Goal: Task Accomplishment & Management: Manage account settings

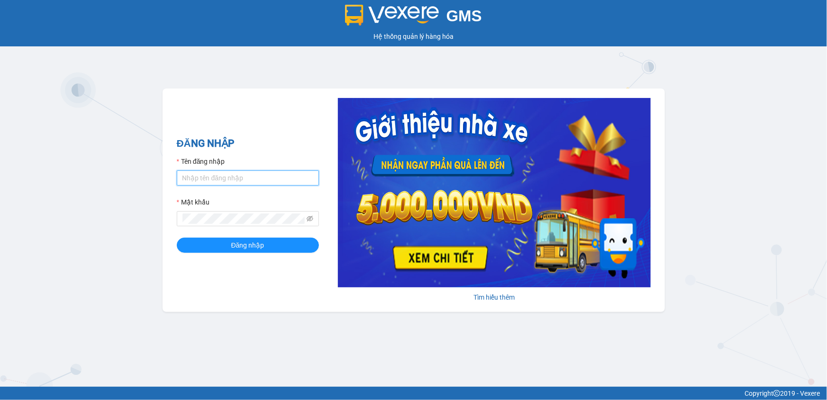
click at [190, 177] on input "Tên đăng nhập" at bounding box center [248, 178] width 142 height 15
click at [200, 184] on input "Tên đăng nhập" at bounding box center [248, 178] width 142 height 15
click at [200, 180] on input "Tên đăng nhập" at bounding box center [248, 178] width 142 height 15
type input "levananh.apq"
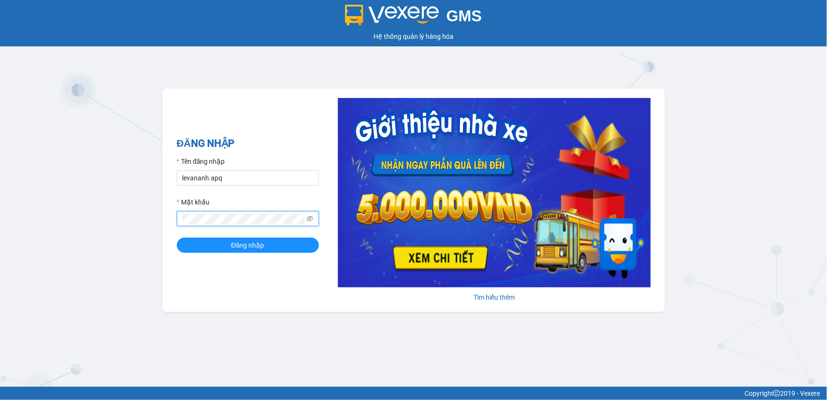
click at [177, 238] on button "Đăng nhập" at bounding box center [248, 245] width 142 height 15
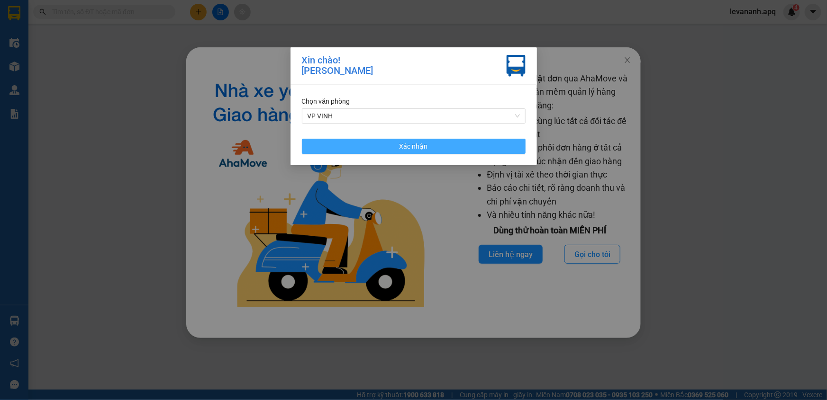
click at [440, 142] on button "Xác nhận" at bounding box center [414, 146] width 224 height 15
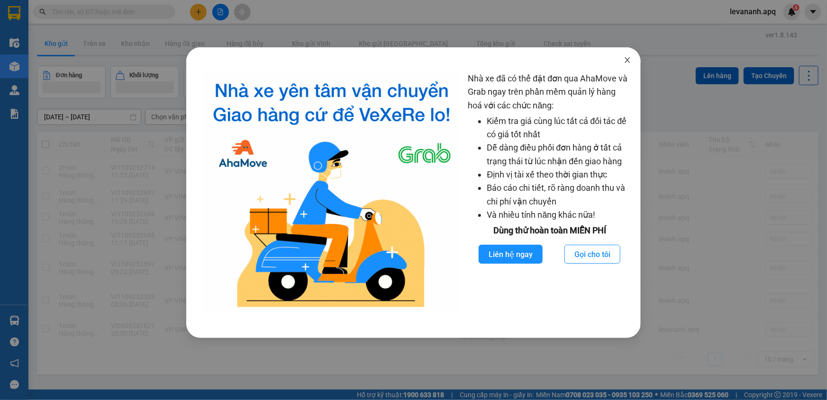
click at [632, 61] on span "Close" at bounding box center [627, 60] width 27 height 27
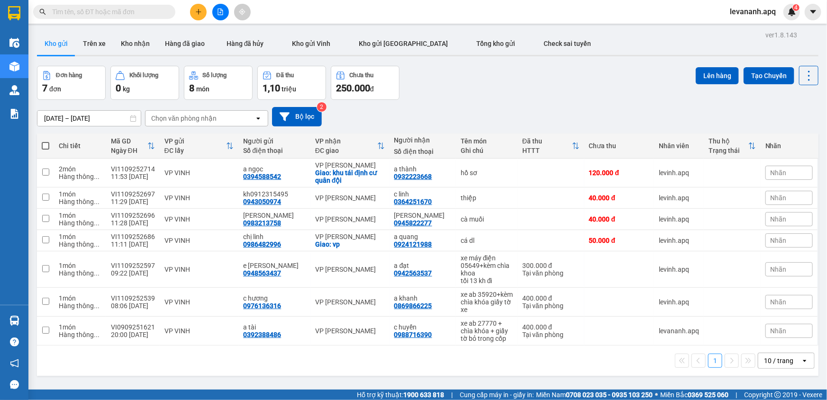
click at [779, 363] on div "10 / trang" at bounding box center [778, 360] width 29 height 9
click at [776, 346] on div "100 / trang" at bounding box center [779, 340] width 57 height 17
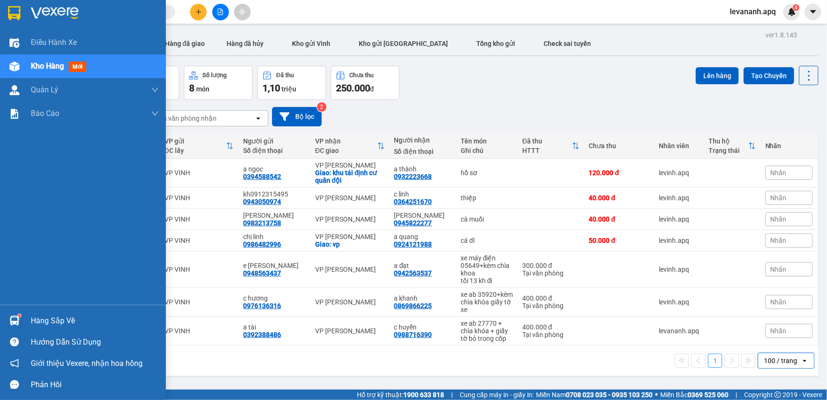
click at [7, 18] on div at bounding box center [14, 13] width 17 height 17
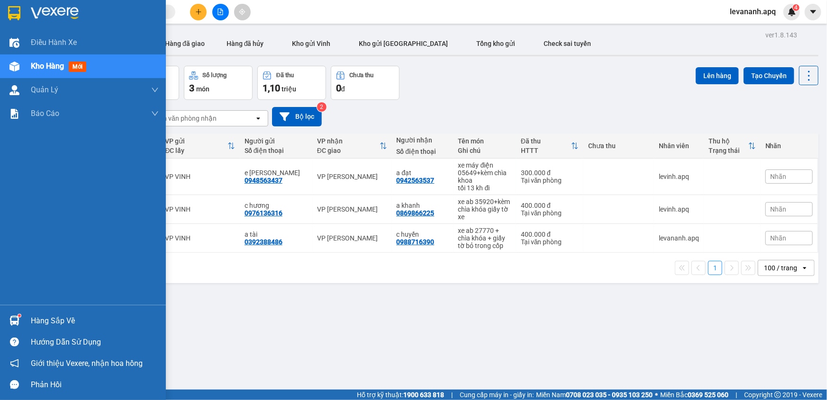
click at [23, 21] on div at bounding box center [83, 15] width 166 height 31
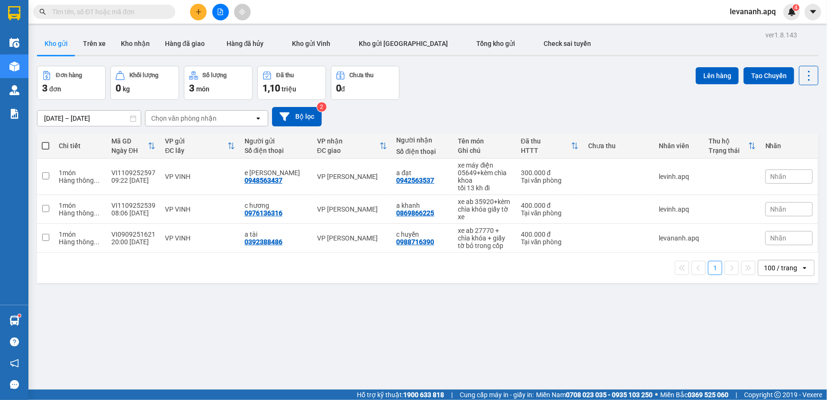
click at [195, 11] on icon "plus" at bounding box center [198, 12] width 7 height 7
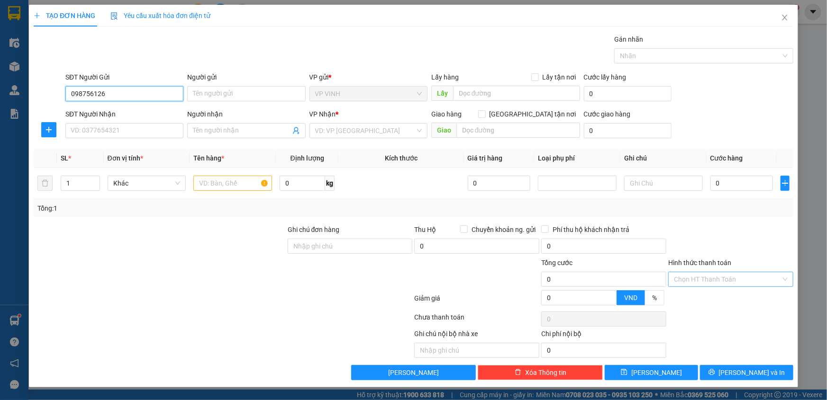
type input "0987561262"
click at [114, 109] on div "0987561262 - A Sơn Qly" at bounding box center [124, 113] width 107 height 10
type input "A Sơn Qly"
checkbox input "true"
type input "tt hưng nguyên"
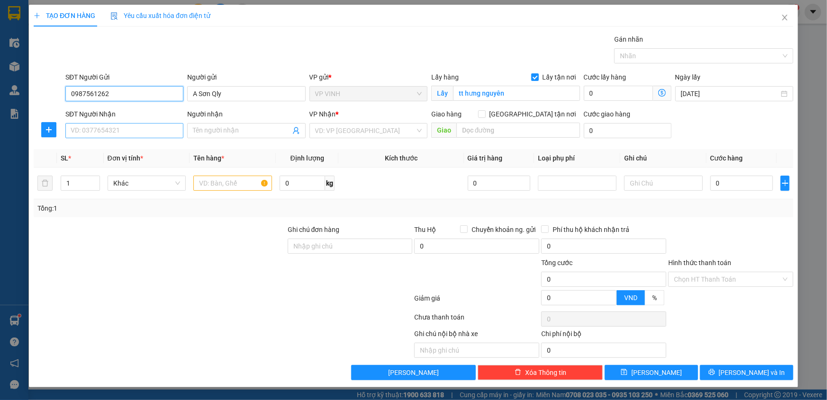
type input "0987561262"
click at [113, 130] on input "SĐT Người Nhận" at bounding box center [124, 130] width 118 height 15
click at [104, 131] on input "0886777726" at bounding box center [124, 130] width 118 height 15
drag, startPoint x: 104, startPoint y: 131, endPoint x: 134, endPoint y: 134, distance: 30.5
click at [104, 131] on input "0886777726" at bounding box center [124, 130] width 118 height 15
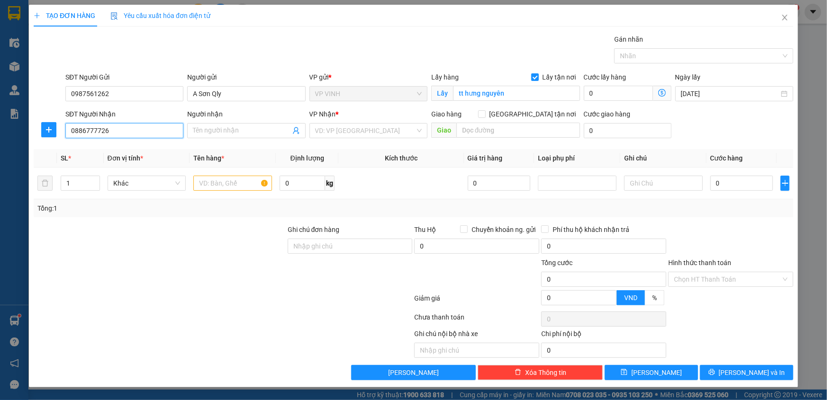
click at [142, 128] on input "0886777726" at bounding box center [124, 130] width 118 height 15
type input "0886777726"
click at [211, 129] on input "Người nhận" at bounding box center [241, 131] width 97 height 10
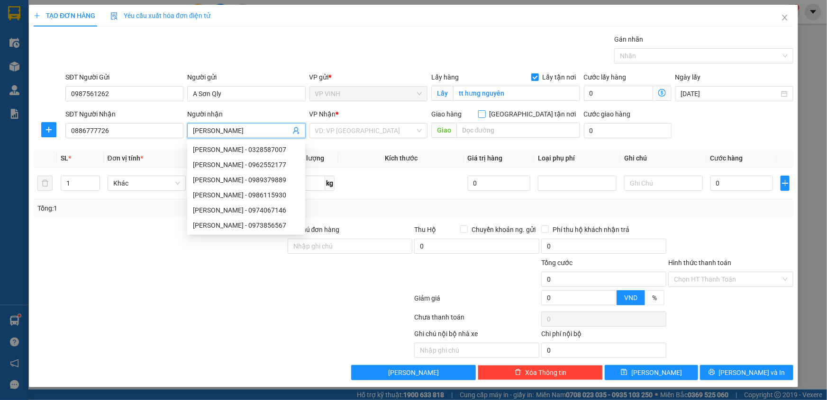
type input "[PERSON_NAME]"
click at [486, 118] on span at bounding box center [482, 114] width 8 height 8
click at [485, 117] on input "[GEOGRAPHIC_DATA] tận nơi" at bounding box center [481, 113] width 7 height 7
checkbox input "true"
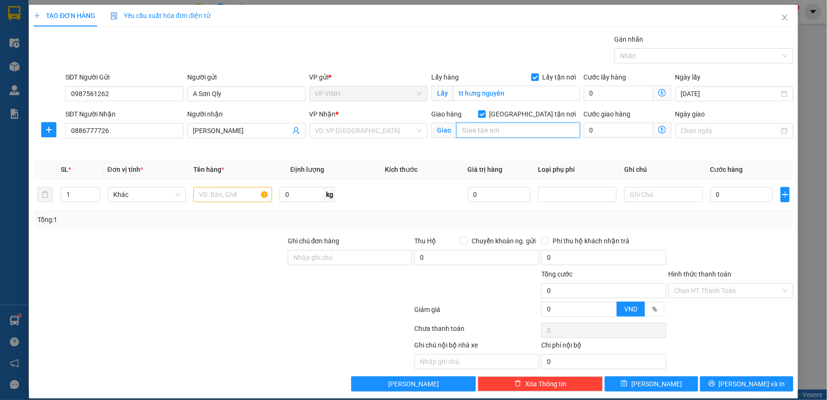
click at [534, 128] on input "text" at bounding box center [518, 130] width 124 height 15
type input "40 đại khang , hữu hòa , hà nội"
click at [395, 133] on input "search" at bounding box center [365, 131] width 100 height 14
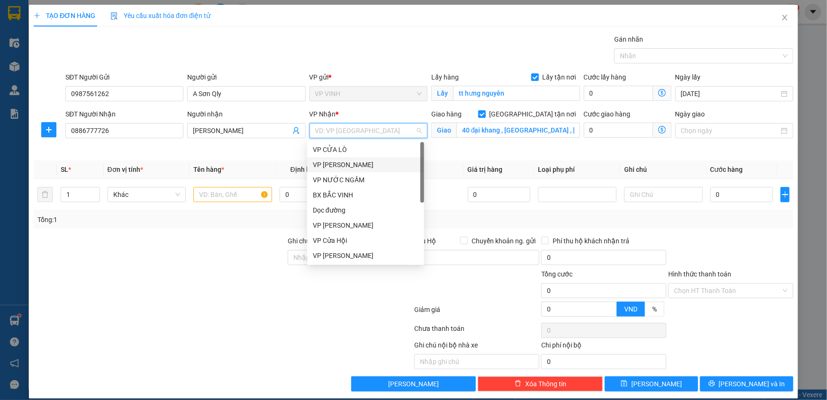
click at [369, 162] on div "VP [PERSON_NAME]" at bounding box center [366, 165] width 106 height 10
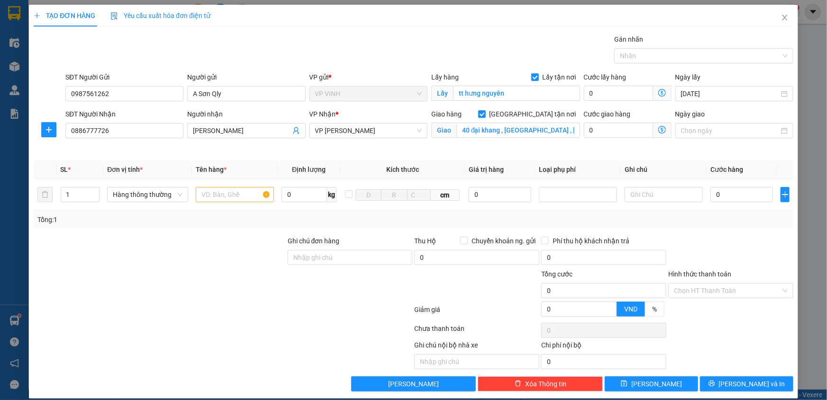
click at [658, 129] on icon "dollar-circle" at bounding box center [662, 130] width 8 height 8
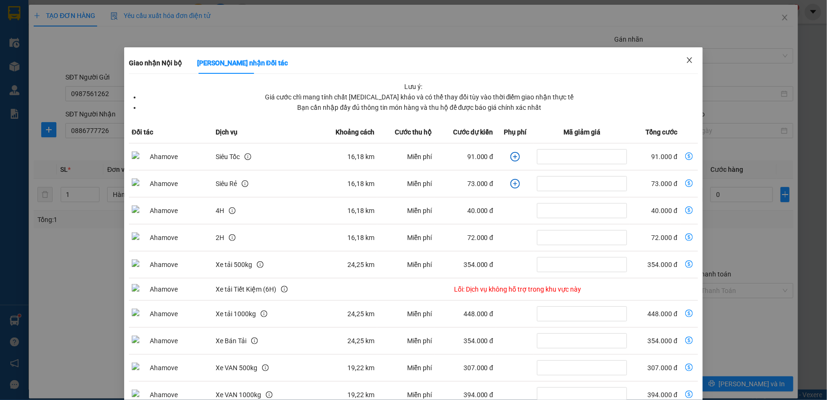
click at [686, 62] on icon "close" at bounding box center [690, 60] width 8 height 8
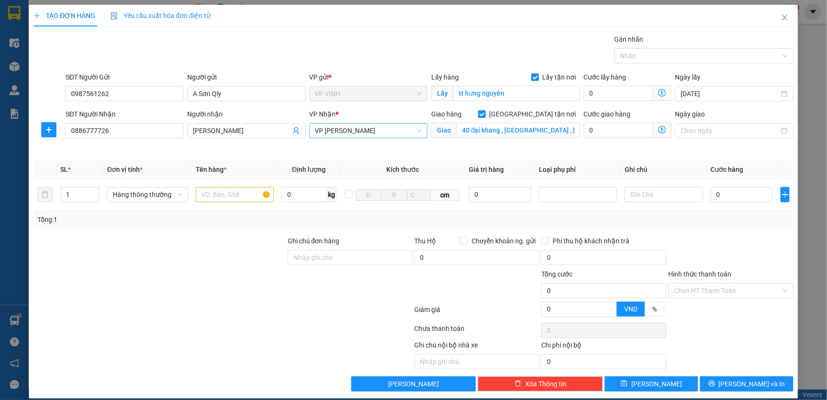
click at [365, 134] on span "VP [PERSON_NAME]" at bounding box center [368, 131] width 107 height 14
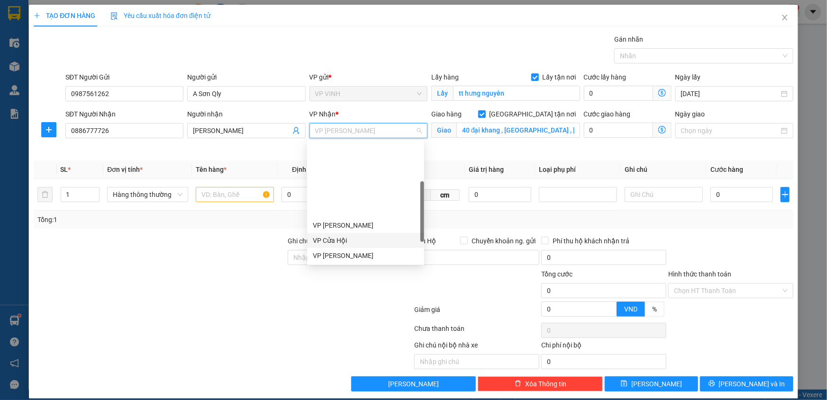
scroll to position [86, 0]
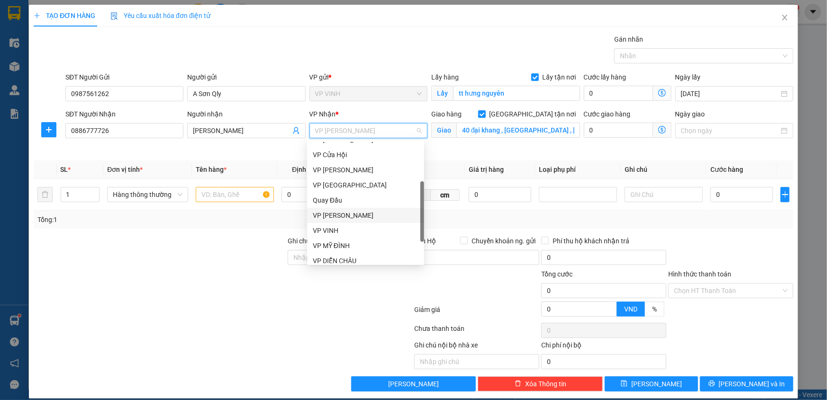
click at [346, 215] on div "VP [PERSON_NAME]" at bounding box center [366, 215] width 106 height 10
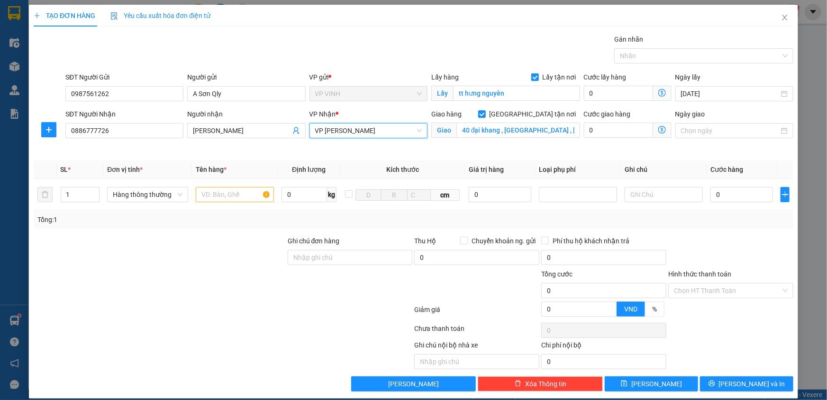
click at [659, 127] on icon "dollar-circle" at bounding box center [662, 130] width 8 height 8
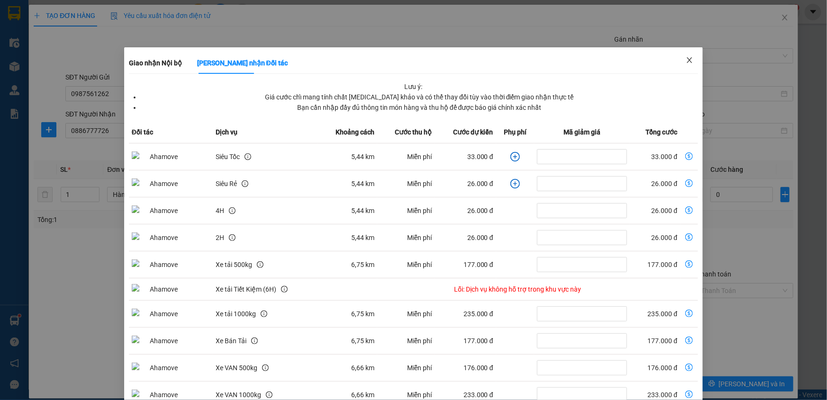
click at [684, 70] on span "Close" at bounding box center [689, 60] width 27 height 27
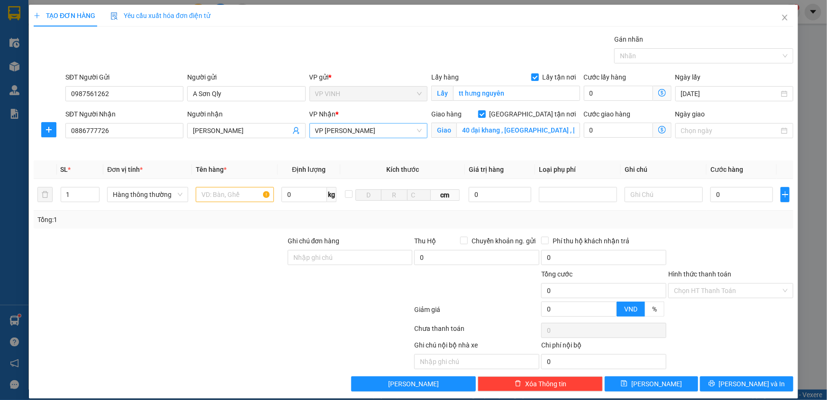
click at [374, 132] on span "VP [PERSON_NAME]" at bounding box center [368, 131] width 107 height 14
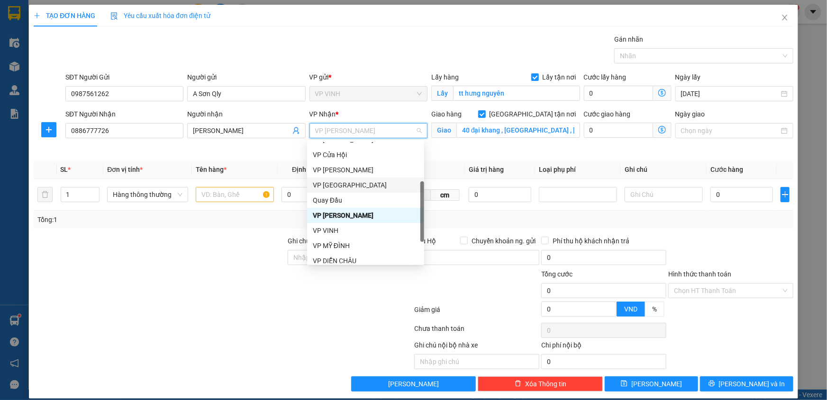
scroll to position [136, 0]
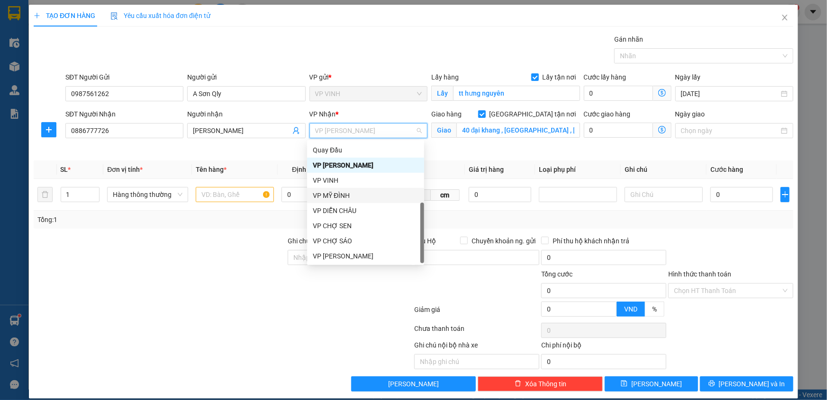
click at [349, 196] on div "VP MỸ ĐÌNH" at bounding box center [366, 195] width 106 height 10
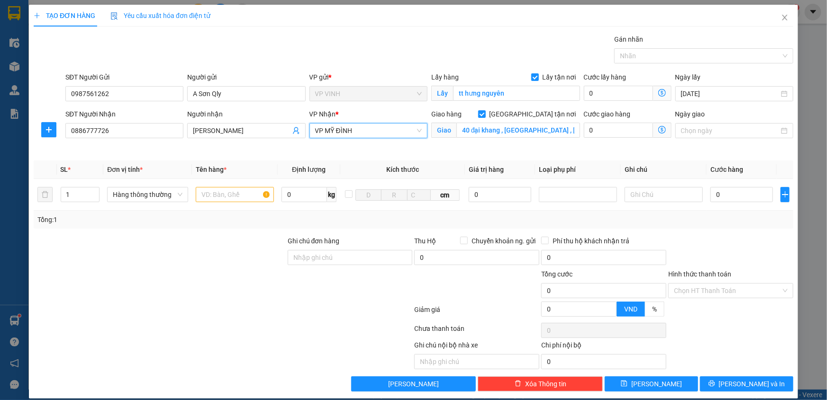
click at [658, 132] on icon "dollar-circle" at bounding box center [662, 130] width 8 height 8
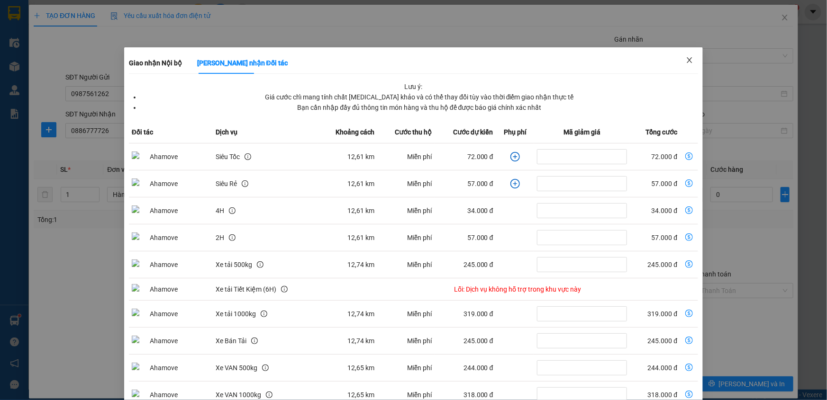
click at [680, 66] on span "Close" at bounding box center [689, 60] width 27 height 27
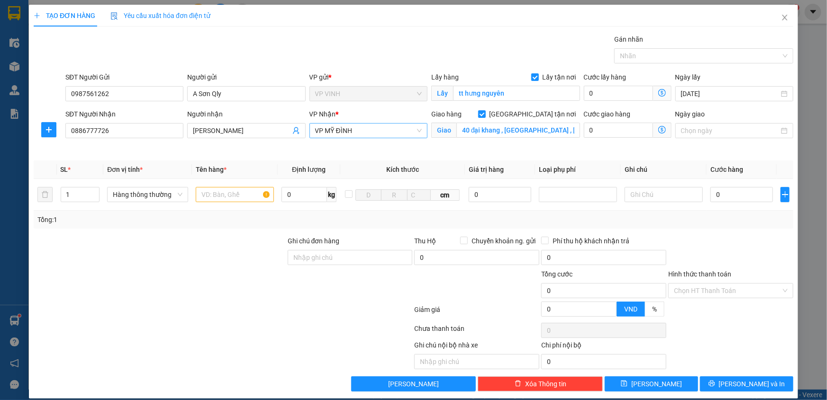
click at [401, 130] on span "VP MỸ ĐÌNH" at bounding box center [368, 131] width 107 height 14
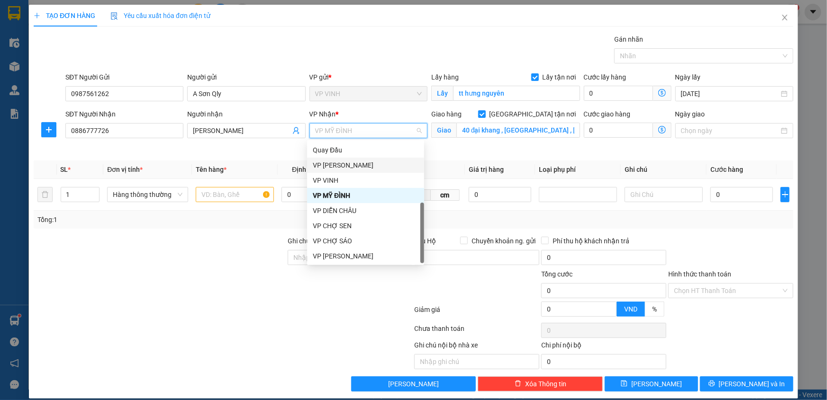
click at [359, 164] on div "VP [PERSON_NAME]" at bounding box center [366, 165] width 106 height 10
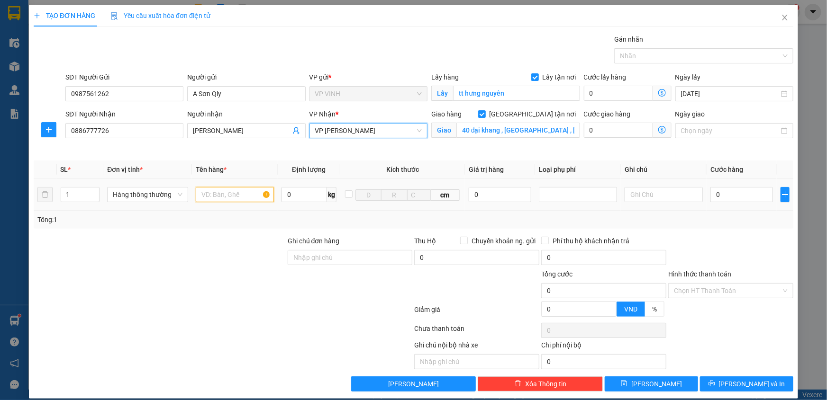
click at [230, 190] on input "text" at bounding box center [235, 194] width 78 height 15
click at [743, 199] on input "0" at bounding box center [741, 194] width 63 height 15
type input "3"
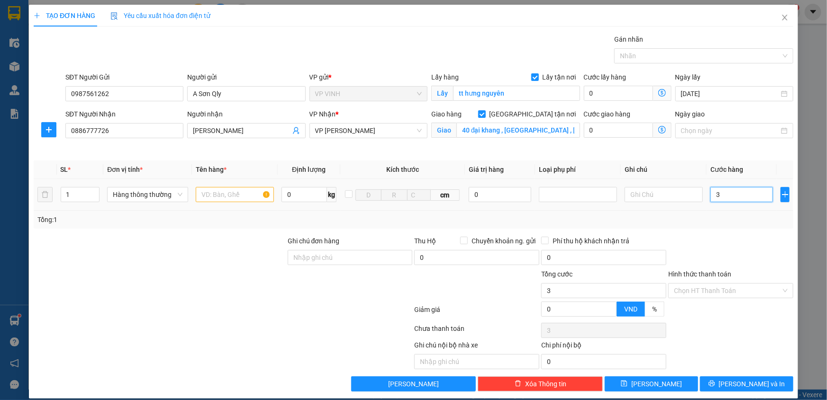
type input "30"
type input "30.000"
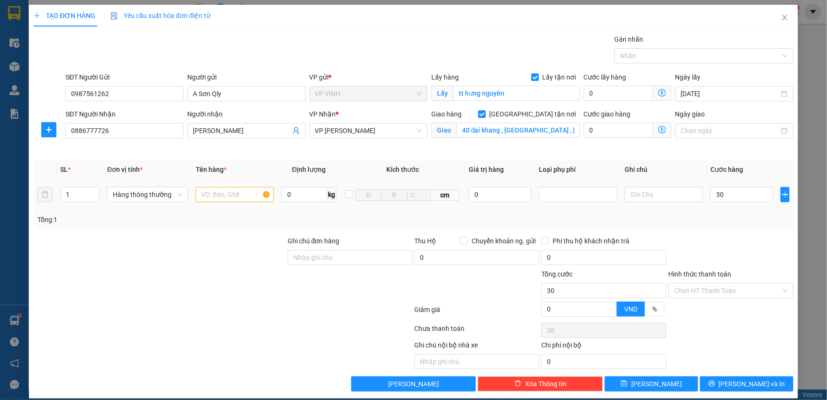
type input "30.000"
click at [725, 210] on td "30.000" at bounding box center [742, 195] width 70 height 32
click at [658, 131] on icon "dollar-circle" at bounding box center [662, 130] width 8 height 8
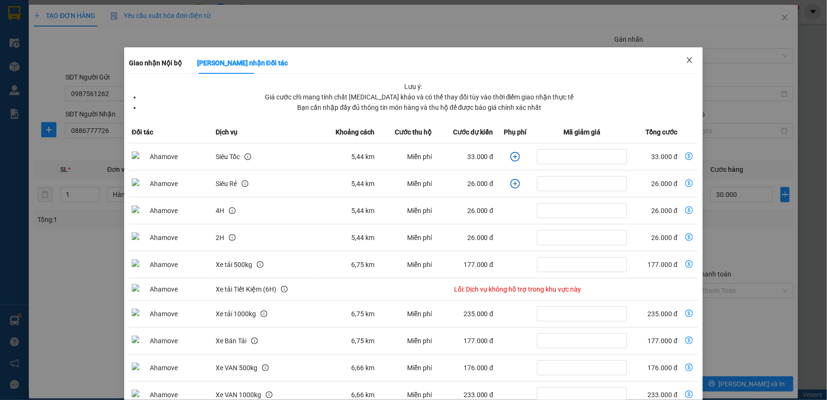
click at [686, 59] on icon "close" at bounding box center [690, 60] width 8 height 8
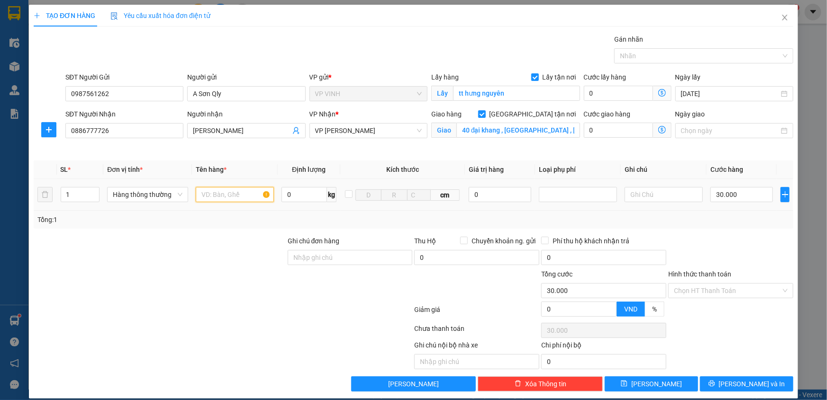
click at [243, 199] on input "text" at bounding box center [235, 194] width 78 height 15
type input "bếp ga"
click at [651, 197] on input "text" at bounding box center [664, 194] width 78 height 15
type input "h"
click at [227, 200] on input "bếp ga" at bounding box center [235, 194] width 78 height 15
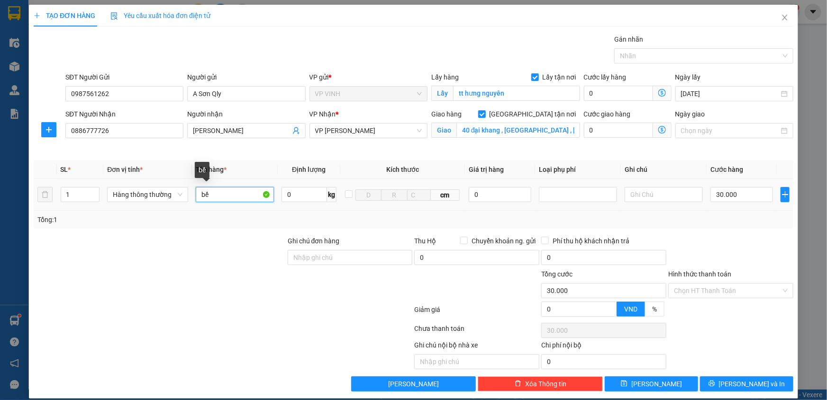
type input "b"
type input "BẾP TỪ"
click at [625, 197] on input "text" at bounding box center [664, 194] width 78 height 15
type input "HÀNG DỄ VỠ LƯU Ý NHẸ TAY"
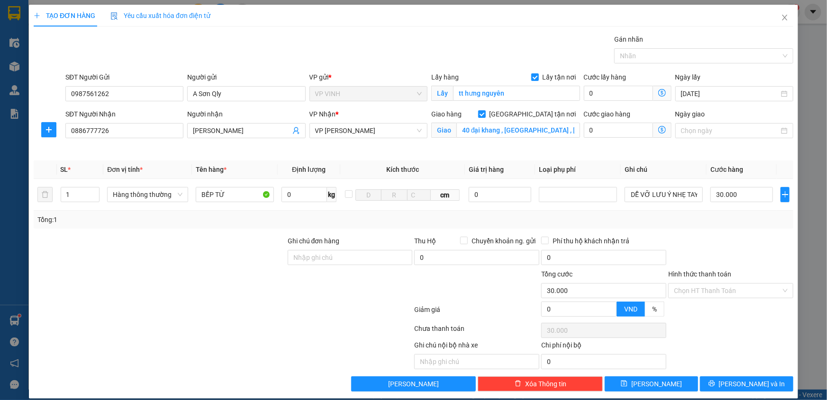
click at [718, 227] on div "Tổng: 1" at bounding box center [414, 220] width 760 height 18
click at [607, 131] on input "0" at bounding box center [618, 130] width 69 height 15
type input "30.006"
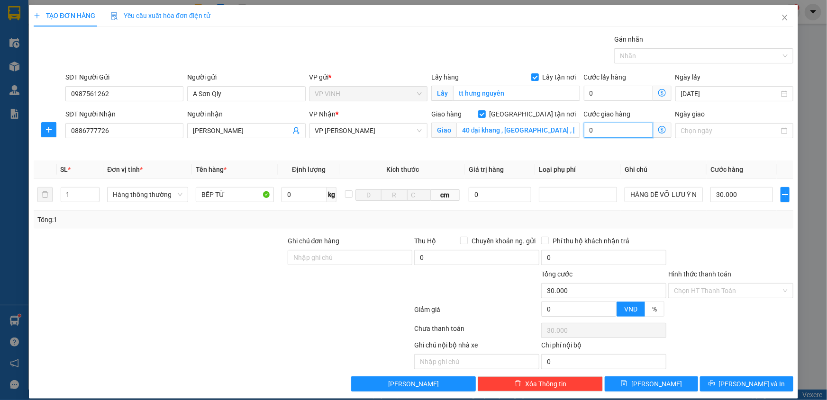
type input "6"
type input "30.060"
type input "60.000"
type input "90.000"
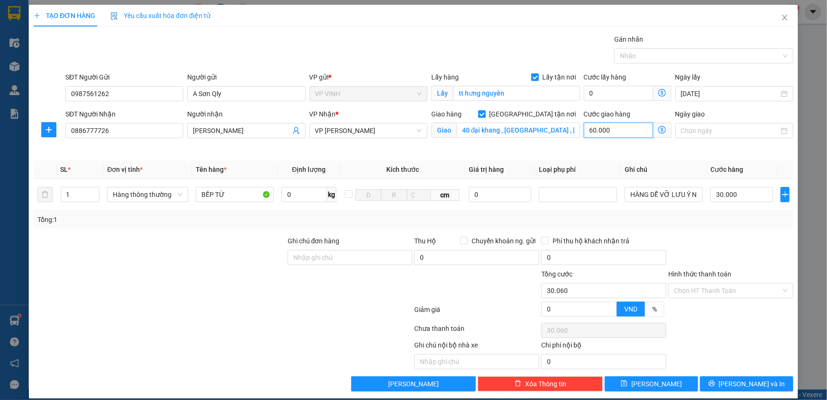
type input "90.000"
click at [705, 289] on input "Hình thức thanh toán" at bounding box center [727, 291] width 107 height 14
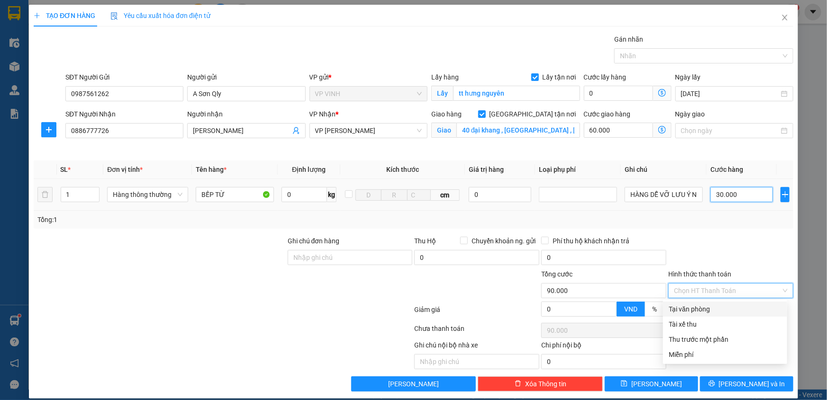
click at [744, 196] on input "30.000" at bounding box center [741, 194] width 63 height 15
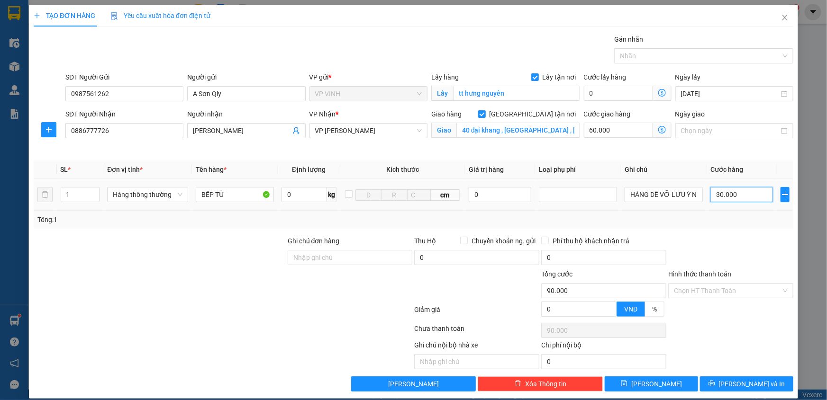
type input "0"
type input "60.000"
type input "02"
type input "60.002"
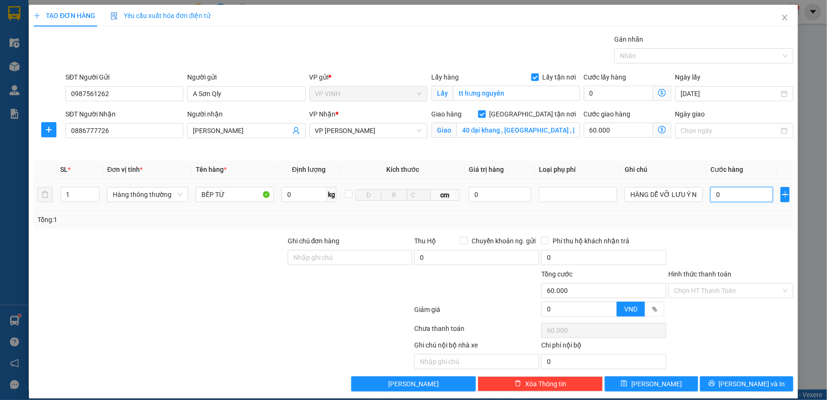
type input "60.002"
type input "020"
type input "60.020"
type input "20.000"
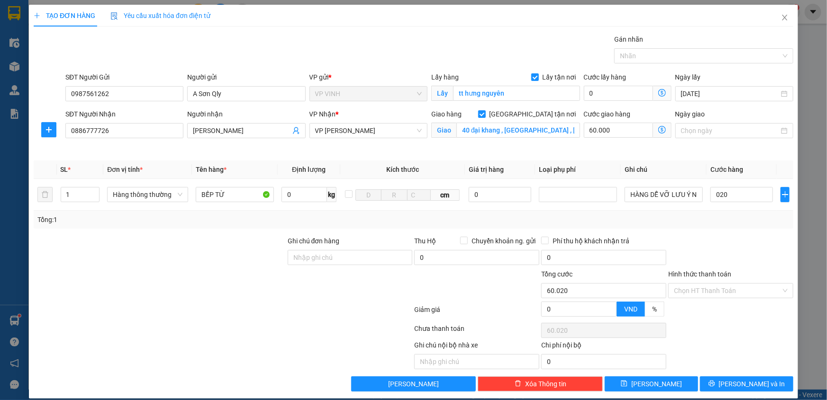
type input "80.000"
click at [732, 220] on div "Tổng: 1" at bounding box center [413, 220] width 752 height 10
click at [695, 289] on input "Hình thức thanh toán" at bounding box center [727, 291] width 107 height 14
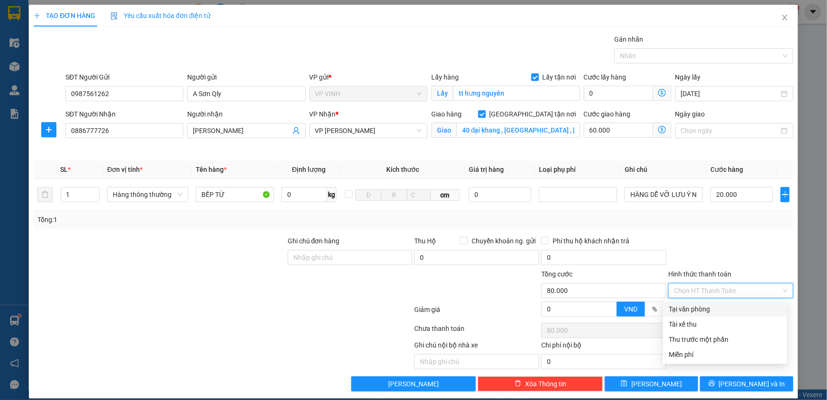
click at [695, 306] on div "Tại văn phòng" at bounding box center [725, 309] width 113 height 10
type input "0"
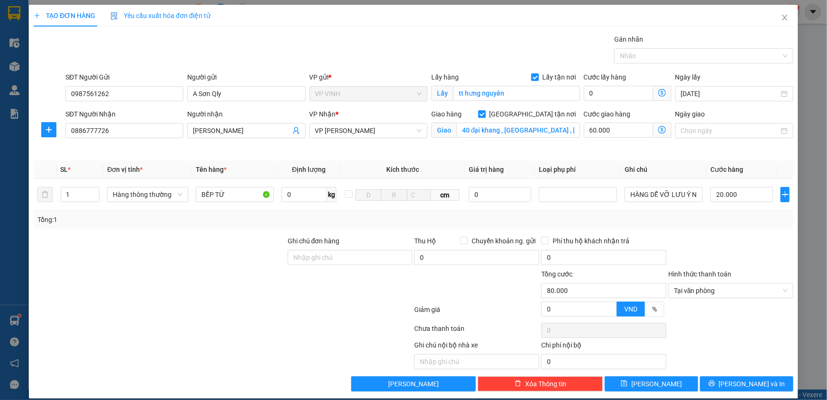
click at [659, 131] on icon "dollar-circle" at bounding box center [662, 130] width 8 height 8
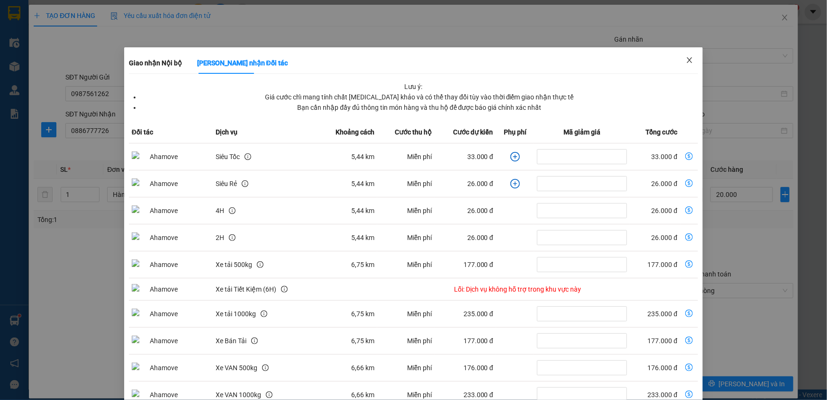
click at [682, 67] on span "Close" at bounding box center [689, 60] width 27 height 27
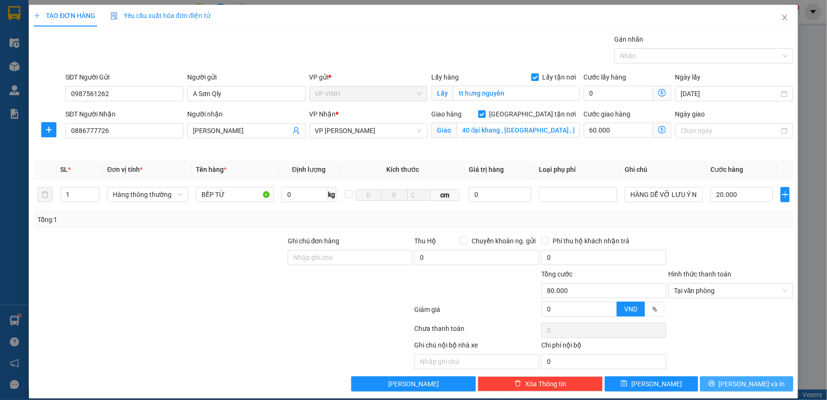
click at [743, 384] on span "Lưu và In" at bounding box center [752, 384] width 66 height 10
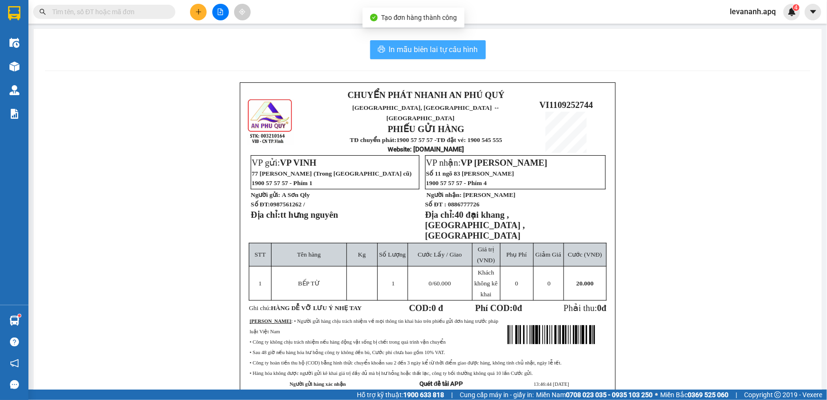
click at [442, 54] on span "In mẫu biên lai tự cấu hình" at bounding box center [433, 50] width 89 height 12
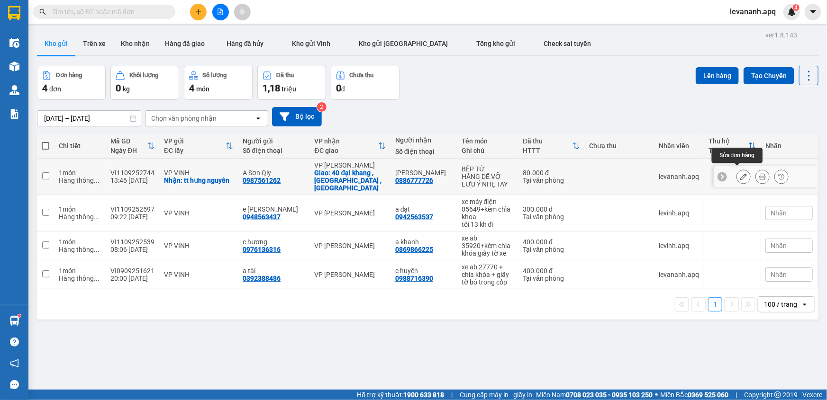
click at [737, 169] on button at bounding box center [743, 177] width 13 height 17
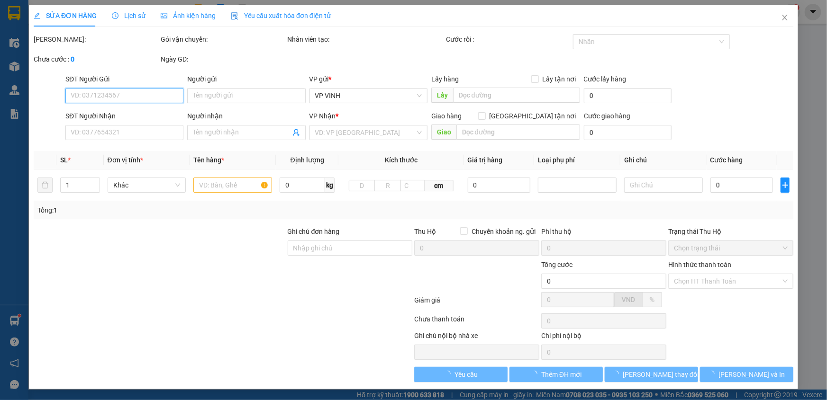
type input "0987561262"
type input "A Sơn Qly"
checkbox input "true"
type input "tt hưng nguyên"
type input "0886777726"
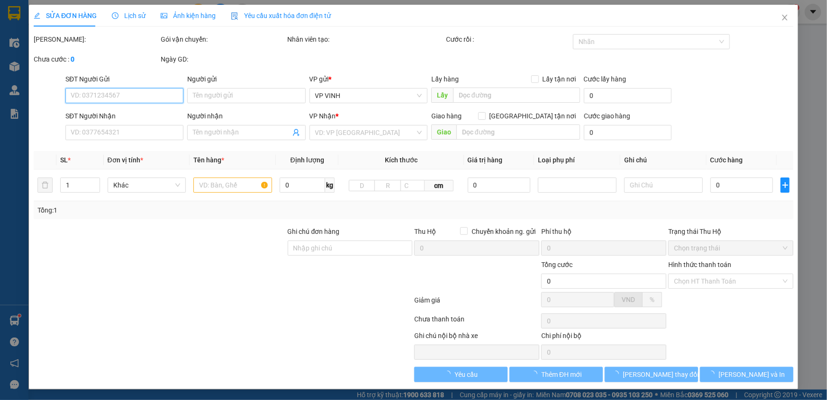
type input "nguyễn tuấn anh"
checkbox input "true"
type input "40 đại khang , hữu hòa , hà nội"
type input "80.000"
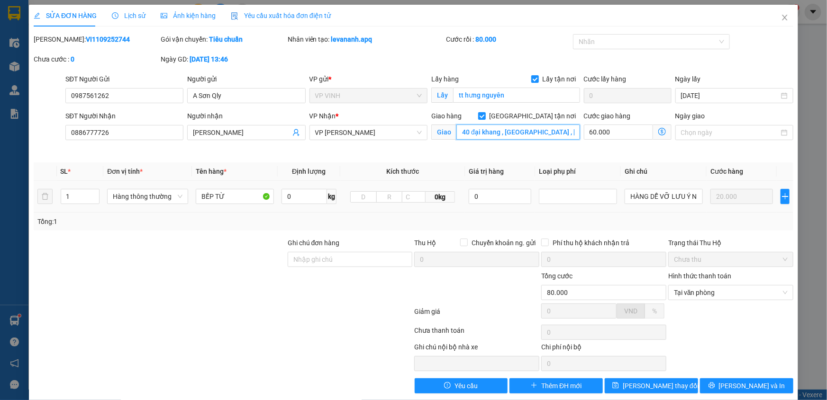
click at [529, 134] on input "40 đại khang , hữu hòa , hà nội" at bounding box center [518, 132] width 124 height 15
click at [534, 134] on input "40 đại khang , hữu hòa , hà nội" at bounding box center [518, 132] width 124 height 15
click at [533, 133] on input "40 đại khang , hữu hòa , hà nội" at bounding box center [518, 132] width 124 height 15
click at [531, 132] on input "40 đại khang , hữu hòa , hà nội" at bounding box center [518, 132] width 124 height 15
type input "40 đại khang , hữu hòa ,thanh trì, hà nội"
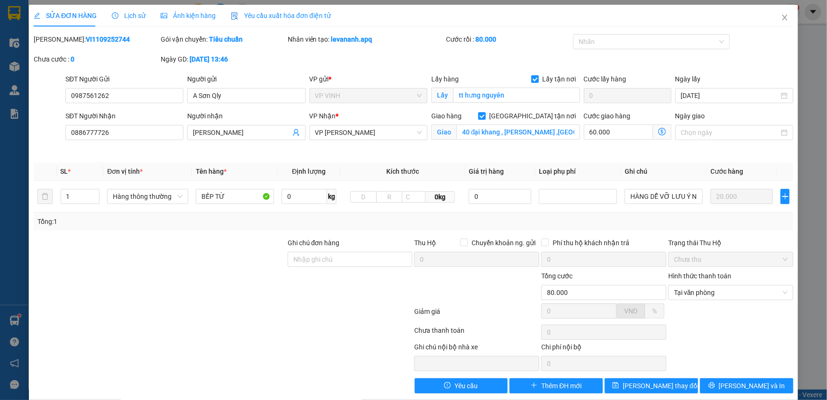
click at [658, 130] on icon "dollar-circle" at bounding box center [662, 132] width 8 height 8
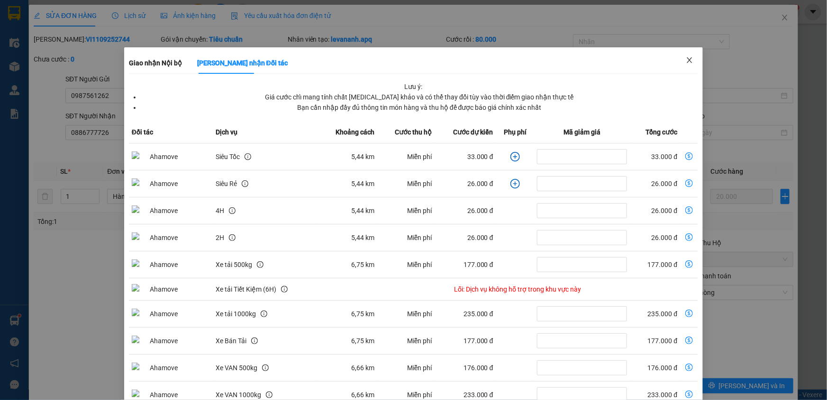
click at [686, 63] on icon "close" at bounding box center [690, 60] width 8 height 8
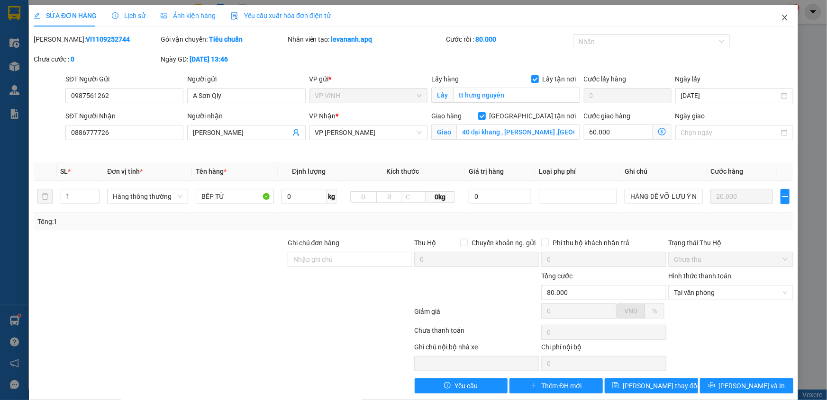
click at [781, 15] on icon "close" at bounding box center [785, 18] width 8 height 8
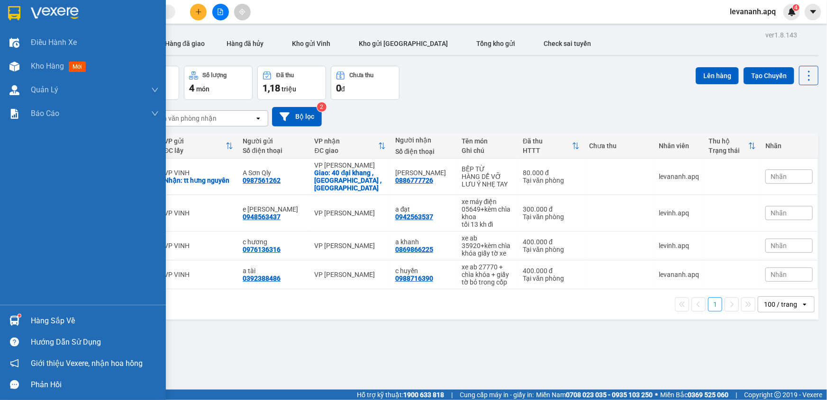
click at [13, 8] on img at bounding box center [14, 13] width 12 height 14
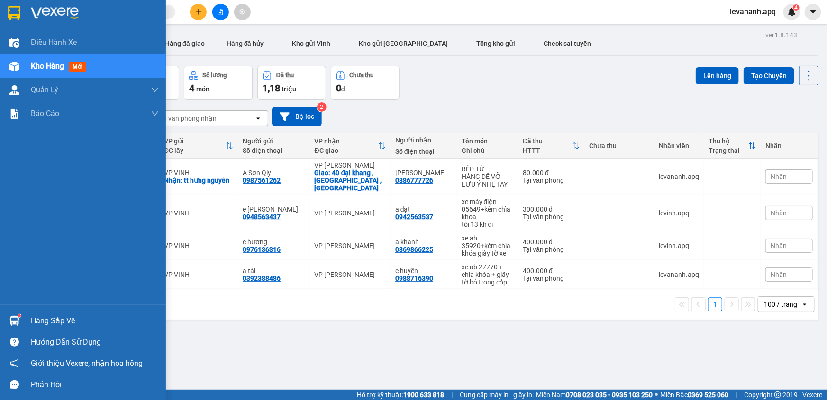
click at [0, 22] on div at bounding box center [83, 15] width 166 height 31
click at [18, 321] on img at bounding box center [14, 321] width 10 height 10
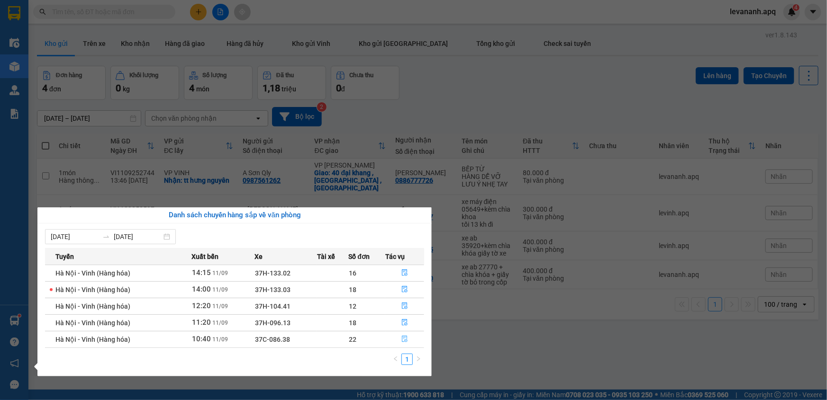
click at [404, 340] on icon "file-done" at bounding box center [404, 339] width 7 height 7
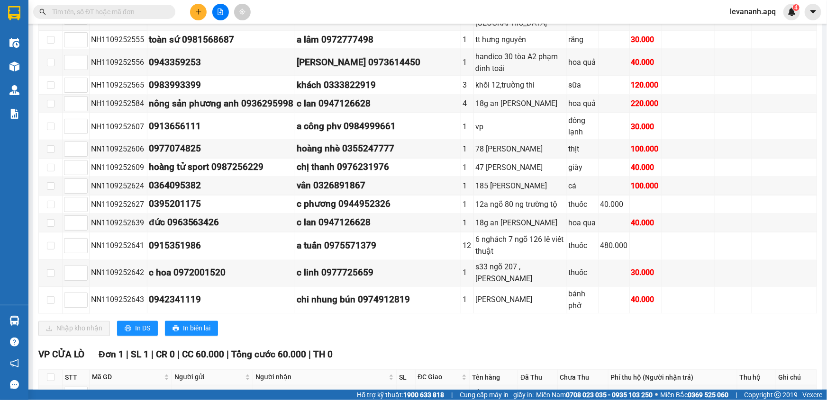
scroll to position [798, 0]
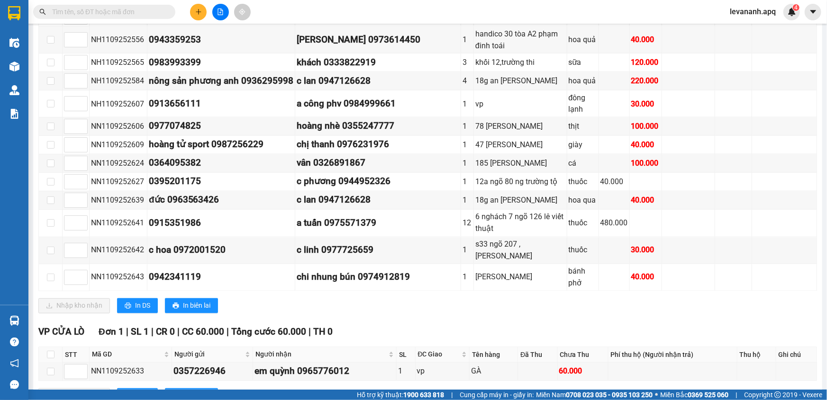
click at [144, 252] on div "VP VINH Đơn 22 | SL 41 | CR 560.000 | CC 1.640.000 | Tổng cước 2.200.000 | TH 1…" at bounding box center [427, 22] width 779 height 598
click at [143, 301] on span "In DS" at bounding box center [142, 306] width 15 height 10
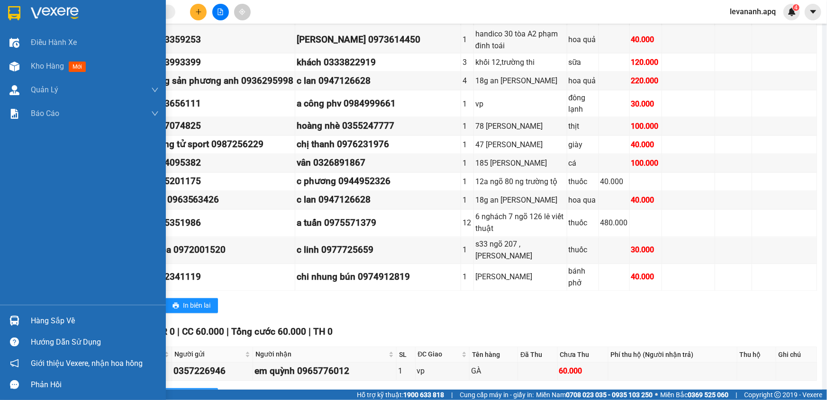
click at [29, 322] on div "Hàng sắp về" at bounding box center [83, 320] width 166 height 21
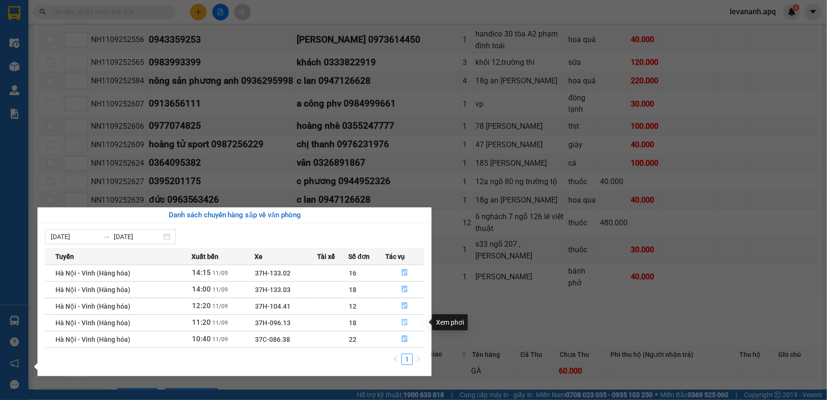
click at [404, 322] on icon "file-done" at bounding box center [405, 322] width 6 height 7
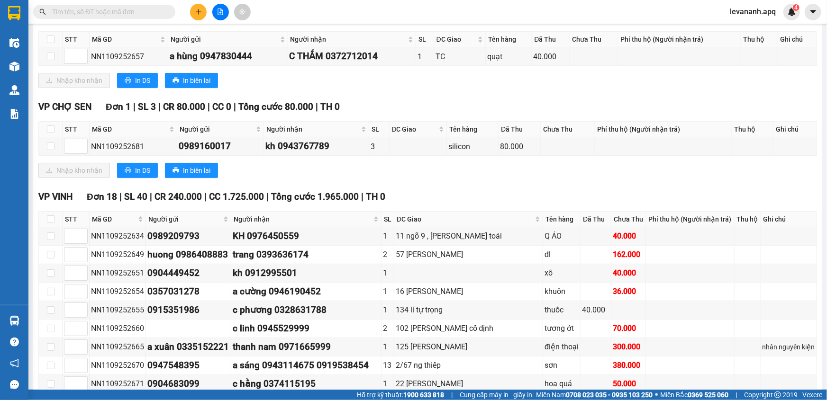
scroll to position [382, 0]
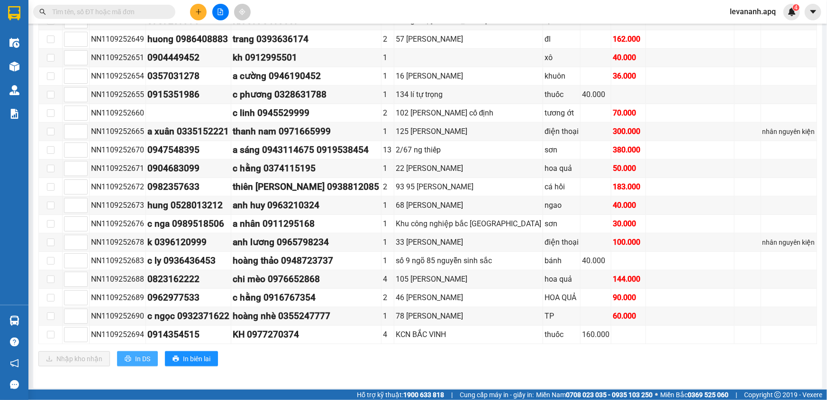
click at [146, 357] on span "In DS" at bounding box center [142, 359] width 15 height 10
click at [52, 8] on input "checkbox" at bounding box center [51, 4] width 8 height 8
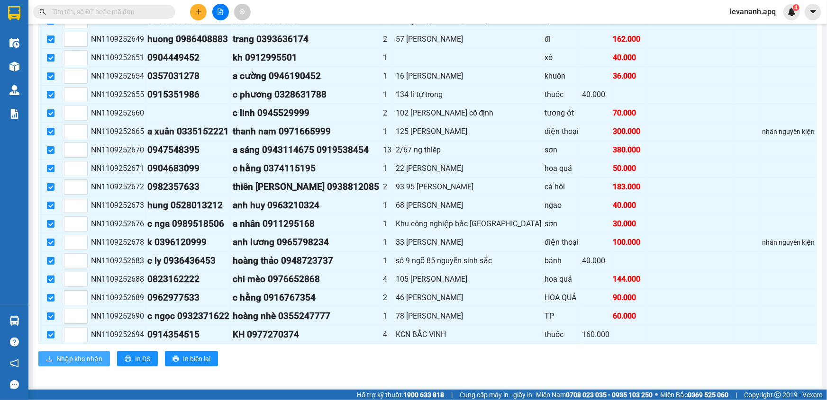
click at [77, 354] on span "Nhập kho nhận" at bounding box center [79, 359] width 46 height 10
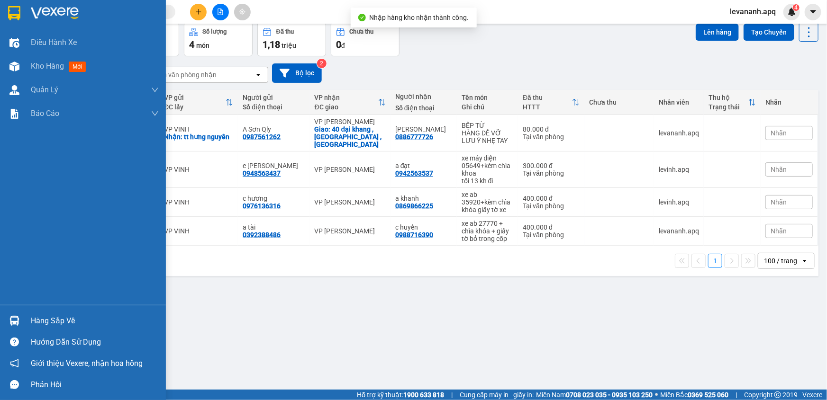
click at [0, 317] on div "Hàng sắp về" at bounding box center [83, 320] width 166 height 21
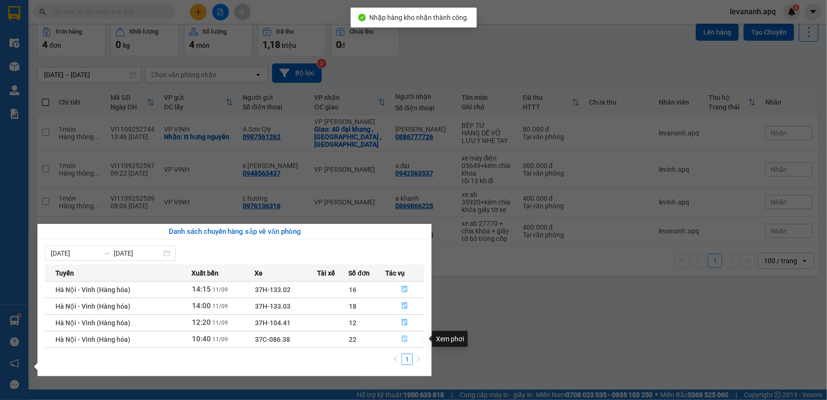
click at [399, 341] on button "button" at bounding box center [405, 339] width 38 height 15
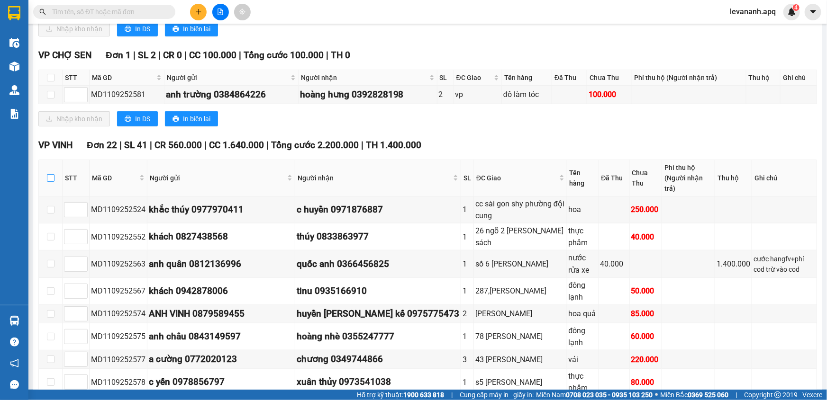
click at [51, 182] on input "checkbox" at bounding box center [51, 178] width 8 height 8
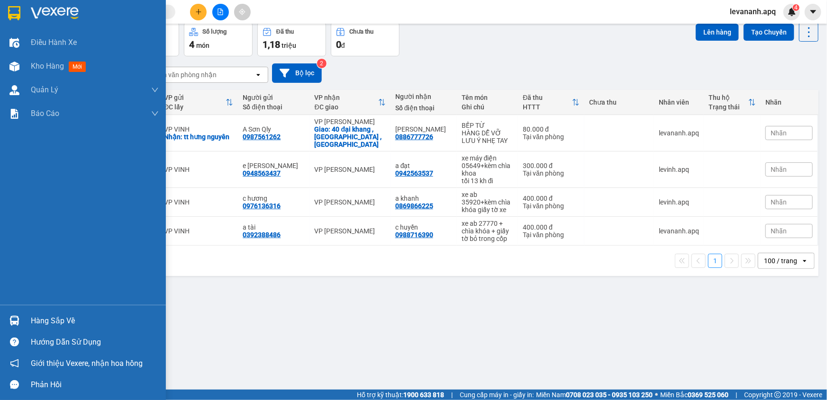
click at [13, 320] on img at bounding box center [14, 321] width 10 height 10
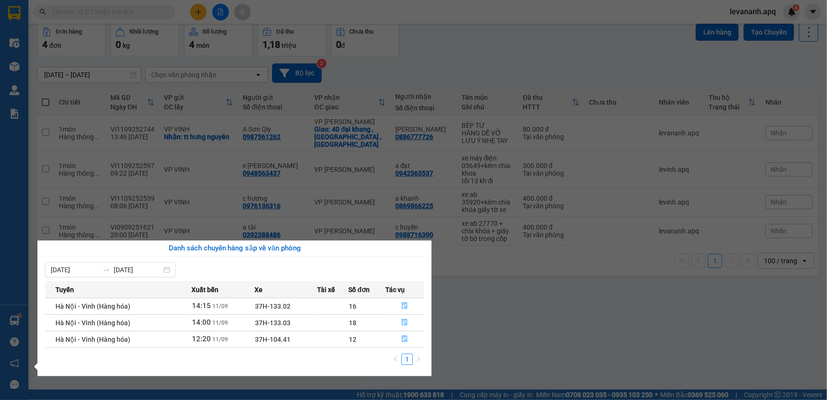
click at [404, 117] on section "Kết quả tìm kiếm ( 0 ) Bộ lọc No Data levananh.apq 4 Điều hành xe Kho hàng mới …" at bounding box center [413, 200] width 827 height 400
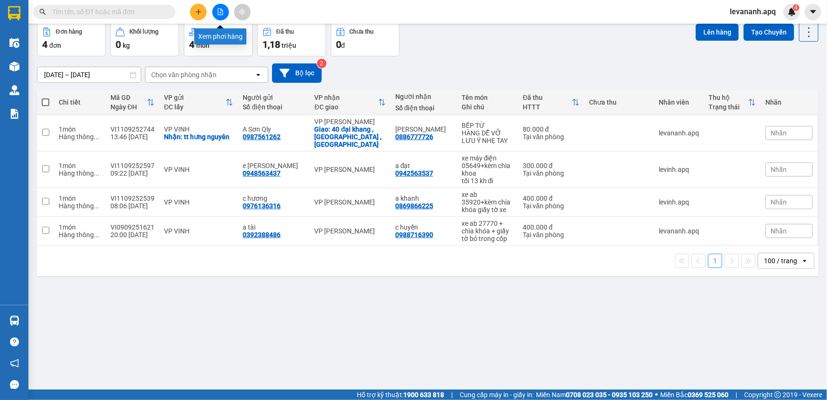
click at [203, 10] on button at bounding box center [198, 12] width 17 height 17
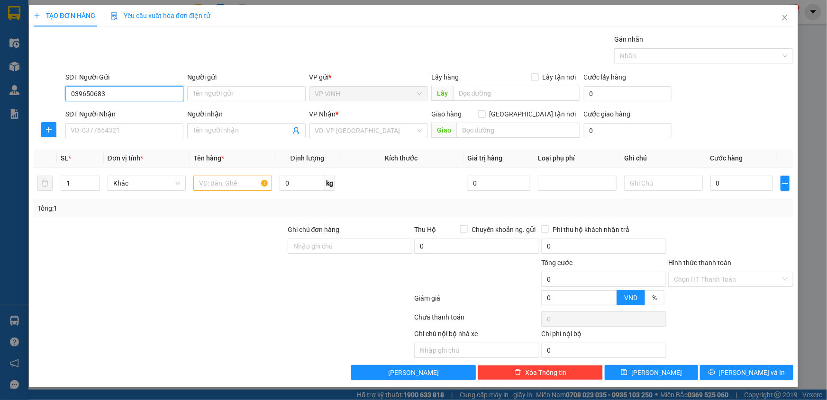
type input "0396506838"
click at [110, 112] on div "0396506838 - kh" at bounding box center [124, 113] width 107 height 10
type input "kh"
click at [105, 95] on input "0396506838" at bounding box center [124, 93] width 118 height 15
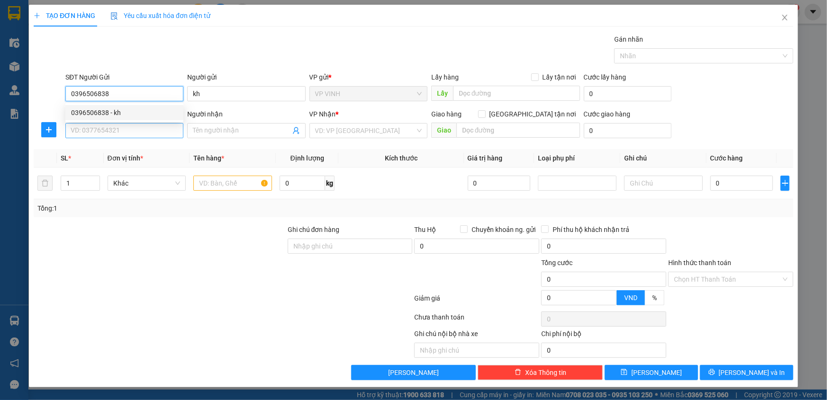
type input "0396506838"
click at [116, 133] on input "SĐT Người Nhận" at bounding box center [124, 130] width 118 height 15
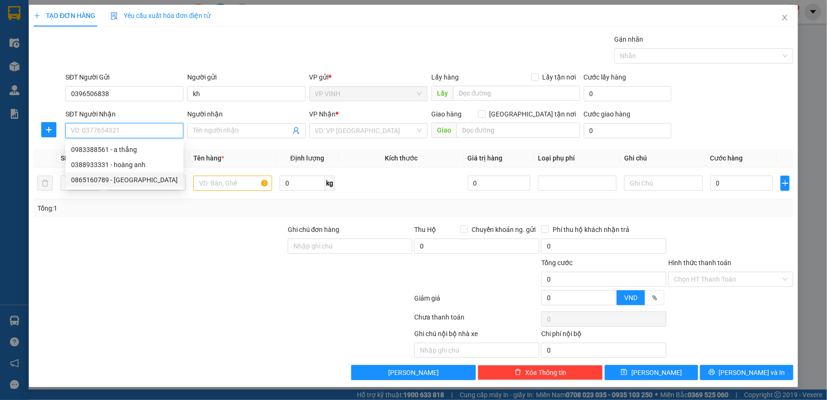
click at [119, 175] on div "0865160789 - hà thành" at bounding box center [124, 180] width 107 height 10
type input "0865160789"
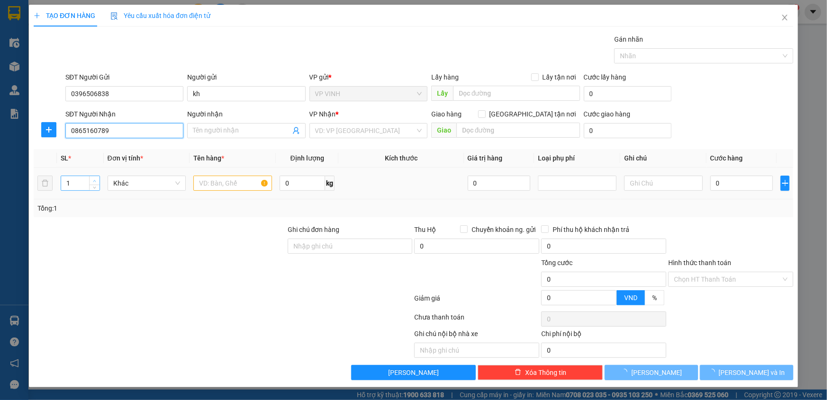
type input "hà thành"
click at [96, 180] on icon "up" at bounding box center [94, 181] width 3 height 3
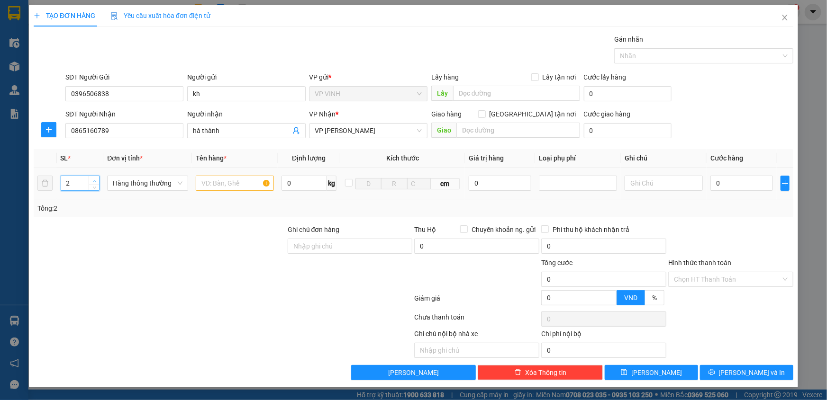
type input "3"
click at [96, 180] on icon "up" at bounding box center [94, 181] width 3 height 3
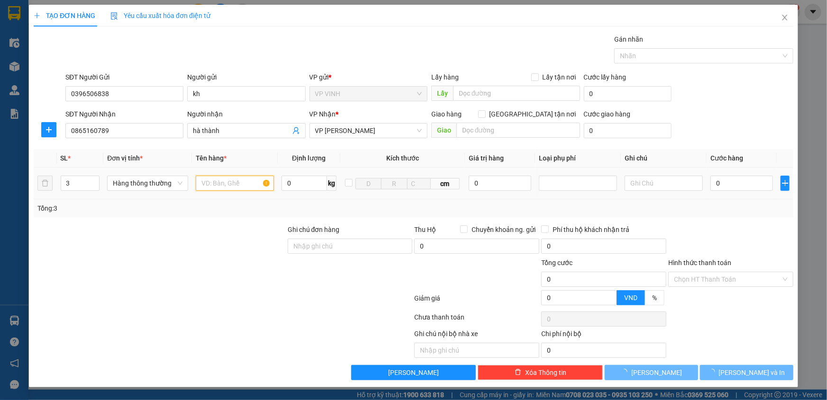
click at [207, 184] on input "text" at bounding box center [235, 183] width 78 height 15
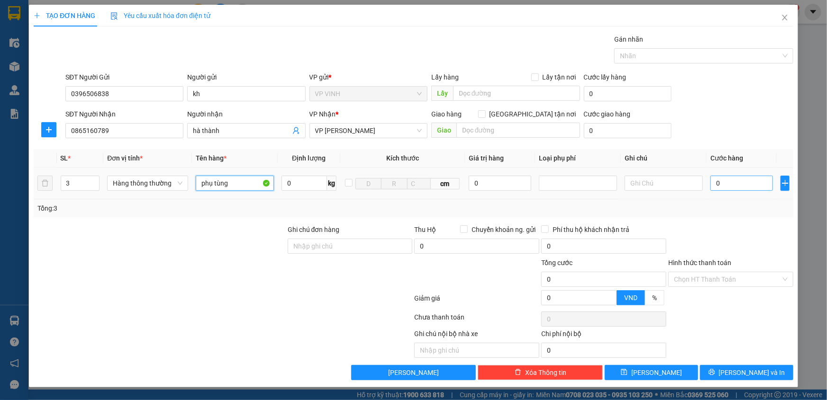
type input "phụ tùng"
click at [730, 179] on input "0" at bounding box center [741, 183] width 63 height 15
type input "1"
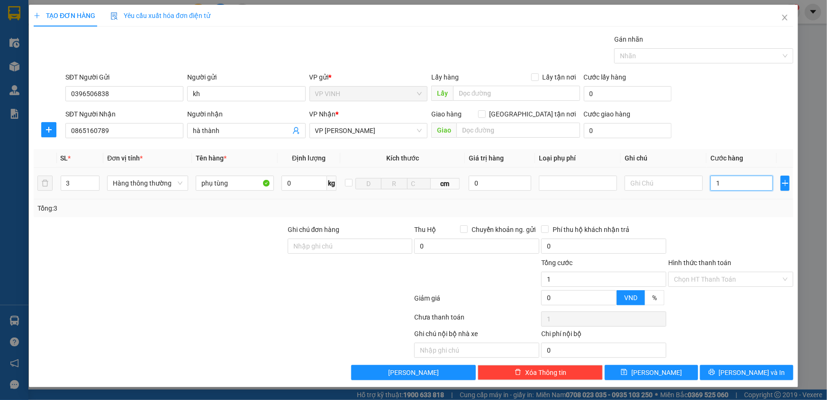
type input "18"
type input "180"
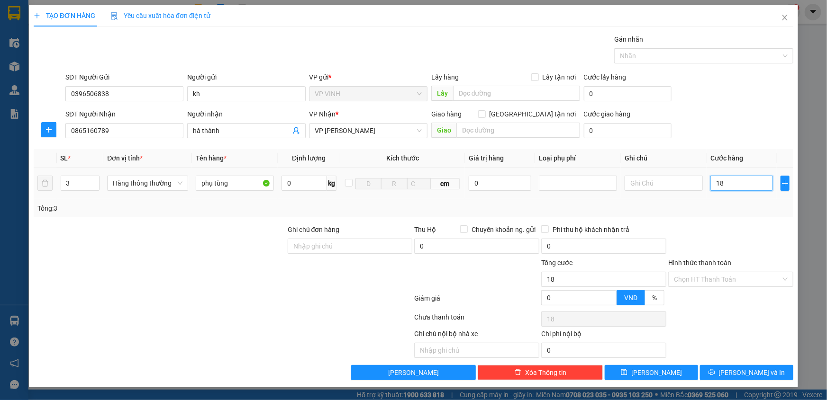
type input "180"
click at [733, 222] on div "Transit Pickup Surcharge Ids Transit Deliver Surcharge Ids Transit Deliver Surc…" at bounding box center [414, 207] width 760 height 346
click at [734, 368] on button "Lưu và In" at bounding box center [746, 372] width 93 height 15
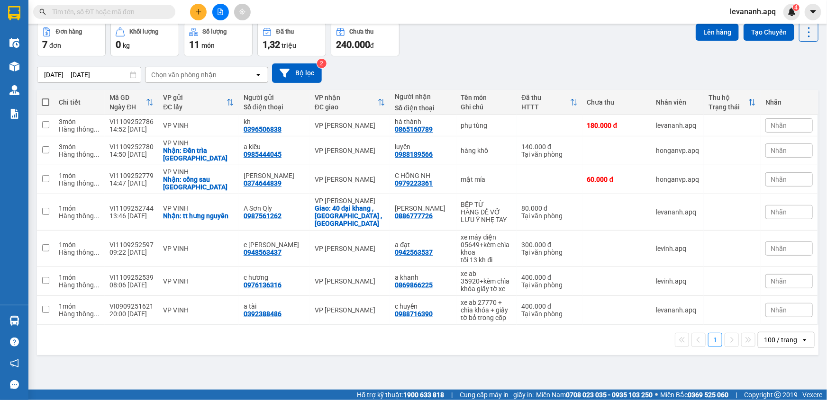
click at [198, 13] on icon "plus" at bounding box center [198, 11] width 0 height 5
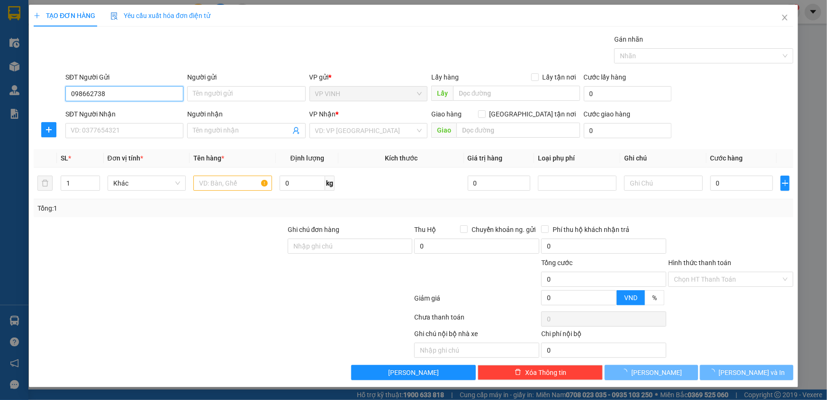
type input "0986627387"
drag, startPoint x: 89, startPoint y: 97, endPoint x: 103, endPoint y: 96, distance: 14.2
click at [90, 96] on input "0986627387" at bounding box center [124, 93] width 118 height 15
click at [103, 96] on input "0986627387" at bounding box center [124, 93] width 118 height 15
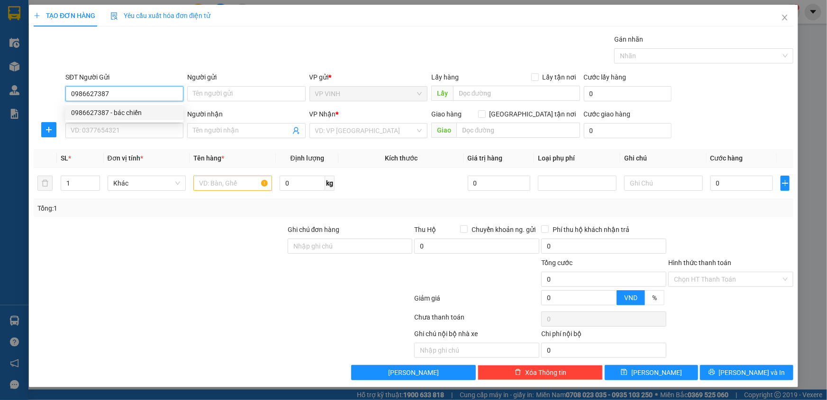
click at [113, 106] on div "0986627387 - bác chiến" at bounding box center [124, 112] width 118 height 15
type input "bác chiến"
type input "0986627387"
click at [123, 134] on input "SĐT Người Nhận" at bounding box center [124, 130] width 118 height 15
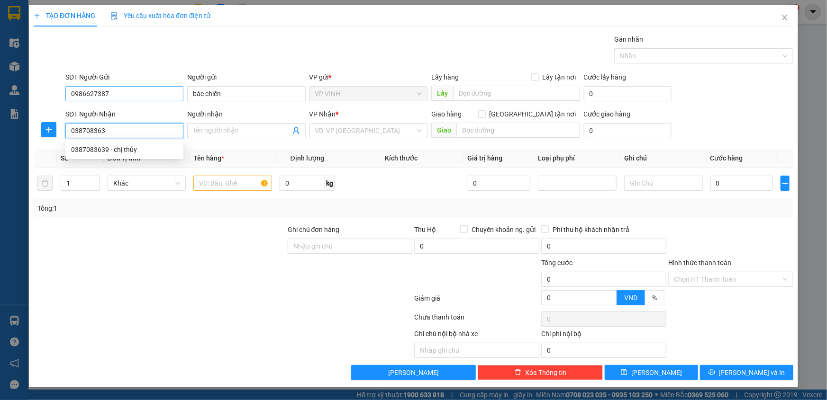
type input "0387083639"
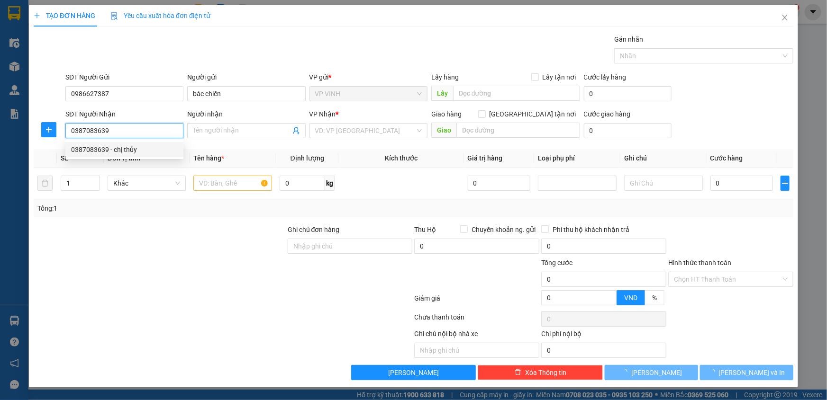
click at [142, 142] on div "0387083639 - chị thủy" at bounding box center [124, 149] width 118 height 15
type input "chị thủy"
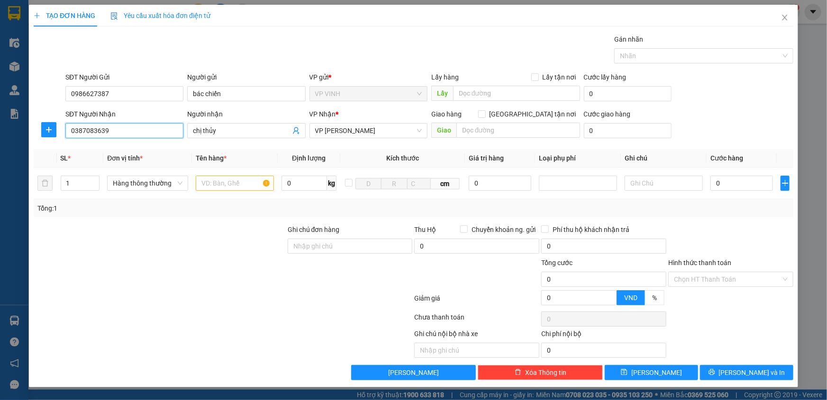
click at [122, 136] on input "0387083639" at bounding box center [124, 130] width 118 height 15
type input "0387083639"
click at [219, 183] on input "text" at bounding box center [235, 183] width 78 height 15
type input "r"
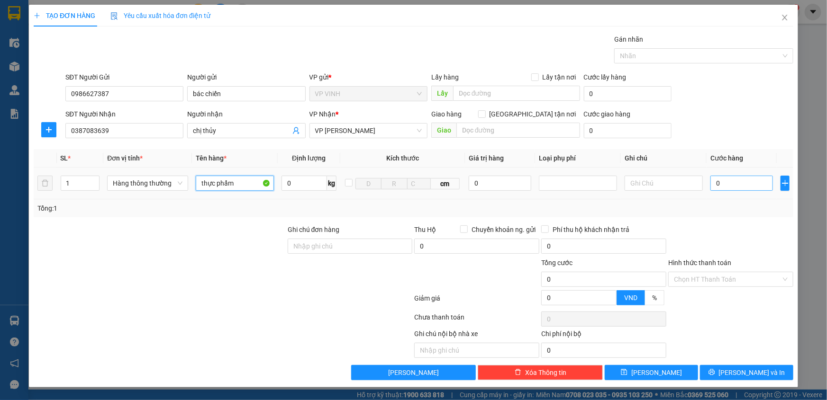
type input "thực phẩm"
click at [725, 188] on input "0" at bounding box center [741, 183] width 63 height 15
type input "4"
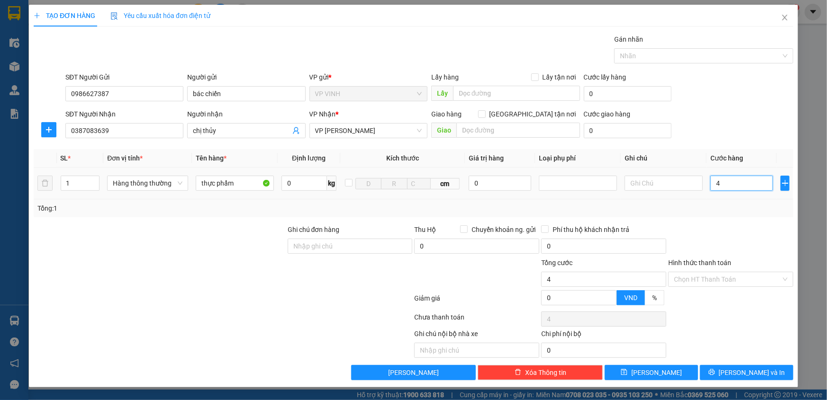
type input "40"
type input "40.000"
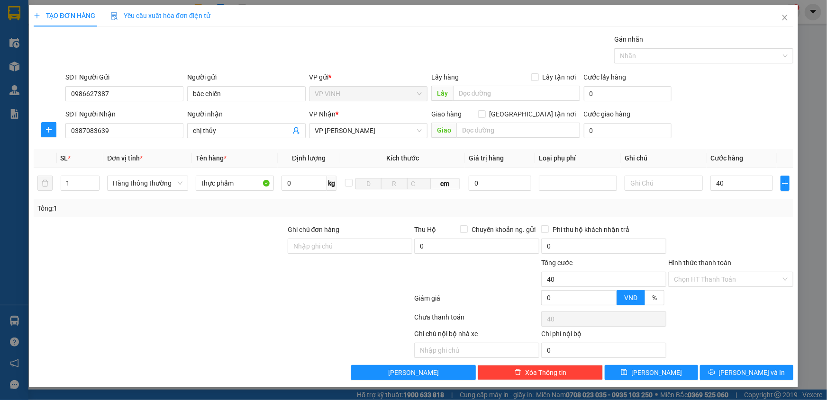
type input "40.000"
click at [732, 216] on div "Tổng: 1" at bounding box center [414, 208] width 760 height 18
click at [715, 370] on icon "printer" at bounding box center [711, 373] width 6 height 6
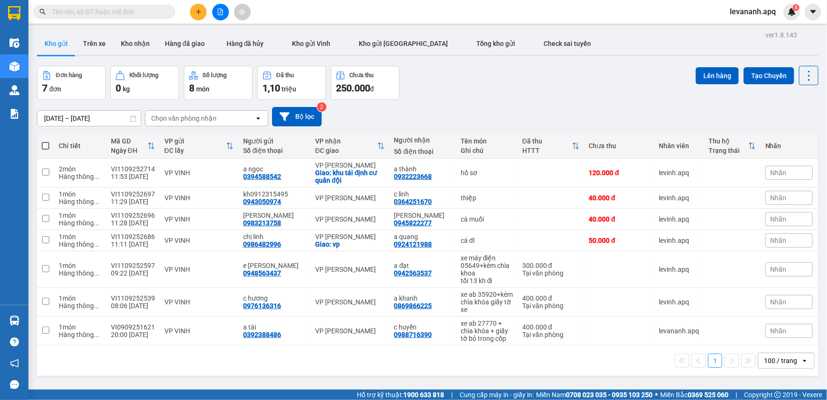
click at [133, 7] on input "text" at bounding box center [108, 12] width 112 height 10
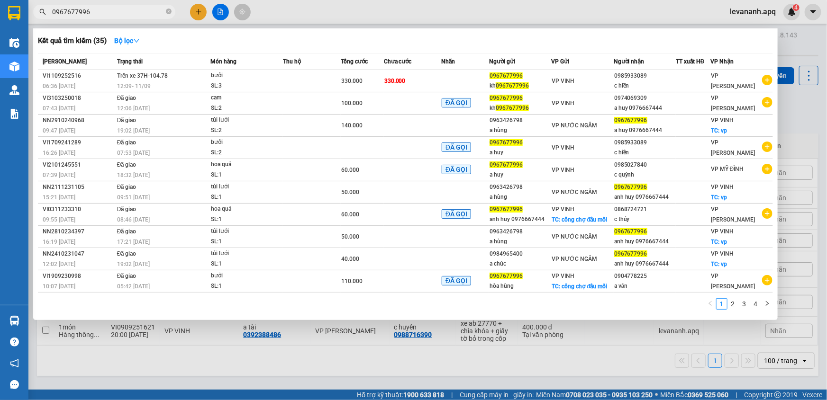
type input "0967677996"
drag, startPoint x: 801, startPoint y: 128, endPoint x: 781, endPoint y: 129, distance: 20.0
click at [787, 123] on div at bounding box center [413, 200] width 827 height 400
click at [152, 11] on input "0967677996" at bounding box center [108, 12] width 112 height 10
click at [165, 12] on span "0967677996" at bounding box center [104, 12] width 142 height 14
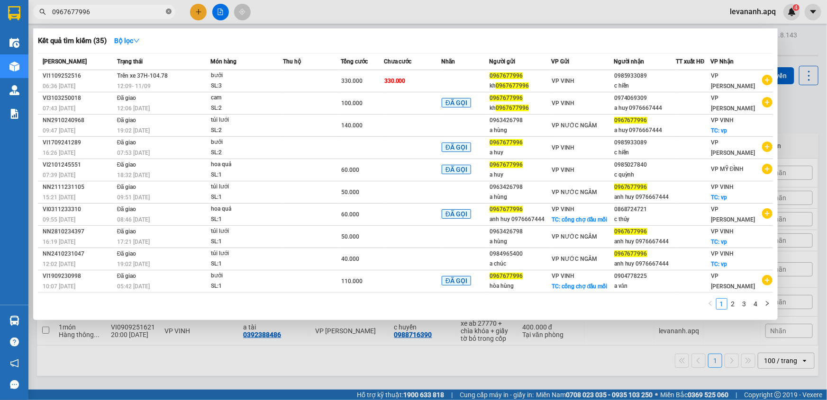
click at [166, 12] on icon "close-circle" at bounding box center [169, 12] width 6 height 6
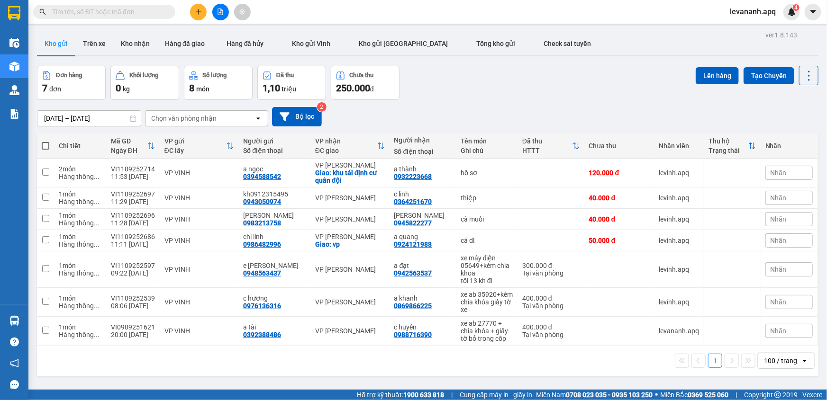
click at [109, 7] on input "text" at bounding box center [108, 12] width 112 height 10
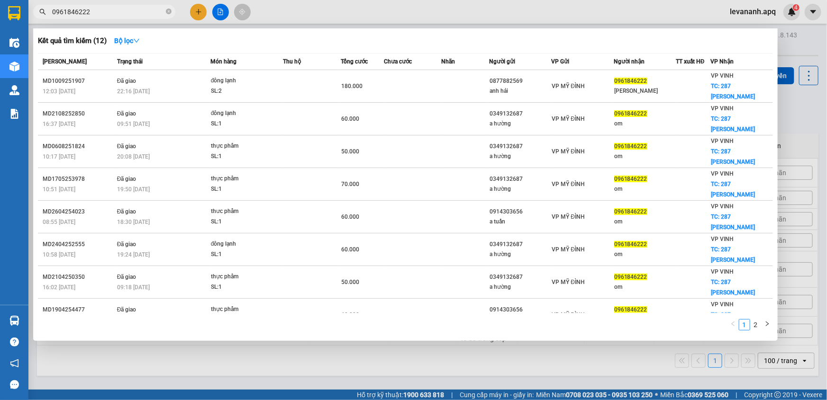
type input "0961846222"
click at [269, 365] on div at bounding box center [413, 200] width 827 height 400
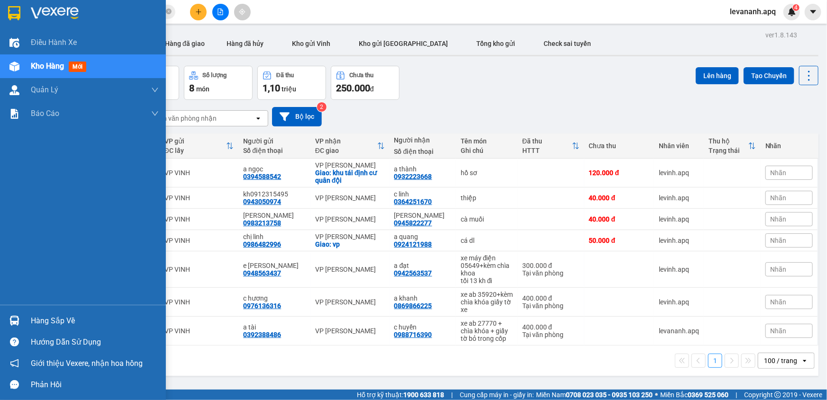
click at [22, 320] on div at bounding box center [14, 321] width 17 height 17
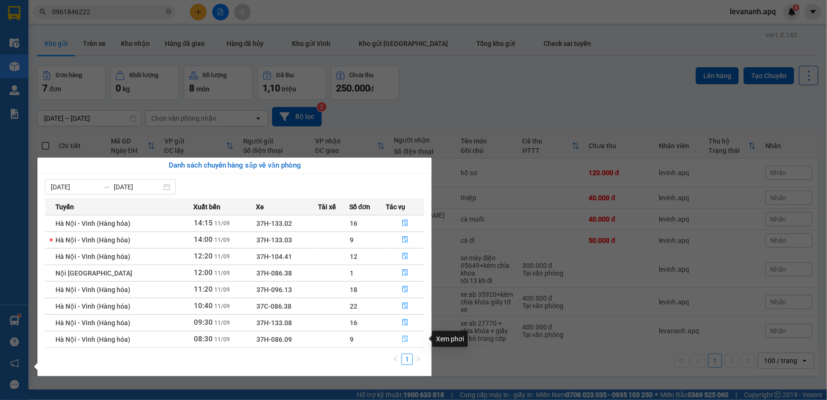
click at [403, 337] on icon "file-done" at bounding box center [405, 339] width 7 height 7
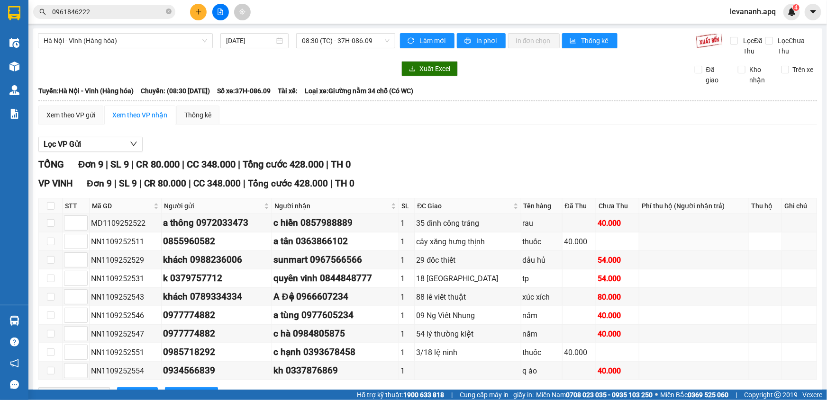
scroll to position [38, 0]
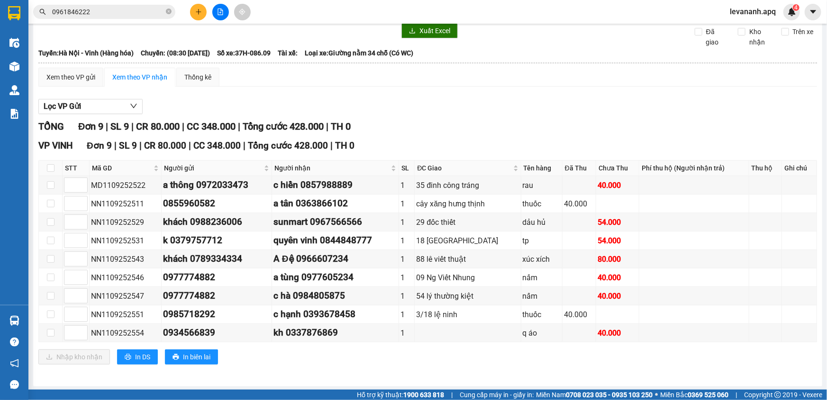
click at [54, 169] on th at bounding box center [51, 169] width 24 height 16
click at [50, 169] on input "checkbox" at bounding box center [51, 168] width 8 height 8
checkbox input "true"
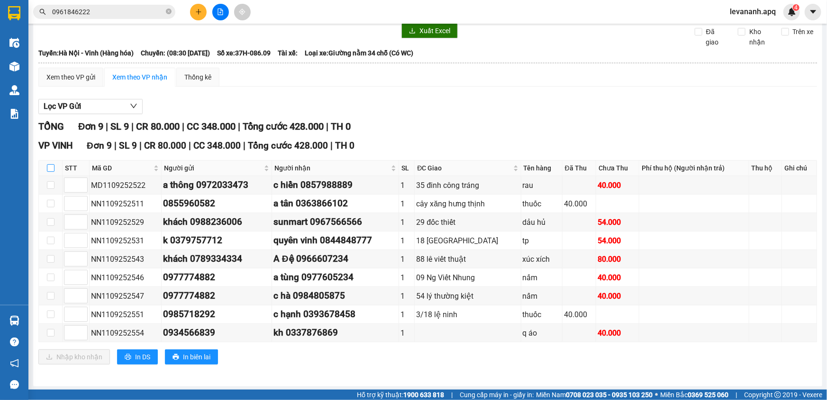
checkbox input "true"
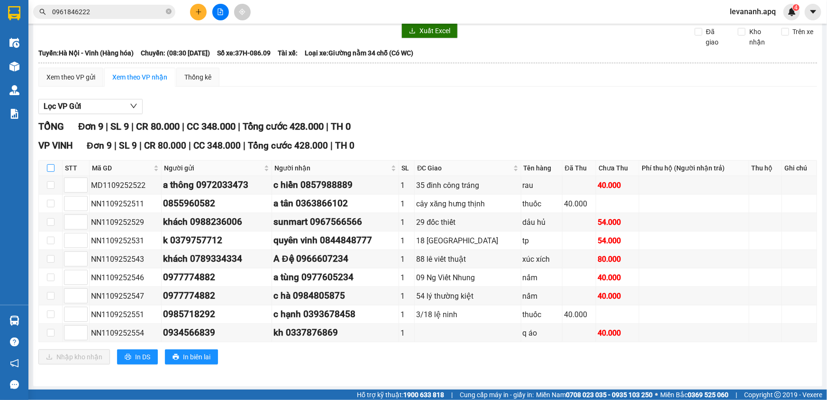
checkbox input "true"
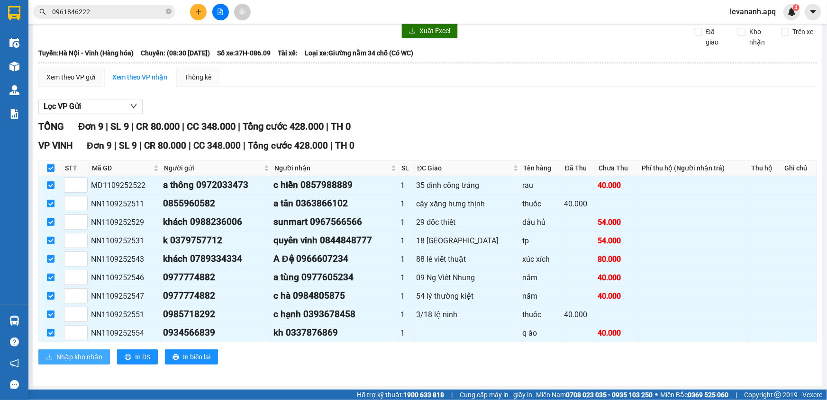
click at [76, 352] on span "Nhập kho nhận" at bounding box center [79, 357] width 46 height 10
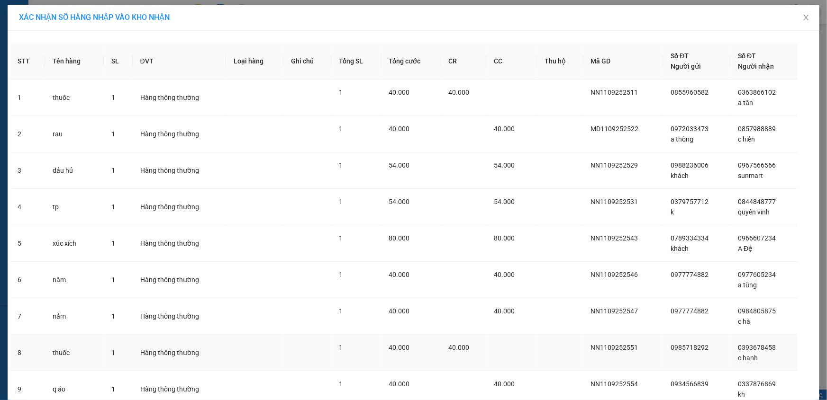
scroll to position [76, 0]
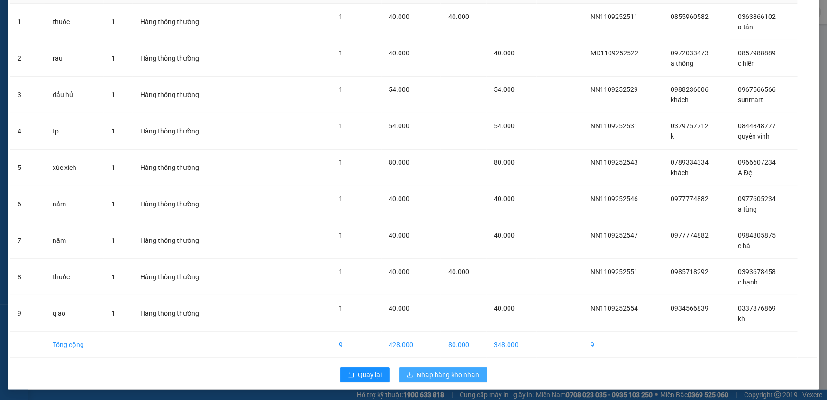
click at [464, 375] on span "Nhập hàng kho nhận" at bounding box center [448, 375] width 63 height 10
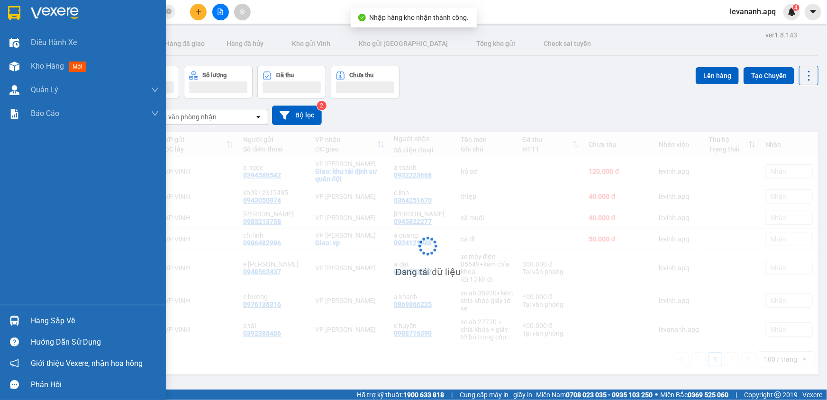
click at [15, 324] on img at bounding box center [14, 321] width 10 height 10
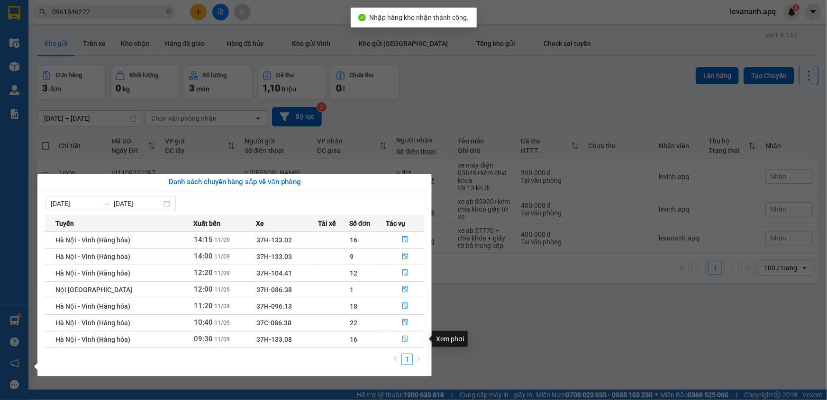
click at [404, 338] on icon "file-done" at bounding box center [405, 339] width 7 height 7
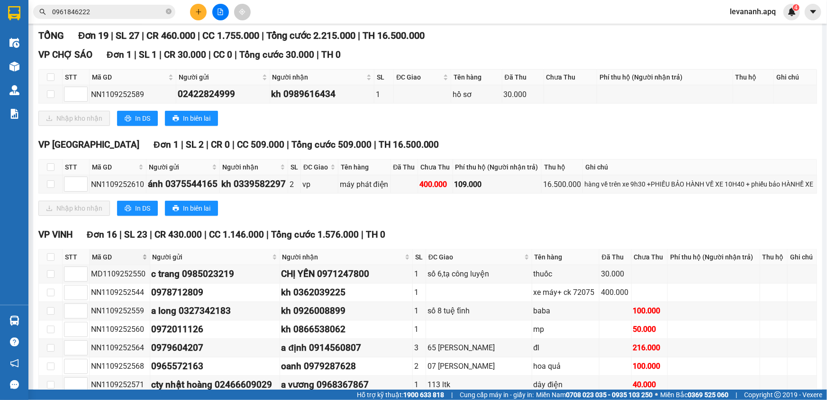
scroll to position [258, 0]
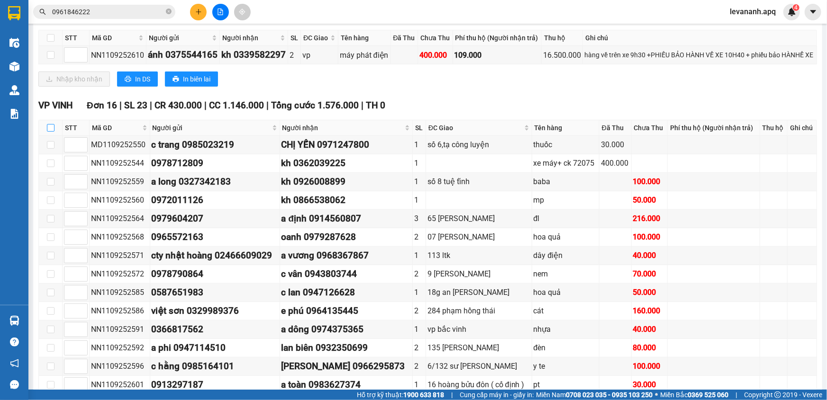
click at [49, 126] on input "checkbox" at bounding box center [51, 128] width 8 height 8
checkbox input "true"
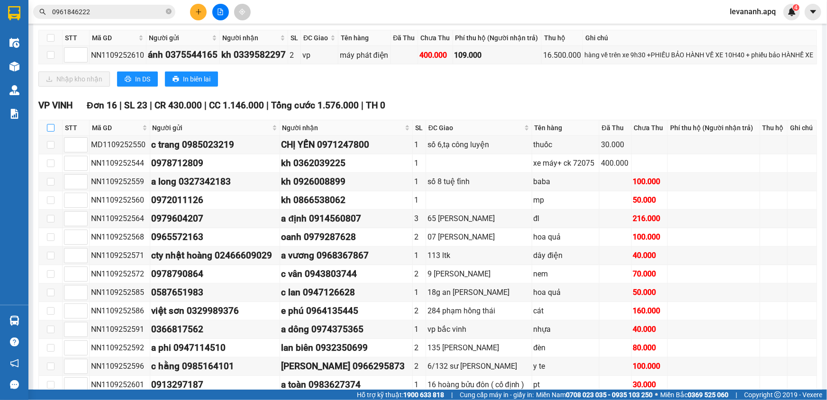
checkbox input "true"
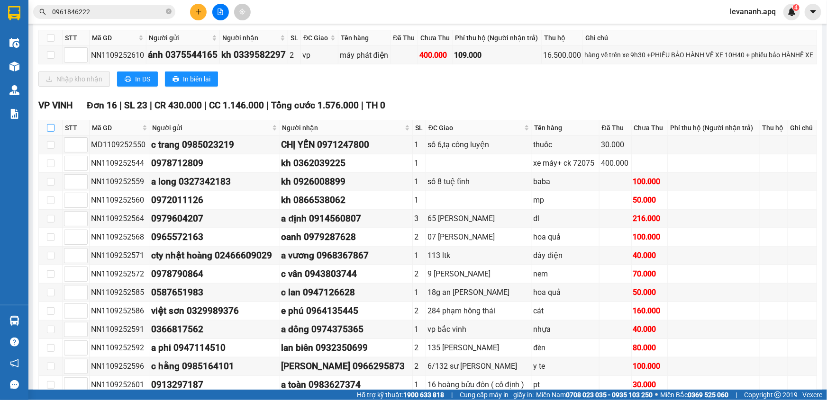
checkbox input "true"
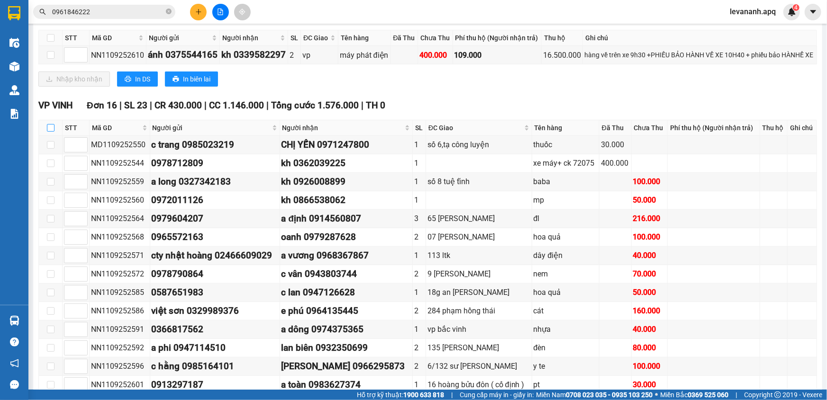
checkbox input "true"
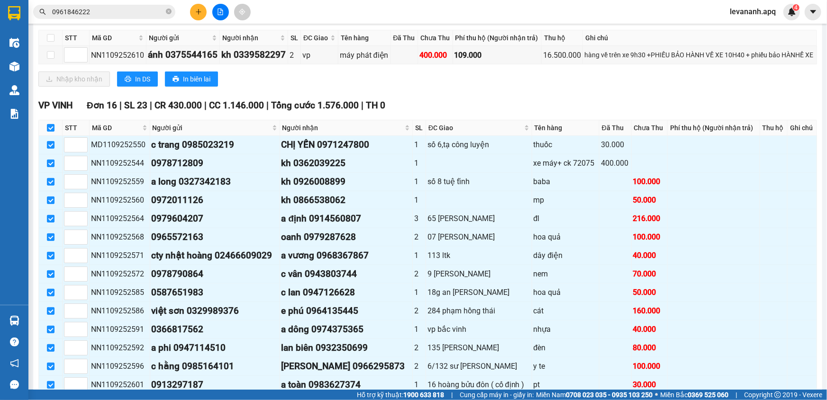
scroll to position [436, 0]
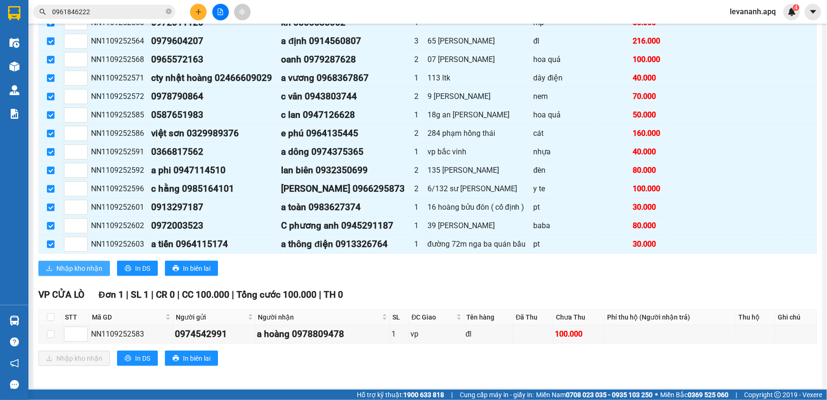
click at [69, 271] on button "Nhập kho nhận" at bounding box center [74, 268] width 72 height 15
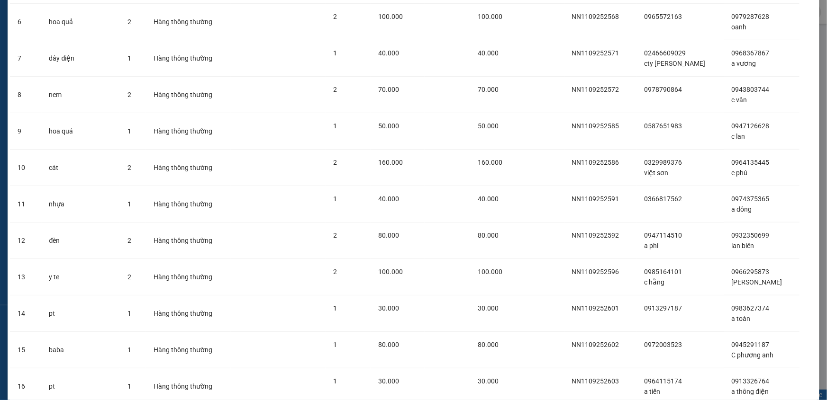
scroll to position [332, 0]
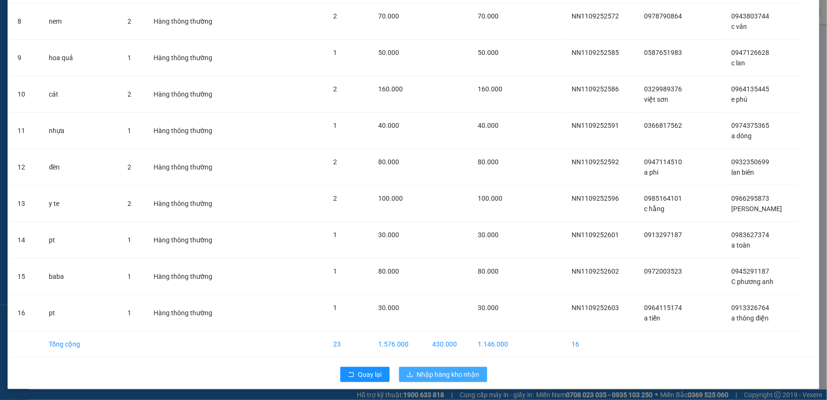
click at [450, 373] on span "Nhập hàng kho nhận" at bounding box center [448, 375] width 63 height 10
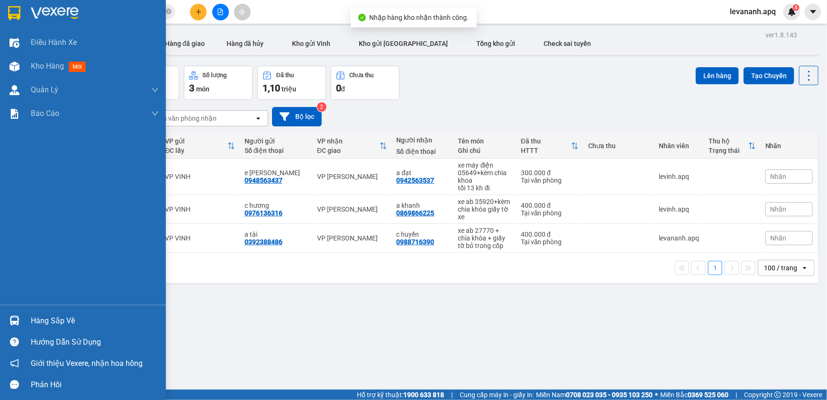
click at [22, 318] on div at bounding box center [14, 321] width 17 height 17
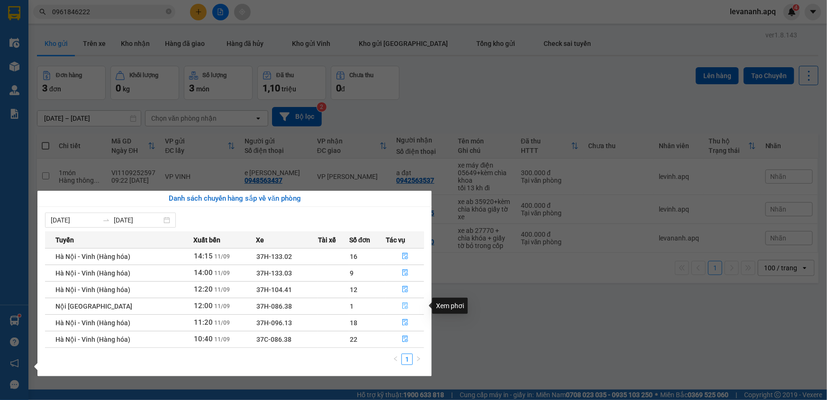
click at [403, 305] on icon "file-done" at bounding box center [405, 306] width 7 height 7
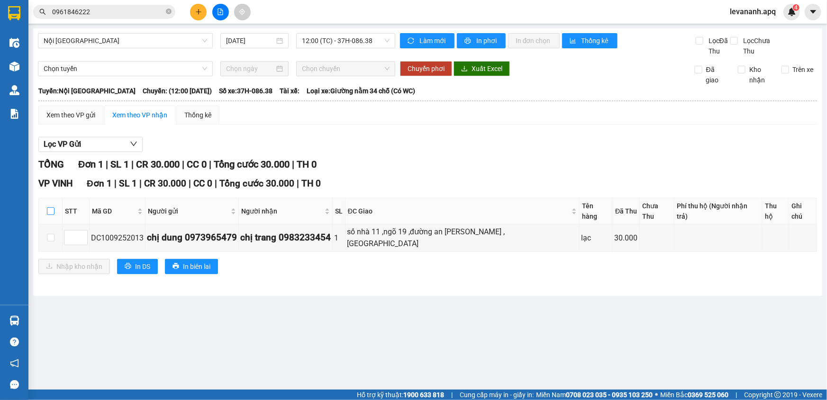
click at [48, 208] on input "checkbox" at bounding box center [51, 212] width 8 height 8
checkbox input "true"
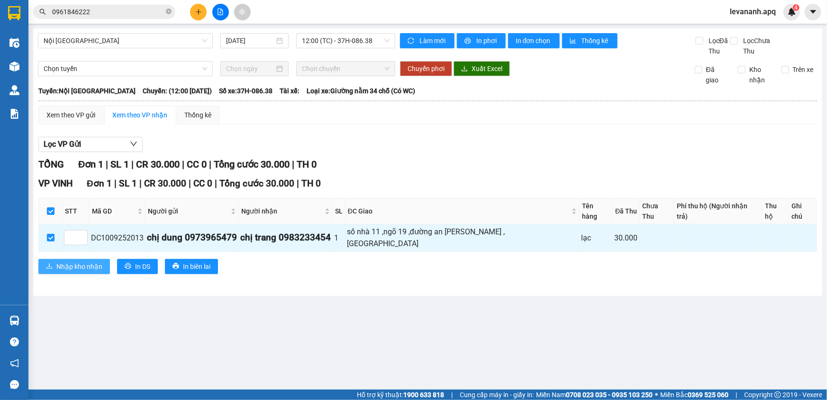
click at [67, 262] on span "Nhập kho nhận" at bounding box center [79, 267] width 46 height 10
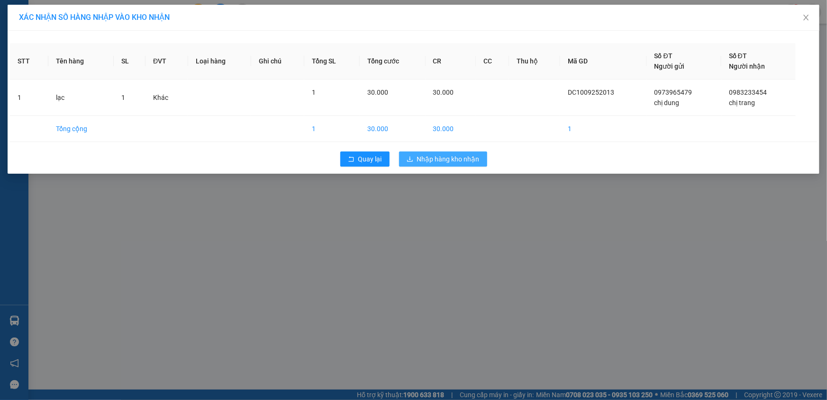
click at [435, 166] on button "Nhập hàng kho nhận" at bounding box center [443, 159] width 88 height 15
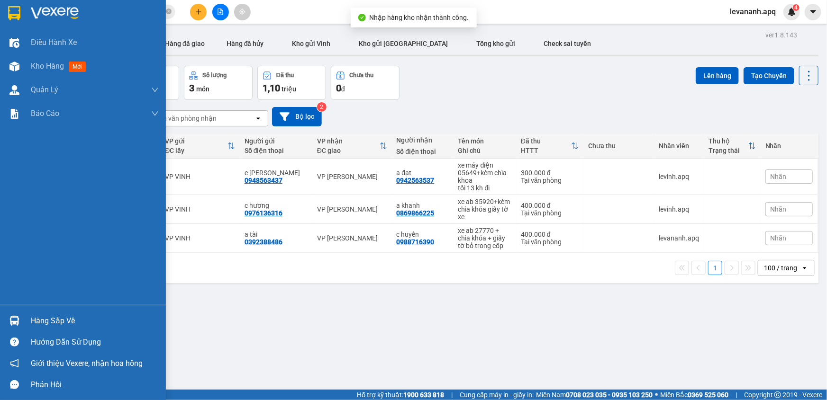
click at [25, 314] on div "Hàng sắp về" at bounding box center [83, 320] width 166 height 21
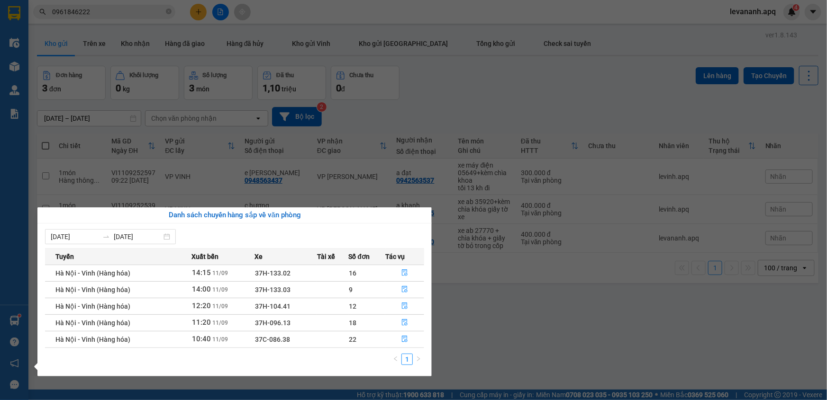
click at [484, 334] on section "Kết quả tìm kiếm ( 12 ) Bộ lọc Mã ĐH Trạng thái Món hàng Thu hộ Tổng cước Chưa …" at bounding box center [413, 200] width 827 height 400
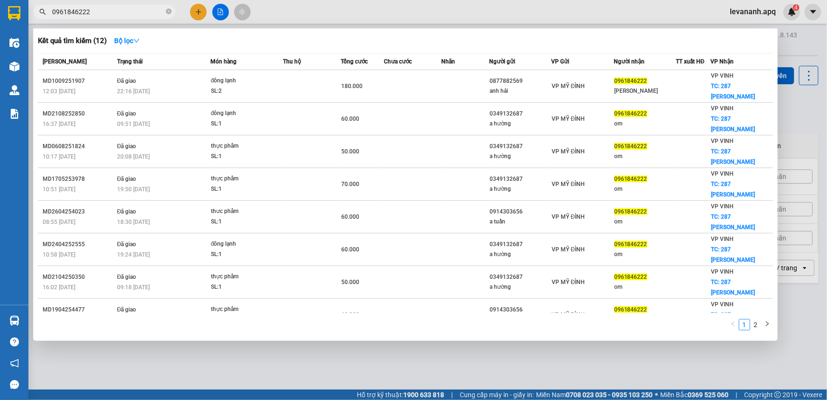
click at [109, 15] on input "0961846222" at bounding box center [108, 12] width 112 height 10
click at [139, 327] on div at bounding box center [413, 200] width 827 height 400
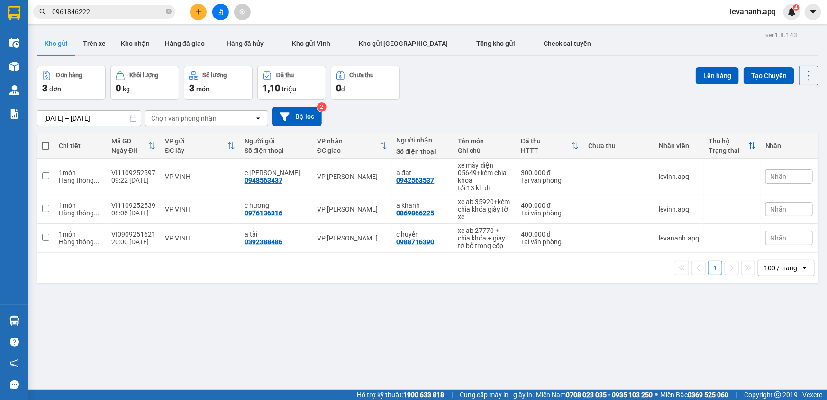
click at [134, 15] on input "0961846222" at bounding box center [108, 12] width 112 height 10
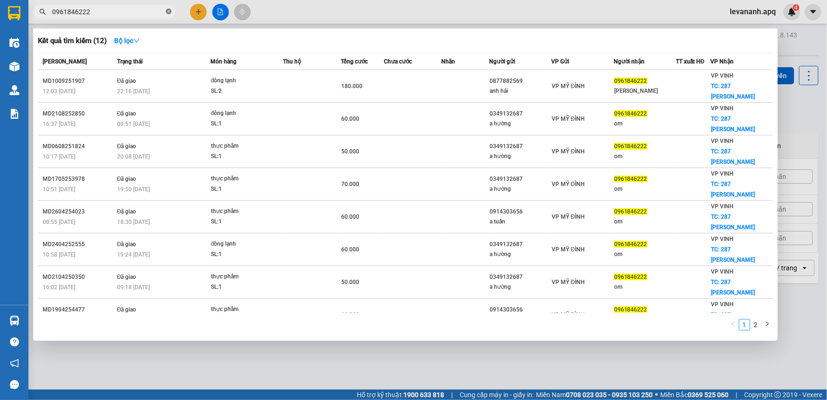
click at [171, 11] on icon "close-circle" at bounding box center [169, 12] width 6 height 6
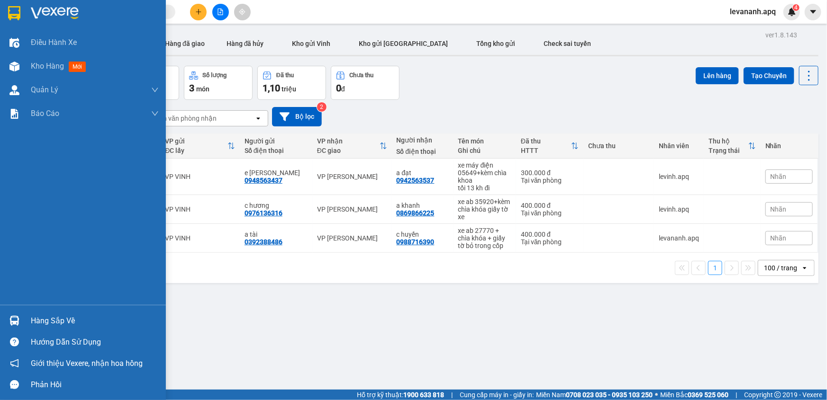
click at [6, 316] on div at bounding box center [14, 321] width 17 height 17
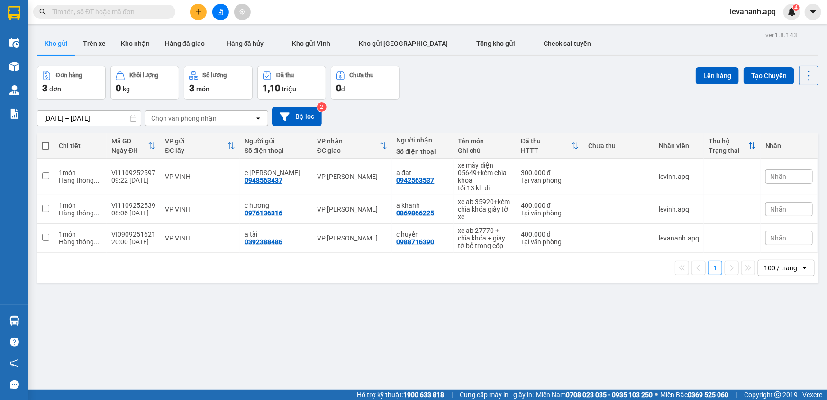
click at [451, 335] on section "Kết quả tìm kiếm ( 12 ) Bộ lọc Mã ĐH Trạng thái Món hàng Thu hộ Tổng cước Chưa …" at bounding box center [413, 200] width 827 height 400
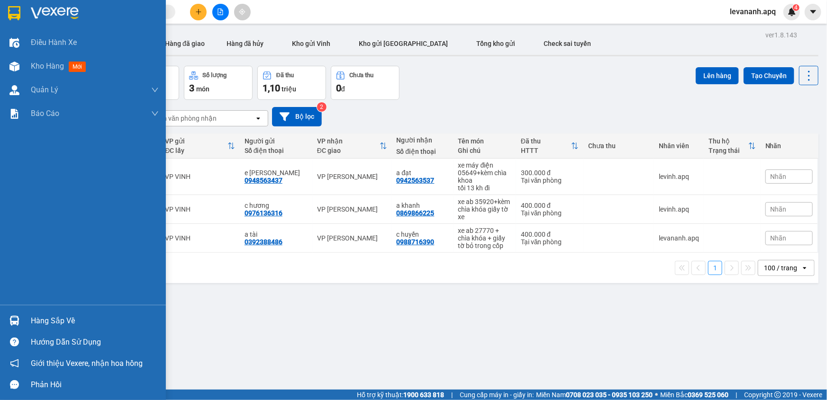
click at [10, 10] on img at bounding box center [14, 13] width 12 height 14
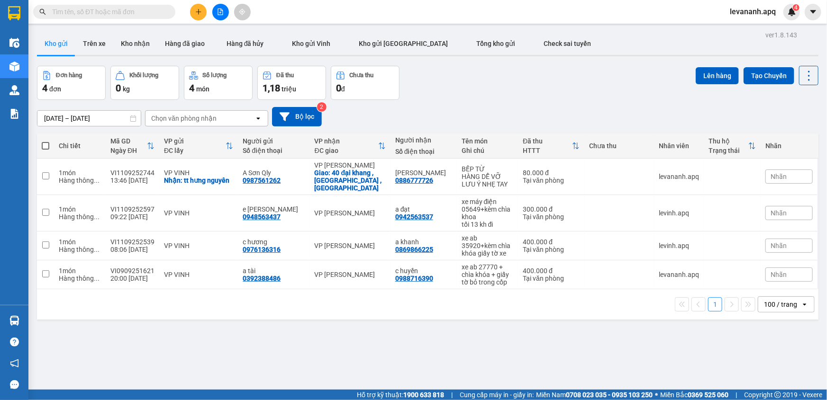
click at [459, 92] on div "Đơn hàng 4 đơn Khối lượng 0 kg Số lượng 4 món Đã thu 1,18 triệu Chưa thu 0 đ Lê…" at bounding box center [427, 83] width 781 height 34
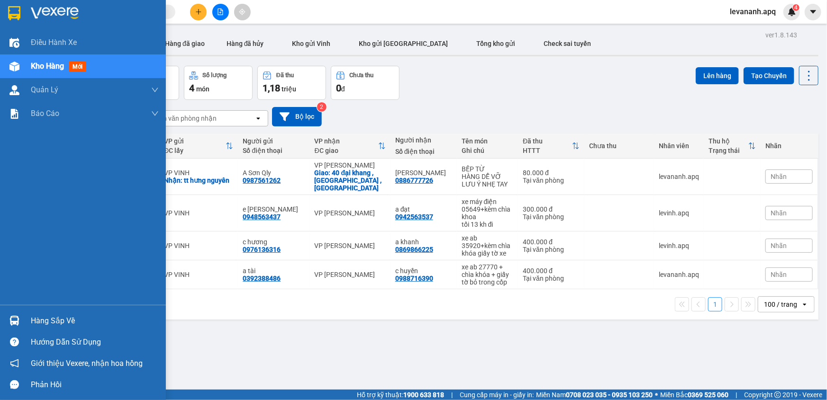
click at [0, 14] on div at bounding box center [83, 15] width 166 height 31
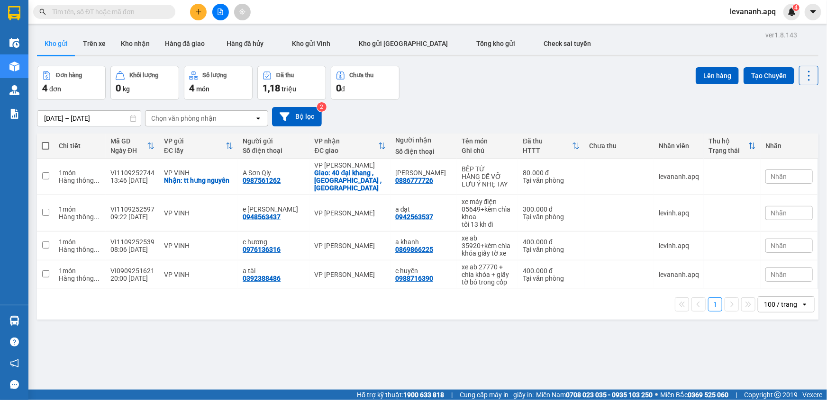
click at [95, 11] on input "text" at bounding box center [108, 12] width 112 height 10
click at [134, 9] on input "text" at bounding box center [108, 12] width 112 height 10
paste input "0862839642"
type input "0862839642"
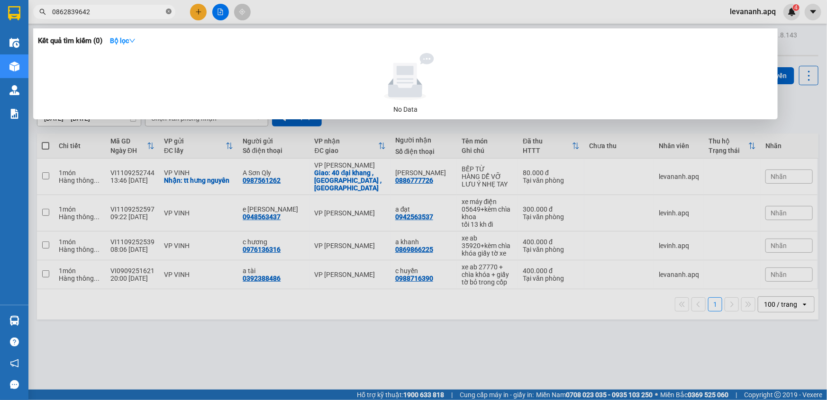
click at [168, 11] on icon "close-circle" at bounding box center [169, 12] width 6 height 6
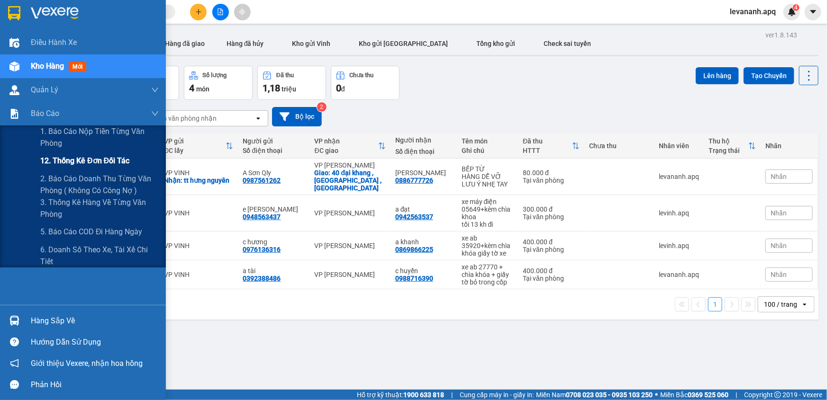
click at [45, 154] on div "12. Thống kê đơn đối tác" at bounding box center [99, 161] width 118 height 24
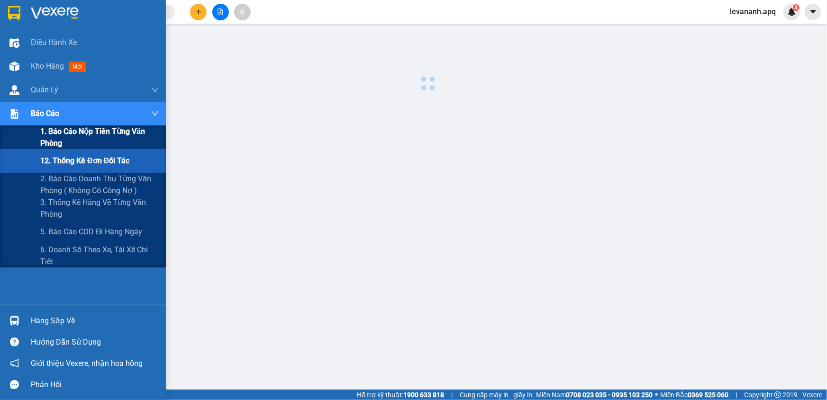
click at [48, 138] on span "1. Báo cáo nộp tiền từng văn phòng" at bounding box center [99, 138] width 118 height 24
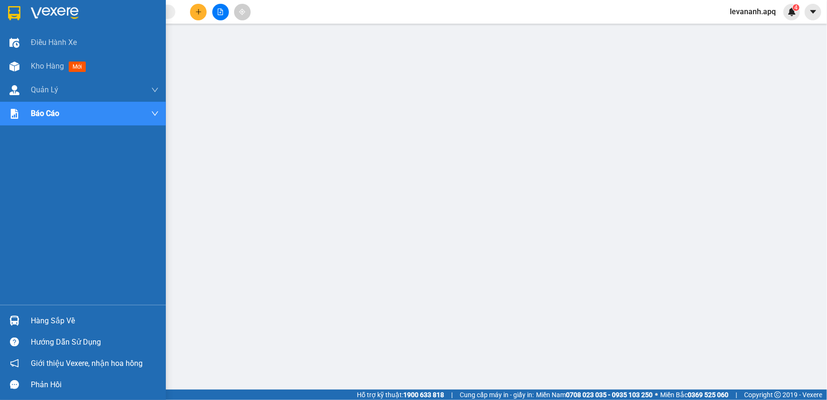
click at [17, 12] on img at bounding box center [14, 13] width 12 height 14
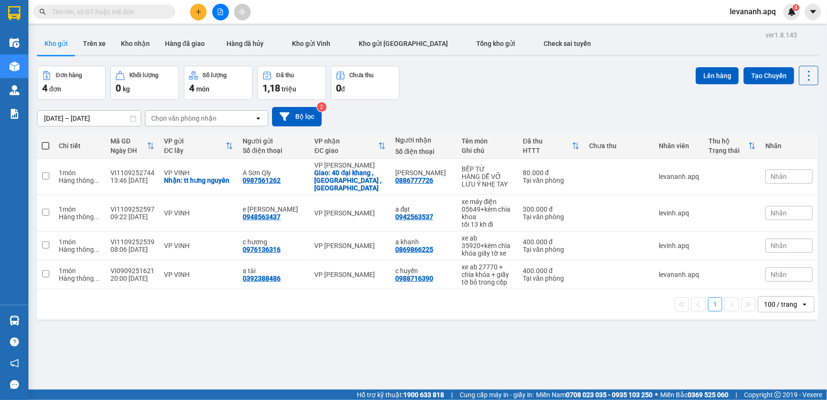
click at [493, 103] on div "[DATE] – [DATE] Press the down arrow key to interact with the calendar and sele…" at bounding box center [427, 117] width 781 height 34
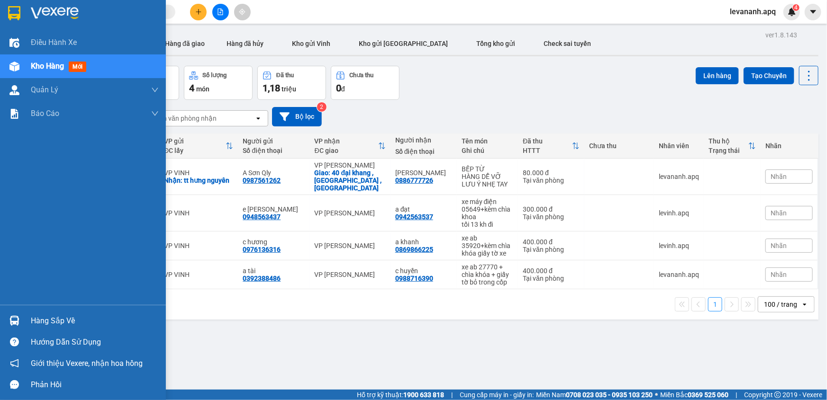
click at [13, 325] on img at bounding box center [14, 321] width 10 height 10
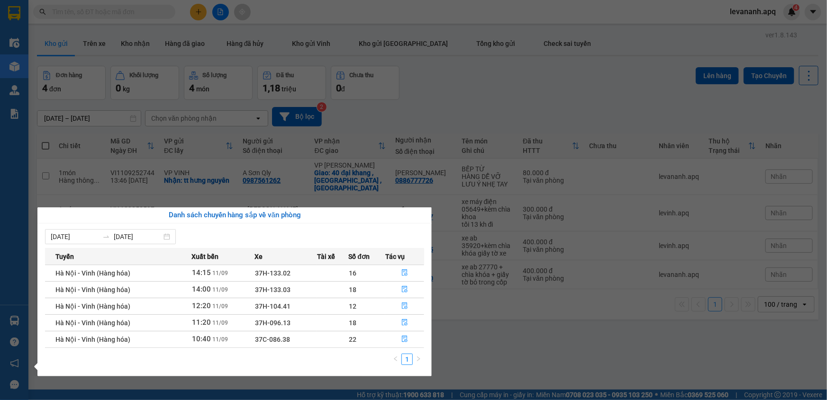
click at [425, 83] on section "Kết quả tìm kiếm ( 0 ) Bộ lọc No Data levananh.apq 4 Điều hành xe Kho hàng mới …" at bounding box center [413, 200] width 827 height 400
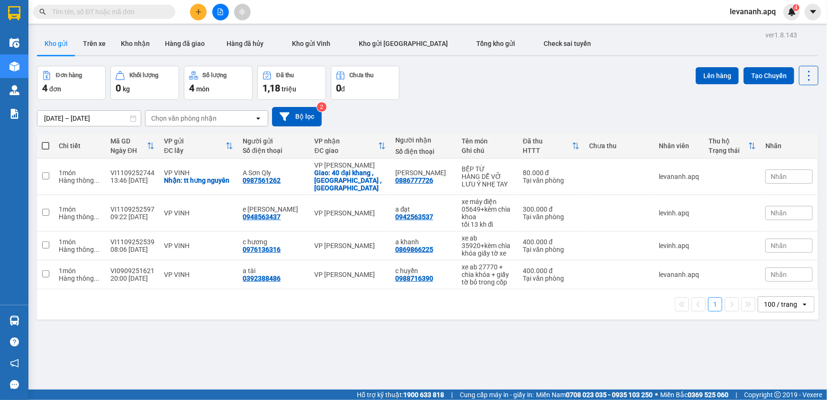
click at [117, 16] on input "text" at bounding box center [108, 12] width 112 height 10
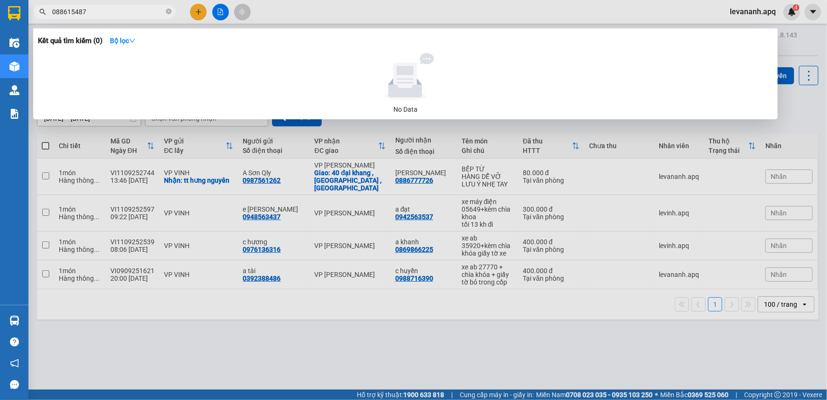
type input "0886154873"
click at [109, 11] on input "0886154873" at bounding box center [108, 12] width 112 height 10
click at [119, 13] on input "0886154873" at bounding box center [108, 12] width 112 height 10
click at [169, 10] on icon "close-circle" at bounding box center [169, 12] width 6 height 6
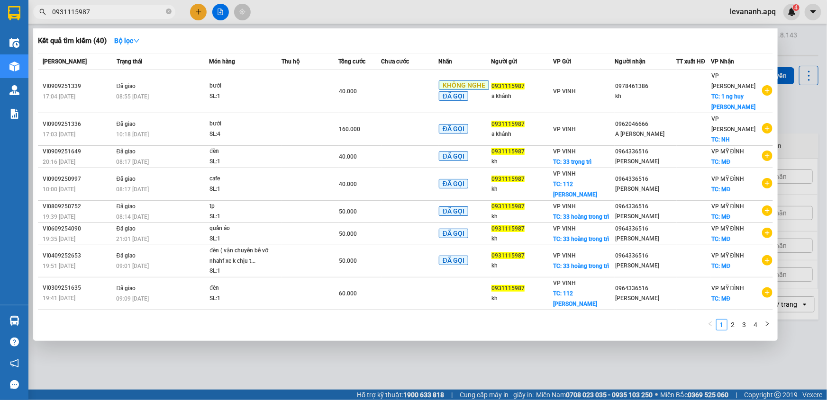
type input "0931115987"
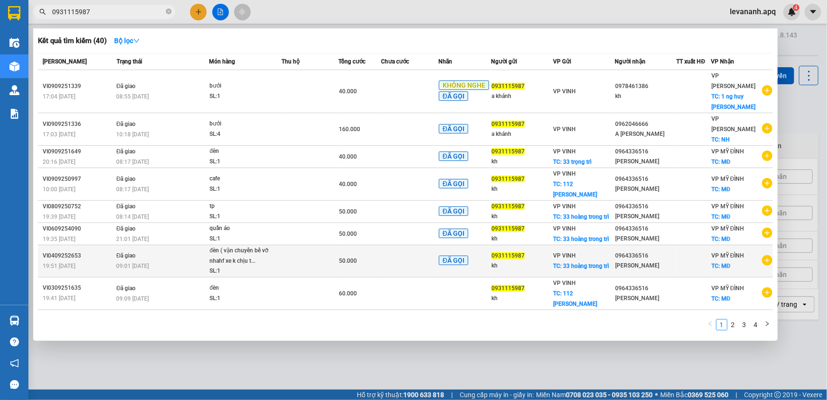
scroll to position [8, 0]
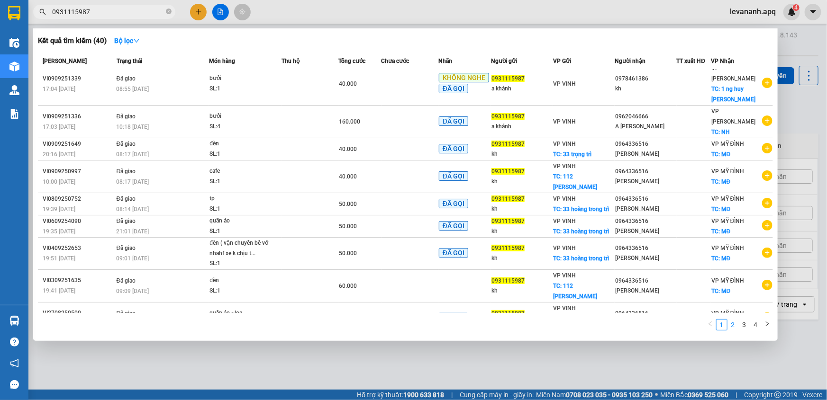
click at [731, 323] on link "2" at bounding box center [733, 325] width 10 height 10
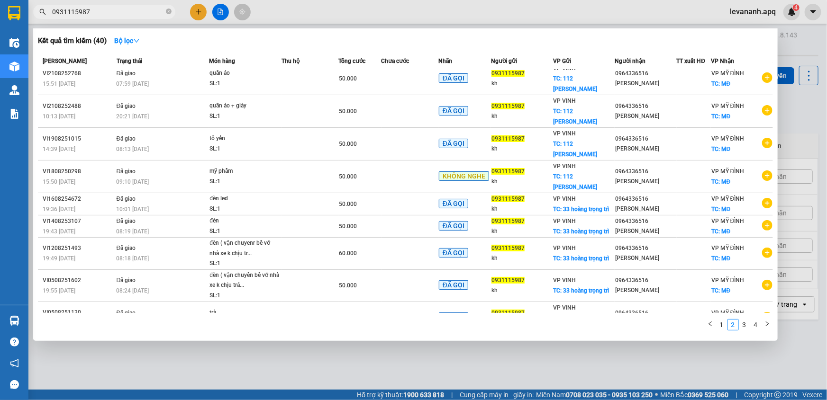
scroll to position [0, 0]
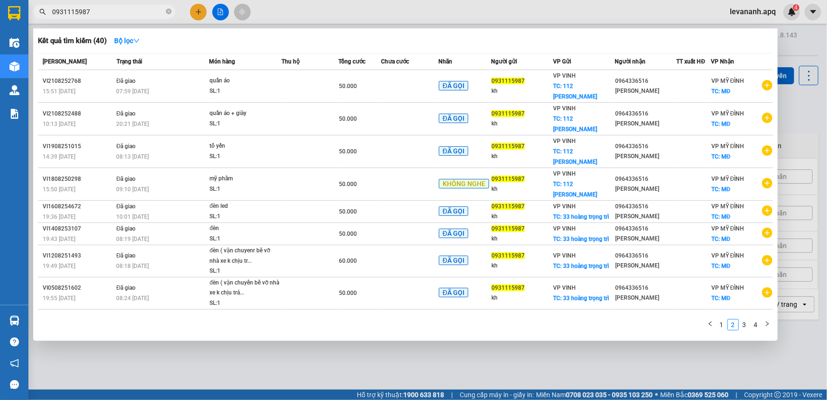
click at [148, 12] on input "0931115987" at bounding box center [108, 12] width 112 height 10
click at [169, 9] on icon "close-circle" at bounding box center [169, 12] width 6 height 6
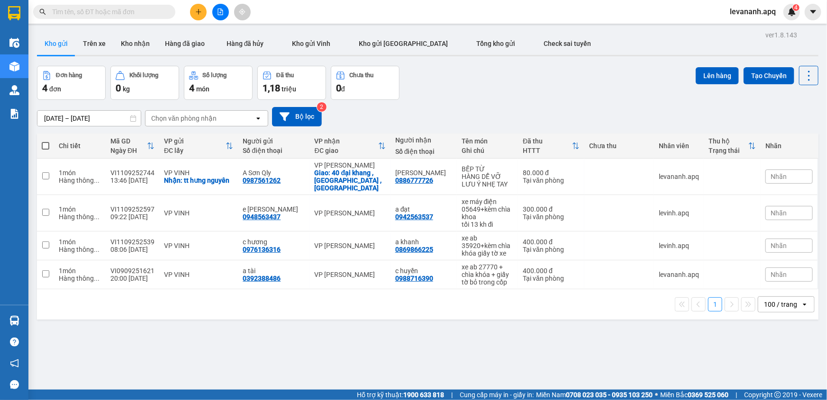
click at [151, 17] on span at bounding box center [104, 12] width 142 height 14
drag, startPoint x: 151, startPoint y: 17, endPoint x: 128, endPoint y: 14, distance: 23.5
click at [128, 14] on input "text" at bounding box center [108, 12] width 112 height 10
paste input "0337224846"
type input "0337224846"
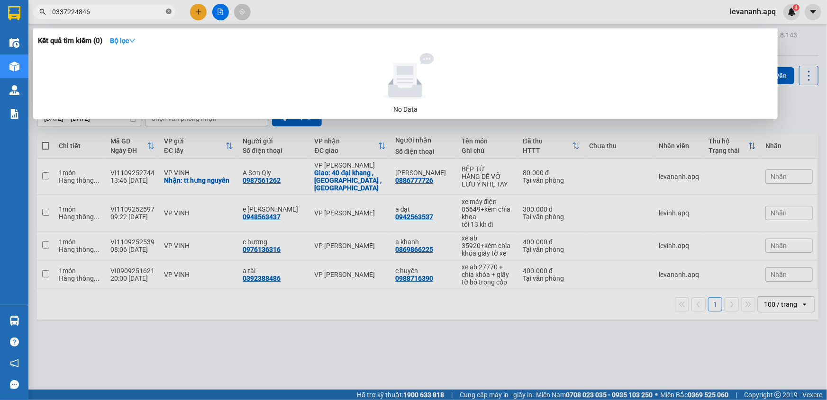
click at [169, 11] on icon "close-circle" at bounding box center [169, 12] width 6 height 6
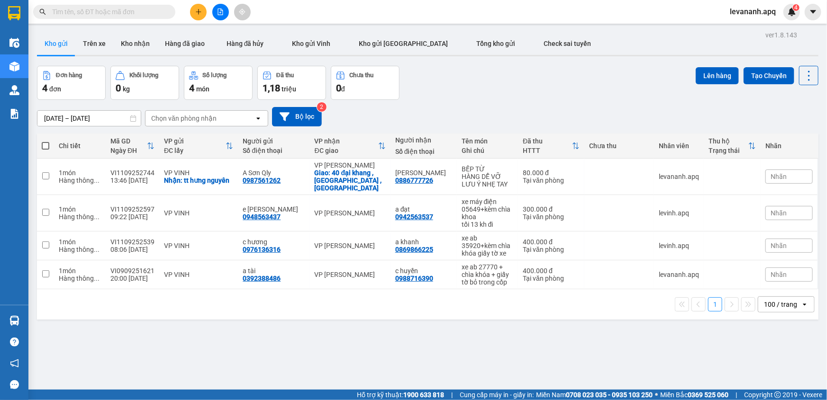
click at [95, 14] on input "text" at bounding box center [108, 12] width 112 height 10
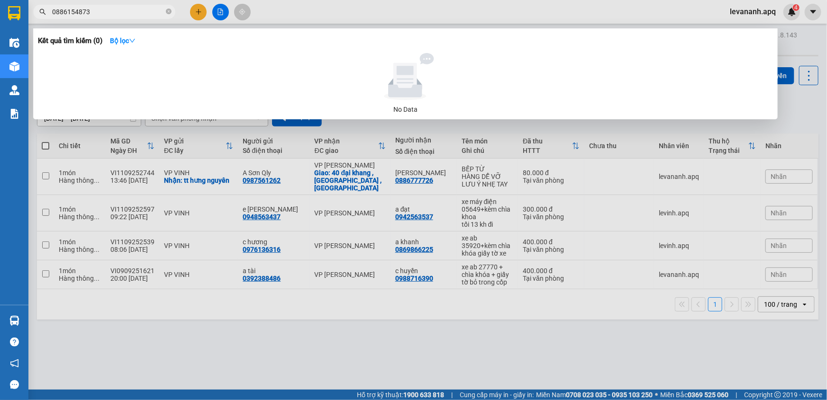
type input "0886154873"
click at [168, 13] on icon "close-circle" at bounding box center [169, 12] width 6 height 6
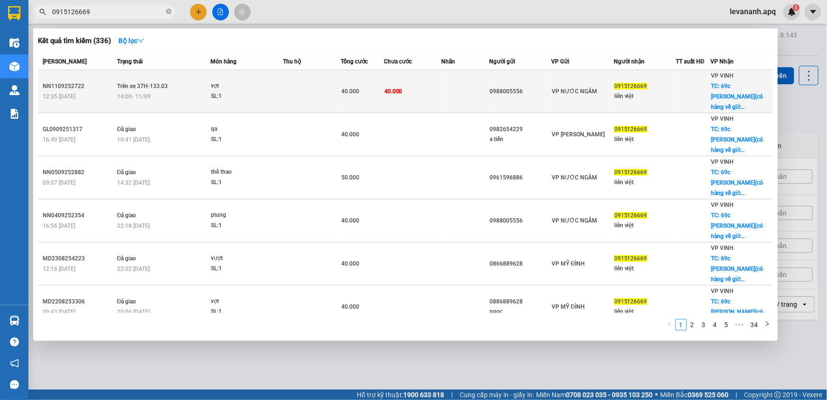
type input "0915126669"
click at [308, 83] on td at bounding box center [311, 91] width 57 height 43
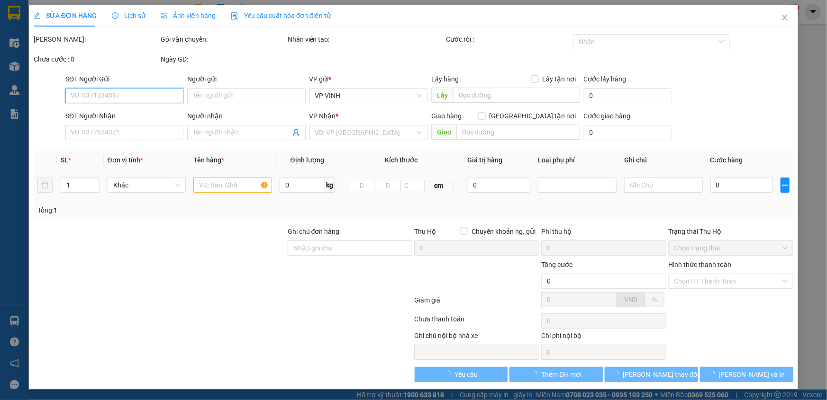
type input "0988005556"
type input "0915126669"
type input "liên việt"
checkbox input "true"
type input "69c đào tấn(có hàng về giờ nào thì giao giờ đó)"
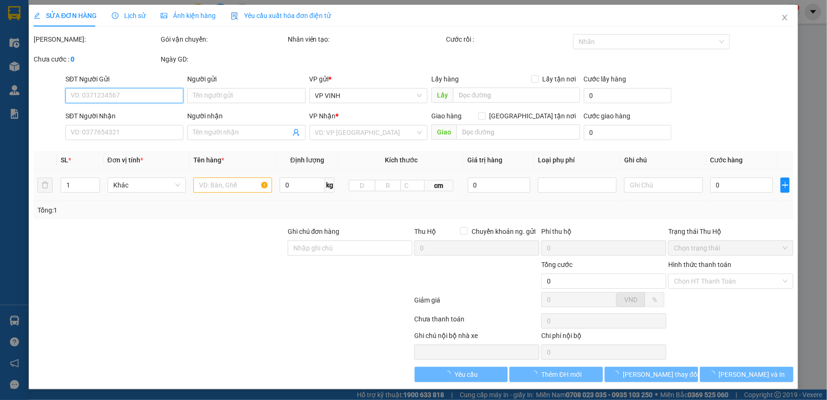
type input "40.000"
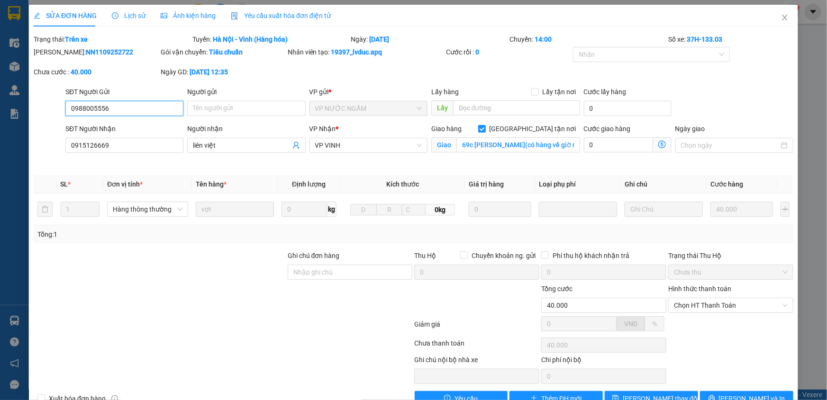
scroll to position [24, 0]
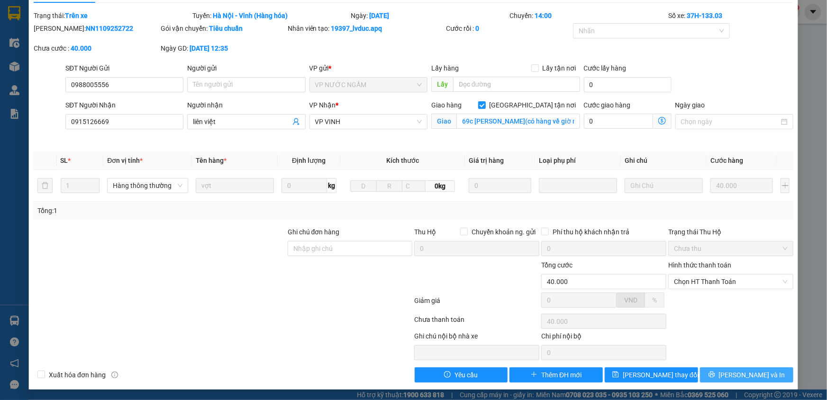
click at [715, 375] on icon "printer" at bounding box center [711, 375] width 6 height 6
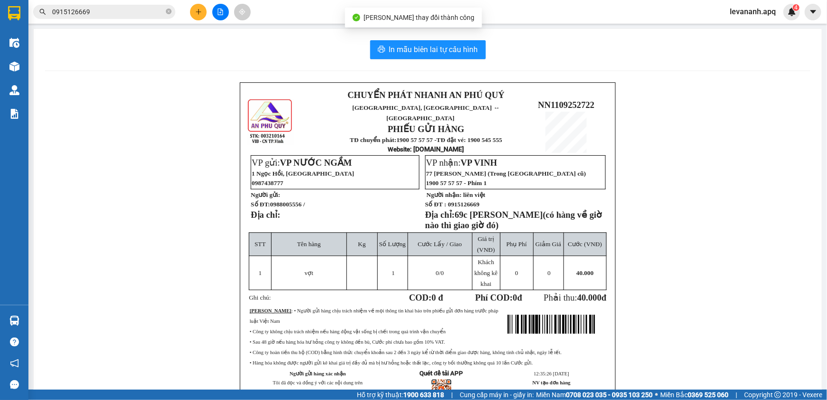
scroll to position [46, 0]
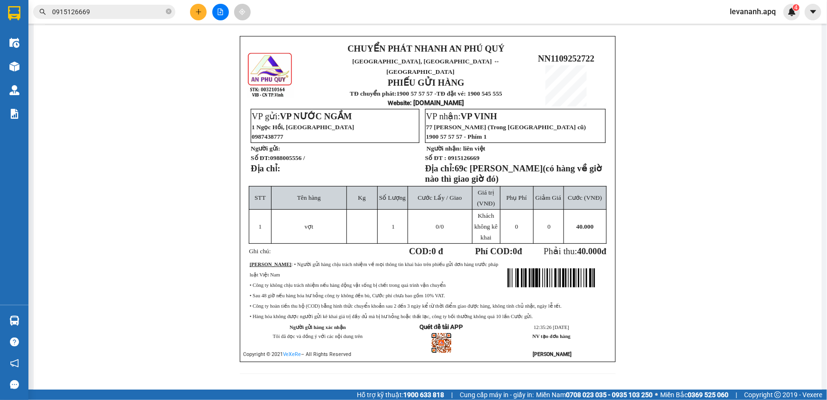
click at [126, 252] on div "CHUYỂN PHÁT NHANH AN PHÚ QUÝ NGHỆ AN, HÀ TĨNH ↔ HÀ NỘI PHIẾU GỬI HÀNG TĐ chuyển…" at bounding box center [427, 211] width 765 height 350
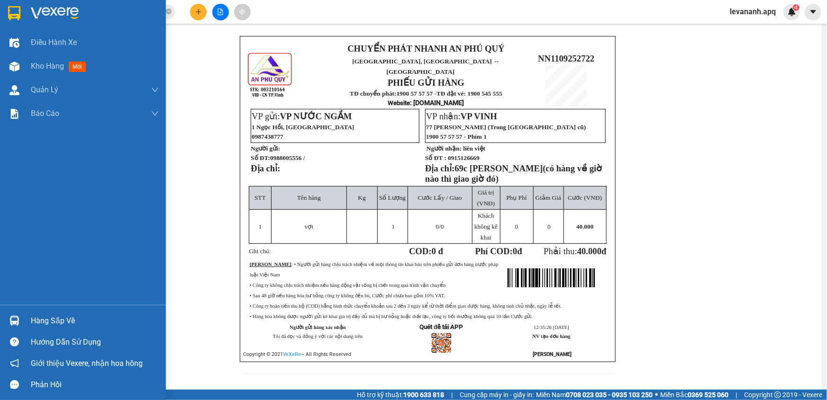
click at [16, 19] on img at bounding box center [14, 13] width 12 height 14
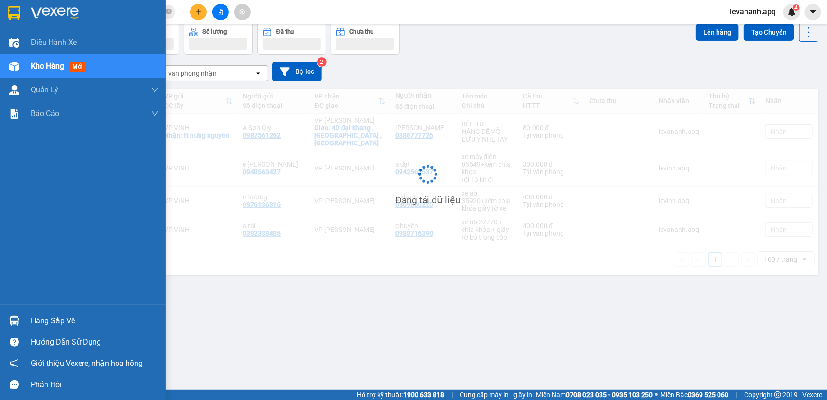
scroll to position [43, 0]
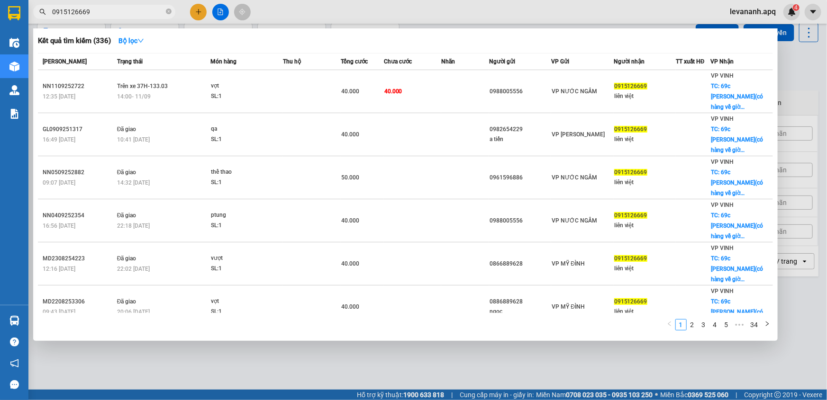
click at [111, 11] on input "0915126669" at bounding box center [108, 12] width 112 height 10
click at [169, 11] on icon "close-circle" at bounding box center [169, 12] width 6 height 6
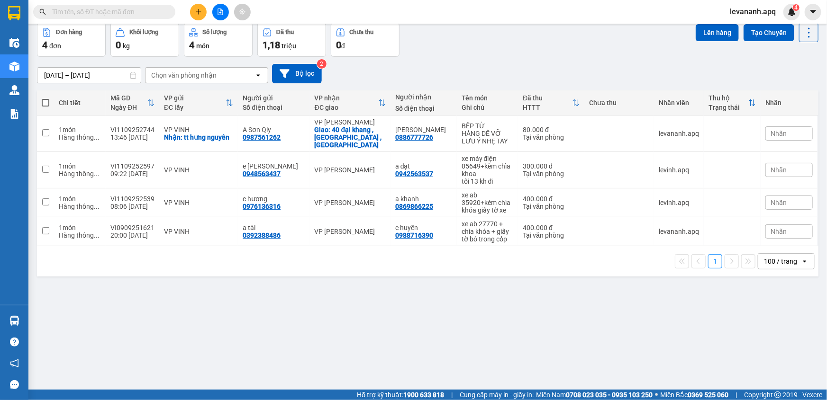
click at [18, 23] on div at bounding box center [14, 15] width 28 height 31
click at [141, 11] on input "text" at bounding box center [108, 12] width 112 height 10
paste input "0387083639"
type input "0387083639"
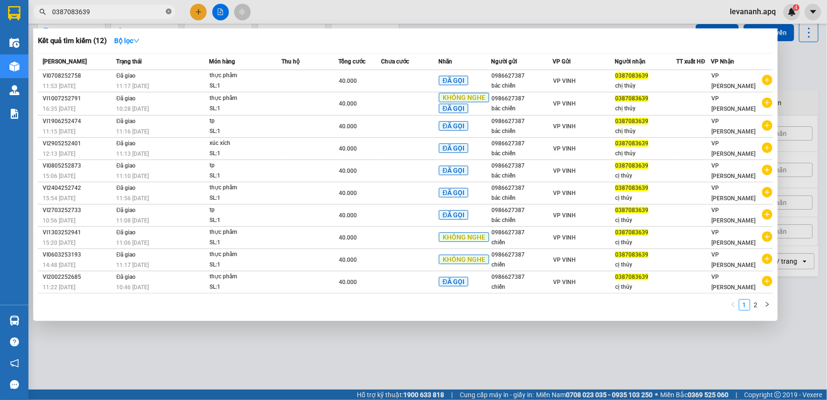
click at [169, 12] on icon "close-circle" at bounding box center [169, 12] width 6 height 6
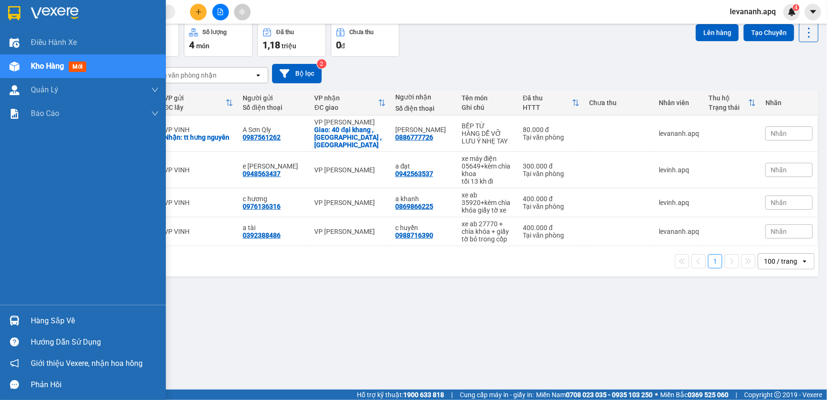
click at [4, 17] on div at bounding box center [83, 15] width 166 height 31
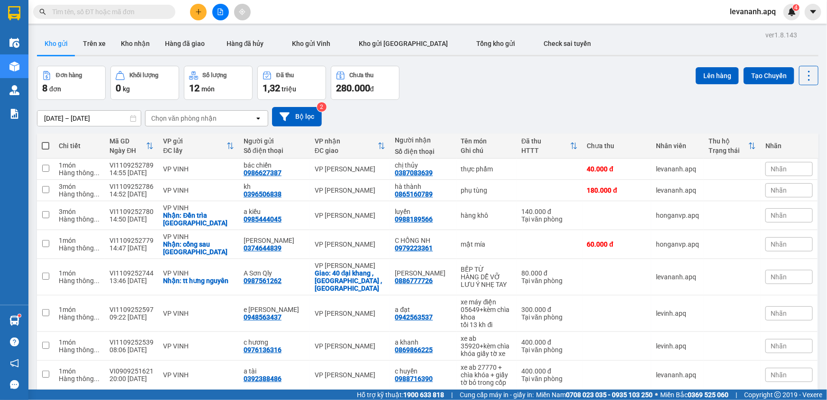
click at [125, 13] on input "text" at bounding box center [108, 12] width 112 height 10
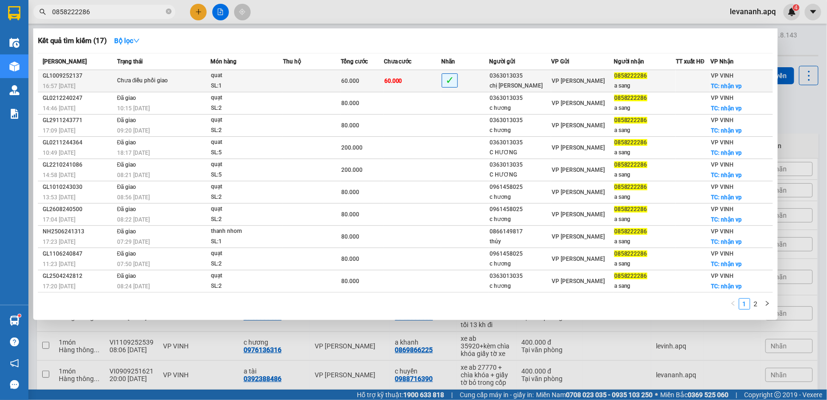
type input "0858222286"
click at [421, 82] on td "60.000" at bounding box center [412, 81] width 57 height 22
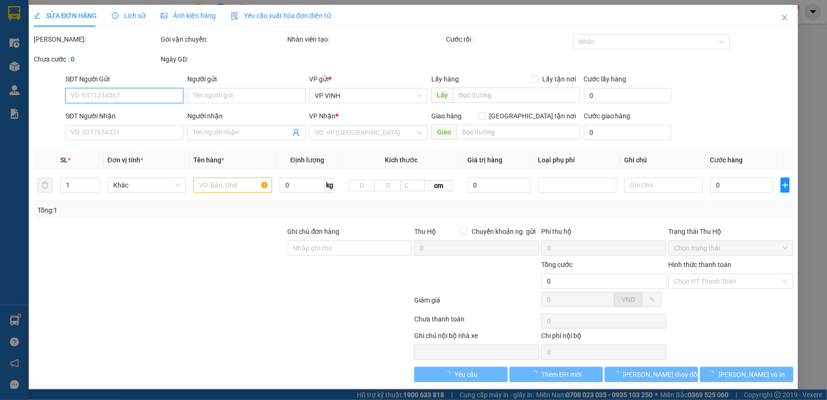
type input "0363013035"
type input "chị hương"
type input "0858222286"
type input "a sang"
checkbox input "true"
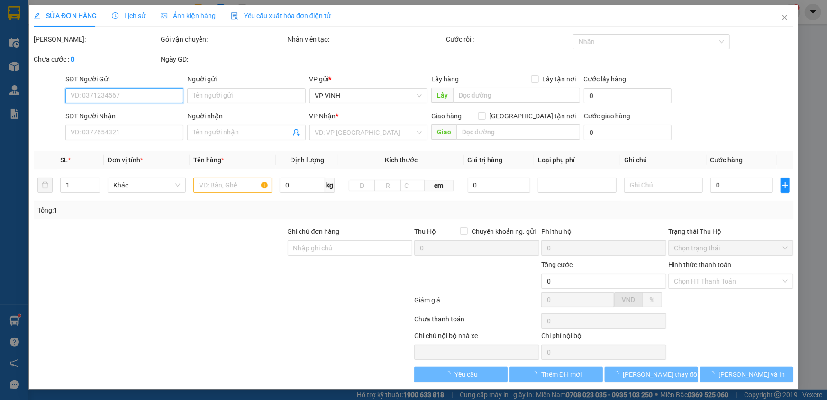
type input "nhận vp"
type input "60.000"
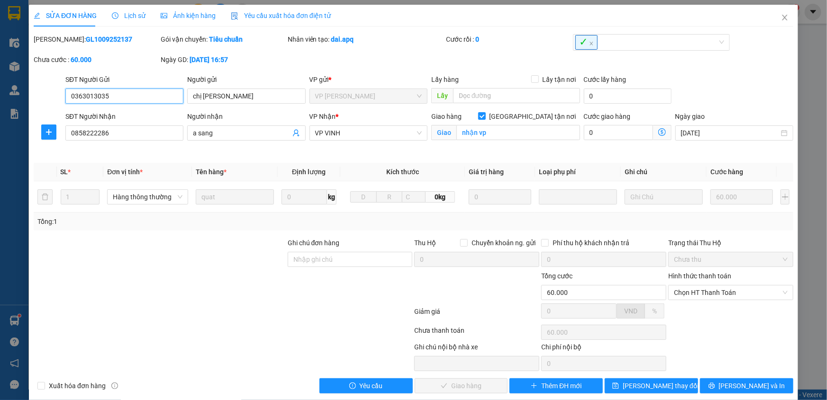
scroll to position [11, 0]
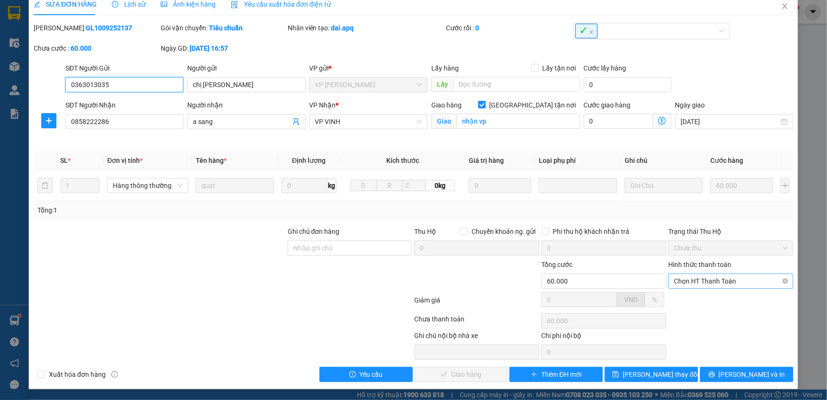
click at [707, 280] on span "Chọn HT Thanh Toán" at bounding box center [731, 281] width 114 height 14
click at [706, 299] on div "Tại văn phòng" at bounding box center [725, 300] width 113 height 10
type input "0"
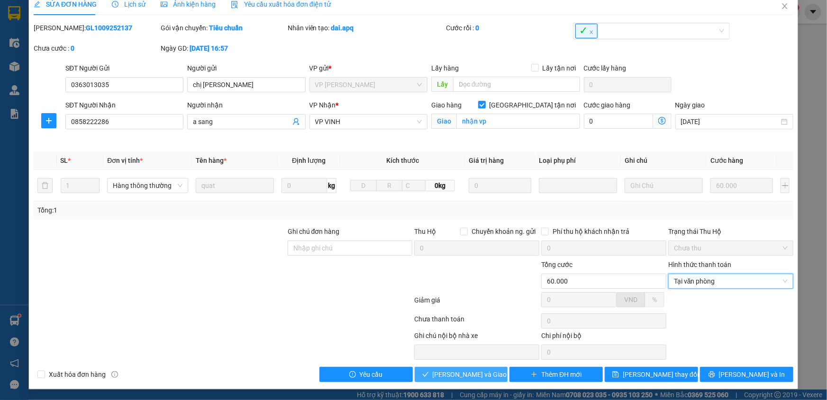
click at [483, 370] on span "Lưu và Giao hàng" at bounding box center [478, 375] width 91 height 10
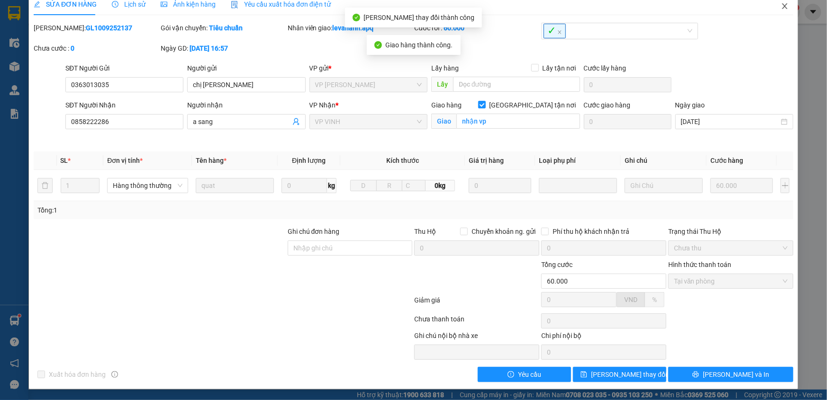
click at [781, 8] on icon "close" at bounding box center [785, 6] width 8 height 8
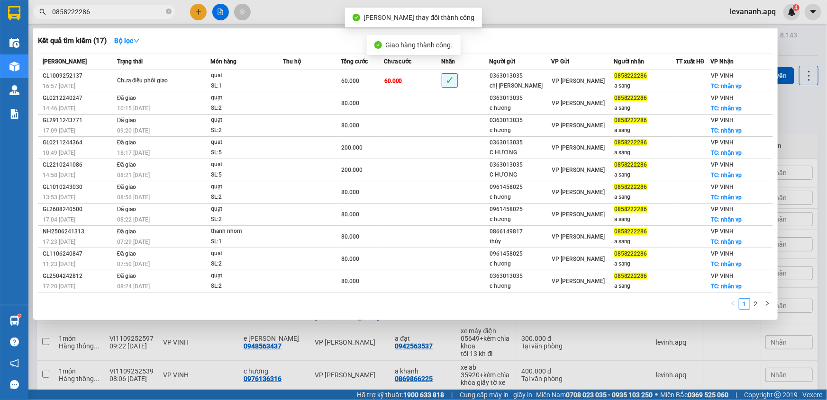
click at [108, 11] on input "0858222286" at bounding box center [108, 12] width 112 height 10
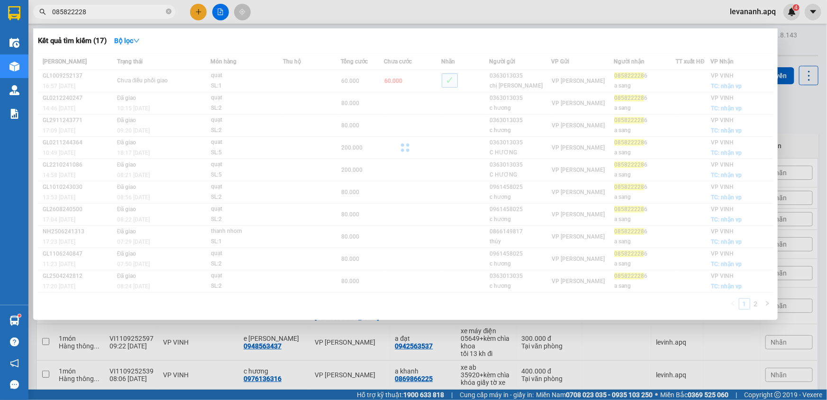
type input "0858222286"
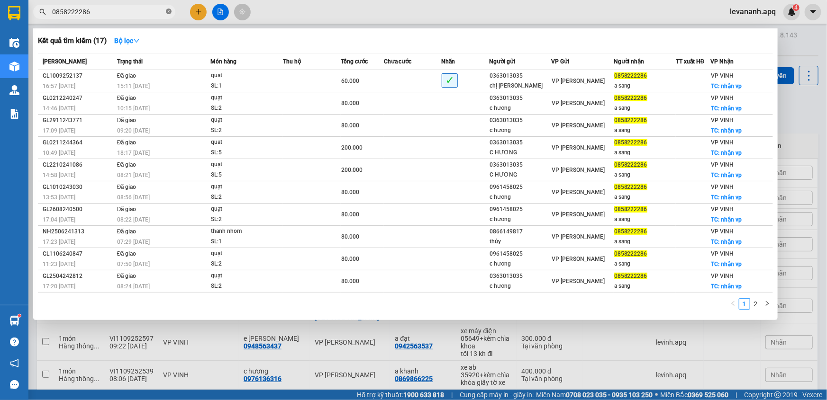
click at [170, 9] on icon "close-circle" at bounding box center [169, 12] width 6 height 6
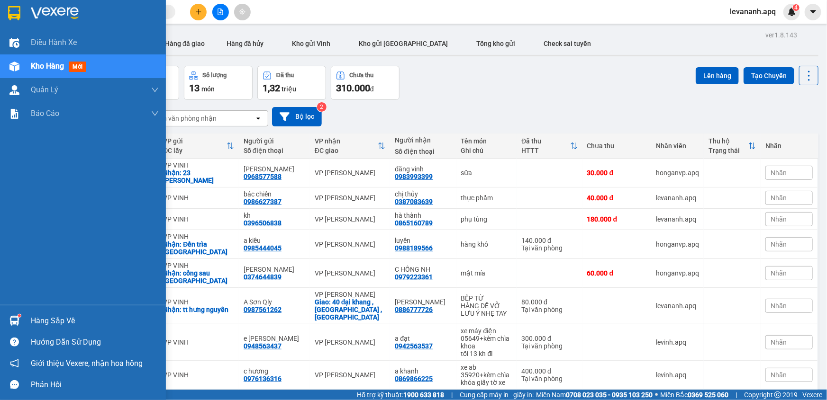
click at [20, 317] on div at bounding box center [14, 321] width 17 height 17
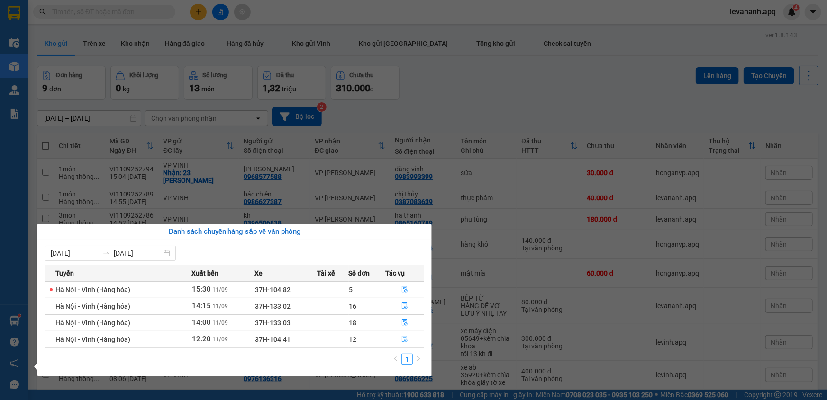
click at [404, 341] on icon "file-done" at bounding box center [405, 339] width 6 height 7
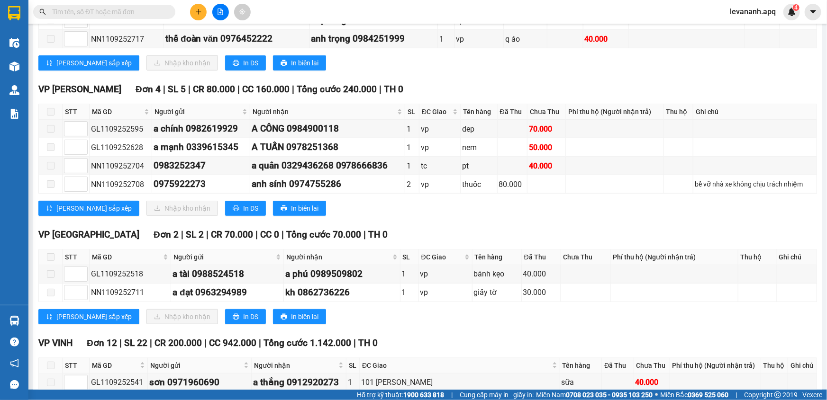
scroll to position [509, 0]
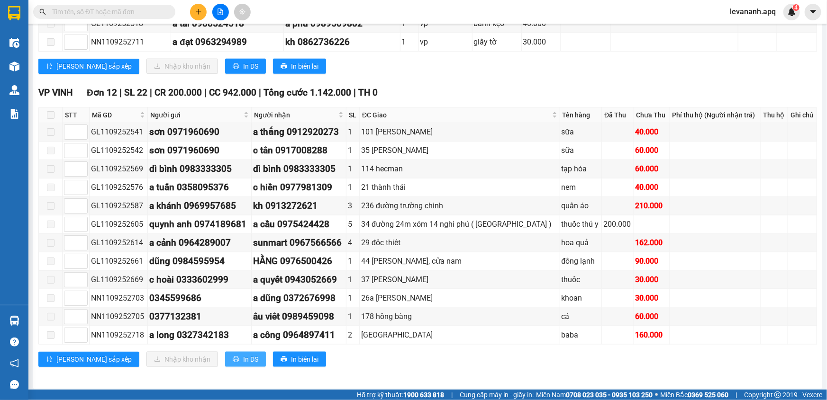
click at [225, 353] on button "In DS" at bounding box center [245, 359] width 41 height 15
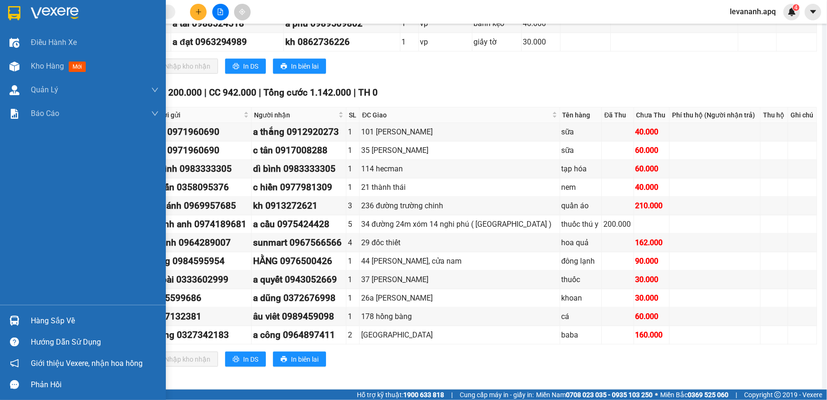
click at [14, 17] on img at bounding box center [14, 13] width 12 height 14
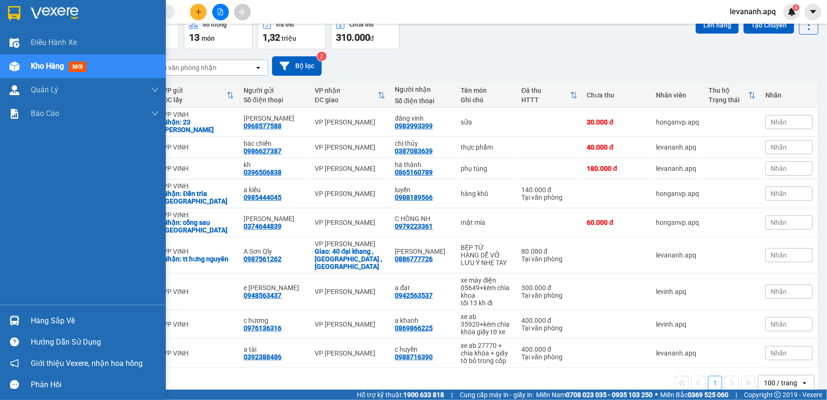
scroll to position [52, 0]
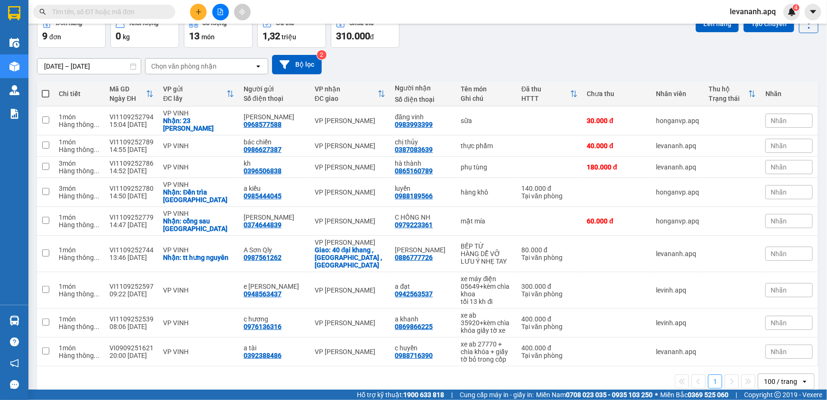
click at [190, 13] on button at bounding box center [198, 12] width 17 height 17
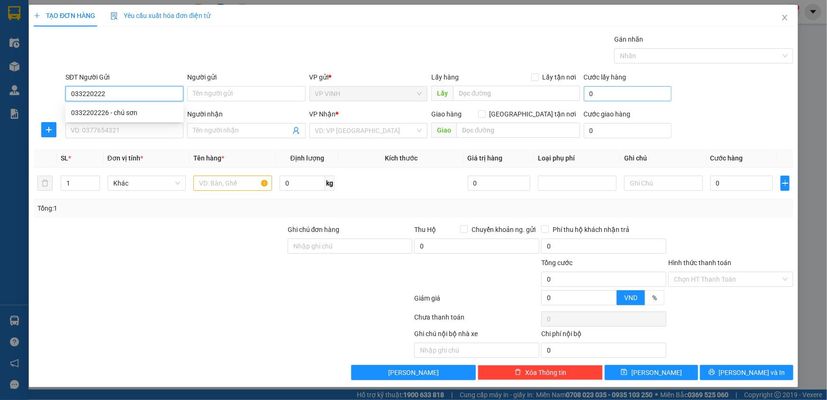
type input "0332202226"
click at [116, 109] on div "0332202226 - chú sơn" at bounding box center [124, 113] width 107 height 10
type input "chú sơn"
type input "0332202226"
click at [113, 123] on input "SĐT Người Nhận" at bounding box center [124, 130] width 118 height 15
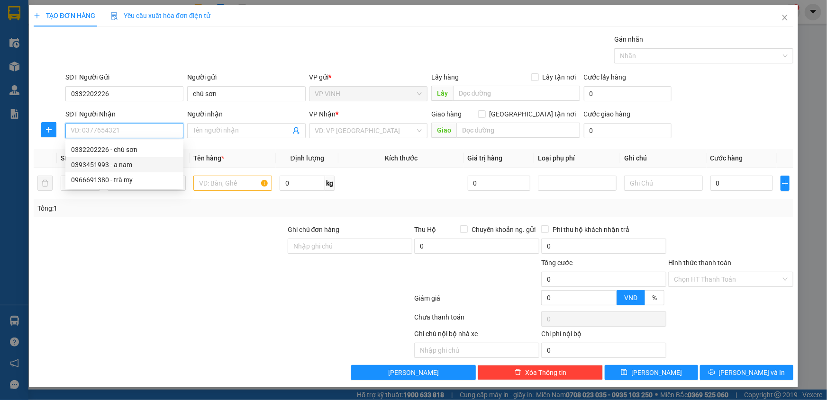
click at [137, 161] on div "0393451993 - a nam" at bounding box center [124, 165] width 107 height 10
type input "0393451993"
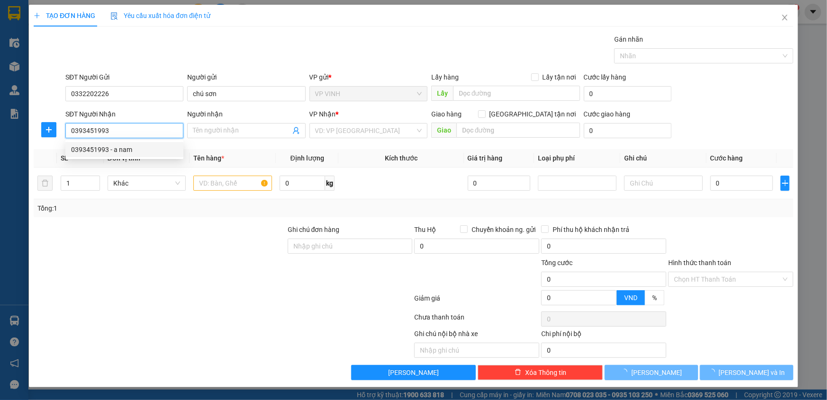
type input "a nam"
checkbox input "true"
type input "29/97 đình thôn, mỹ đình nam từ liêm"
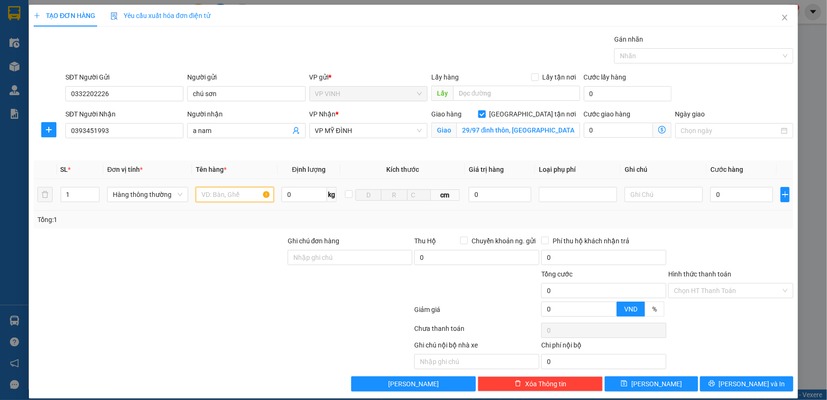
click at [232, 196] on input "text" at bounding box center [235, 194] width 78 height 15
type input "bưởi"
click at [707, 229] on div "Transit Pickup Surcharge Ids Transit Deliver Surcharge Ids Transit Deliver Surc…" at bounding box center [414, 213] width 760 height 358
click at [720, 199] on input "0" at bounding box center [741, 194] width 63 height 15
type input "5"
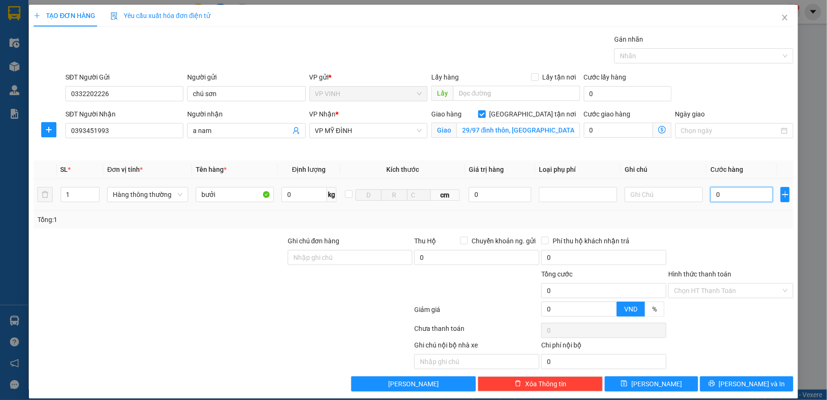
type input "5"
type input "50"
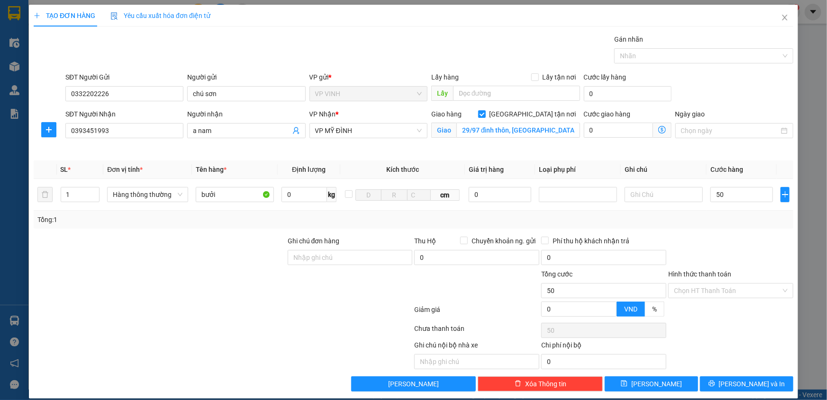
type input "50.000"
click at [766, 231] on div "Transit Pickup Surcharge Ids Transit Deliver Surcharge Ids Transit Deliver Surc…" at bounding box center [414, 213] width 760 height 358
click at [697, 285] on input "Hình thức thanh toán" at bounding box center [727, 291] width 107 height 14
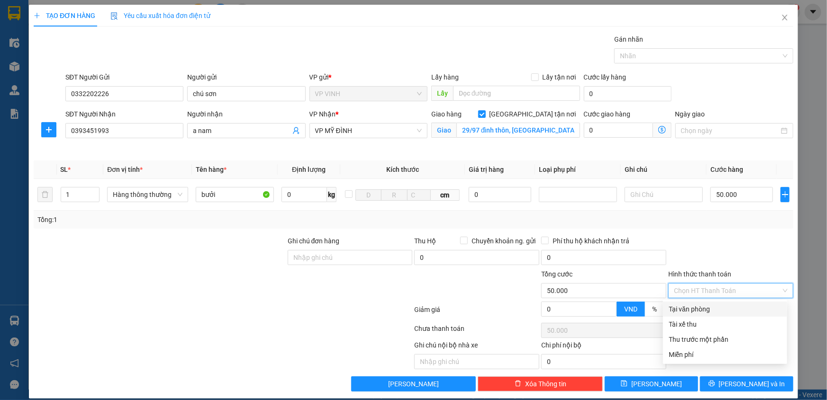
click at [697, 304] on div "Tại văn phòng" at bounding box center [725, 309] width 113 height 10
type input "0"
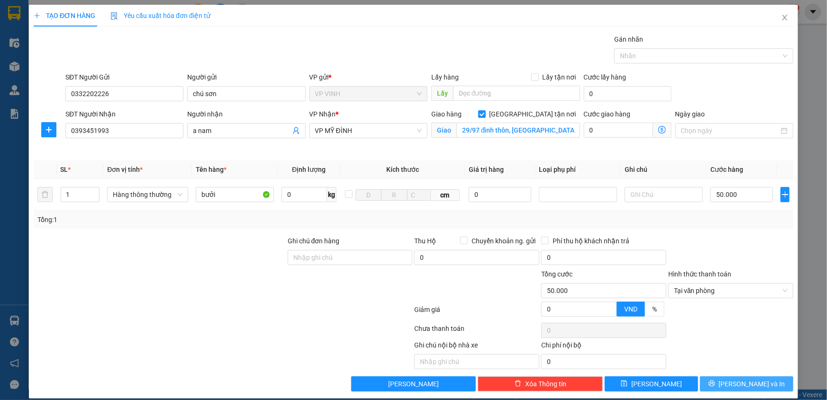
click at [741, 379] on span "[PERSON_NAME] và In" at bounding box center [752, 384] width 66 height 10
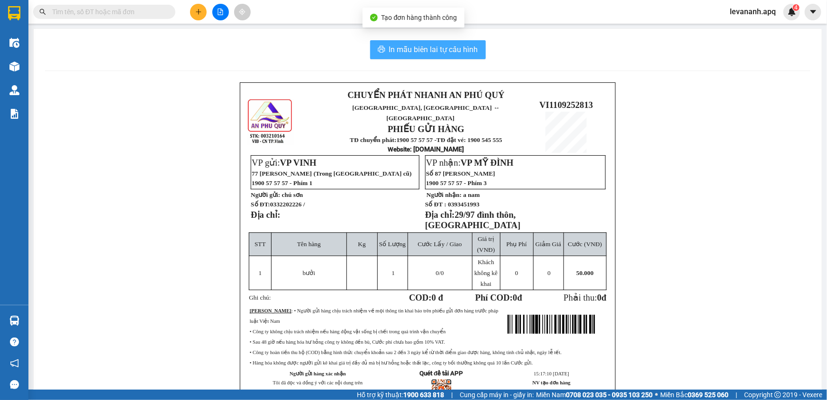
click at [435, 43] on button "In mẫu biên lai tự cấu hình" at bounding box center [428, 49] width 116 height 19
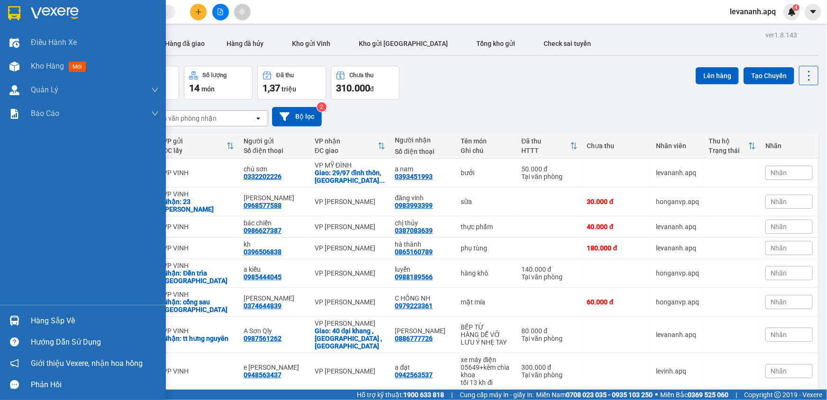
click at [16, 310] on div "Hàng sắp về" at bounding box center [83, 320] width 166 height 21
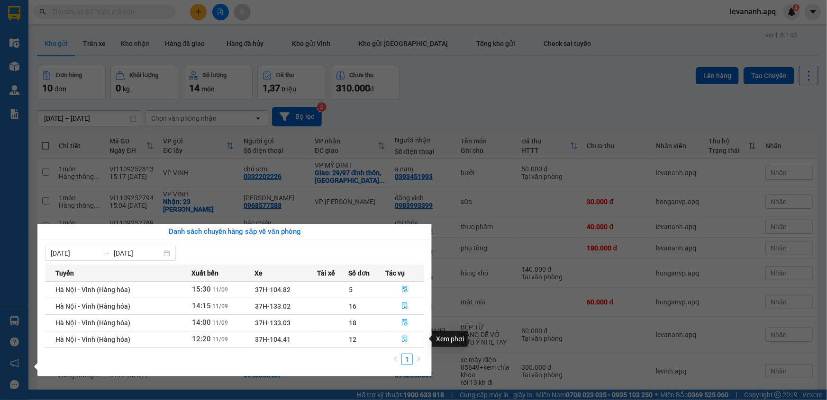
click at [403, 341] on icon "file-done" at bounding box center [404, 339] width 7 height 7
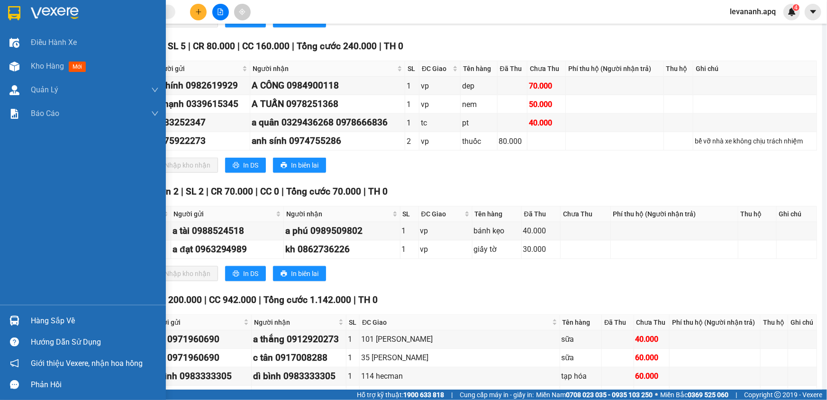
scroll to position [509, 0]
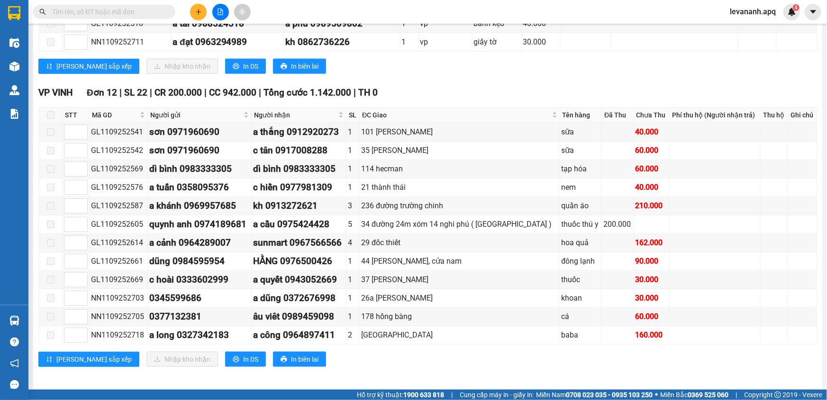
click at [50, 118] on label at bounding box center [51, 115] width 8 height 10
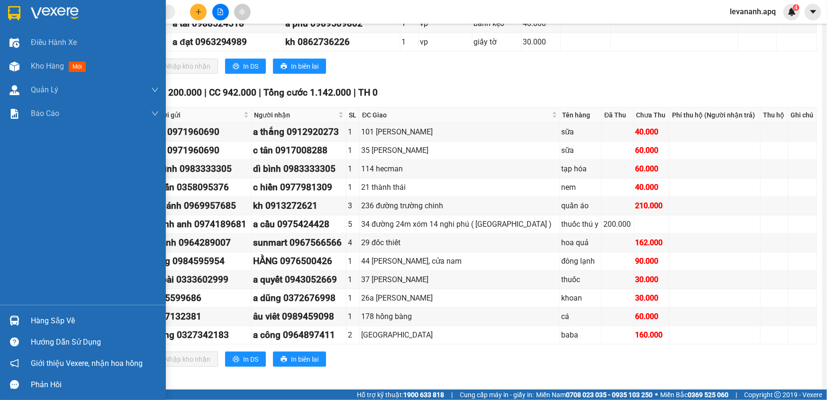
click at [8, 9] on img at bounding box center [14, 13] width 12 height 14
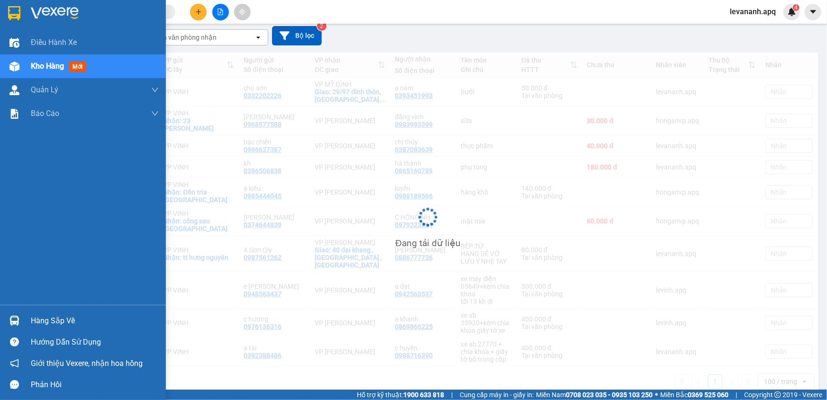
scroll to position [81, 0]
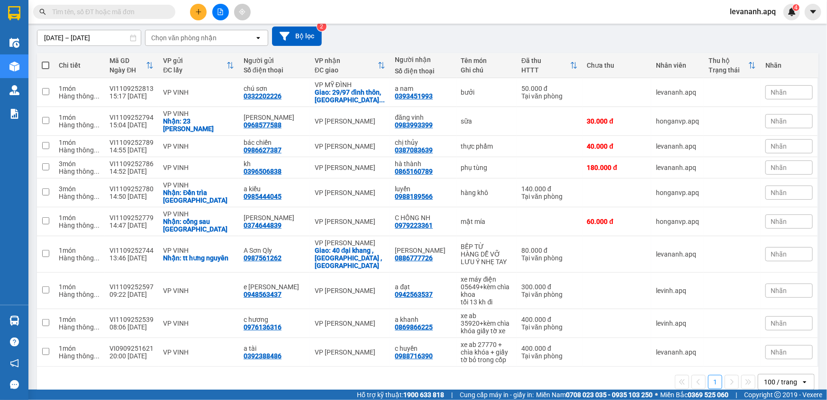
click at [483, 45] on div "09/09/2025 – 11/09/2025 Press the down arrow key to interact with the calendar …" at bounding box center [427, 36] width 781 height 19
click at [302, 34] on button "Bộ lọc" at bounding box center [297, 36] width 50 height 19
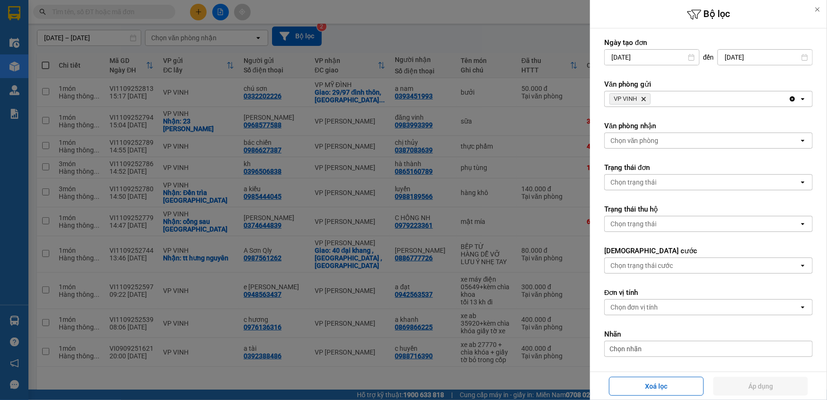
click at [647, 100] on span "VP VINH Delete" at bounding box center [629, 98] width 41 height 11
click at [646, 100] on icon "Delete" at bounding box center [644, 99] width 6 height 6
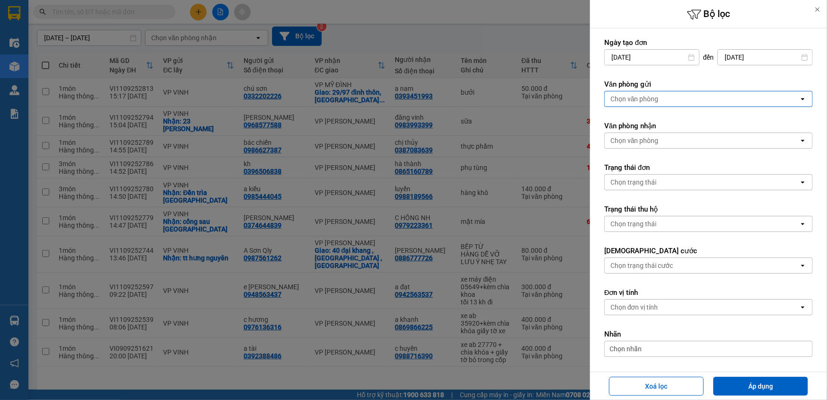
click at [651, 102] on div "Chọn văn phòng" at bounding box center [634, 98] width 48 height 9
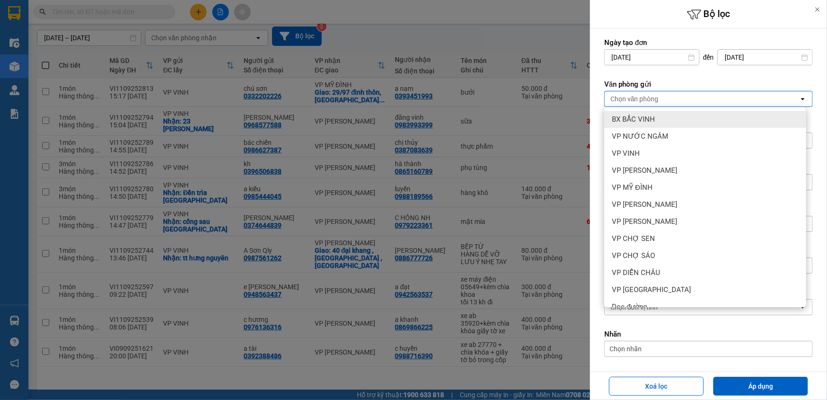
click at [653, 119] on span "BX BẮC VINH" at bounding box center [633, 119] width 43 height 9
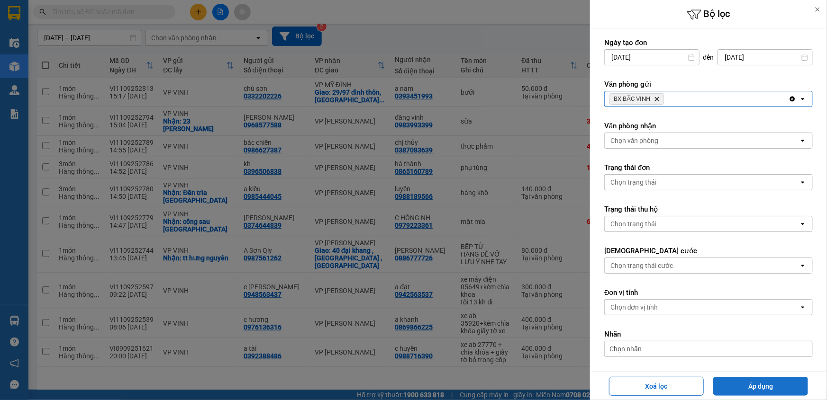
click at [749, 385] on button "Áp dụng" at bounding box center [760, 386] width 95 height 19
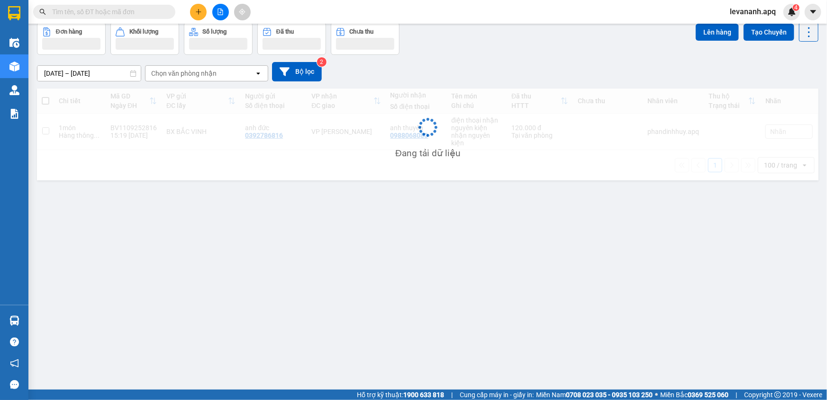
scroll to position [43, 0]
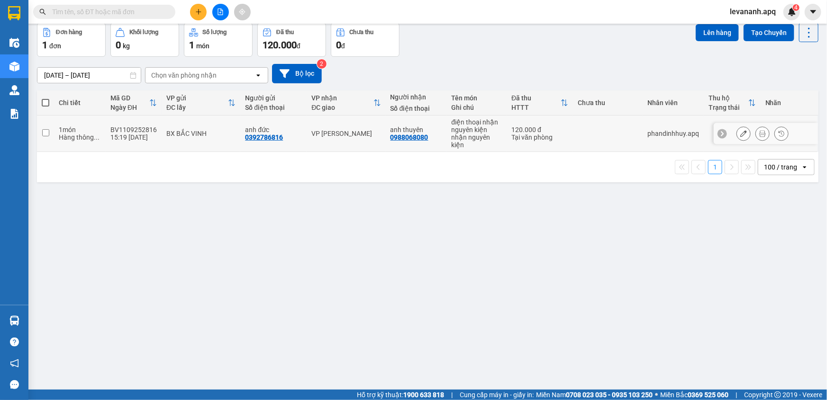
click at [47, 131] on input "checkbox" at bounding box center [45, 132] width 7 height 7
checkbox input "true"
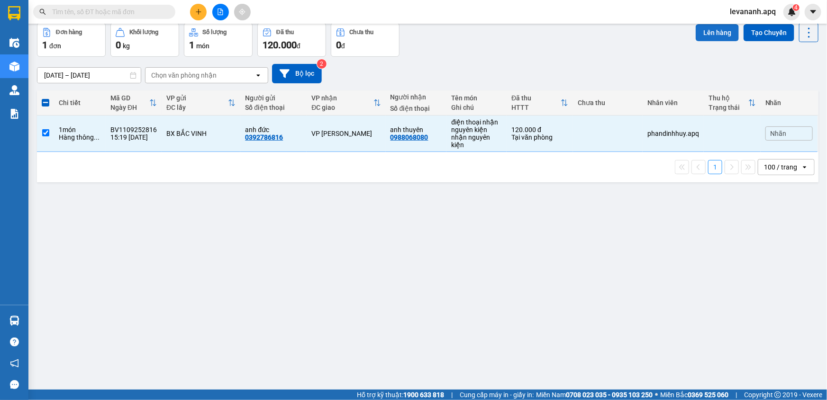
click at [697, 36] on button "Lên hàng" at bounding box center [717, 32] width 43 height 17
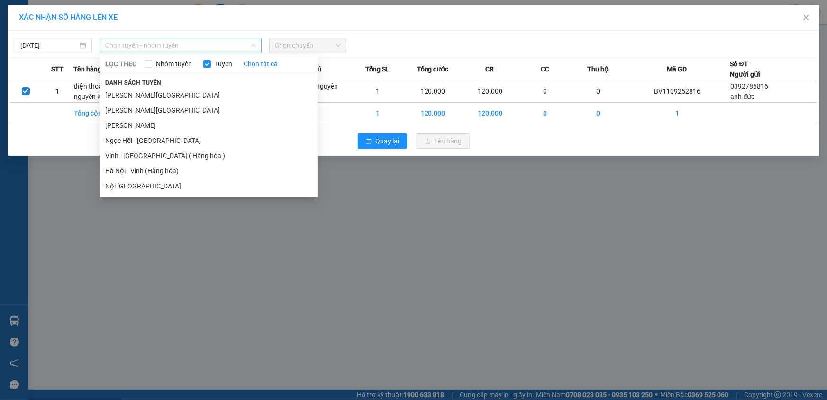
click at [129, 46] on span "Chọn tuyến - nhóm tuyến" at bounding box center [180, 45] width 151 height 14
click at [129, 155] on li "Vinh - [GEOGRAPHIC_DATA] ( Hàng hóa )" at bounding box center [209, 155] width 218 height 15
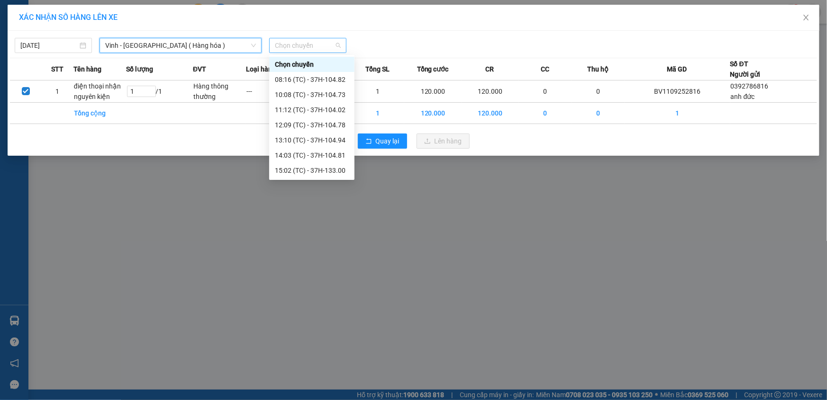
click at [328, 47] on span "Chọn chuyến" at bounding box center [308, 45] width 66 height 14
click at [301, 169] on div "17:07 (TC) - 37H-086.12" at bounding box center [312, 171] width 74 height 10
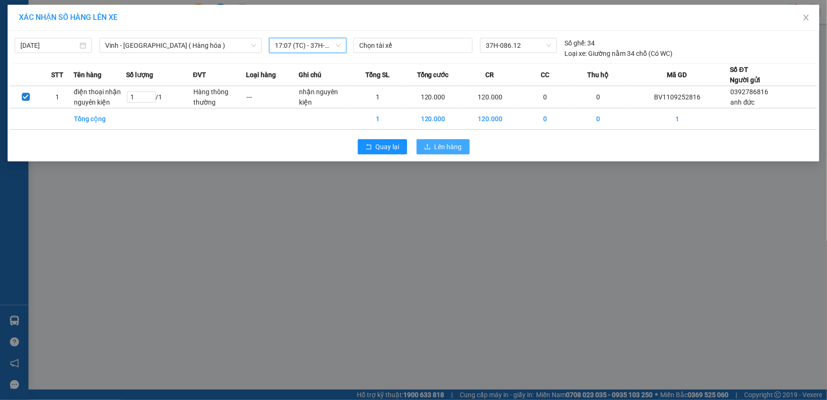
click at [447, 150] on span "Lên hàng" at bounding box center [448, 147] width 27 height 10
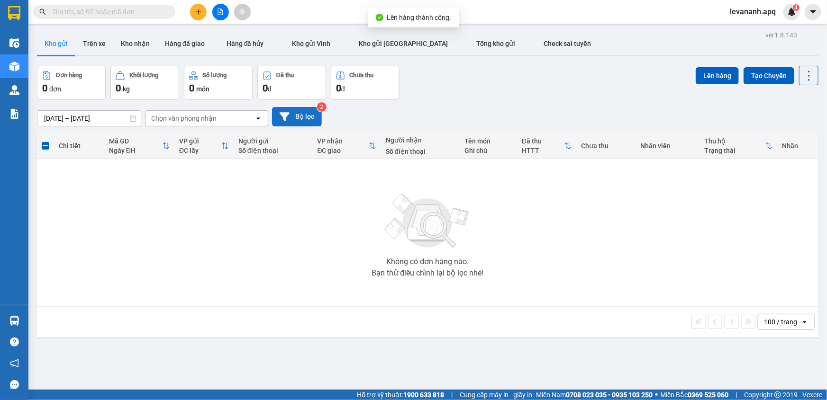
click at [316, 113] on button "Bộ lọc" at bounding box center [297, 116] width 50 height 19
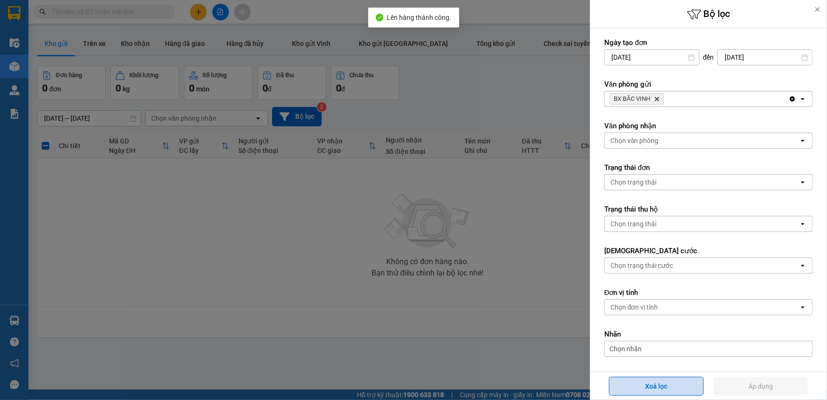
click at [667, 385] on button "Xoá lọc" at bounding box center [656, 386] width 95 height 19
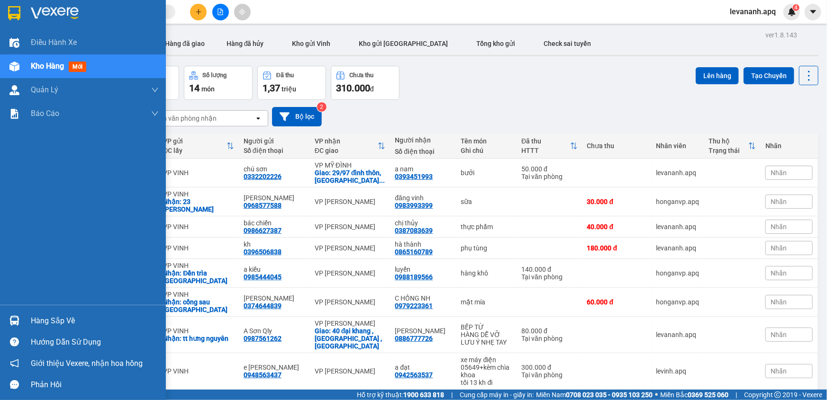
click at [16, 19] on img at bounding box center [14, 13] width 12 height 14
click at [0, 315] on div "Hàng sắp về" at bounding box center [83, 320] width 166 height 21
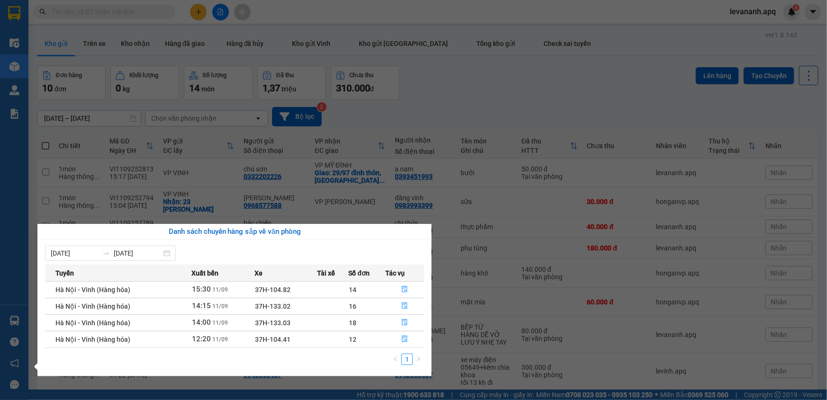
click at [498, 73] on section "Kết quả tìm kiếm ( 17 ) Bộ lọc Mã ĐH Trạng thái Món hàng Thu hộ Tổng cước Chưa …" at bounding box center [413, 200] width 827 height 400
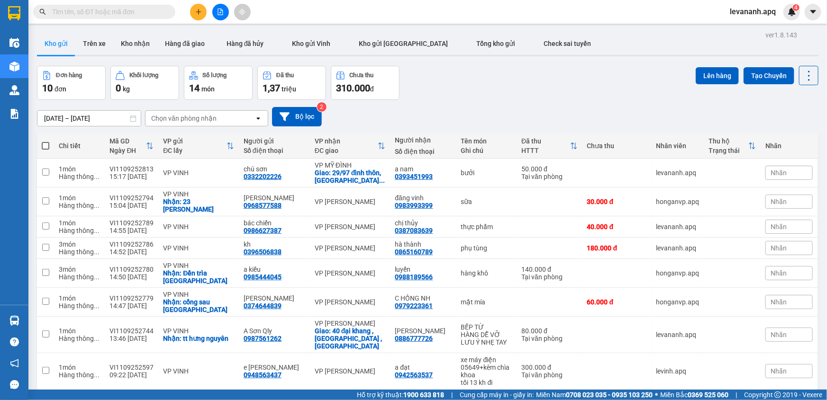
click at [128, 16] on input "text" at bounding box center [108, 12] width 112 height 10
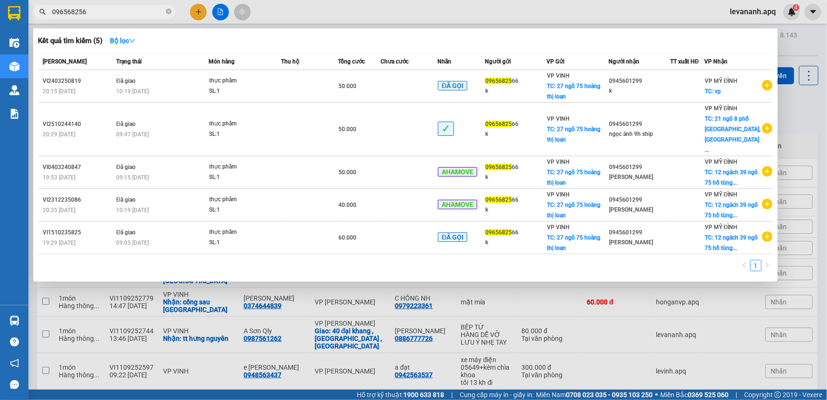
type input "0965682566"
click at [120, 13] on input "0965682566" at bounding box center [108, 12] width 112 height 10
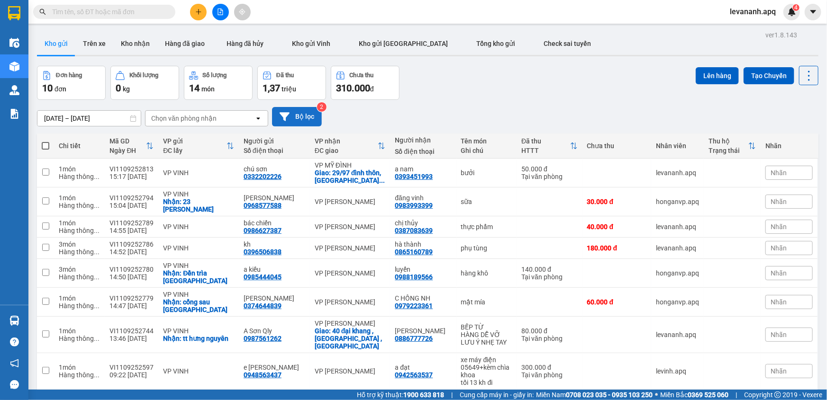
click at [306, 124] on button "Bộ lọc" at bounding box center [297, 116] width 50 height 19
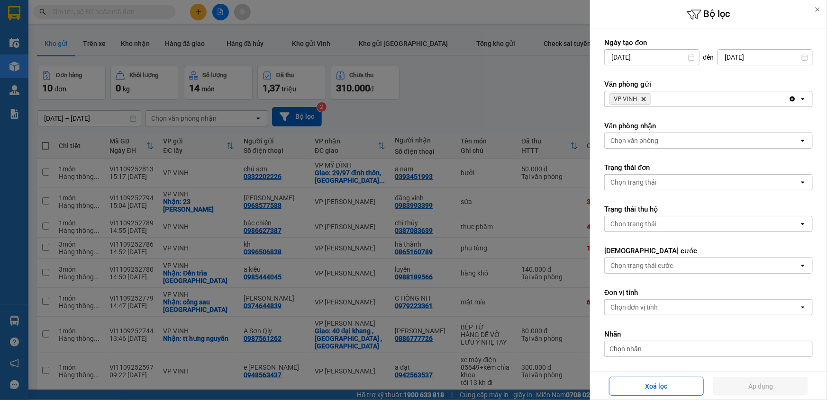
click at [644, 101] on icon "Delete" at bounding box center [644, 99] width 6 height 6
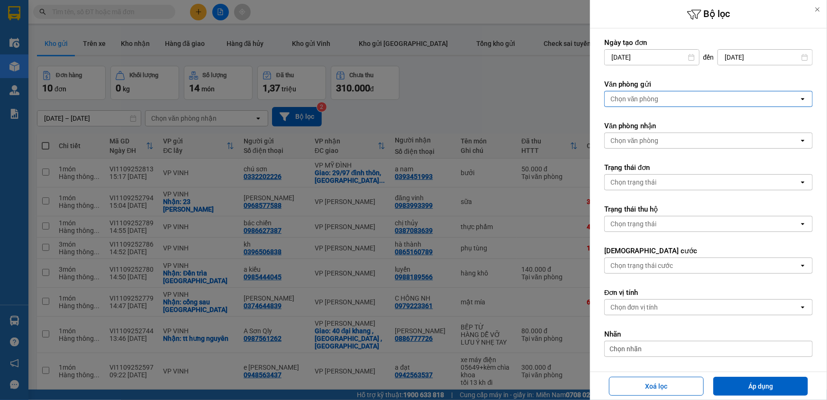
click at [645, 101] on div "Chọn văn phòng" at bounding box center [634, 98] width 48 height 9
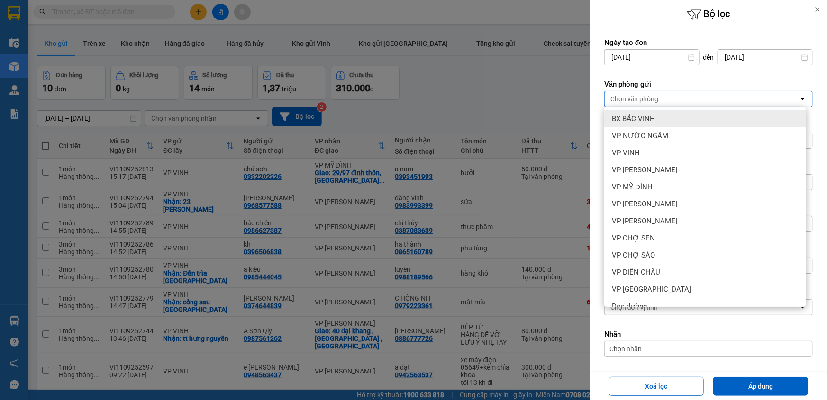
click at [646, 112] on div "BX BẮC VINH" at bounding box center [705, 118] width 202 height 17
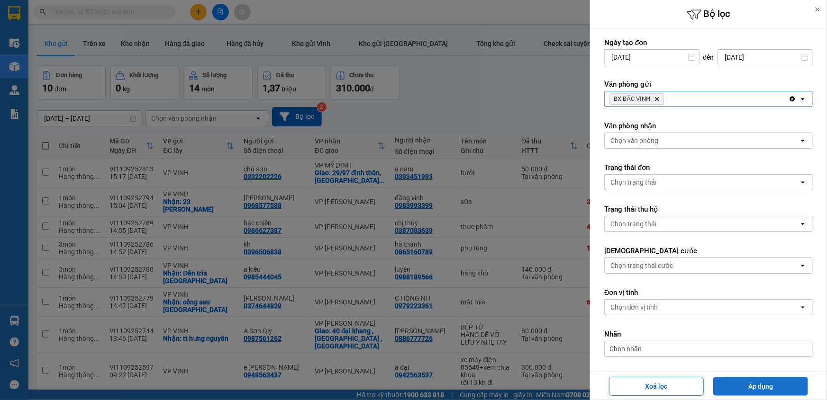
click at [752, 381] on button "Áp dụng" at bounding box center [760, 386] width 95 height 19
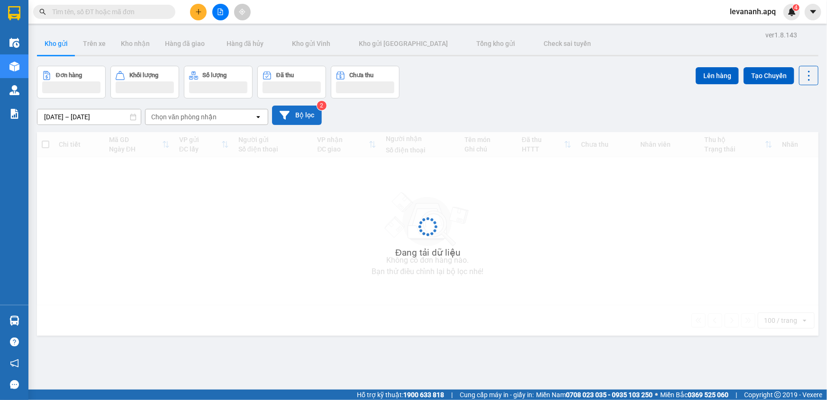
click at [303, 121] on button "Bộ lọc" at bounding box center [297, 115] width 50 height 19
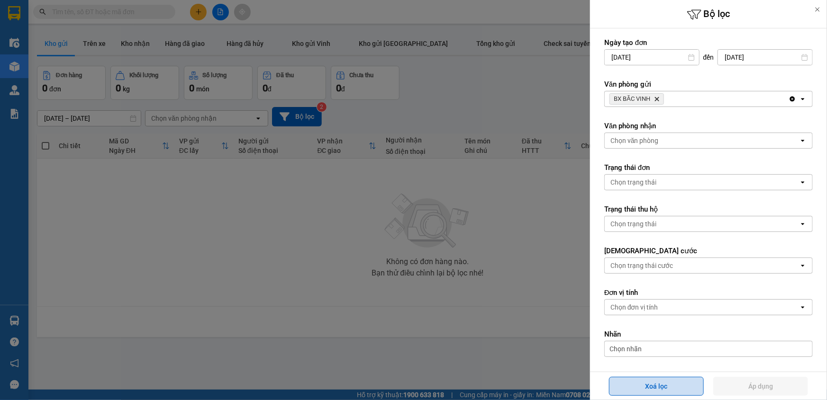
click at [645, 385] on button "Xoá lọc" at bounding box center [656, 386] width 95 height 19
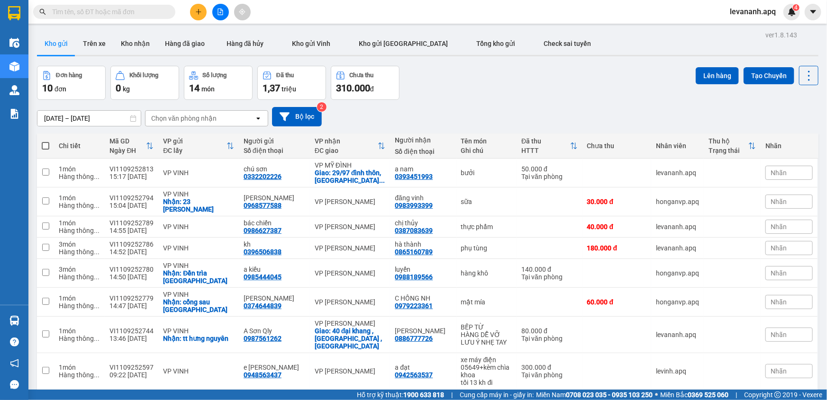
click at [478, 126] on div "09/09/2025 – 11/09/2025 Press the down arrow key to interact with the calendar …" at bounding box center [427, 116] width 781 height 19
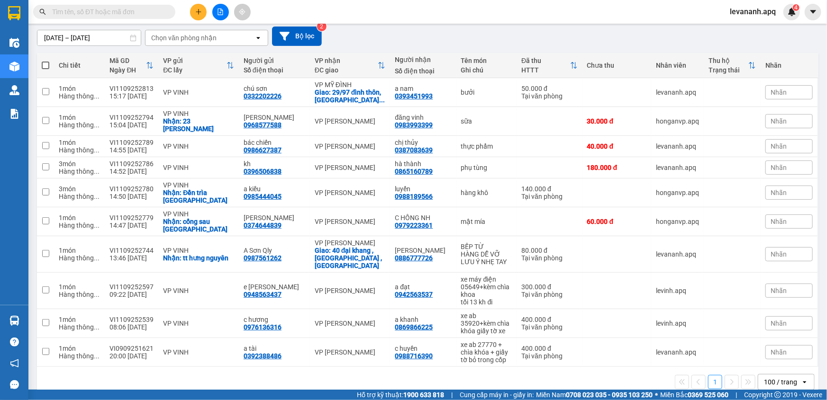
click at [498, 42] on div "09/09/2025 – 11/09/2025 Press the down arrow key to interact with the calendar …" at bounding box center [427, 36] width 781 height 19
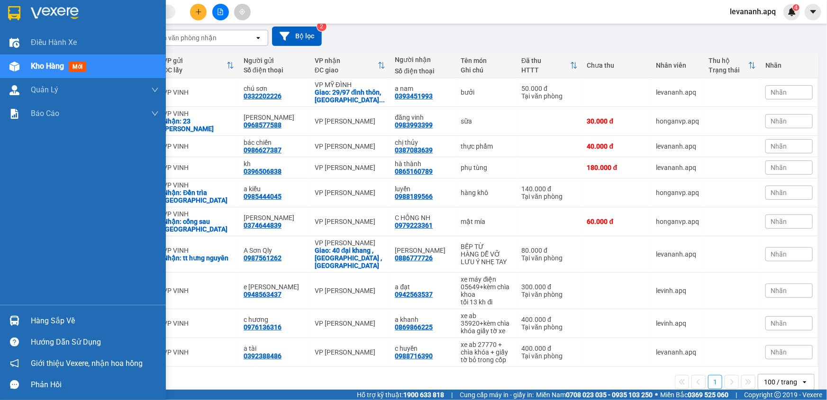
click at [19, 327] on div at bounding box center [14, 321] width 17 height 17
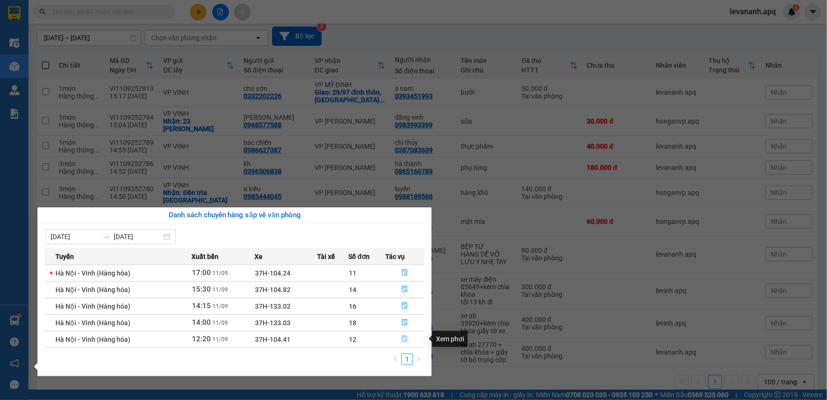
click at [406, 338] on icon "file-done" at bounding box center [404, 339] width 7 height 7
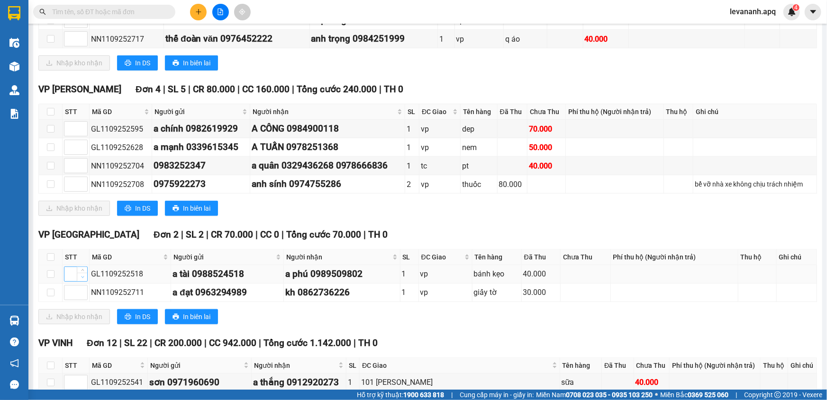
scroll to position [509, 0]
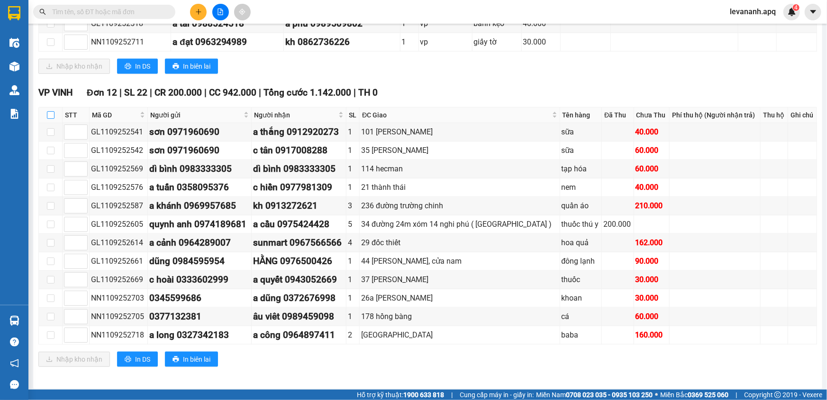
click at [48, 114] on input "checkbox" at bounding box center [51, 115] width 8 height 8
checkbox input "true"
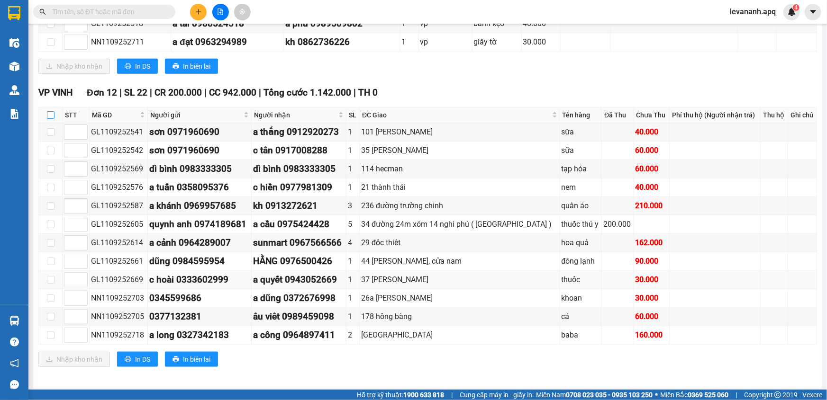
checkbox input "true"
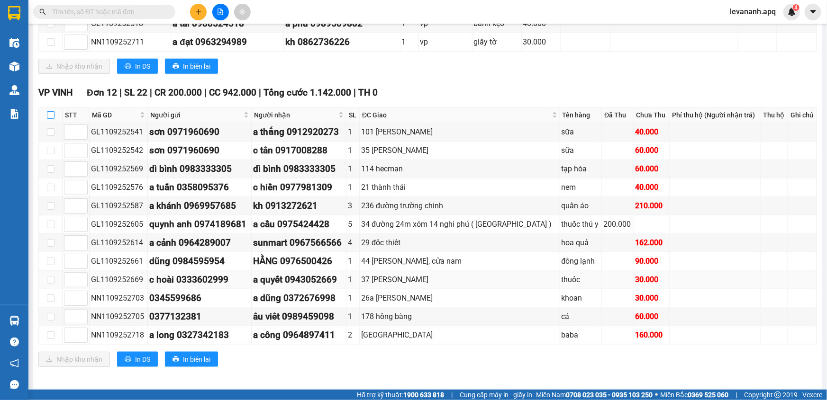
checkbox input "true"
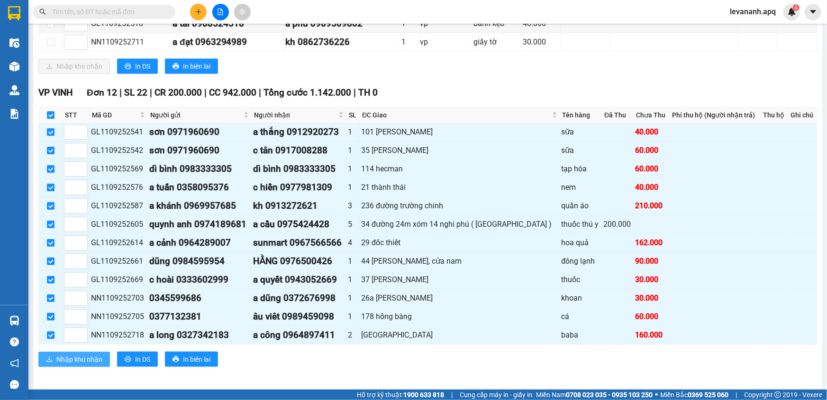
click at [71, 354] on span "Nhập kho nhận" at bounding box center [79, 359] width 46 height 10
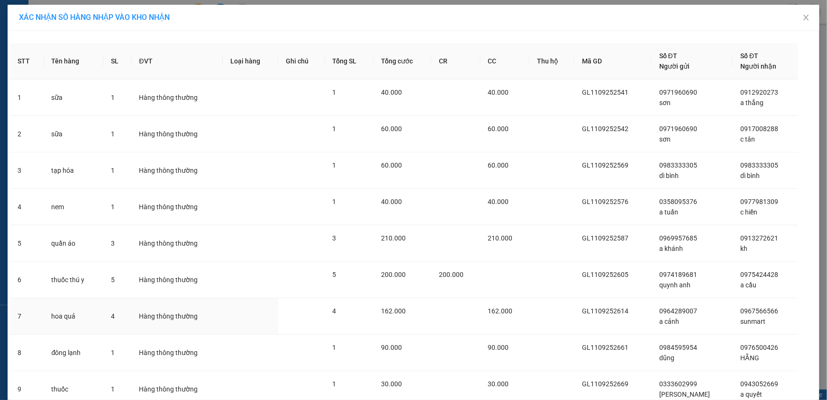
scroll to position [185, 0]
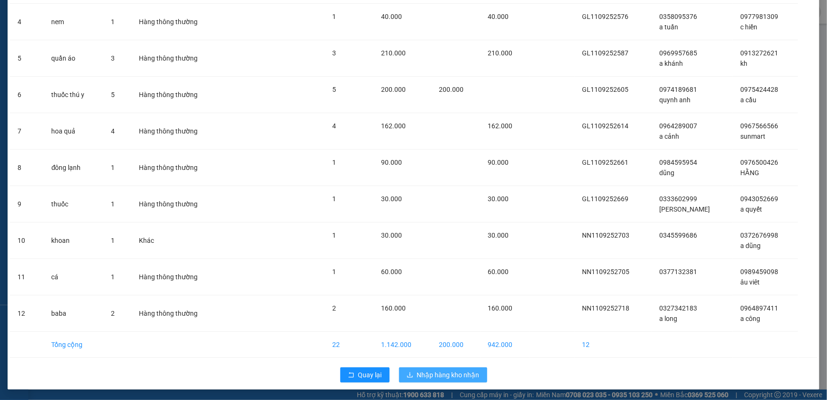
click at [445, 370] on span "Nhập hàng kho nhận" at bounding box center [448, 375] width 63 height 10
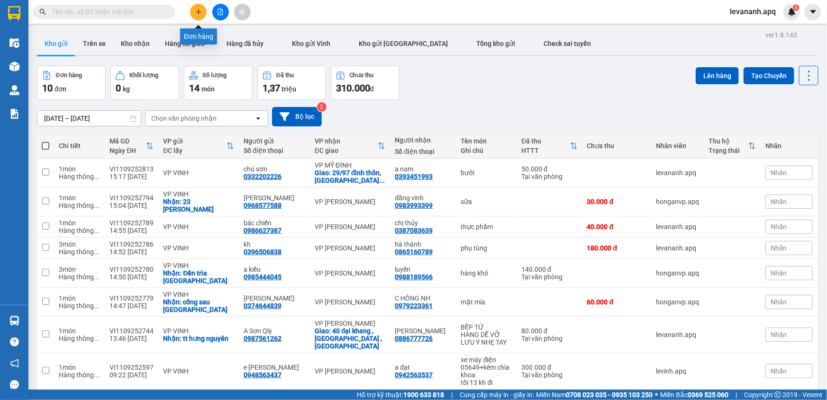
click at [196, 9] on icon "plus" at bounding box center [198, 12] width 7 height 7
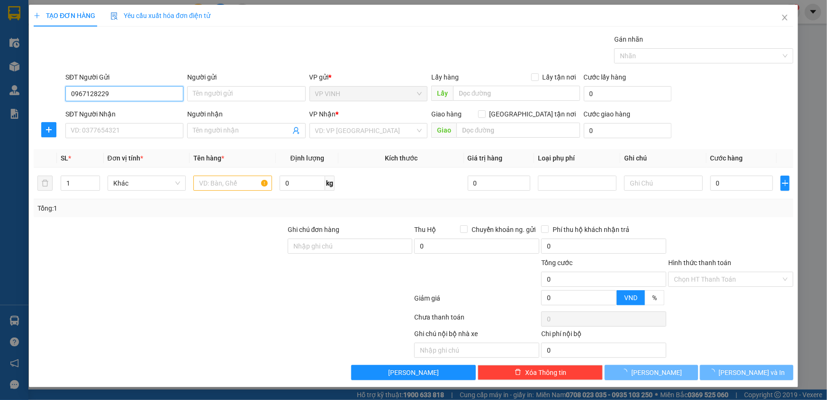
click at [84, 90] on input "0967128229" at bounding box center [124, 93] width 118 height 15
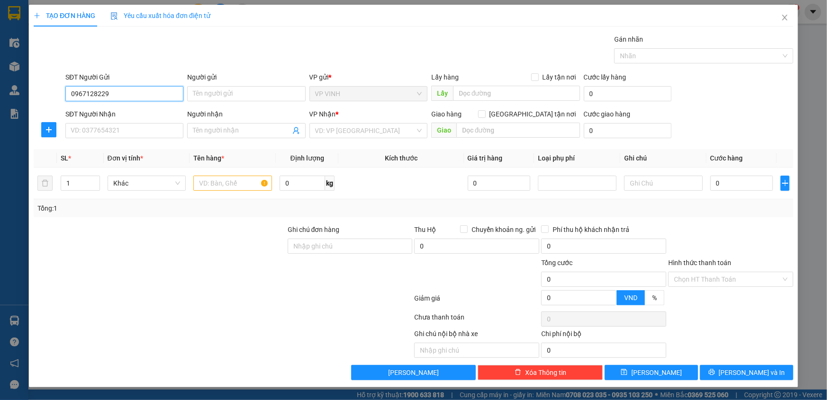
click at [99, 94] on input "0967128229" at bounding box center [124, 93] width 118 height 15
drag, startPoint x: 99, startPoint y: 94, endPoint x: 137, endPoint y: 95, distance: 38.4
click at [100, 95] on input "0967128229" at bounding box center [124, 93] width 118 height 15
type input "0967128229"
click at [200, 95] on input "Người gửi" at bounding box center [246, 93] width 118 height 15
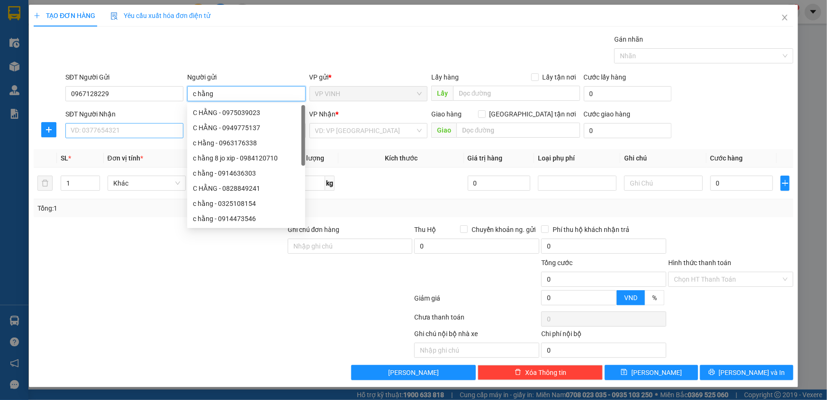
type input "c hằng"
click at [86, 124] on input "SĐT Người Nhận" at bounding box center [124, 130] width 118 height 15
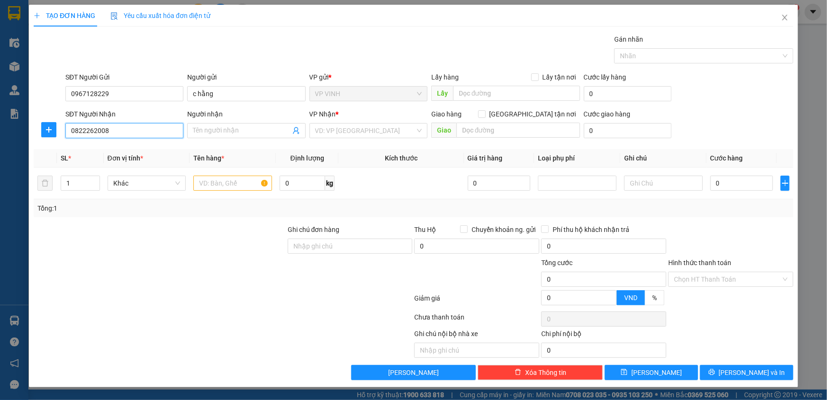
click at [91, 133] on input "0822262008" at bounding box center [124, 130] width 118 height 15
click at [102, 133] on input "0822262008" at bounding box center [124, 130] width 118 height 15
type input "0822262008"
click at [208, 131] on input "Người nhận" at bounding box center [241, 131] width 97 height 10
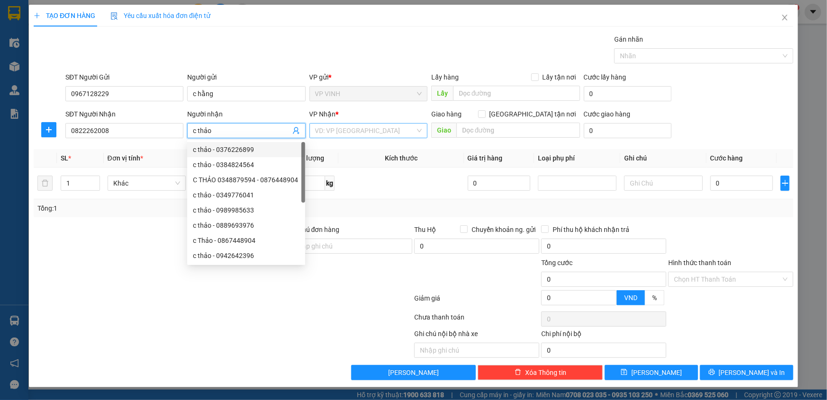
type input "c thảo"
click at [342, 132] on input "search" at bounding box center [365, 131] width 100 height 14
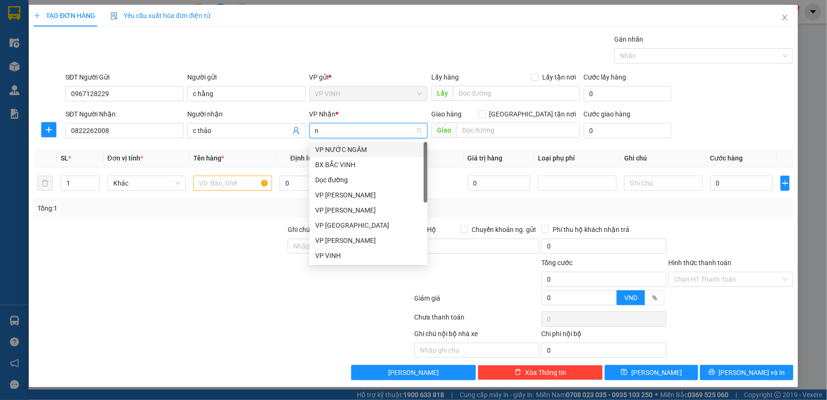
type input "ng"
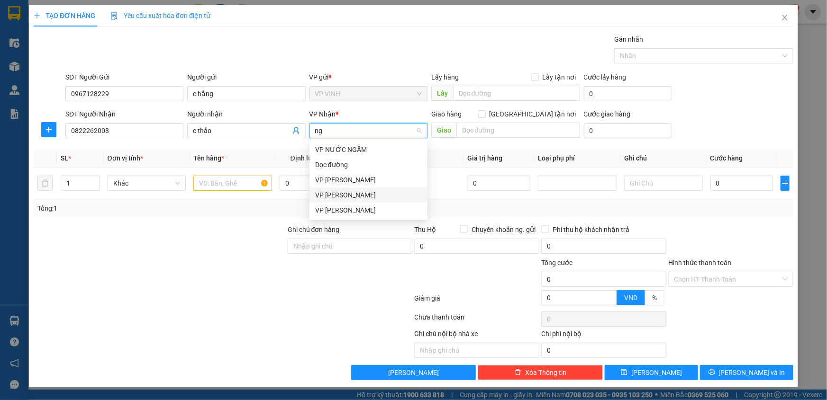
click at [344, 194] on div "VP [PERSON_NAME]" at bounding box center [368, 195] width 107 height 10
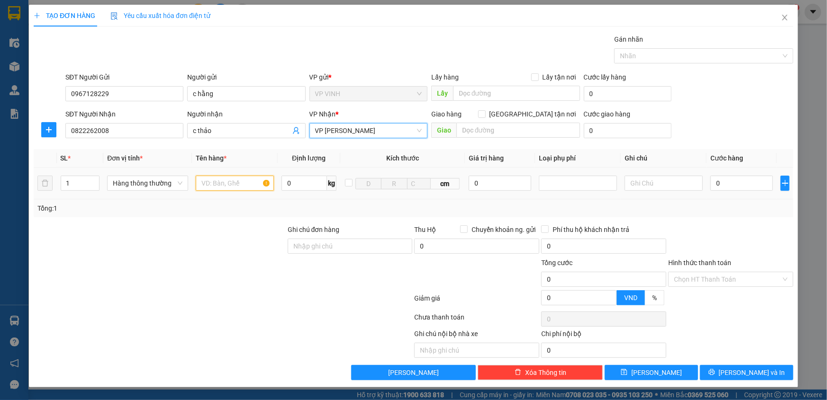
click at [208, 190] on input "text" at bounding box center [235, 183] width 78 height 15
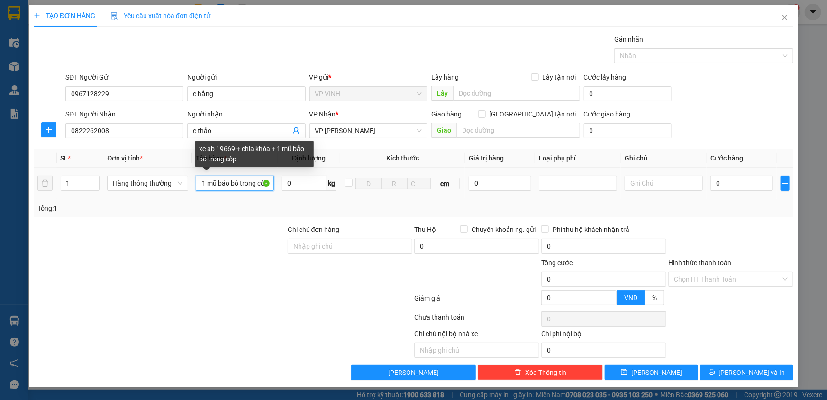
scroll to position [0, 82]
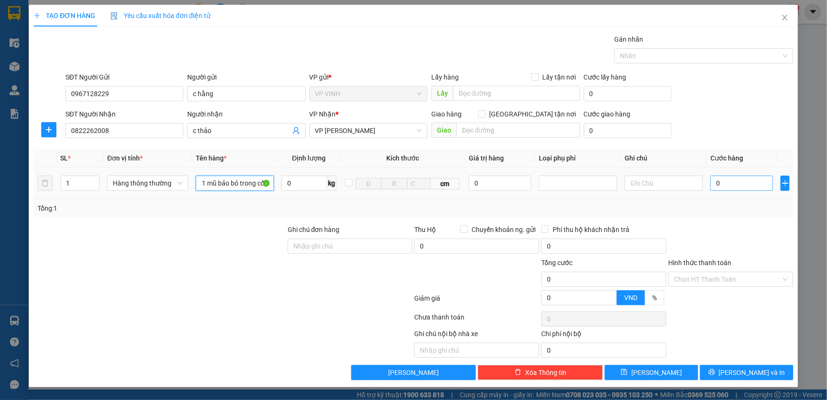
type input "xe ab 19669 + chìa khóa + 1 mũ bảo bỏ trong cốp"
click at [730, 183] on input "0" at bounding box center [741, 183] width 63 height 15
type input "4"
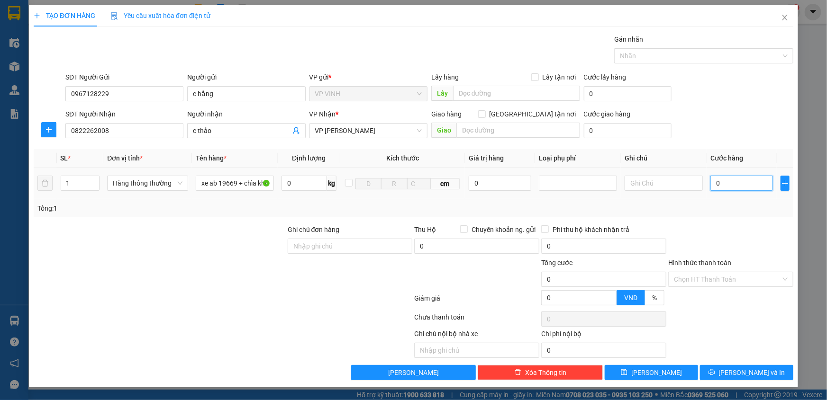
type input "4"
type input "40"
type input "400"
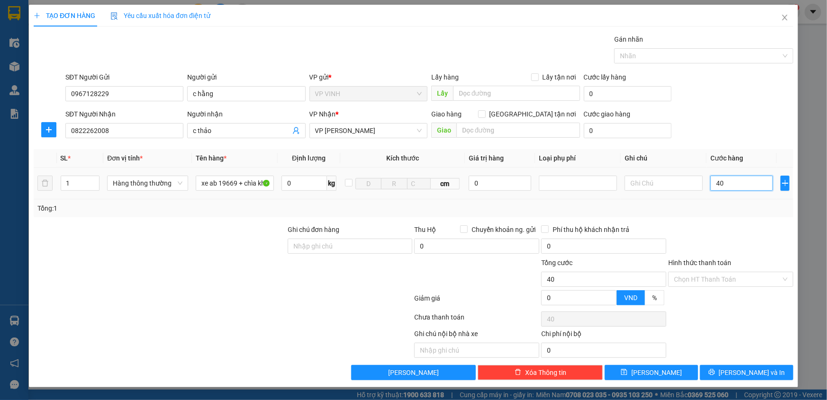
type input "400"
type input "400.000"
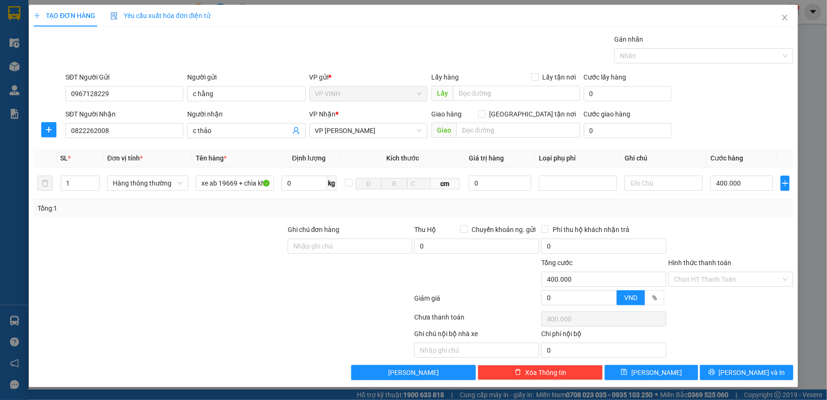
click at [744, 209] on div "Tổng: 1" at bounding box center [413, 208] width 752 height 10
click at [701, 282] on input "Hình thức thanh toán" at bounding box center [727, 279] width 107 height 14
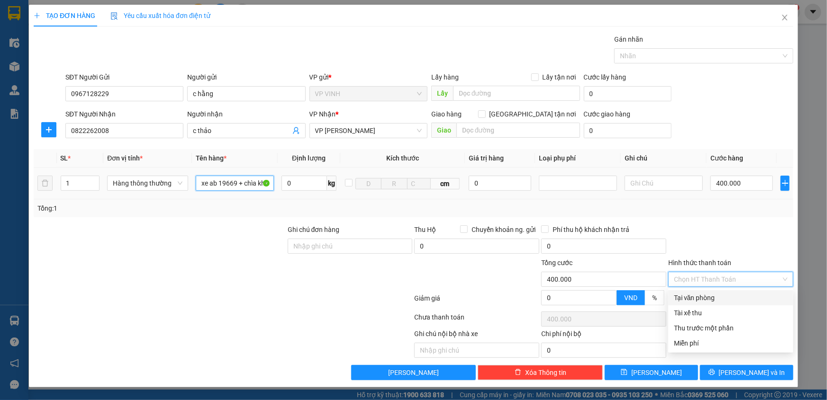
click at [252, 189] on input "xe ab 19669 + chìa khóa + 1 mũ bảo bỏ trong cốp" at bounding box center [235, 183] width 78 height 15
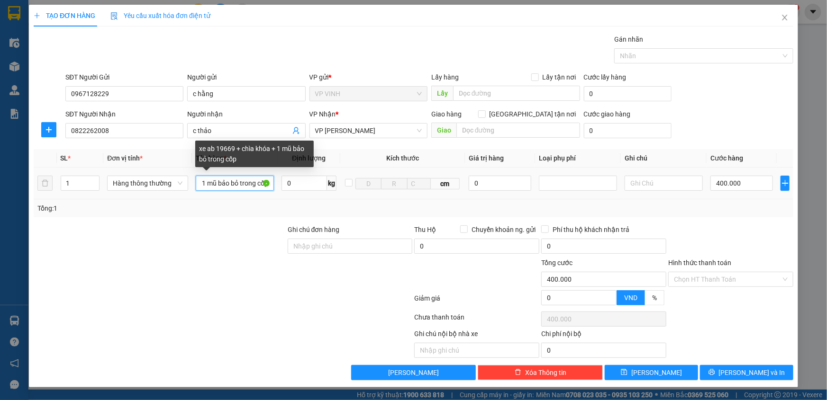
scroll to position [0, 84]
click at [227, 181] on input "xe ab 19669 + chìa khóa + 1 mũ bảo bỏ trong cốp" at bounding box center [235, 183] width 78 height 15
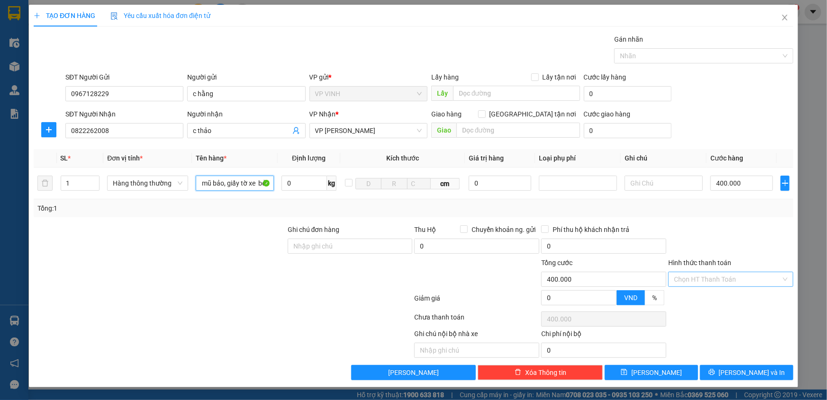
type input "xe ab 19669 + chìa khóa + 1 mũ bảo, giấy tờ xe bỏ trong cốp"
click at [715, 280] on input "Hình thức thanh toán" at bounding box center [727, 279] width 107 height 14
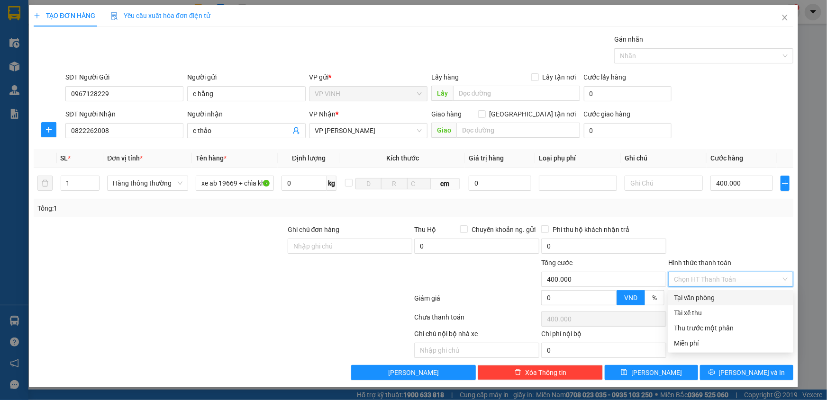
click at [720, 294] on div "Tại văn phòng" at bounding box center [731, 298] width 114 height 10
type input "0"
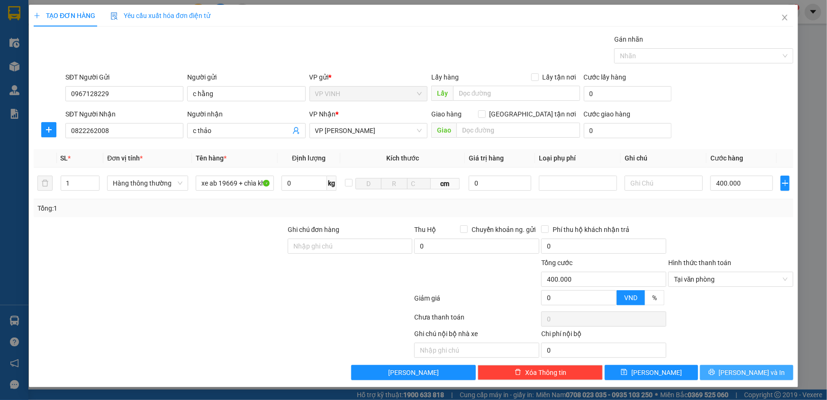
click at [745, 370] on span "[PERSON_NAME] và In" at bounding box center [752, 373] width 66 height 10
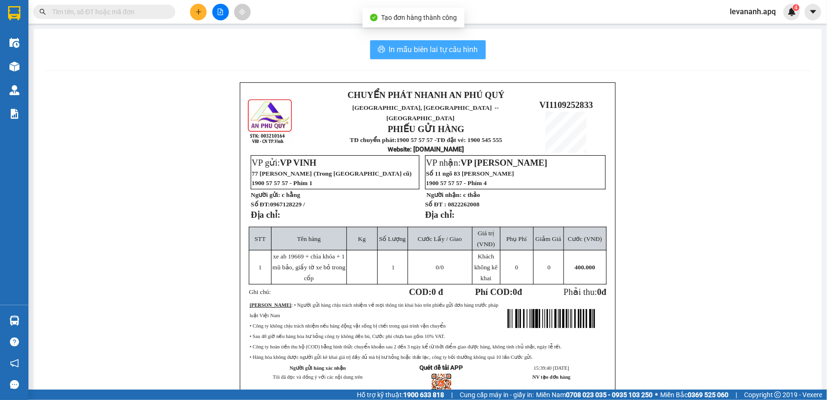
click at [427, 55] on span "In mẫu biên lai tự cấu hình" at bounding box center [433, 50] width 89 height 12
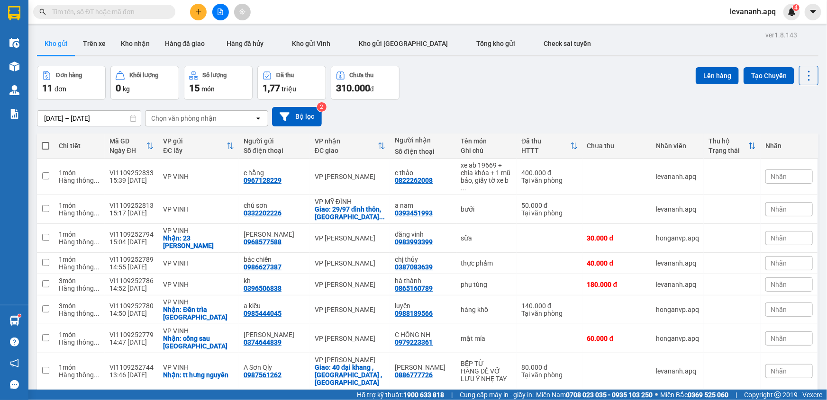
click at [124, 13] on input "text" at bounding box center [108, 12] width 112 height 10
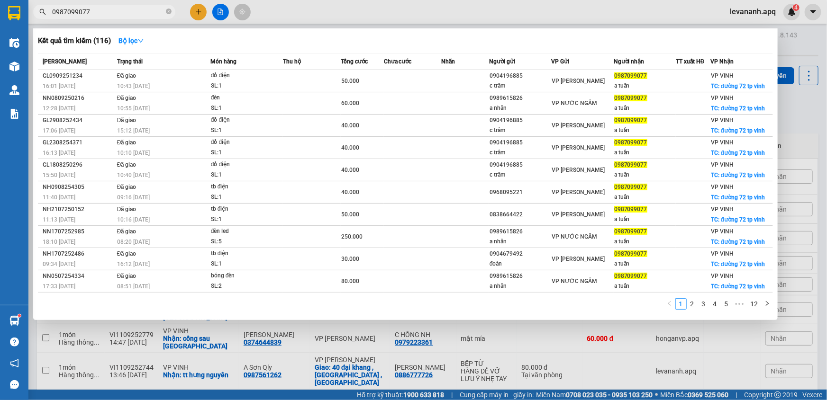
type input "0987099077"
click at [781, 99] on div at bounding box center [413, 200] width 827 height 400
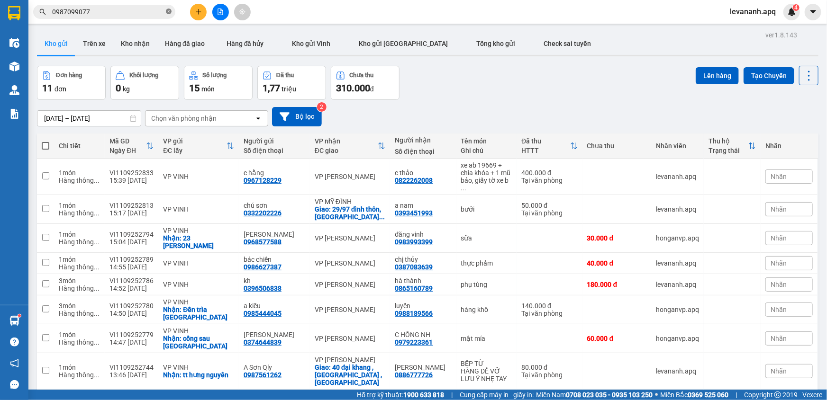
click at [169, 12] on icon "close-circle" at bounding box center [169, 12] width 6 height 6
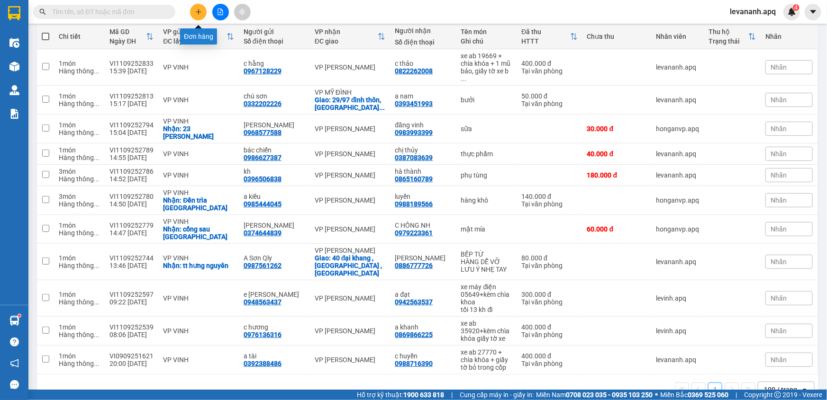
click at [199, 10] on icon "plus" at bounding box center [198, 12] width 7 height 7
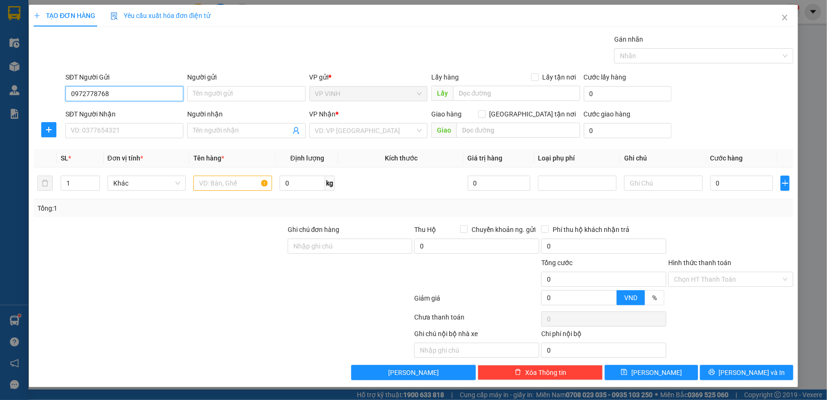
click at [95, 91] on input "0972778768" at bounding box center [124, 93] width 118 height 15
type input "0972778768"
click at [220, 94] on input "Người gửi" at bounding box center [246, 93] width 118 height 15
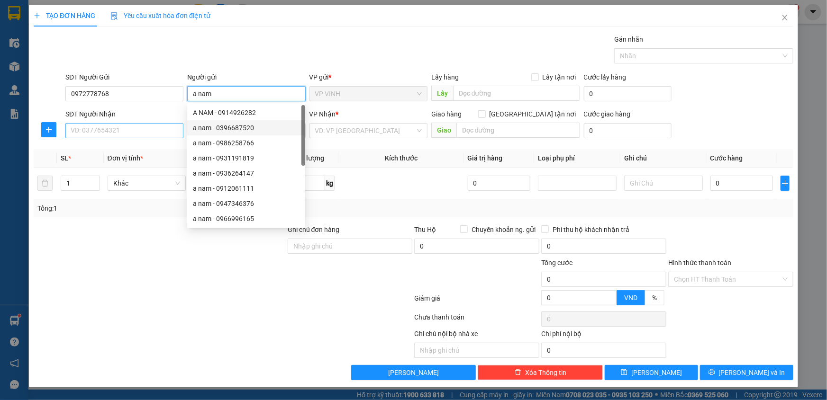
type input "a nam"
click at [119, 135] on input "SĐT Người Nhận" at bounding box center [124, 130] width 118 height 15
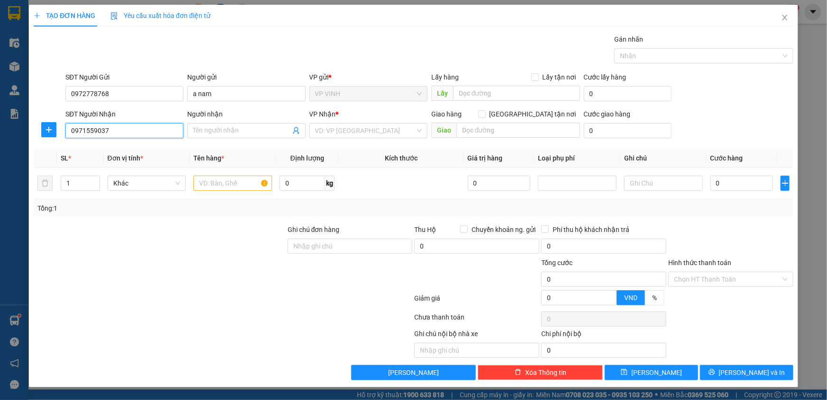
drag, startPoint x: 97, startPoint y: 129, endPoint x: 127, endPoint y: 134, distance: 30.6
click at [110, 132] on input "0971559037" at bounding box center [124, 130] width 118 height 15
type input "0971559037"
click at [196, 133] on input "Người nhận" at bounding box center [241, 131] width 97 height 10
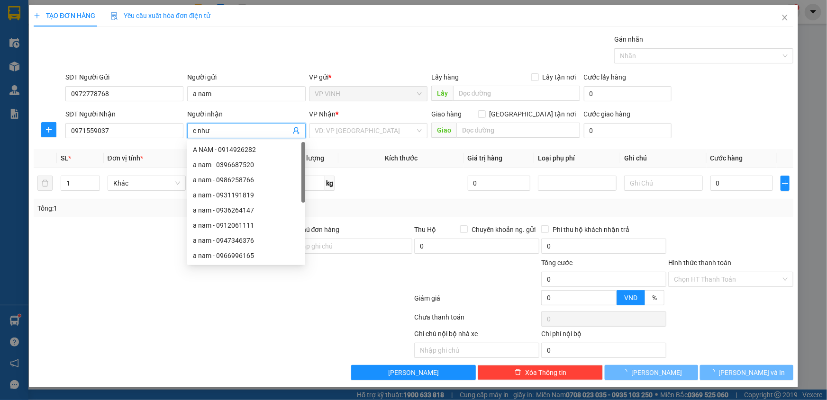
type input "c như"
click at [324, 120] on div "VP Nhận *" at bounding box center [368, 116] width 118 height 14
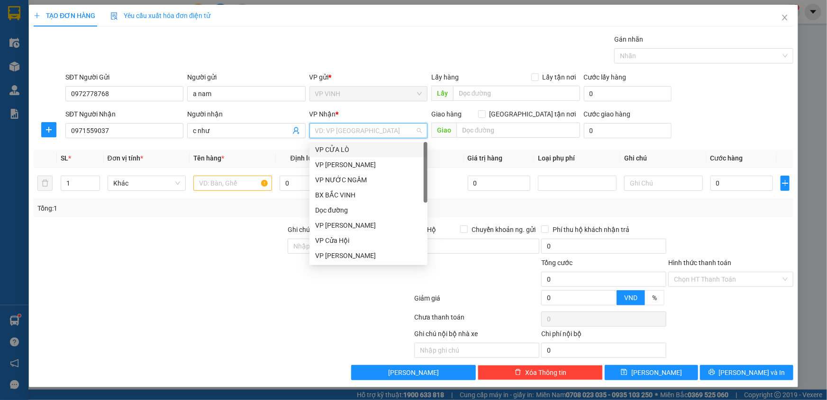
click at [344, 128] on input "search" at bounding box center [365, 131] width 100 height 14
type input "ng"
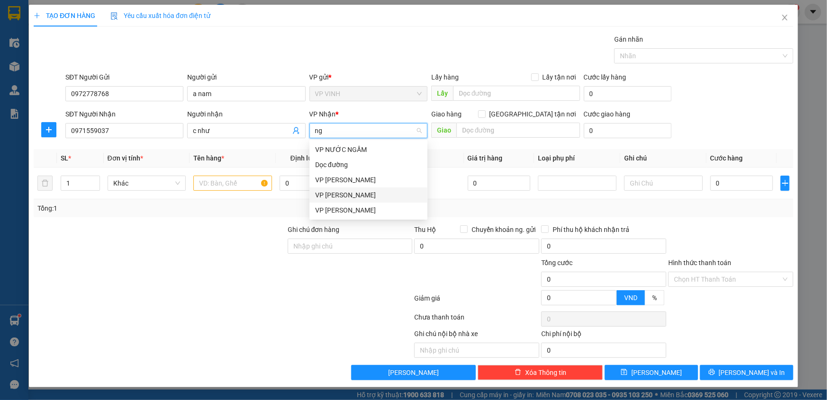
click at [339, 195] on div "VP [PERSON_NAME]" at bounding box center [368, 195] width 107 height 10
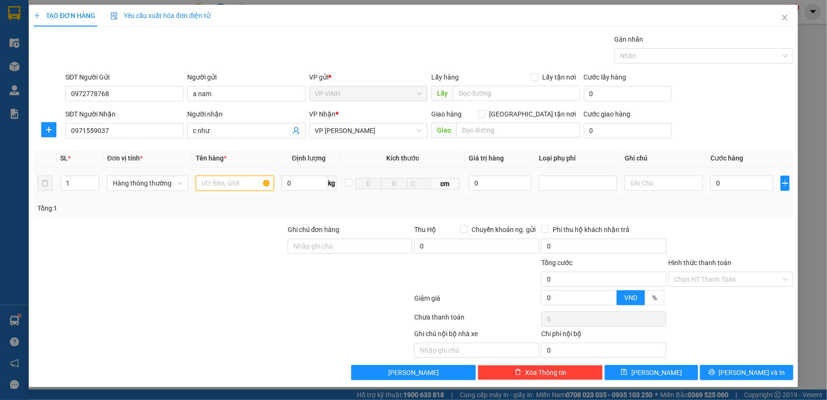
click at [219, 179] on input "text" at bounding box center [235, 183] width 78 height 15
click at [738, 190] on input "0" at bounding box center [741, 183] width 63 height 15
click at [244, 184] on input "xe điện 04072 + chìa kháo" at bounding box center [235, 183] width 78 height 15
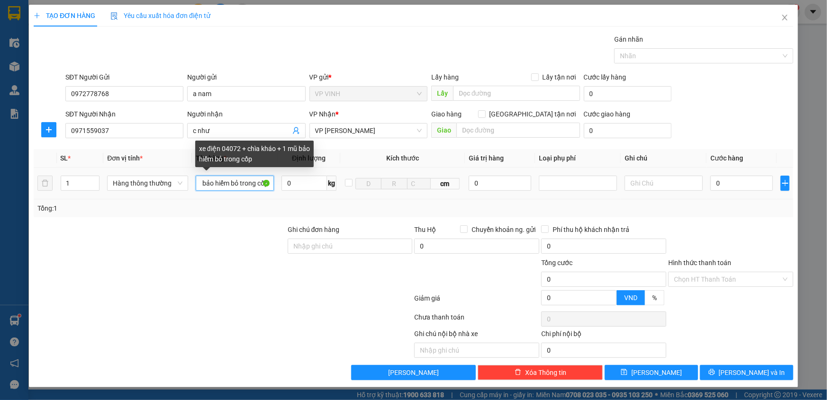
scroll to position [0, 104]
click at [227, 183] on input "xe điện 04072 + chìa kháo + 1 mũ bảo hiểm bỏ trong cốp" at bounding box center [235, 183] width 78 height 15
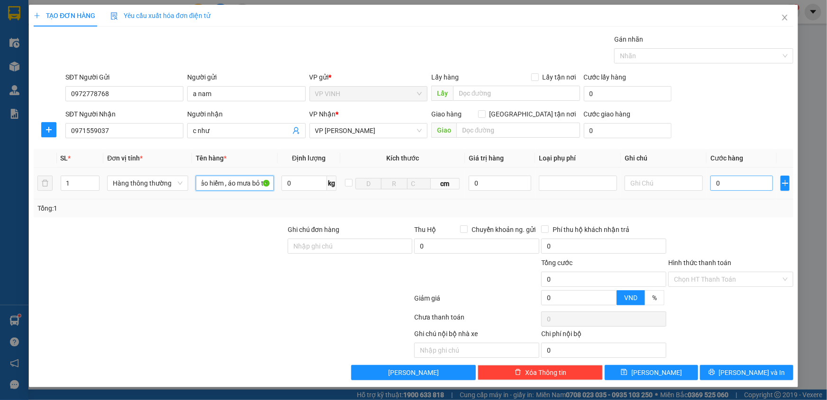
type input "xe điện 04072 + chìa kháo + 1 mũ bảo hiểm , áo mưa bỏ trong cốp"
click at [732, 189] on input "0" at bounding box center [741, 183] width 63 height 15
type input "4"
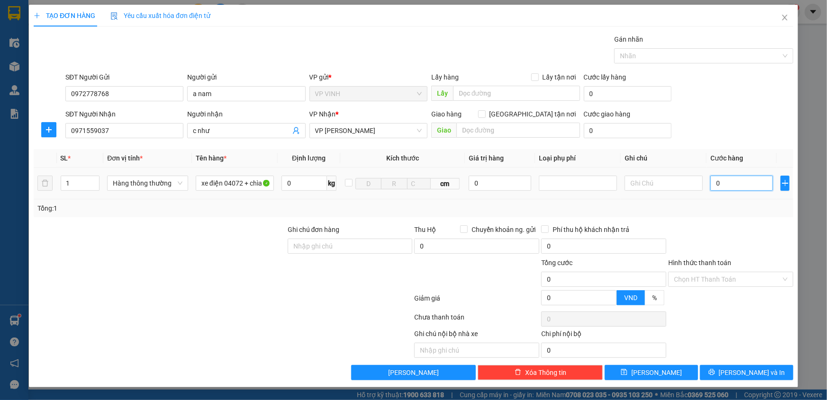
type input "4"
type input "40"
type input "400"
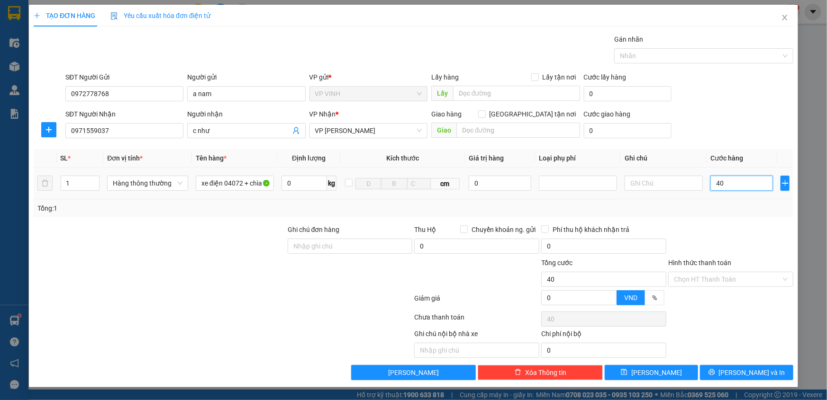
type input "400"
type input "400.000"
click at [742, 231] on div at bounding box center [730, 241] width 127 height 33
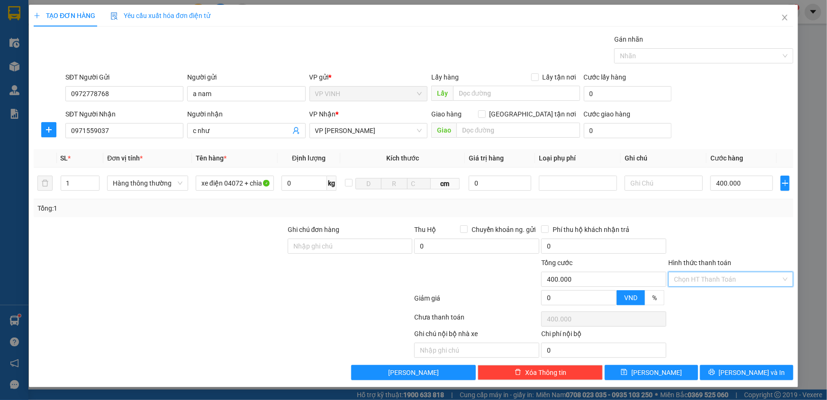
click at [712, 280] on input "Hình thức thanh toán" at bounding box center [727, 279] width 107 height 14
click at [711, 300] on div "Tại văn phòng" at bounding box center [731, 298] width 114 height 10
type input "0"
click at [741, 379] on button "[PERSON_NAME] và In" at bounding box center [746, 372] width 93 height 15
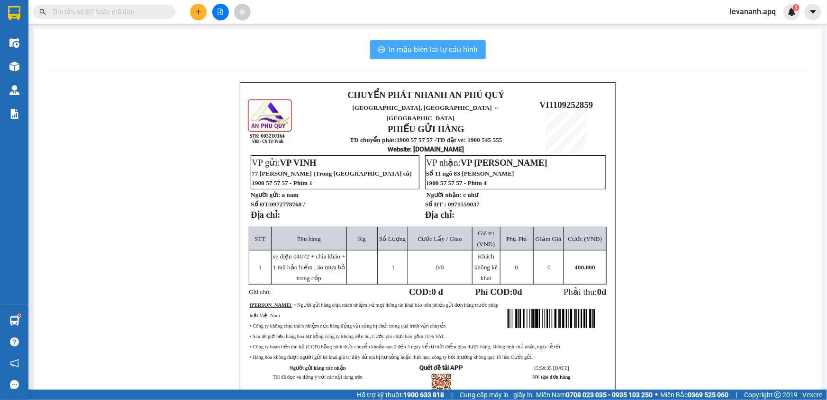
click at [444, 52] on span "In mẫu biên lai tự cấu hình" at bounding box center [433, 50] width 89 height 12
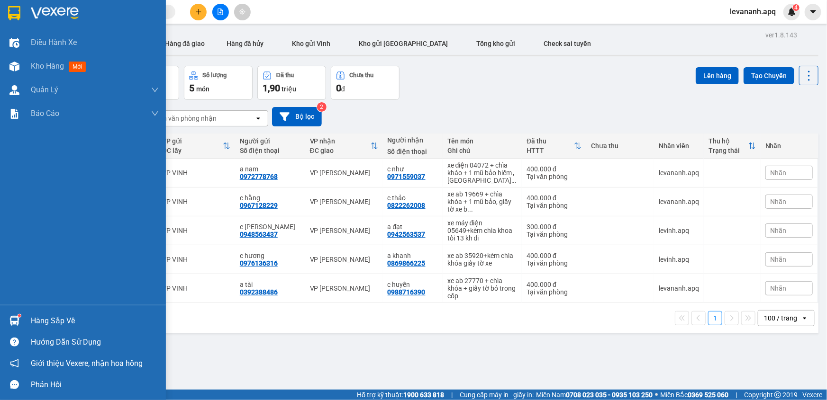
click at [17, 14] on img at bounding box center [14, 13] width 12 height 14
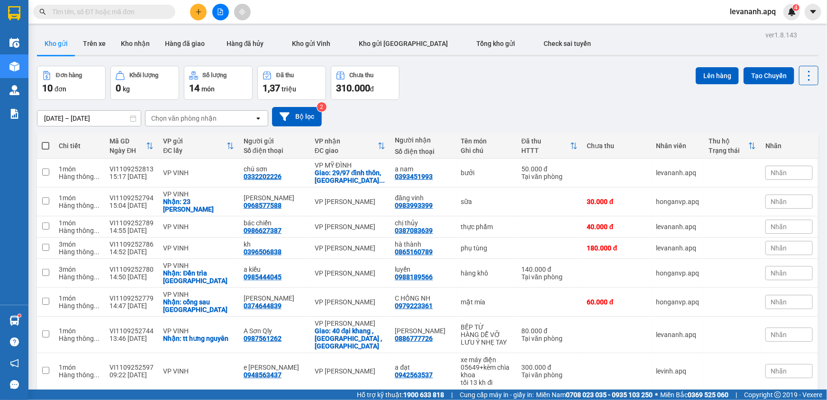
click at [198, 9] on icon "plus" at bounding box center [198, 11] width 0 height 5
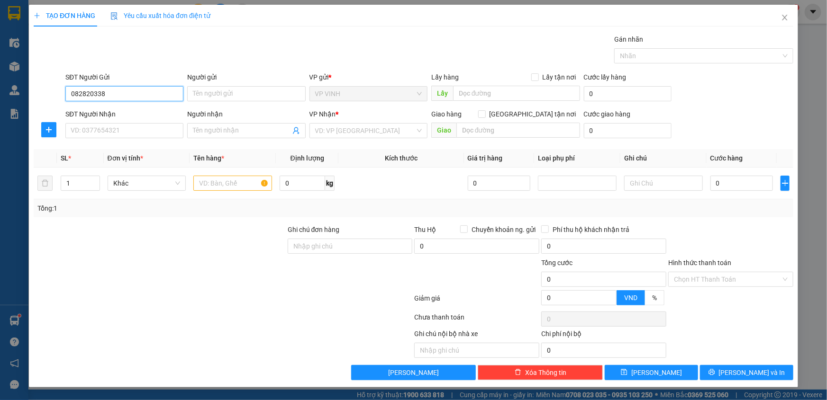
drag, startPoint x: 81, startPoint y: 93, endPoint x: 90, endPoint y: 96, distance: 9.4
click at [86, 95] on input "082820338" at bounding box center [124, 93] width 118 height 15
click at [90, 96] on input "082820338" at bounding box center [124, 93] width 118 height 15
click at [99, 98] on input "082820338" at bounding box center [124, 93] width 118 height 15
click at [96, 112] on div "0828203338" at bounding box center [124, 113] width 107 height 10
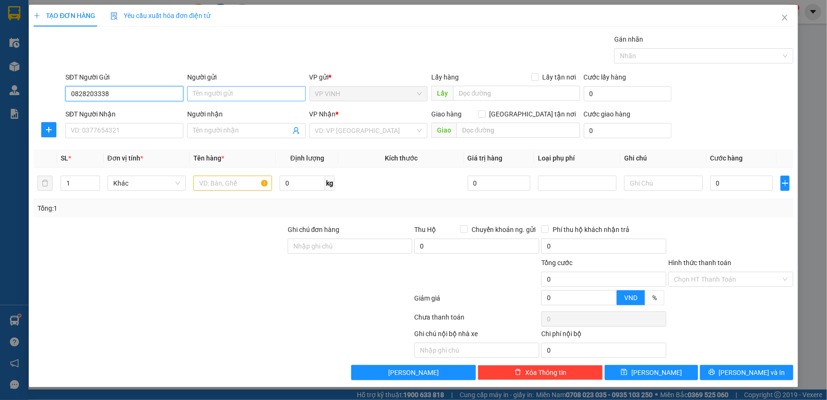
type input "0828203338"
click at [226, 99] on input "Người gửi" at bounding box center [246, 93] width 118 height 15
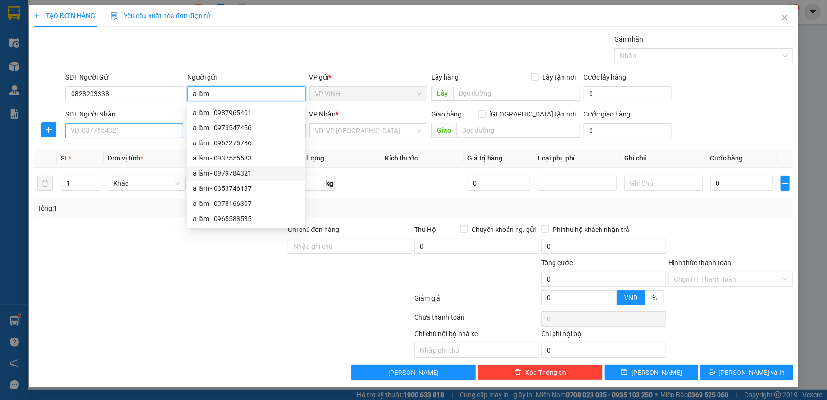
type input "a lâm"
click at [109, 136] on input "SĐT Người Nhận" at bounding box center [124, 130] width 118 height 15
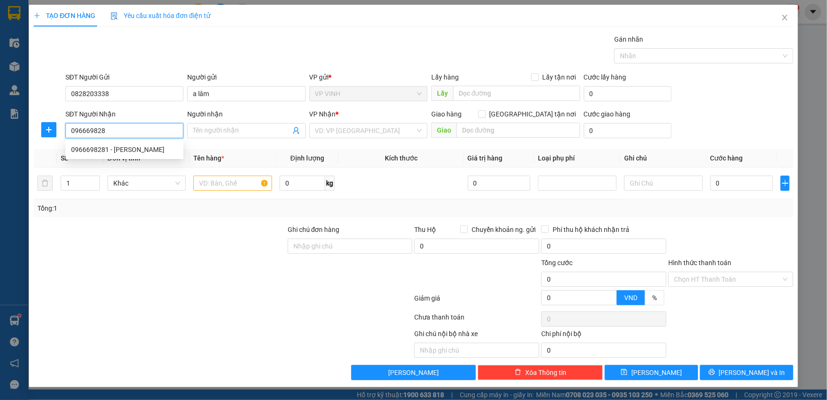
type input "0966698281"
click at [115, 152] on div "0966698281 - lê thế long" at bounding box center [124, 150] width 107 height 10
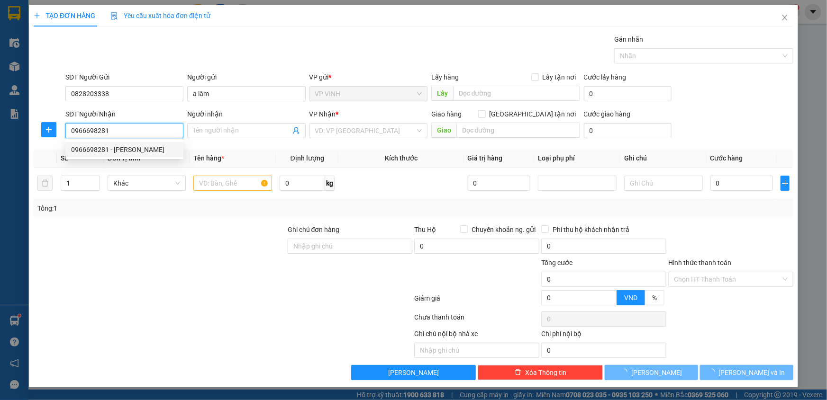
type input "lê thế long"
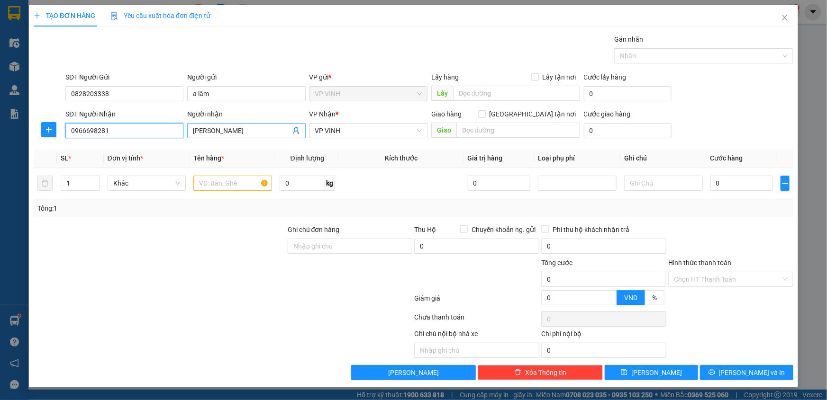
type input "0966698281"
click at [211, 128] on input "lê thế long" at bounding box center [241, 131] width 97 height 10
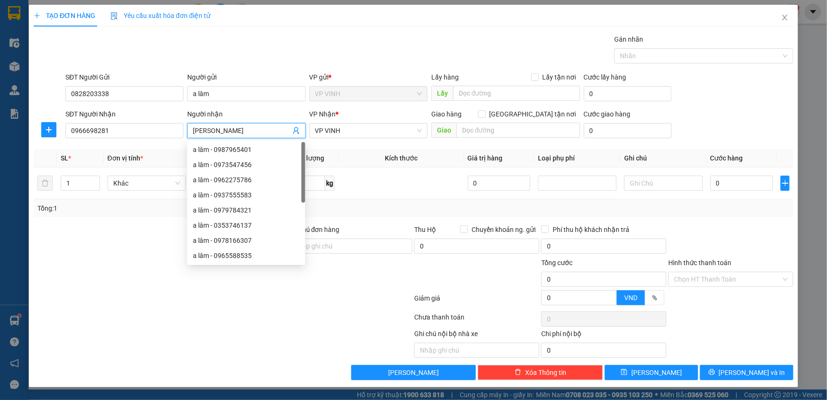
click at [207, 128] on input "lê thế long" at bounding box center [241, 131] width 97 height 10
drag, startPoint x: 211, startPoint y: 128, endPoint x: 180, endPoint y: 133, distance: 31.2
click at [180, 133] on div "SĐT Người Nhận 0966698281 Người nhận lê thế long VP Nhận * VP VINH Giao hàng Gi…" at bounding box center [429, 125] width 732 height 33
click at [339, 135] on span "VP VINH" at bounding box center [368, 131] width 107 height 14
type input "a long"
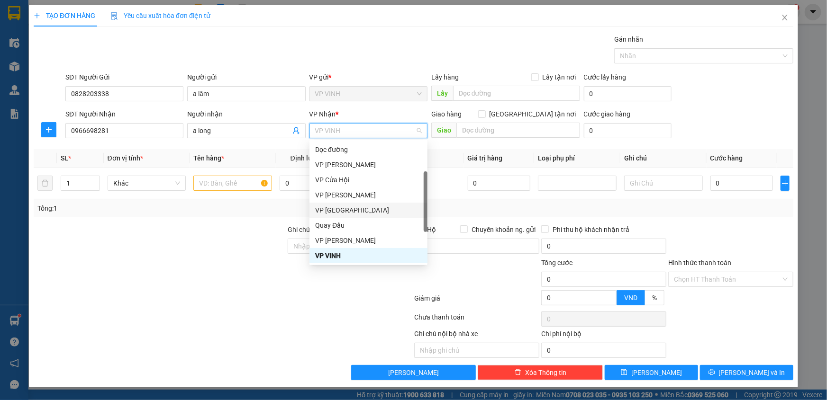
scroll to position [136, 0]
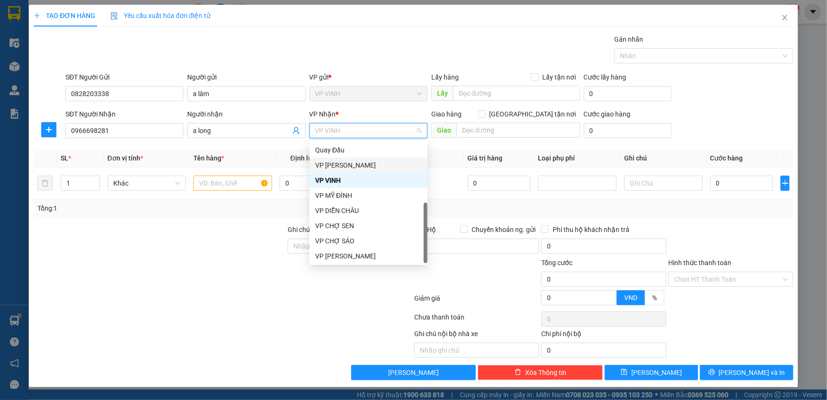
click at [347, 167] on div "VP [PERSON_NAME]" at bounding box center [368, 165] width 107 height 10
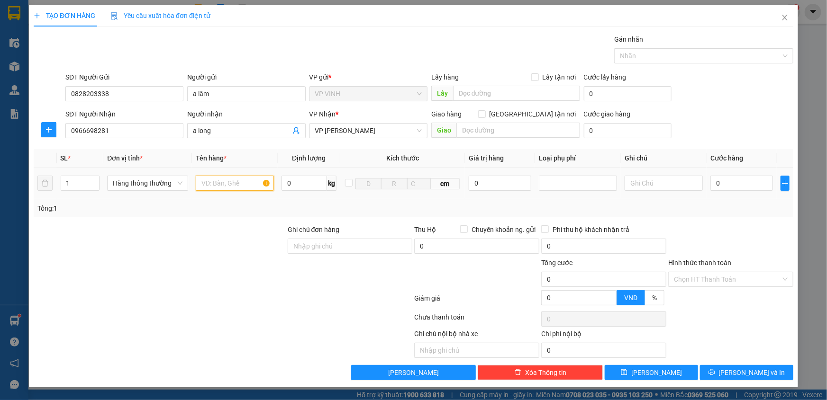
click at [218, 186] on input "text" at bounding box center [235, 183] width 78 height 15
type input "máy tính"
click at [487, 189] on input "0" at bounding box center [500, 183] width 63 height 15
click at [562, 188] on div at bounding box center [577, 183] width 73 height 11
type input "14.000.000"
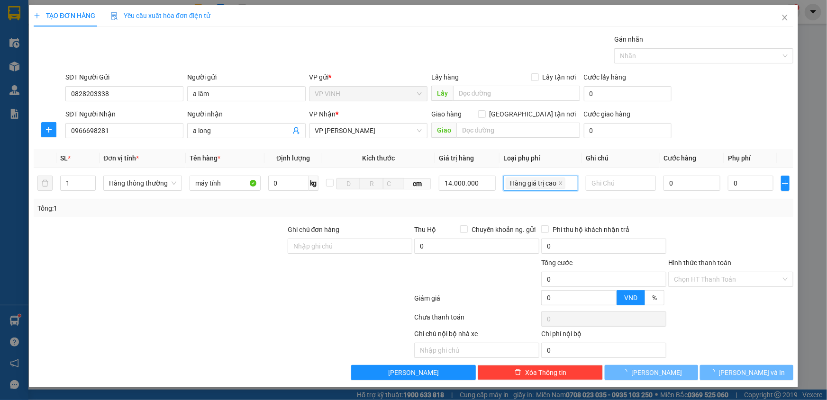
type input "70.000"
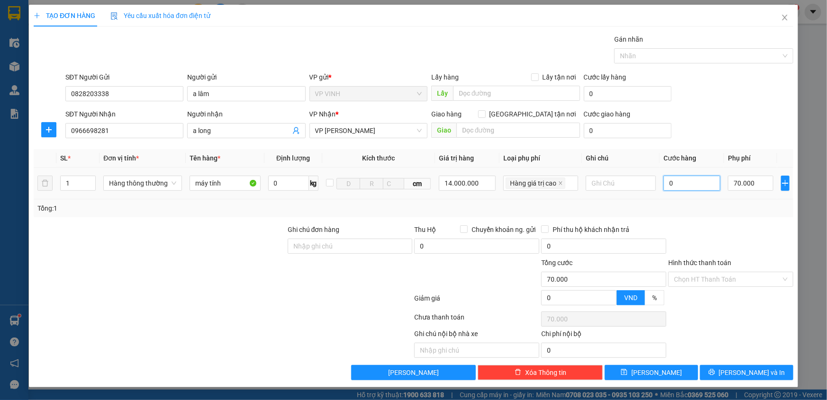
click at [683, 185] on input "0" at bounding box center [691, 183] width 57 height 15
type input "5"
type input "70.005"
type input "50"
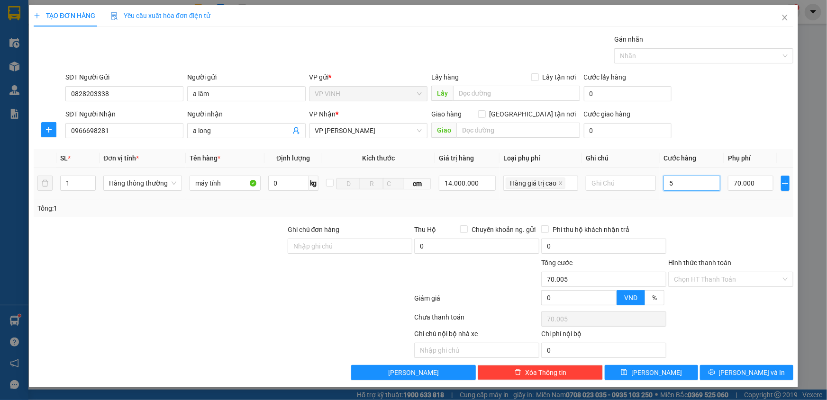
type input "70.050"
type input "50.000"
type input "120.000"
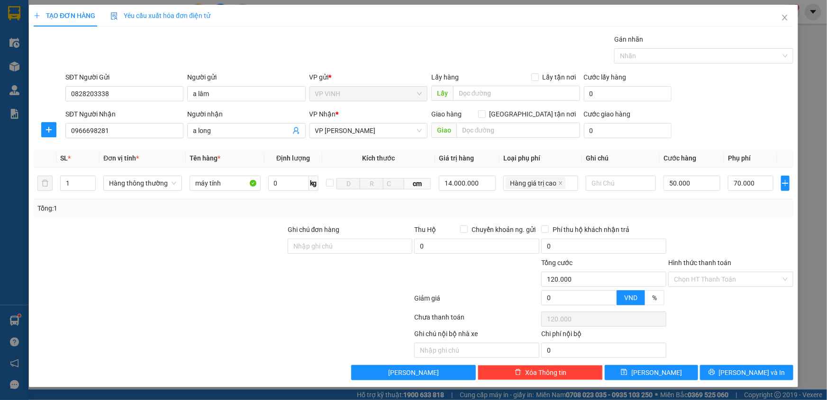
click at [708, 204] on div "Tổng: 1" at bounding box center [413, 208] width 752 height 10
click at [601, 181] on input "text" at bounding box center [621, 183] width 70 height 15
type input "hàng nhận nguyên kiên"
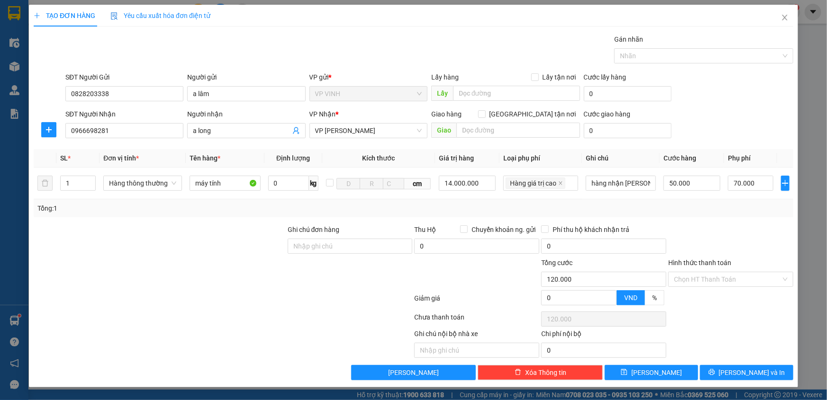
click at [749, 235] on div at bounding box center [730, 241] width 127 height 33
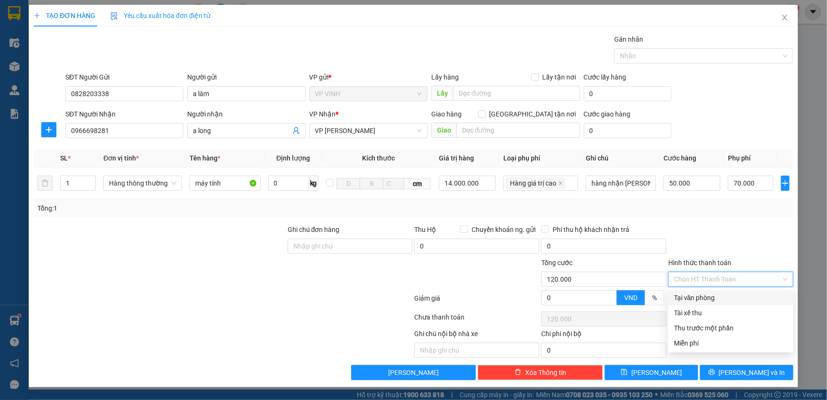
click at [701, 282] on input "Hình thức thanh toán" at bounding box center [727, 279] width 107 height 14
click at [704, 295] on div "Tại văn phòng" at bounding box center [731, 298] width 114 height 10
type input "0"
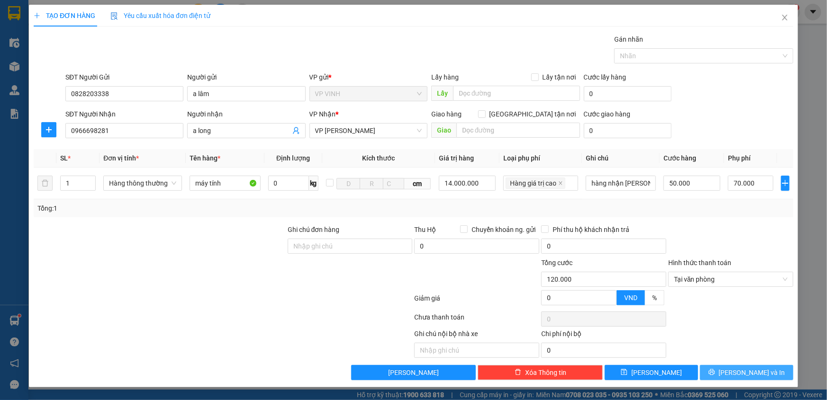
click at [732, 368] on button "[PERSON_NAME] và In" at bounding box center [746, 372] width 93 height 15
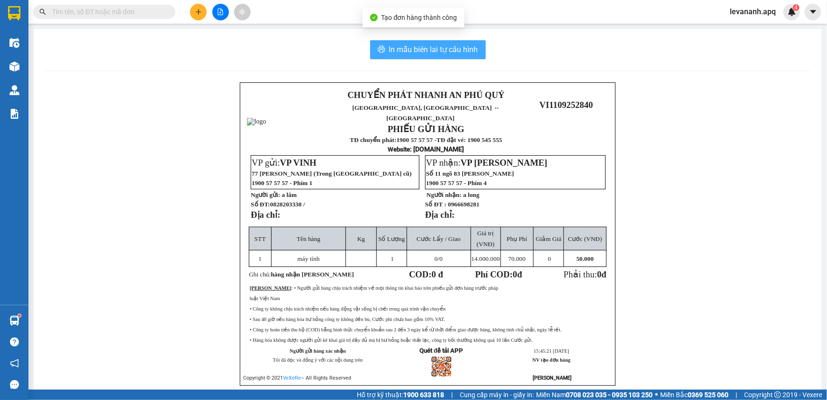
click at [444, 52] on span "In mẫu biên lai tự cấu hình" at bounding box center [433, 50] width 89 height 12
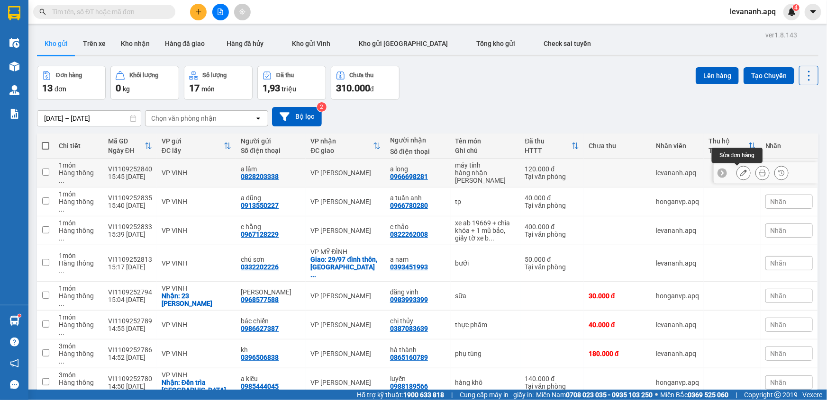
click at [740, 172] on icon at bounding box center [743, 173] width 7 height 7
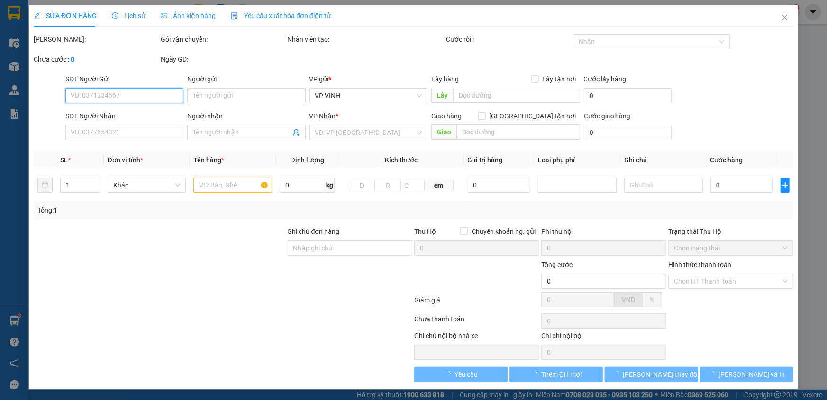
type input "0828203338"
type input "a lâm"
type input "0966698281"
type input "a long"
type input "120.000"
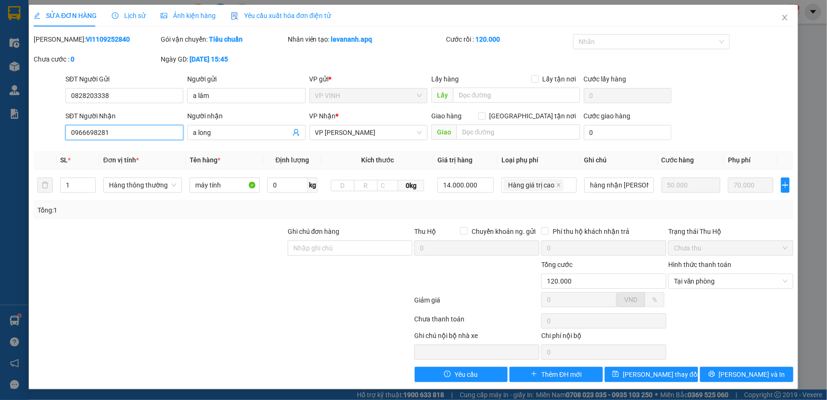
click at [107, 131] on input "0966698281" at bounding box center [124, 132] width 118 height 15
click at [211, 97] on input "a lâm" at bounding box center [246, 95] width 118 height 15
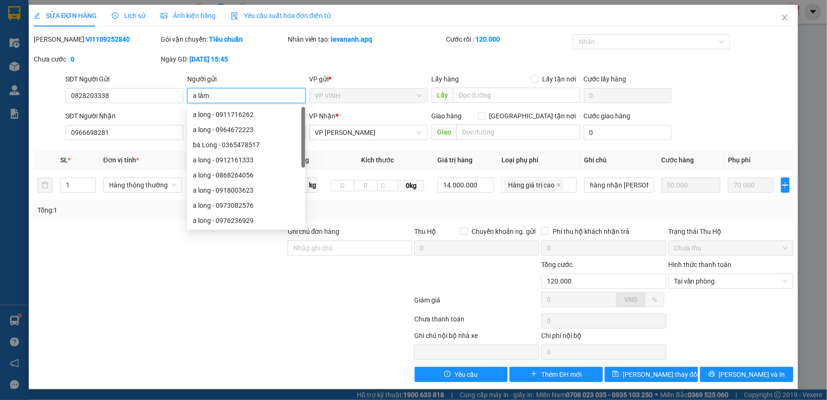
paste input "0966698281"
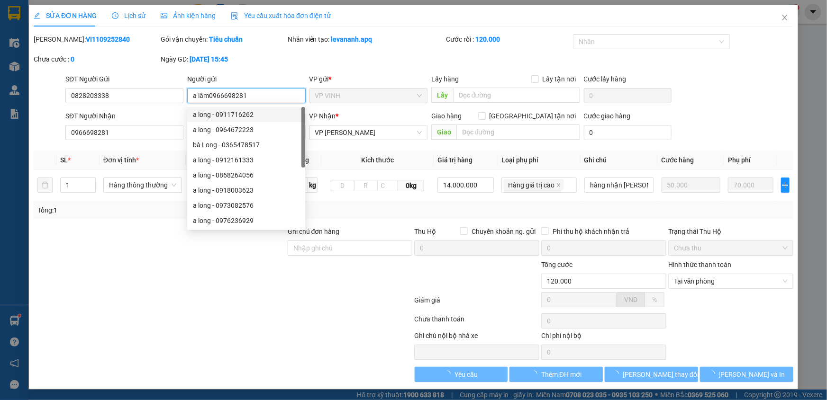
type input "a lâm0966698281"
click at [259, 74] on div "Người gửi" at bounding box center [246, 79] width 118 height 10
click at [259, 88] on input "a lâm0966698281" at bounding box center [246, 95] width 118 height 15
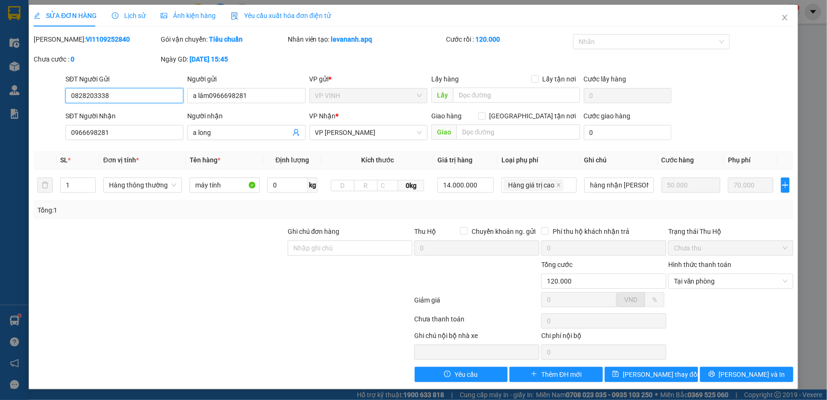
click at [118, 96] on input "0828203338" at bounding box center [124, 95] width 118 height 15
drag, startPoint x: 106, startPoint y: 135, endPoint x: 66, endPoint y: 136, distance: 39.8
click at [66, 136] on input "0966698281" at bounding box center [124, 132] width 118 height 15
click at [76, 133] on input "SĐT Người Nhận" at bounding box center [124, 132] width 118 height 15
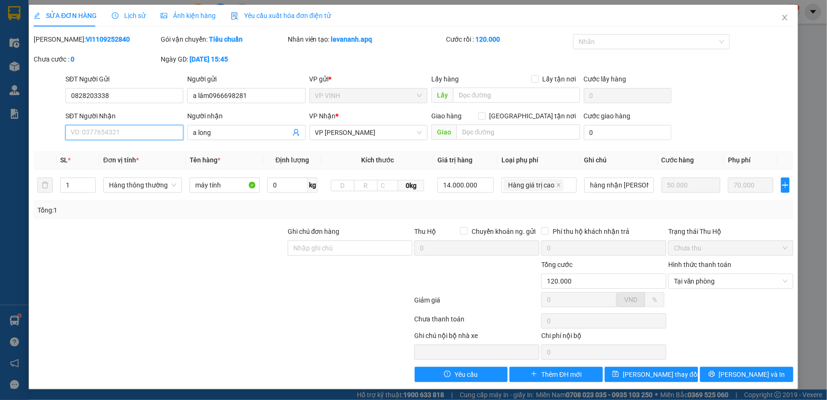
paste input "0828203338"
click at [100, 137] on input "0828203338" at bounding box center [124, 132] width 118 height 15
click at [101, 136] on input "0828203338" at bounding box center [124, 132] width 118 height 15
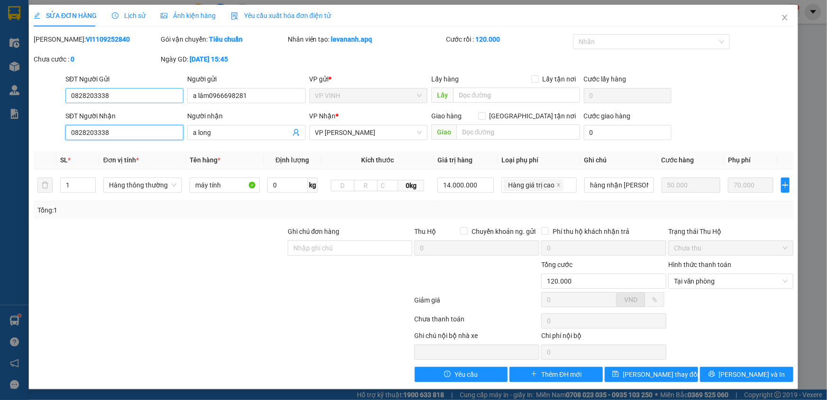
type input "0828203338"
drag, startPoint x: 125, startPoint y: 97, endPoint x: 66, endPoint y: 111, distance: 59.9
click at [66, 111] on form "SĐT Người Gửi 0828203338 0828203338 Người gửi a lâm0966698281 VP gửi * VP VINH …" at bounding box center [414, 109] width 760 height 70
type input "0966698281"
drag, startPoint x: 248, startPoint y: 97, endPoint x: 210, endPoint y: 111, distance: 40.9
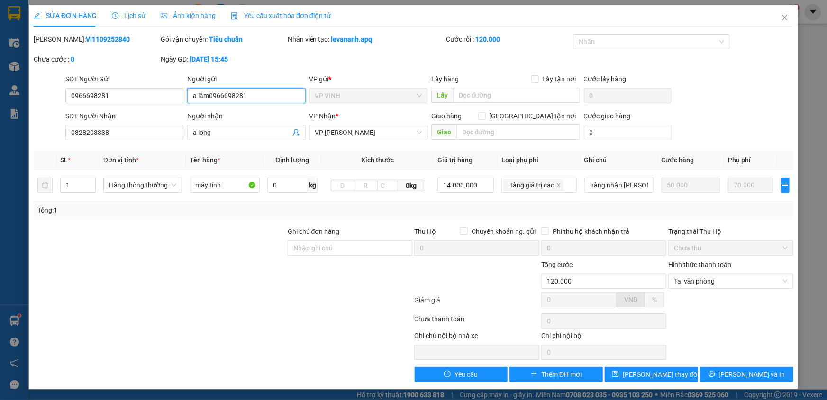
click at [210, 111] on form "SĐT Người Gửi 0966698281 Người gửi a lâm0966698281 a lâm0966698281 VP gửi * VP …" at bounding box center [414, 109] width 760 height 70
type input "a lâm"
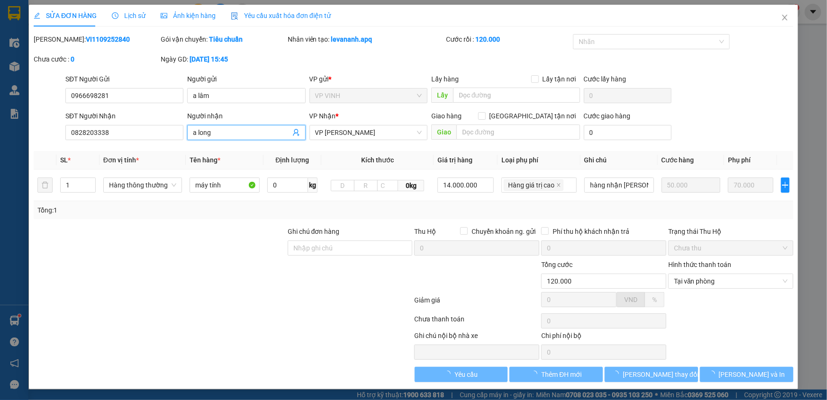
drag, startPoint x: 216, startPoint y: 133, endPoint x: 172, endPoint y: 144, distance: 44.9
click at [172, 144] on div "SĐT Người Nhận 0828203338 Người nhận a long a long VP Nhận * VP NGỌC HỒI Giao h…" at bounding box center [429, 127] width 732 height 33
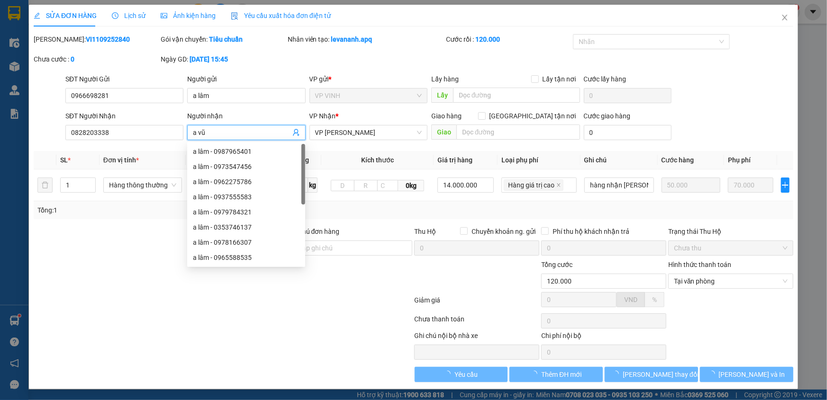
type input "a vũ"
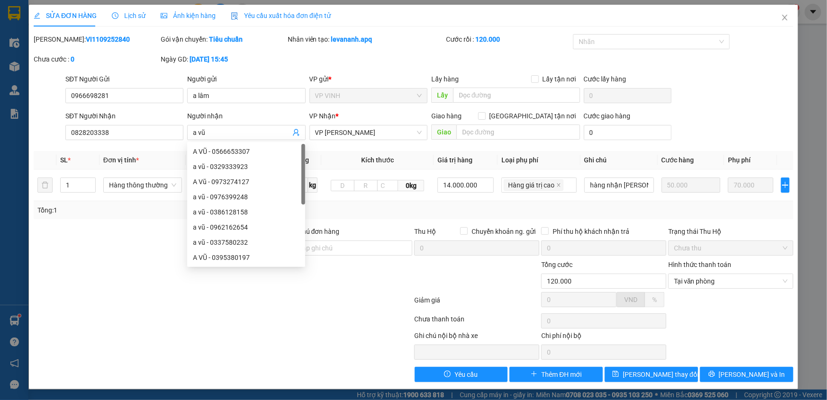
click at [117, 271] on div at bounding box center [160, 276] width 254 height 33
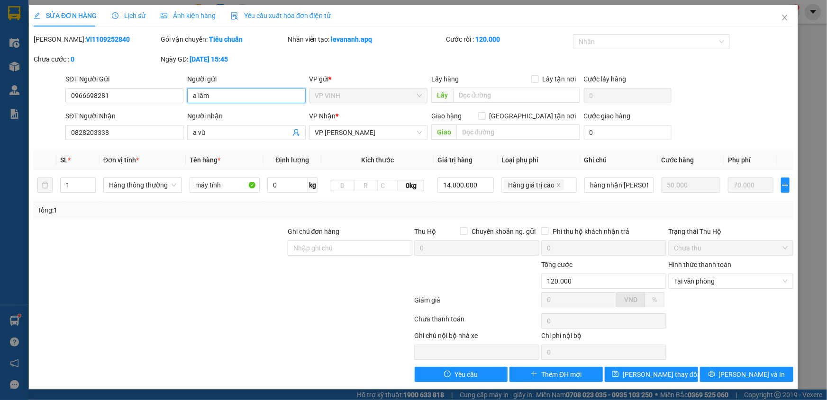
drag, startPoint x: 215, startPoint y: 91, endPoint x: 149, endPoint y: 112, distance: 69.2
click at [149, 112] on form "SĐT Người Gửi 0966698281 Người gửi a lâm a lâm VP gửi * VP VINH Lấy hàng Lấy tậ…" at bounding box center [414, 109] width 760 height 70
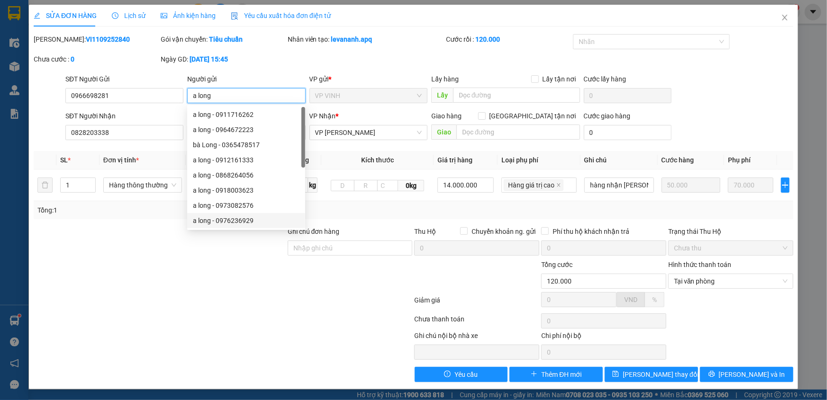
type input "a long"
click at [242, 329] on div at bounding box center [223, 321] width 381 height 19
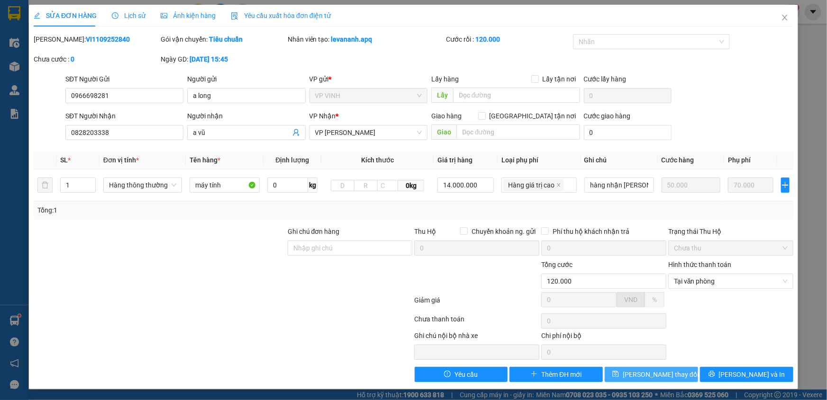
click at [662, 370] on span "[PERSON_NAME] thay đổi" at bounding box center [661, 375] width 76 height 10
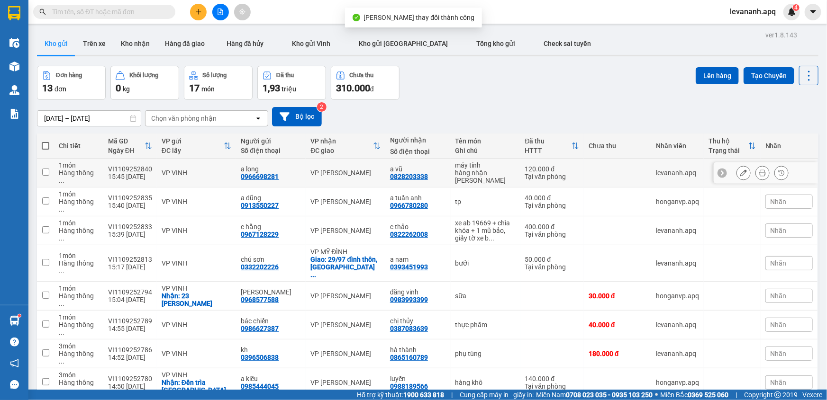
click at [759, 175] on icon at bounding box center [762, 173] width 7 height 7
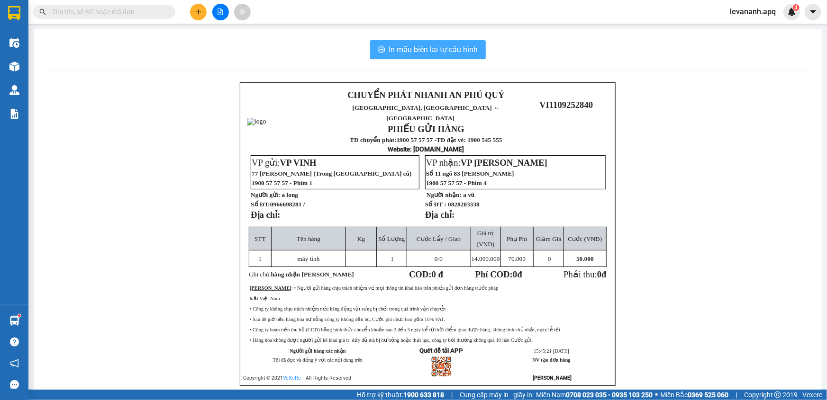
click at [464, 53] on span "In mẫu biên lai tự cấu hình" at bounding box center [433, 50] width 89 height 12
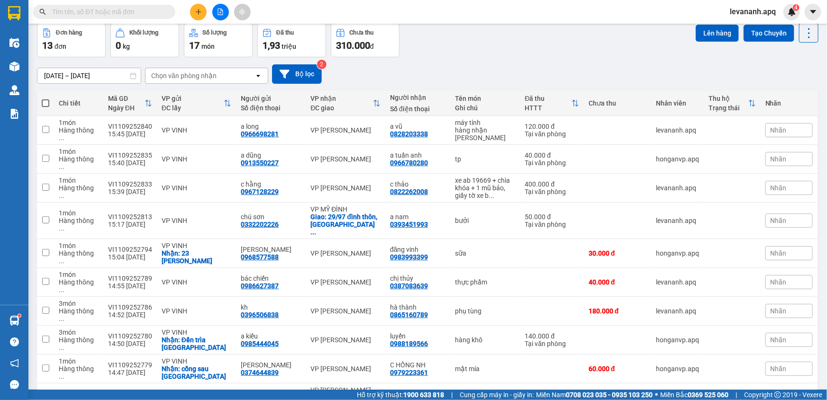
scroll to position [160, 0]
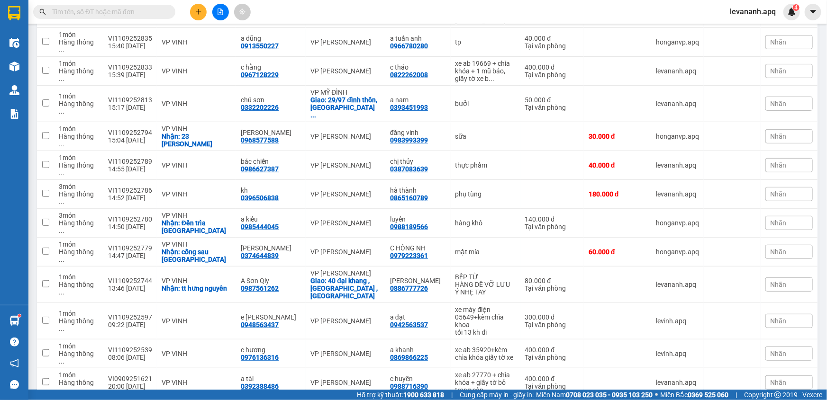
click at [81, 15] on input "text" at bounding box center [108, 12] width 112 height 10
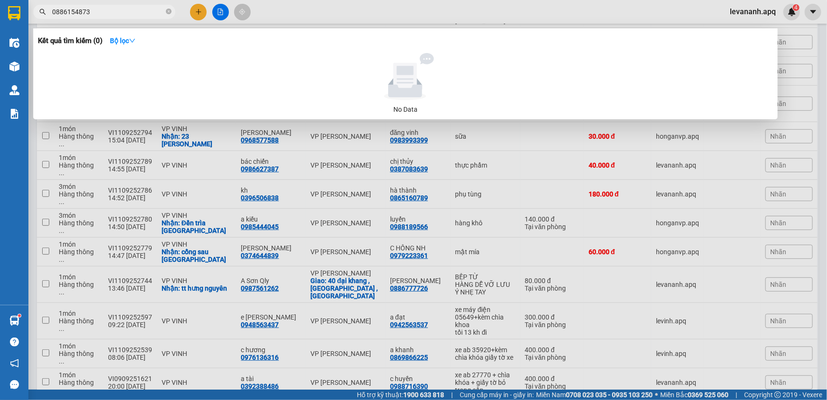
type input "0886154873"
click at [117, 383] on div at bounding box center [413, 200] width 827 height 400
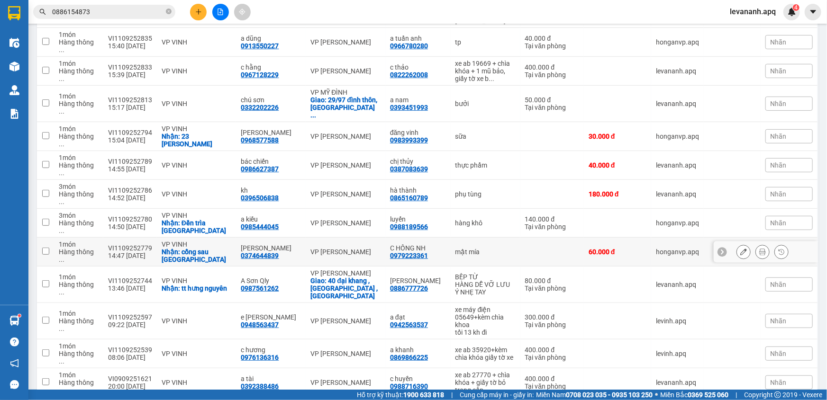
scroll to position [0, 0]
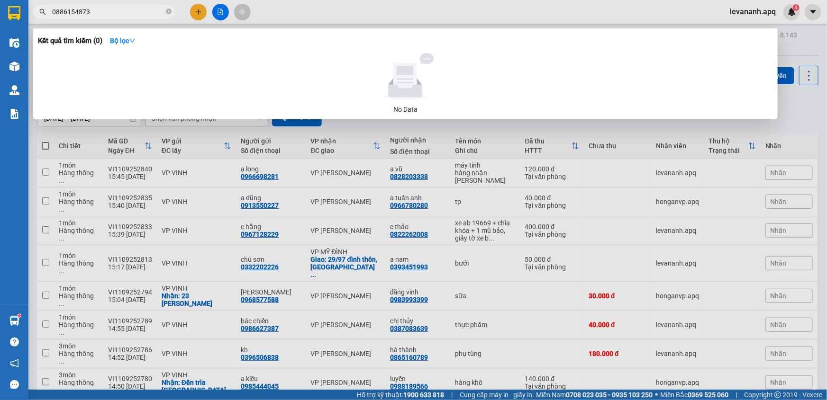
click at [136, 17] on span "0886154873" at bounding box center [104, 12] width 142 height 14
click at [166, 10] on icon "close-circle" at bounding box center [169, 12] width 6 height 6
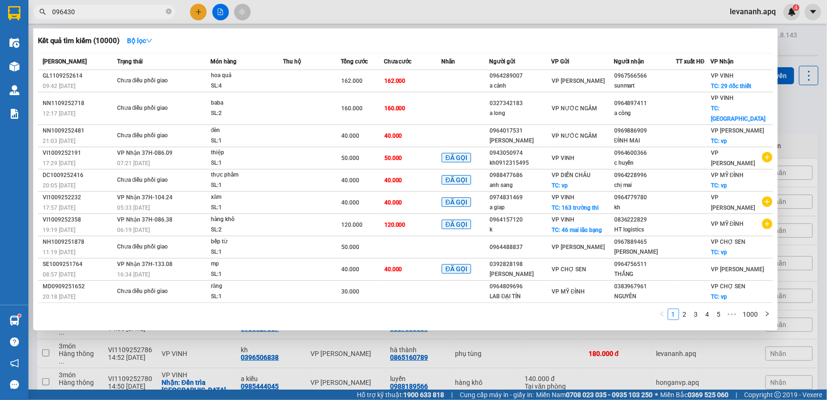
type input "0964302"
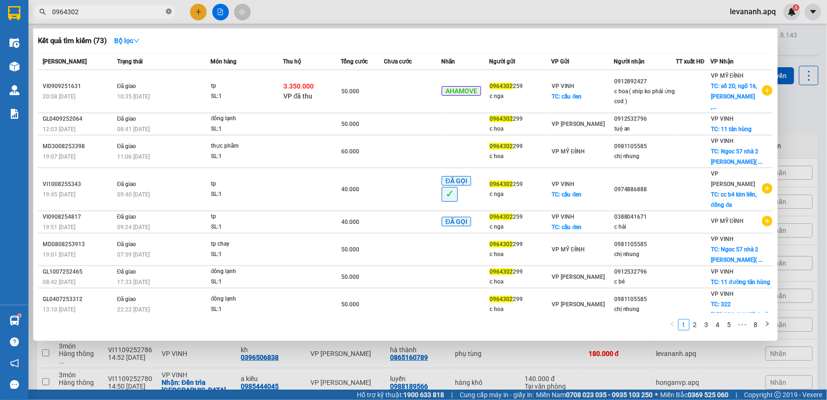
click at [168, 9] on icon "close-circle" at bounding box center [169, 12] width 6 height 6
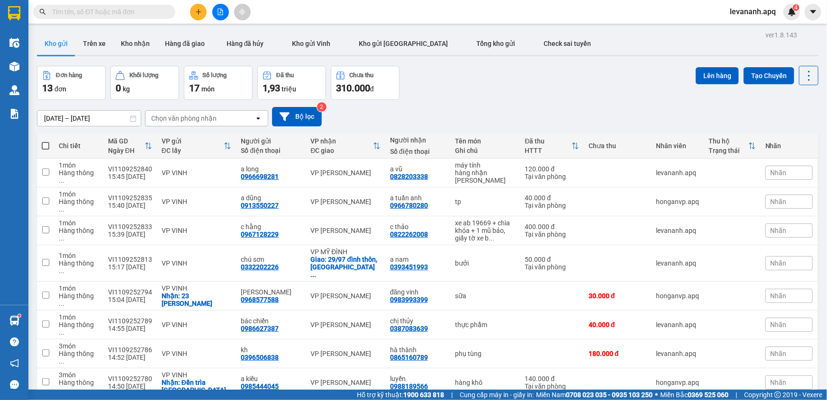
click at [142, 15] on input "text" at bounding box center [108, 12] width 112 height 10
click at [142, 13] on input "text" at bounding box center [108, 12] width 112 height 10
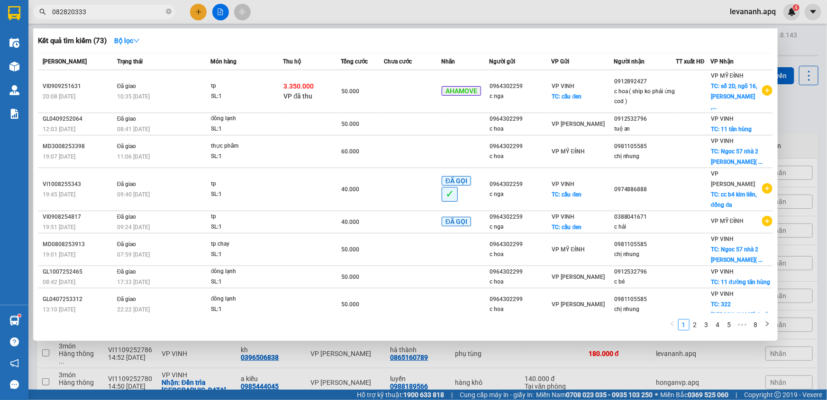
type input "0828203338"
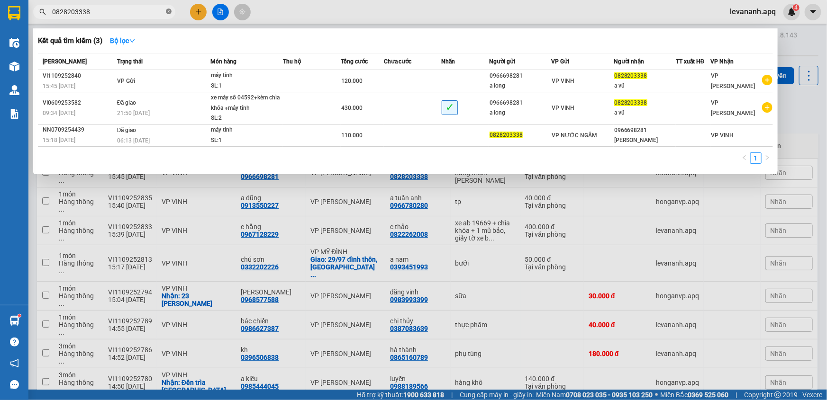
click at [170, 11] on icon "close-circle" at bounding box center [169, 12] width 6 height 6
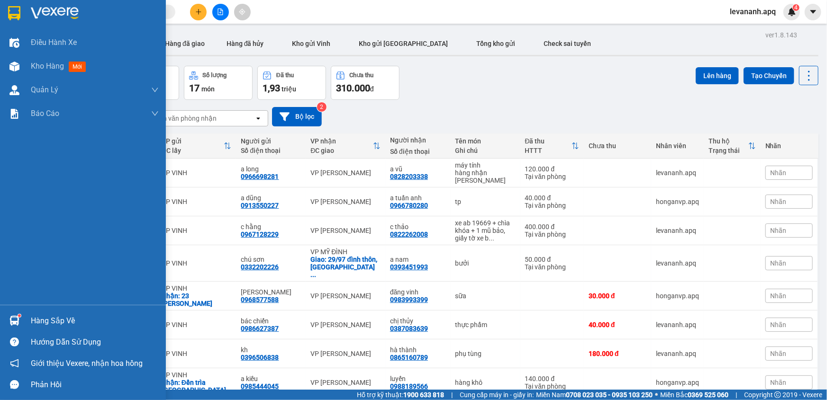
click at [27, 315] on div "Hàng sắp về" at bounding box center [83, 320] width 166 height 21
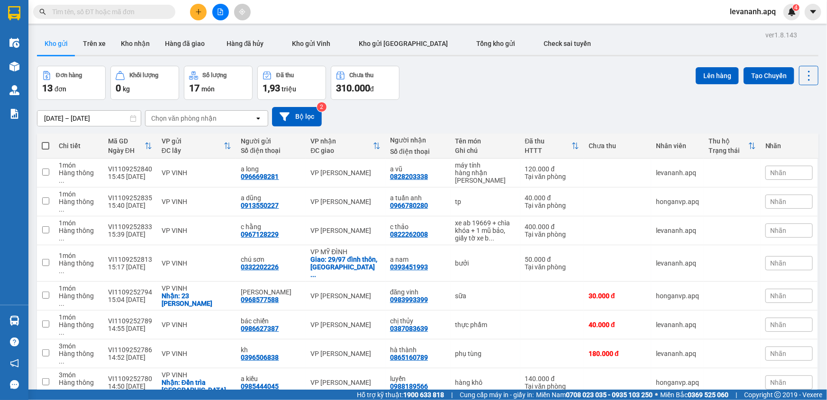
click at [471, 101] on section "Kết quả tìm kiếm ( 3 ) Bộ lọc Mã ĐH Trạng thái Món hàng Thu hộ Tổng cước Chưa c…" at bounding box center [413, 200] width 827 height 400
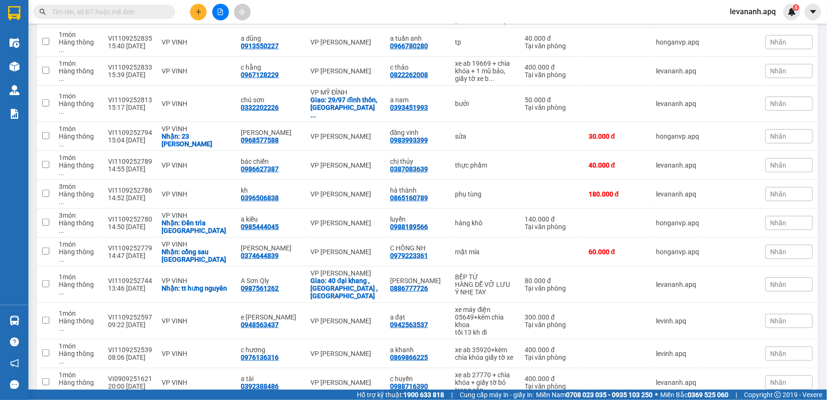
click at [96, 9] on input "text" at bounding box center [108, 12] width 112 height 10
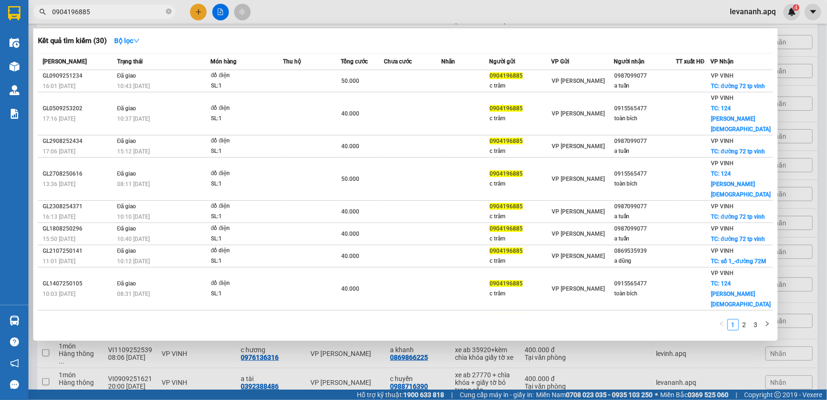
type input "0904196885"
click at [119, 17] on span "0904196885" at bounding box center [104, 12] width 142 height 14
click at [117, 15] on input "0904196885" at bounding box center [108, 12] width 112 height 10
click at [815, 161] on div at bounding box center [413, 200] width 827 height 400
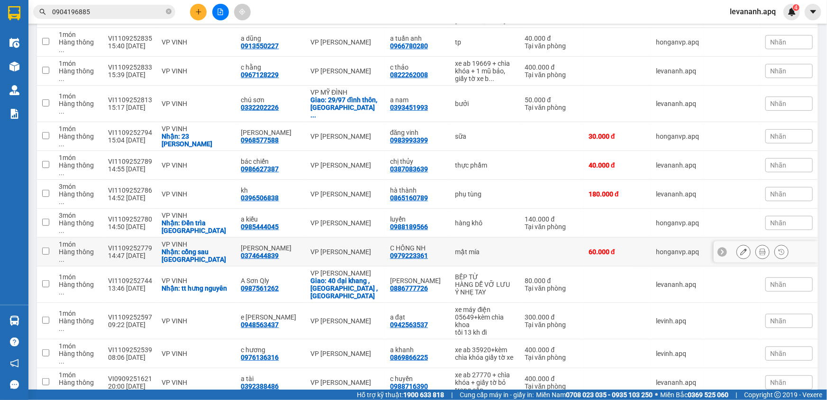
scroll to position [0, 0]
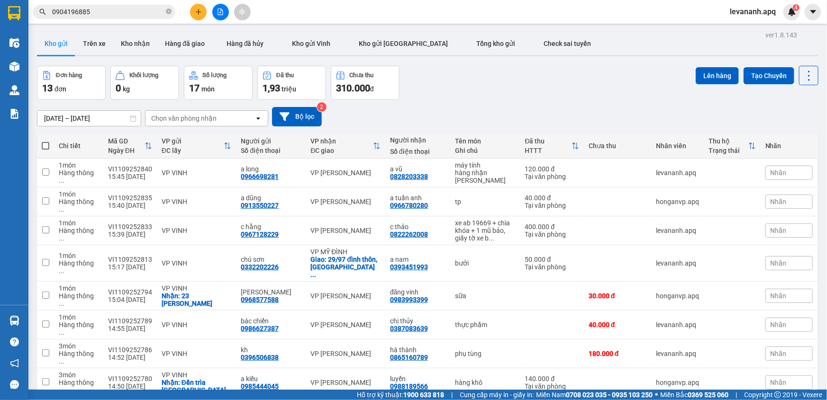
click at [127, 13] on input "0904196885" at bounding box center [108, 12] width 112 height 10
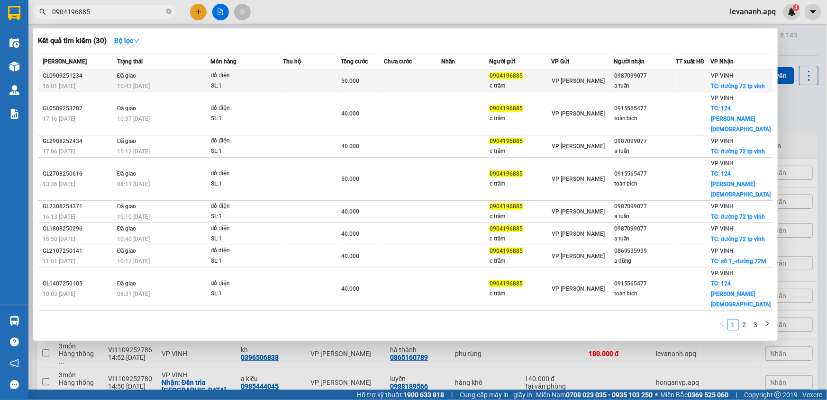
click at [332, 79] on td at bounding box center [311, 81] width 57 height 22
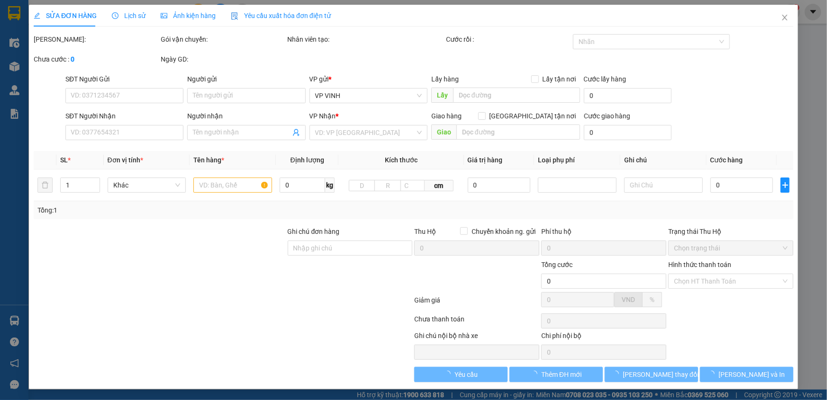
click at [128, 21] on div "Lịch sử" at bounding box center [129, 16] width 34 height 22
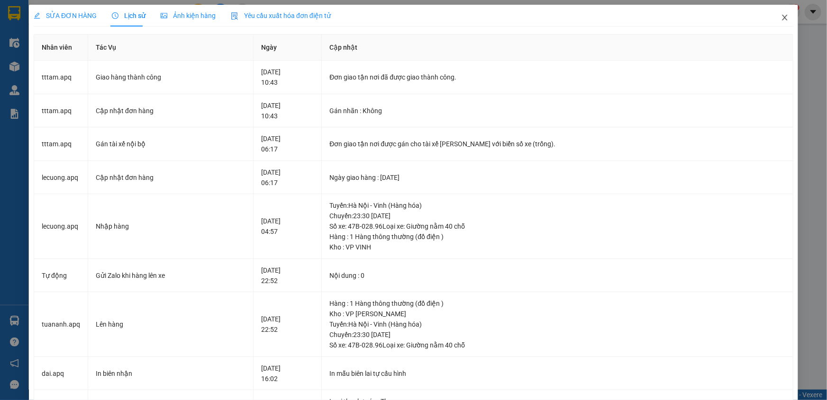
click at [782, 21] on icon "close" at bounding box center [785, 18] width 8 height 8
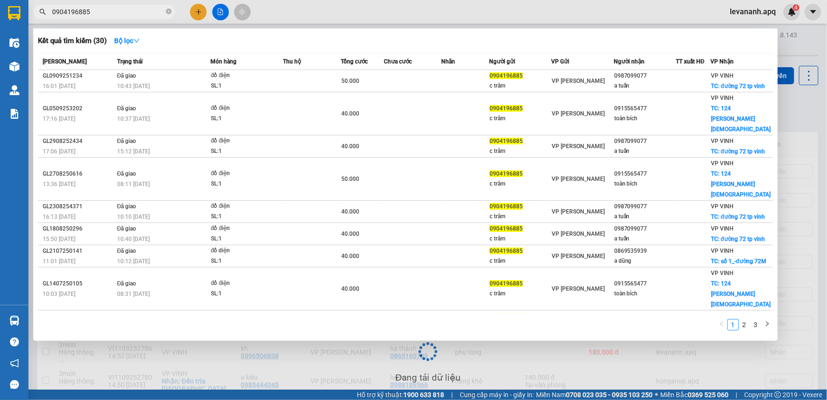
click at [119, 10] on input "0904196885" at bounding box center [108, 12] width 112 height 10
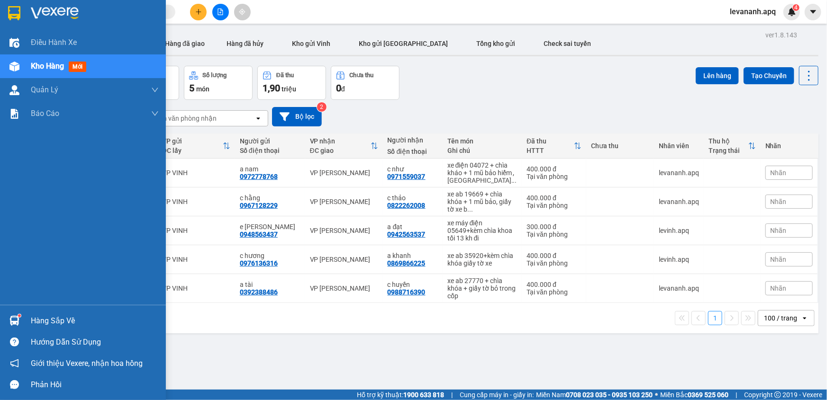
click at [19, 22] on div at bounding box center [83, 15] width 166 height 31
click at [0, 320] on div "Hàng sắp về" at bounding box center [83, 320] width 166 height 21
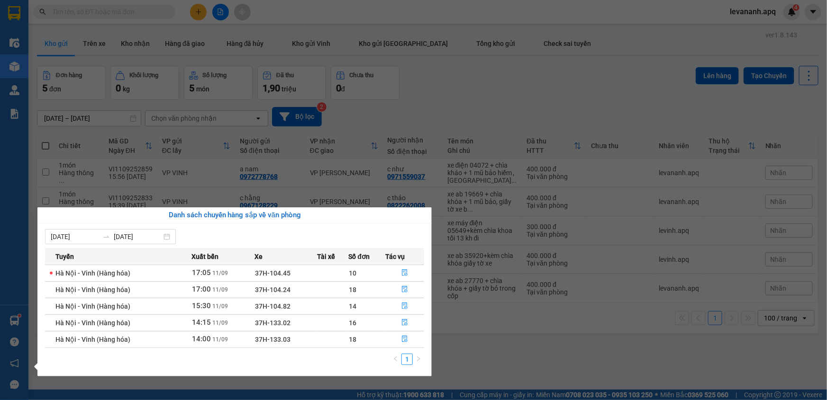
click at [480, 360] on section "Kết quả tìm kiếm ( 116 ) Bộ lọc Mã ĐH Trạng thái Món hàng Thu hộ Tổng cước Chưa…" at bounding box center [413, 200] width 827 height 400
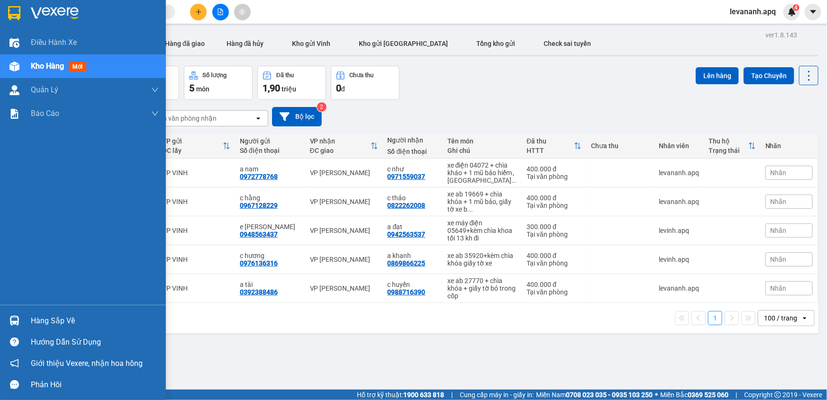
click at [7, 320] on div at bounding box center [14, 321] width 17 height 17
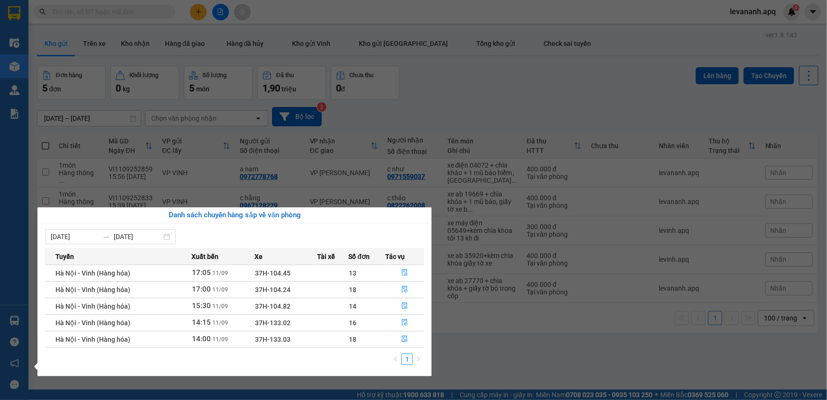
click at [417, 108] on section "Kết quả tìm kiếm ( 116 ) Bộ lọc Mã ĐH Trạng thái Món hàng Thu hộ Tổng cước Chưa…" at bounding box center [413, 200] width 827 height 400
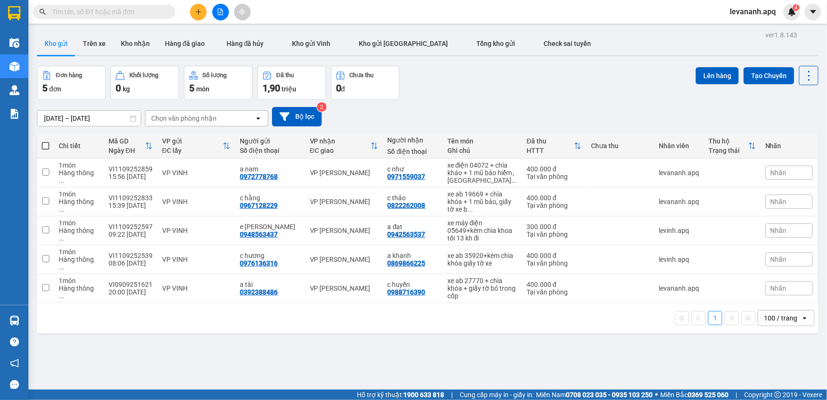
click at [123, 11] on input "text" at bounding box center [108, 12] width 112 height 10
click at [70, 10] on input "text" at bounding box center [108, 12] width 112 height 10
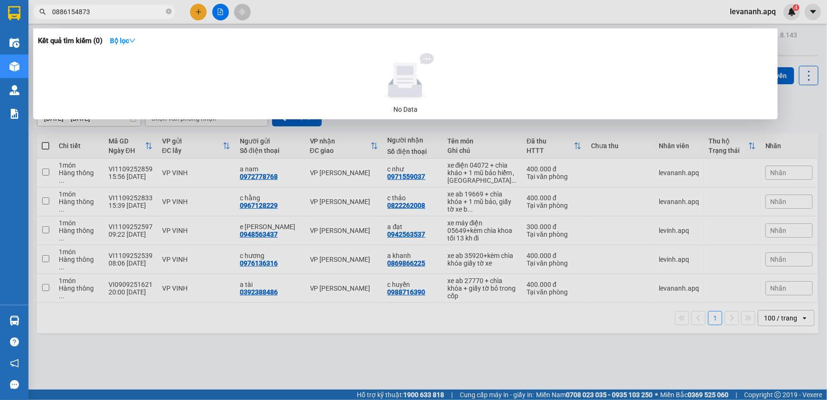
type input "0886154873"
click at [168, 13] on icon "close-circle" at bounding box center [169, 12] width 6 height 6
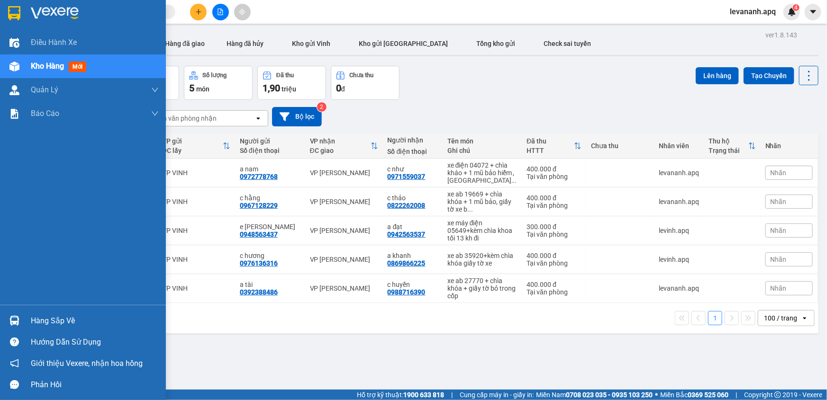
click at [12, 18] on img at bounding box center [14, 13] width 12 height 14
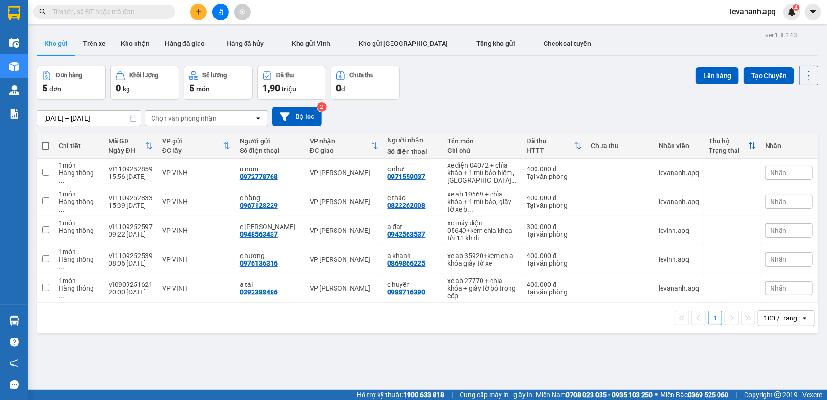
click at [105, 12] on input "text" at bounding box center [108, 12] width 112 height 10
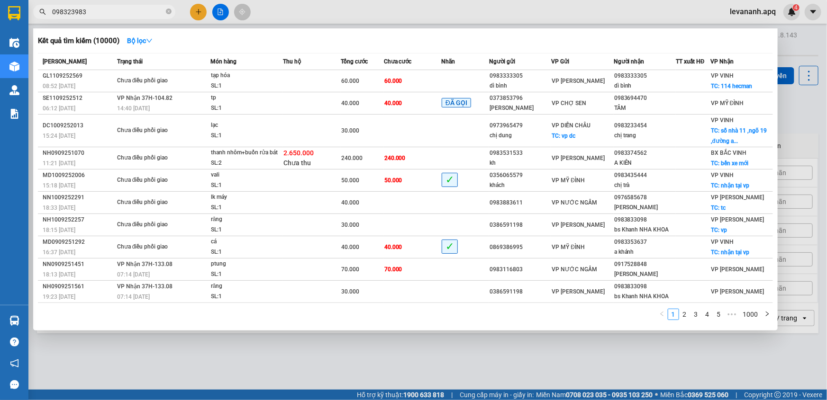
type input "0983239833"
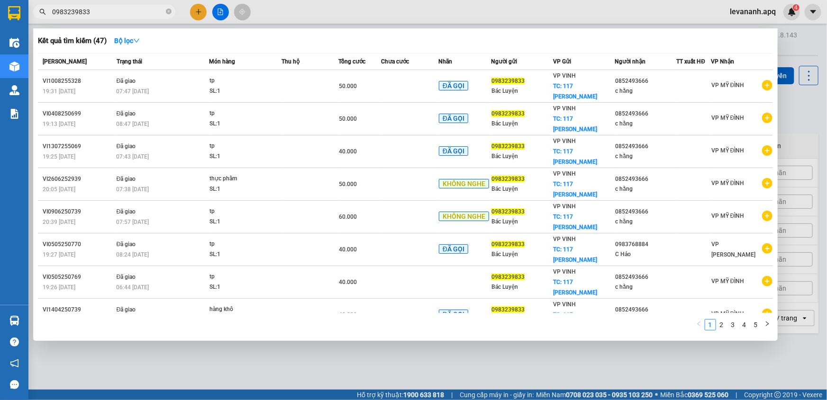
click at [98, 8] on input "0983239833" at bounding box center [108, 12] width 112 height 10
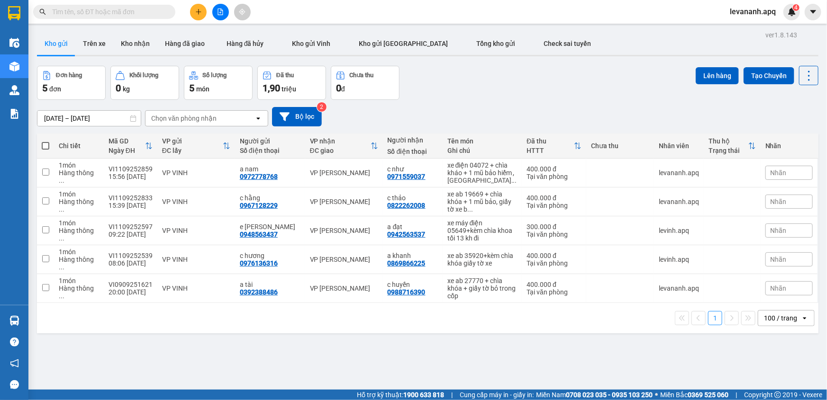
click at [14, 11] on img at bounding box center [14, 13] width 12 height 14
click at [100, 11] on input "text" at bounding box center [108, 12] width 112 height 10
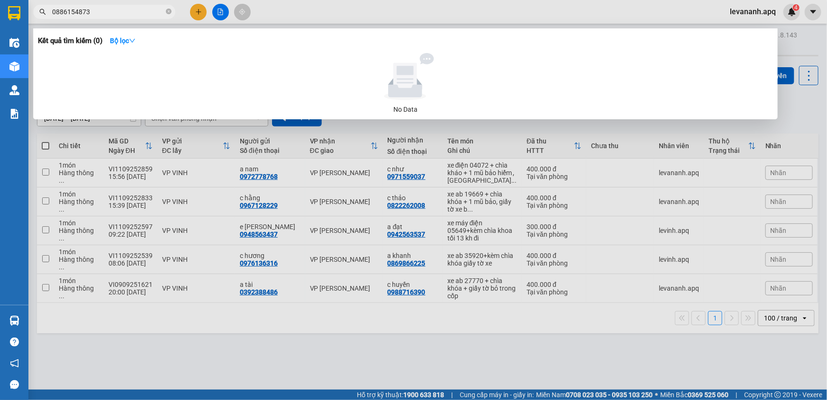
type input "0886154873"
click at [165, 12] on span "0886154873" at bounding box center [104, 12] width 142 height 14
click at [169, 11] on icon "close-circle" at bounding box center [169, 12] width 6 height 6
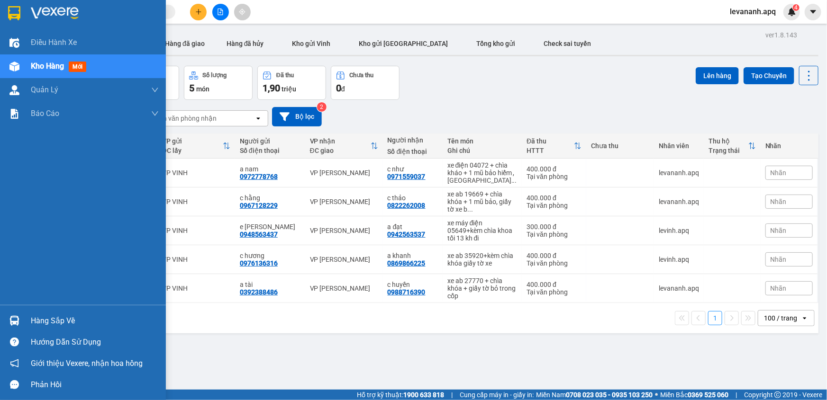
click at [28, 17] on div at bounding box center [83, 15] width 166 height 31
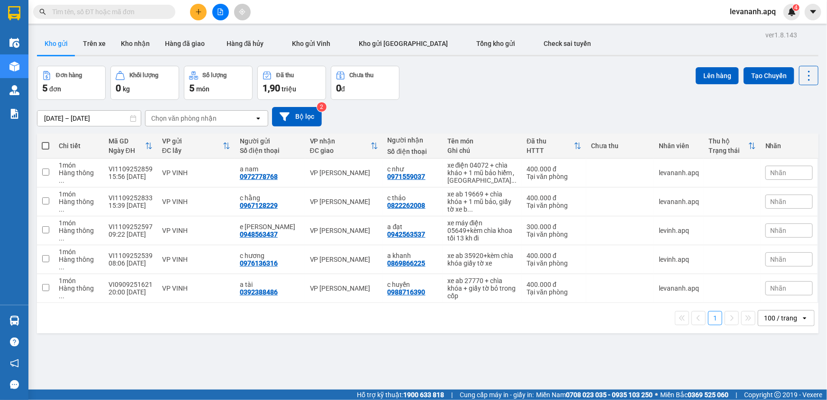
click at [84, 8] on input "text" at bounding box center [108, 12] width 112 height 10
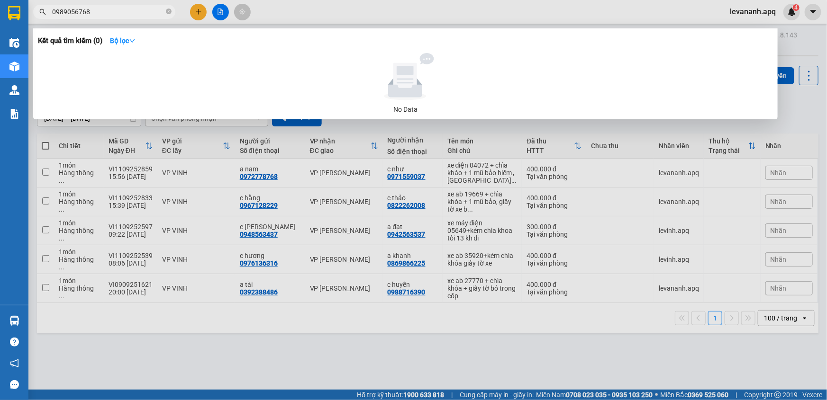
click at [78, 13] on input "0989056768" at bounding box center [108, 12] width 112 height 10
click at [94, 14] on input "0989056768" at bounding box center [108, 12] width 112 height 10
click at [85, 12] on input "0989056768" at bounding box center [108, 12] width 112 height 10
click at [97, 11] on input "0989056768" at bounding box center [108, 12] width 112 height 10
click at [75, 10] on input "0989056768" at bounding box center [108, 12] width 112 height 10
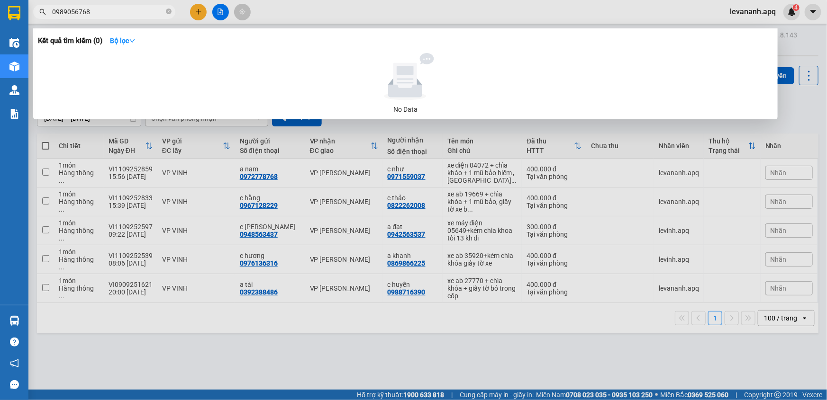
click at [81, 13] on input "0989056768" at bounding box center [108, 12] width 112 height 10
click at [100, 13] on input "0989056768" at bounding box center [108, 12] width 112 height 10
type input "0989056768"
click at [238, 380] on div at bounding box center [413, 200] width 827 height 400
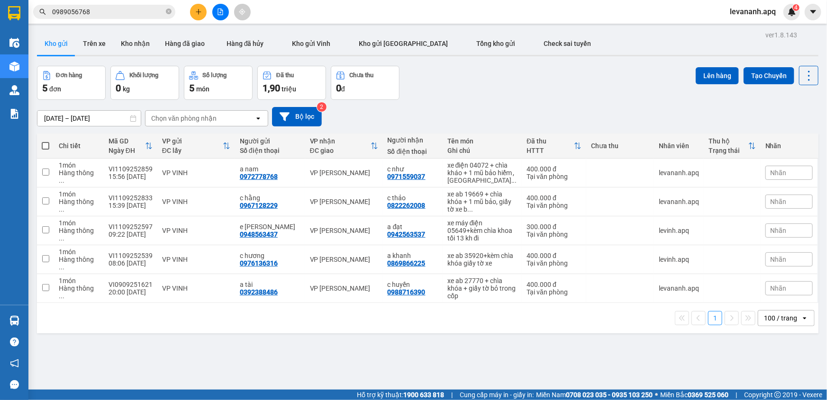
click at [123, 12] on input "0989056768" at bounding box center [108, 12] width 112 height 10
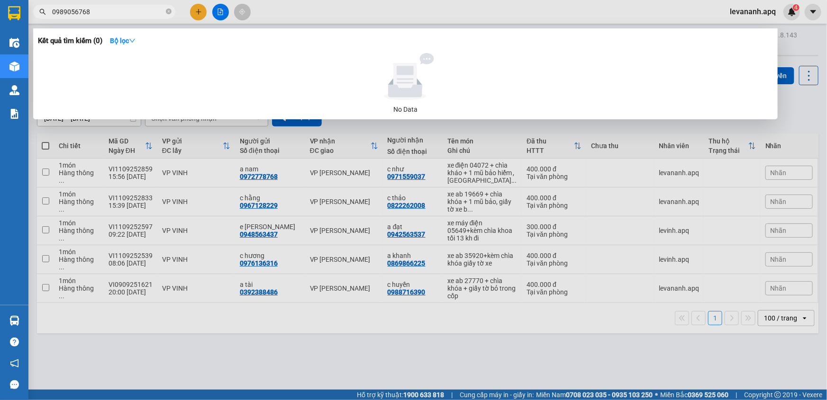
drag, startPoint x: 169, startPoint y: 8, endPoint x: 161, endPoint y: 9, distance: 8.2
click at [169, 9] on span at bounding box center [169, 12] width 6 height 9
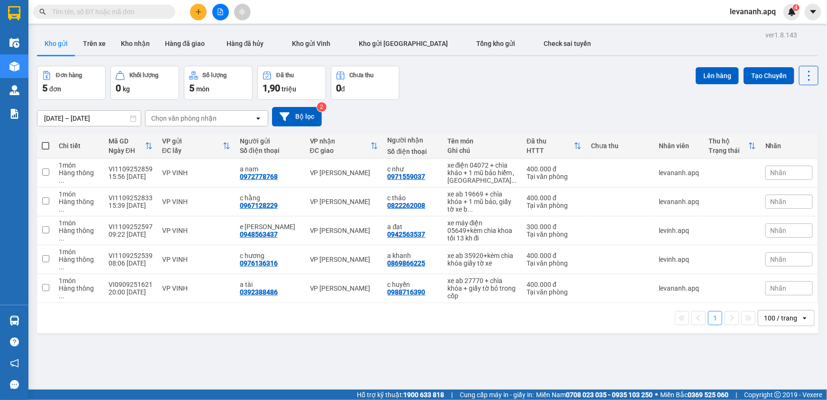
click at [161, 9] on input "text" at bounding box center [108, 12] width 112 height 10
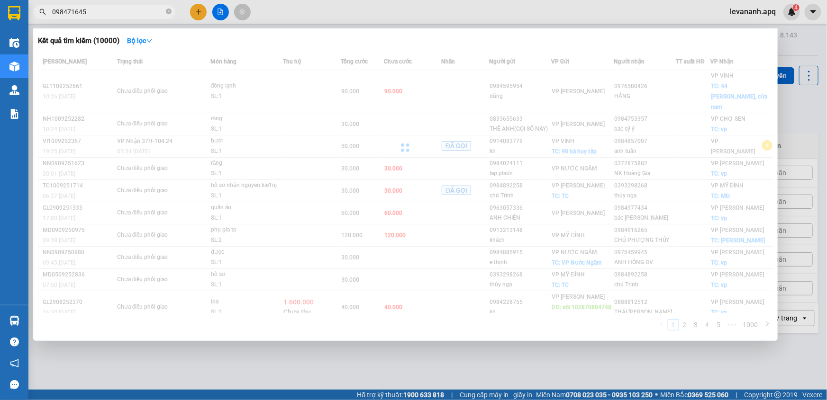
type input "0984716450"
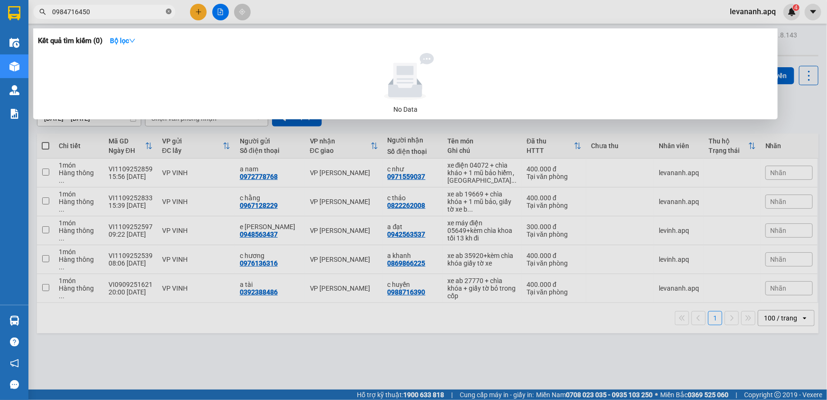
click at [167, 10] on icon "close-circle" at bounding box center [169, 12] width 6 height 6
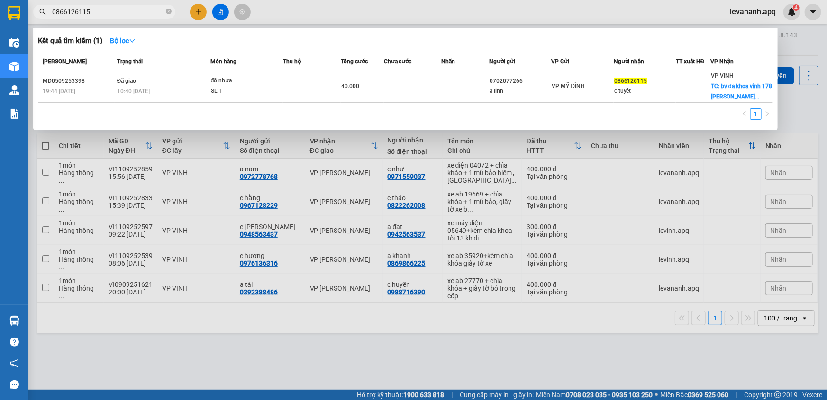
type input "0866126115"
click at [95, 15] on input "0866126115" at bounding box center [108, 12] width 112 height 10
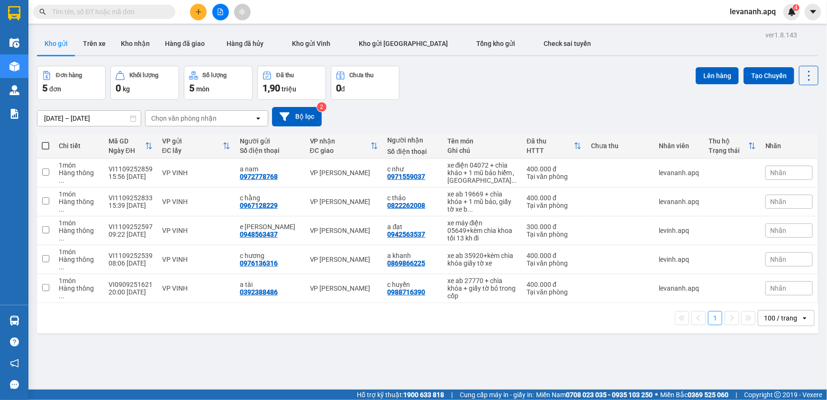
click at [218, 9] on icon "file-add" at bounding box center [220, 12] width 5 height 7
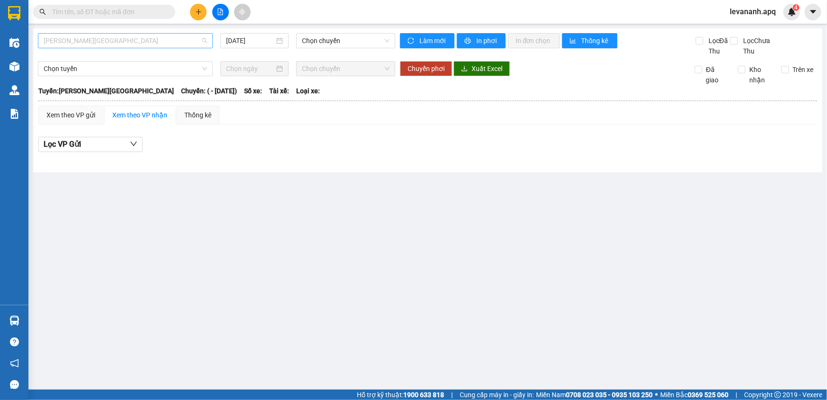
click at [170, 43] on span "Gia Lâm - Mỹ Đình" at bounding box center [125, 41] width 163 height 14
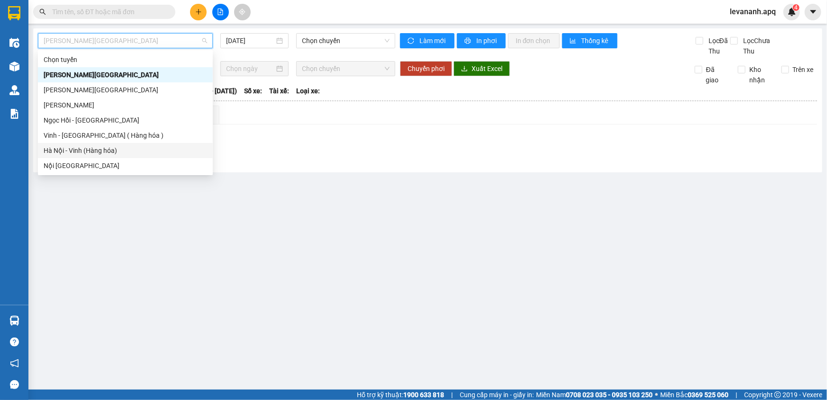
click at [133, 148] on div "Hà Nội - Vinh (Hàng hóa)" at bounding box center [125, 150] width 163 height 10
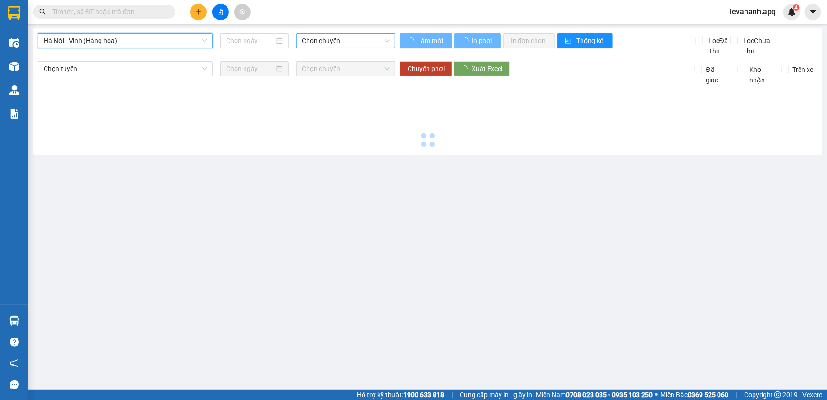
type input "[DATE]"
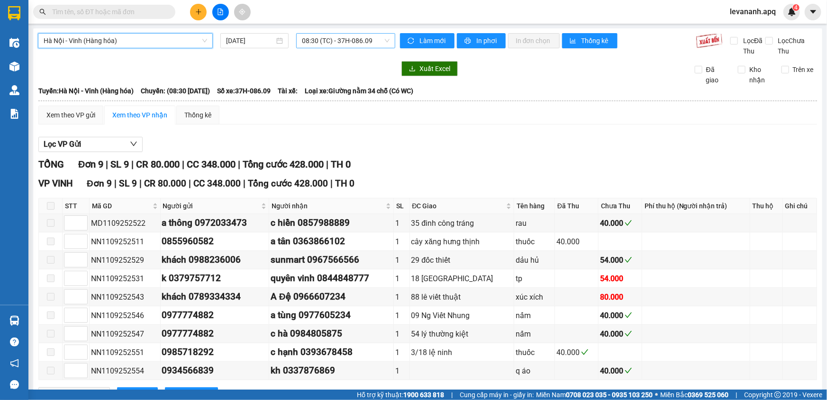
click at [341, 41] on span "08:30 (TC) - 37H-086.09" at bounding box center [346, 41] width 88 height 14
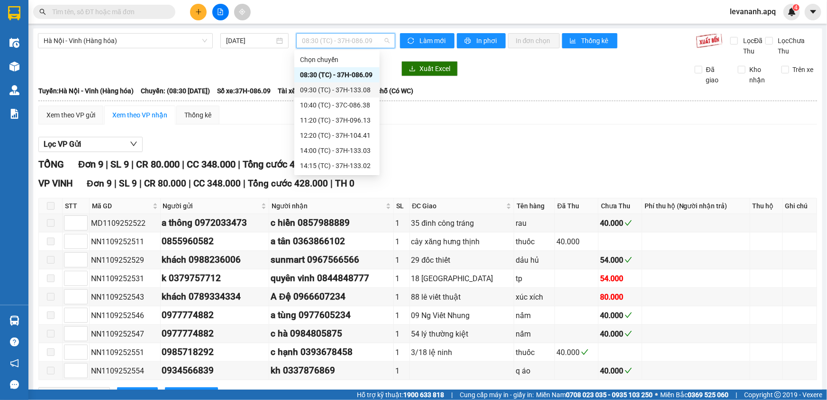
click at [339, 85] on div "09:30 (TC) - 37H-133.08" at bounding box center [337, 90] width 74 height 10
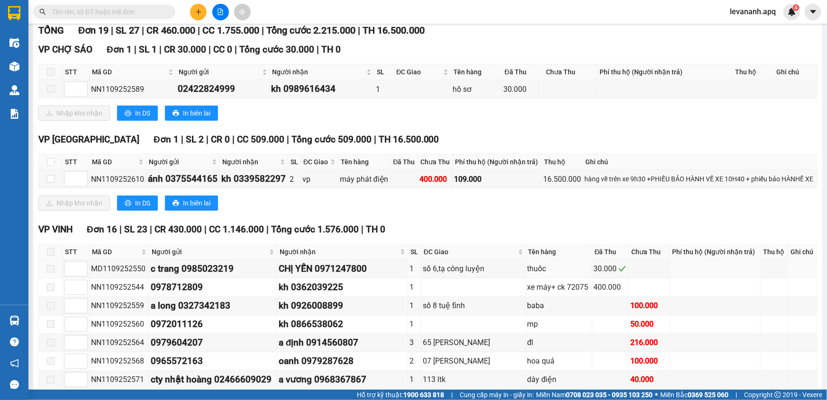
scroll to position [307, 0]
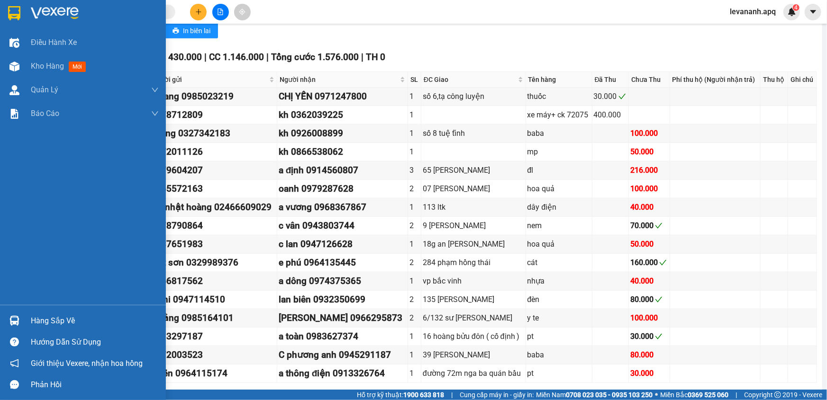
click at [3, 19] on div at bounding box center [83, 15] width 166 height 31
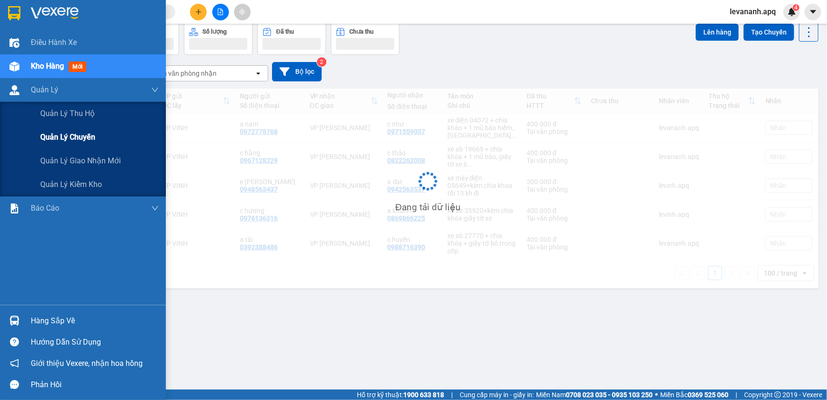
scroll to position [43, 0]
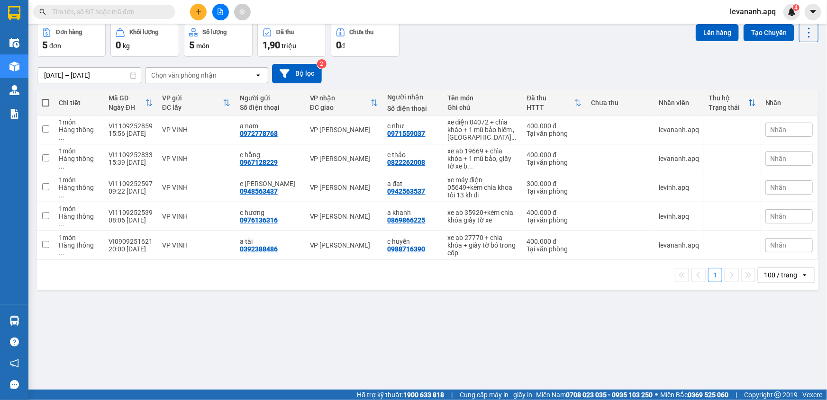
click at [130, 14] on input "text" at bounding box center [108, 12] width 112 height 10
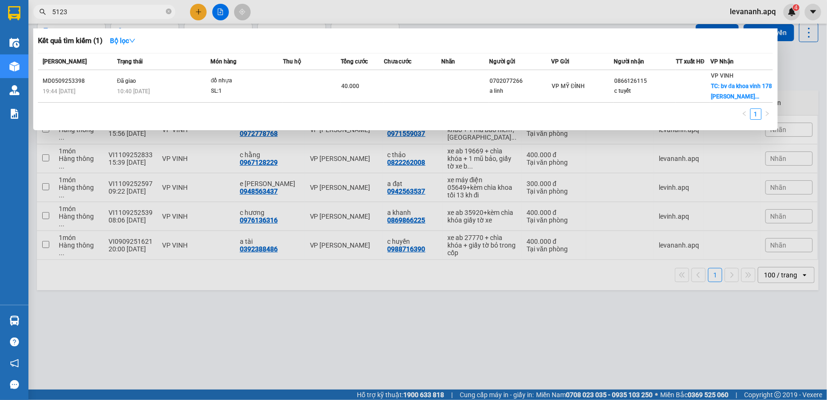
type input "51234"
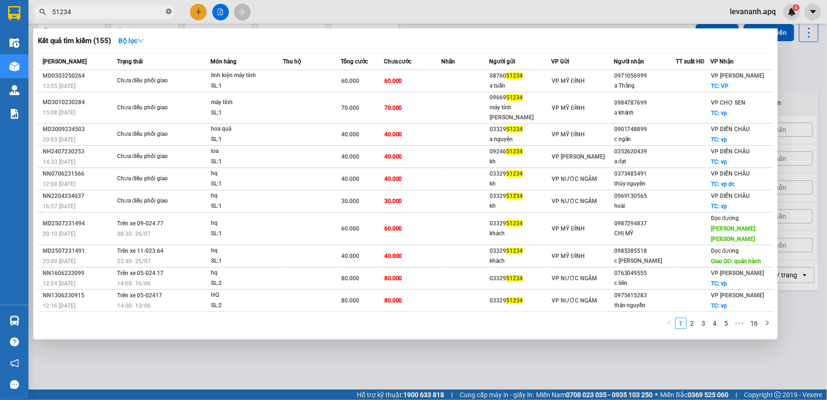
click at [168, 10] on icon "close-circle" at bounding box center [169, 12] width 6 height 6
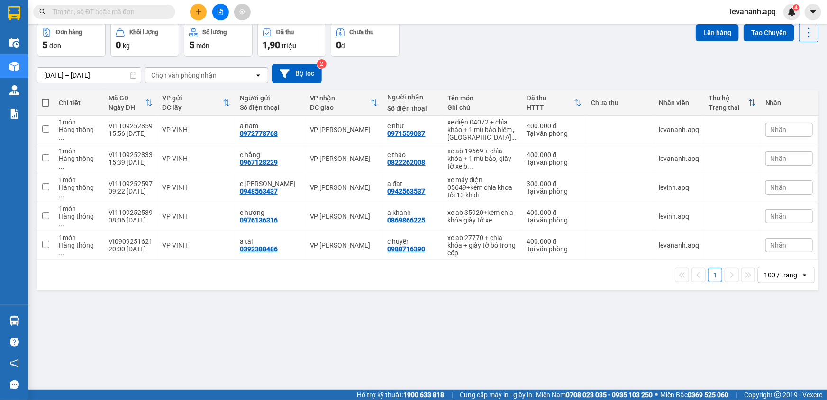
click at [113, 13] on input "text" at bounding box center [108, 12] width 112 height 10
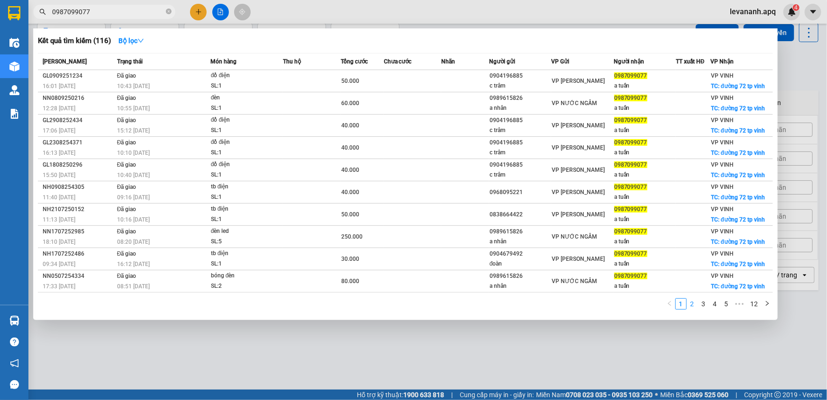
type input "0987099077"
click at [694, 305] on link "2" at bounding box center [692, 304] width 10 height 10
click at [703, 303] on link "3" at bounding box center [703, 304] width 10 height 10
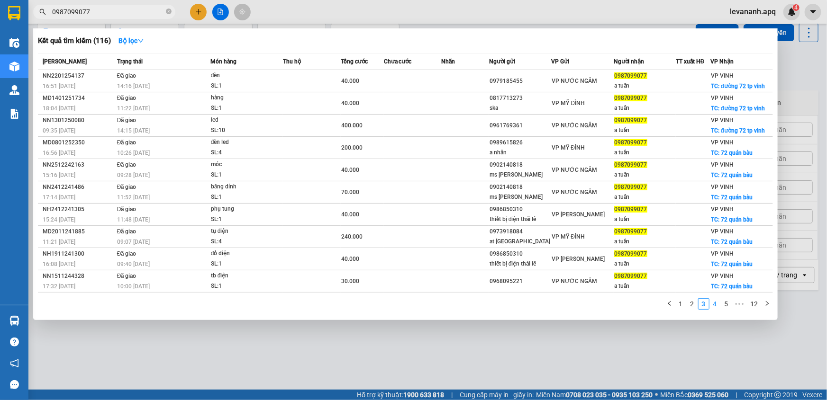
click at [715, 303] on link "4" at bounding box center [715, 304] width 10 height 10
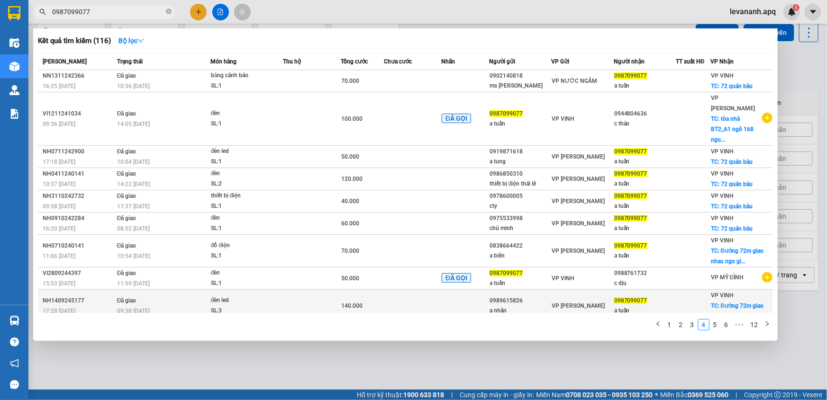
scroll to position [19, 0]
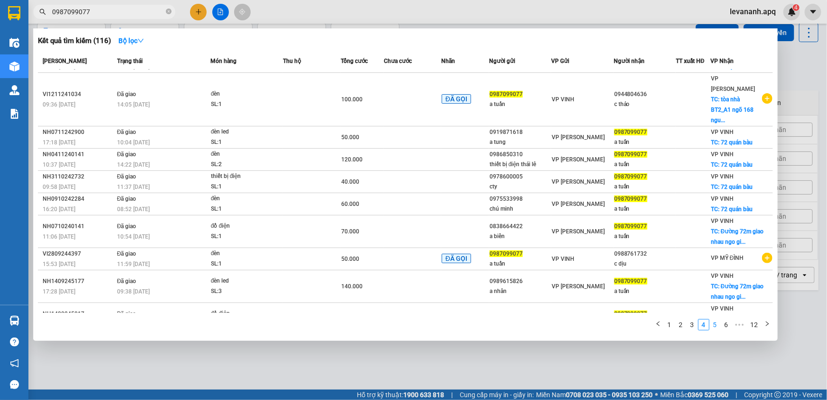
click at [714, 322] on link "5" at bounding box center [715, 325] width 10 height 10
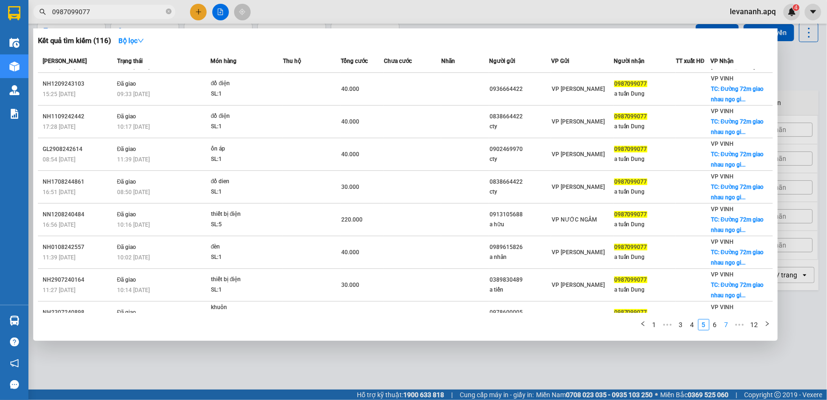
click at [728, 326] on link "7" at bounding box center [726, 325] width 10 height 10
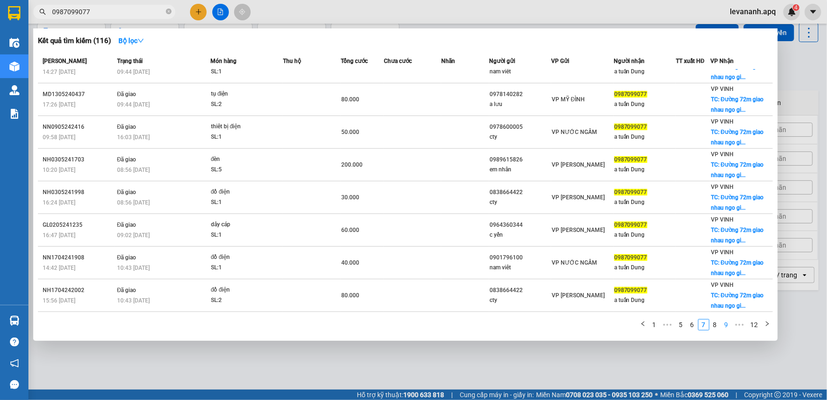
click at [728, 324] on link "9" at bounding box center [726, 325] width 10 height 10
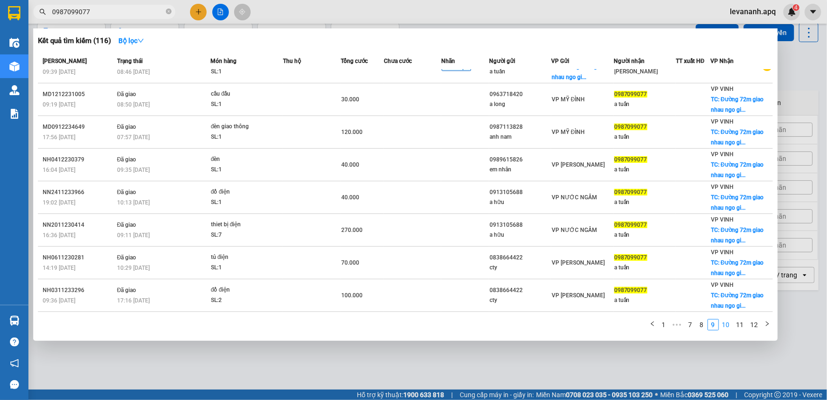
click at [725, 325] on link "10" at bounding box center [725, 325] width 13 height 10
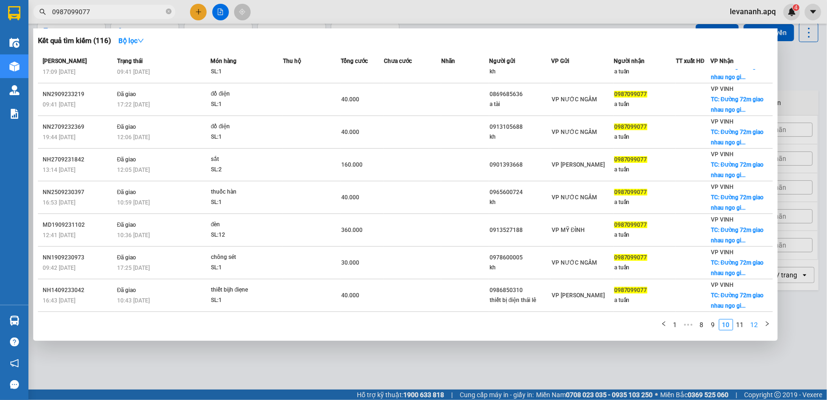
click at [751, 322] on link "12" at bounding box center [754, 325] width 13 height 10
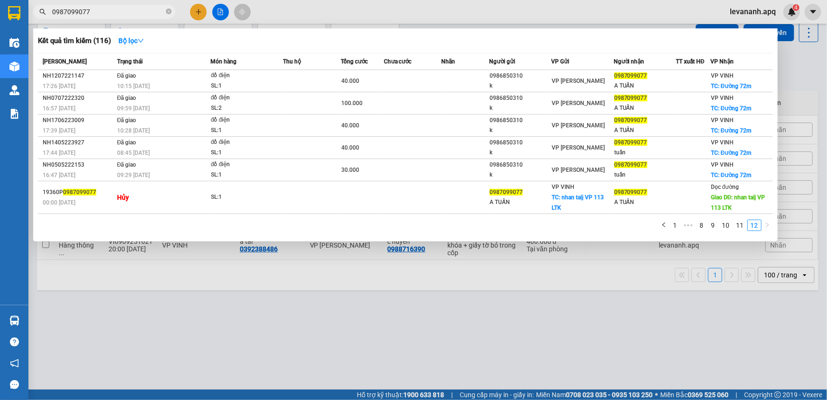
scroll to position [0, 0]
click at [678, 223] on link "1" at bounding box center [675, 225] width 10 height 10
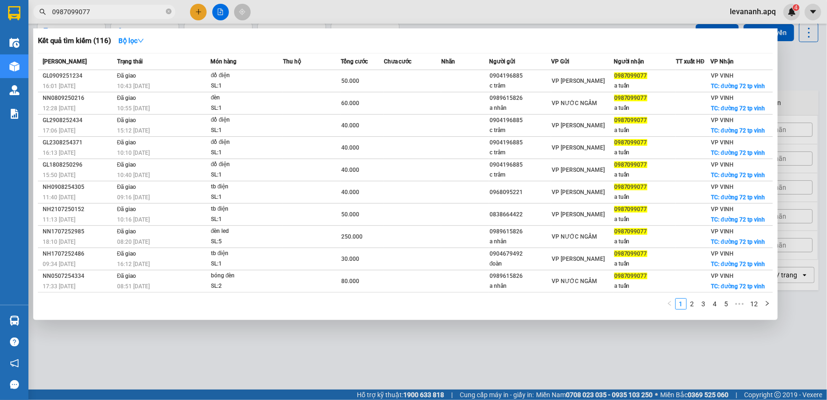
click at [787, 94] on div at bounding box center [413, 200] width 827 height 400
click at [168, 12] on icon "close-circle" at bounding box center [169, 12] width 6 height 6
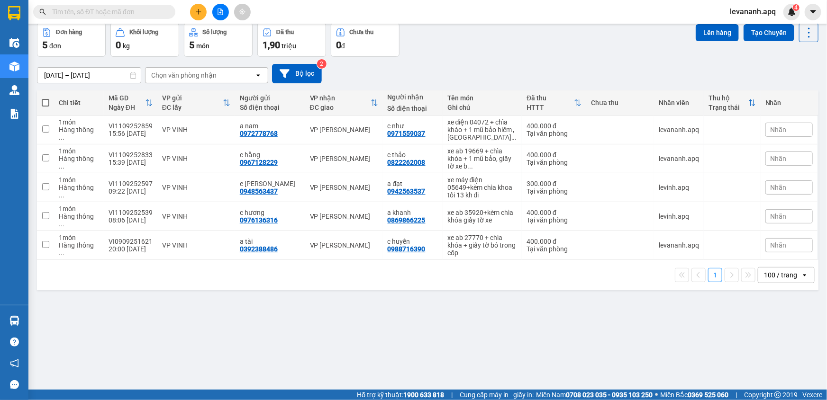
click at [123, 8] on input "text" at bounding box center [108, 12] width 112 height 10
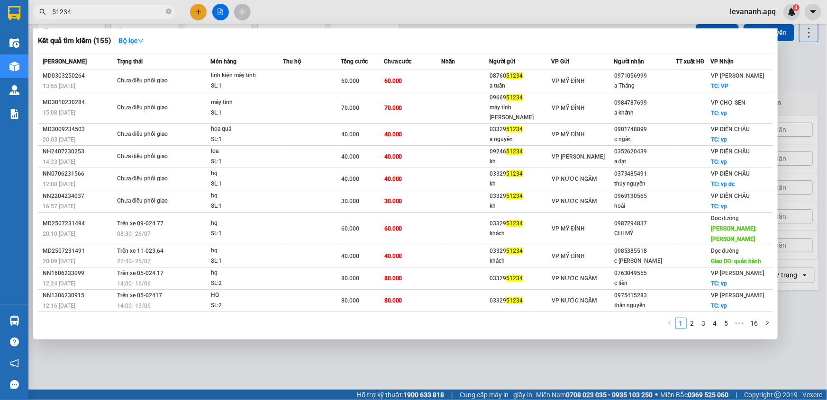
type input "51234"
click at [261, 372] on div at bounding box center [413, 200] width 827 height 400
click at [121, 9] on input "51234" at bounding box center [108, 12] width 112 height 10
click at [247, 343] on div at bounding box center [413, 200] width 827 height 400
click at [119, 13] on input "51234" at bounding box center [108, 12] width 112 height 10
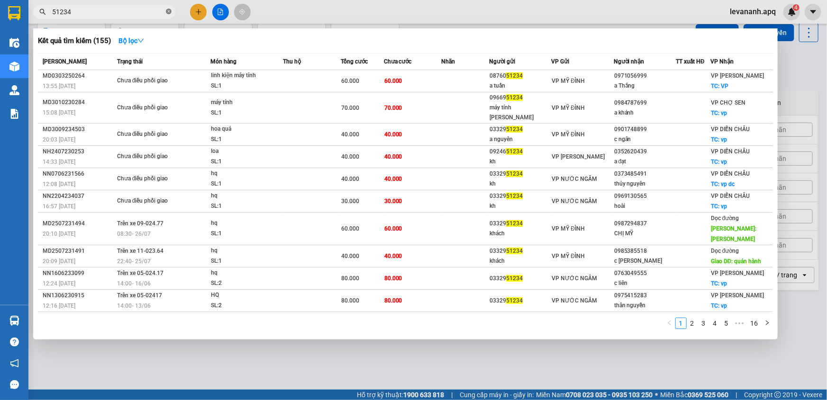
click at [168, 11] on icon "close-circle" at bounding box center [169, 12] width 6 height 6
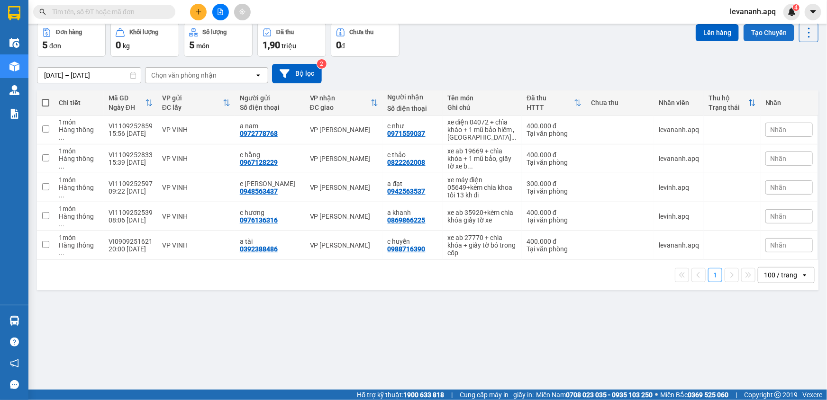
click at [757, 39] on button "Tạo Chuyến" at bounding box center [768, 32] width 51 height 17
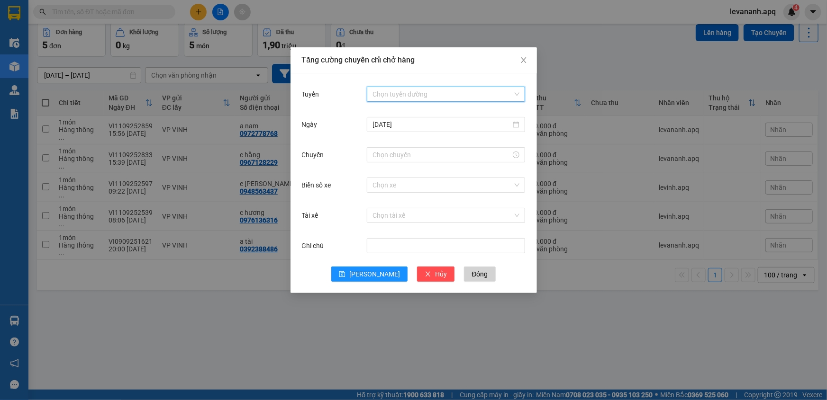
click at [399, 97] on input "Tuyến" at bounding box center [442, 94] width 140 height 14
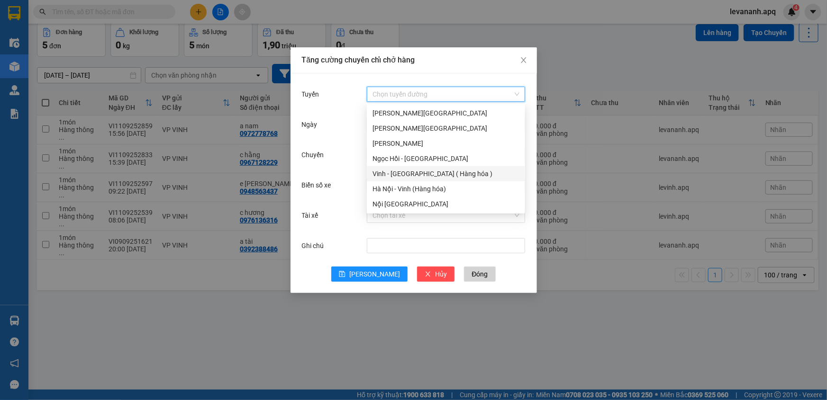
click at [400, 174] on div "Vinh - Hà Nội ( Hàng hóa )" at bounding box center [445, 174] width 147 height 10
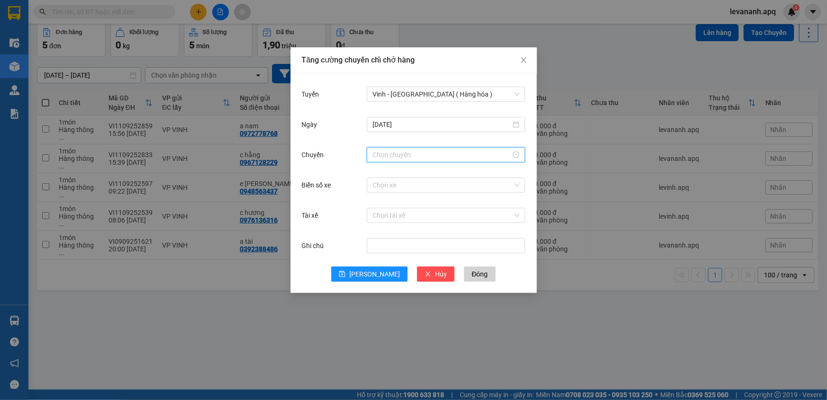
click at [393, 151] on input "Chuyến" at bounding box center [441, 155] width 138 height 10
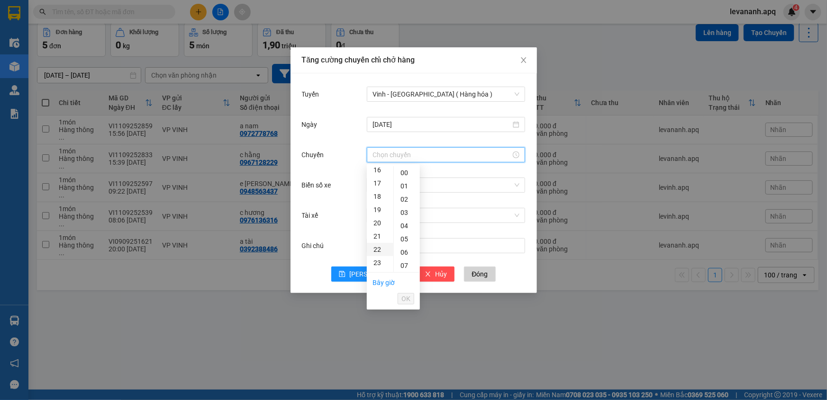
click at [377, 248] on div "22" at bounding box center [380, 249] width 27 height 13
type input "22:00"
click at [406, 300] on span "OK" at bounding box center [405, 299] width 9 height 10
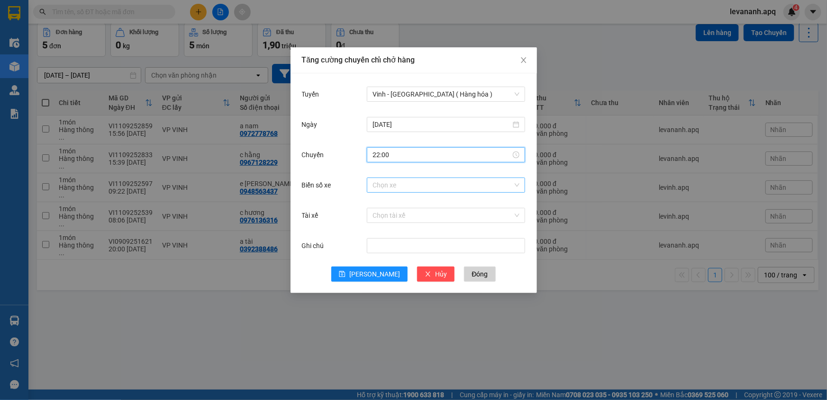
click at [388, 187] on input "Biển số xe" at bounding box center [442, 185] width 140 height 14
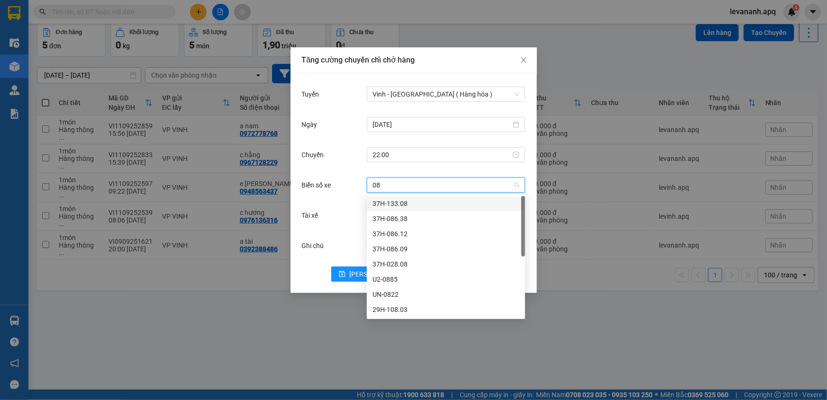
type input "086"
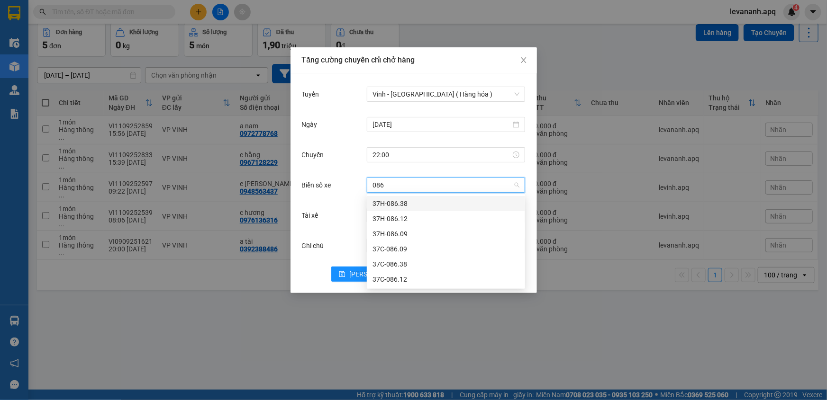
click at [397, 206] on div "37H-086.38" at bounding box center [445, 204] width 147 height 10
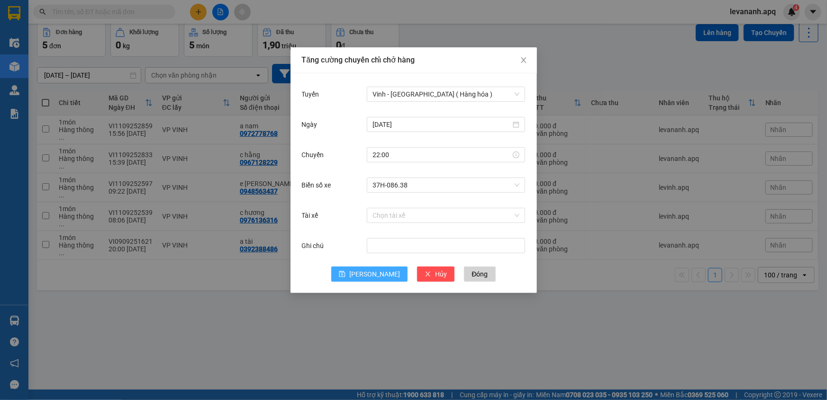
click at [374, 272] on span "Lưu" at bounding box center [374, 274] width 51 height 10
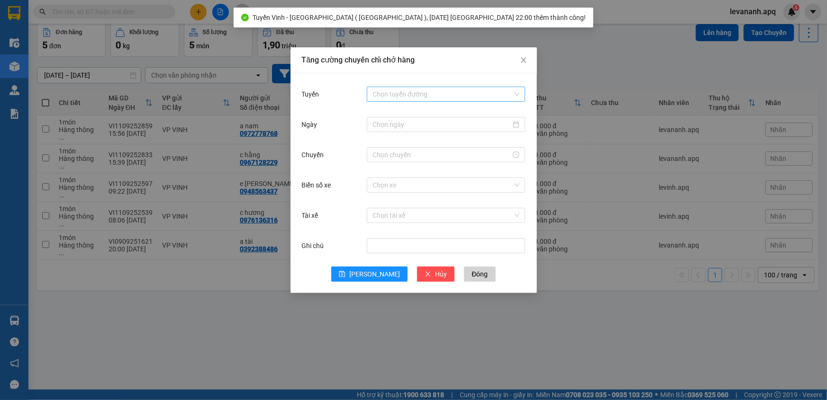
click at [410, 93] on input "Tuyến" at bounding box center [442, 94] width 140 height 14
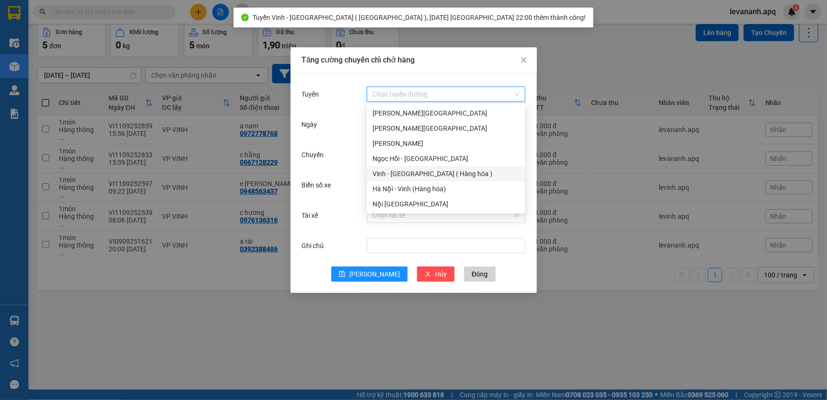
click at [412, 171] on div "Vinh - Hà Nội ( Hàng hóa )" at bounding box center [445, 174] width 147 height 10
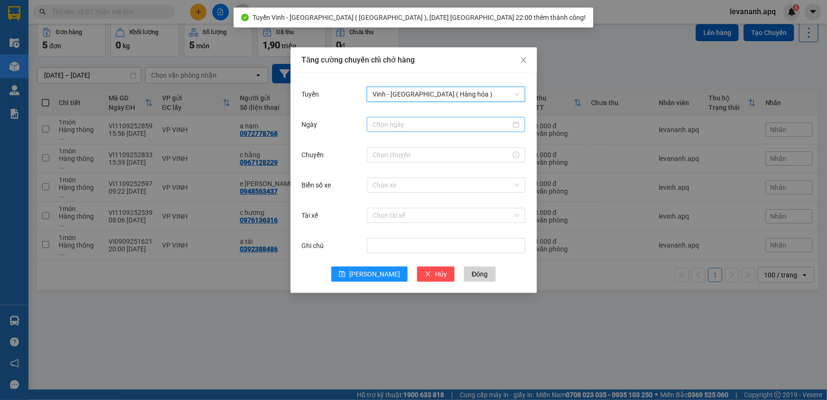
click at [397, 129] on input "Ngày" at bounding box center [441, 124] width 138 height 10
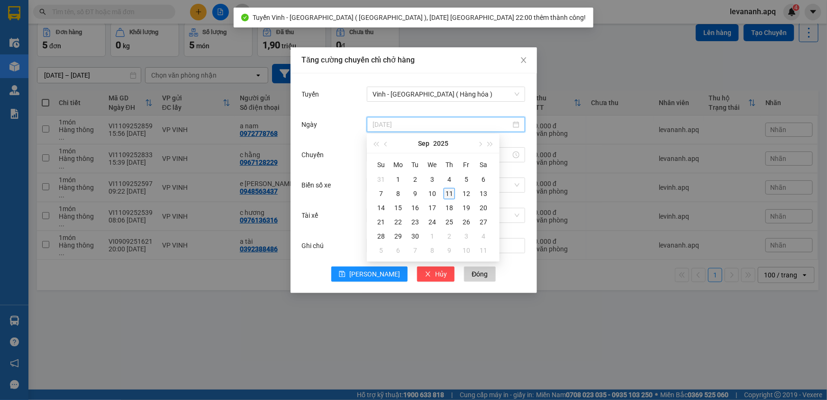
type input "11/09/2025"
click at [446, 192] on div "11" at bounding box center [449, 193] width 11 height 11
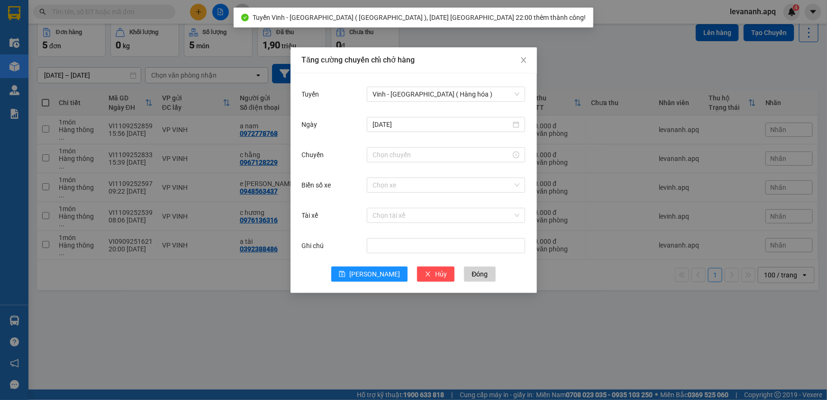
click at [385, 163] on div at bounding box center [446, 154] width 158 height 19
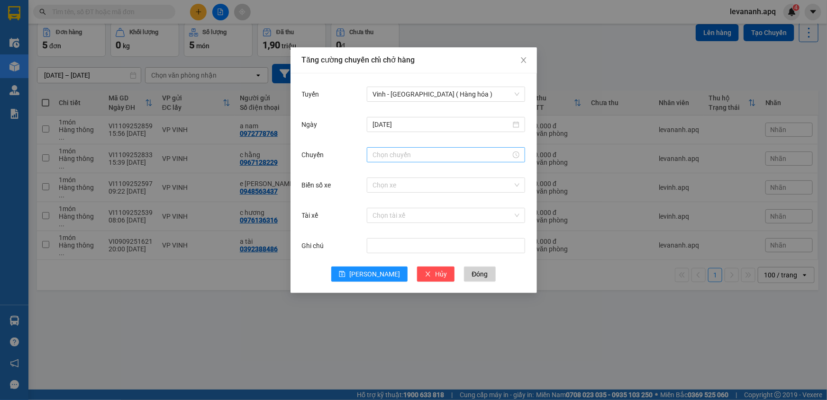
click at [381, 157] on input "Chuyến" at bounding box center [441, 155] width 138 height 10
click at [379, 172] on div "22" at bounding box center [380, 172] width 27 height 13
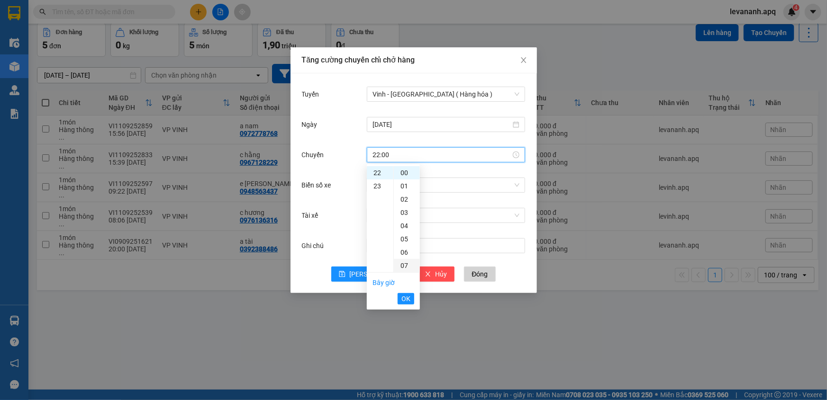
scroll to position [129, 0]
click at [404, 174] on div "10" at bounding box center [407, 176] width 26 height 13
type input "22:10"
click at [406, 295] on span "OK" at bounding box center [405, 299] width 9 height 10
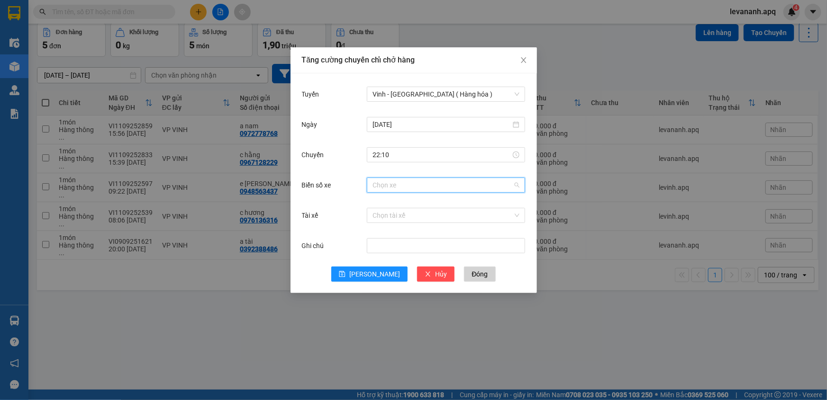
click at [398, 186] on input "Biển số xe" at bounding box center [442, 185] width 140 height 14
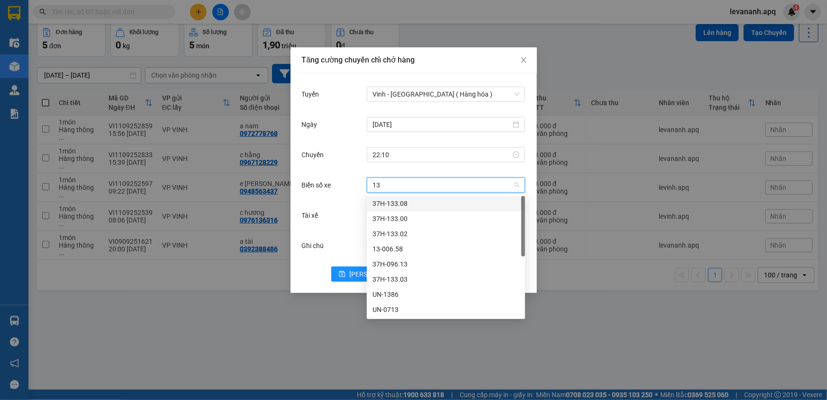
type input "133"
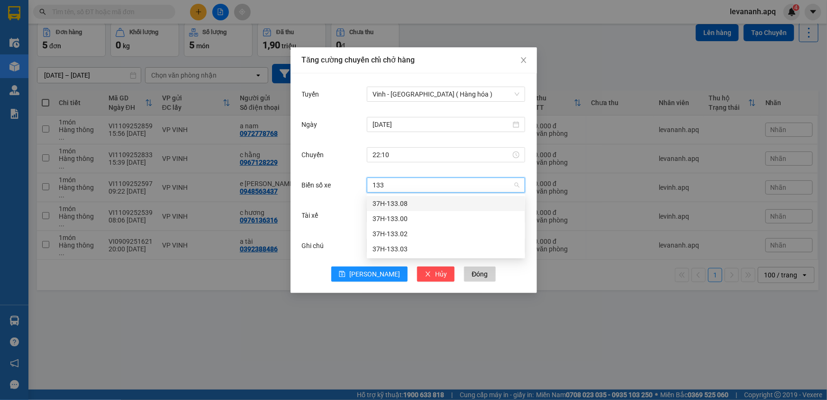
click at [405, 201] on div "37H-133.08" at bounding box center [445, 204] width 147 height 10
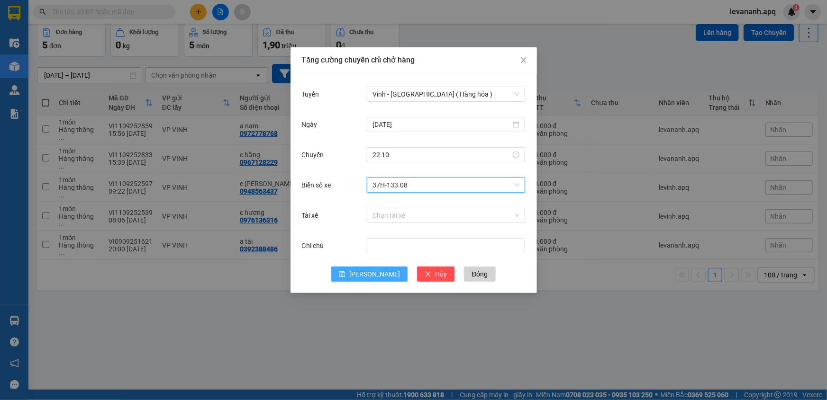
click at [379, 272] on span "Lưu" at bounding box center [374, 274] width 51 height 10
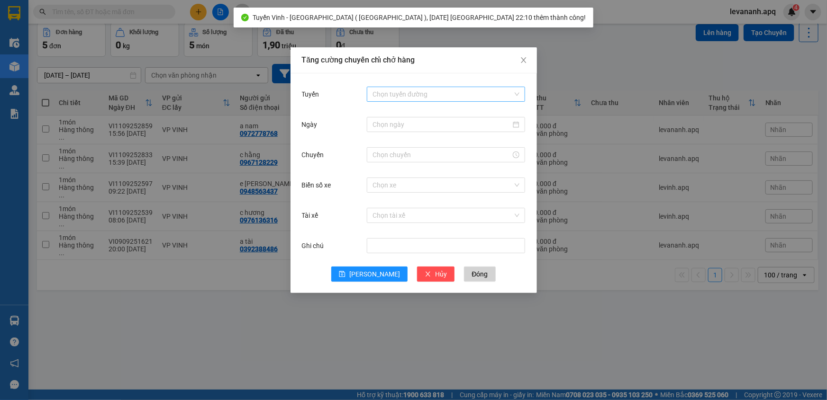
click at [404, 96] on input "Tuyến" at bounding box center [442, 94] width 140 height 14
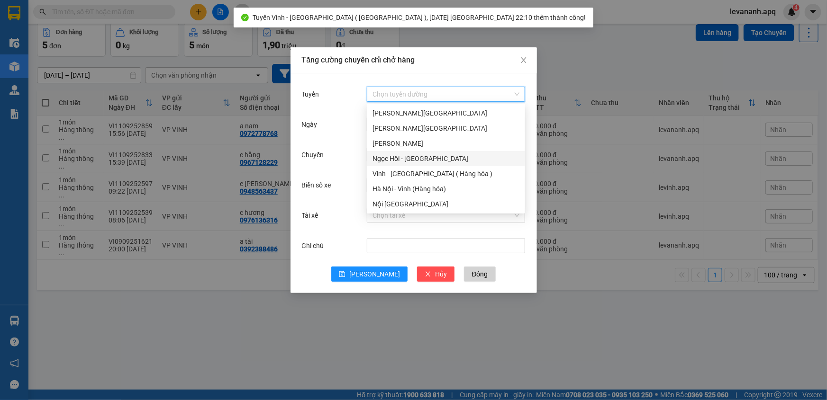
click at [407, 172] on div "Vinh - Hà Nội ( Hàng hóa )" at bounding box center [445, 174] width 147 height 10
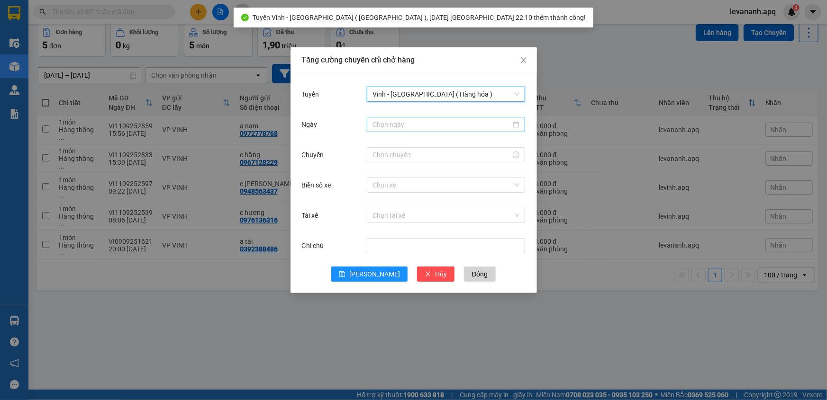
click at [403, 122] on input "Ngày" at bounding box center [441, 124] width 138 height 10
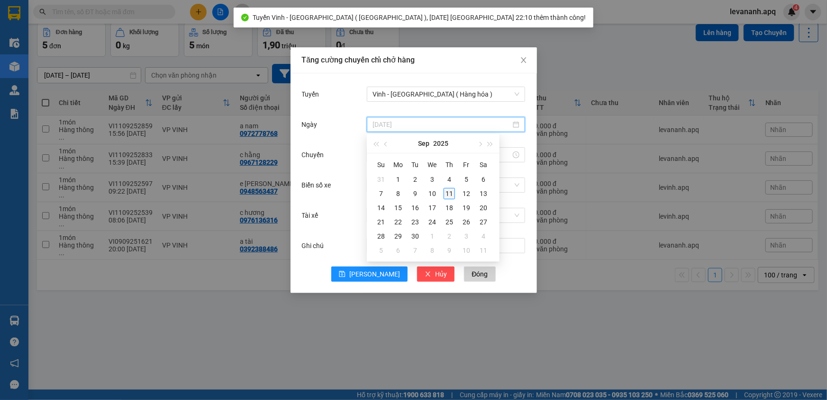
type input "11/09/2025"
click at [450, 193] on div "11" at bounding box center [449, 193] width 11 height 11
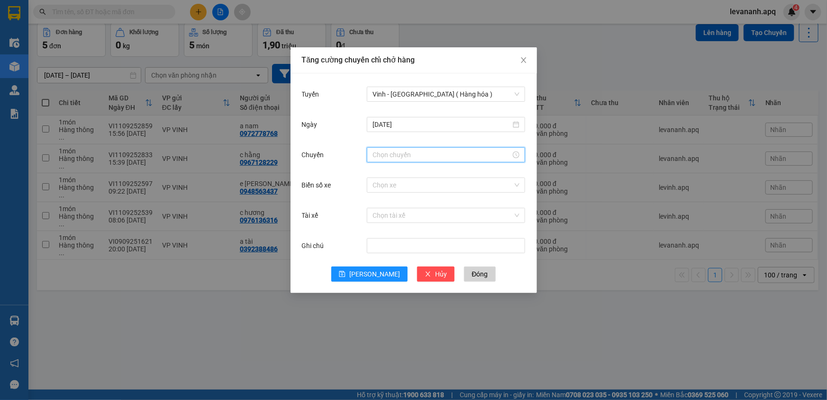
click at [385, 152] on input "Chuyến" at bounding box center [441, 155] width 138 height 10
click at [376, 185] on div "23" at bounding box center [380, 186] width 27 height 13
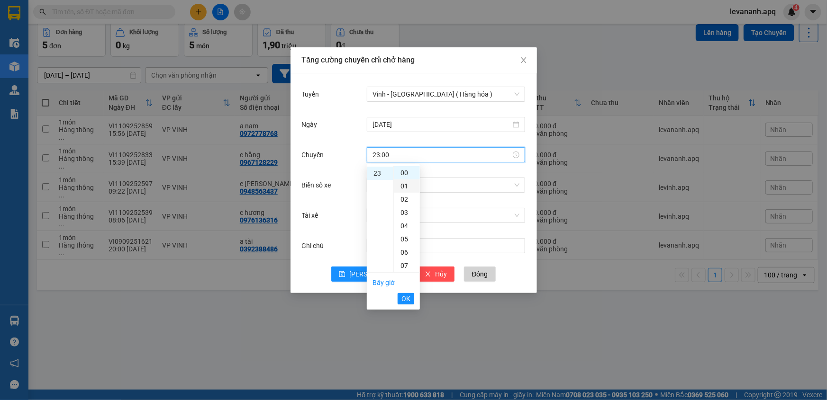
click at [404, 188] on div "01" at bounding box center [407, 186] width 26 height 13
type input "23:01"
click at [406, 297] on span "OK" at bounding box center [405, 299] width 9 height 10
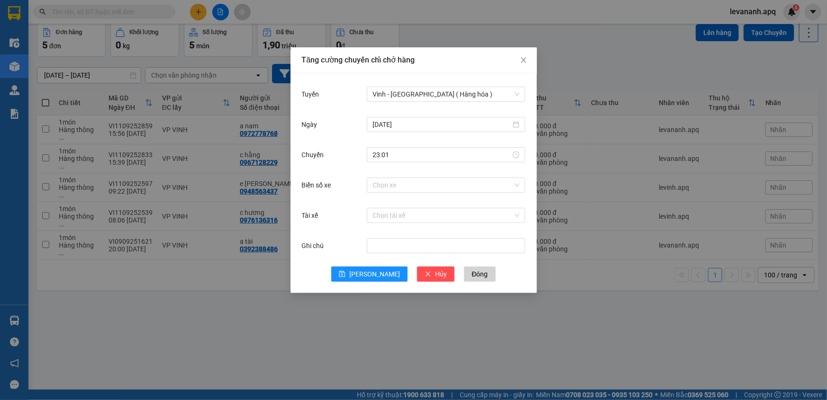
click at [383, 195] on div "Biển số xe Chọn xe" at bounding box center [414, 191] width 224 height 30
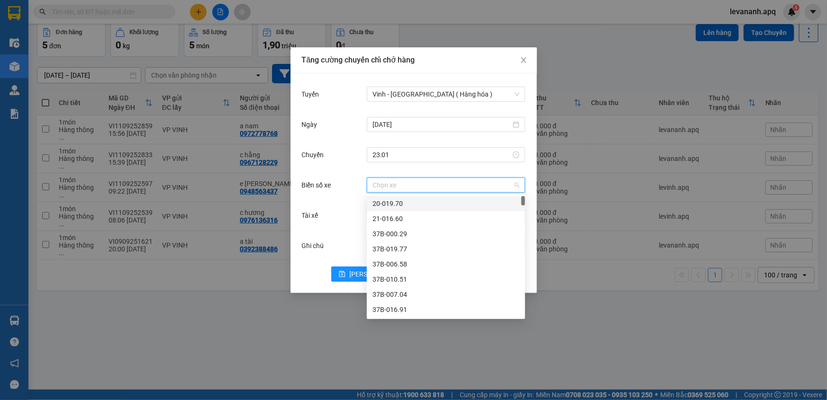
click at [381, 188] on input "Biển số xe" at bounding box center [442, 185] width 140 height 14
type input "086"
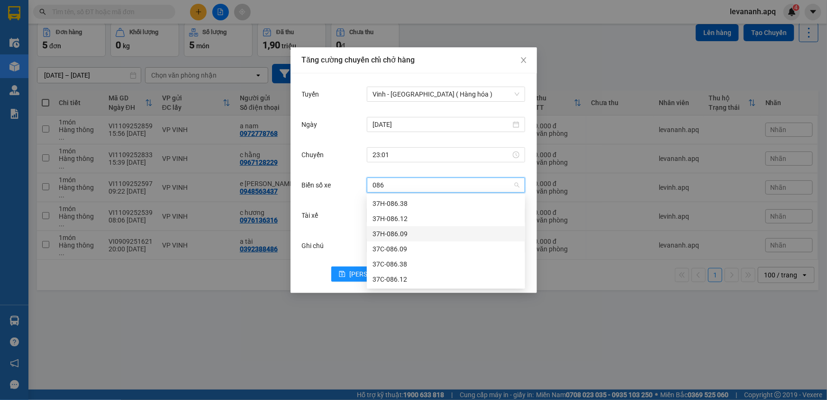
click at [410, 236] on div "37H-086.09" at bounding box center [445, 234] width 147 height 10
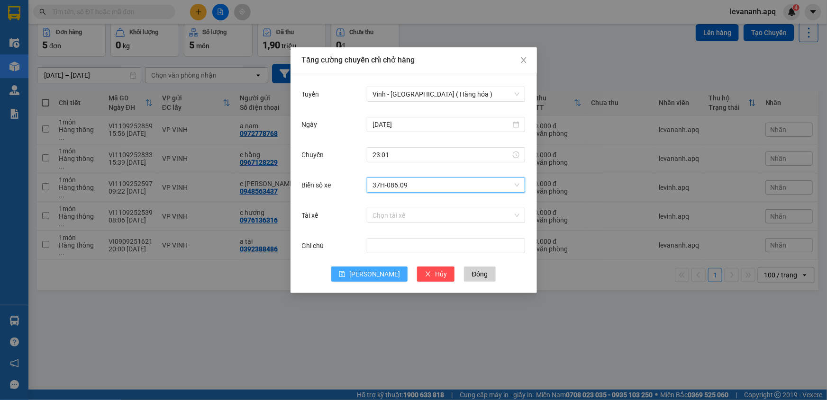
click at [376, 267] on button "Lưu" at bounding box center [369, 274] width 76 height 15
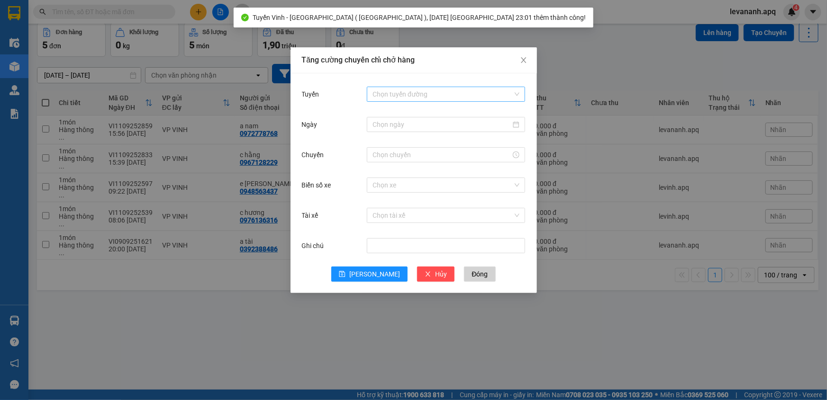
click at [399, 99] on input "Tuyến" at bounding box center [442, 94] width 140 height 14
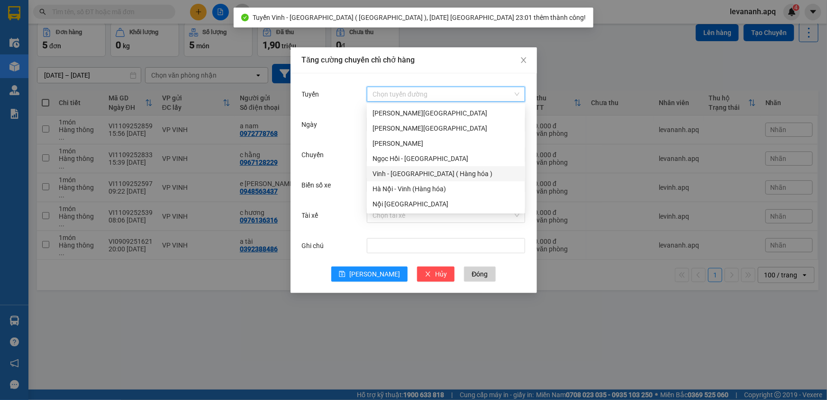
click at [408, 173] on div "Vinh - Hà Nội ( Hàng hóa )" at bounding box center [445, 174] width 147 height 10
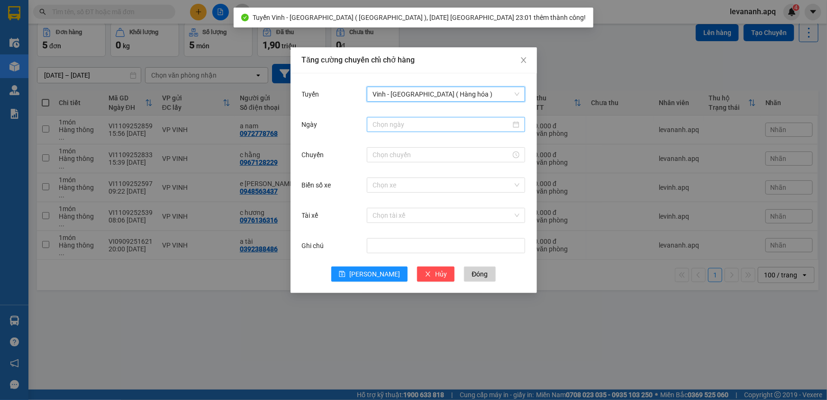
click at [399, 126] on input "Ngày" at bounding box center [441, 124] width 138 height 10
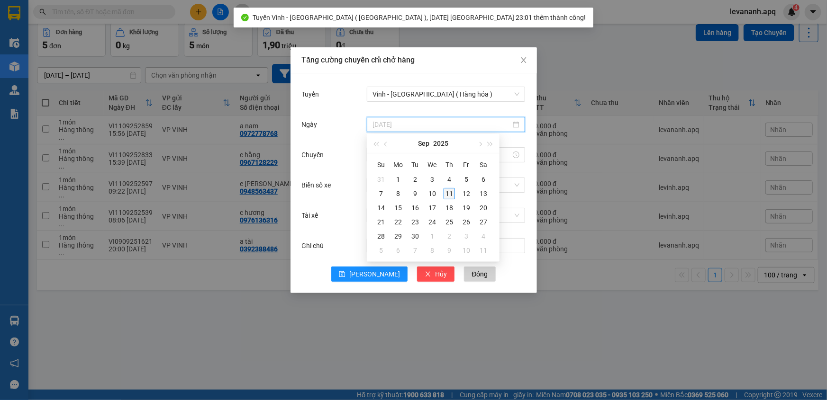
type input "11/09/2025"
click at [448, 193] on div "11" at bounding box center [449, 193] width 11 height 11
click at [398, 158] on input "Chuyến" at bounding box center [441, 155] width 138 height 10
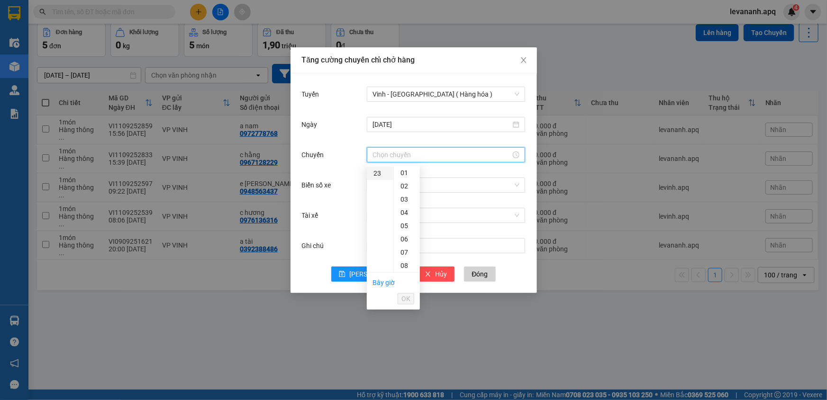
click at [377, 175] on div "23" at bounding box center [380, 173] width 27 height 13
click at [405, 224] on div "04" at bounding box center [407, 225] width 26 height 13
type input "23:04"
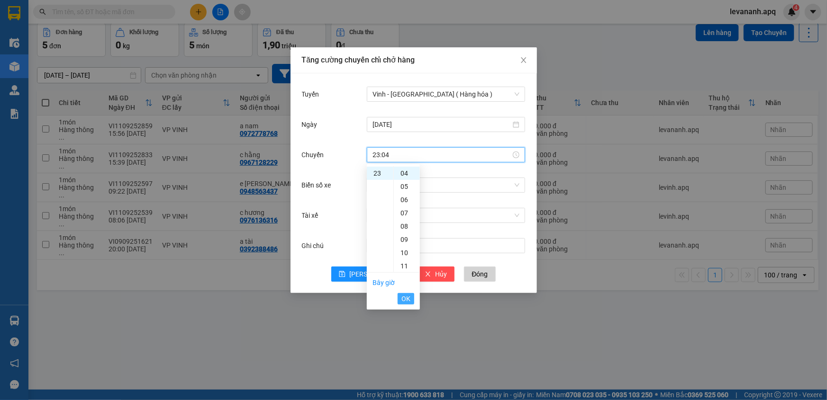
click at [406, 299] on span "OK" at bounding box center [405, 299] width 9 height 10
click at [391, 180] on input "Biển số xe" at bounding box center [442, 185] width 140 height 14
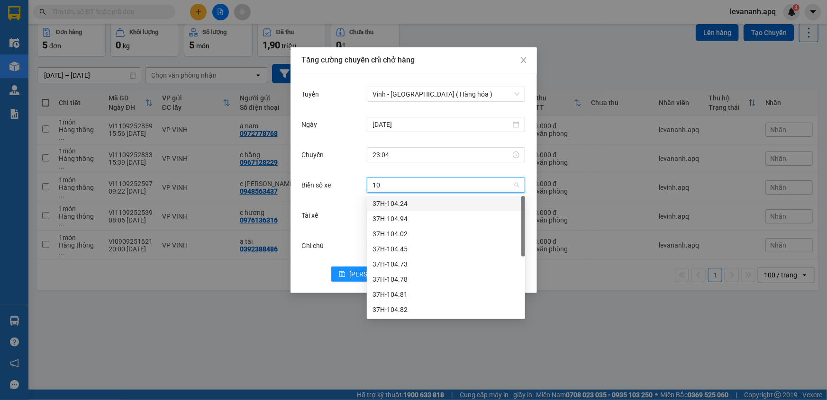
type input "104"
click at [403, 202] on div "37H-104.24" at bounding box center [445, 204] width 147 height 10
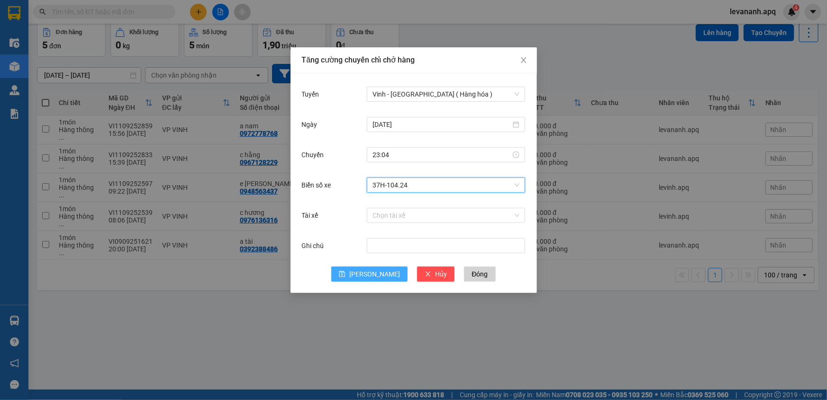
click at [376, 276] on span "Lưu" at bounding box center [374, 274] width 51 height 10
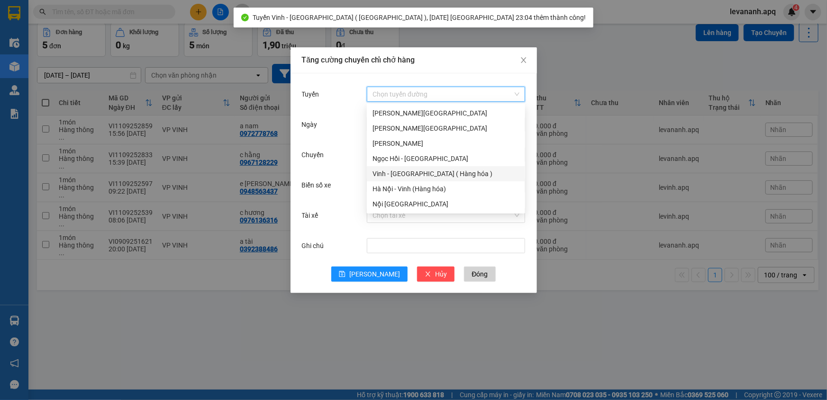
click at [382, 88] on input "Tuyến" at bounding box center [442, 94] width 140 height 14
click at [397, 172] on div "Vinh - Hà Nội ( Hàng hóa )" at bounding box center [445, 174] width 147 height 10
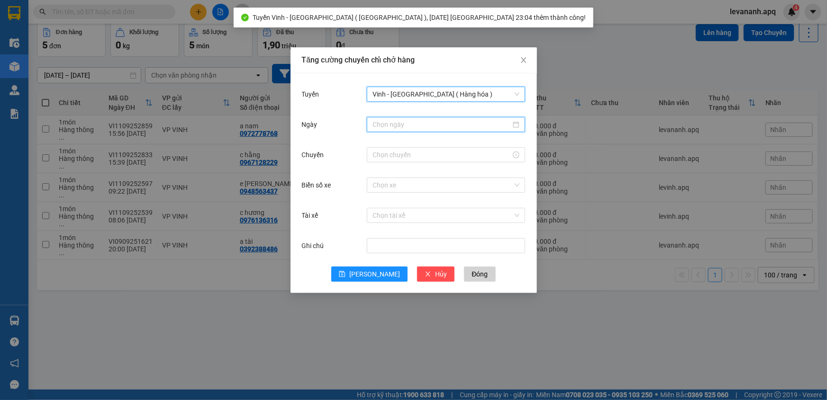
click at [386, 119] on input "Ngày" at bounding box center [441, 124] width 138 height 10
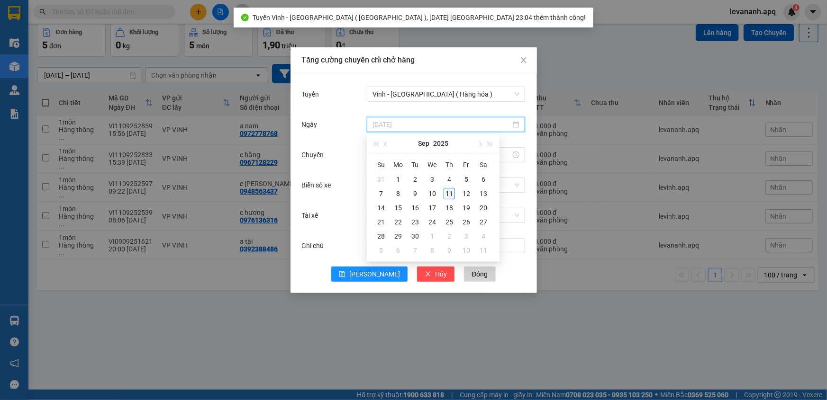
type input "11/09/2025"
click at [450, 191] on div "11" at bounding box center [449, 193] width 11 height 11
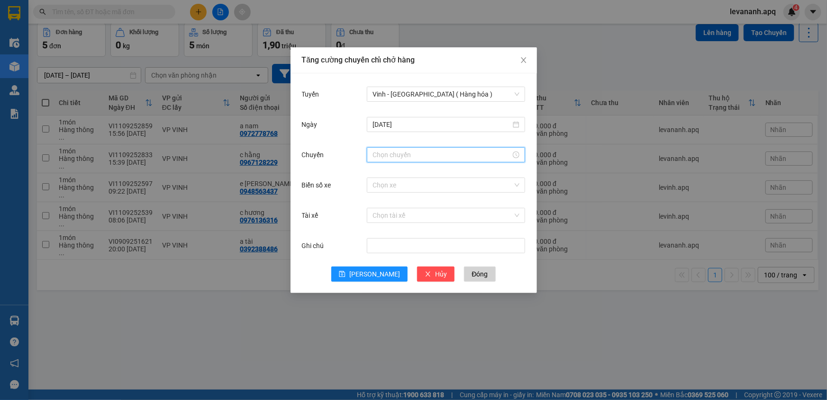
click at [390, 154] on input "Chuyến" at bounding box center [441, 155] width 138 height 10
click at [381, 170] on div "23" at bounding box center [380, 173] width 27 height 13
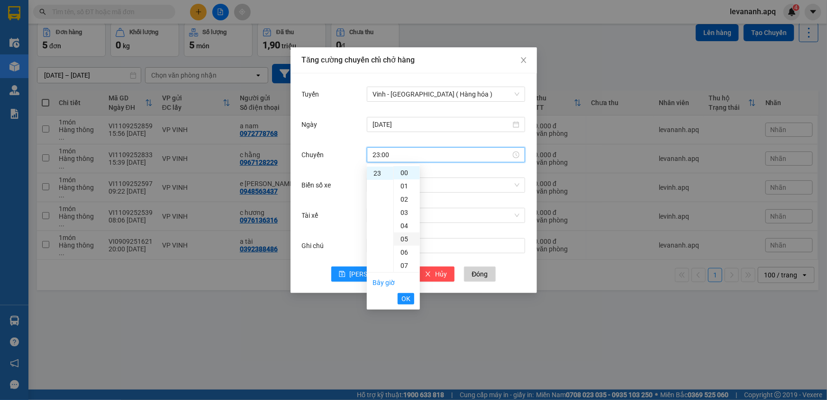
click at [405, 236] on div "05" at bounding box center [407, 239] width 26 height 13
type input "23:05"
click at [406, 295] on span "OK" at bounding box center [405, 299] width 9 height 10
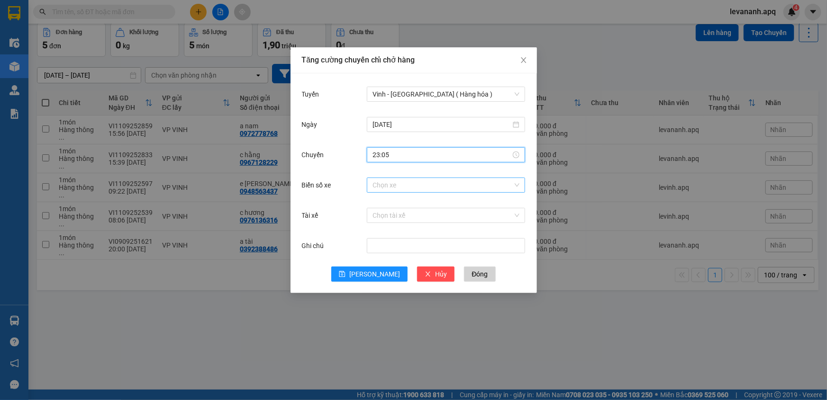
click at [385, 186] on input "Biển số xe" at bounding box center [442, 185] width 140 height 14
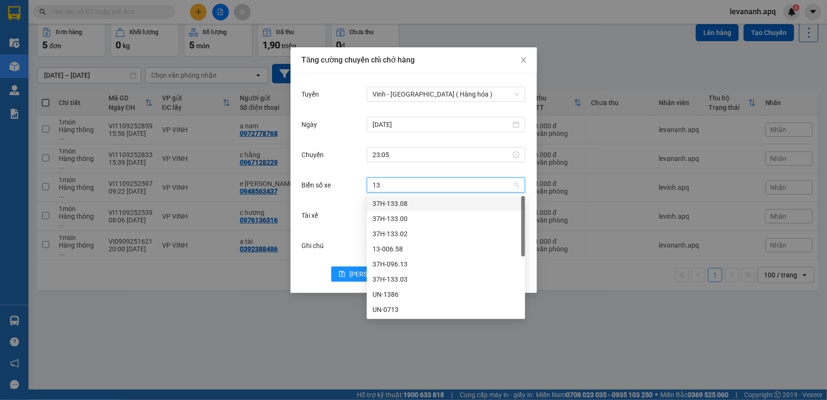
type input "133"
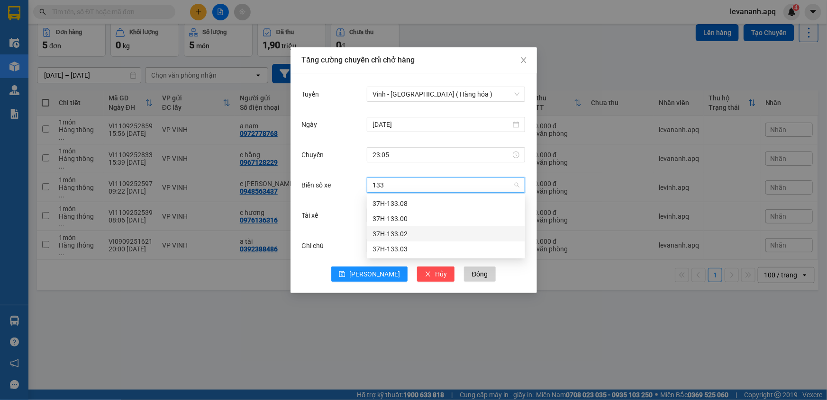
click at [400, 236] on div "37H-133.02" at bounding box center [445, 234] width 147 height 10
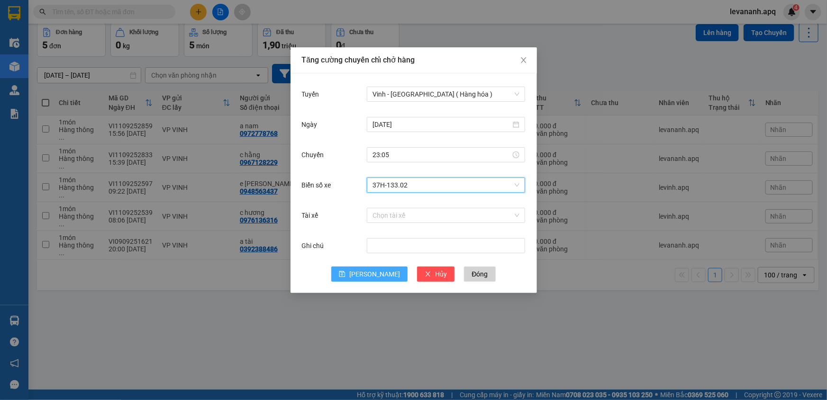
click at [382, 272] on button "Lưu" at bounding box center [369, 274] width 76 height 15
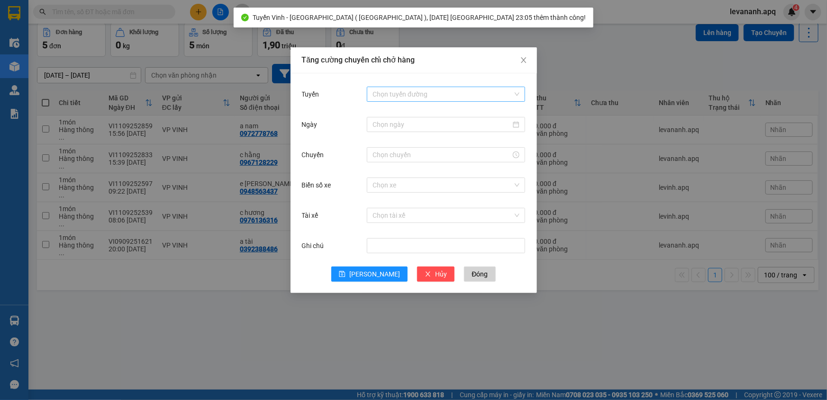
click at [390, 96] on input "Tuyến" at bounding box center [442, 94] width 140 height 14
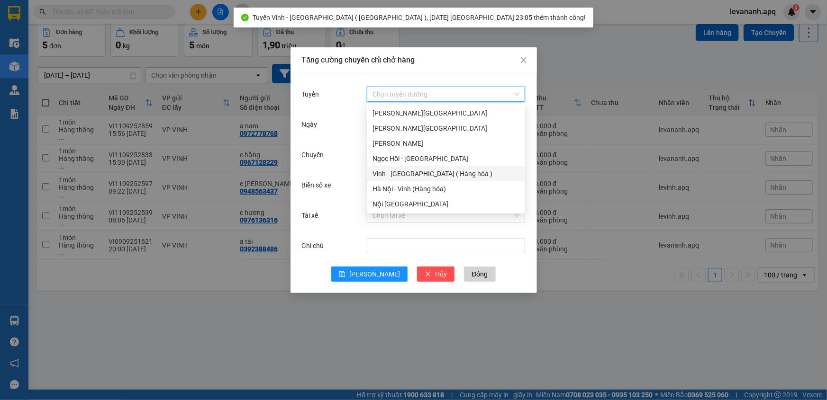
click at [402, 171] on div "Vinh - Hà Nội ( Hàng hóa )" at bounding box center [445, 174] width 147 height 10
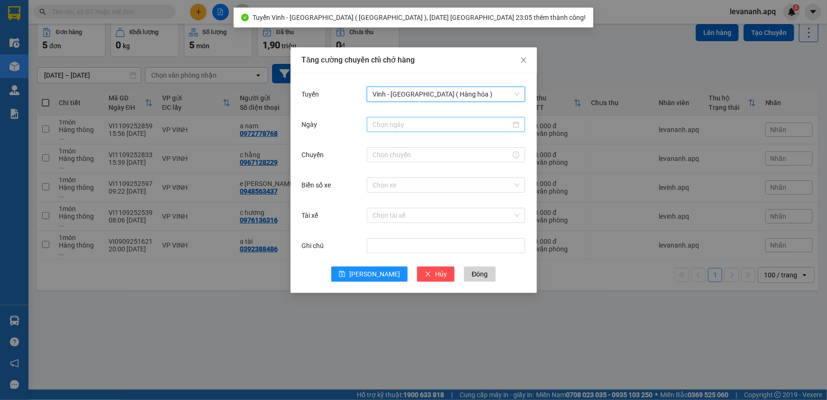
click at [381, 130] on div at bounding box center [446, 124] width 158 height 15
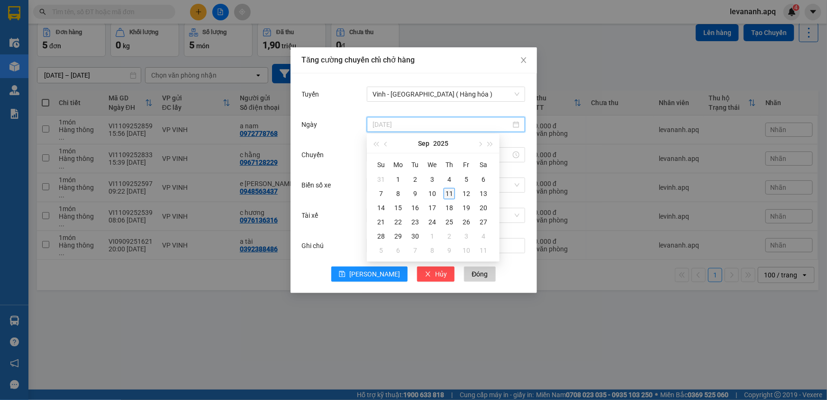
type input "11/09/2025"
click at [448, 196] on div "11" at bounding box center [449, 193] width 11 height 11
click at [375, 156] on input "Chuyến" at bounding box center [441, 155] width 138 height 10
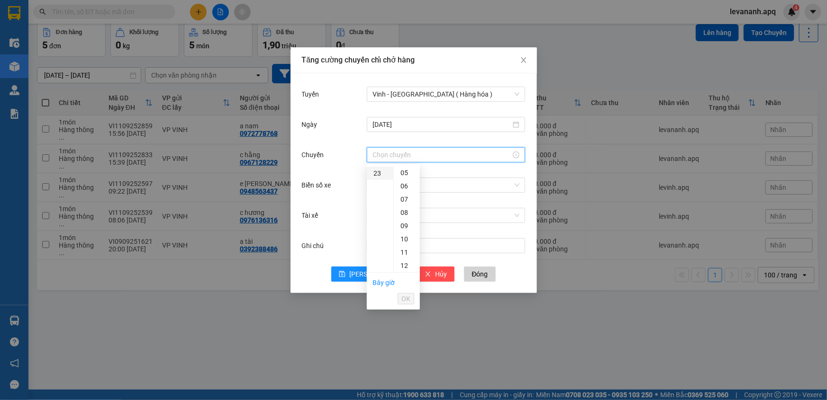
click at [375, 173] on div "23" at bounding box center [380, 173] width 27 height 13
click at [405, 213] on div "16" at bounding box center [407, 213] width 26 height 13
type input "23:16"
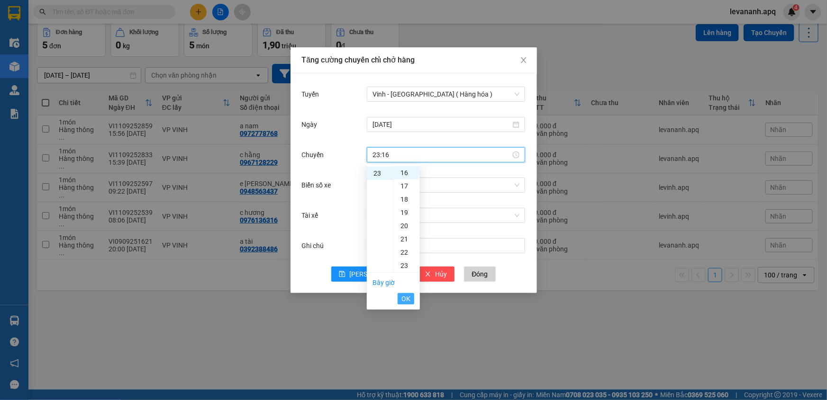
click at [405, 297] on span "OK" at bounding box center [405, 299] width 9 height 10
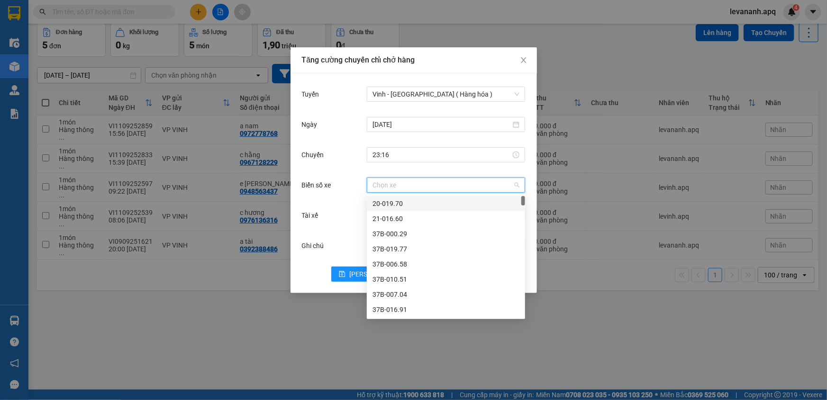
click at [388, 189] on input "Biển số xe" at bounding box center [442, 185] width 140 height 14
type input "104"
click at [403, 253] on div "37H-104.45" at bounding box center [445, 249] width 147 height 10
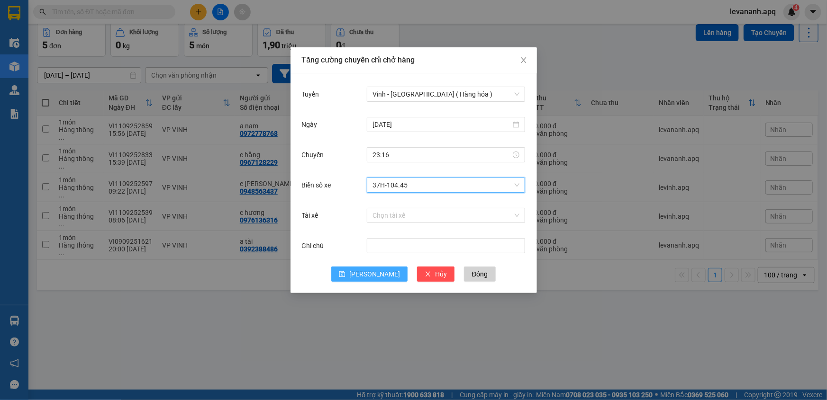
click at [370, 271] on span "Lưu" at bounding box center [374, 274] width 51 height 10
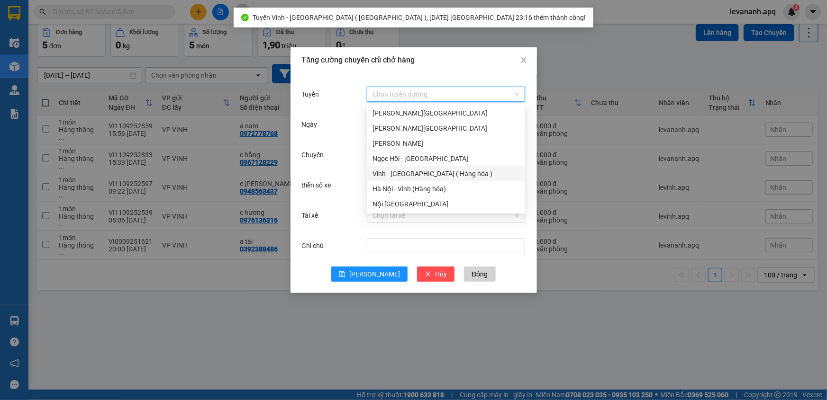
click at [403, 99] on input "Tuyến" at bounding box center [442, 94] width 140 height 14
drag, startPoint x: 411, startPoint y: 175, endPoint x: 411, endPoint y: 133, distance: 42.2
click at [411, 175] on div "Vinh - Hà Nội ( Hàng hóa )" at bounding box center [445, 174] width 147 height 10
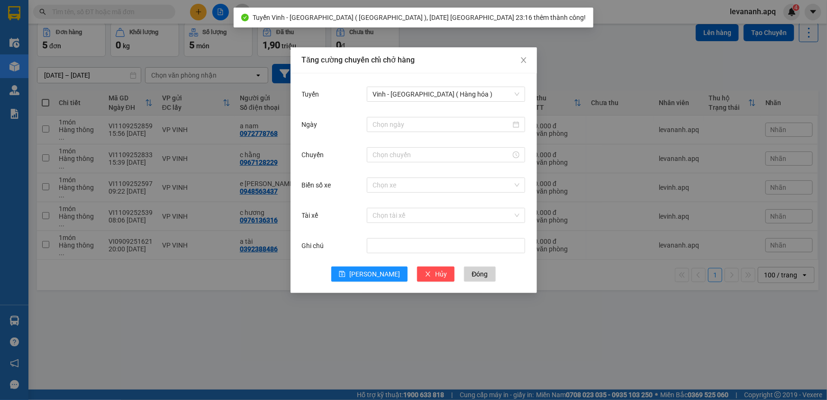
click at [405, 113] on div "Tuyến Vinh - Hà Nội ( Hàng hóa )" at bounding box center [414, 100] width 224 height 30
click at [406, 118] on div at bounding box center [446, 124] width 158 height 15
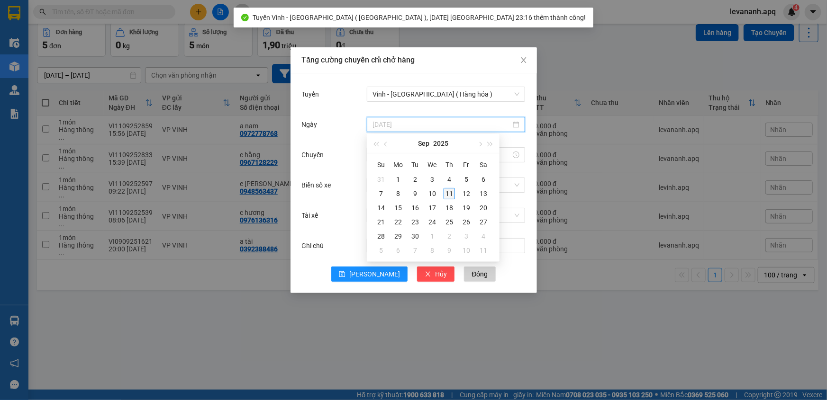
type input "11/09/2025"
click at [449, 193] on div "11" at bounding box center [449, 193] width 11 height 11
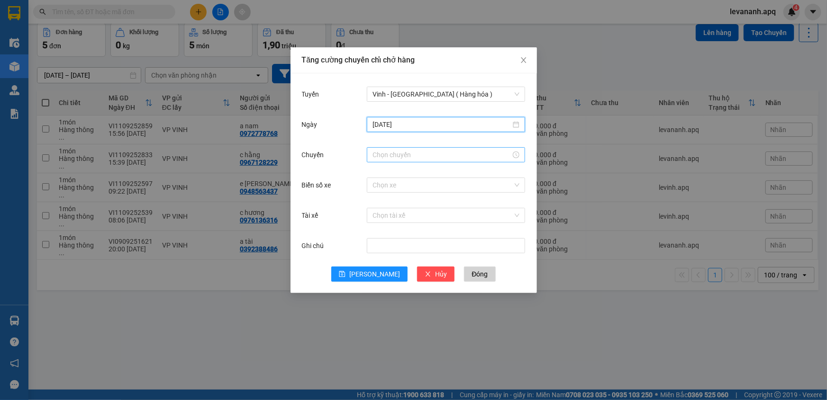
click at [383, 154] on input "Chuyến" at bounding box center [441, 155] width 138 height 10
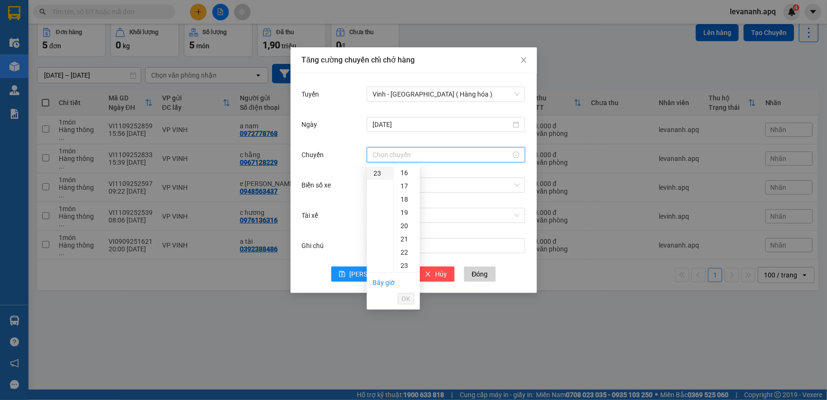
click at [376, 174] on div "23" at bounding box center [380, 173] width 27 height 13
drag, startPoint x: 403, startPoint y: 266, endPoint x: 404, endPoint y: 272, distance: 5.9
click at [403, 266] on div "17" at bounding box center [407, 269] width 26 height 13
type input "23:17"
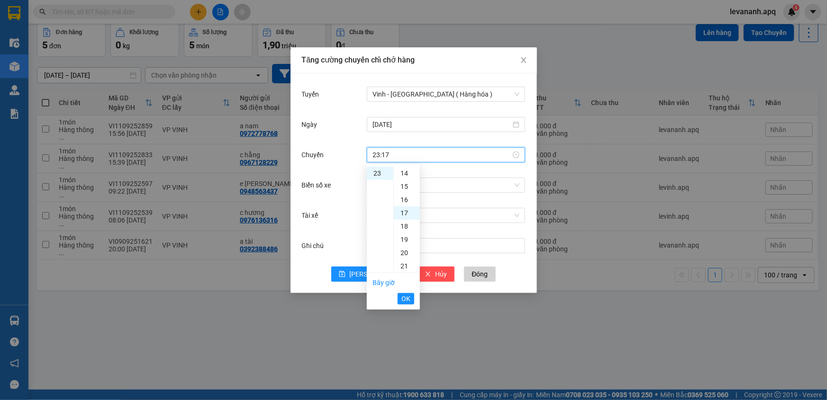
scroll to position [226, 0]
click at [407, 297] on span "OK" at bounding box center [405, 299] width 9 height 10
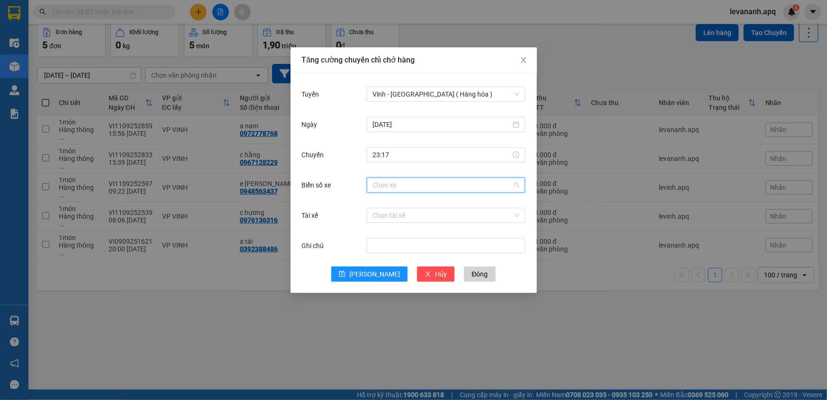
click at [383, 188] on input "Biển số xe" at bounding box center [442, 185] width 140 height 14
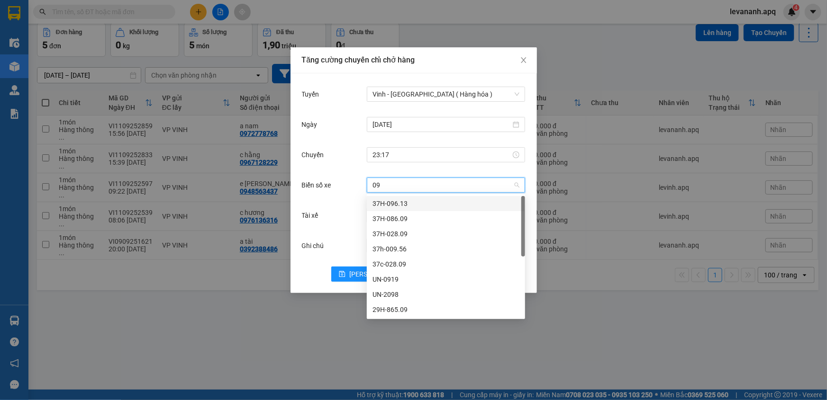
type input "096"
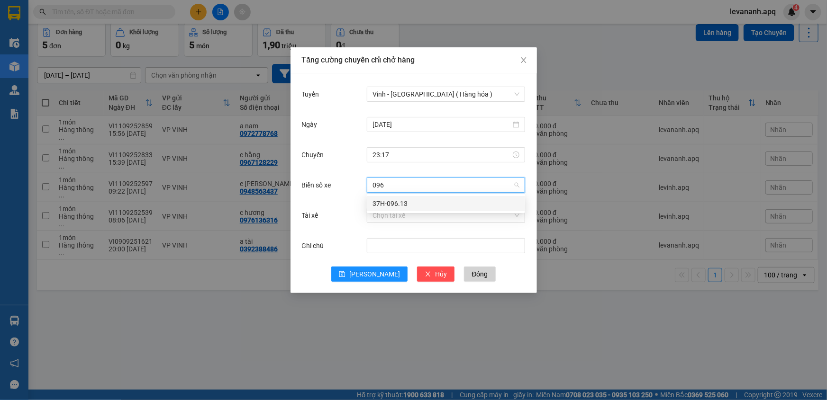
click at [385, 199] on div "37H-096.13" at bounding box center [445, 204] width 147 height 10
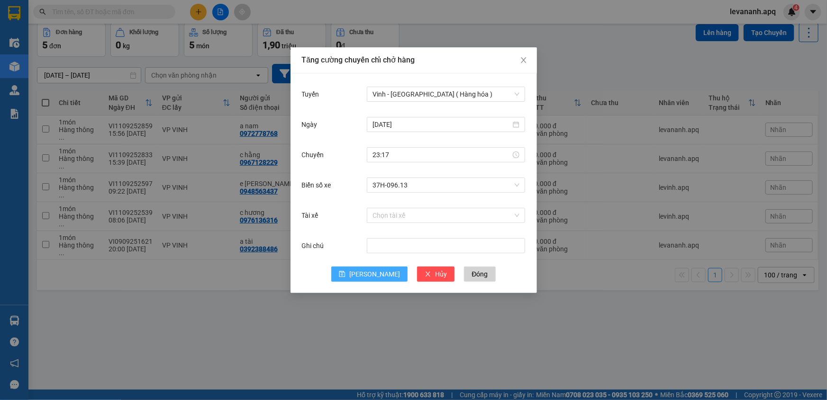
click at [377, 271] on span "Lưu" at bounding box center [374, 274] width 51 height 10
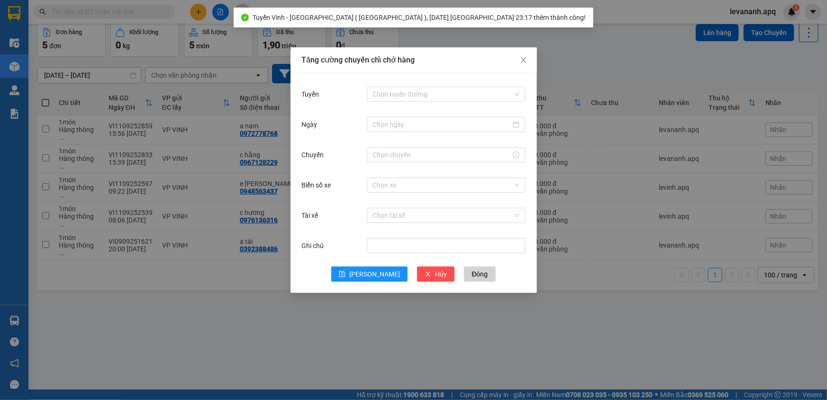
click at [411, 85] on div "Chọn tuyến đường" at bounding box center [446, 94] width 158 height 19
click at [411, 93] on input "Tuyến" at bounding box center [442, 94] width 140 height 14
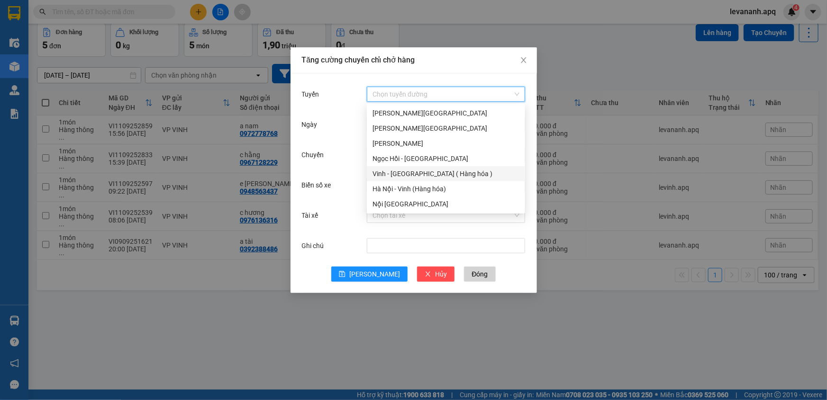
click at [403, 174] on div "Vinh - Hà Nội ( Hàng hóa )" at bounding box center [445, 174] width 147 height 10
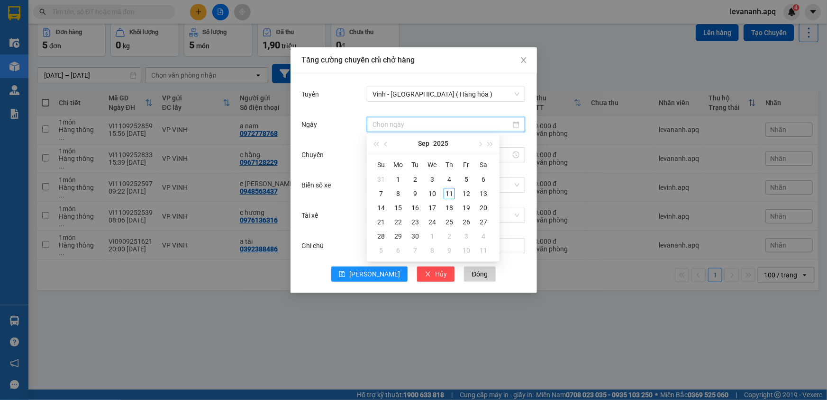
click at [398, 128] on input "Ngày" at bounding box center [441, 124] width 138 height 10
type input "11/09/2025"
click at [452, 191] on div "11" at bounding box center [449, 193] width 11 height 11
click at [371, 156] on div at bounding box center [446, 154] width 158 height 15
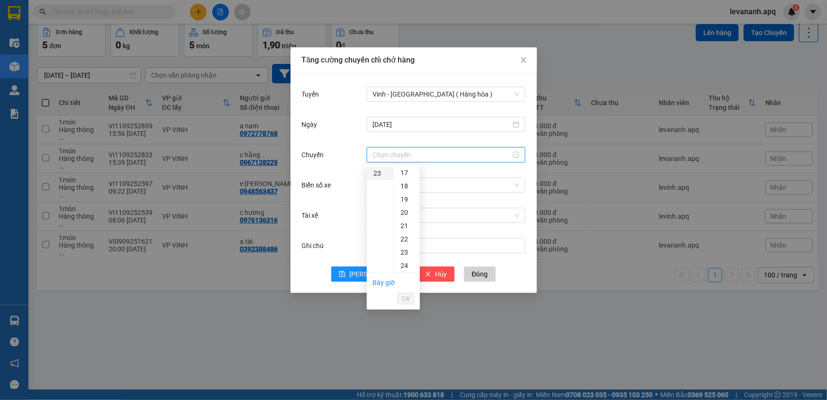
click at [375, 170] on div "23" at bounding box center [380, 173] width 27 height 13
drag, startPoint x: 407, startPoint y: 239, endPoint x: 407, endPoint y: 255, distance: 16.1
click at [407, 239] on div "18" at bounding box center [407, 239] width 26 height 13
type input "23:18"
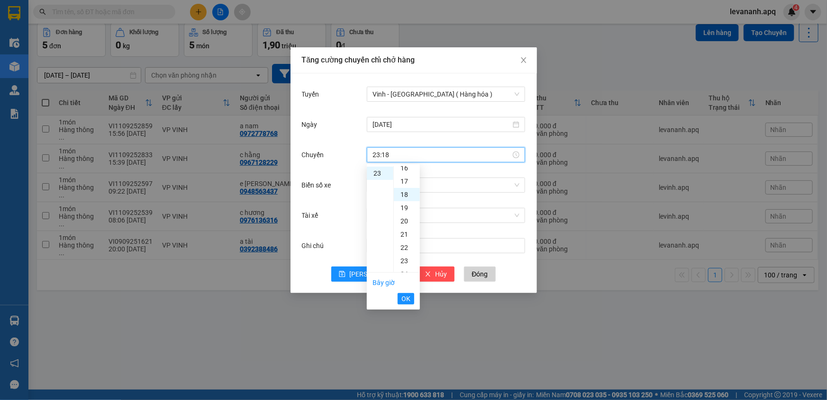
scroll to position [238, 0]
click at [406, 299] on span "OK" at bounding box center [405, 299] width 9 height 10
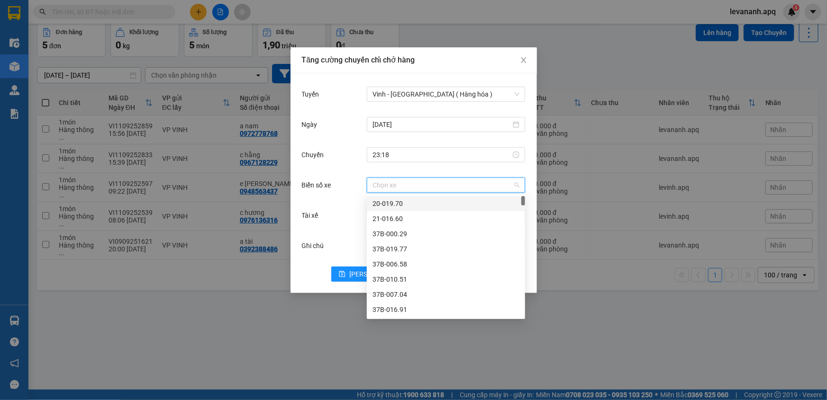
click at [386, 183] on input "Biển số xe" at bounding box center [442, 185] width 140 height 14
type input "104"
click at [404, 280] on div "37H-104.41" at bounding box center [445, 280] width 147 height 10
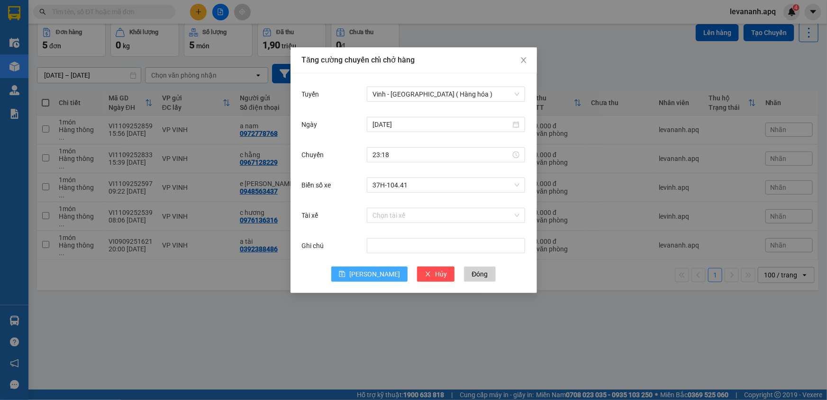
click at [375, 274] on span "Lưu" at bounding box center [374, 274] width 51 height 10
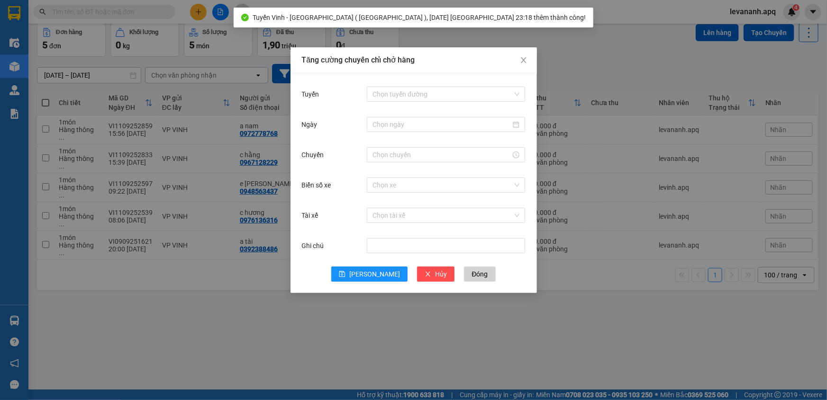
click at [397, 101] on div "Chọn tuyến đường" at bounding box center [446, 94] width 158 height 19
click at [397, 100] on input "Tuyến" at bounding box center [442, 94] width 140 height 14
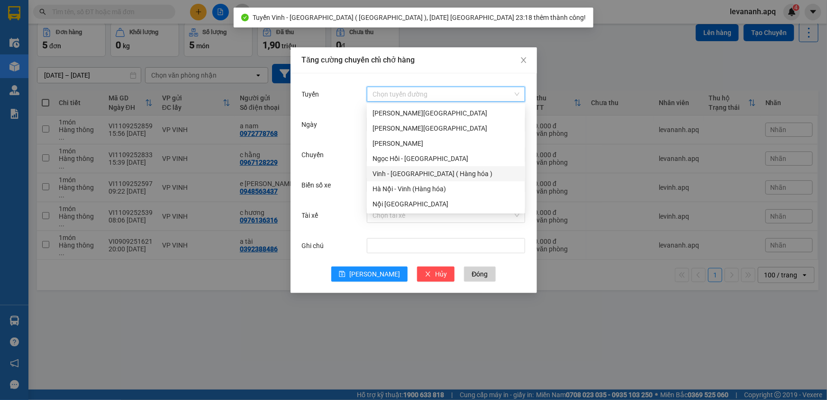
click at [408, 172] on div "Vinh - Hà Nội ( Hàng hóa )" at bounding box center [445, 174] width 147 height 10
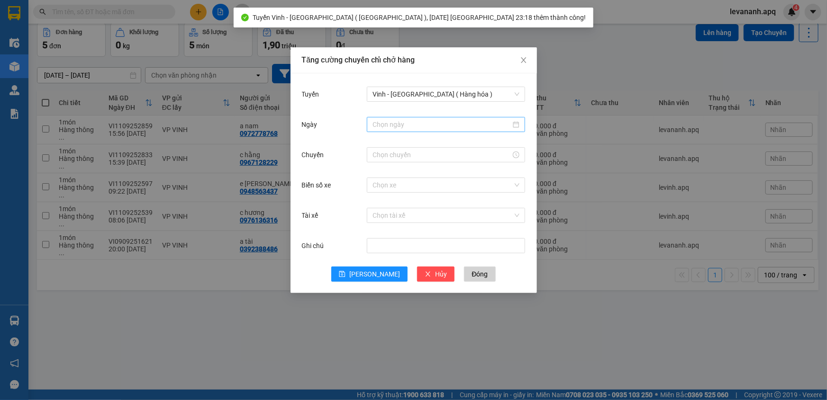
click at [397, 132] on div at bounding box center [446, 124] width 158 height 15
type input "11/09/2025"
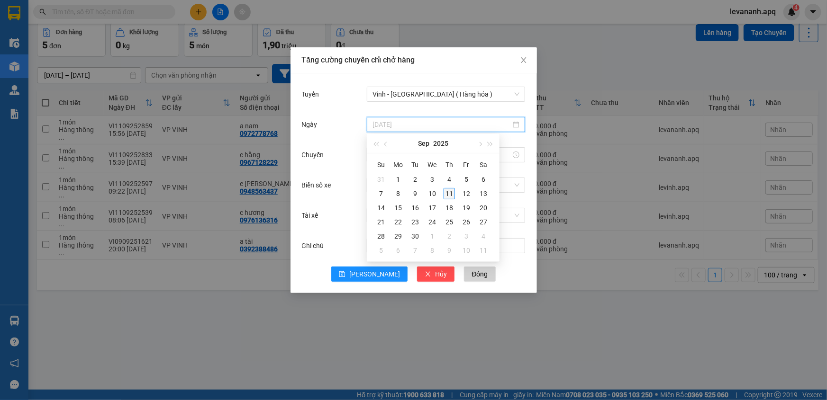
click at [445, 194] on div "11" at bounding box center [449, 193] width 11 height 11
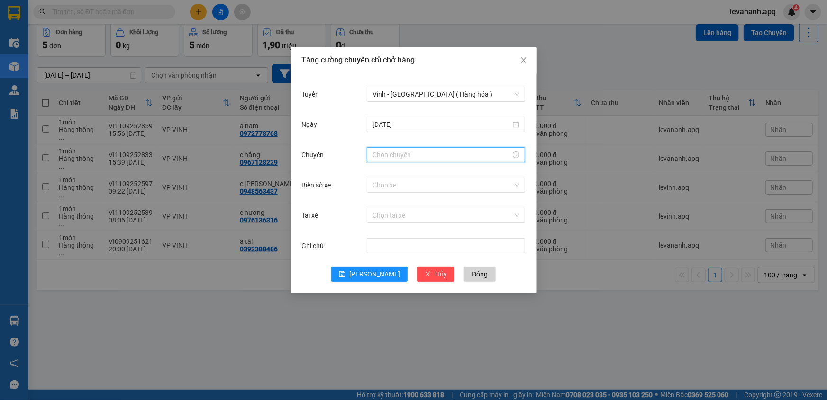
click at [397, 159] on input "Chuyến" at bounding box center [441, 155] width 138 height 10
click at [372, 172] on div "23" at bounding box center [380, 173] width 27 height 13
click at [408, 248] on div "19" at bounding box center [407, 252] width 26 height 13
type input "23:19"
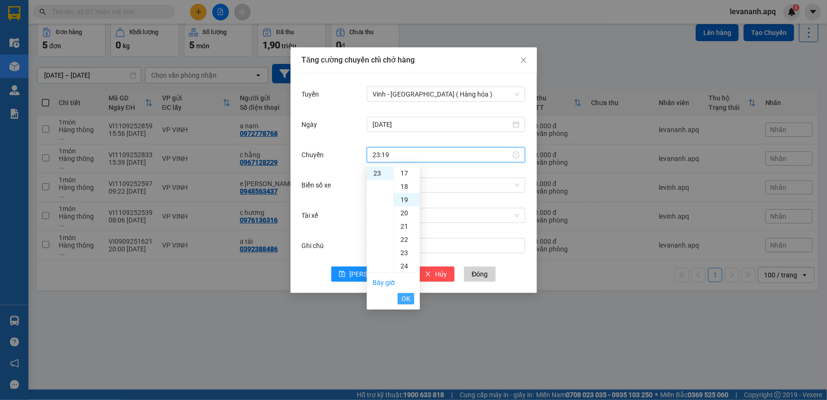
scroll to position [252, 0]
drag, startPoint x: 406, startPoint y: 299, endPoint x: 407, endPoint y: 246, distance: 52.6
click at [406, 299] on span "OK" at bounding box center [405, 299] width 9 height 10
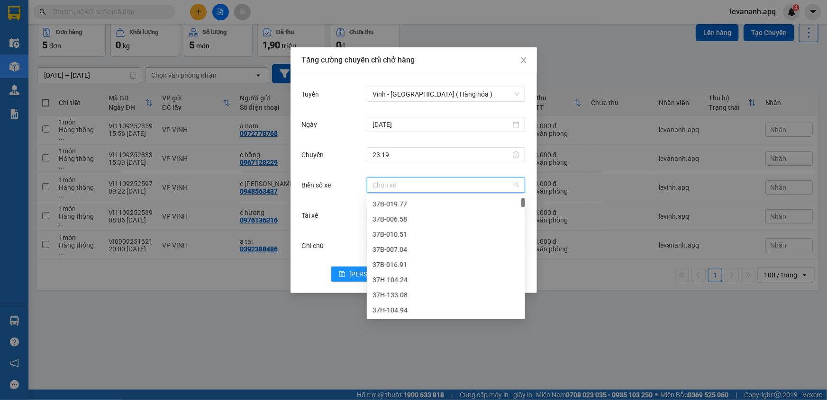
click at [385, 187] on input "Biển số xe" at bounding box center [442, 185] width 140 height 14
type input "133"
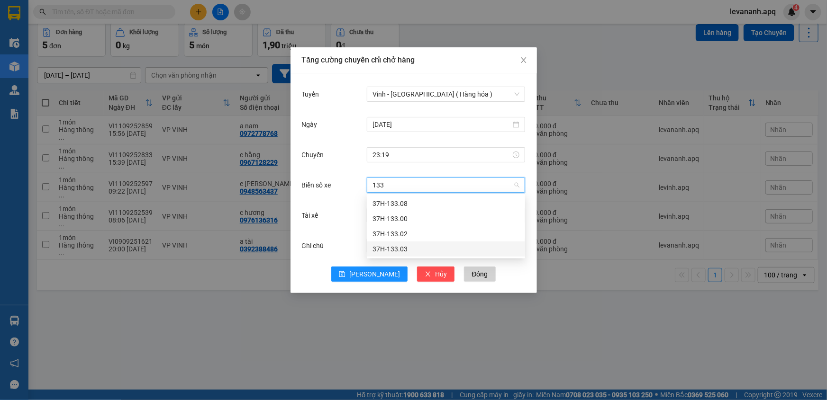
click at [402, 249] on div "37H-133.03" at bounding box center [445, 249] width 147 height 10
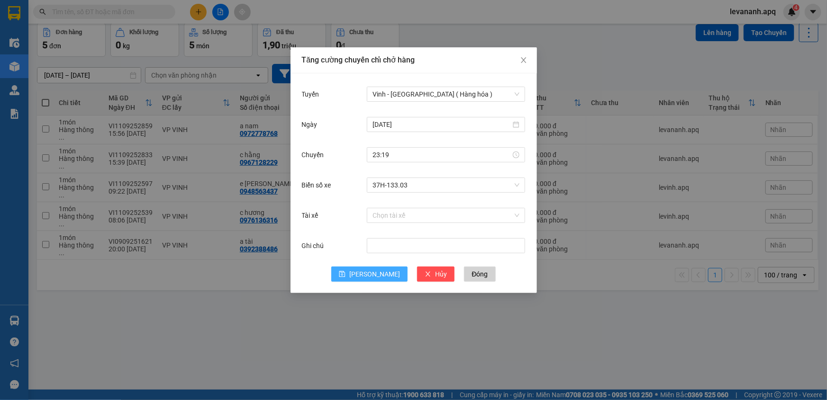
click at [375, 274] on span "Lưu" at bounding box center [374, 274] width 51 height 10
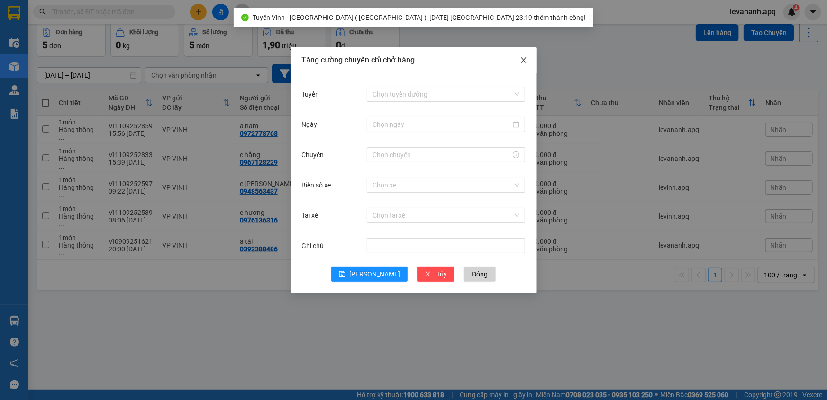
click at [526, 62] on icon "close" at bounding box center [524, 60] width 8 height 8
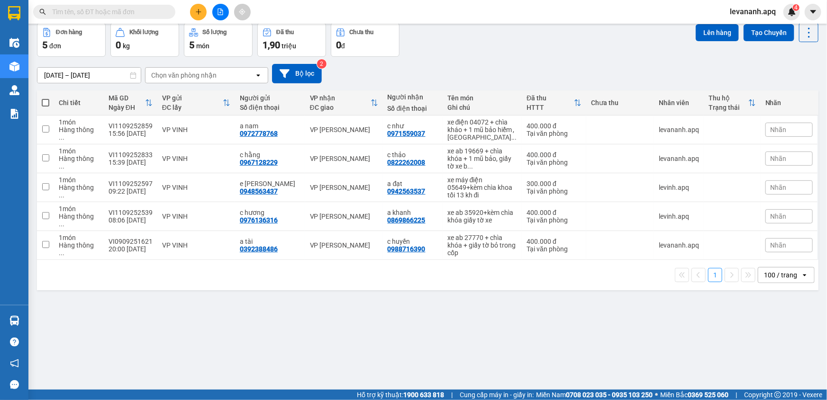
click at [132, 15] on input "text" at bounding box center [108, 12] width 112 height 10
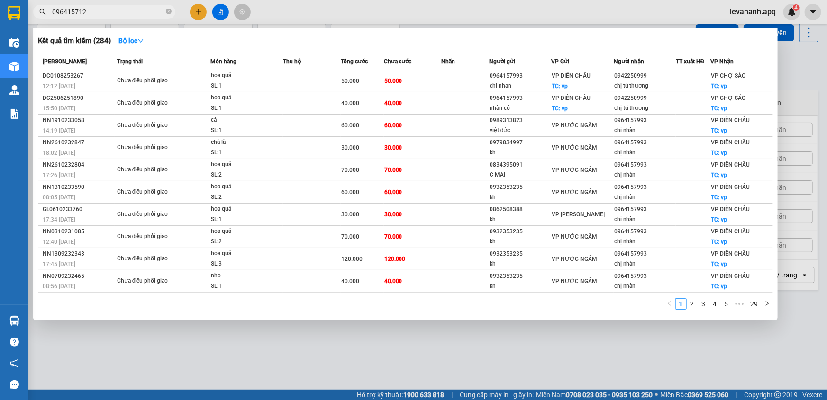
type input "0964157120"
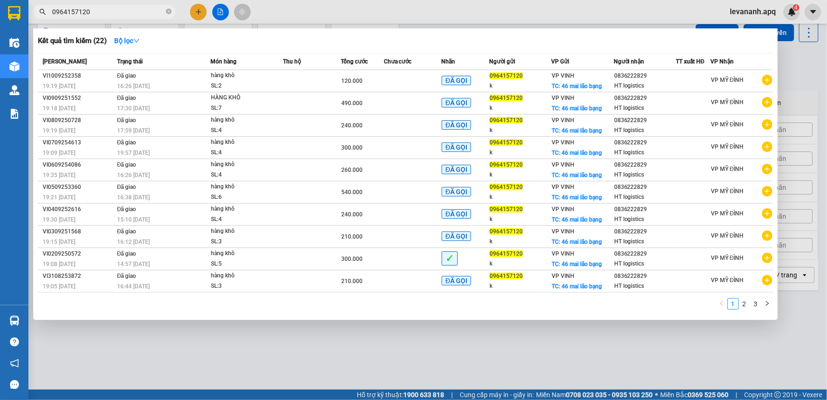
click at [120, 10] on input "0964157120" at bounding box center [108, 12] width 112 height 10
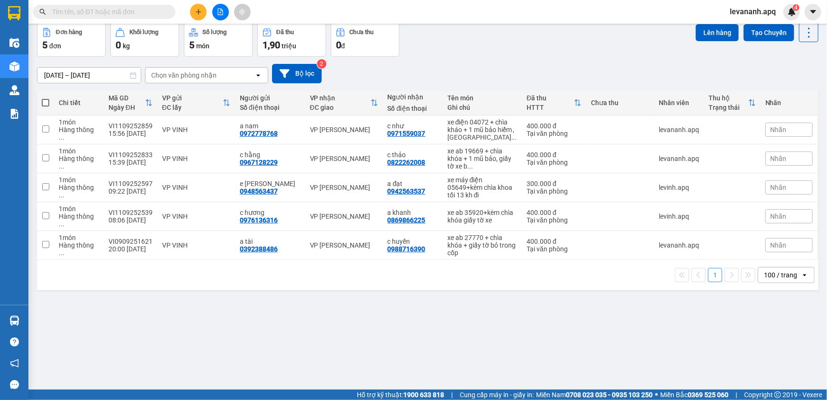
click at [108, 15] on input "text" at bounding box center [108, 12] width 112 height 10
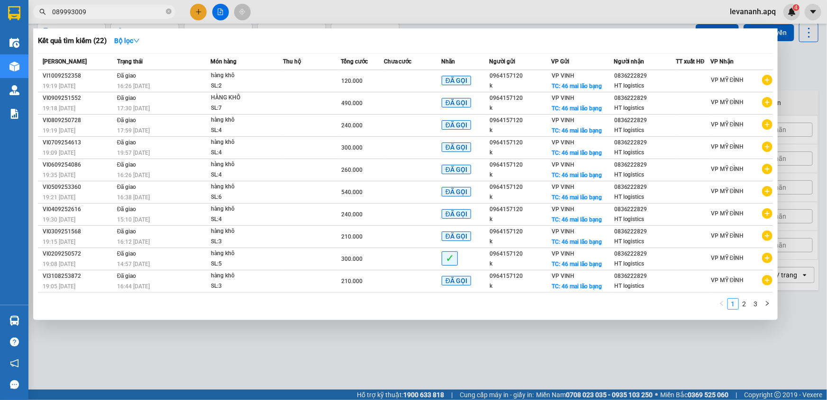
type input "0899930096"
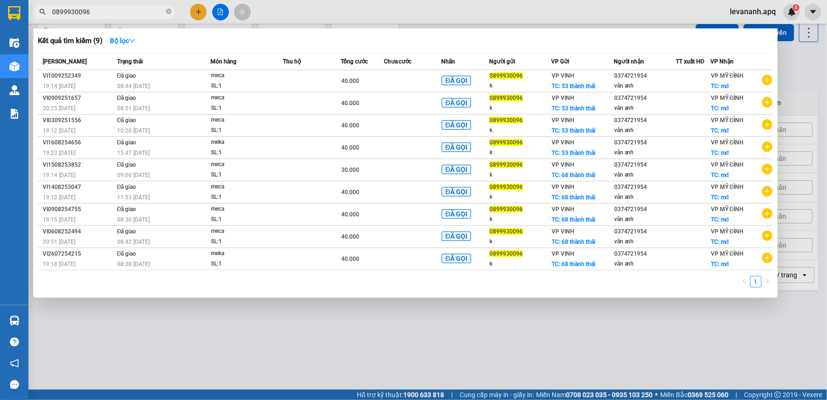
click at [112, 10] on input "0899930096" at bounding box center [108, 12] width 112 height 10
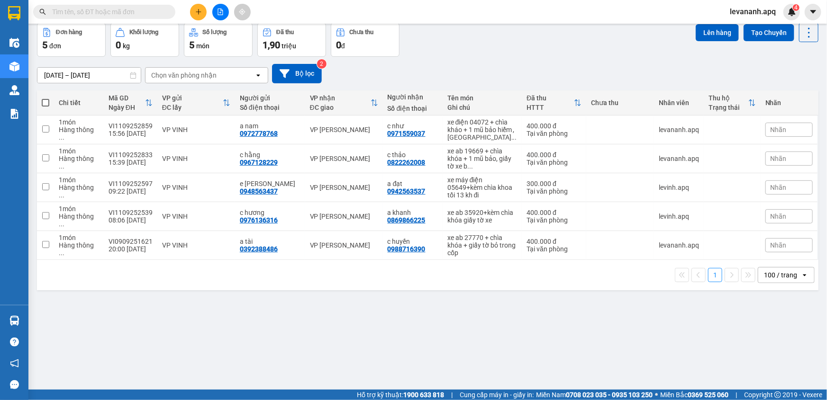
click at [139, 10] on input "text" at bounding box center [108, 12] width 112 height 10
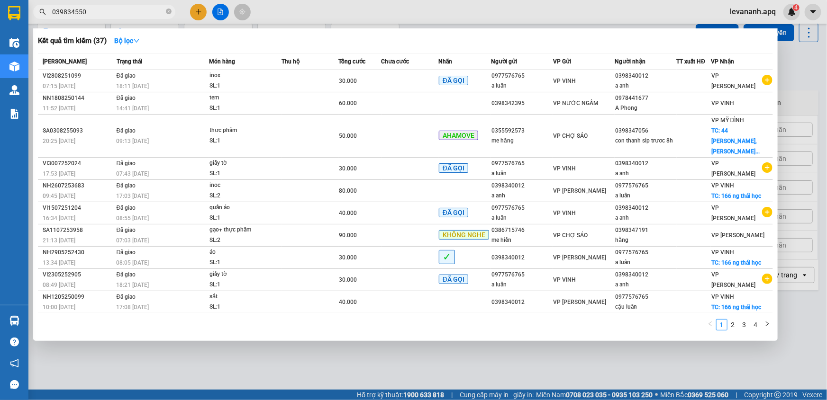
type input "0398345501"
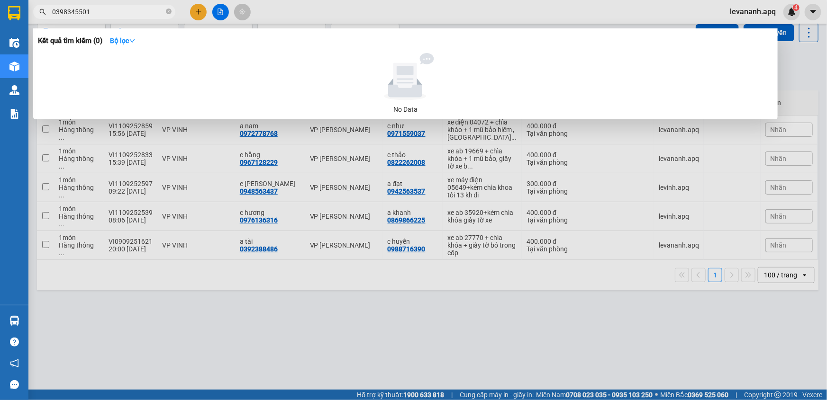
click at [89, 12] on input "0398345501" at bounding box center [108, 12] width 112 height 10
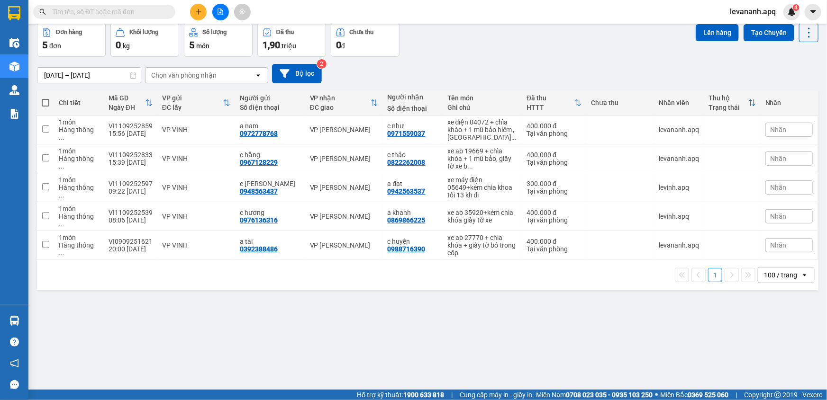
click at [118, 13] on input "text" at bounding box center [108, 12] width 112 height 10
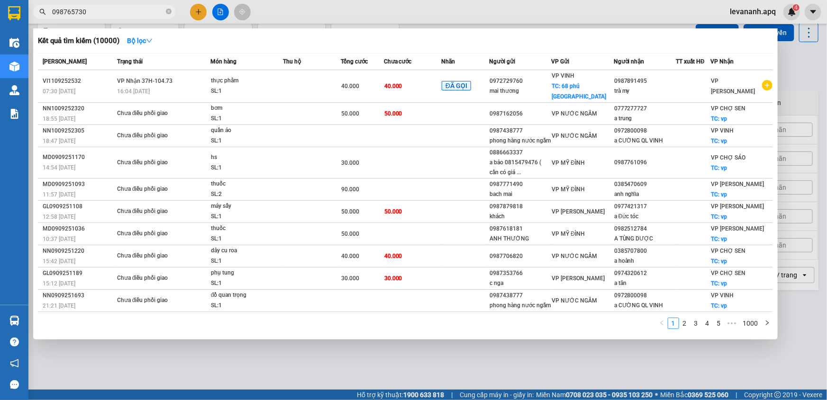
type input "0987657305"
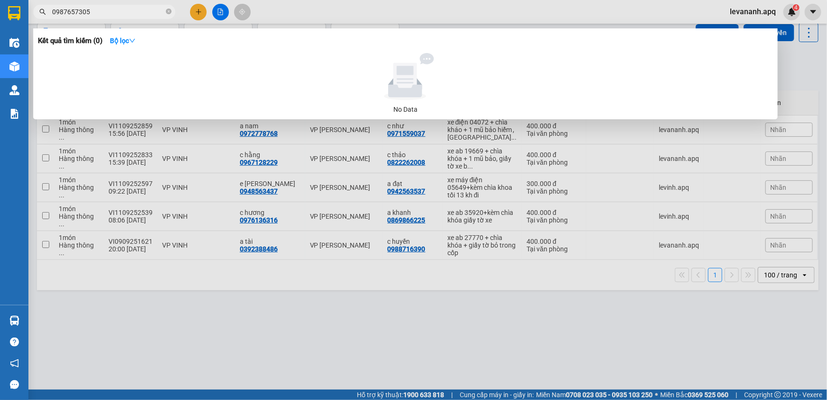
click at [92, 12] on input "0987657305" at bounding box center [108, 12] width 112 height 10
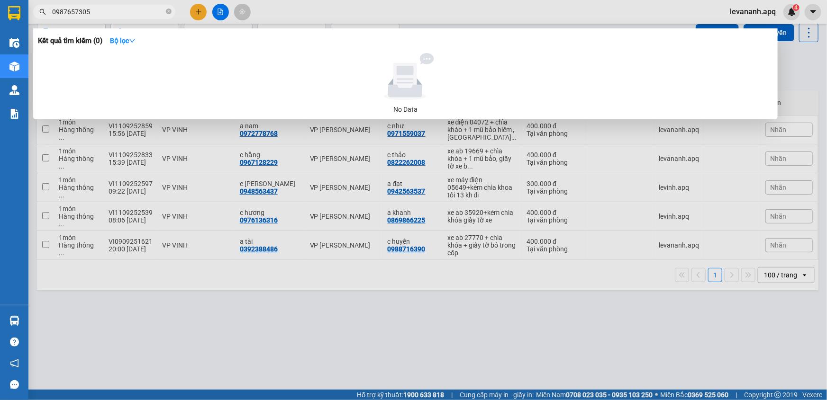
click at [99, 13] on input "0987657305" at bounding box center [108, 12] width 112 height 10
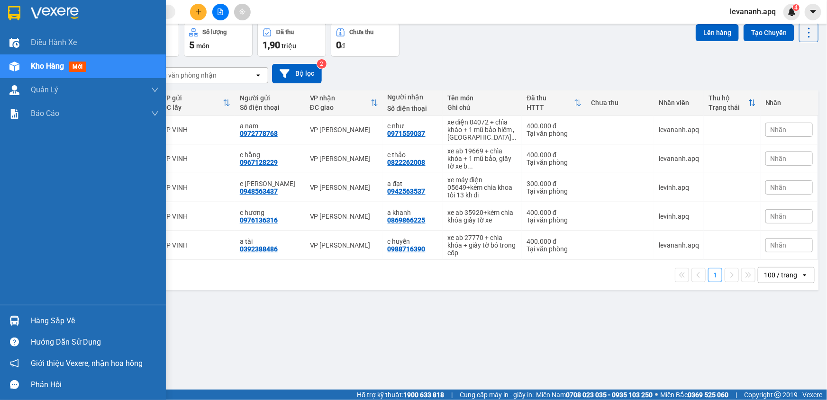
click at [17, 9] on img at bounding box center [14, 13] width 12 height 14
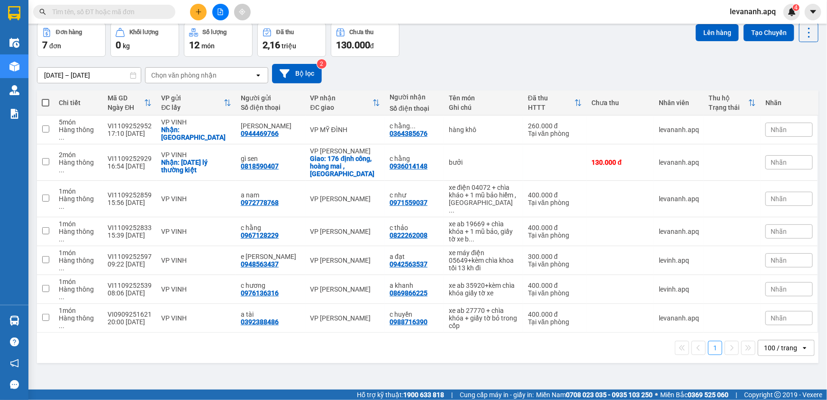
click at [97, 7] on input "text" at bounding box center [108, 12] width 112 height 10
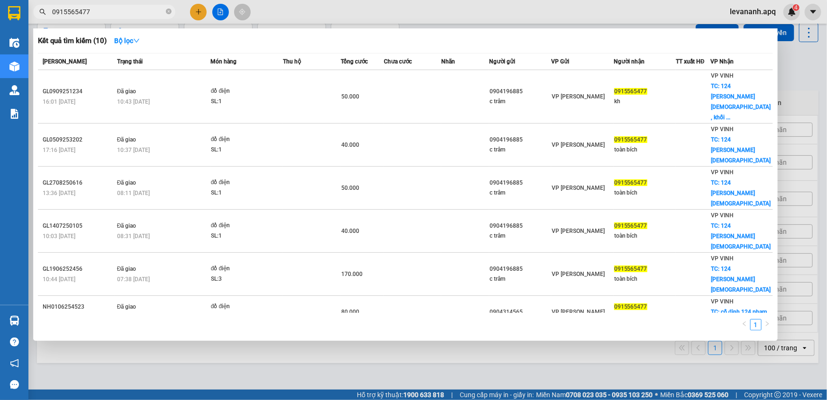
type input "0915565477"
click at [180, 361] on div at bounding box center [413, 200] width 827 height 400
click at [118, 12] on input "0915565477" at bounding box center [108, 12] width 112 height 10
click at [168, 11] on icon "close-circle" at bounding box center [169, 12] width 6 height 6
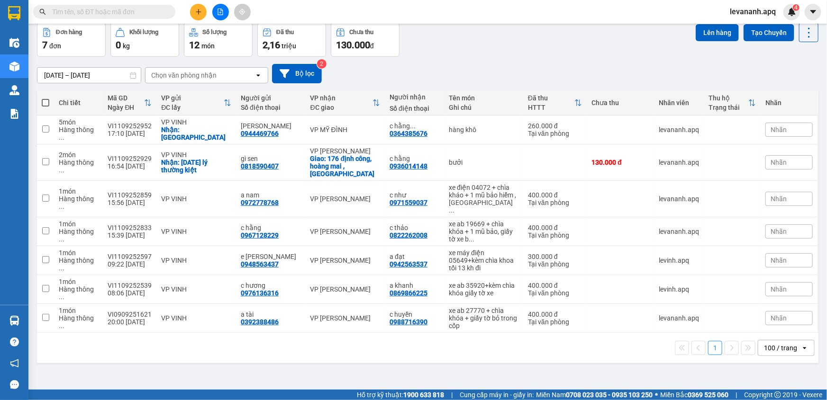
click at [466, 62] on div "09/09/2025 – 11/09/2025 Press the down arrow key to interact with the calendar …" at bounding box center [427, 74] width 781 height 34
click at [112, 16] on input "text" at bounding box center [108, 12] width 112 height 10
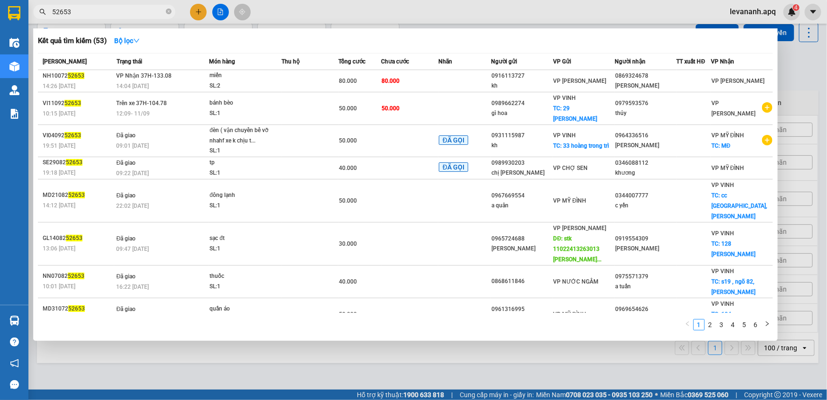
type input "52653"
drag, startPoint x: 190, startPoint y: 362, endPoint x: 146, endPoint y: 394, distance: 54.3
click at [190, 364] on div at bounding box center [413, 200] width 827 height 400
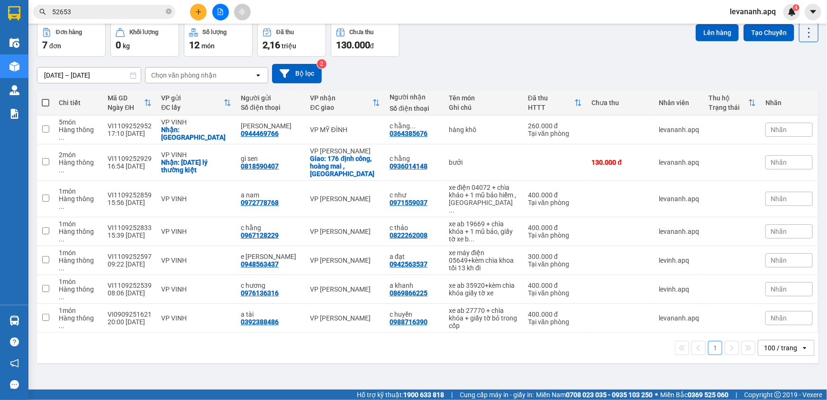
click at [521, 50] on div "Đơn hàng 7 đơn Khối lượng 0 kg Số lượng 12 món Đã thu 2,16 triệu Chưa thu 130.0…" at bounding box center [427, 40] width 781 height 34
click at [124, 16] on input "52653" at bounding box center [108, 12] width 112 height 10
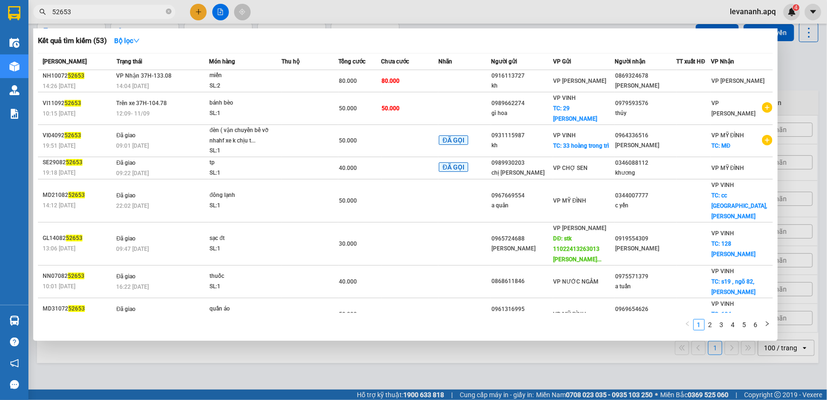
click at [806, 71] on div at bounding box center [413, 200] width 827 height 400
click at [133, 12] on input "52653" at bounding box center [108, 12] width 112 height 10
click at [207, 371] on div at bounding box center [413, 200] width 827 height 400
click at [127, 10] on input "52653" at bounding box center [108, 12] width 112 height 10
click at [167, 9] on icon "close-circle" at bounding box center [169, 12] width 6 height 6
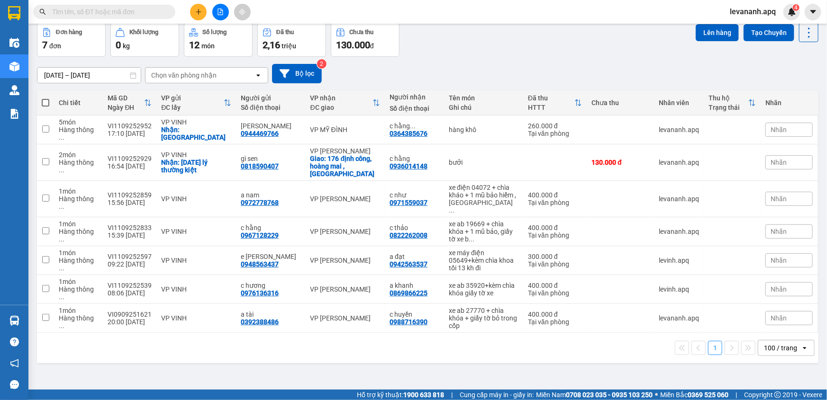
click at [150, 14] on input "text" at bounding box center [108, 12] width 112 height 10
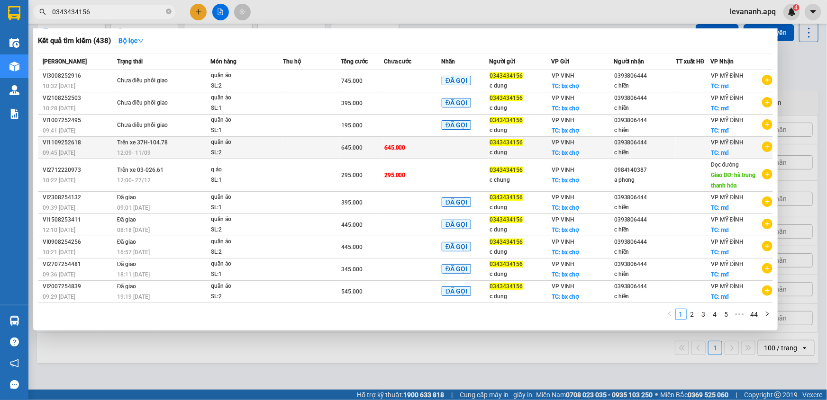
type input "0343434156"
click at [289, 145] on td at bounding box center [311, 148] width 57 height 22
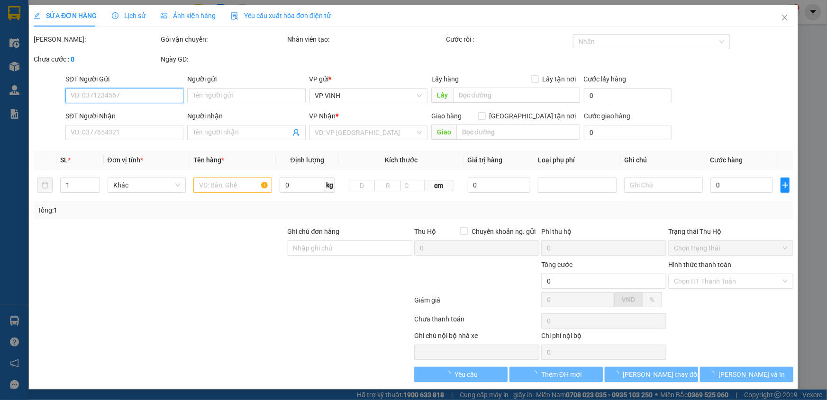
type input "0343434156"
type input "c dung"
checkbox input "true"
type input "bx chợ"
type input "0393806444"
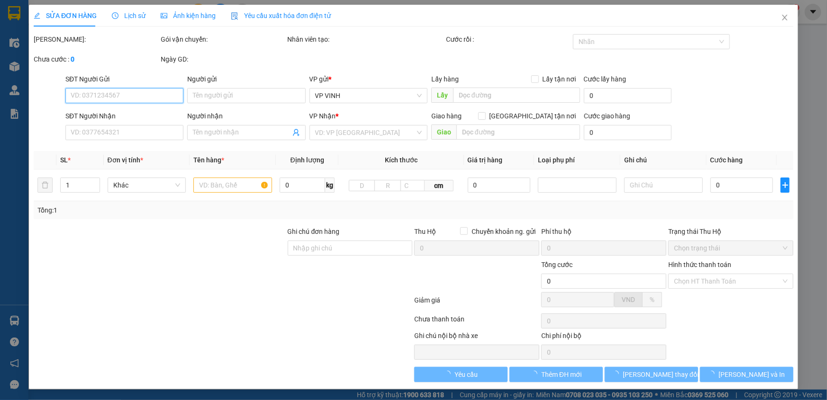
type input "c hiền"
checkbox input "true"
type input "mđ"
type input "645.000"
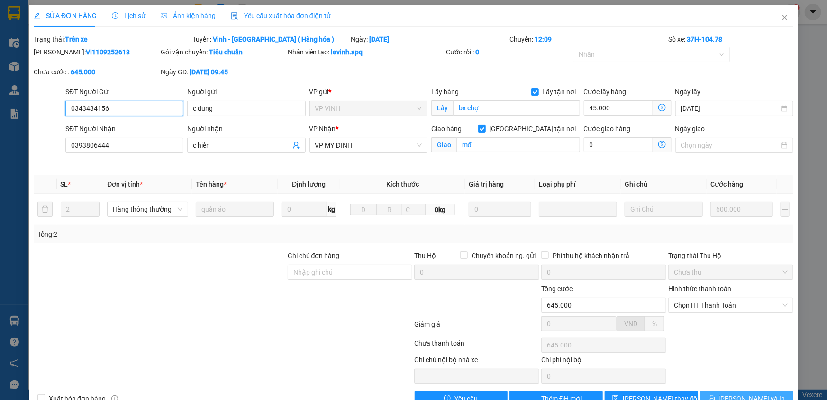
scroll to position [24, 0]
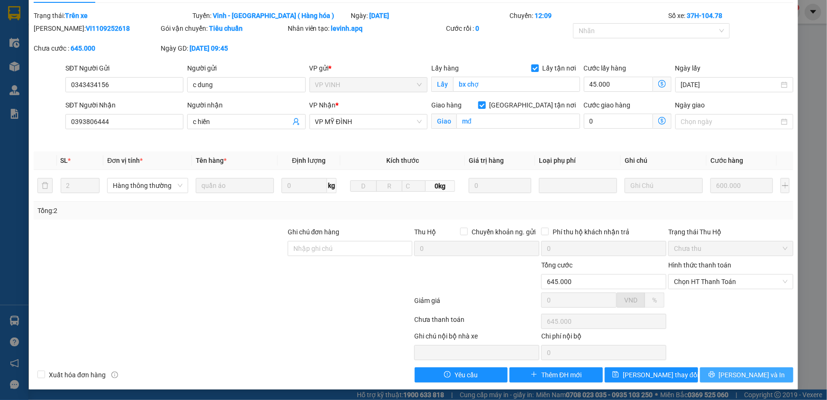
click at [739, 372] on span "Lưu và In" at bounding box center [752, 375] width 66 height 10
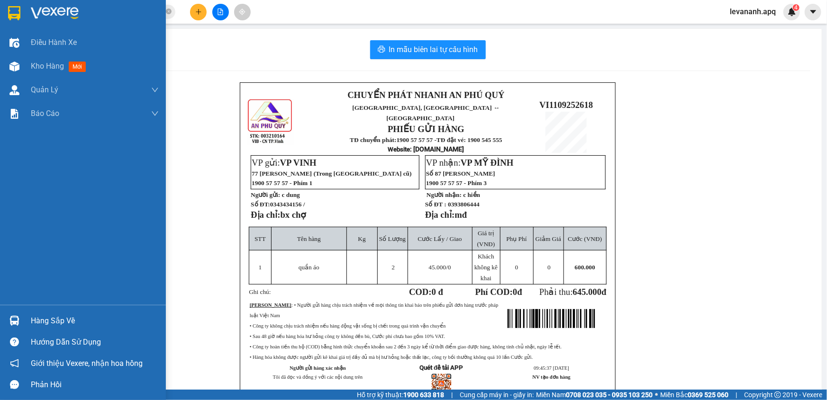
click at [9, 18] on img at bounding box center [14, 13] width 12 height 14
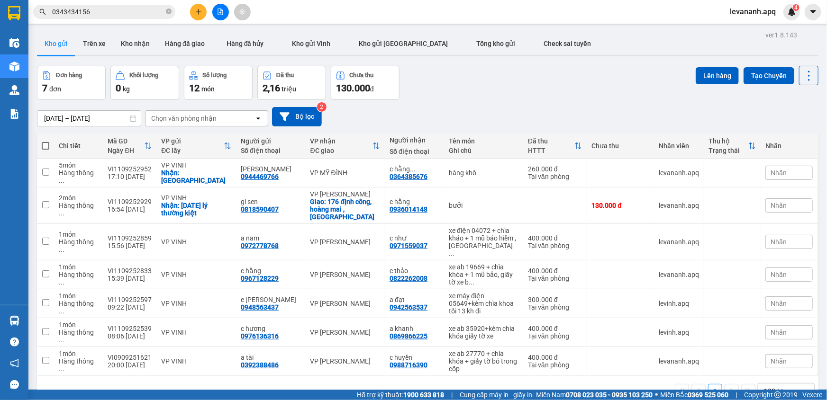
click at [205, 9] on button at bounding box center [198, 12] width 17 height 17
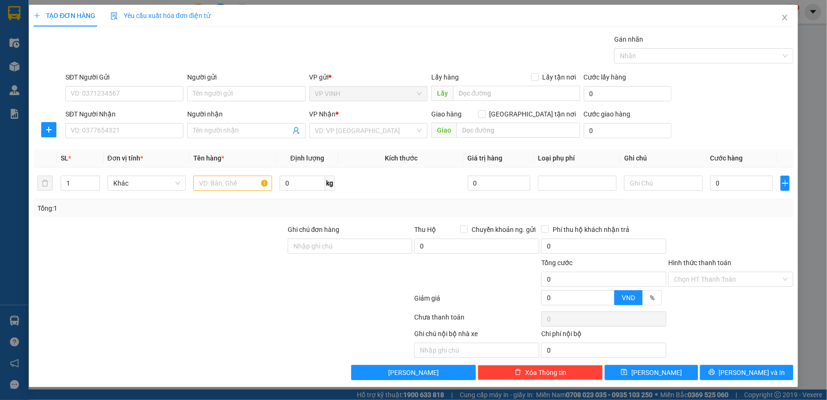
click at [98, 138] on div "SĐT Người Nhận VD: 0377654321" at bounding box center [124, 125] width 118 height 33
click at [108, 136] on input "SĐT Người Nhận" at bounding box center [124, 130] width 118 height 15
click at [99, 148] on div "0966598353 - a tuấn vũ liên" at bounding box center [124, 150] width 107 height 10
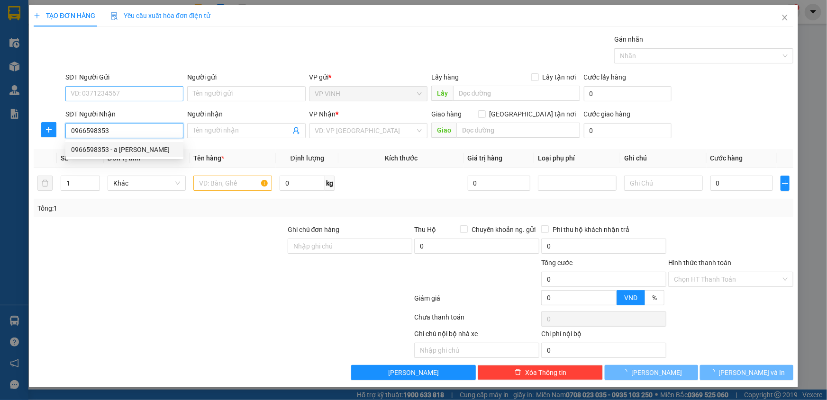
type input "0966598353"
type input "a tuấn vũ liên"
click at [108, 94] on input "SĐT Người Gửi" at bounding box center [124, 93] width 118 height 15
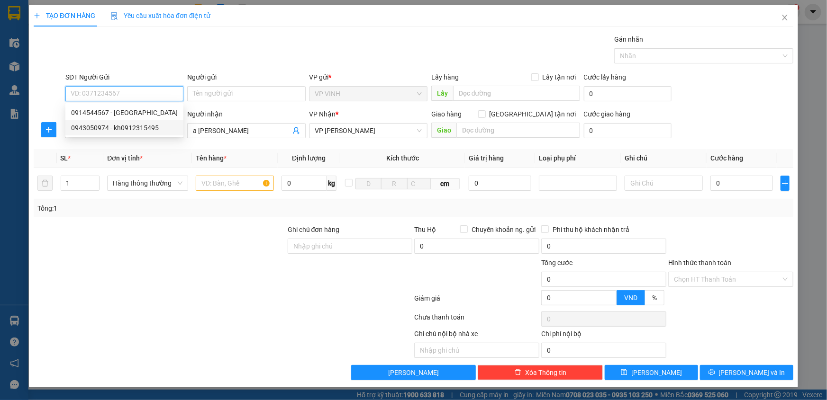
click at [118, 128] on div "0943050974 - kh0912315495" at bounding box center [124, 128] width 107 height 10
type input "0943050974"
type input "kh0912315495"
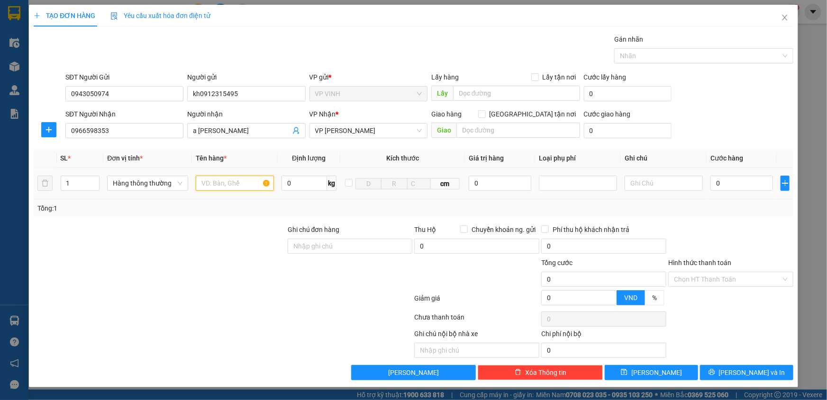
click at [221, 184] on input "text" at bounding box center [235, 183] width 78 height 15
type input "thiệp"
click at [725, 182] on input "0" at bounding box center [741, 183] width 63 height 15
type input "4"
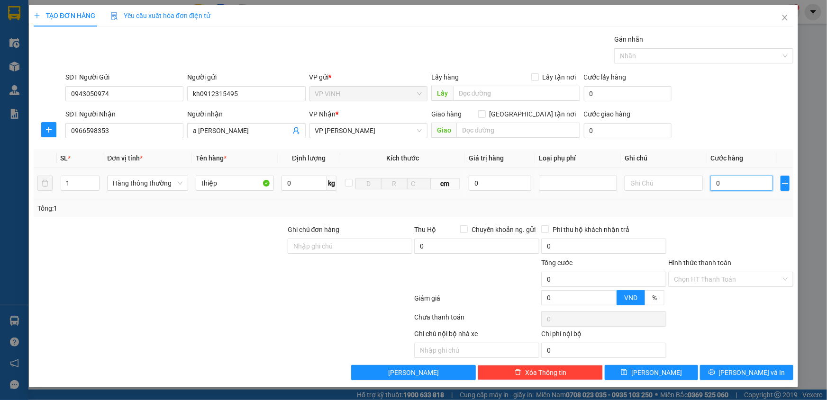
type input "4"
type input "40"
type input "40.000"
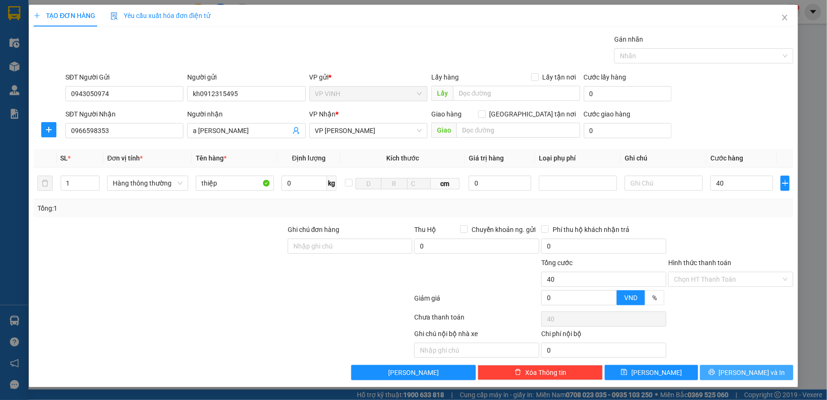
type input "40.000"
click at [768, 374] on button "Lưu và In" at bounding box center [746, 372] width 93 height 15
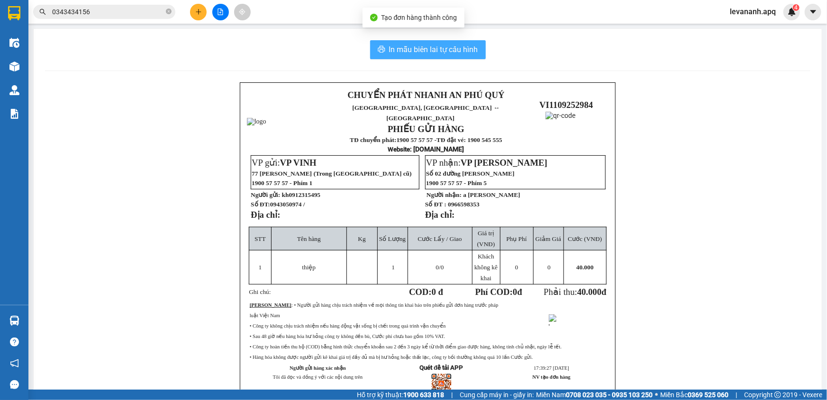
click at [450, 46] on span "In mẫu biên lai tự cấu hình" at bounding box center [433, 50] width 89 height 12
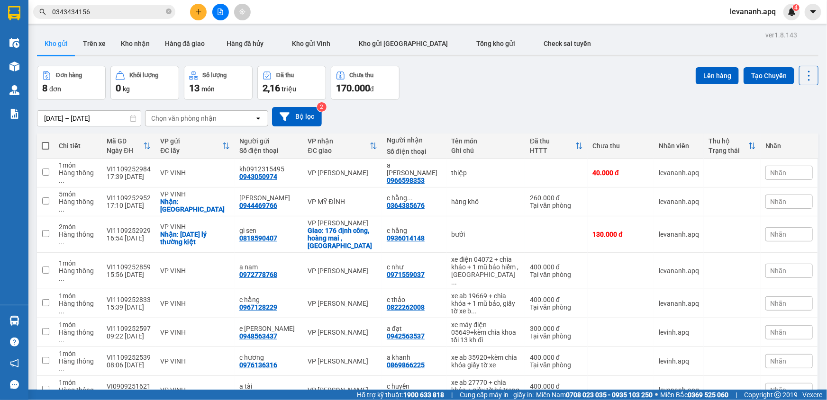
click at [118, 21] on div "Kết quả tìm kiếm ( 438 ) Bộ lọc Mã ĐH Trạng thái Món hàng Thu hộ Tổng cước Chưa…" at bounding box center [413, 12] width 827 height 24
click at [116, 13] on input "0343434156" at bounding box center [108, 12] width 112 height 10
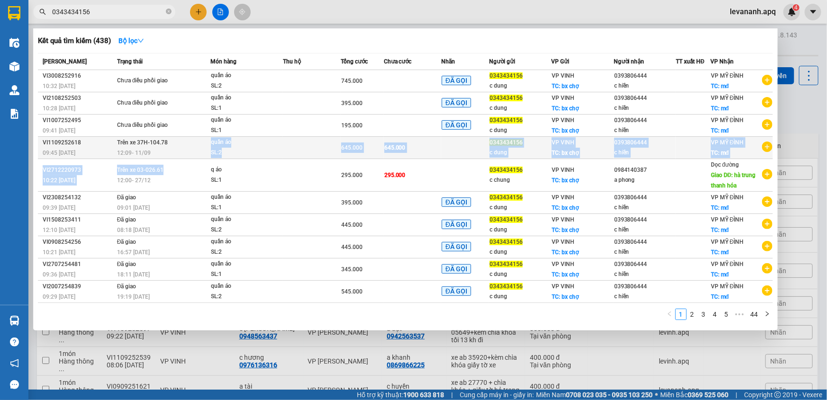
drag, startPoint x: 185, startPoint y: 174, endPoint x: 191, endPoint y: 149, distance: 26.0
click at [191, 149] on tbody "VI3008252916 10:32 - 30/08 Chưa điều phối giao quần áo SL: 2 745.000 ĐÃ GỌI 034…" at bounding box center [405, 186] width 735 height 233
click at [191, 149] on div "12:09 - 11/09" at bounding box center [163, 153] width 93 height 10
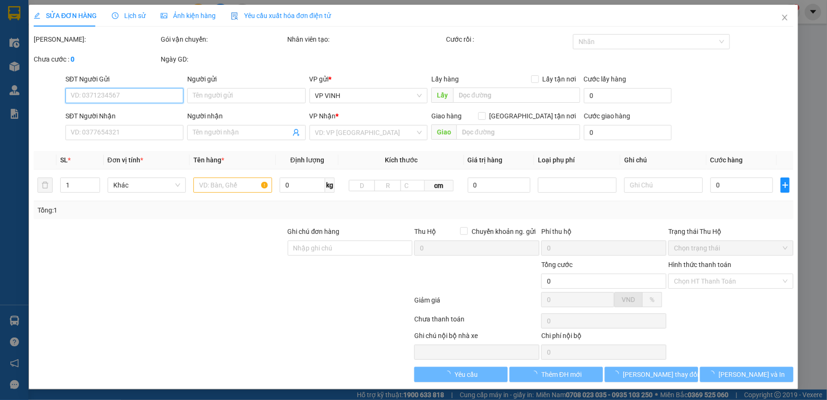
type input "0343434156"
type input "c dung"
checkbox input "true"
type input "bx chợ"
type input "0393806444"
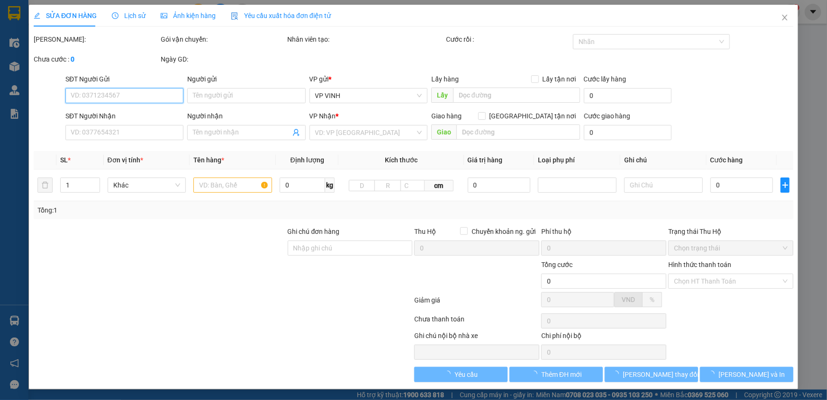
type input "c hiền"
checkbox input "true"
type input "mđ"
type input "645.000"
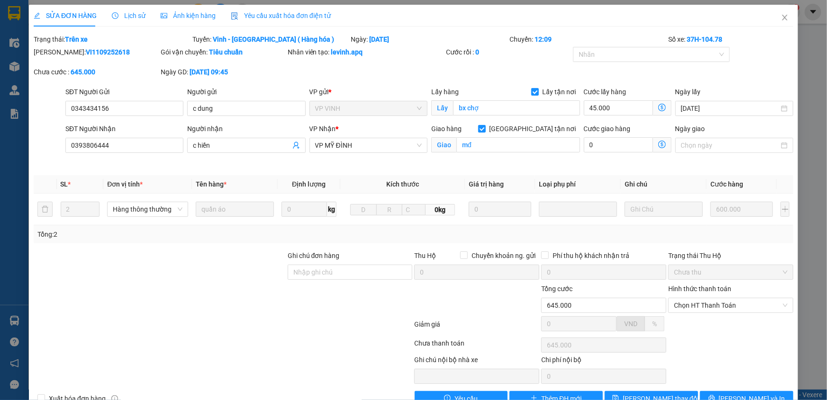
drag, startPoint x: 56, startPoint y: 51, endPoint x: 100, endPoint y: 51, distance: 44.1
click at [100, 51] on b "VI1109252618" at bounding box center [108, 52] width 44 height 8
copy b "VI1109252618"
click at [781, 18] on icon "close" at bounding box center [785, 18] width 8 height 8
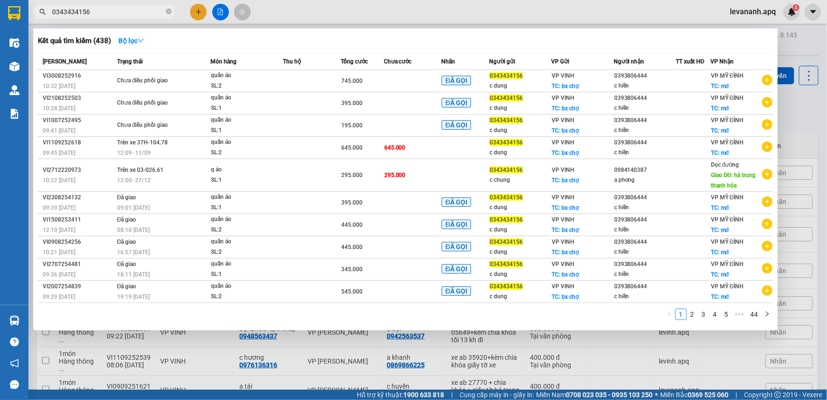
click at [105, 16] on input "0343434156" at bounding box center [108, 12] width 112 height 10
click at [167, 12] on icon "close-circle" at bounding box center [169, 12] width 6 height 6
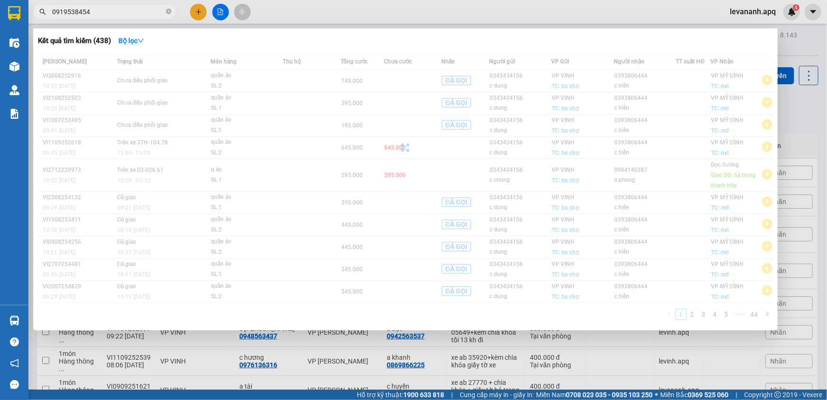
click at [134, 16] on input "0919538454" at bounding box center [108, 12] width 112 height 10
type input "0919538454"
click at [132, 16] on input "0919538454" at bounding box center [108, 12] width 112 height 10
click at [167, 14] on span at bounding box center [169, 12] width 6 height 9
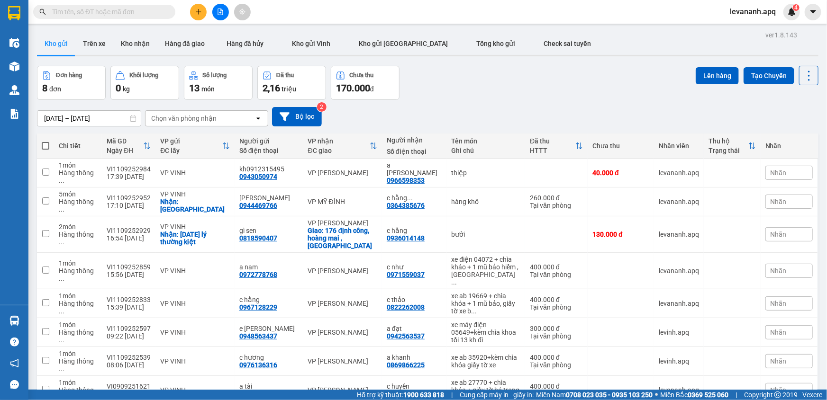
click at [140, 14] on input "text" at bounding box center [108, 12] width 112 height 10
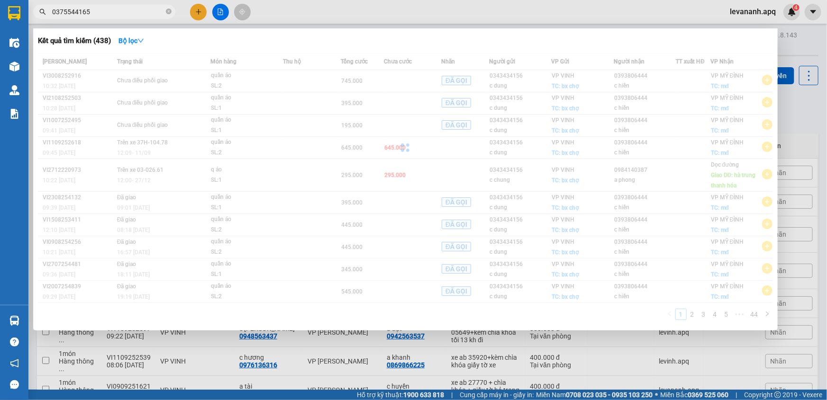
type input "0375544165"
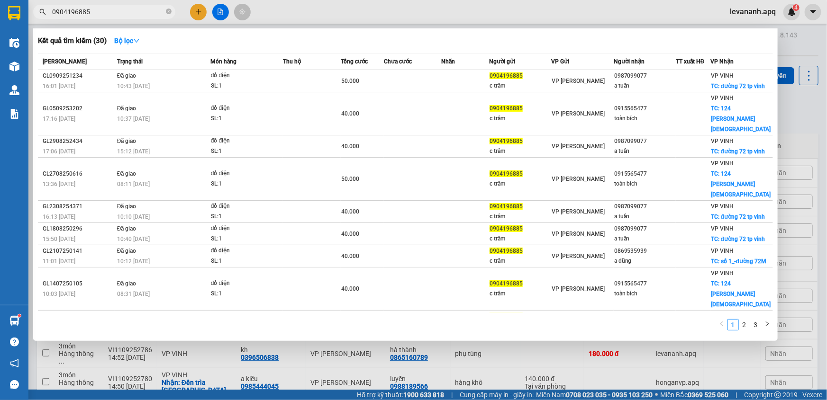
click at [794, 137] on div at bounding box center [413, 200] width 827 height 400
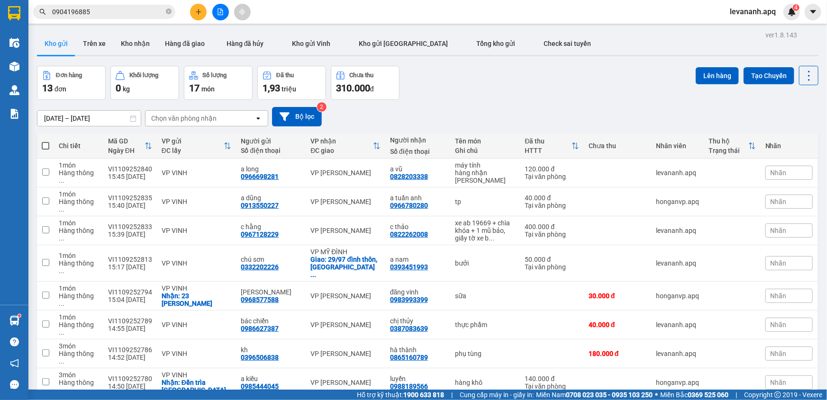
click at [120, 13] on input "0904196885" at bounding box center [108, 12] width 112 height 10
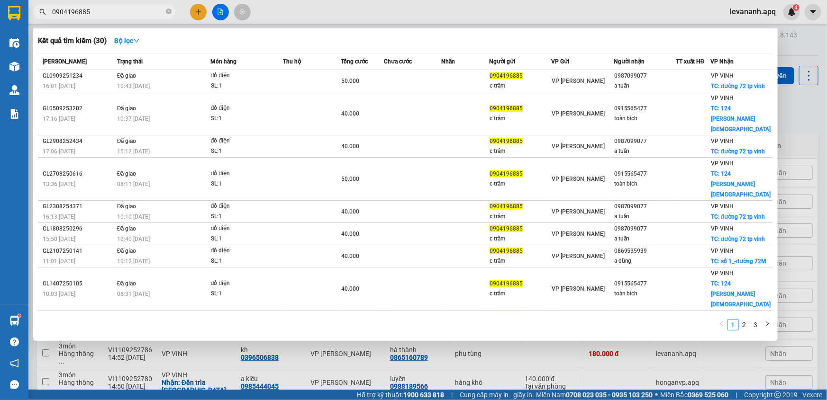
click at [798, 137] on div at bounding box center [413, 200] width 827 height 400
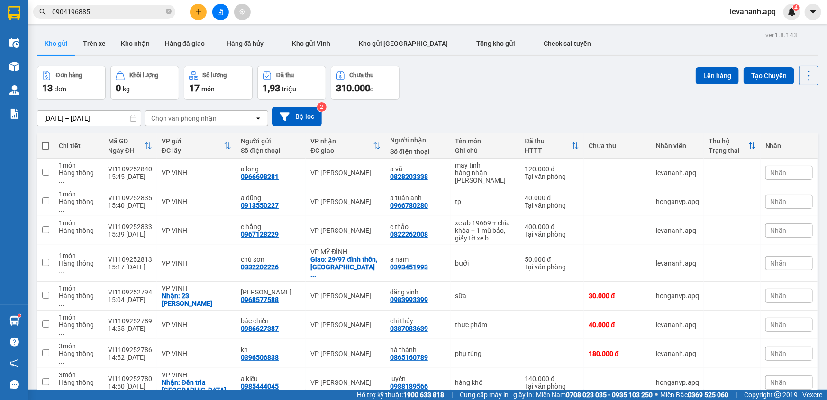
click at [123, 14] on input "0904196885" at bounding box center [108, 12] width 112 height 10
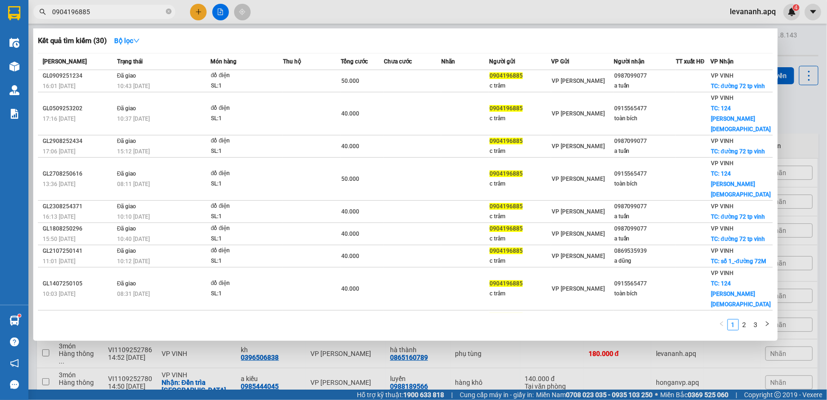
click at [804, 125] on div at bounding box center [413, 200] width 827 height 400
click at [109, 12] on input "0904196885" at bounding box center [108, 12] width 112 height 10
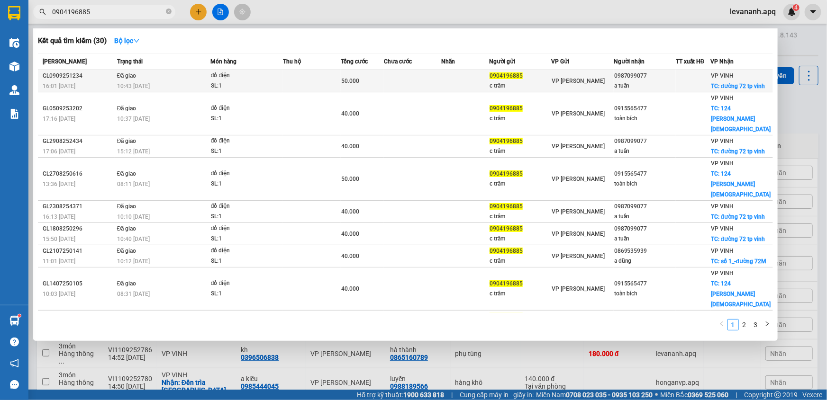
click at [277, 78] on div "đồ điện" at bounding box center [246, 76] width 71 height 10
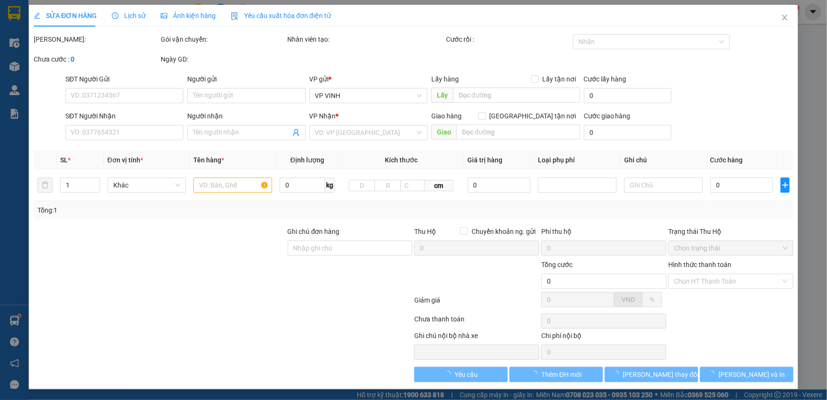
type input "0904196885"
type input "c trâm"
type input "0987099077"
type input "a tuấn"
checkbox input "true"
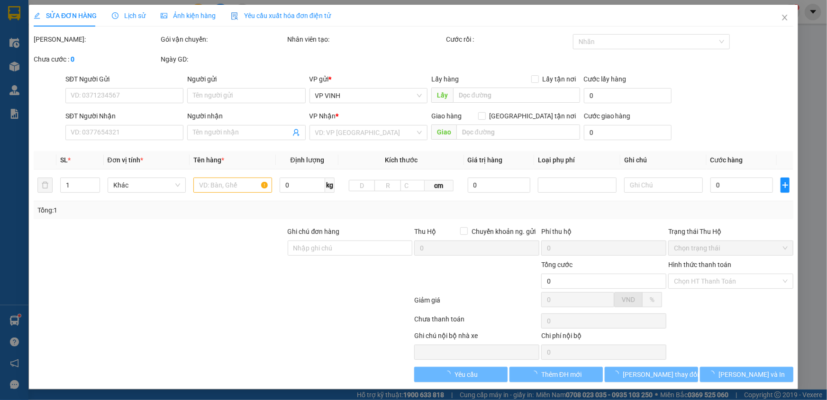
type input "đường 72 tp vinh"
type input "50.000"
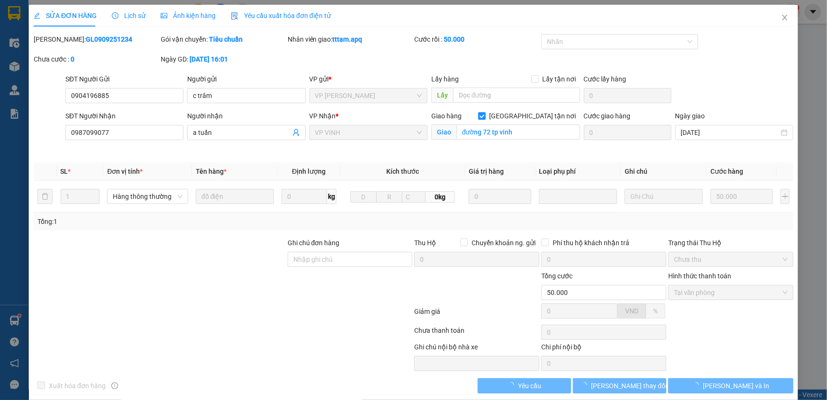
click at [126, 21] on div "Lịch sử" at bounding box center [129, 16] width 34 height 22
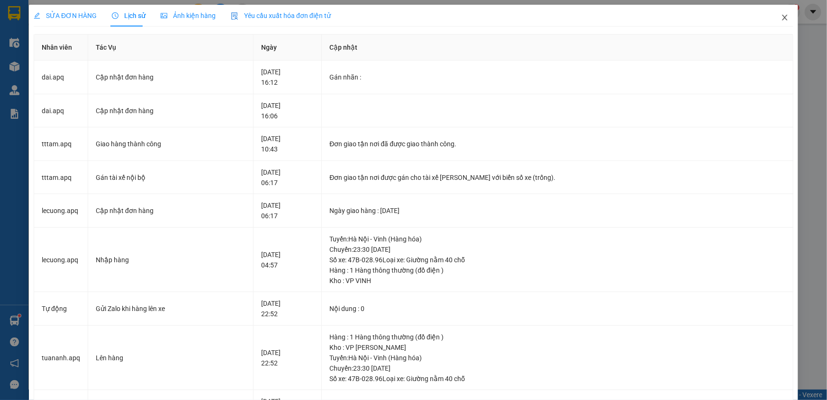
click at [778, 24] on span "Close" at bounding box center [784, 18] width 27 height 27
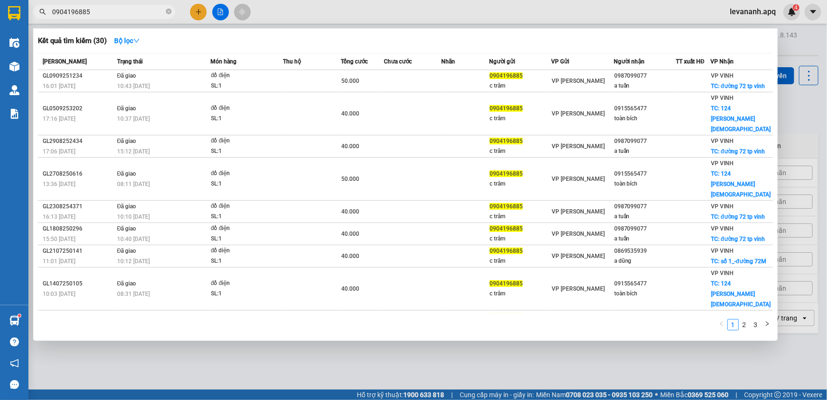
click at [100, 12] on input "0904196885" at bounding box center [108, 12] width 112 height 10
click at [791, 116] on div at bounding box center [413, 200] width 827 height 400
click at [132, 16] on input "0904196885" at bounding box center [108, 12] width 112 height 10
click at [791, 132] on div at bounding box center [413, 200] width 827 height 400
click at [96, 12] on input "0904196885" at bounding box center [108, 12] width 112 height 10
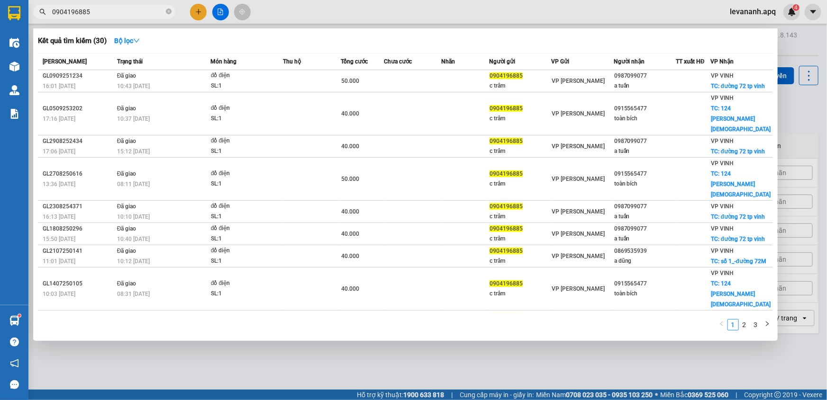
click at [786, 102] on div at bounding box center [413, 200] width 827 height 400
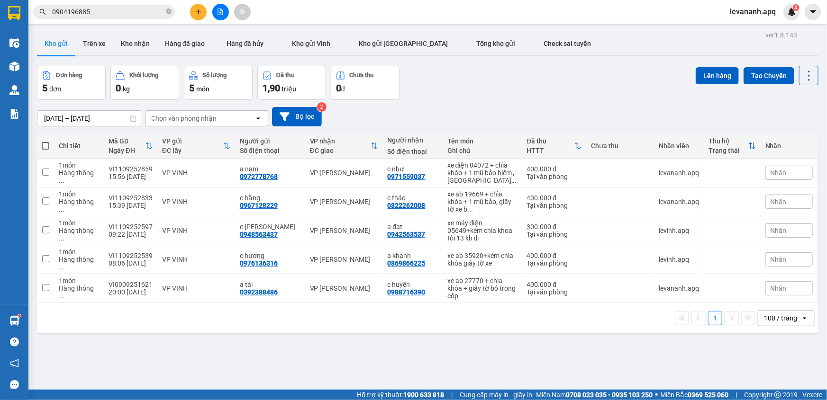
click at [118, 11] on input "0904196885" at bounding box center [108, 12] width 112 height 10
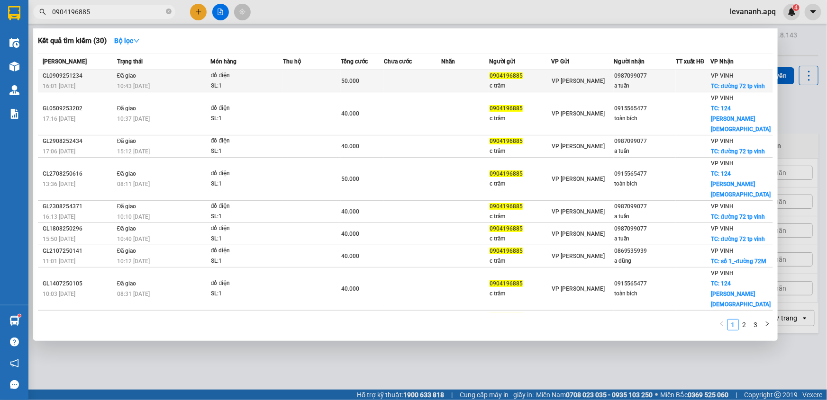
click at [614, 79] on div "0987099077" at bounding box center [644, 76] width 61 height 10
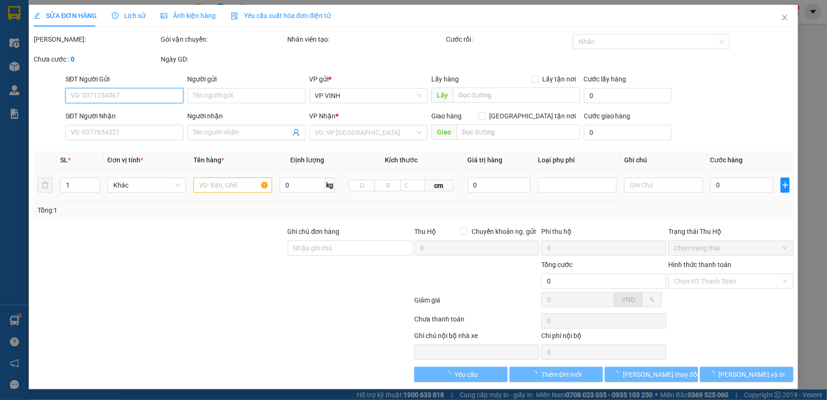
type input "0904196885"
type input "c trâm"
type input "0987099077"
type input "a tuấn"
checkbox input "true"
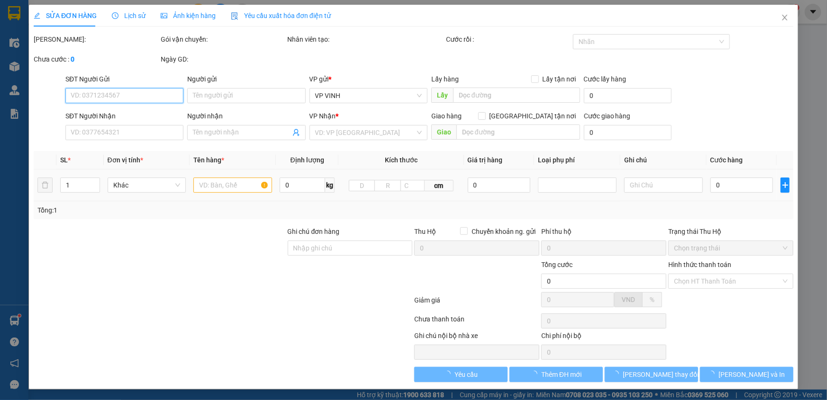
type input "đường 72 tp vinh"
type input "50.000"
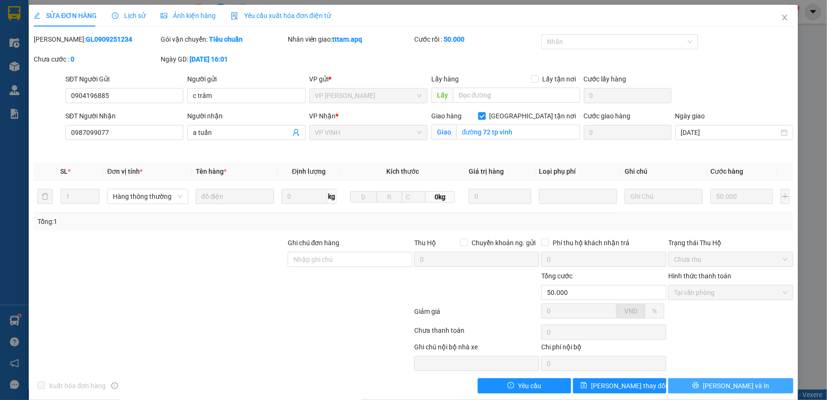
click at [736, 388] on span "[PERSON_NAME] và In" at bounding box center [736, 386] width 66 height 10
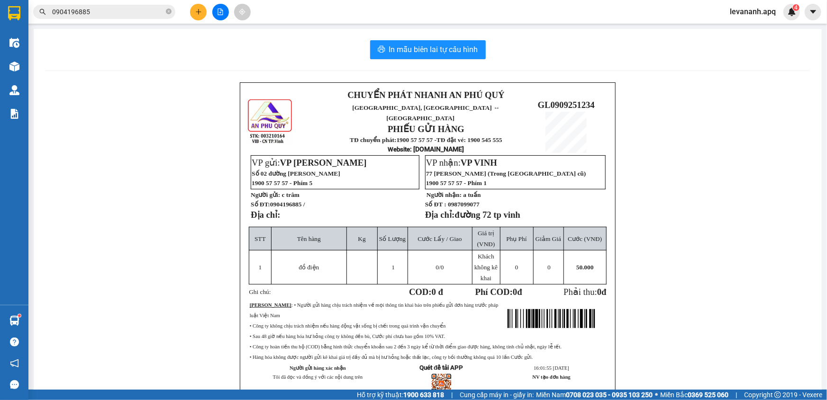
click at [522, 39] on div "In mẫu biên lai tự cấu hình CHUYỂN PHÁT NHANH AN [GEOGRAPHIC_DATA], [GEOGRAPHIC…" at bounding box center [428, 233] width 788 height 409
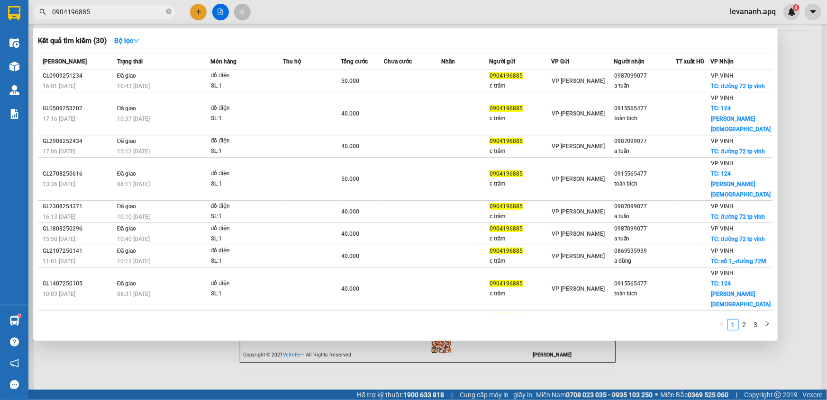
click at [111, 14] on input "0904196885" at bounding box center [108, 12] width 112 height 10
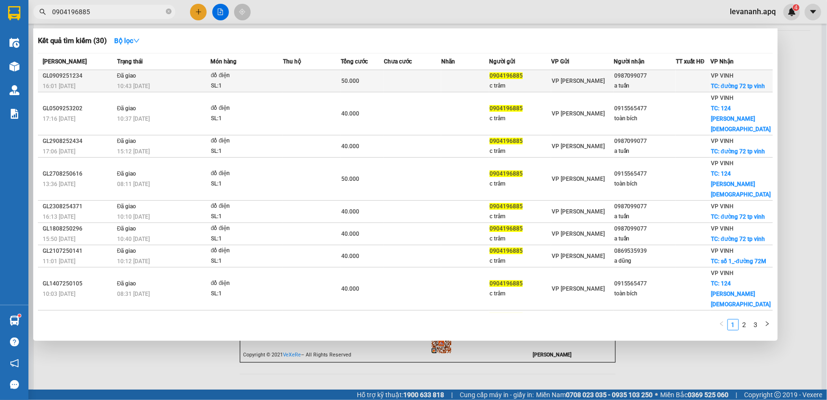
click at [151, 80] on td "Đã giao 10:43 [DATE]" at bounding box center [163, 81] width 96 height 22
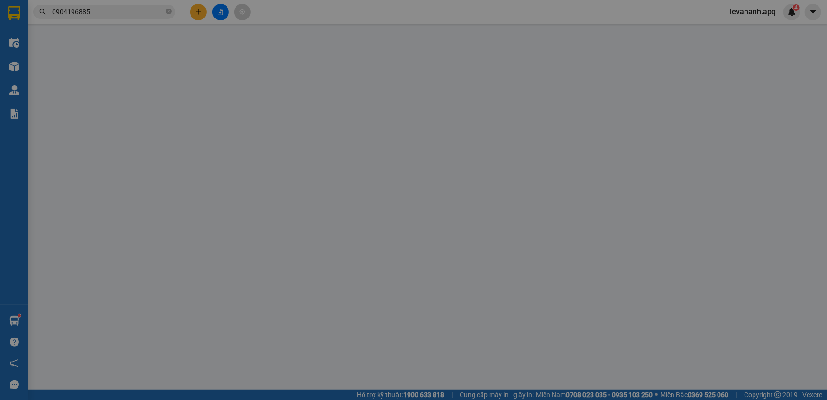
click at [133, 12] on span "Lịch sử" at bounding box center [129, 16] width 34 height 8
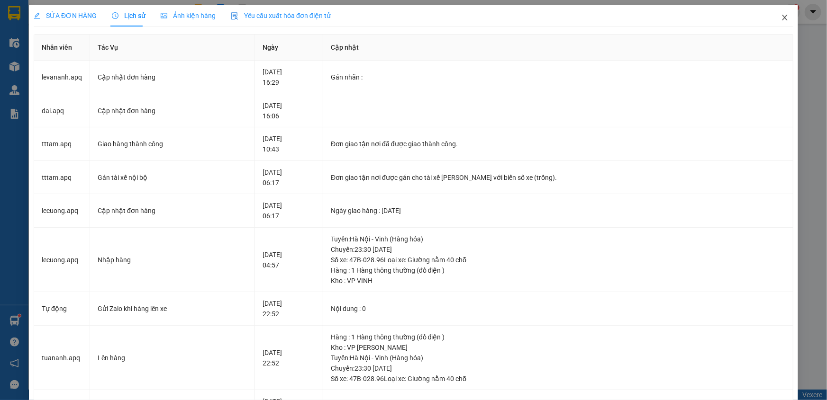
click at [782, 18] on icon "close" at bounding box center [784, 18] width 5 height 6
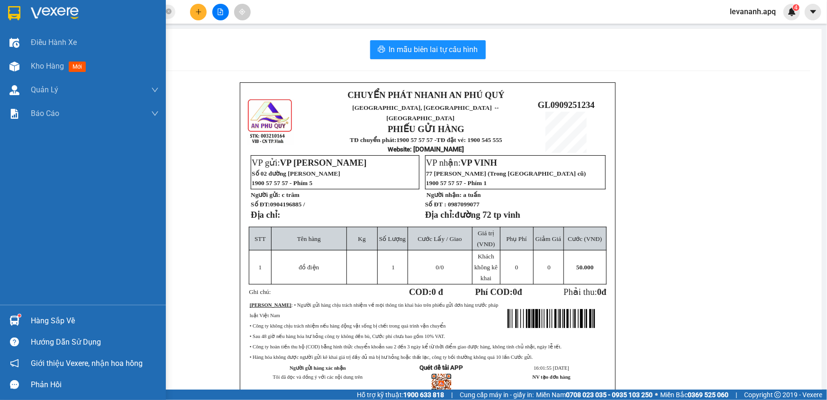
click at [17, 19] on img at bounding box center [14, 13] width 12 height 14
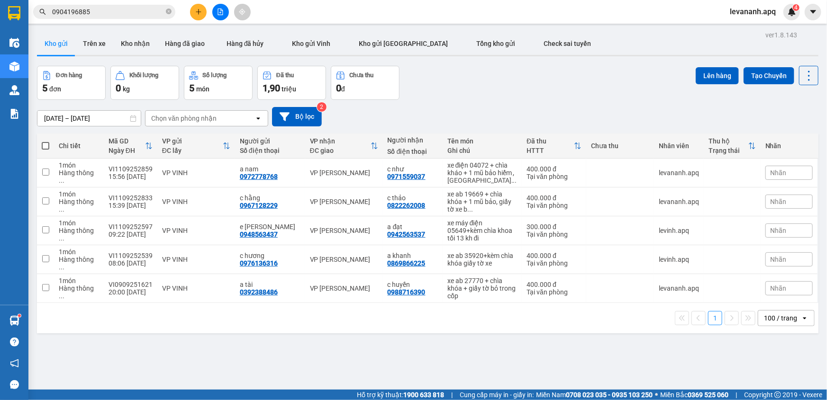
click at [132, 5] on span "0904196885" at bounding box center [104, 12] width 142 height 14
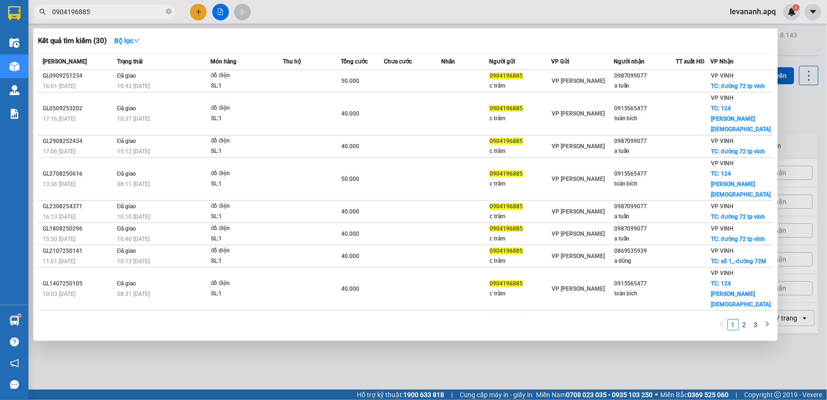
drag, startPoint x: 434, startPoint y: 352, endPoint x: 417, endPoint y: 335, distance: 23.8
click at [434, 352] on div at bounding box center [413, 200] width 827 height 400
click at [134, 14] on input "0904196885" at bounding box center [108, 12] width 112 height 10
drag, startPoint x: 187, startPoint y: 355, endPoint x: 194, endPoint y: 140, distance: 215.3
click at [187, 355] on div at bounding box center [413, 200] width 827 height 400
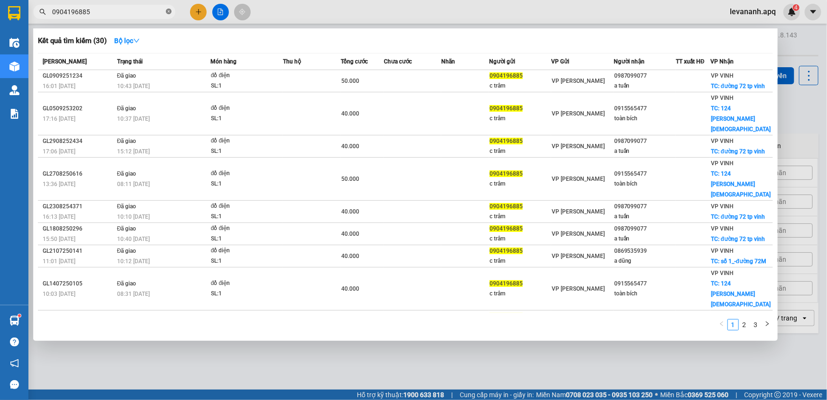
click at [168, 13] on icon "close-circle" at bounding box center [169, 12] width 6 height 6
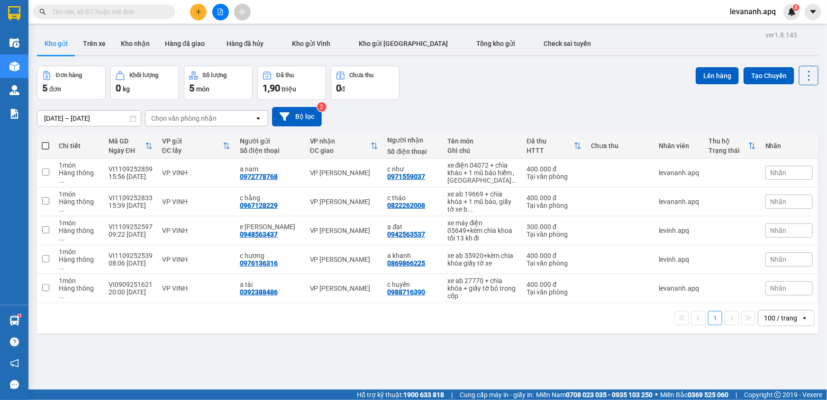
click at [104, 9] on input "text" at bounding box center [108, 12] width 112 height 10
click at [124, 14] on input "text" at bounding box center [108, 12] width 112 height 10
click at [119, 16] on input "text" at bounding box center [108, 12] width 112 height 10
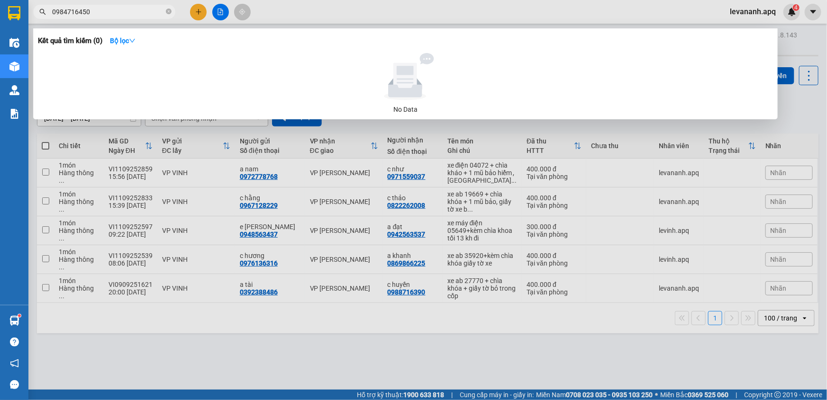
type input "0984716450"
click at [485, 134] on div at bounding box center [413, 200] width 827 height 400
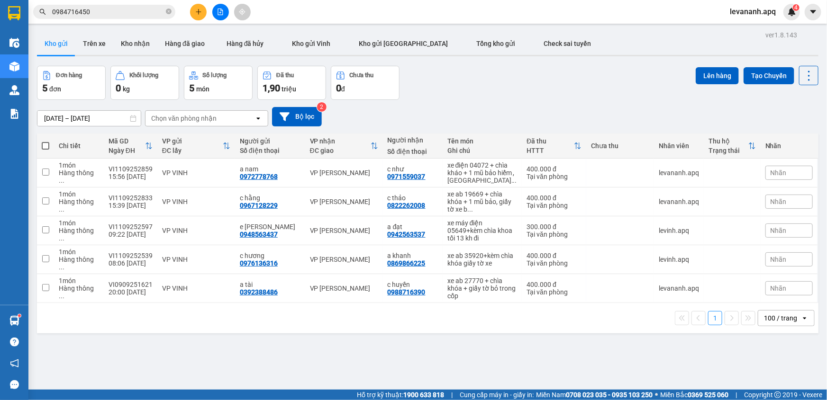
click at [127, 17] on input "0984716450" at bounding box center [108, 12] width 112 height 10
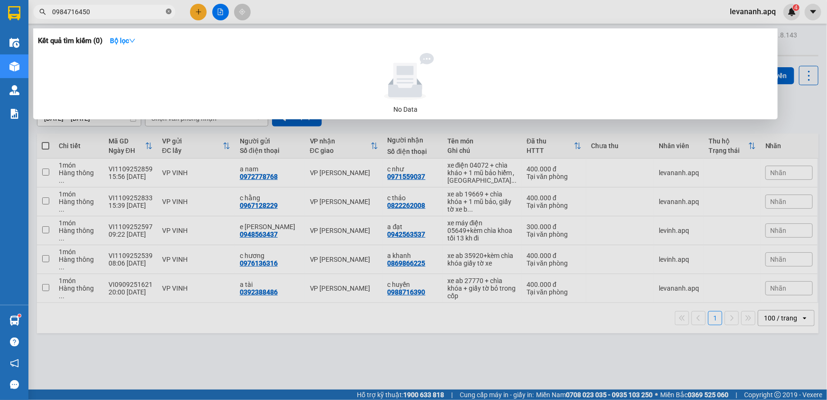
click at [167, 11] on icon "close-circle" at bounding box center [169, 12] width 6 height 6
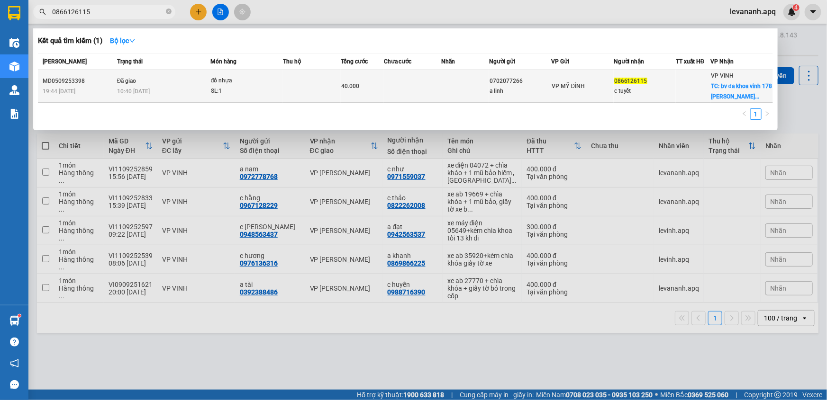
type input "0866126115"
click at [647, 90] on div "c tuyết" at bounding box center [644, 91] width 61 height 10
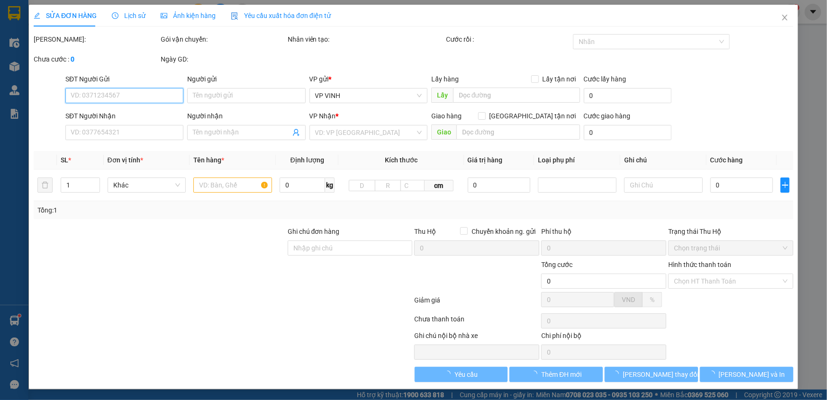
type input "0702077266"
type input "a linh"
type input "0866126115"
type input "c tuyết"
checkbox input "true"
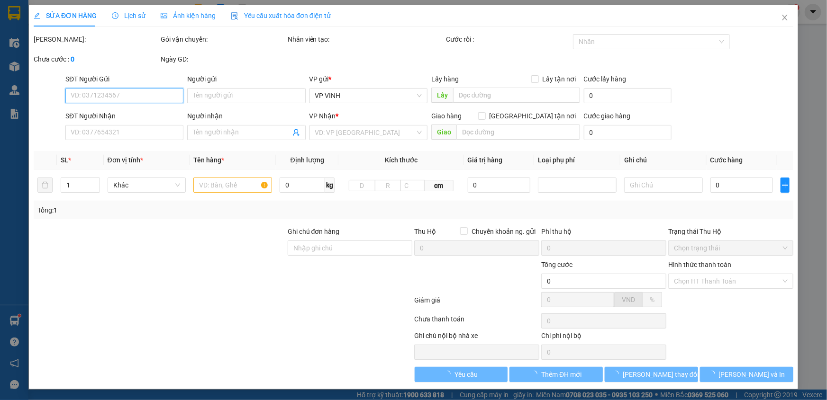
type input "bv đa khoa vinh 178 [PERSON_NAME]"
type input "40.000"
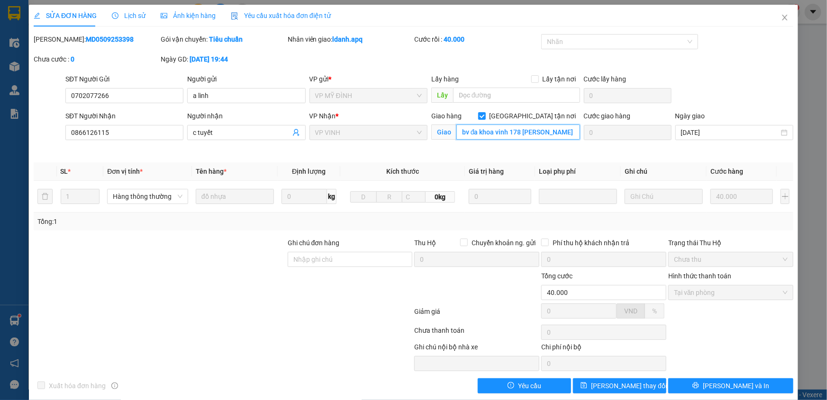
click at [552, 135] on input "bv đa khoa vinh 178 [PERSON_NAME]" at bounding box center [518, 132] width 124 height 15
drag, startPoint x: 552, startPoint y: 135, endPoint x: 531, endPoint y: 132, distance: 21.5
click at [531, 132] on input "bv đa khoa vinh 178 [PERSON_NAME]" at bounding box center [518, 132] width 124 height 15
click at [533, 132] on input "bv đa khoa vinh 178 [PERSON_NAME]" at bounding box center [518, 132] width 124 height 15
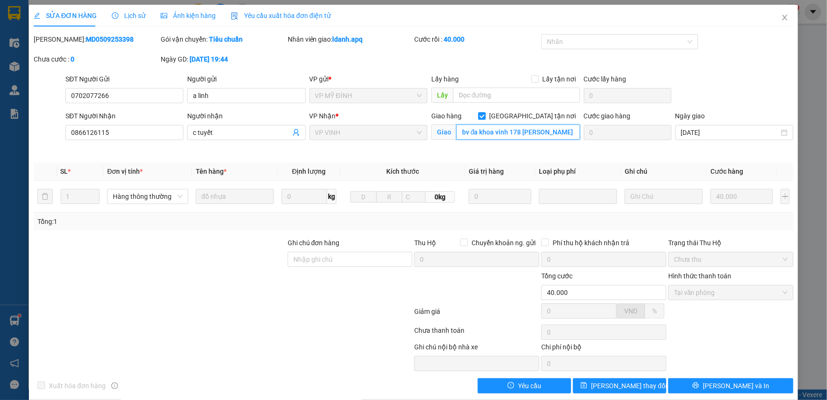
click at [533, 132] on input "bv đa khoa vinh 178 [PERSON_NAME]" at bounding box center [518, 132] width 124 height 15
click at [781, 14] on icon "close" at bounding box center [785, 18] width 8 height 8
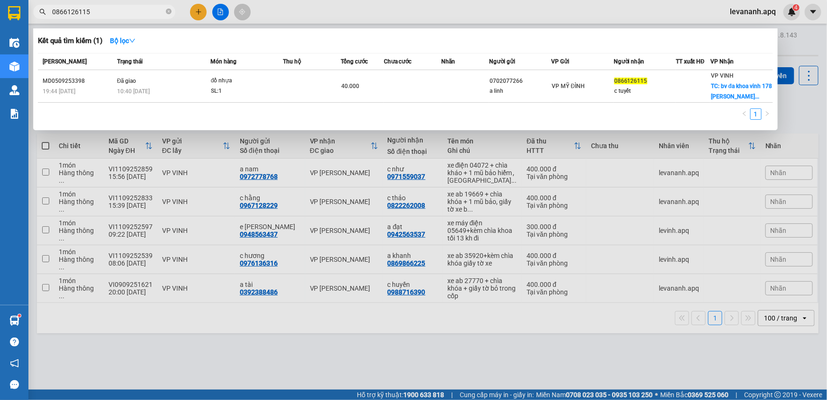
click at [137, 15] on input "0866126115" at bounding box center [108, 12] width 112 height 10
drag, startPoint x: 168, startPoint y: 9, endPoint x: 150, endPoint y: 12, distance: 17.9
click at [167, 9] on icon "close-circle" at bounding box center [169, 12] width 6 height 6
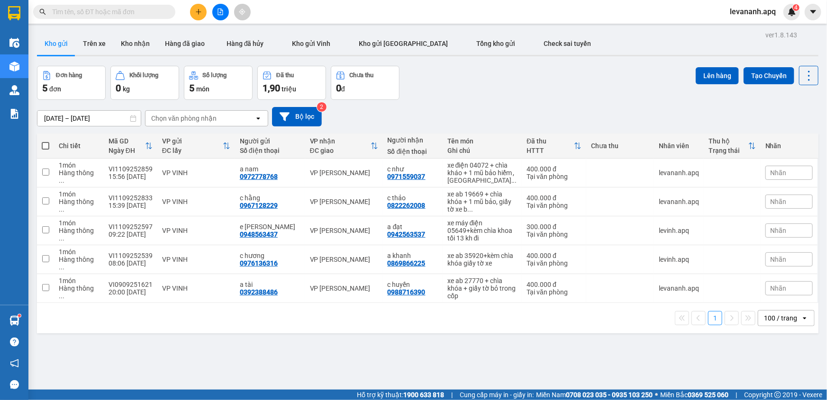
click at [150, 12] on input "text" at bounding box center [108, 12] width 112 height 10
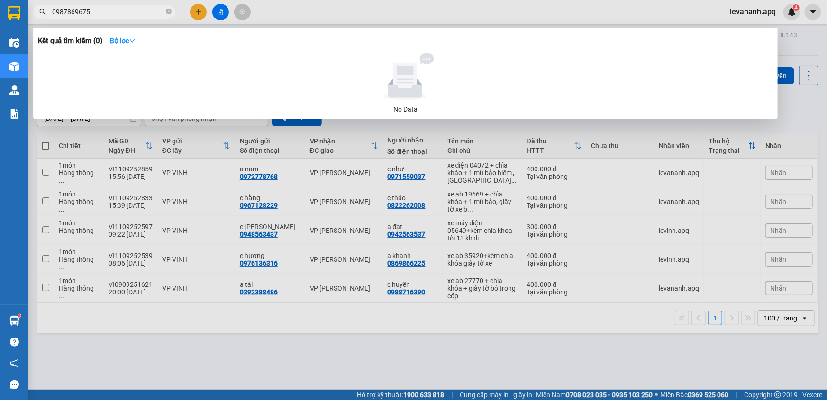
type input "0987869675"
click at [104, 18] on span "0987869675" at bounding box center [104, 12] width 142 height 14
click at [106, 12] on input "0987869675" at bounding box center [108, 12] width 112 height 10
click at [101, 14] on input "0987869675" at bounding box center [108, 12] width 112 height 10
click at [96, 11] on input "0987869675" at bounding box center [108, 12] width 112 height 10
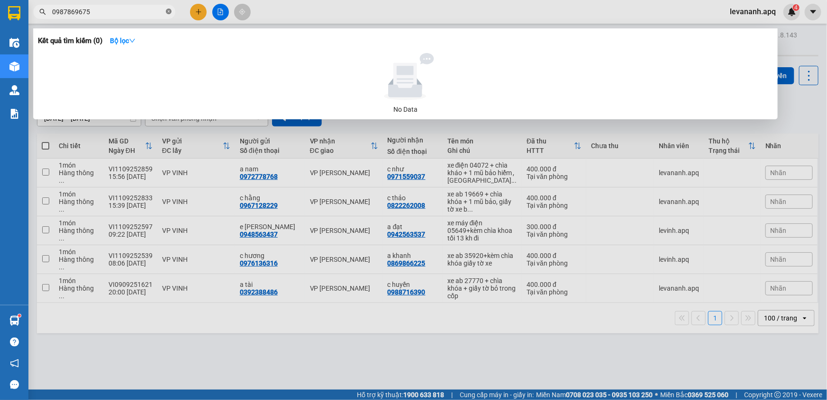
click at [169, 12] on icon "close-circle" at bounding box center [169, 12] width 6 height 6
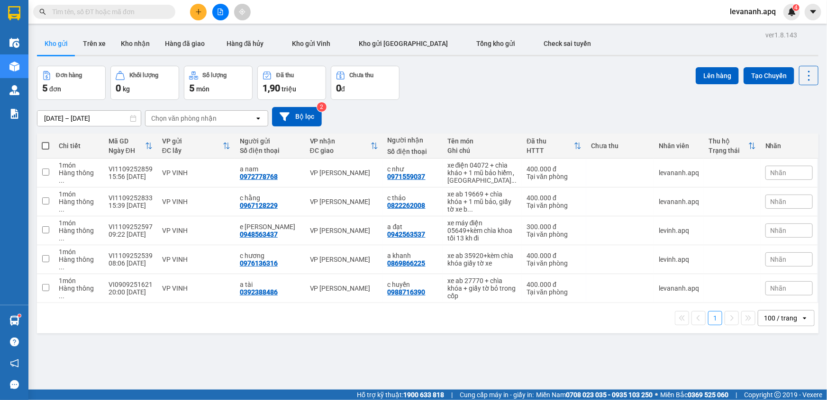
click at [199, 9] on icon "plus" at bounding box center [198, 12] width 7 height 7
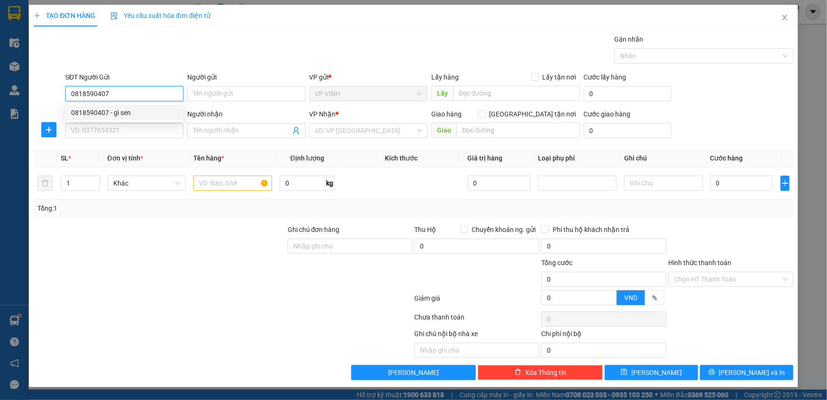
type input "0818590407"
click at [115, 120] on div "0818590407 0818590407 - gì sen" at bounding box center [124, 112] width 118 height 19
click at [113, 140] on div "SĐT Người Nhận VD: 0377654321" at bounding box center [124, 125] width 118 height 33
click at [98, 90] on input "0818590407" at bounding box center [124, 93] width 118 height 15
click at [110, 113] on div "0818590407 - gì sen" at bounding box center [124, 113] width 107 height 10
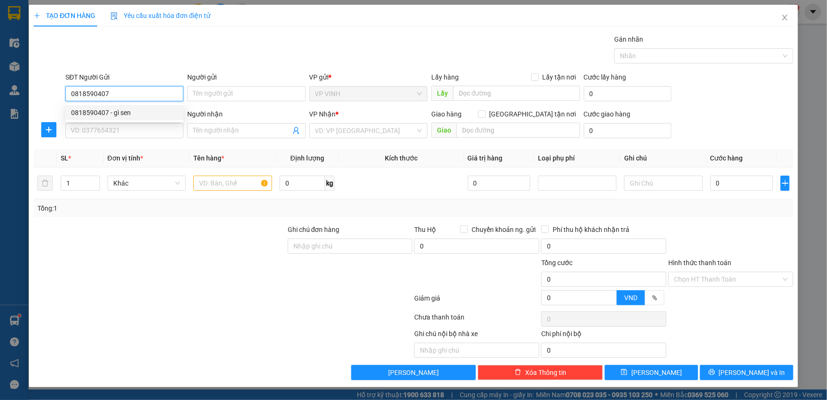
type input "gì sen"
checkbox input "true"
type input "[DATE] [PERSON_NAME]"
click at [119, 128] on input "SĐT Người Nhận" at bounding box center [124, 130] width 118 height 15
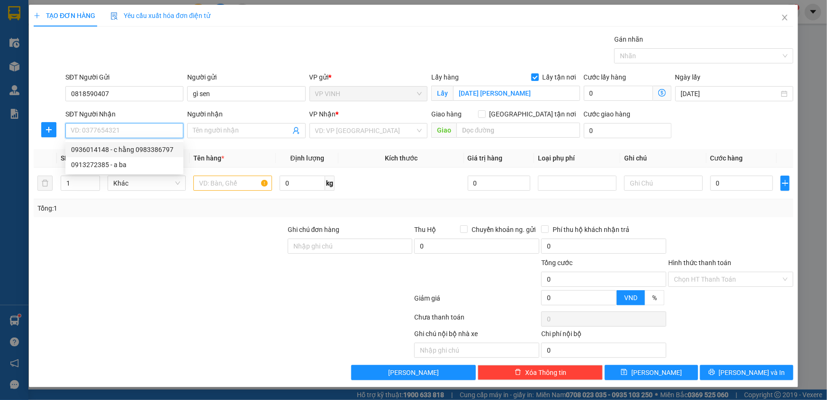
click at [118, 148] on div "0936014148 - c hằng 0983386797" at bounding box center [124, 150] width 107 height 10
type input "0936014148"
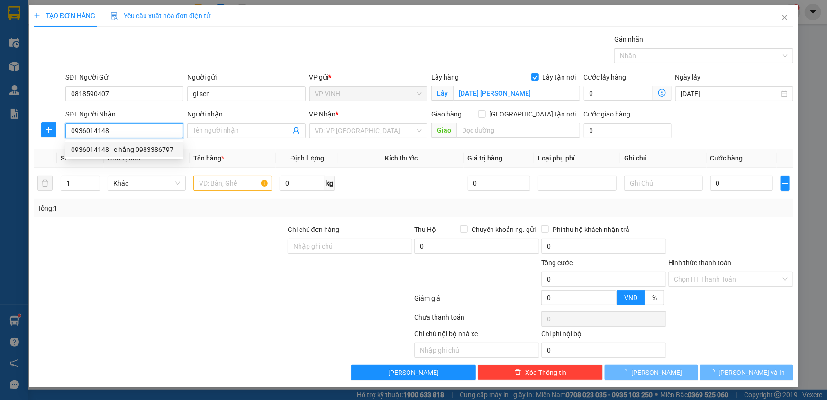
type input "c hằng 0983386797"
checkbox input "true"
type input "176 định công, hoàng mai , [GEOGRAPHIC_DATA]"
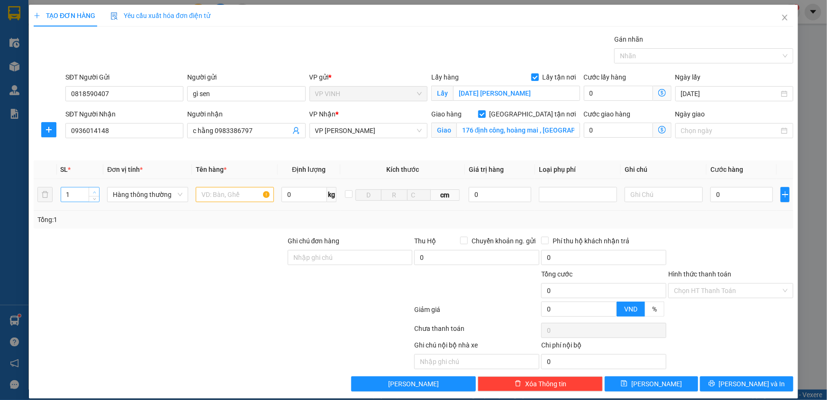
type input "2"
click at [96, 190] on span "up" at bounding box center [94, 193] width 6 height 6
click at [227, 199] on input "text" at bounding box center [235, 194] width 78 height 15
type input "bưởi"
click at [714, 190] on input "0" at bounding box center [741, 194] width 63 height 15
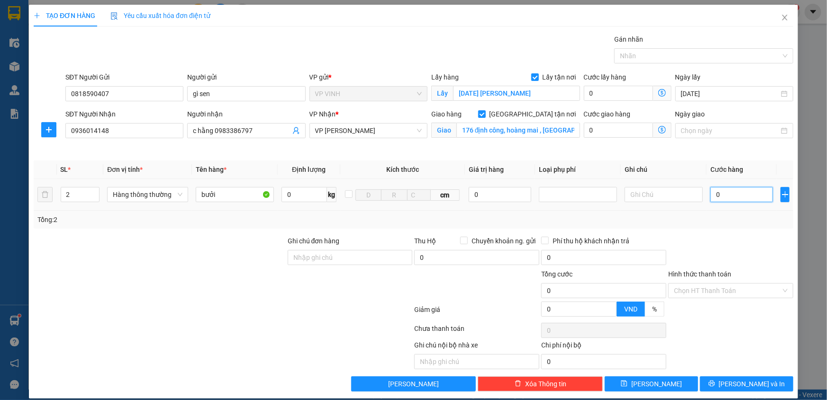
type input "1"
type input "13"
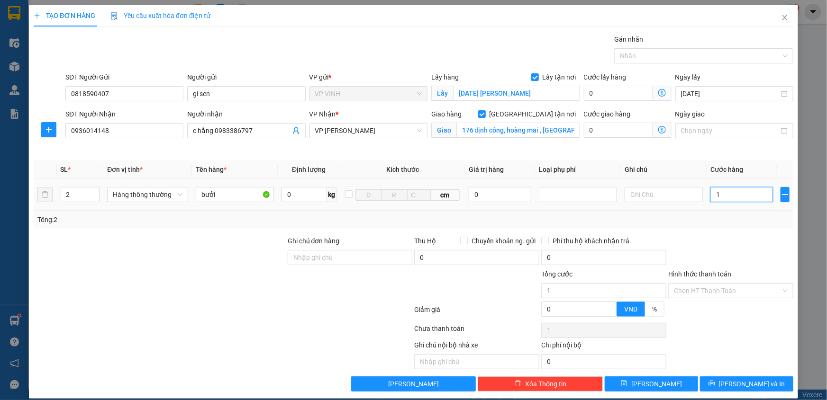
type input "13"
type input "130"
type input "130.000"
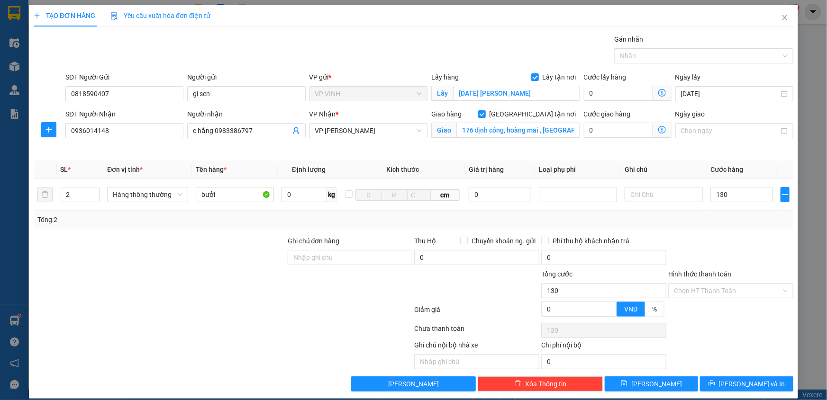
type input "130.000"
click at [732, 227] on div "Tổng: 2" at bounding box center [414, 220] width 760 height 18
click at [743, 381] on span "[PERSON_NAME] và In" at bounding box center [752, 384] width 66 height 10
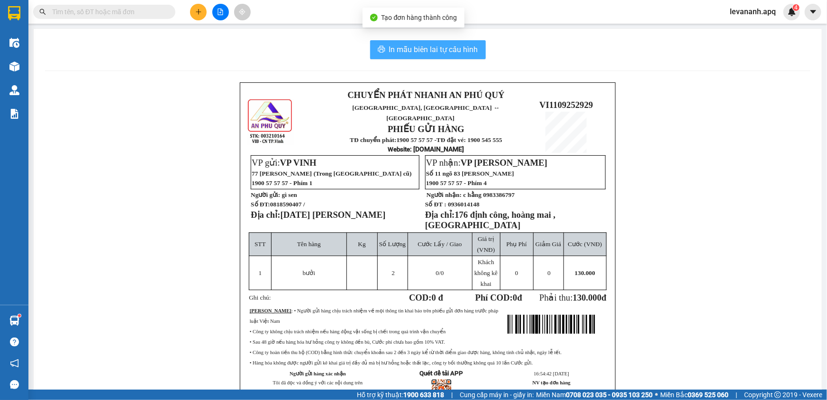
click at [446, 51] on span "In mẫu biên lai tự cấu hình" at bounding box center [433, 50] width 89 height 12
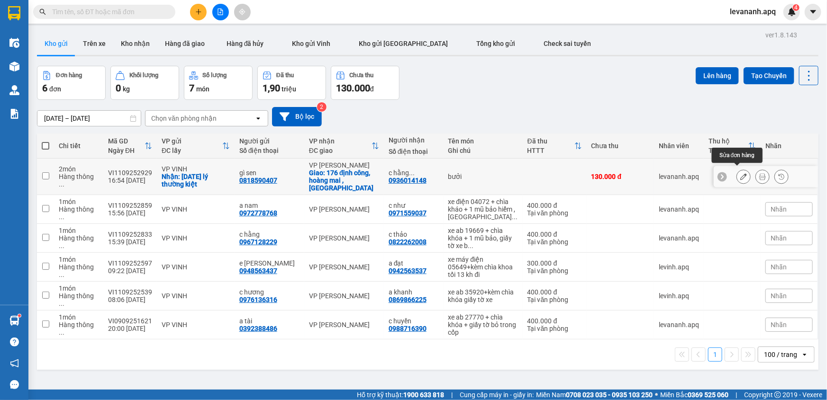
click at [740, 174] on icon at bounding box center [743, 176] width 7 height 7
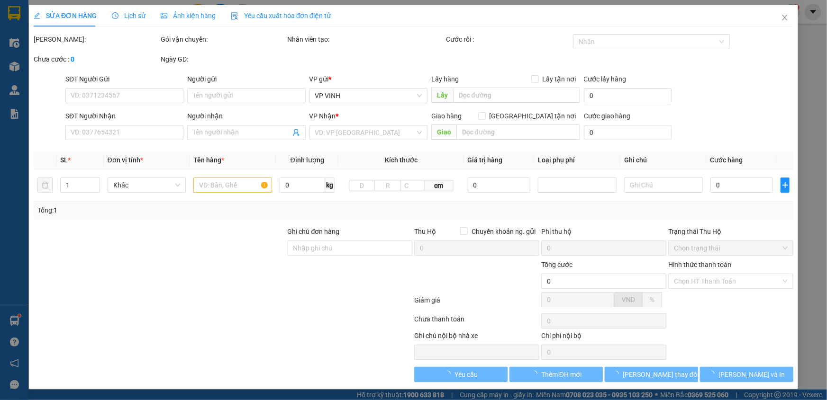
type input "0818590407"
type input "gì sen"
checkbox input "true"
type input "[DATE] [PERSON_NAME]"
type input "0936014148"
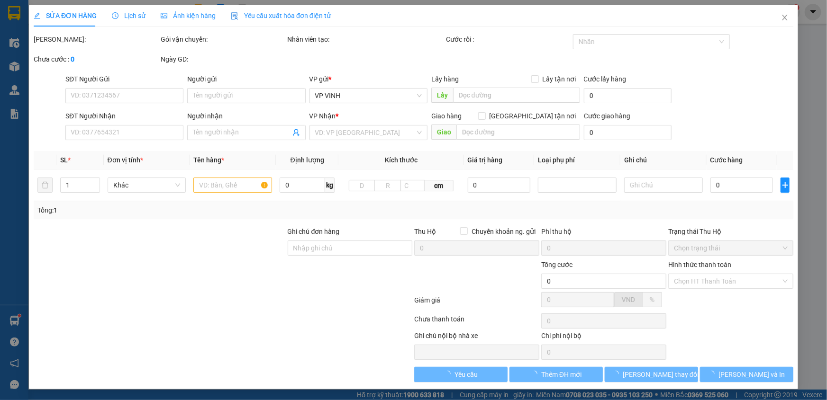
type input "c hằng 0983386797"
checkbox input "true"
type input "176 định công, hoàng mai , [GEOGRAPHIC_DATA]"
type input "130.000"
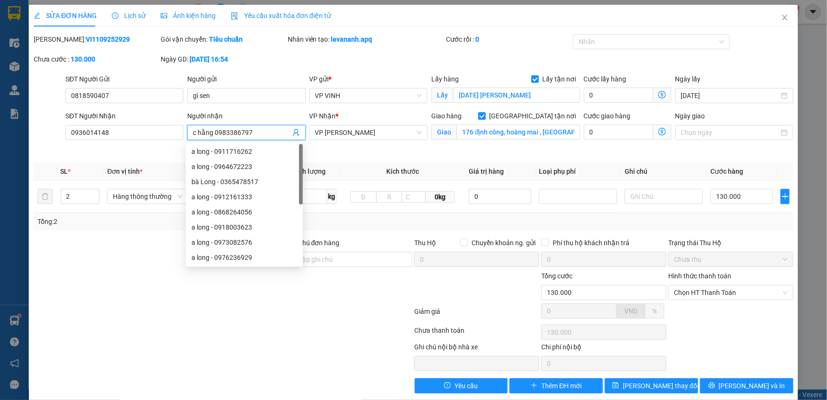
drag, startPoint x: 251, startPoint y: 135, endPoint x: 213, endPoint y: 139, distance: 38.2
click at [213, 139] on span "c hằng 0983386797" at bounding box center [246, 132] width 118 height 15
type input "c hằng"
type input "1"
click at [91, 198] on span "down" at bounding box center [94, 200] width 6 height 6
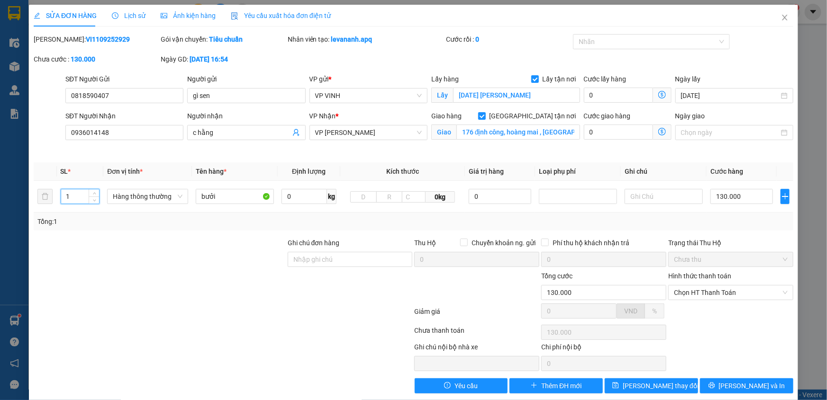
click at [126, 245] on div at bounding box center [160, 254] width 254 height 33
click at [739, 196] on input "130.000" at bounding box center [741, 196] width 63 height 15
type input "0"
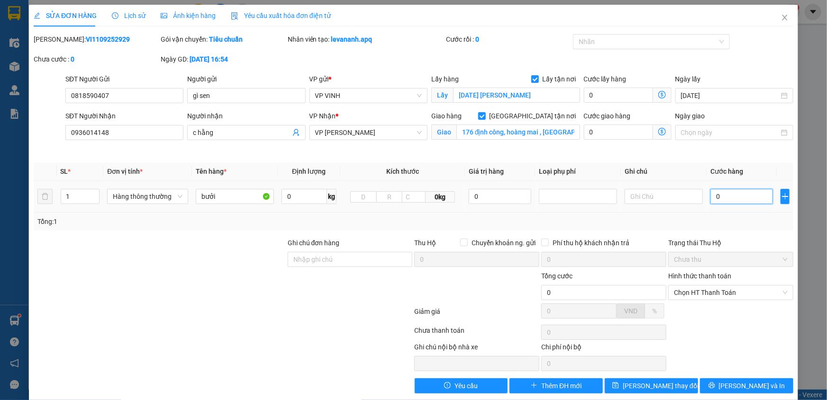
type input "7"
type input "070"
type input "70"
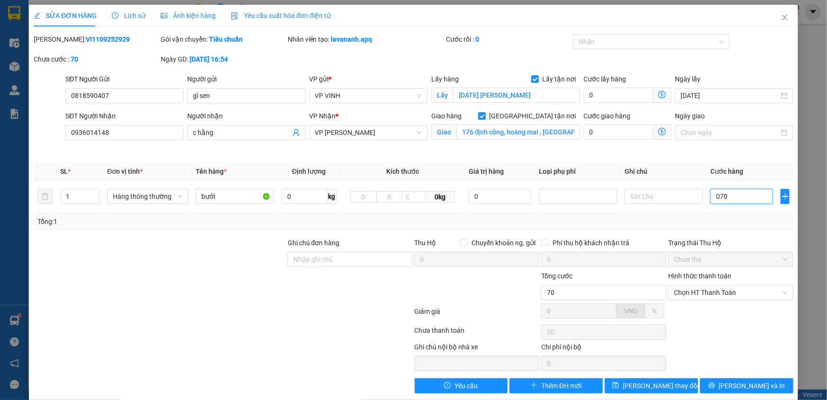
type input "070"
type input "70.000"
click at [725, 222] on div "Tổng: 1" at bounding box center [413, 222] width 752 height 10
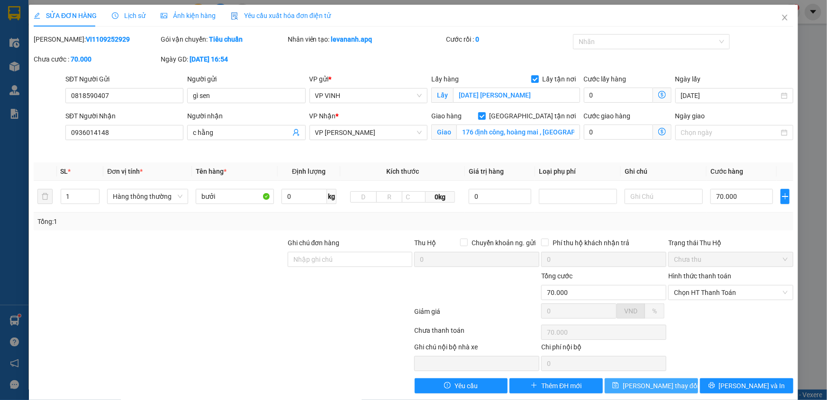
click at [660, 383] on span "[PERSON_NAME] thay đổi" at bounding box center [661, 386] width 76 height 10
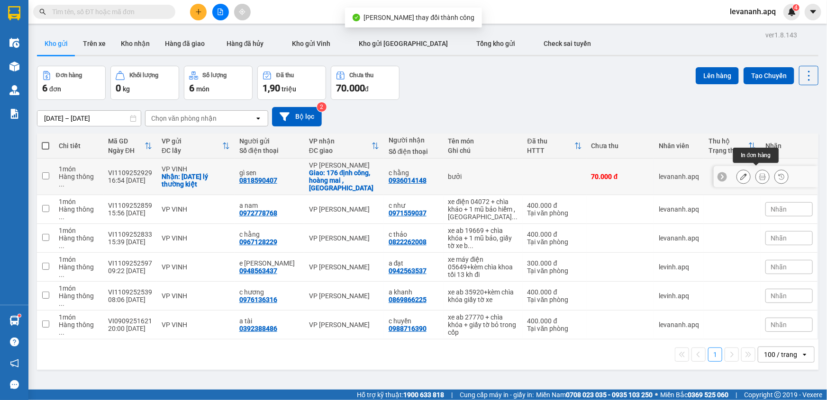
click at [759, 173] on icon at bounding box center [762, 176] width 7 height 7
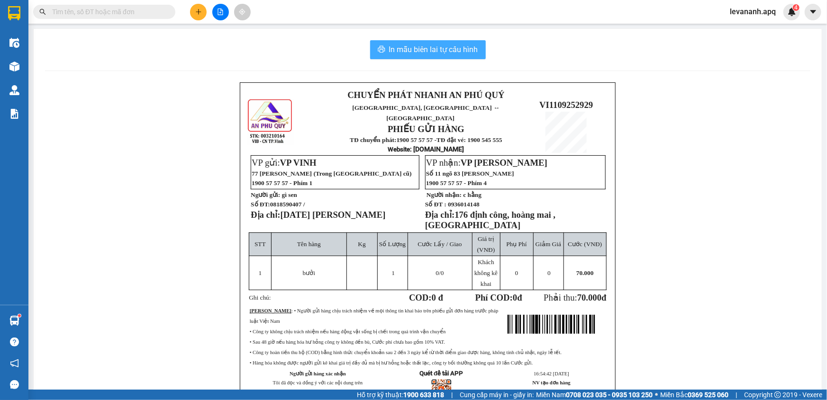
click at [472, 54] on span "In mẫu biên lai tự cấu hình" at bounding box center [433, 50] width 89 height 12
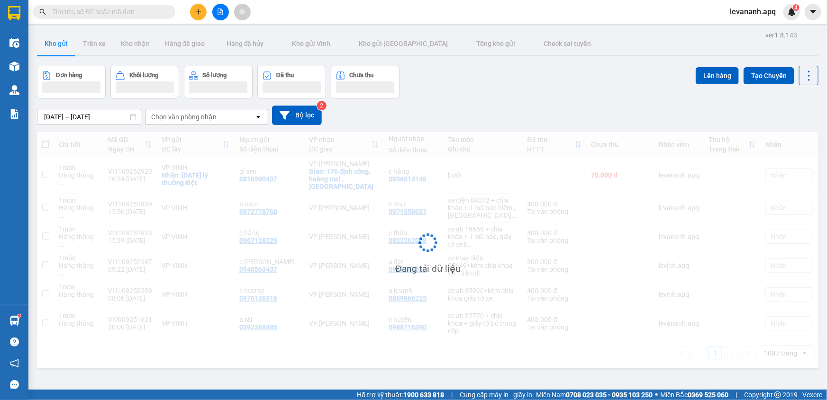
click at [197, 10] on icon "plus" at bounding box center [198, 12] width 7 height 7
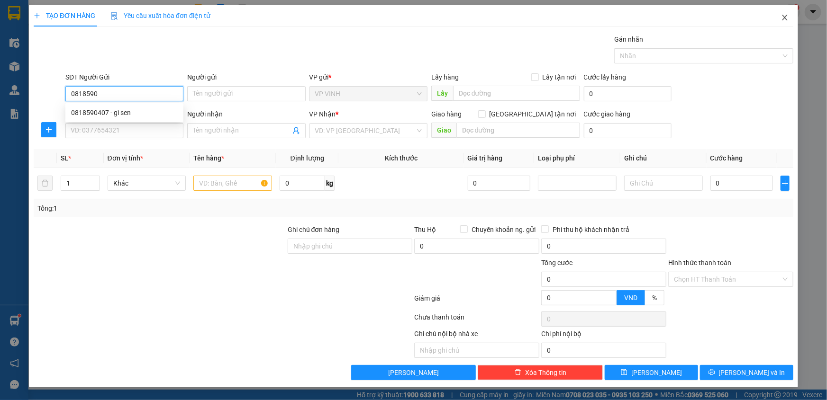
type input "0818590"
click at [788, 16] on icon "close" at bounding box center [785, 18] width 8 height 8
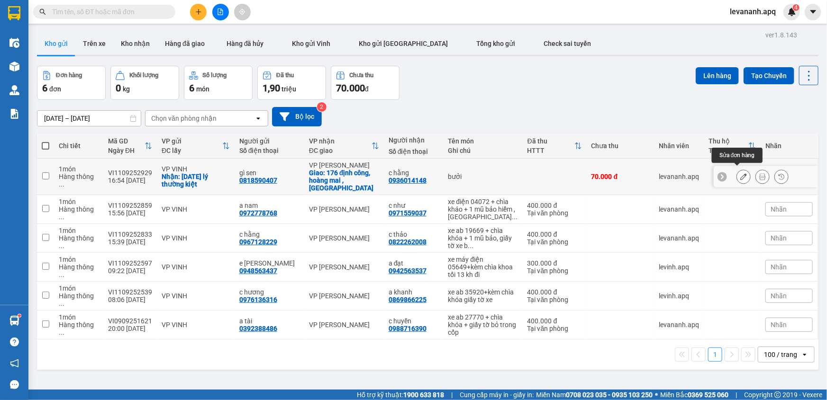
click at [740, 175] on icon at bounding box center [743, 176] width 7 height 7
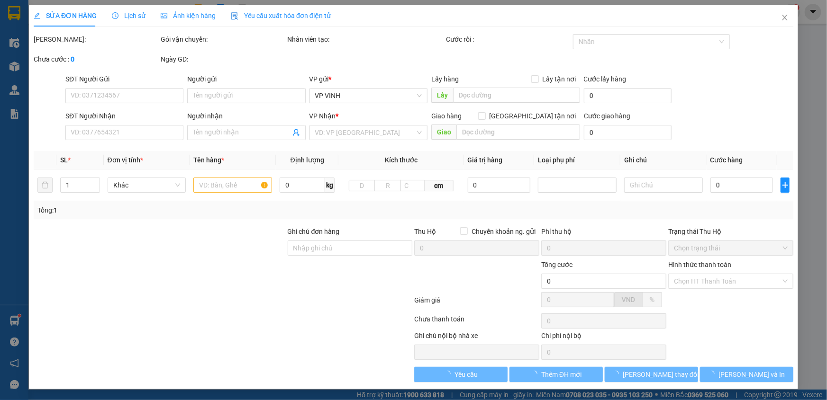
type input "0818590407"
type input "gì sen"
checkbox input "true"
type input "7/2/86 lý thường kiệt"
type input "0936014148"
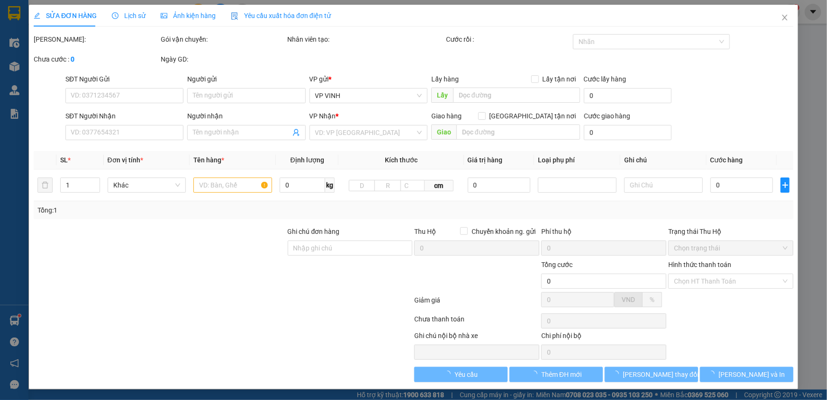
type input "c hằng"
checkbox input "true"
type input "176 định công, hoàng mai , hà nội"
type input "70.000"
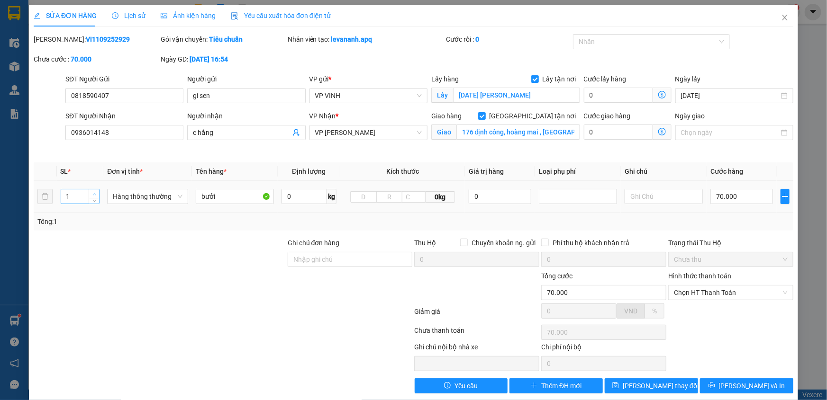
type input "2"
click at [95, 193] on span "up" at bounding box center [94, 194] width 6 height 6
click at [724, 197] on input "70.000" at bounding box center [741, 196] width 63 height 15
type input "0"
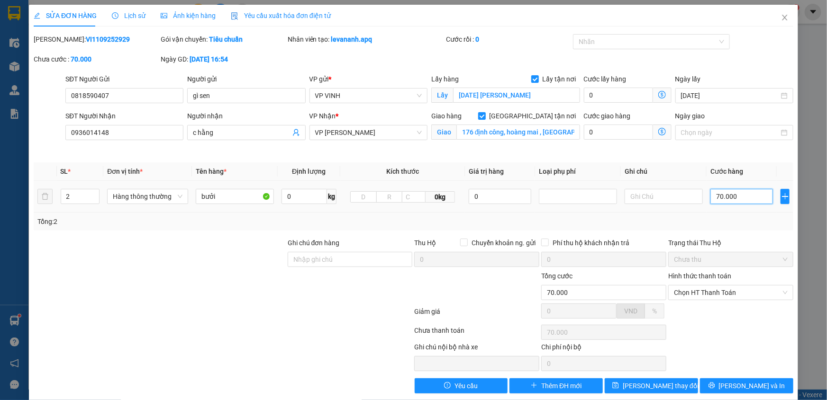
type input "0"
type input "1"
type input "01"
type input "13"
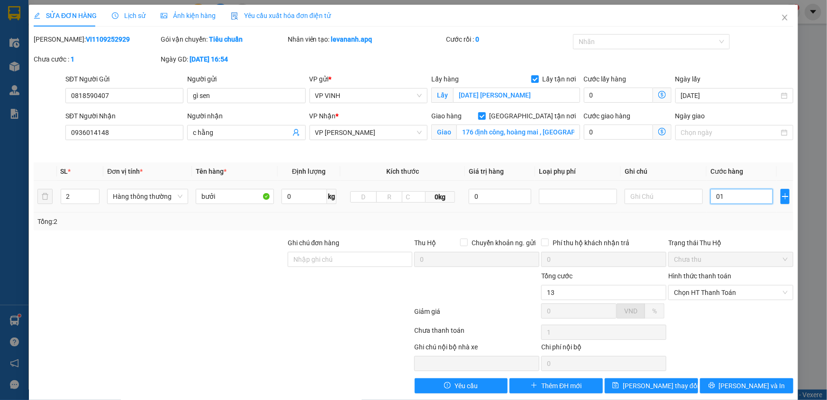
type input "13"
type input "013"
type input "130"
type input "0.130"
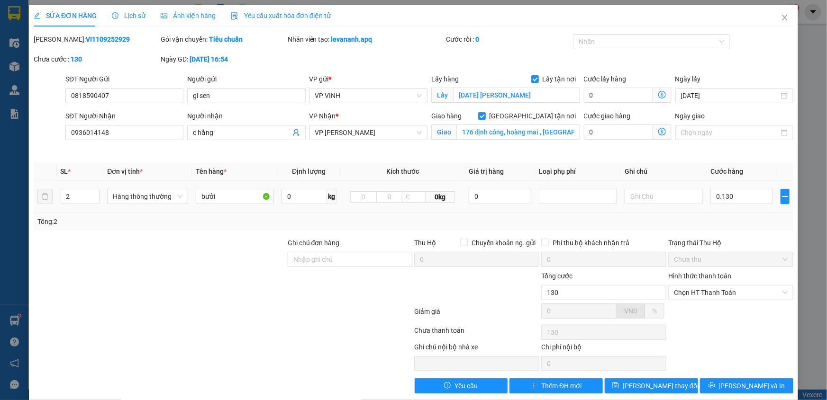
type input "130.000"
click at [758, 208] on td "130.000" at bounding box center [742, 197] width 70 height 32
click at [650, 388] on span "[PERSON_NAME] thay đổi" at bounding box center [661, 386] width 76 height 10
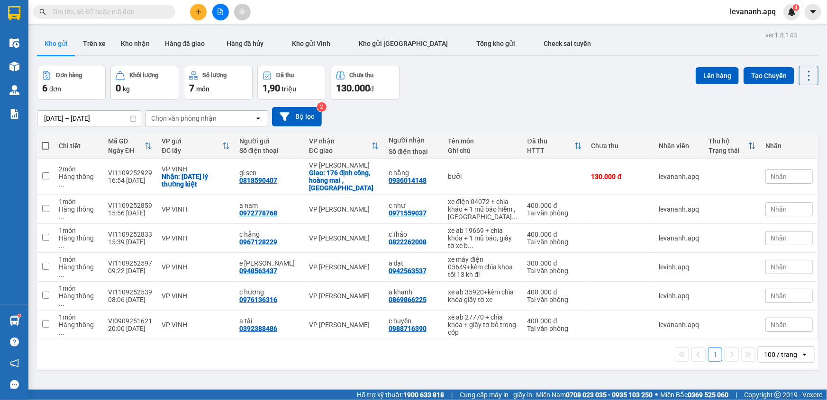
click at [196, 13] on icon "plus" at bounding box center [198, 12] width 7 height 7
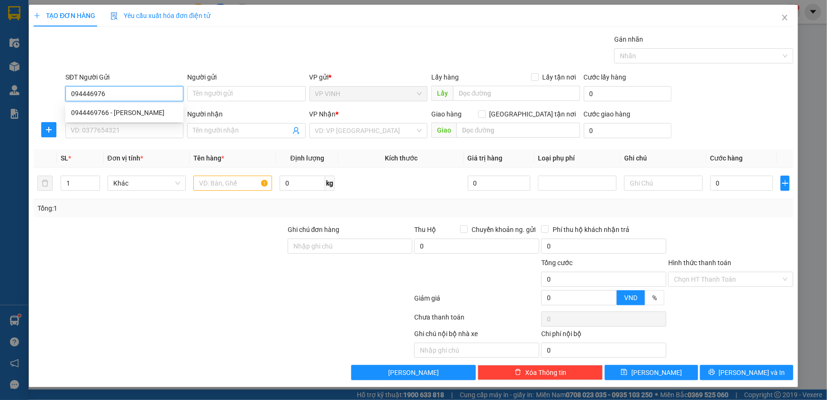
type input "0944469766"
click at [149, 108] on div "0944469766 - TRẦN VINH" at bounding box center [124, 113] width 107 height 10
type input "[PERSON_NAME]"
checkbox input "true"
type input "CHỢ VINH"
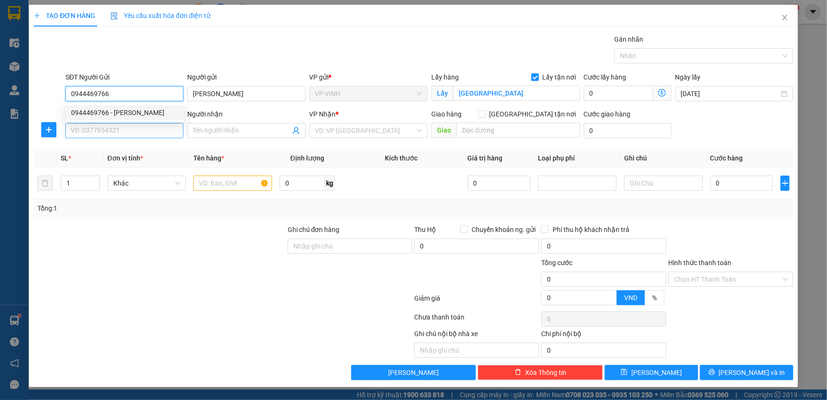
type input "0944469766"
click at [149, 129] on input "SĐT Người Nhận" at bounding box center [124, 130] width 118 height 15
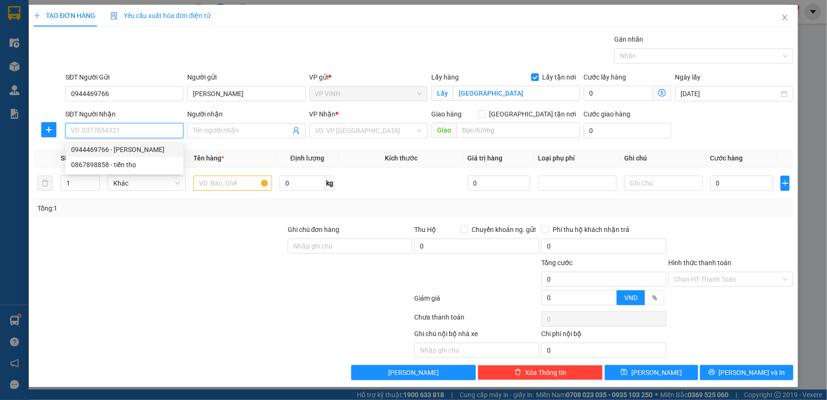
click at [140, 127] on input "SĐT Người Nhận" at bounding box center [124, 130] width 118 height 15
click at [209, 188] on input "text" at bounding box center [232, 183] width 79 height 15
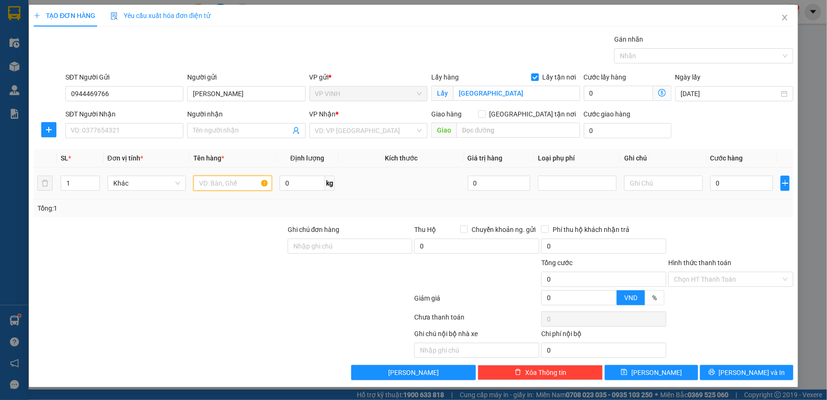
click at [227, 182] on input "text" at bounding box center [232, 183] width 79 height 15
type input "hàng khô"
click at [123, 126] on input "SĐT Người Nhận" at bounding box center [124, 130] width 118 height 15
click at [100, 134] on input "SĐT Người Nhận" at bounding box center [124, 130] width 118 height 15
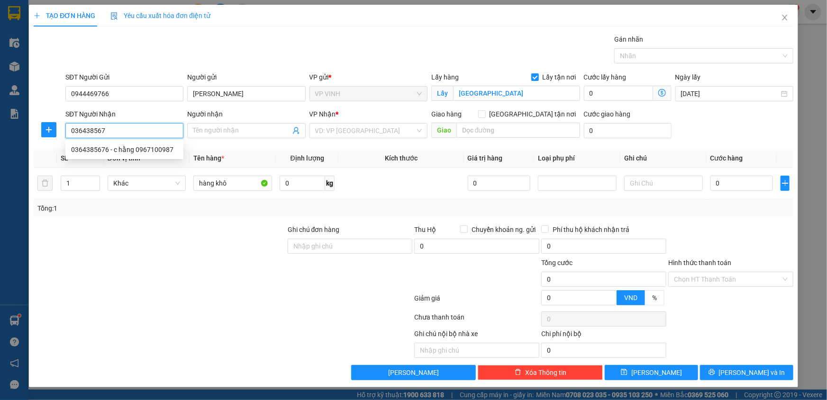
type input "0364385676"
click at [126, 148] on div "0364385676 - c hằng 0967100987" at bounding box center [124, 150] width 107 height 10
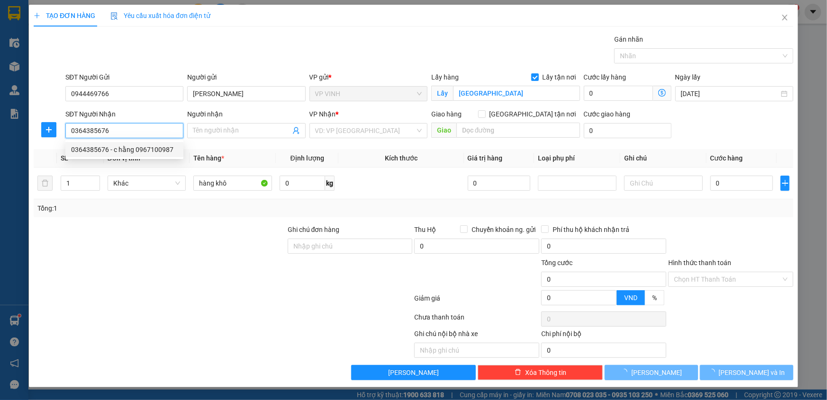
type input "c hằng 0967100987"
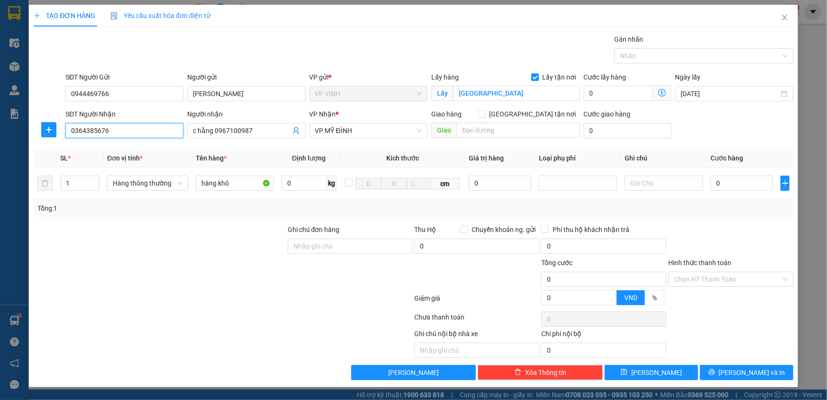
type input "0364385676"
click at [93, 180] on icon "up" at bounding box center [94, 181] width 3 height 3
type input "5"
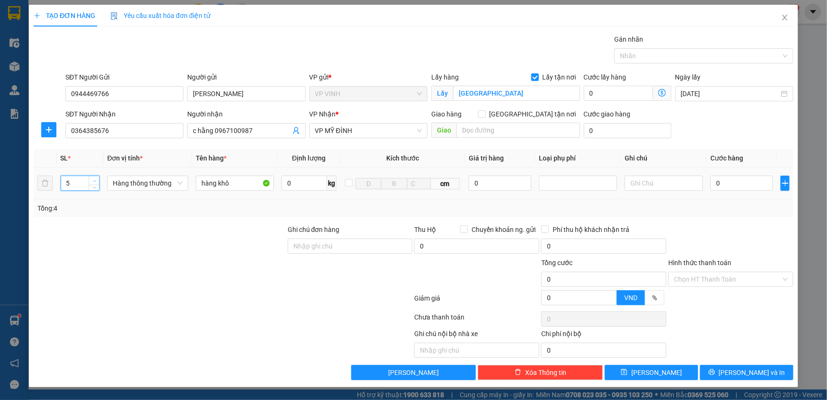
click at [93, 180] on icon "up" at bounding box center [94, 181] width 3 height 3
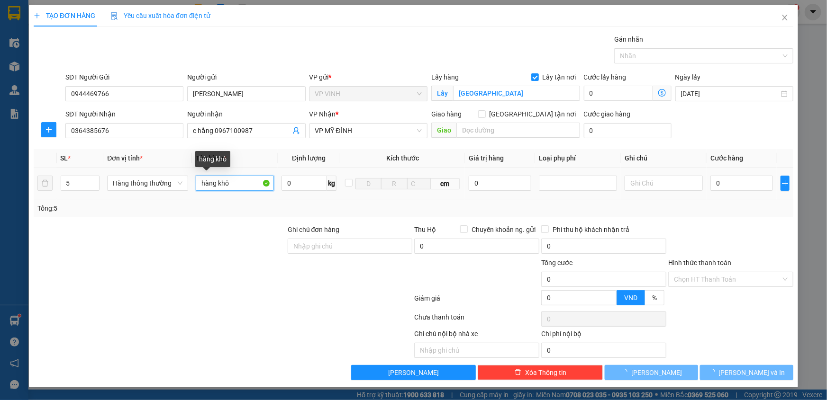
drag, startPoint x: 238, startPoint y: 188, endPoint x: 172, endPoint y: 208, distance: 68.4
click at [172, 208] on div "SL * Đơn vị tính * Tên hàng * Định lượng Kích thước Giá trị hàng Loại phụ phí G…" at bounding box center [414, 183] width 760 height 68
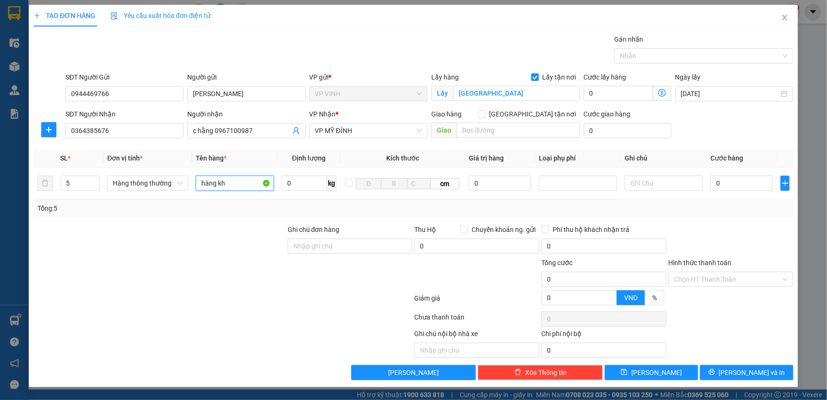
type input "hàng khô"
click at [722, 181] on input "0" at bounding box center [741, 183] width 63 height 15
click at [735, 181] on input "0" at bounding box center [741, 183] width 63 height 15
click at [251, 225] on div at bounding box center [160, 241] width 254 height 33
click at [725, 188] on input "0" at bounding box center [741, 183] width 63 height 15
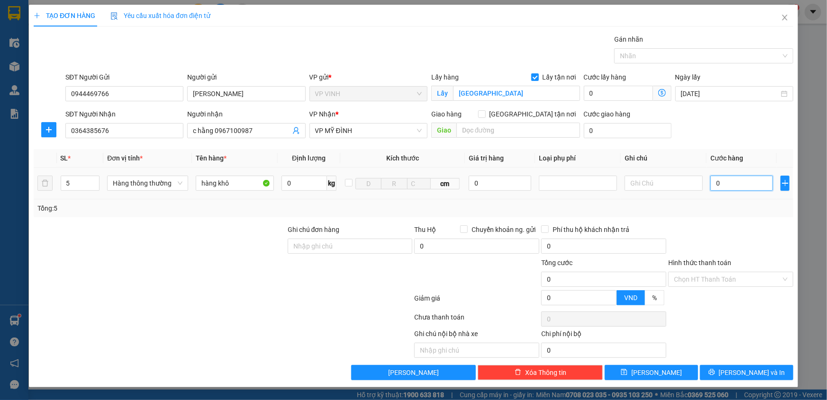
type input "2"
type input "26"
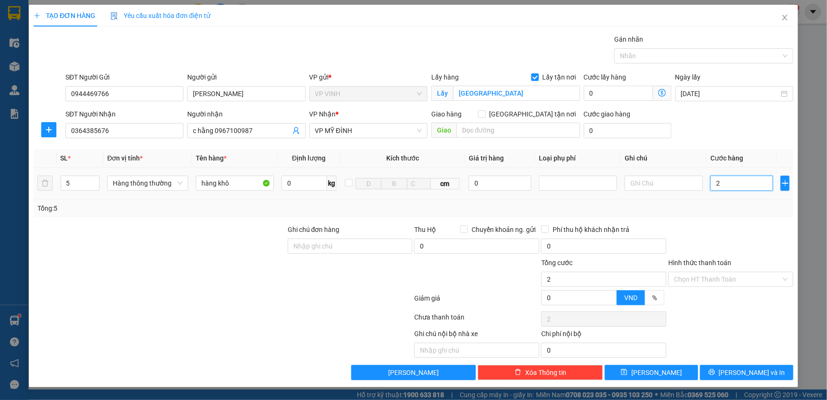
type input "26"
type input "260"
type input "260.000"
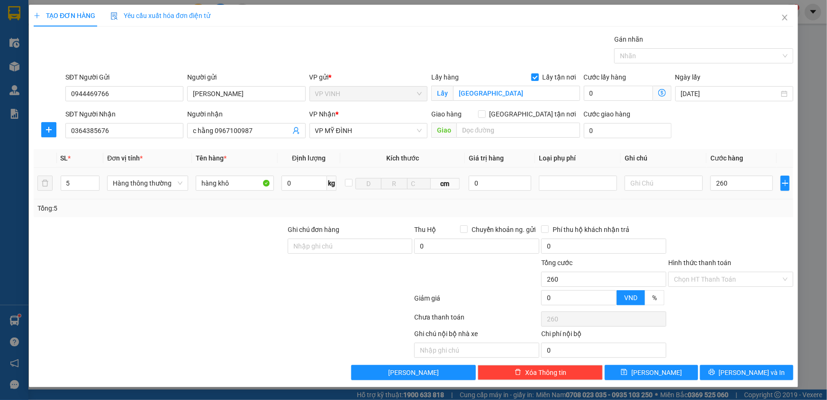
type input "260.000"
click at [719, 215] on div "Tổng: 5" at bounding box center [414, 208] width 760 height 18
drag, startPoint x: 705, startPoint y: 275, endPoint x: 706, endPoint y: 287, distance: 12.4
click at [705, 275] on input "Hình thức thanh toán" at bounding box center [727, 279] width 107 height 14
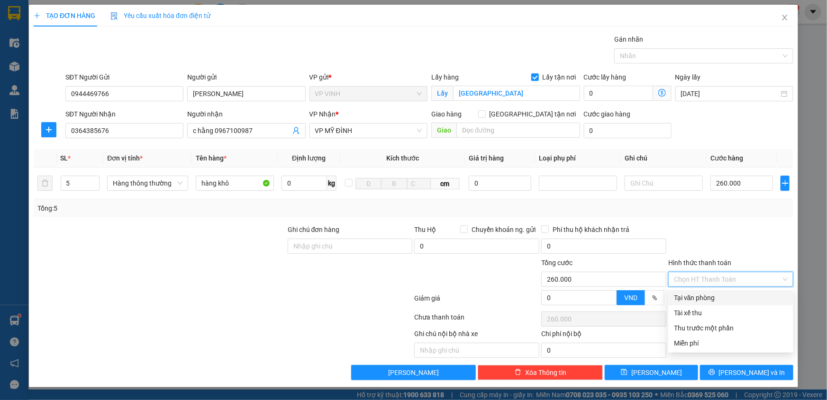
click at [707, 294] on div "Tại văn phòng" at bounding box center [731, 298] width 114 height 10
type input "0"
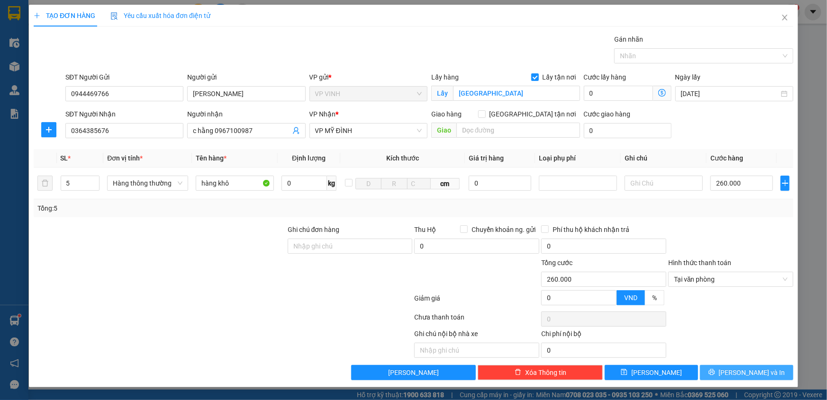
click at [747, 373] on span "[PERSON_NAME] và In" at bounding box center [752, 373] width 66 height 10
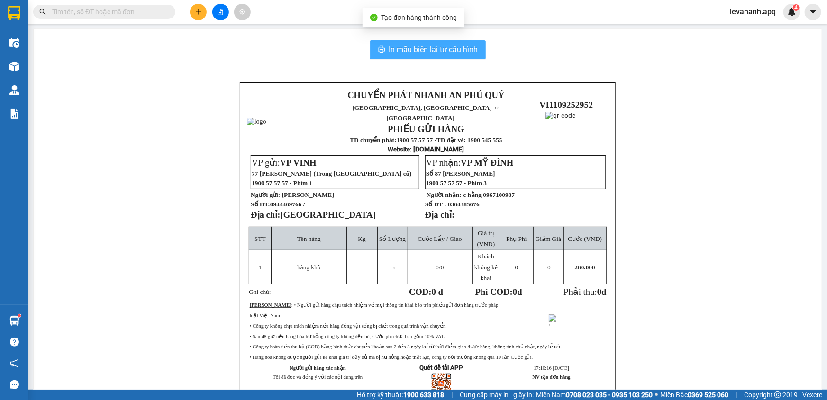
click at [439, 50] on span "In mẫu biên lai tự cấu hình" at bounding box center [433, 50] width 89 height 12
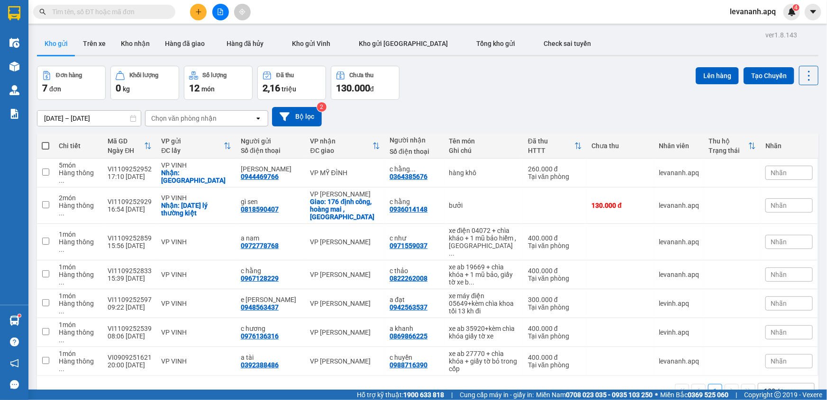
click at [87, 17] on span at bounding box center [104, 12] width 142 height 14
click at [88, 13] on input "text" at bounding box center [108, 12] width 112 height 10
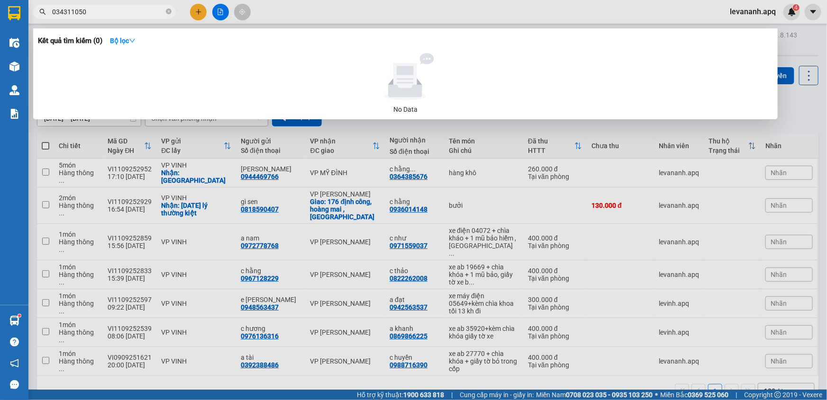
type input "0343110504"
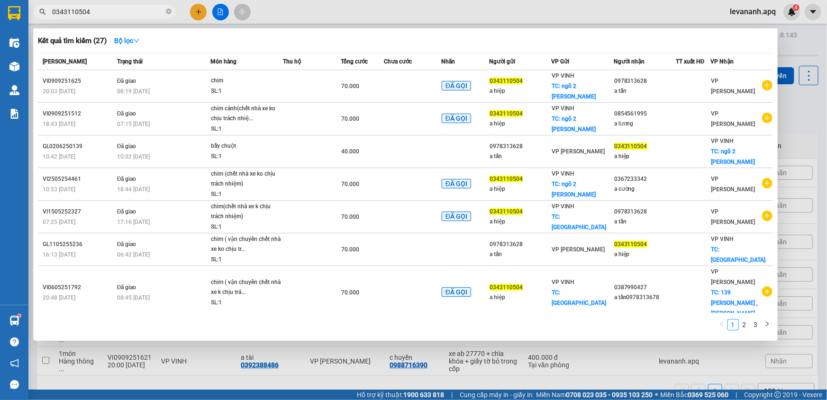
click at [105, 15] on input "0343110504" at bounding box center [108, 12] width 112 height 10
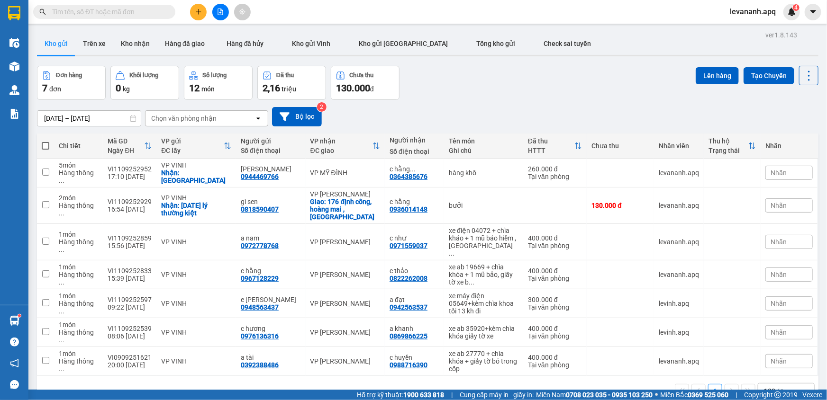
click at [126, 13] on input "text" at bounding box center [108, 12] width 112 height 10
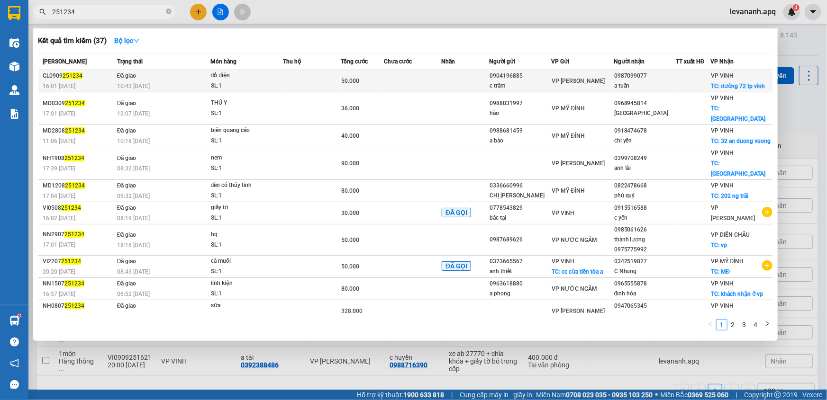
type input "251234"
click at [361, 80] on div "50.000" at bounding box center [362, 81] width 42 height 10
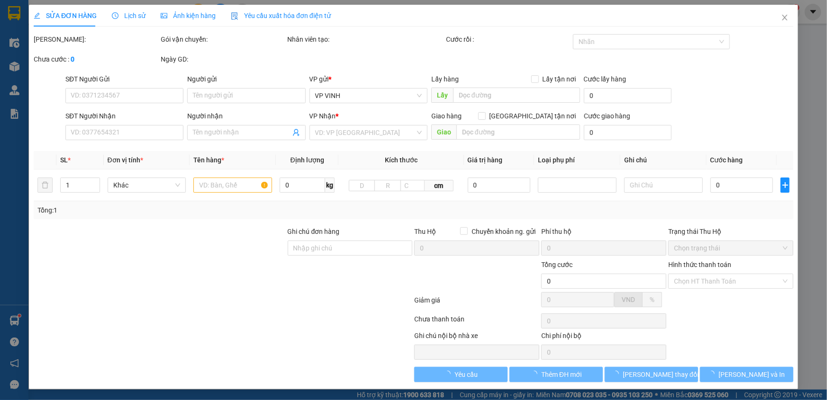
type input "0904196885"
type input "c trâm"
type input "0987099077"
type input "a tuấn"
checkbox input "true"
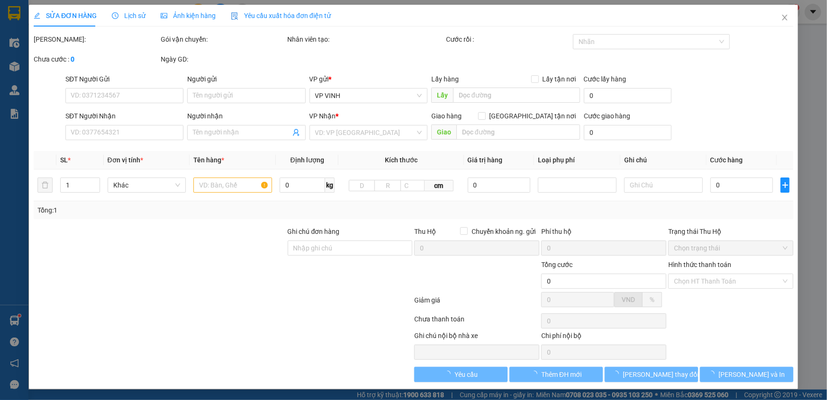
type input "đường 72 tp vinh"
type input "50.000"
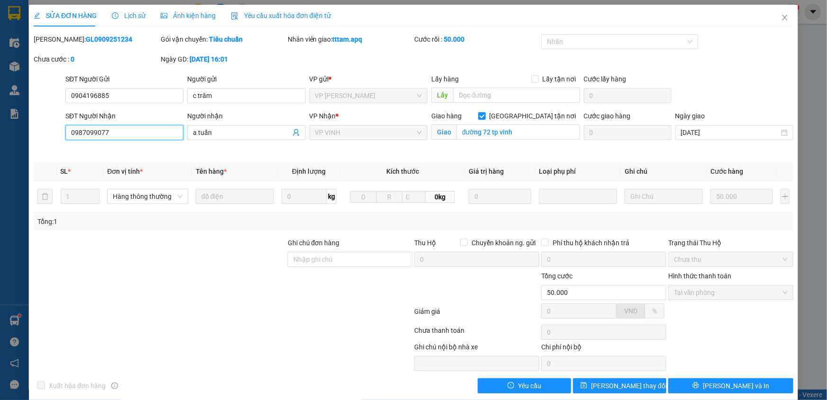
drag, startPoint x: 127, startPoint y: 132, endPoint x: 60, endPoint y: 137, distance: 67.0
click at [60, 137] on div "SĐT Người Nhận 0987099077 0987099077 Người nhận a tuấn VP Nhận * VP VINH Giao h…" at bounding box center [414, 133] width 762 height 45
type input "0915565477"
click at [215, 137] on span "a tuấn" at bounding box center [246, 132] width 118 height 15
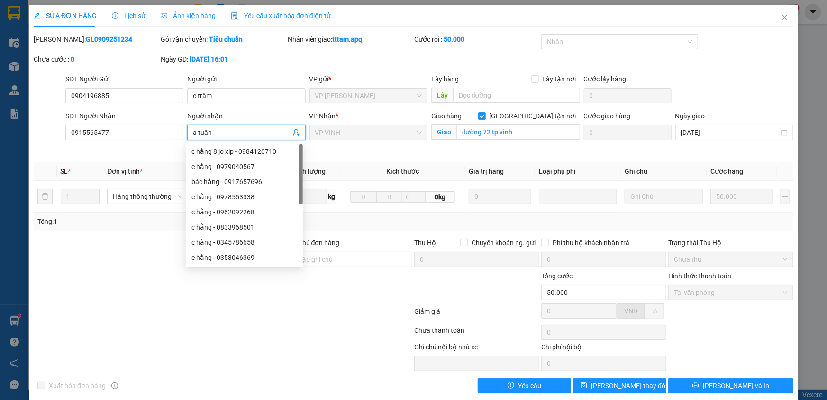
drag, startPoint x: 230, startPoint y: 133, endPoint x: 161, endPoint y: 149, distance: 70.6
click at [161, 149] on div "SĐT Người Nhận 0915565477 Người nhận a tuấn VP Nhận * VP VINH Giao hàng Giao tậ…" at bounding box center [429, 133] width 732 height 45
type input "kh"
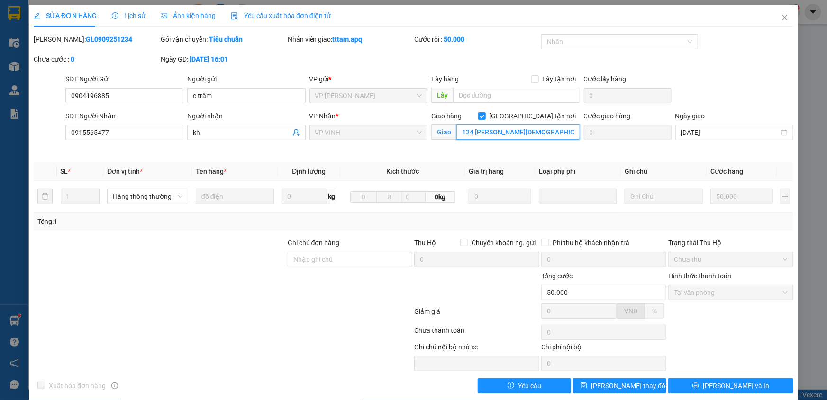
scroll to position [0, 4]
type input "124 phạm hồng thái , khối 6 , cửa nam"
click at [616, 385] on span "[PERSON_NAME] thay đổi" at bounding box center [629, 386] width 76 height 10
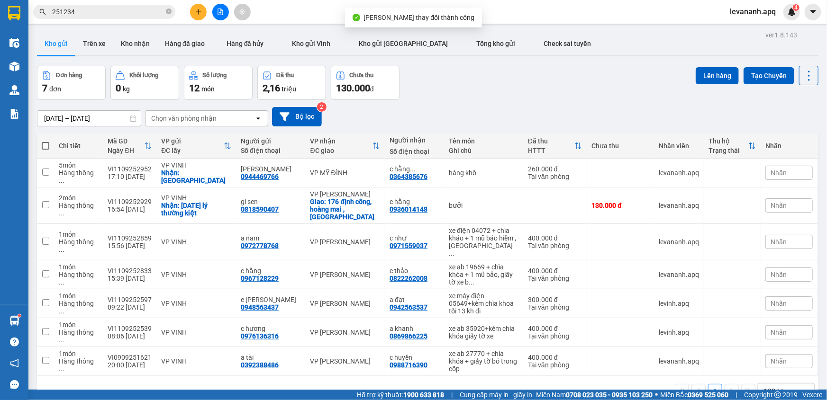
click at [118, 15] on input "251234" at bounding box center [108, 12] width 112 height 10
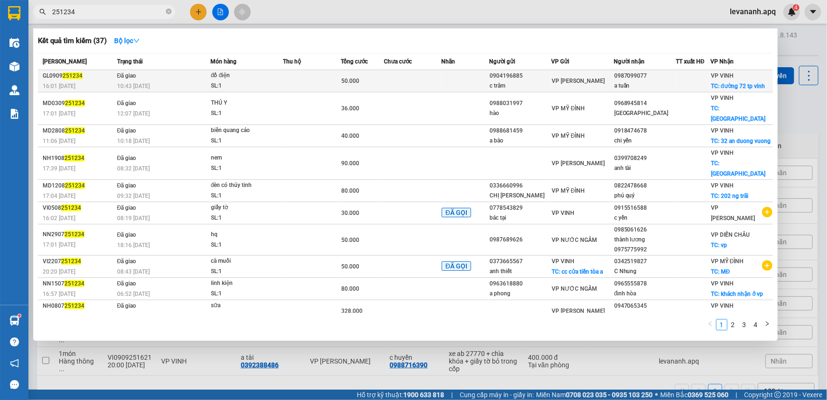
click at [242, 78] on div "đồ điện" at bounding box center [246, 76] width 71 height 10
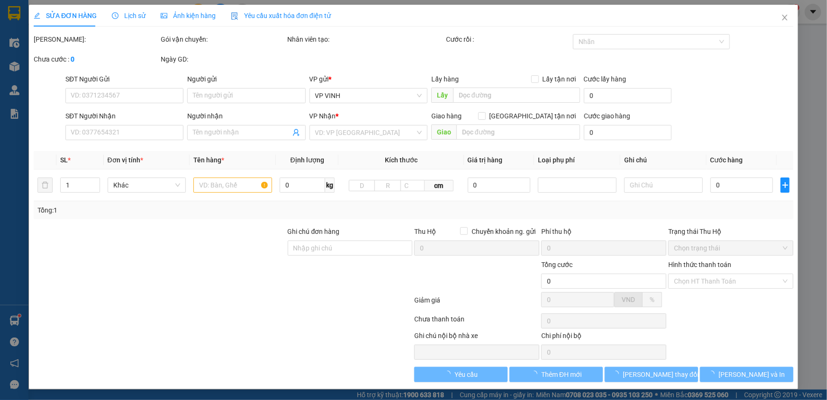
type input "0904196885"
type input "c trâm"
type input "0915565477"
type input "kh"
checkbox input "true"
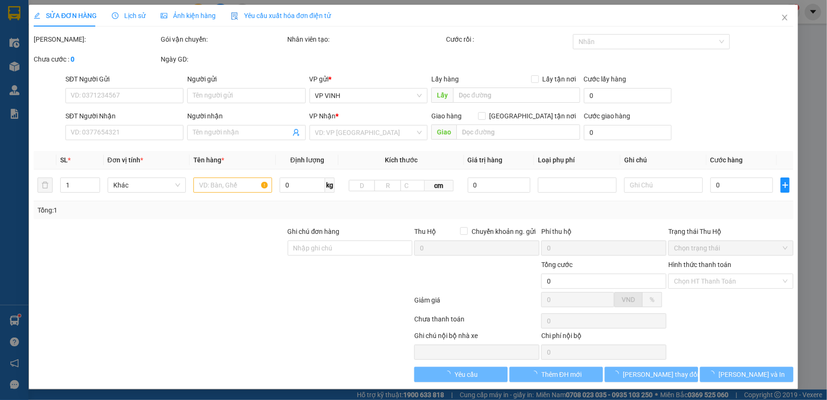
type input "124 phạm hồng thái , khối 6 , cửa nam"
type input "50.000"
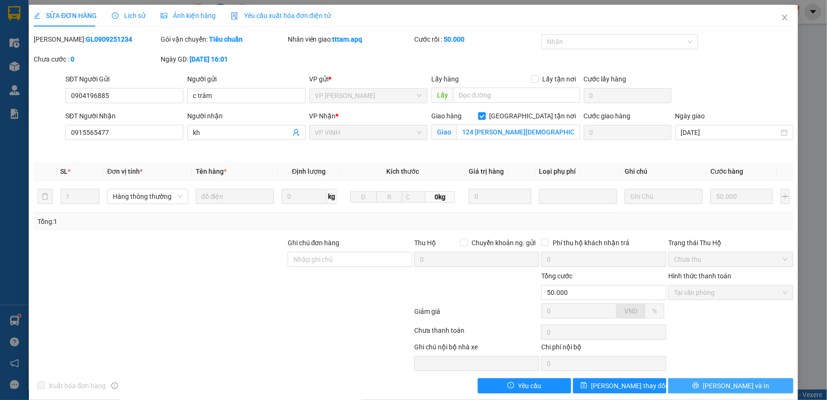
click at [725, 384] on span "[PERSON_NAME] và In" at bounding box center [736, 386] width 66 height 10
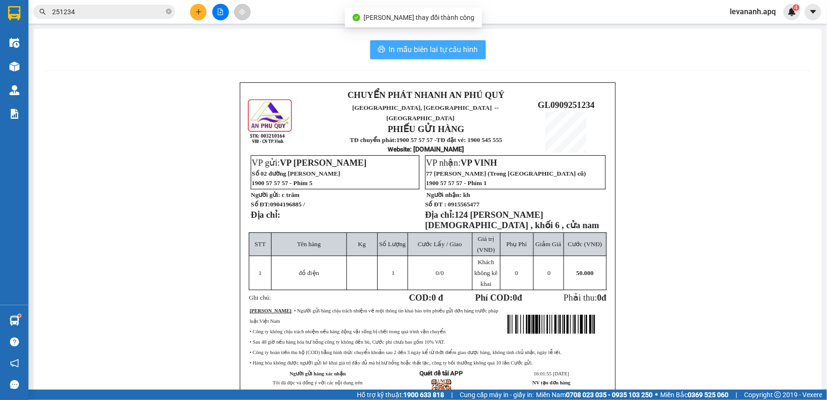
click at [398, 51] on span "In mẫu biên lai tự cấu hình" at bounding box center [433, 50] width 89 height 12
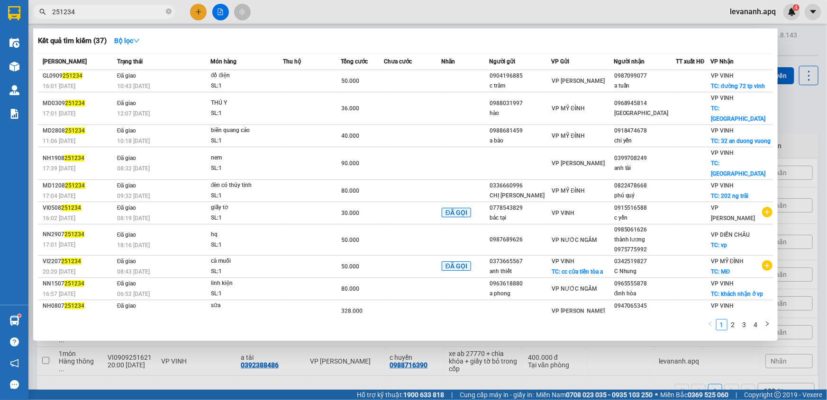
click at [103, 11] on input "251234" at bounding box center [108, 12] width 112 height 10
type input "251234"
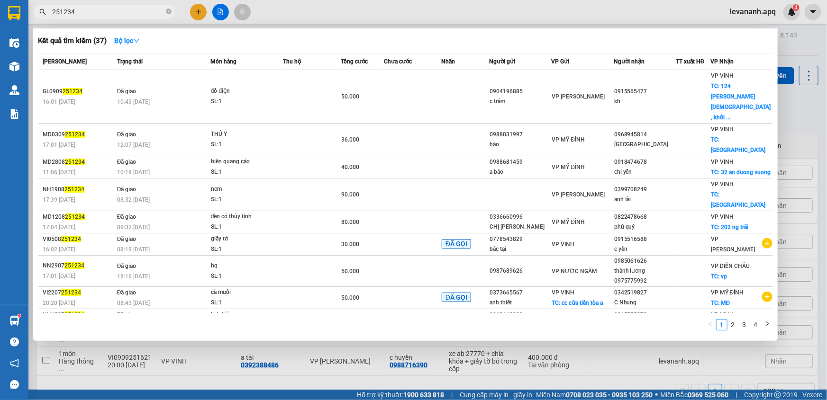
drag, startPoint x: 789, startPoint y: 116, endPoint x: 407, endPoint y: 8, distance: 397.3
click at [787, 116] on div at bounding box center [413, 200] width 827 height 400
click at [92, 9] on input "251234" at bounding box center [108, 12] width 112 height 10
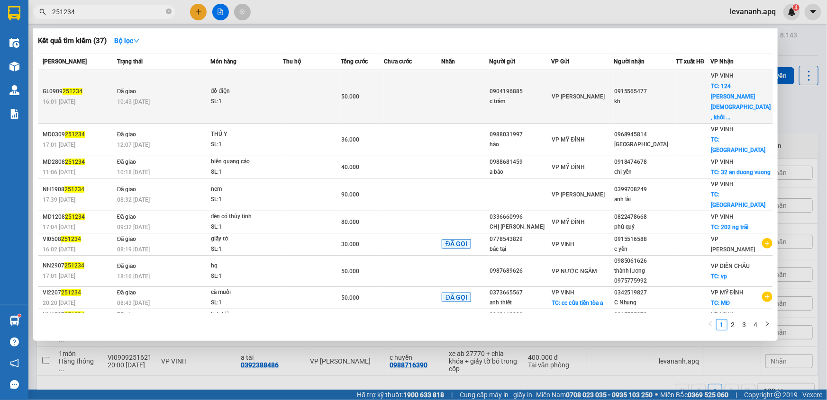
click at [349, 79] on td "50.000" at bounding box center [362, 97] width 43 height 54
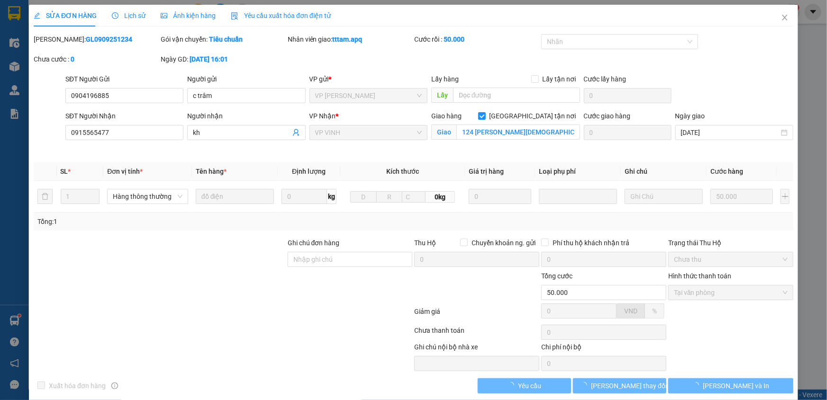
type input "0904196885"
type input "c trâm"
type input "0915565477"
type input "kh"
checkbox input "true"
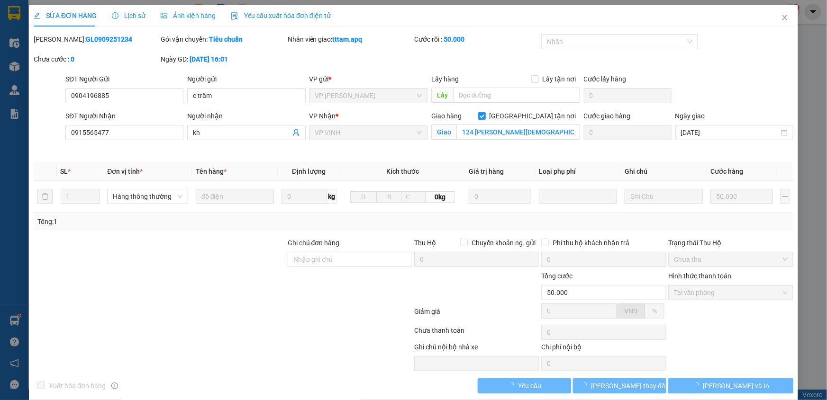
type input "124 phạm hồng thái , khối 6 , cửa nam"
type input "50.000"
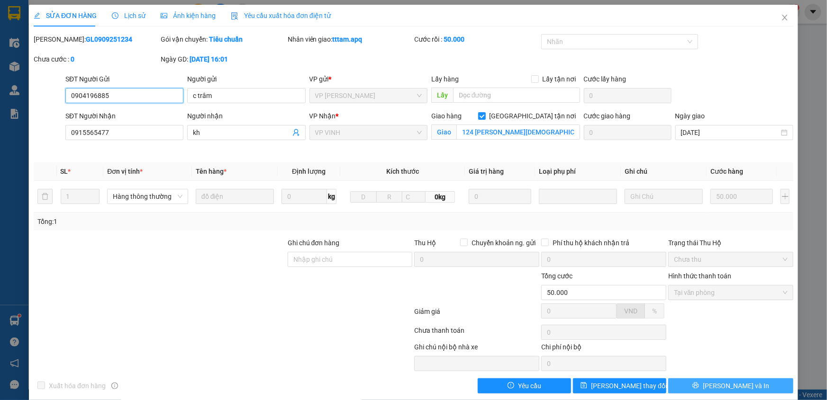
scroll to position [11, 0]
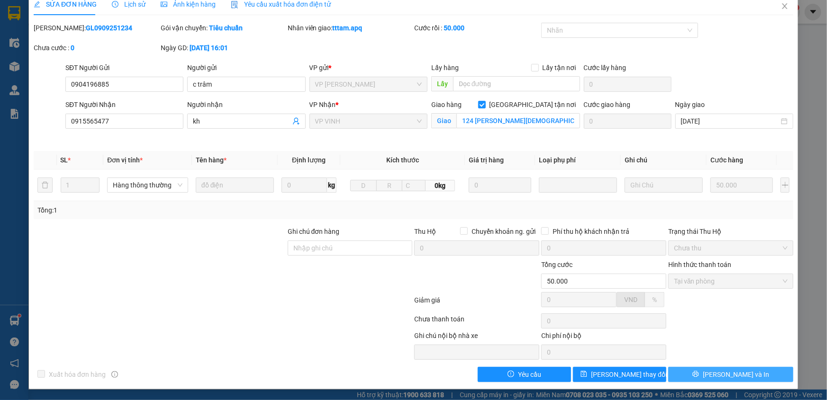
click at [744, 373] on button "Lưu và In" at bounding box center [730, 374] width 125 height 15
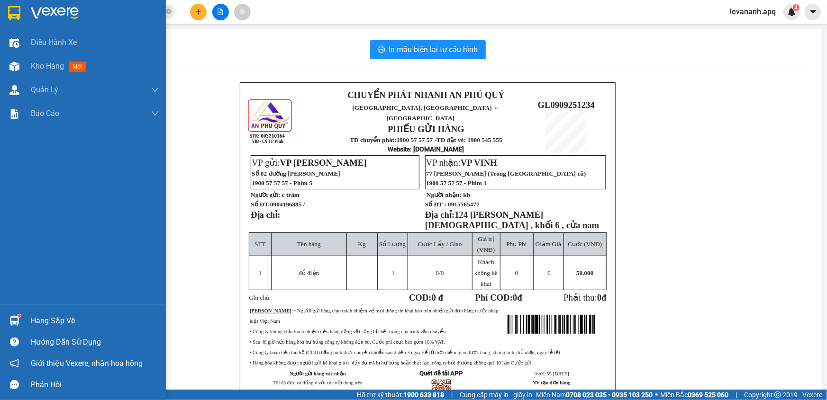
click at [17, 25] on div at bounding box center [83, 15] width 166 height 31
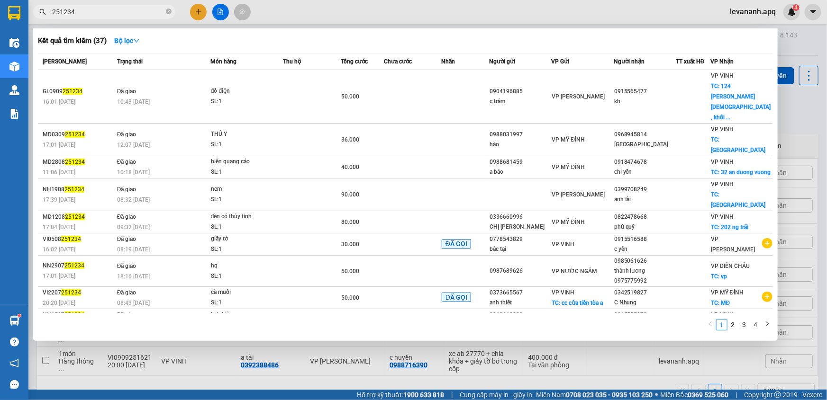
click at [83, 10] on input "251234" at bounding box center [108, 12] width 112 height 10
click at [166, 13] on icon "close-circle" at bounding box center [169, 12] width 6 height 6
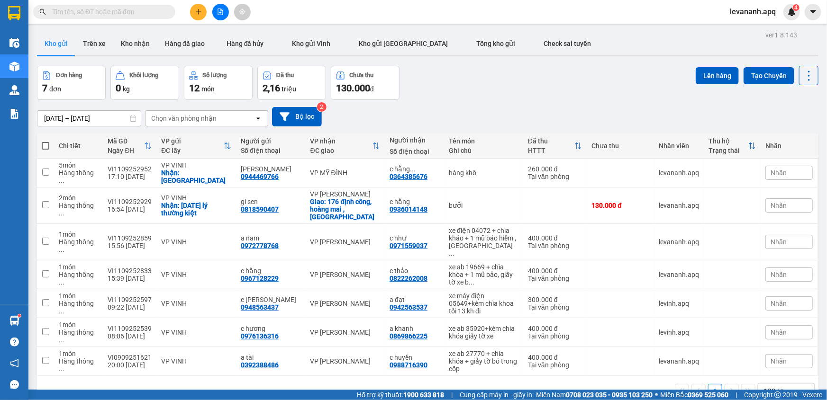
click at [161, 14] on input "text" at bounding box center [108, 12] width 112 height 10
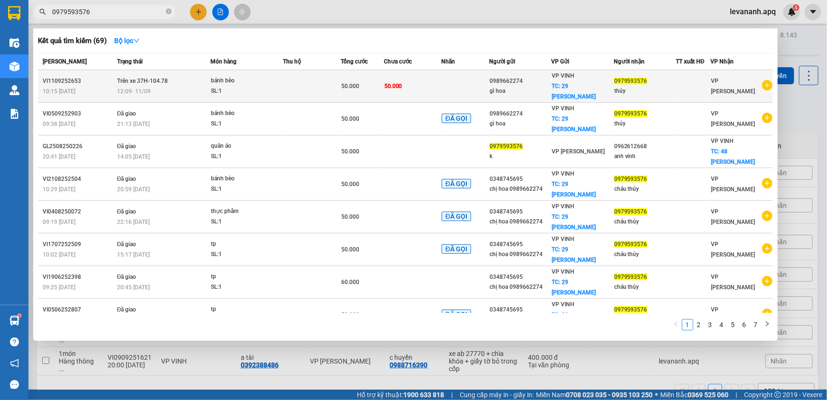
type input "0979593576"
click at [178, 80] on td "Trên xe 37H-104.78 12:09 - 11/09" at bounding box center [163, 86] width 96 height 33
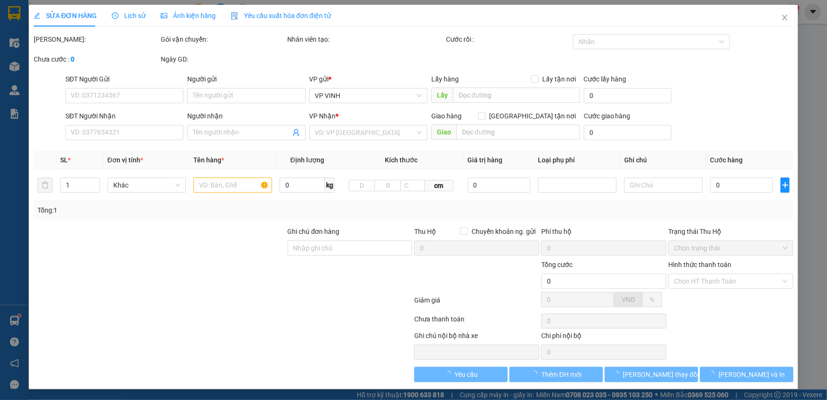
click at [118, 17] on span "Lịch sử" at bounding box center [129, 16] width 34 height 8
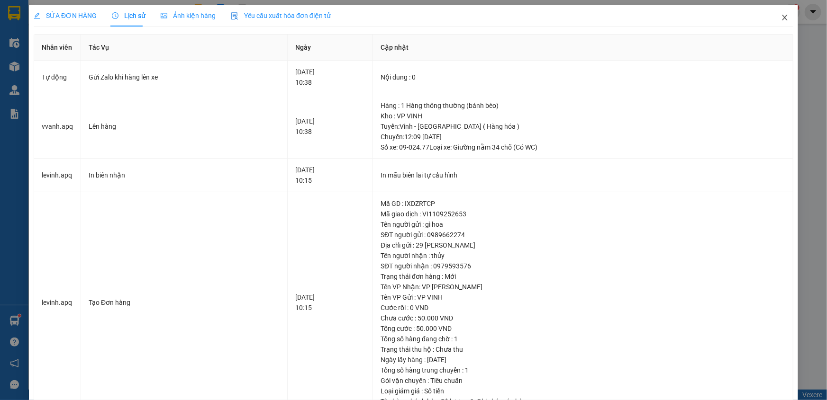
click at [781, 20] on icon "close" at bounding box center [785, 18] width 8 height 8
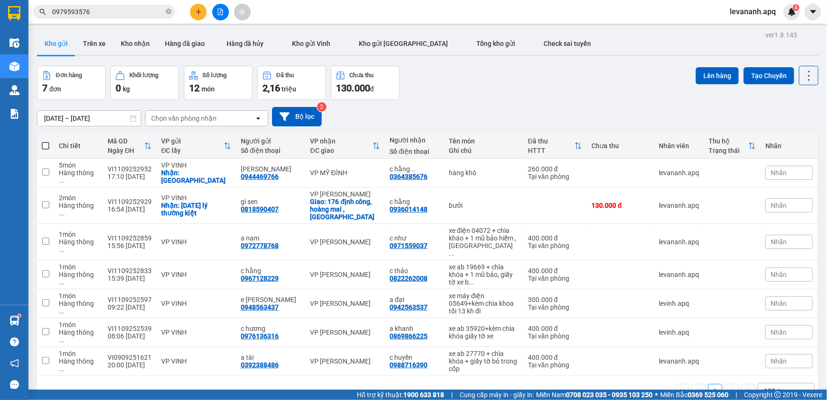
click at [130, 10] on input "0979593576" at bounding box center [108, 12] width 112 height 10
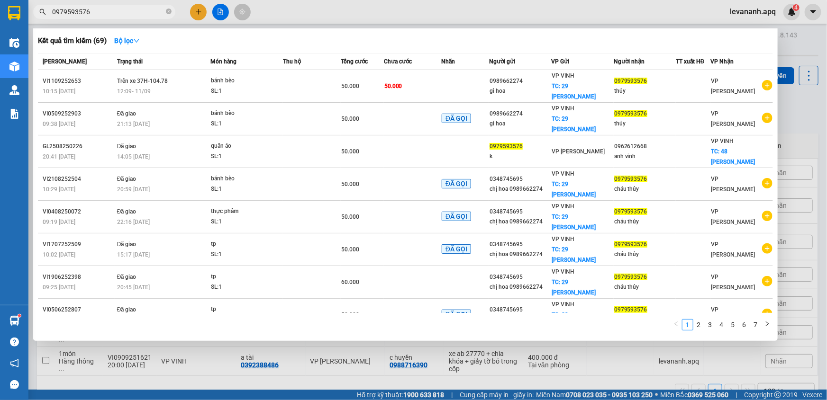
drag, startPoint x: 786, startPoint y: 92, endPoint x: 767, endPoint y: 90, distance: 18.6
click at [780, 91] on div at bounding box center [413, 200] width 827 height 400
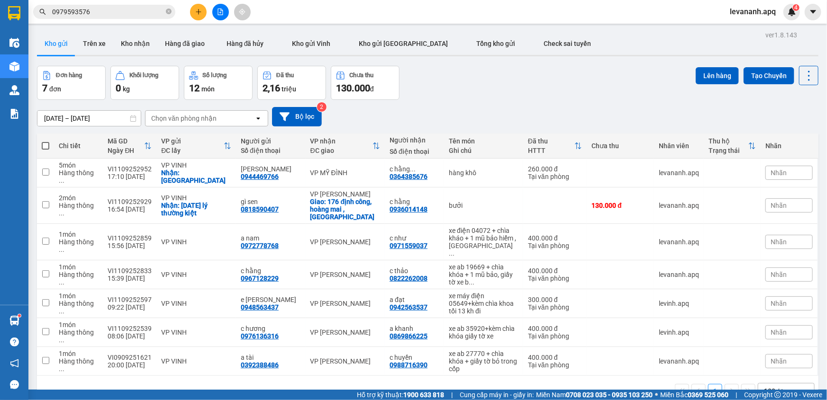
click at [96, 14] on input "0979593576" at bounding box center [108, 12] width 112 height 10
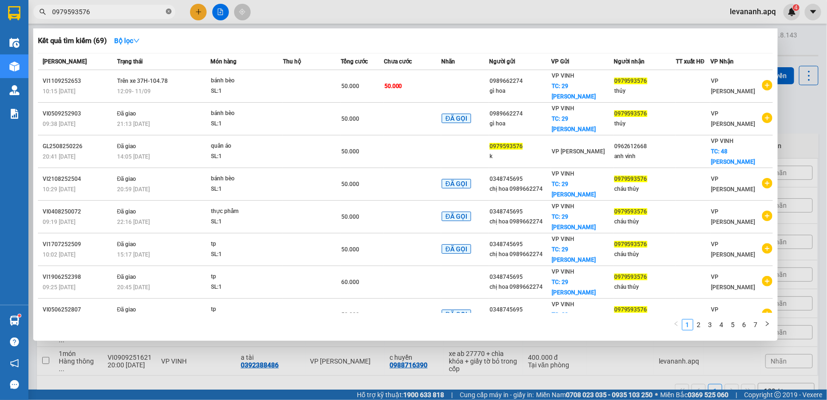
click at [169, 12] on icon "close-circle" at bounding box center [169, 12] width 6 height 6
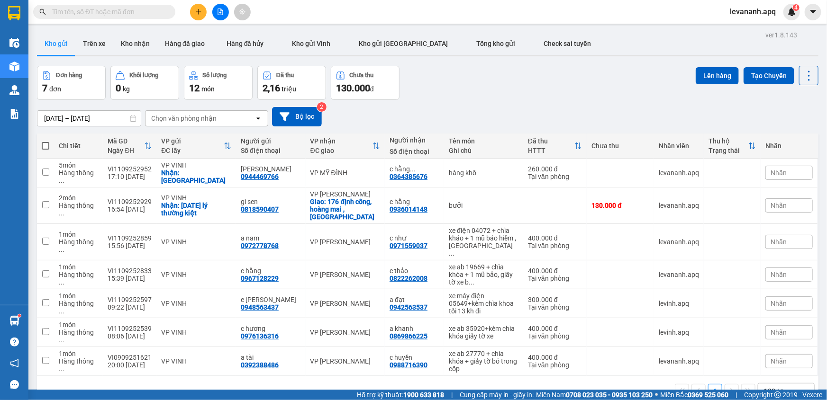
click at [137, 16] on input "text" at bounding box center [108, 12] width 112 height 10
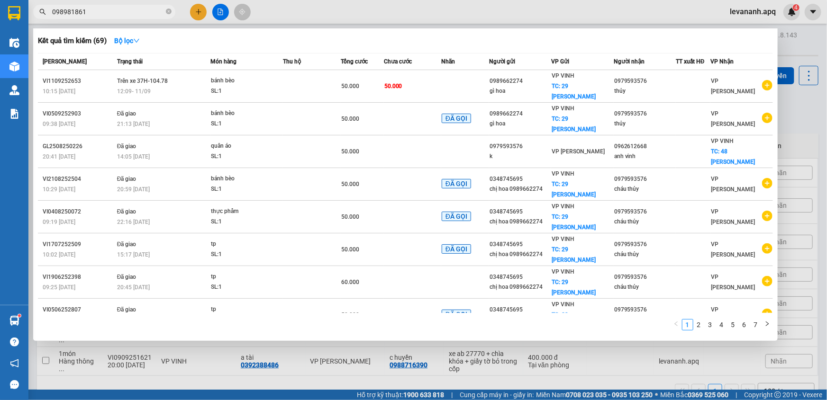
type input "0989818617"
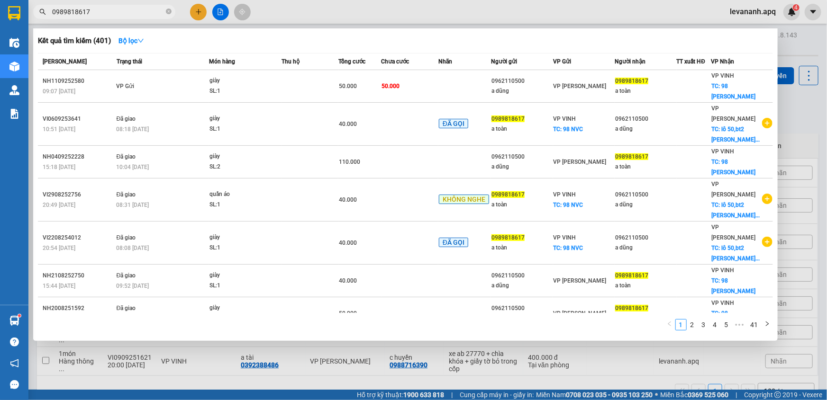
click at [109, 10] on input "0989818617" at bounding box center [108, 12] width 112 height 10
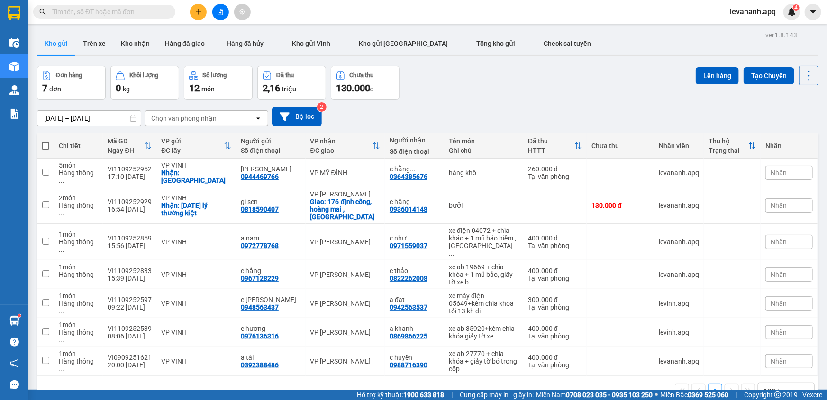
click at [98, 10] on input "text" at bounding box center [108, 12] width 112 height 10
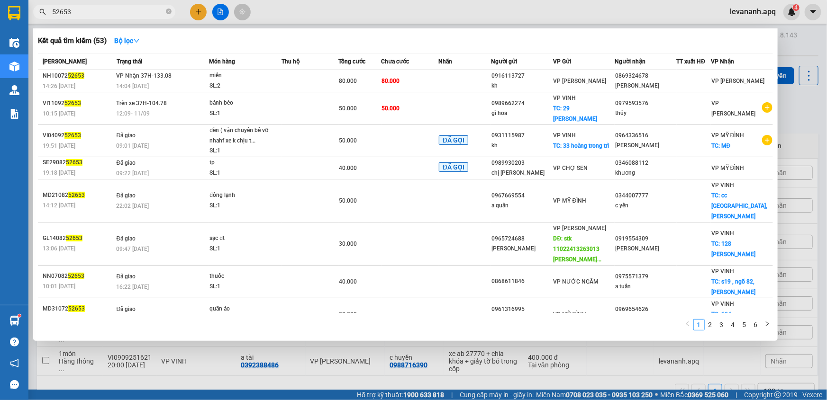
type input "52653"
click at [796, 127] on div at bounding box center [413, 200] width 827 height 400
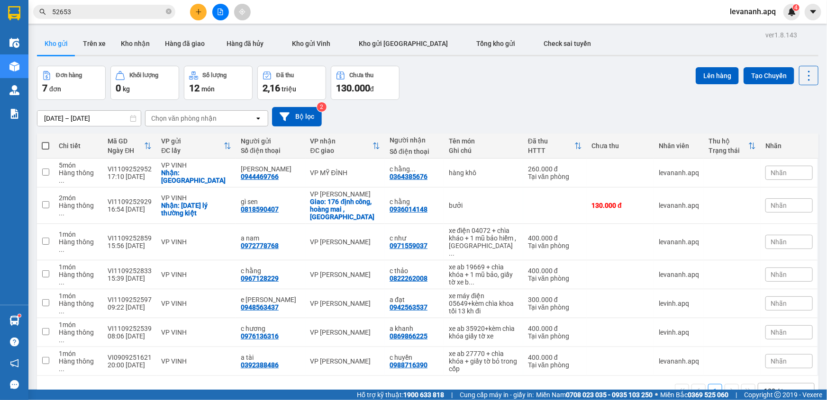
click at [95, 7] on input "52653" at bounding box center [108, 12] width 112 height 10
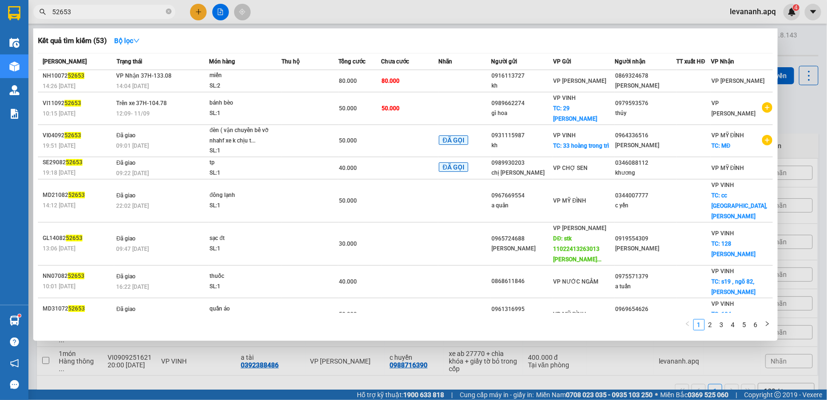
click at [96, 9] on input "52653" at bounding box center [108, 12] width 112 height 10
click at [168, 9] on icon "close-circle" at bounding box center [169, 12] width 6 height 6
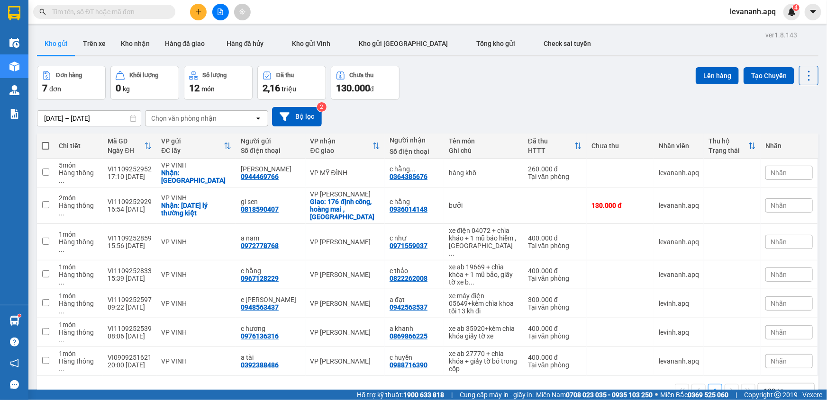
click at [144, 10] on input "text" at bounding box center [108, 12] width 112 height 10
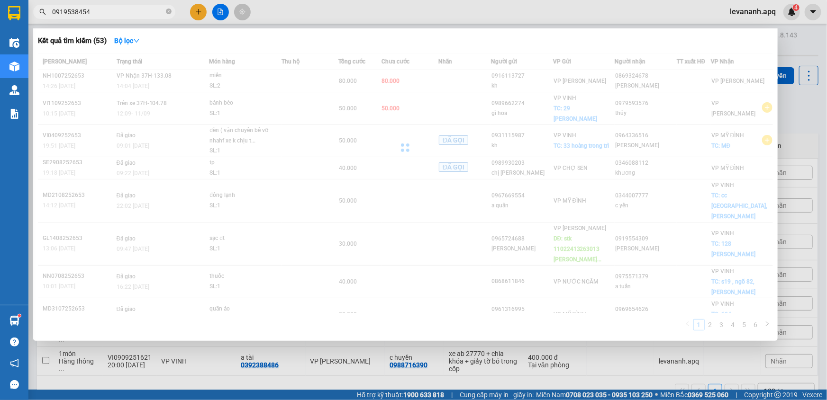
type input "0919538454"
click at [132, 15] on input "0919538454" at bounding box center [108, 12] width 112 height 10
click at [779, 123] on div at bounding box center [413, 200] width 827 height 400
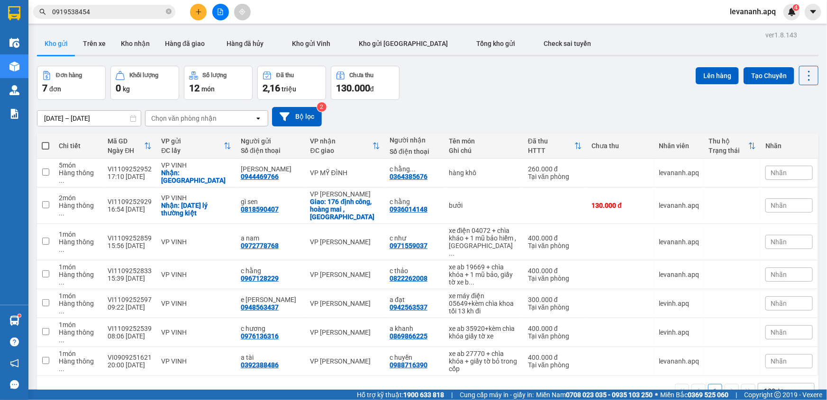
click at [749, 15] on span "levananh.apq" at bounding box center [752, 12] width 61 height 12
click at [743, 28] on span "Đăng xuất" at bounding box center [758, 29] width 40 height 10
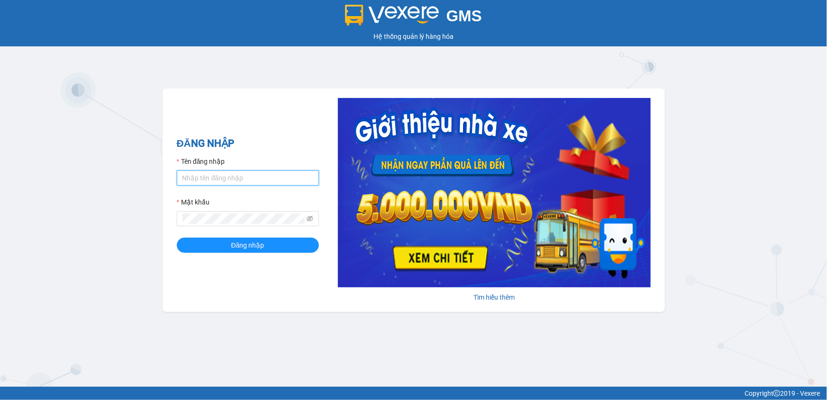
click at [225, 183] on input "Tên đăng nhập" at bounding box center [248, 178] width 142 height 15
type input "levananh.apq"
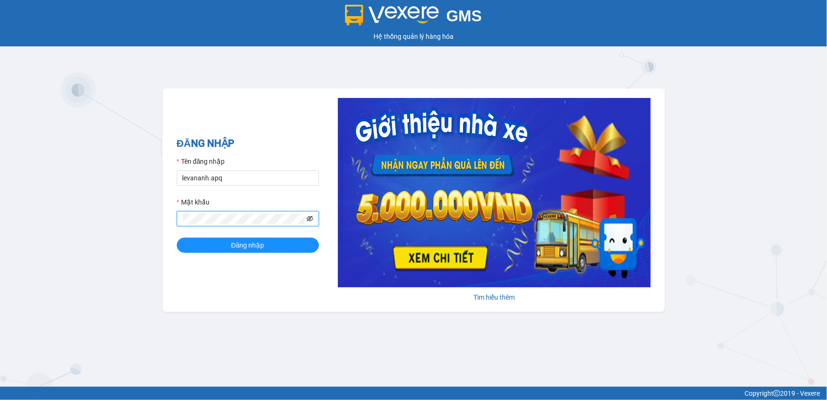
click at [308, 218] on icon "eye-invisible" at bounding box center [310, 219] width 7 height 7
click at [177, 238] on button "Đăng nhập" at bounding box center [248, 245] width 142 height 15
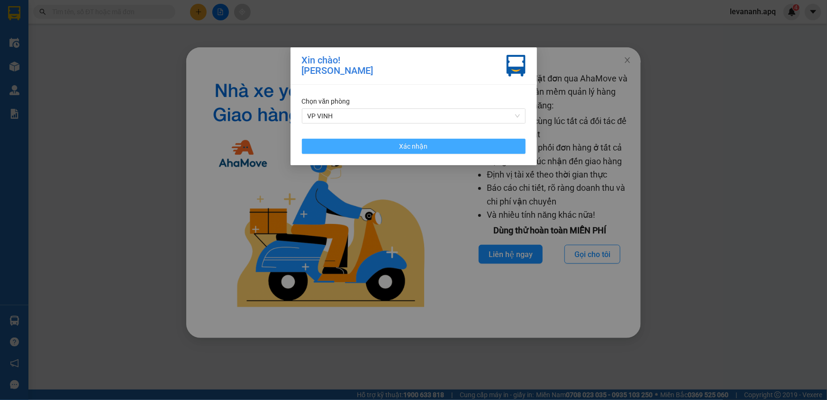
click at [447, 145] on button "Xác nhận" at bounding box center [414, 146] width 224 height 15
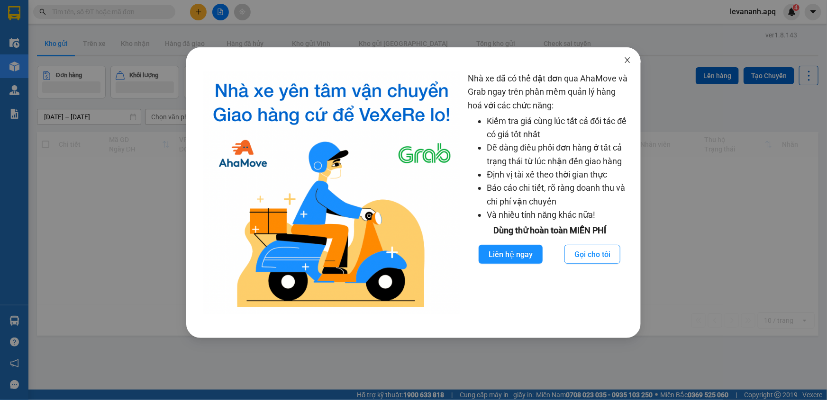
drag, startPoint x: 630, startPoint y: 62, endPoint x: 348, endPoint y: 3, distance: 288.0
click at [630, 62] on icon "close" at bounding box center [628, 60] width 8 height 8
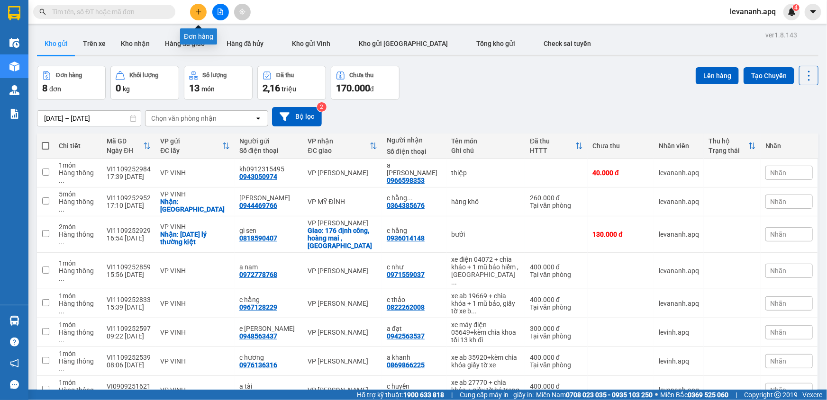
click at [197, 10] on icon "plus" at bounding box center [198, 12] width 7 height 7
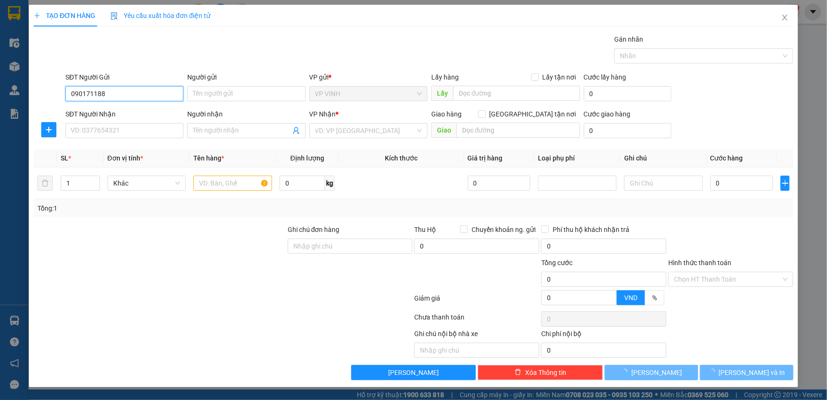
type input "0901711889"
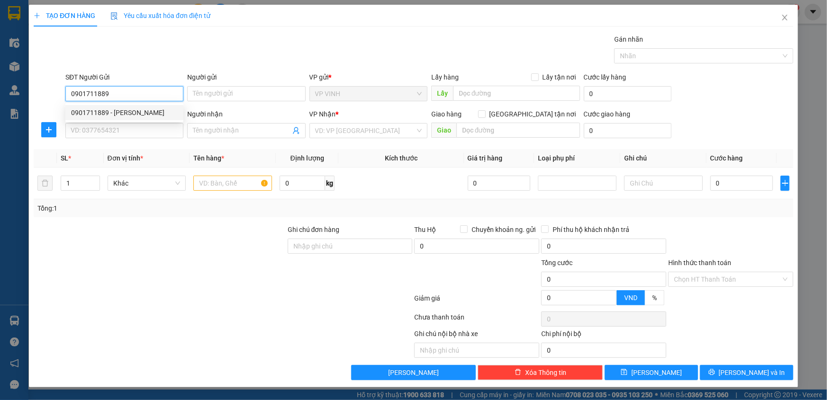
click at [139, 109] on div "0901711889 - [PERSON_NAME]" at bounding box center [124, 113] width 107 height 10
type input "cty [PERSON_NAME]"
checkbox input "true"
type input "76 [PERSON_NAME]"
type input "0901711889"
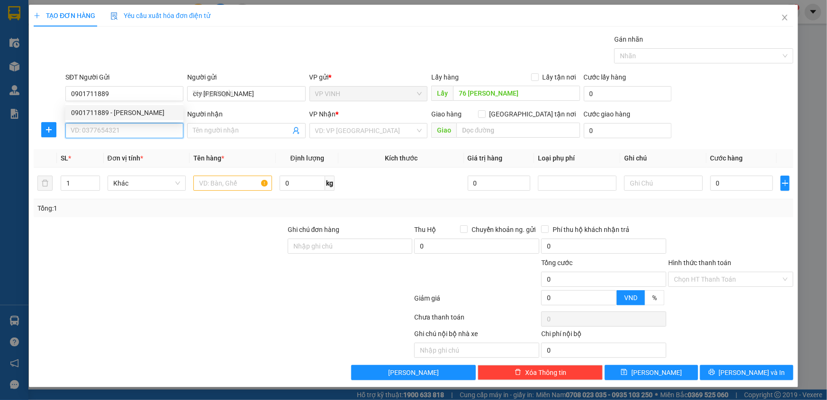
click at [139, 128] on input "SĐT Người Nhận" at bounding box center [124, 130] width 118 height 15
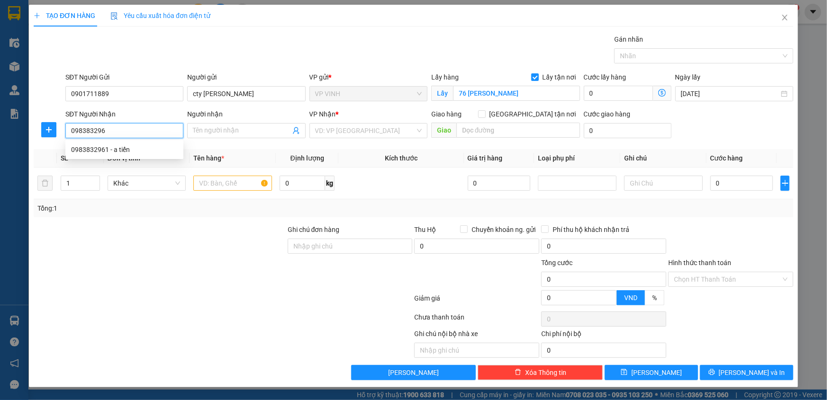
type input "0983832961"
click at [130, 147] on div "0983832961 - a tiến" at bounding box center [124, 150] width 107 height 10
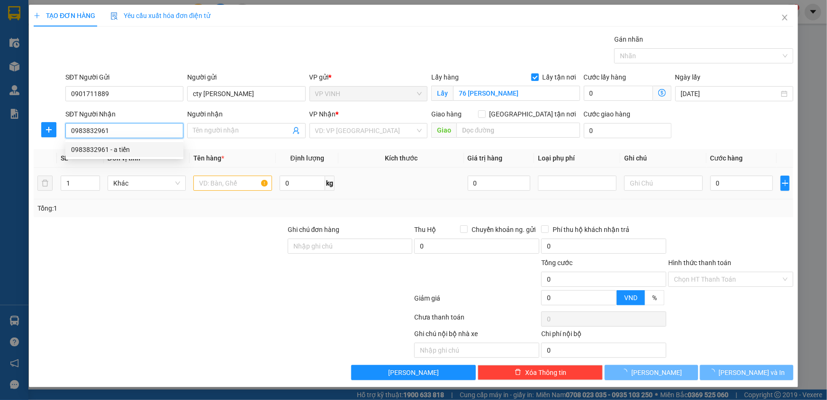
type input "a tiến"
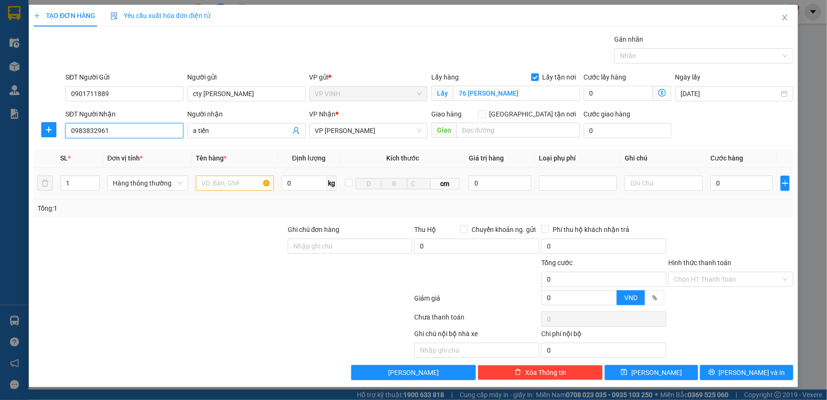
type input "0983832961"
click at [214, 186] on input "text" at bounding box center [235, 183] width 78 height 15
type input "d"
type input "[PERSON_NAME] ( vận chuyển bể vỡ nhà xe k chịu trách nhiệm )"
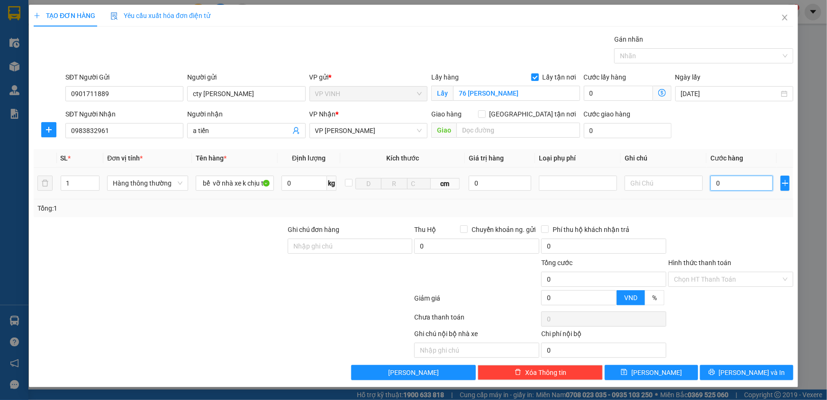
click at [725, 187] on input "0" at bounding box center [741, 183] width 63 height 15
type input "3"
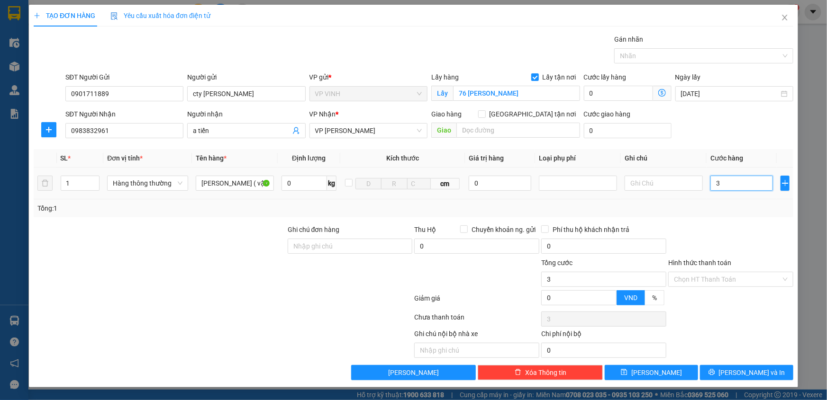
type input "30"
type input "30.000"
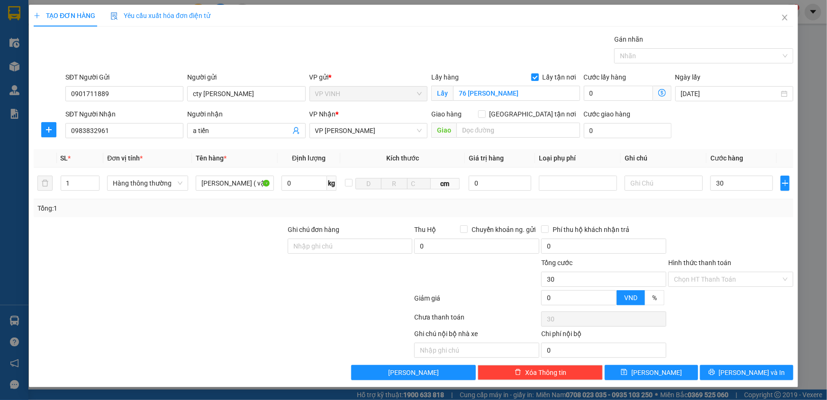
type input "30.000"
click at [774, 218] on div "Transit Pickup Surcharge Ids Transit Deliver Surcharge Ids Transit Deliver Surc…" at bounding box center [414, 207] width 760 height 346
click at [753, 360] on div "Transit Pickup Surcharge Ids Transit Deliver Surcharge Ids Transit Deliver Surc…" at bounding box center [414, 207] width 760 height 346
click at [755, 365] on button "[PERSON_NAME] và In" at bounding box center [746, 372] width 93 height 15
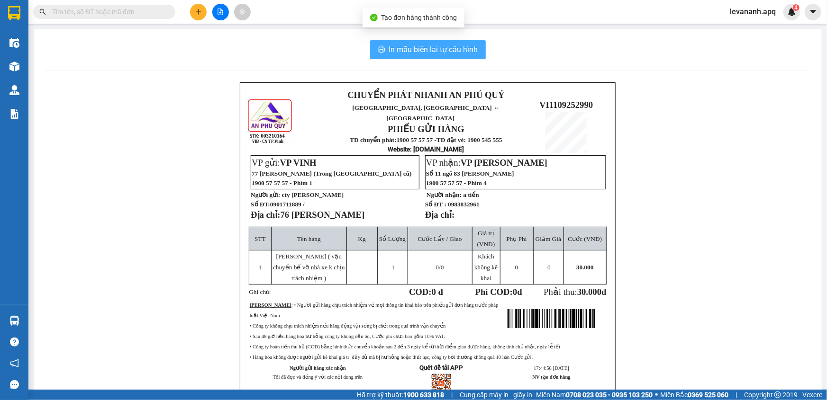
click at [442, 50] on span "In mẫu biên lai tự cấu hình" at bounding box center [433, 50] width 89 height 12
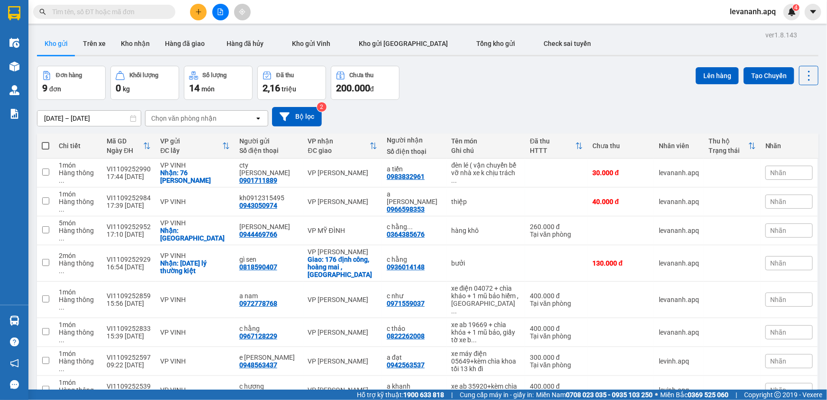
click at [95, 8] on input "text" at bounding box center [108, 12] width 112 height 10
paste input "0912995501"
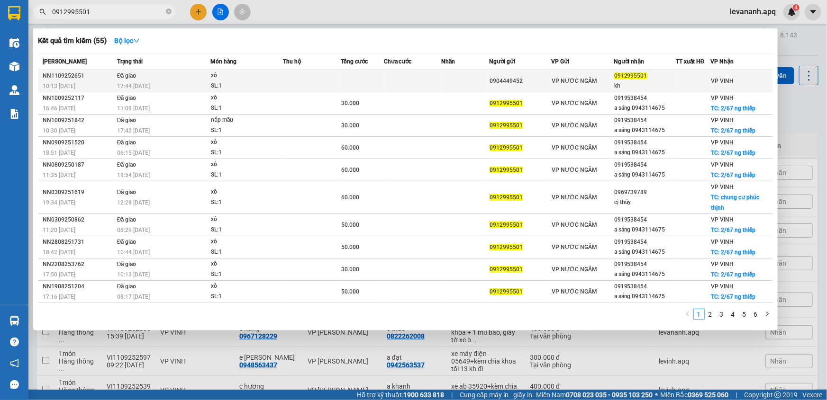
type input "0912995501"
click at [233, 82] on div "SL: 1" at bounding box center [246, 86] width 71 height 10
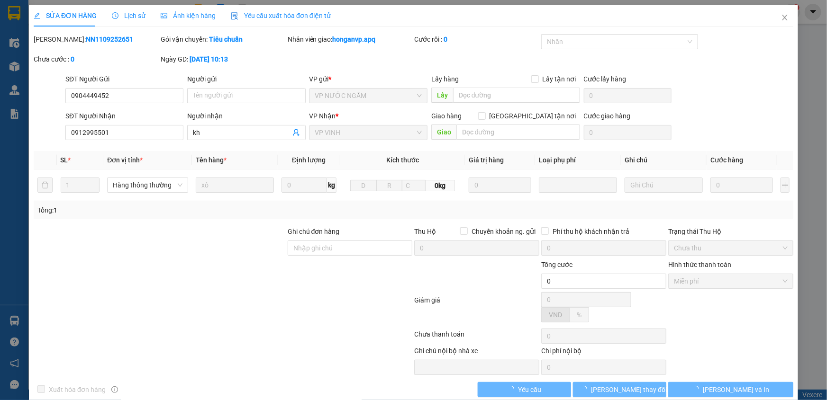
click at [125, 14] on span "Lịch sử" at bounding box center [129, 16] width 34 height 8
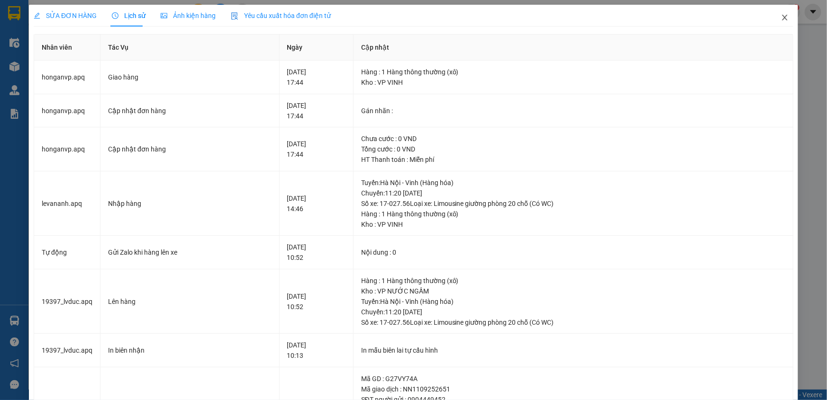
click at [771, 17] on span "Close" at bounding box center [784, 18] width 27 height 27
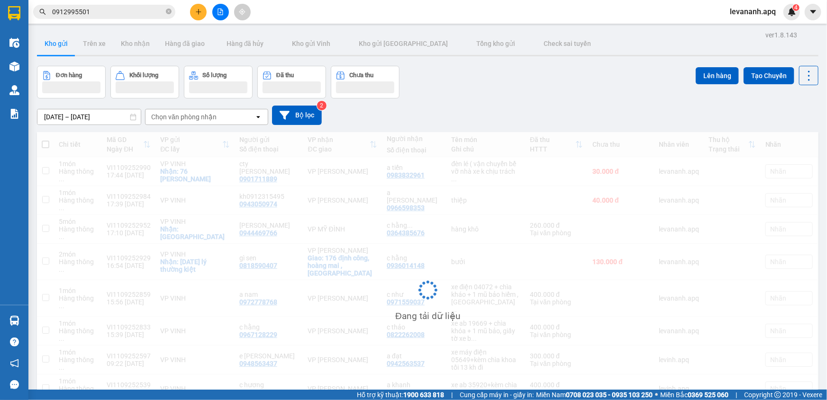
click at [133, 9] on input "0912995501" at bounding box center [108, 12] width 112 height 10
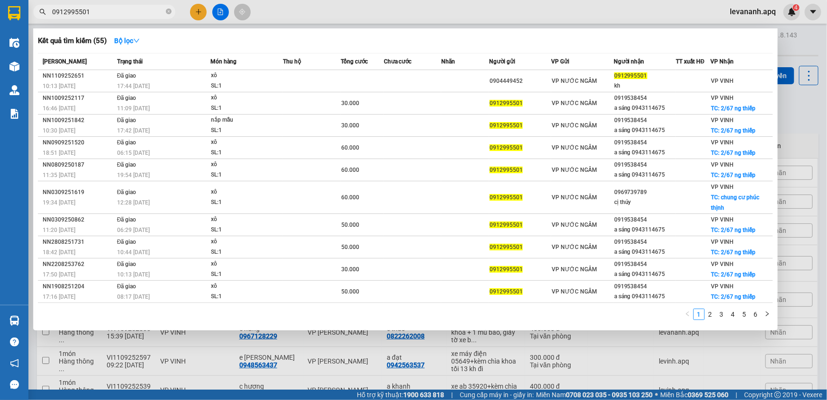
click at [800, 128] on div at bounding box center [413, 200] width 827 height 400
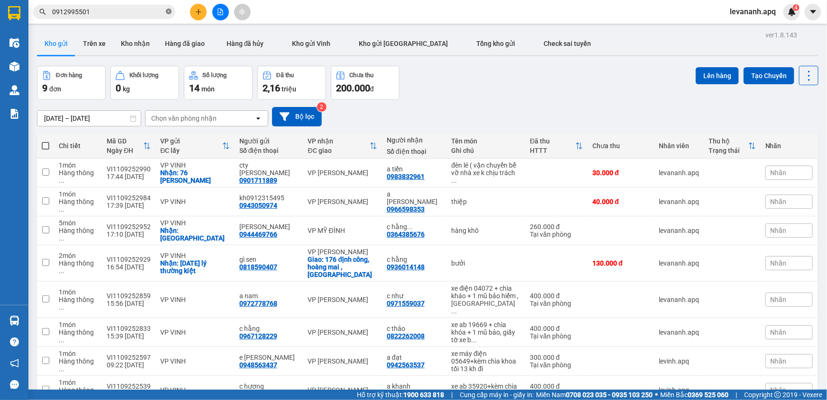
drag, startPoint x: 167, startPoint y: 11, endPoint x: 188, endPoint y: 15, distance: 21.2
click at [167, 11] on icon "close-circle" at bounding box center [169, 12] width 6 height 6
click at [189, 15] on div at bounding box center [220, 12] width 71 height 17
click at [190, 14] on button at bounding box center [198, 12] width 17 height 17
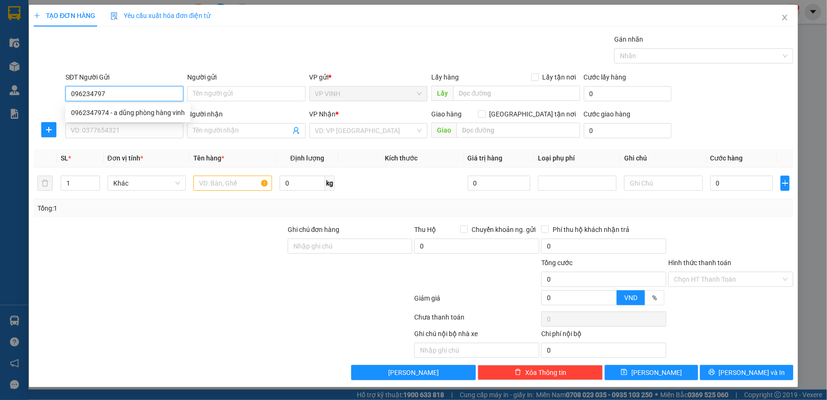
type input "0962347974"
click at [104, 118] on div "0962347974 - a dũng phòng hàng vinh" at bounding box center [127, 112] width 125 height 15
type input "a dũng phòng hàng vinh"
type input "0962347974"
click at [110, 137] on input "SĐT Người Nhận" at bounding box center [124, 130] width 118 height 15
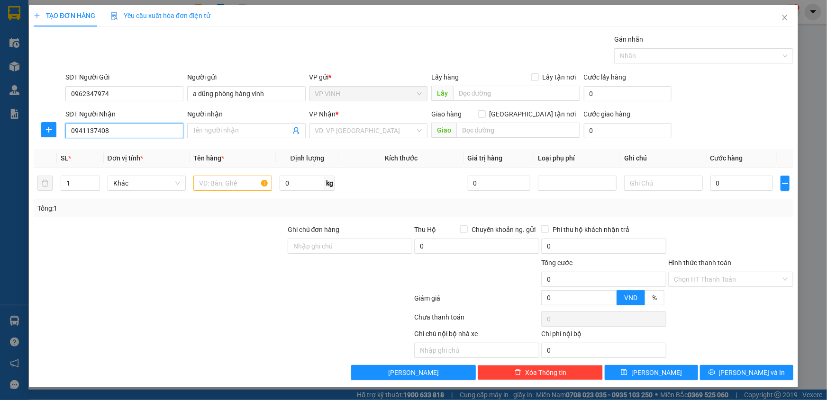
click at [102, 136] on input "0941137408" at bounding box center [124, 130] width 118 height 15
drag, startPoint x: 101, startPoint y: 135, endPoint x: 208, endPoint y: 135, distance: 107.1
click at [109, 135] on input "0941137408" at bounding box center [124, 130] width 118 height 15
type input "0941137408"
click at [208, 135] on input "Người nhận" at bounding box center [241, 131] width 97 height 10
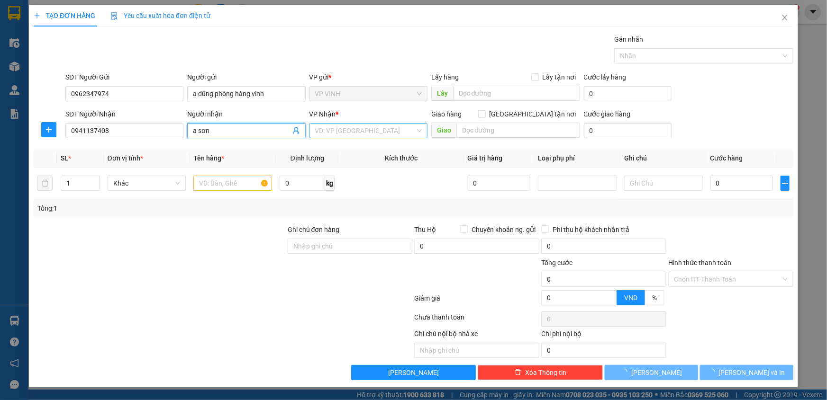
type input "a sơn"
click at [365, 133] on input "search" at bounding box center [365, 131] width 100 height 14
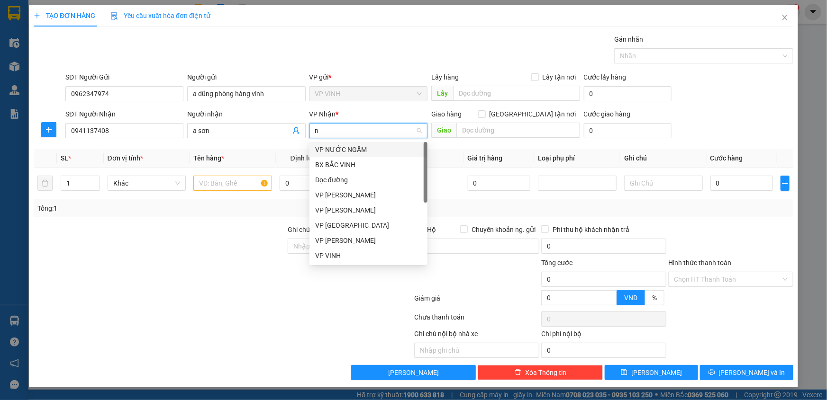
type input "ng"
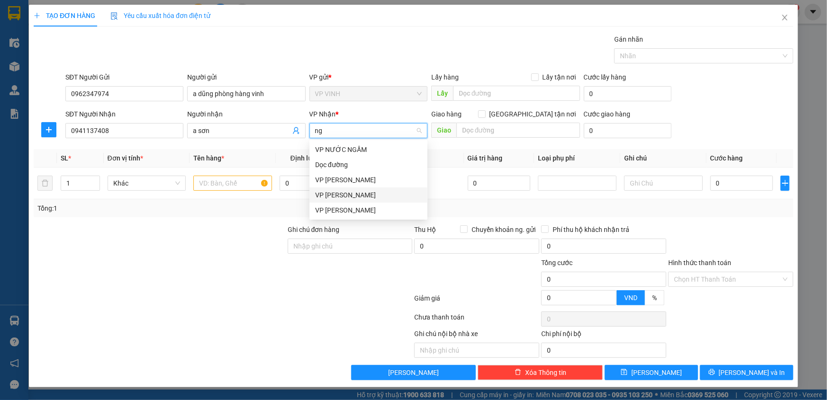
click at [353, 194] on div "VP [PERSON_NAME]" at bounding box center [368, 195] width 107 height 10
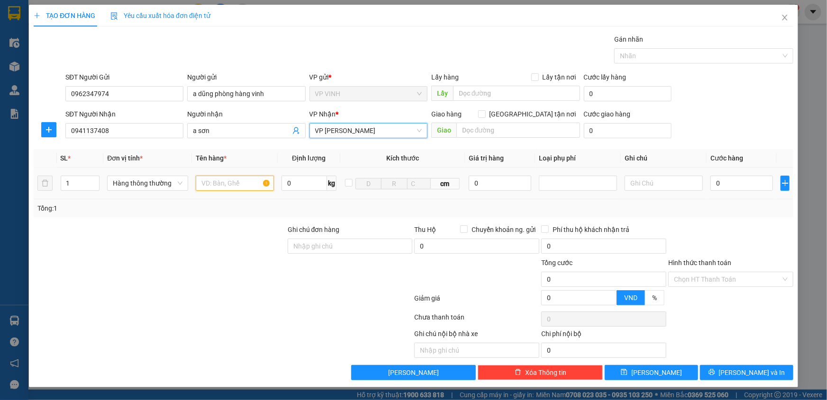
click at [225, 188] on input "text" at bounding box center [235, 183] width 78 height 15
click at [213, 183] on input "xe cup 3166 + chìa kháo + 1 mũ bảo hiểm" at bounding box center [235, 183] width 78 height 15
click at [220, 183] on input "xe cup 3166 + chìa kháo + 1 mũ bảo hiểm" at bounding box center [235, 183] width 78 height 15
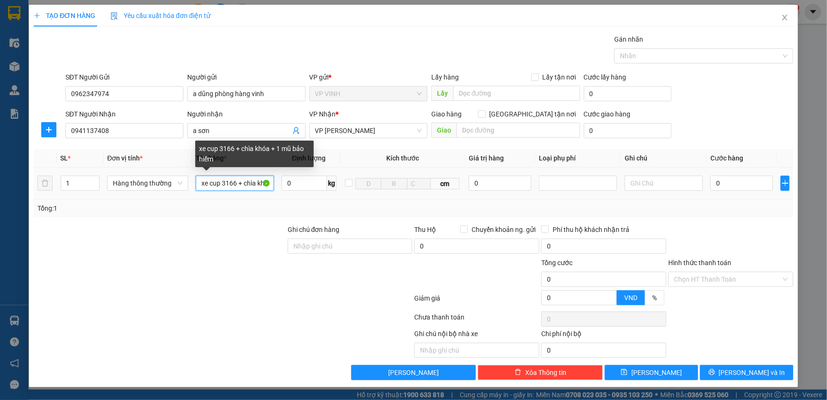
click at [229, 184] on input "xe cup 3166 + chìa khóa + 1 mũ bảo hiểm" at bounding box center [235, 183] width 78 height 15
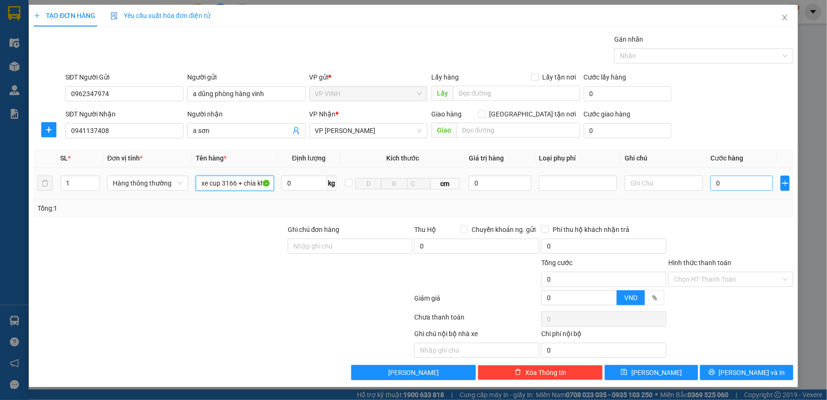
type input "xe cup 3166 + chìa khóa + 1 mũ bảo hiểm"
click at [735, 183] on input "0" at bounding box center [741, 183] width 63 height 15
type input "3"
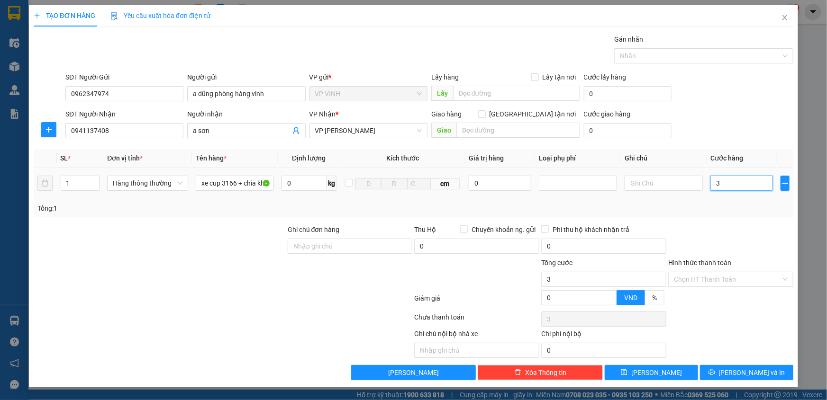
type input "30"
type input "300"
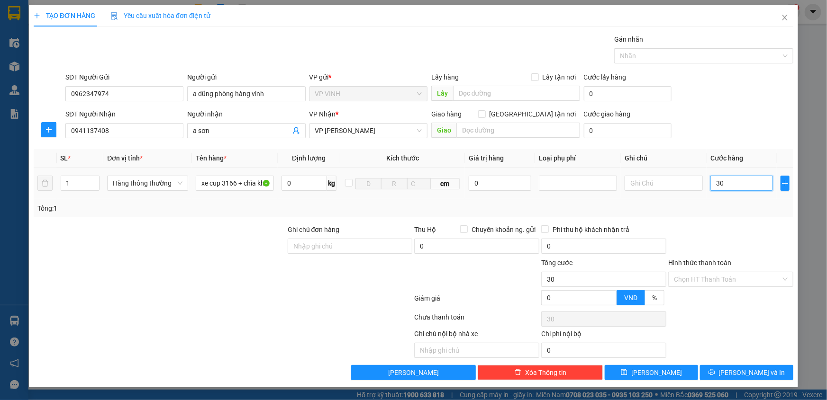
type input "300"
type input "300.000"
click at [728, 220] on div "Transit Pickup Surcharge Ids Transit Deliver Surcharge Ids Transit Deliver Surc…" at bounding box center [414, 207] width 760 height 346
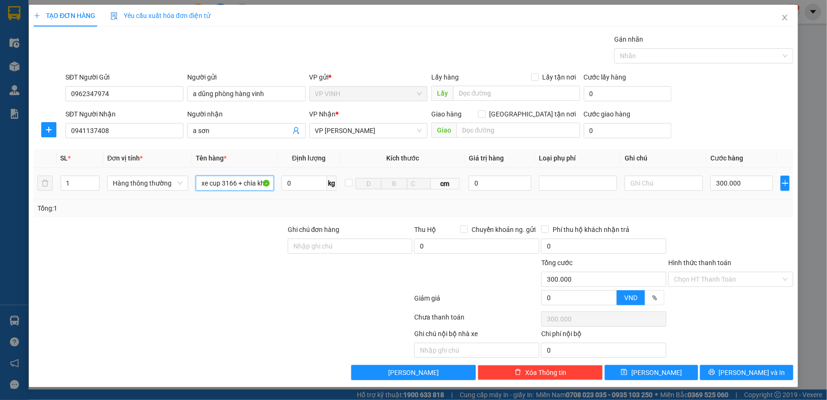
click at [233, 189] on input "xe cup 3166 + chìa khóa + 1 mũ bảo hiểm" at bounding box center [235, 183] width 78 height 15
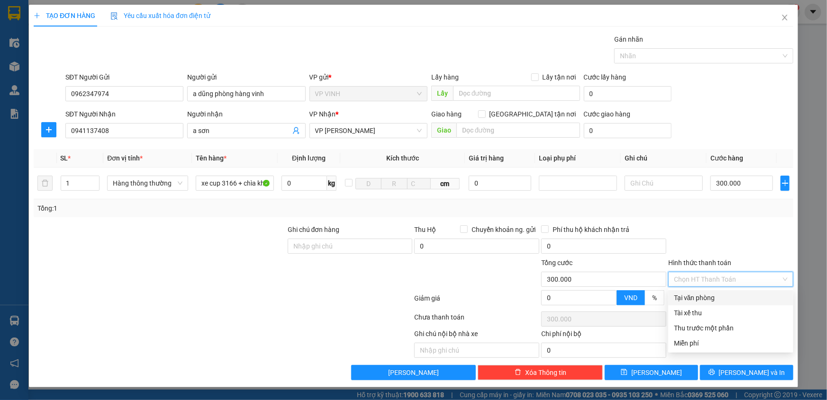
click at [709, 284] on input "Hình thức thanh toán" at bounding box center [727, 279] width 107 height 14
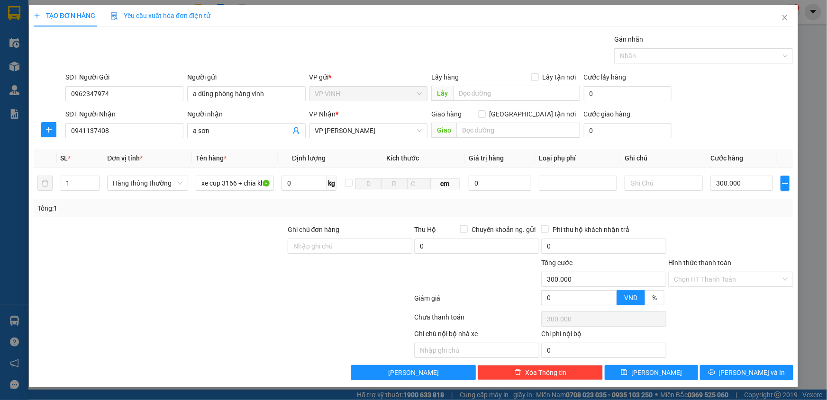
click at [708, 249] on div at bounding box center [730, 241] width 127 height 33
click at [749, 181] on input "300.000" at bounding box center [741, 183] width 63 height 15
type input "0"
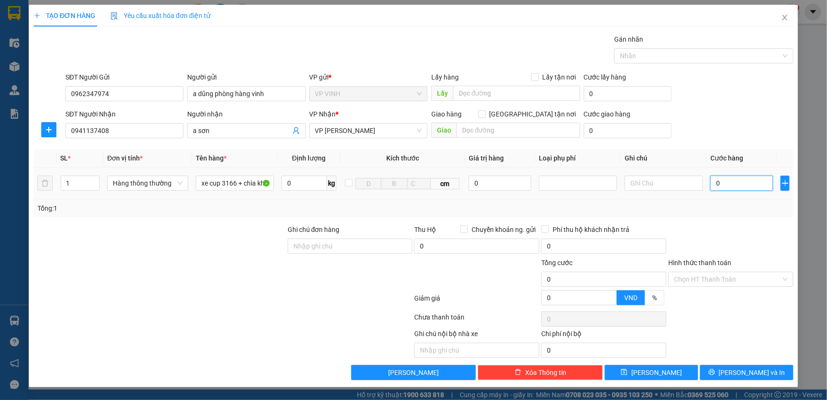
type input "02"
type input "2"
type input "020"
type input "20"
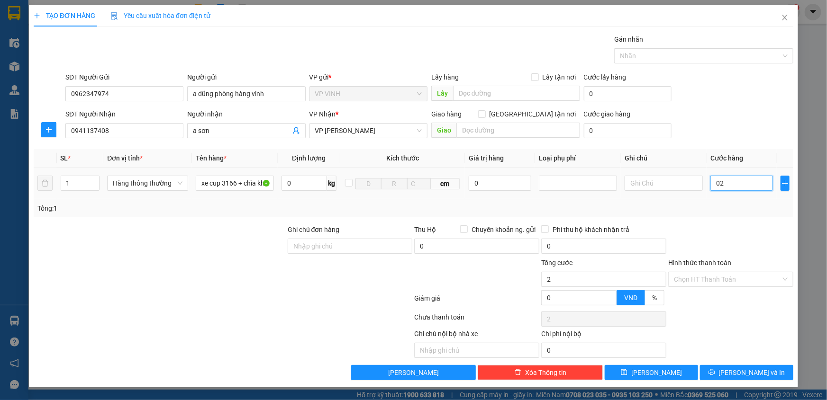
type input "20"
type input "0.200"
type input "200"
type input "200.000"
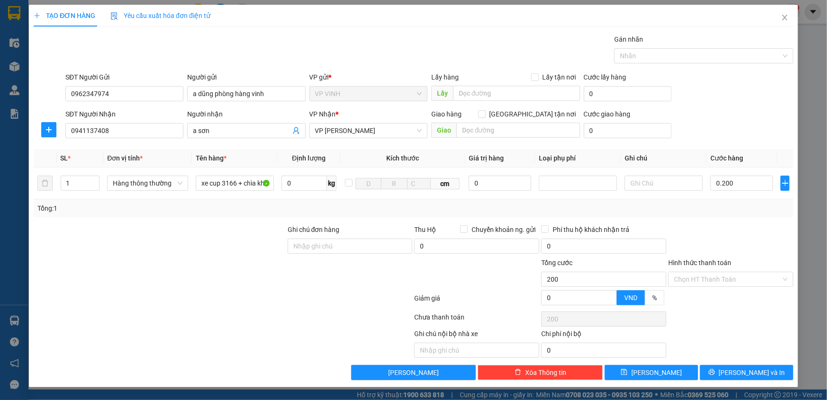
type input "200.000"
click at [747, 258] on div "Hình thức thanh toán" at bounding box center [730, 265] width 125 height 14
click at [645, 188] on input "text" at bounding box center [664, 183] width 78 height 15
type input "ph vinh"
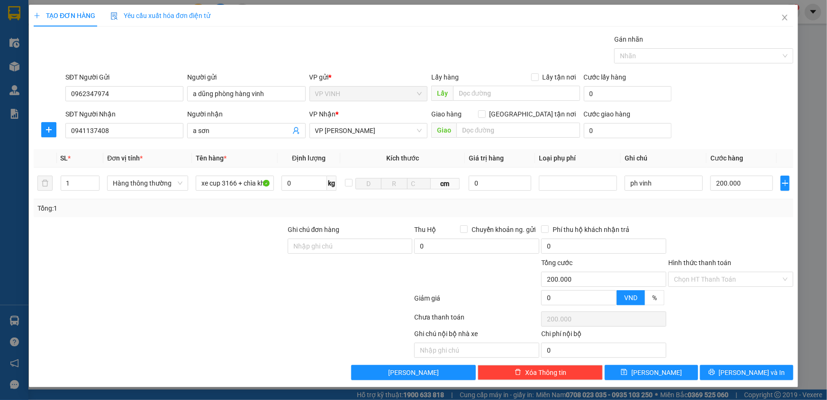
click at [720, 223] on div "Transit Pickup Surcharge Ids Transit Deliver Surcharge Ids Transit Deliver Surc…" at bounding box center [414, 207] width 760 height 346
click at [706, 278] on input "Hình thức thanh toán" at bounding box center [727, 279] width 107 height 14
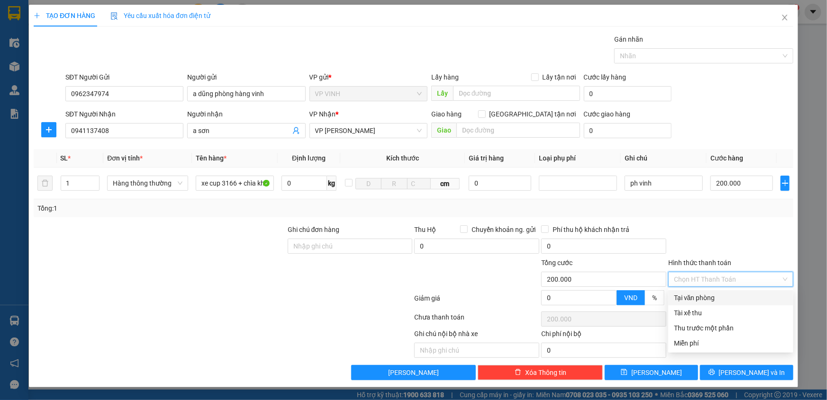
click at [707, 294] on div "Tại văn phòng" at bounding box center [731, 298] width 114 height 10
type input "0"
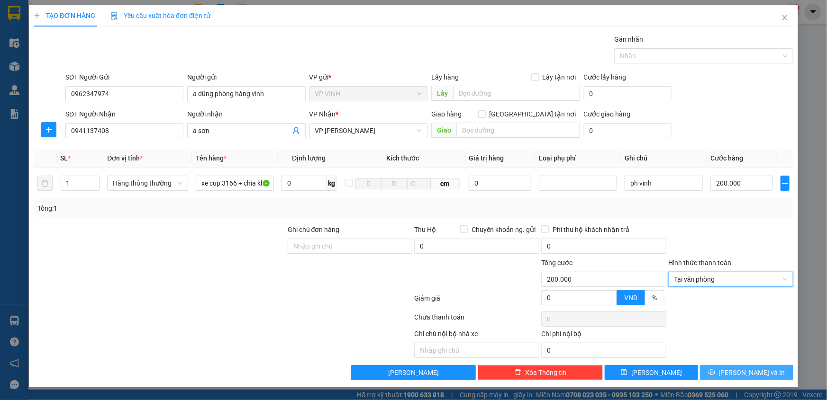
click at [736, 369] on button "[PERSON_NAME] và In" at bounding box center [746, 372] width 93 height 15
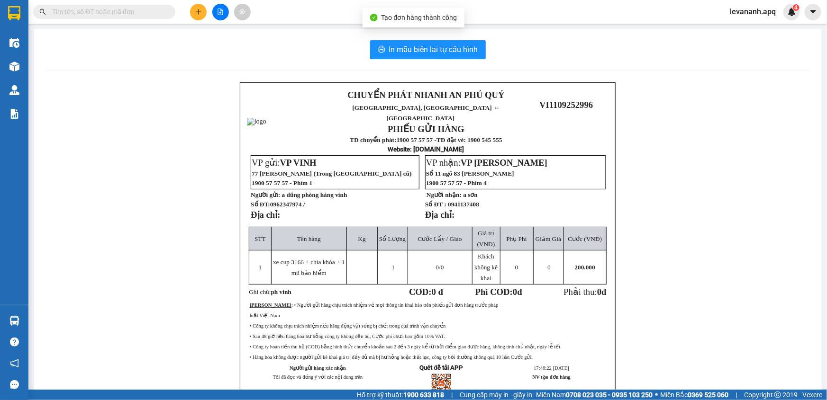
click at [753, 365] on div "CHUYỂN PHÁT NHANH AN PHÚ QUÝ NGHỆ AN, [GEOGRAPHIC_DATA] ↔ [GEOGRAPHIC_DATA] PHI…" at bounding box center [427, 254] width 765 height 344
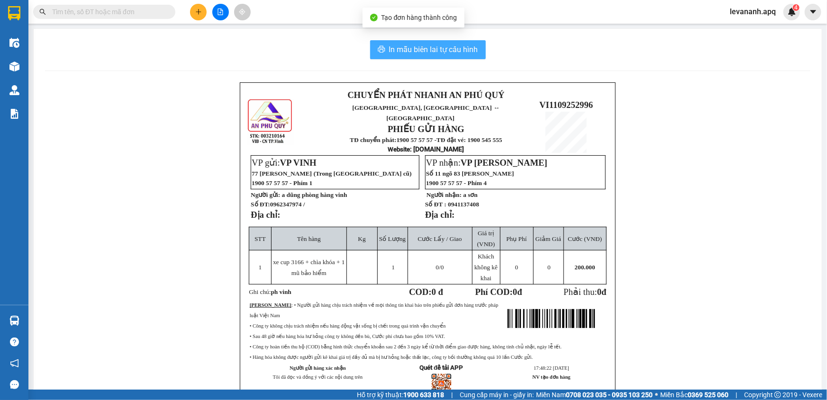
click at [456, 48] on span "In mẫu biên lai tự cấu hình" at bounding box center [433, 50] width 89 height 12
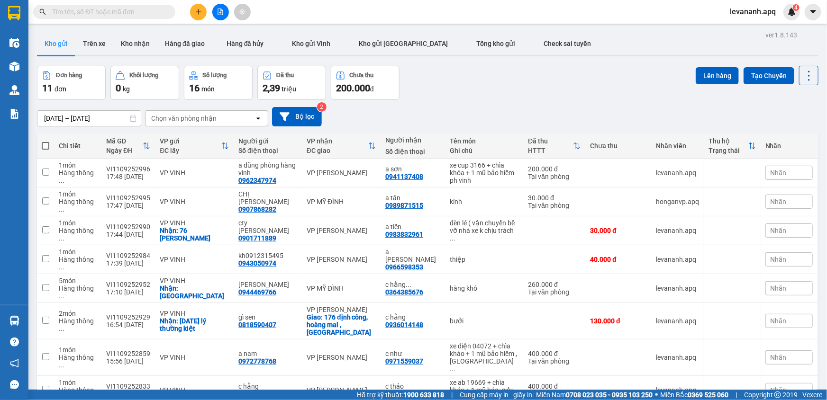
click at [90, 12] on input "text" at bounding box center [108, 12] width 112 height 10
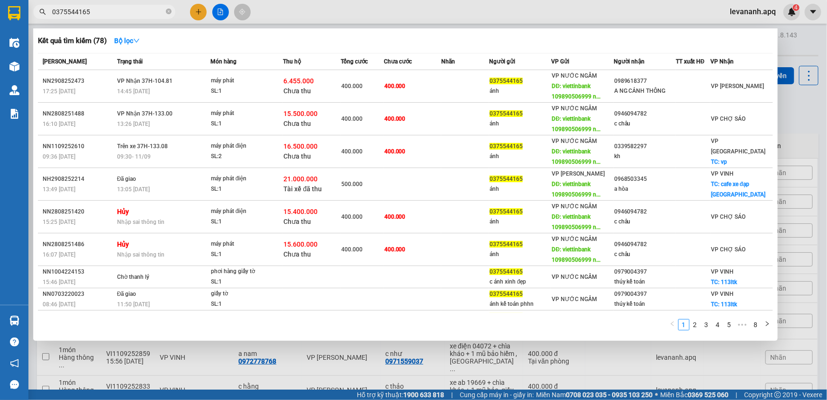
type input "0375544165"
click at [795, 132] on div at bounding box center [413, 200] width 827 height 400
click at [168, 9] on icon "close-circle" at bounding box center [169, 12] width 6 height 6
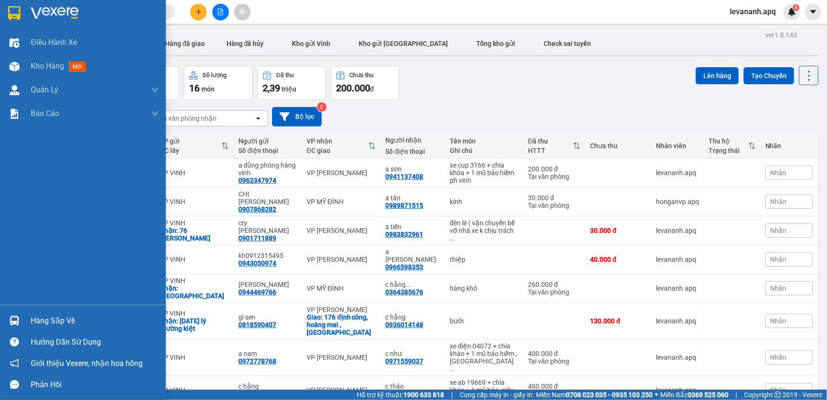
click at [17, 15] on img at bounding box center [14, 13] width 12 height 14
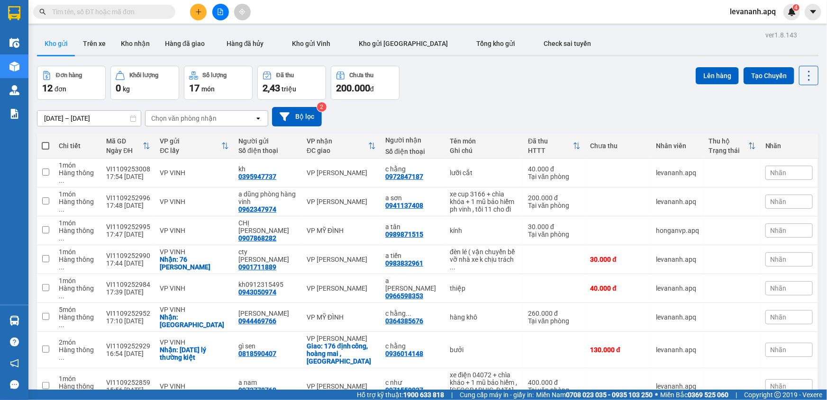
click at [196, 9] on icon "plus" at bounding box center [198, 12] width 7 height 7
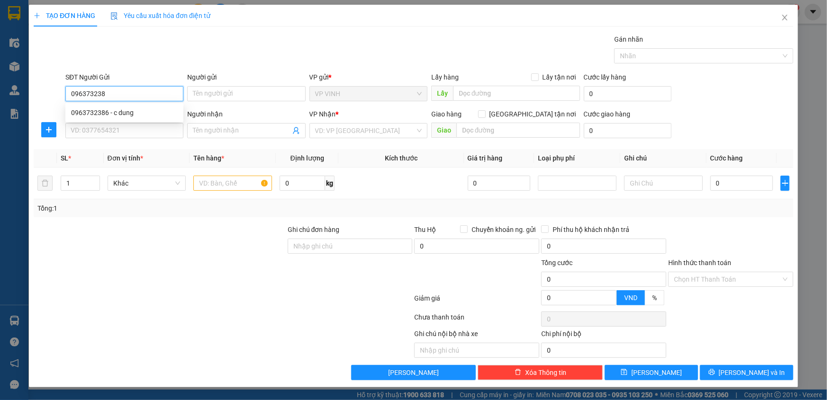
type input "0963732386"
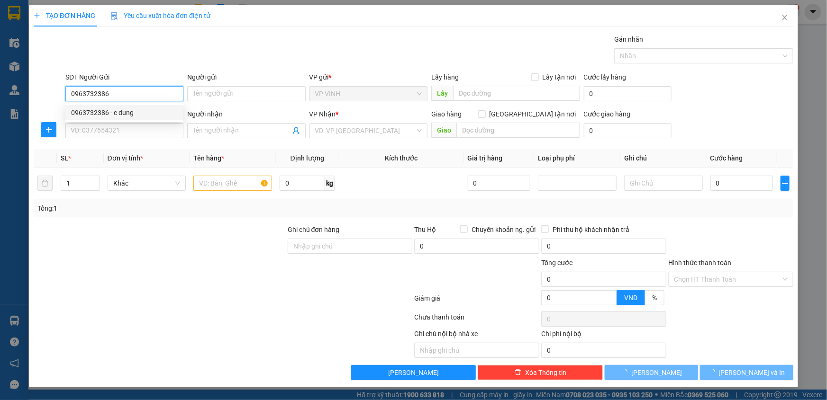
click at [132, 113] on div "0963732386 - c dung" at bounding box center [124, 113] width 107 height 10
type input "c dung"
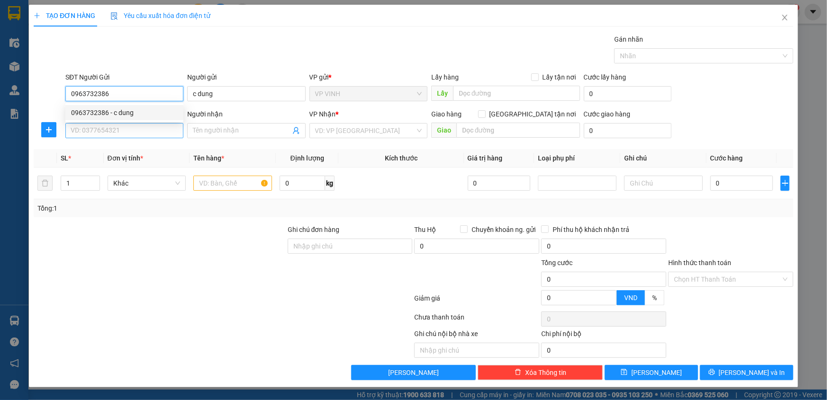
type input "0963732386"
click at [128, 131] on input "SĐT Người Nhận" at bounding box center [124, 130] width 118 height 15
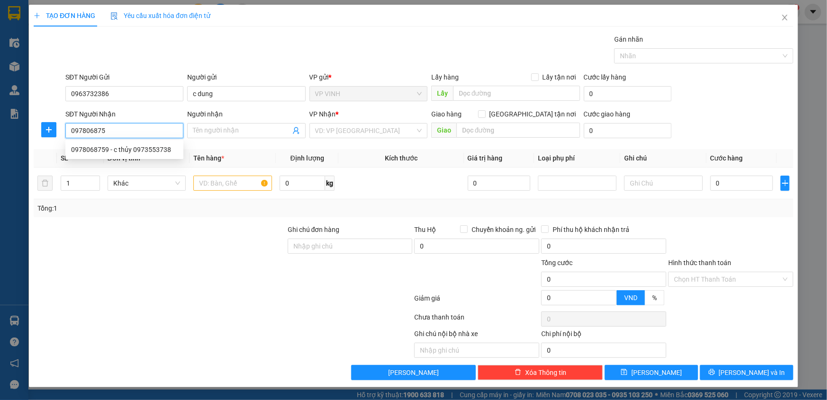
type input "0978068759"
click at [133, 147] on div "0978068759 - c thủy 0973553738" at bounding box center [124, 150] width 107 height 10
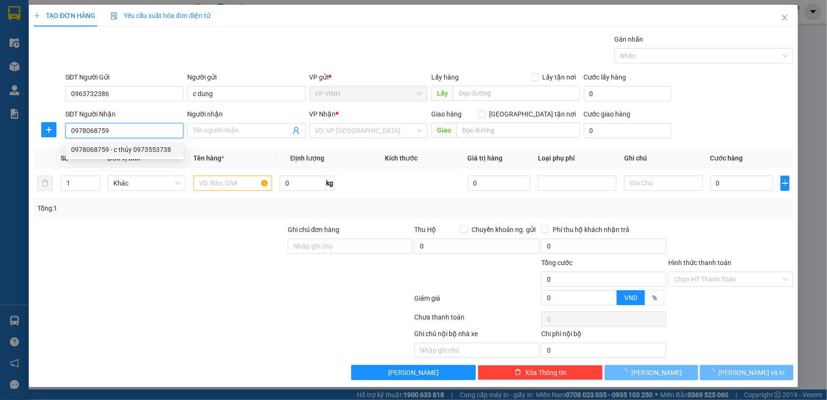
type input "c thủy 0973553738"
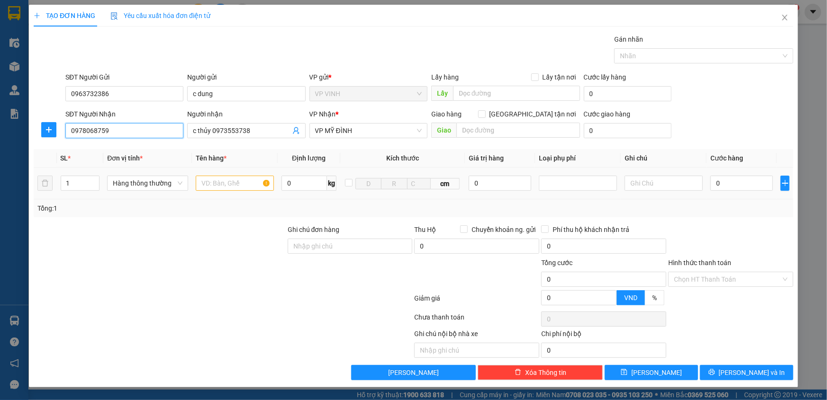
type input "0978068759"
click at [226, 182] on input "text" at bounding box center [235, 183] width 78 height 15
click at [133, 128] on input "0978068759" at bounding box center [124, 130] width 118 height 15
click at [216, 185] on input "text" at bounding box center [235, 183] width 78 height 15
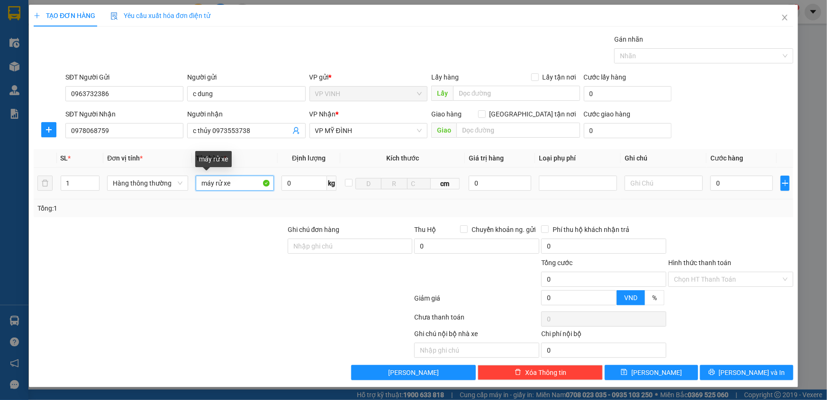
click at [221, 184] on input "máy rử xe" at bounding box center [235, 183] width 78 height 15
type input "máy rửa xe"
click at [722, 191] on div "0" at bounding box center [741, 183] width 63 height 19
click at [724, 188] on input "0" at bounding box center [741, 183] width 63 height 15
click at [729, 381] on div "TẠO ĐƠN HÀNG Yêu cầu xuất hóa đơn điện tử Transit Pickup Surcharge Ids Transit …" at bounding box center [413, 196] width 769 height 383
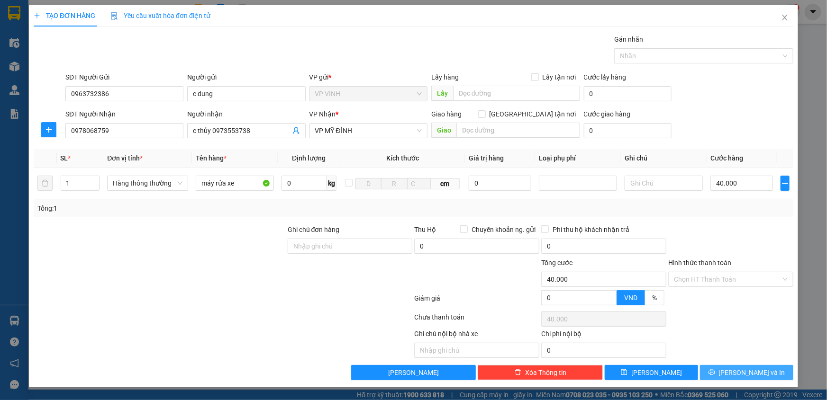
click at [715, 374] on icon "printer" at bounding box center [711, 373] width 6 height 6
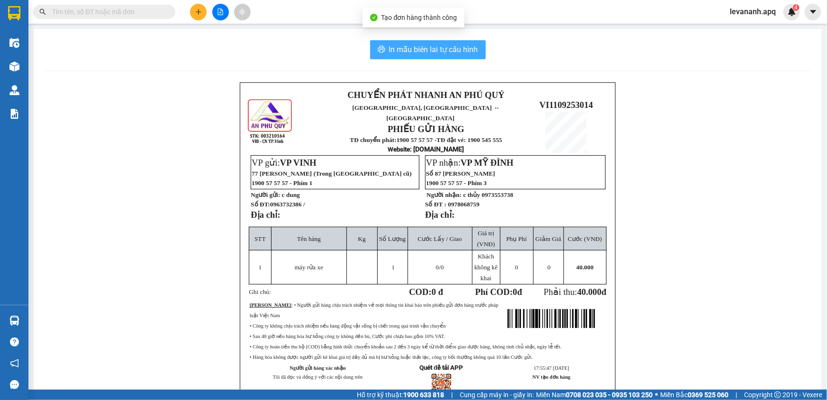
click at [442, 53] on span "In mẫu biên lai tự cấu hình" at bounding box center [433, 50] width 89 height 12
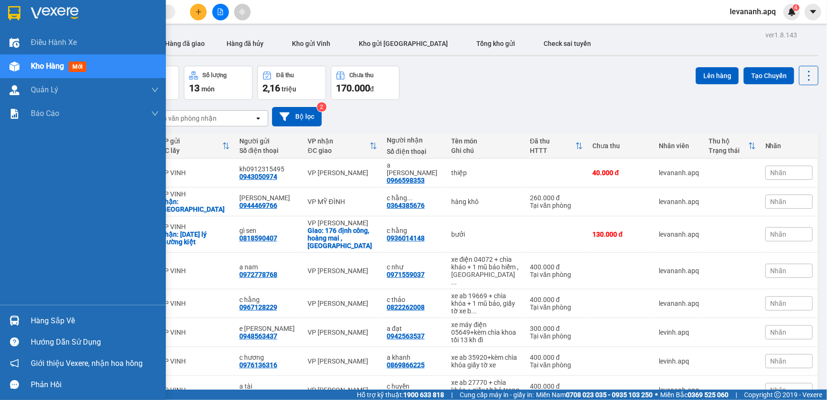
click at [20, 8] on div at bounding box center [14, 13] width 17 height 17
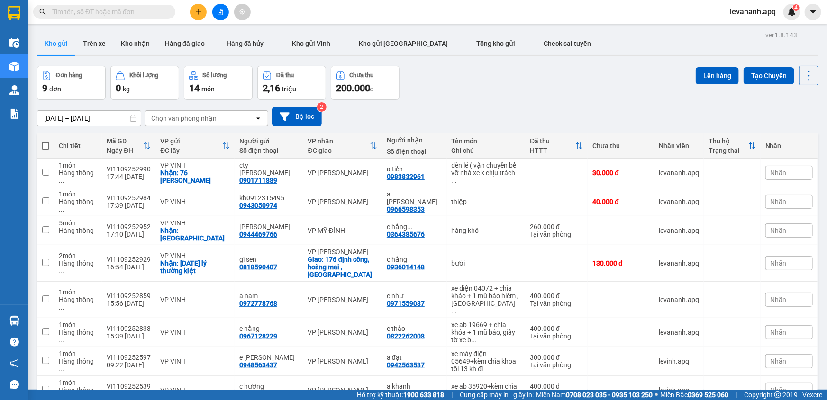
click at [97, 17] on input "text" at bounding box center [108, 12] width 112 height 10
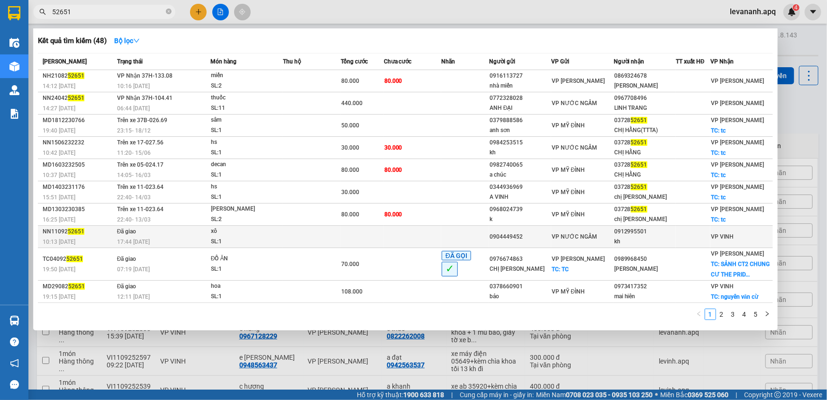
type input "52651"
click at [241, 229] on div "xô" at bounding box center [246, 232] width 71 height 10
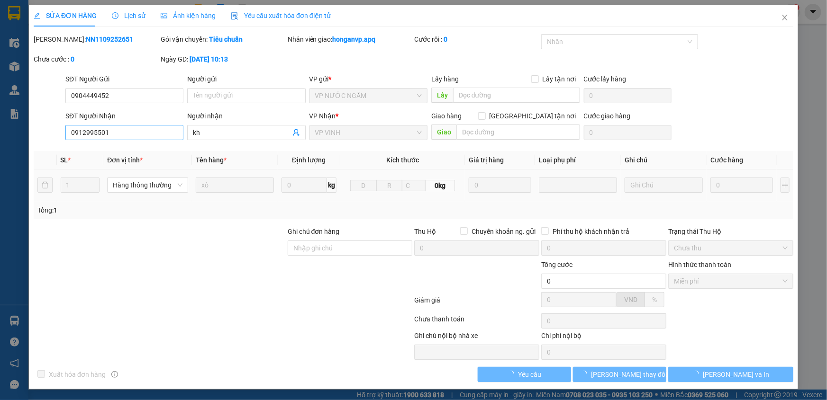
type input "0904449452"
type input "0912995501"
type input "kh"
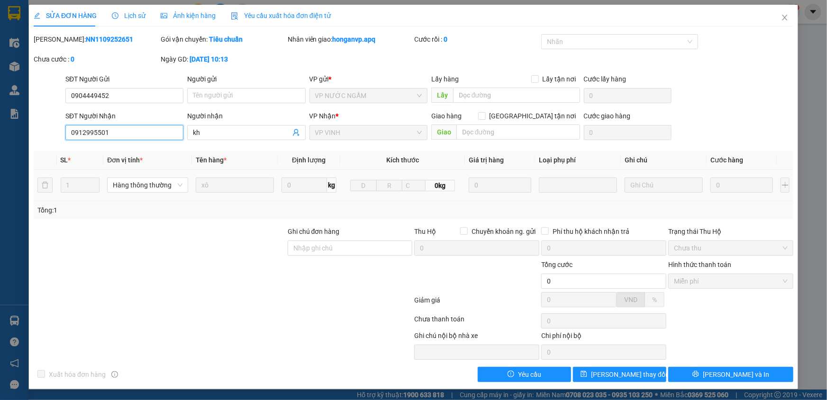
click at [113, 136] on input "0912995501" at bounding box center [124, 132] width 118 height 15
click at [782, 18] on icon "close" at bounding box center [785, 18] width 8 height 8
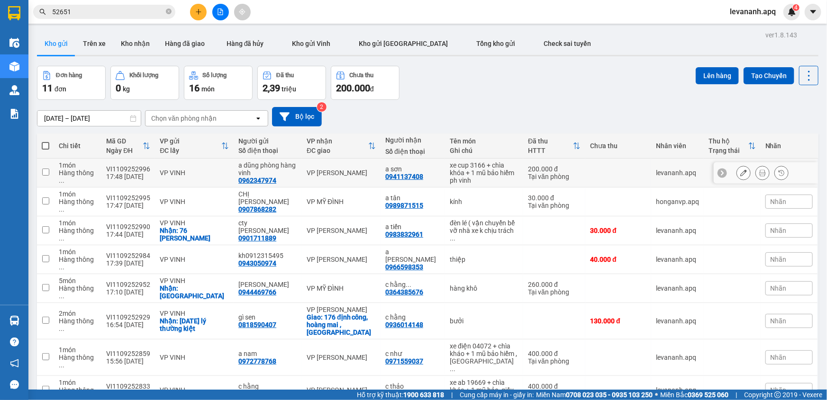
click at [740, 175] on icon at bounding box center [743, 173] width 7 height 7
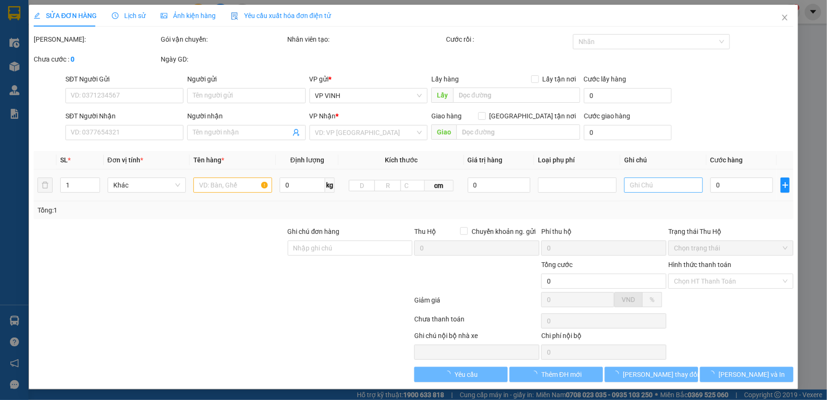
type input "0962347974"
type input "a dũng phòng hàng vinh"
type input "0941137408"
type input "a sơn"
type input "200.000"
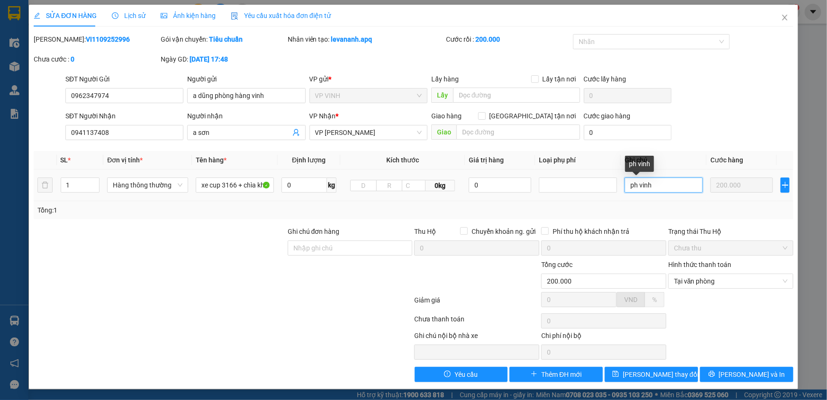
click at [680, 185] on input "ph vinh" at bounding box center [664, 185] width 78 height 15
type input "ph vinh , tối 11 cho đi"
click at [668, 376] on span "[PERSON_NAME] thay đổi" at bounding box center [661, 375] width 76 height 10
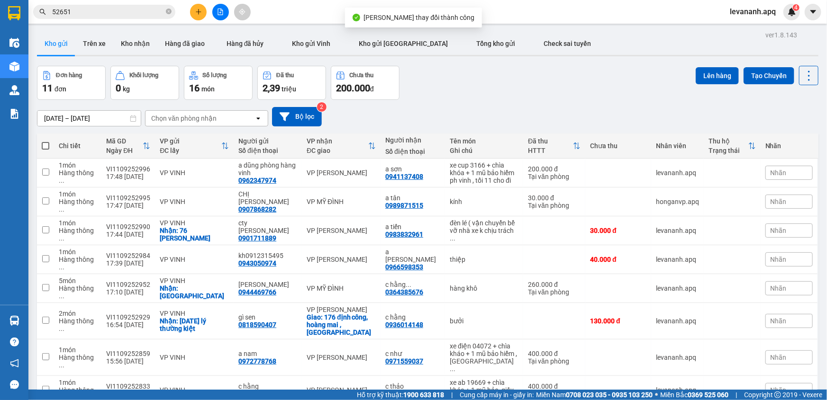
click at [127, 18] on span "52651" at bounding box center [104, 12] width 142 height 14
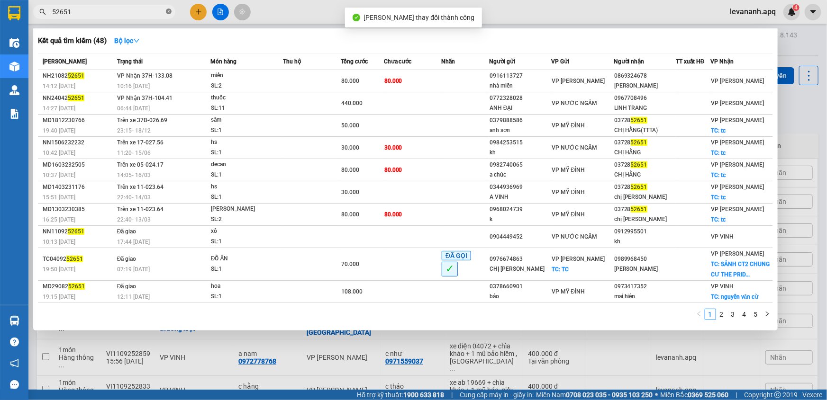
click at [169, 9] on icon "close-circle" at bounding box center [169, 12] width 6 height 6
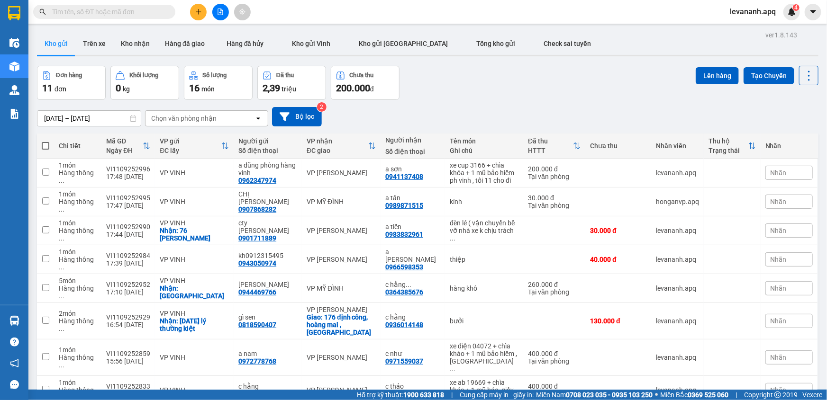
click at [143, 14] on input "text" at bounding box center [108, 12] width 112 height 10
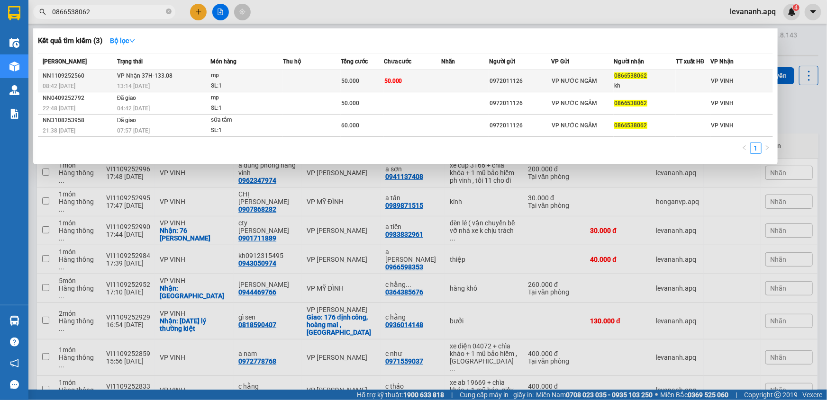
type input "0866538062"
click at [260, 78] on div "mp" at bounding box center [246, 76] width 71 height 10
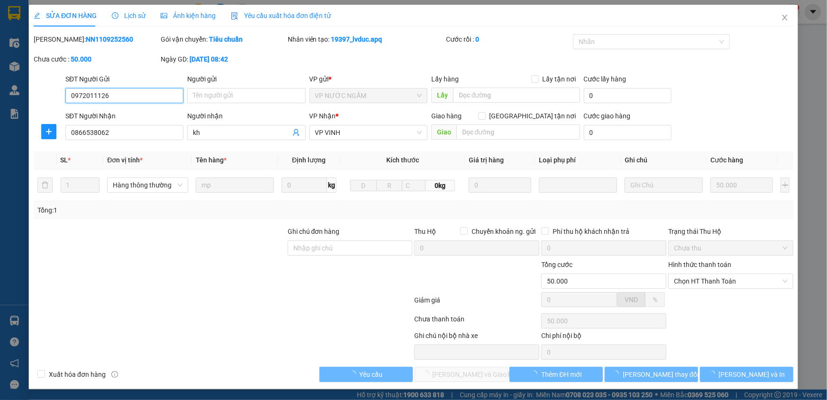
click at [129, 12] on span "Lịch sử" at bounding box center [129, 16] width 34 height 8
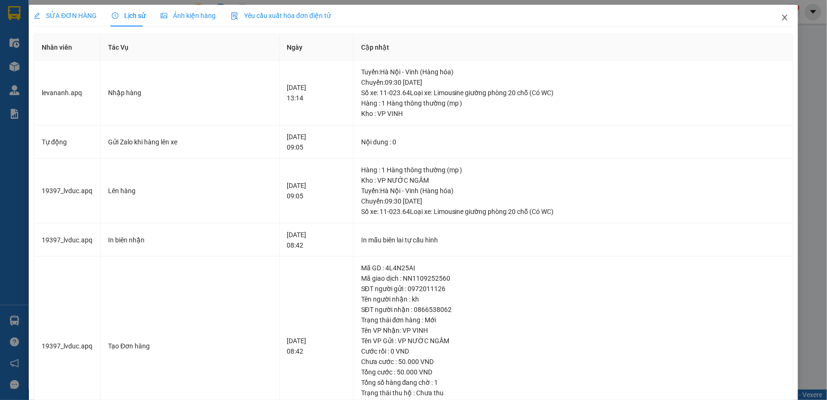
click at [781, 21] on icon "close" at bounding box center [785, 18] width 8 height 8
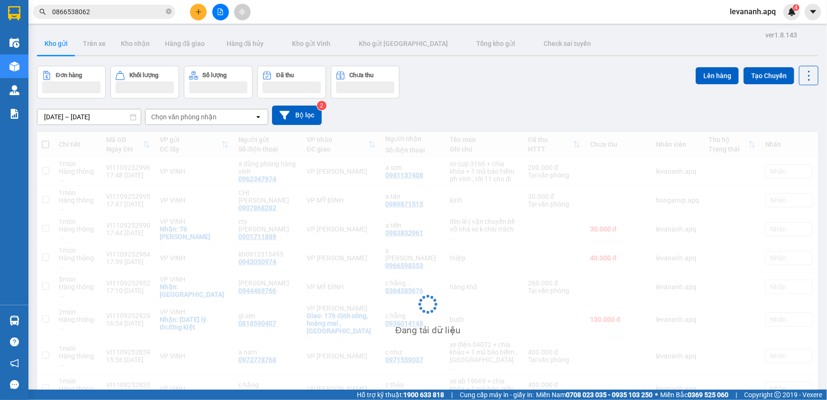
click at [132, 11] on input "0866538062" at bounding box center [108, 12] width 112 height 10
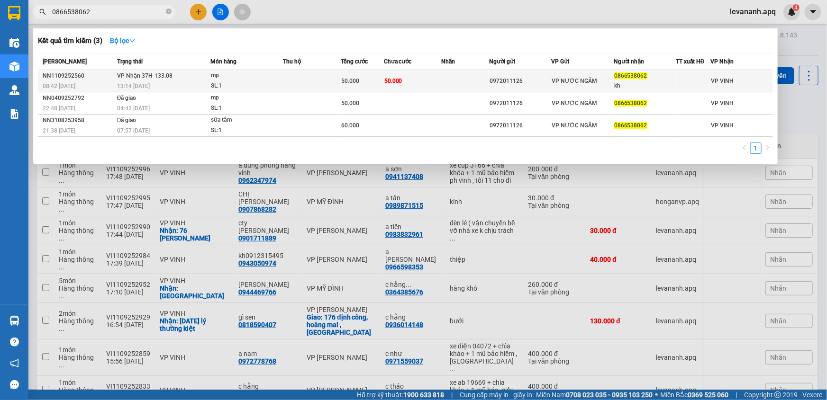
click at [242, 73] on div "mp" at bounding box center [246, 76] width 71 height 10
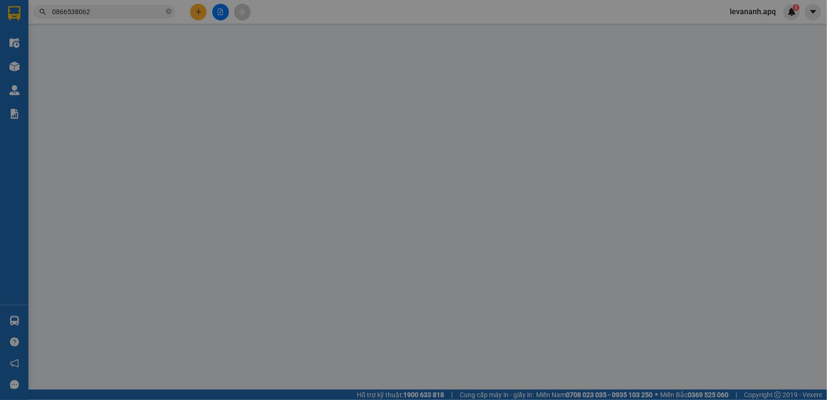
type input "0972011126"
type input "0866538062"
type input "kh"
type input "50.000"
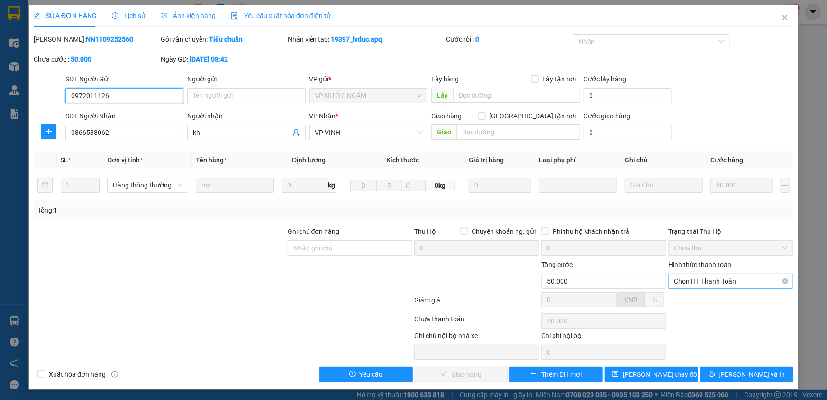
click at [699, 282] on span "Chọn HT Thanh Toán" at bounding box center [731, 281] width 114 height 14
click at [700, 298] on div "Tại văn phòng" at bounding box center [731, 300] width 114 height 10
type input "0"
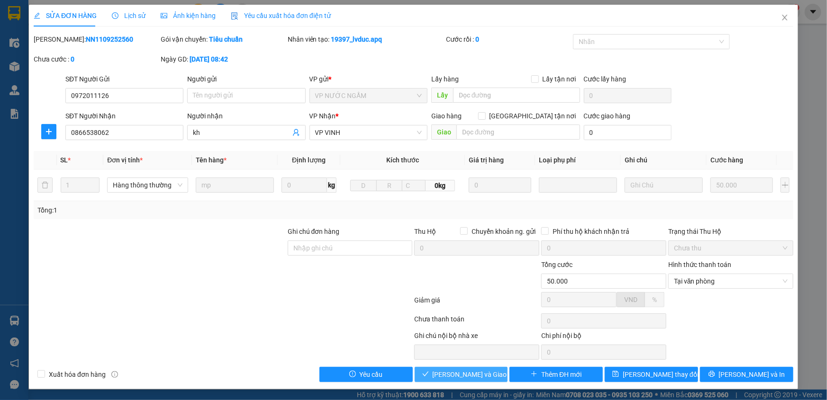
click at [477, 374] on span "[PERSON_NAME] và Giao hàng" at bounding box center [478, 375] width 91 height 10
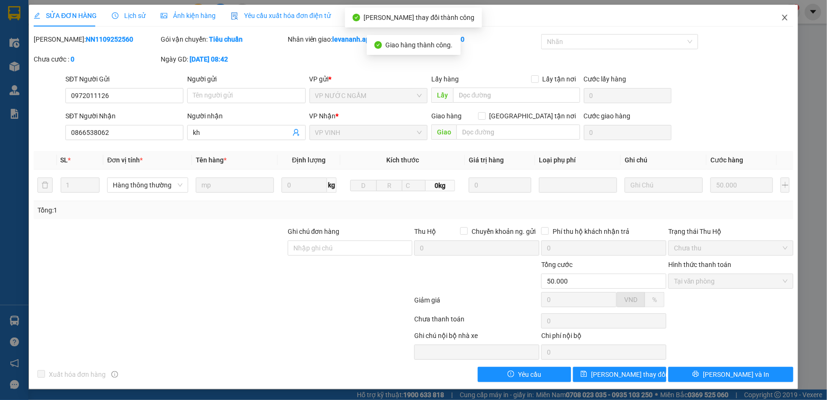
click at [782, 21] on icon "close" at bounding box center [785, 18] width 8 height 8
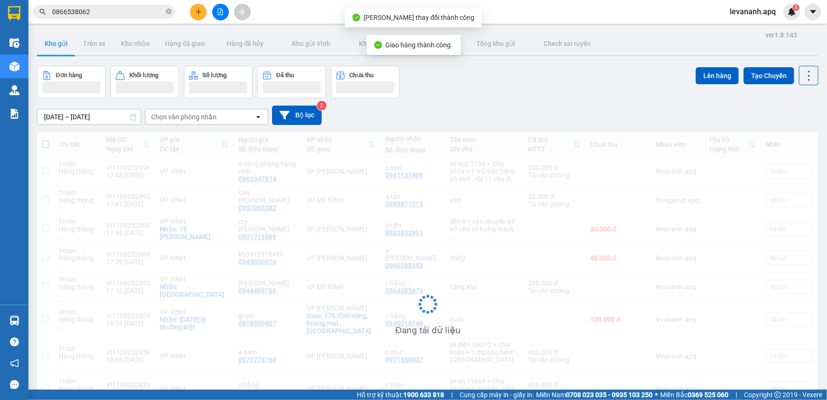
click at [97, 10] on input "0866538062" at bounding box center [108, 12] width 112 height 10
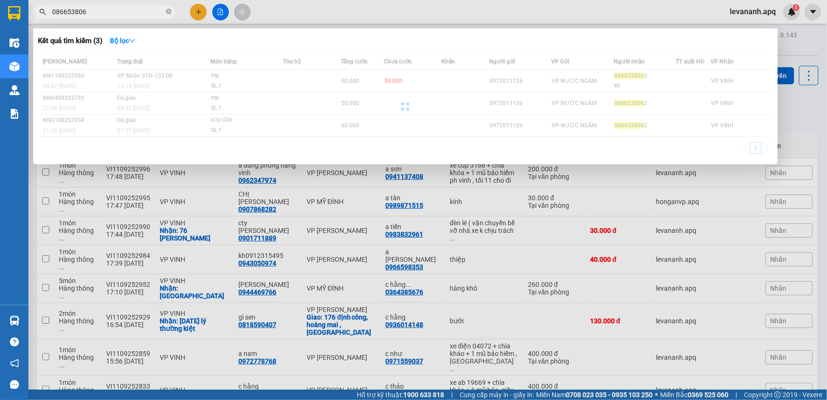
type input "0866538062"
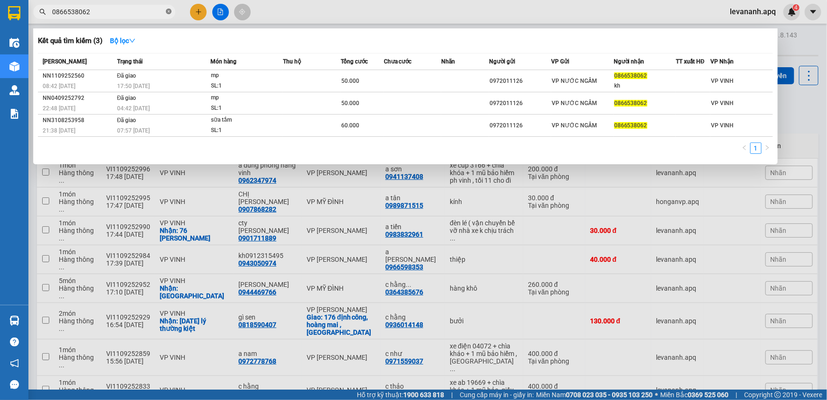
click at [168, 11] on icon "close-circle" at bounding box center [169, 12] width 6 height 6
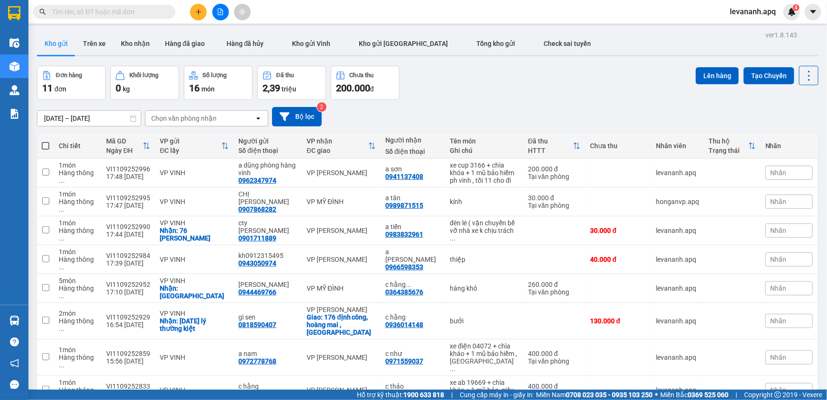
click at [194, 15] on button at bounding box center [198, 12] width 17 height 17
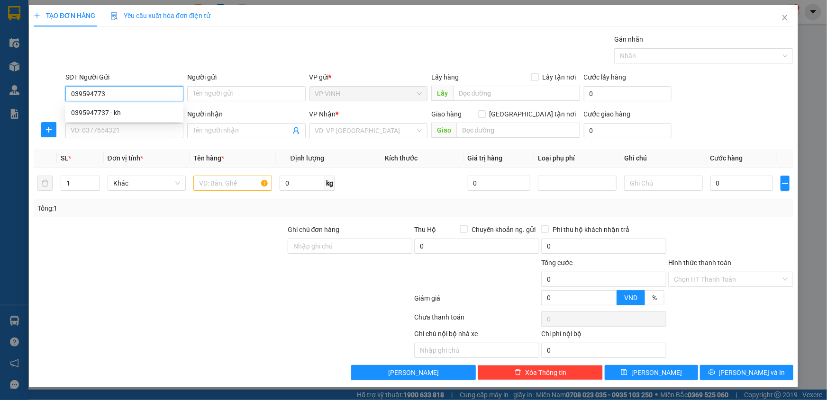
type input "0395947737"
click at [116, 109] on div "0395947737 - kh" at bounding box center [124, 113] width 107 height 10
type input "kh"
type input "0395947737"
click at [116, 130] on input "SĐT Người Nhận" at bounding box center [124, 130] width 118 height 15
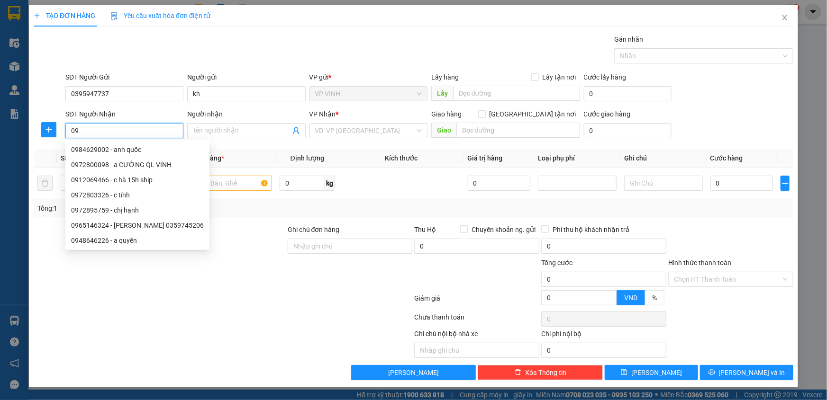
type input "0"
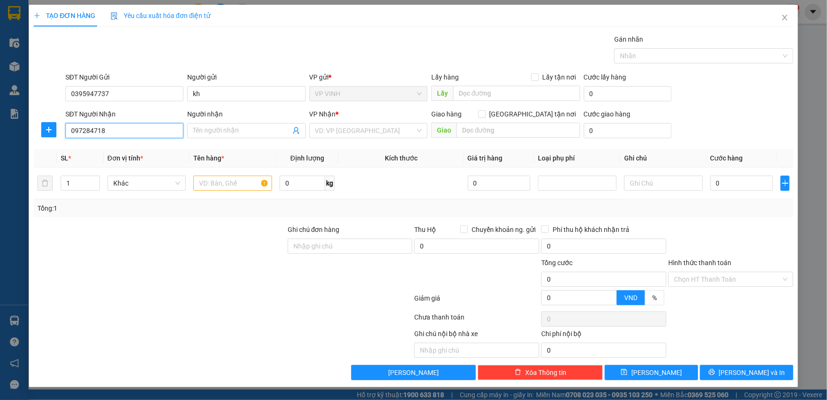
type input "0972847187"
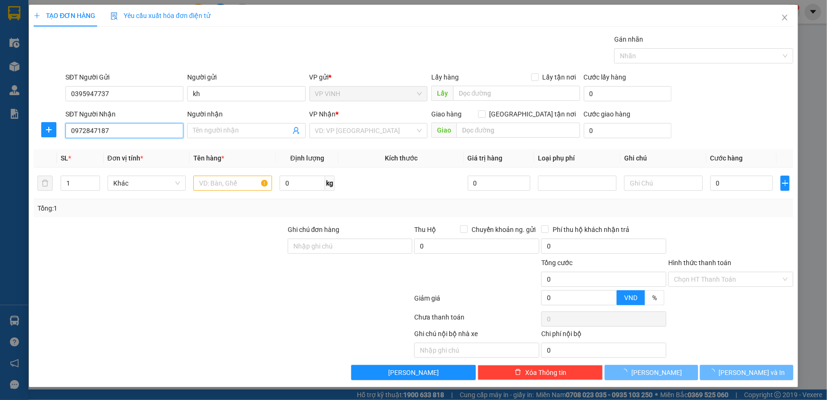
click at [100, 134] on input "0972847187" at bounding box center [124, 130] width 118 height 15
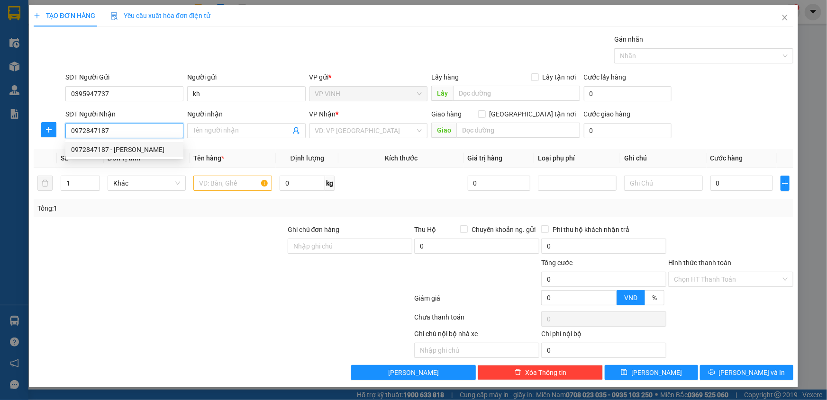
click at [105, 134] on input "0972847187" at bounding box center [124, 130] width 118 height 15
click at [112, 143] on div "0972847187 - [PERSON_NAME]" at bounding box center [124, 149] width 118 height 15
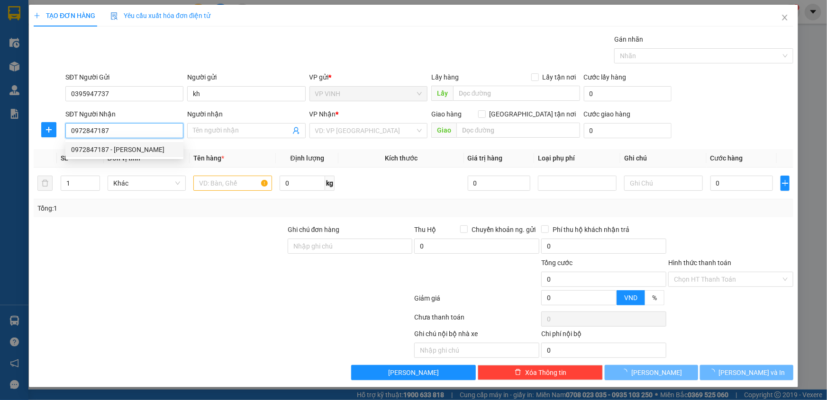
type input "c hằng"
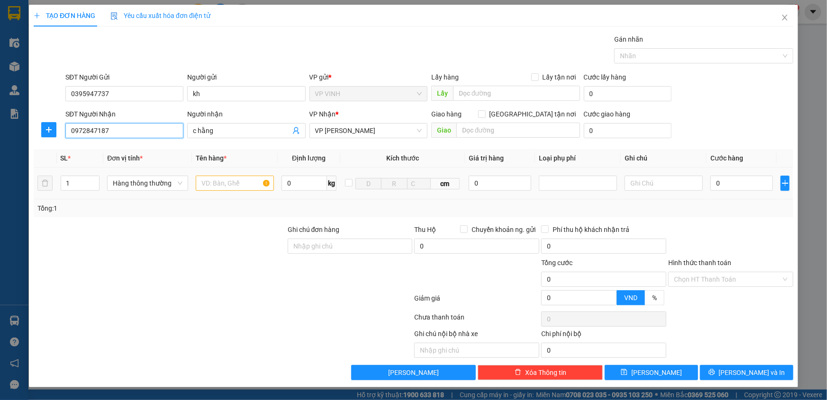
type input "0972847187"
click at [209, 190] on input "text" at bounding box center [235, 183] width 78 height 15
type input "lưỡi cắt"
click at [726, 185] on input "0" at bounding box center [741, 183] width 63 height 15
type input "4"
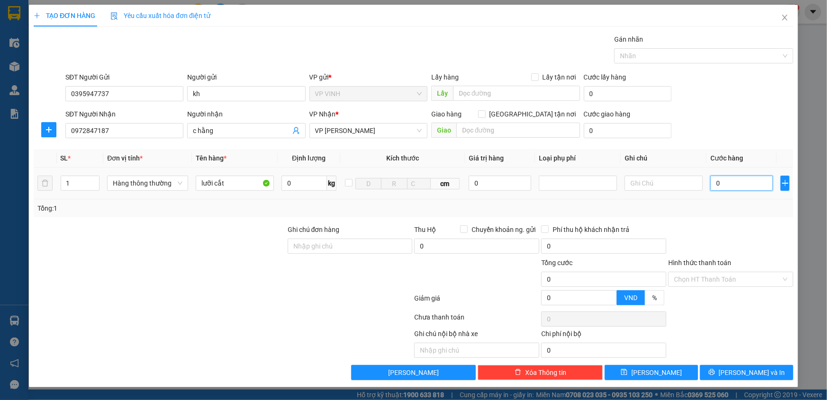
type input "4"
type input "40"
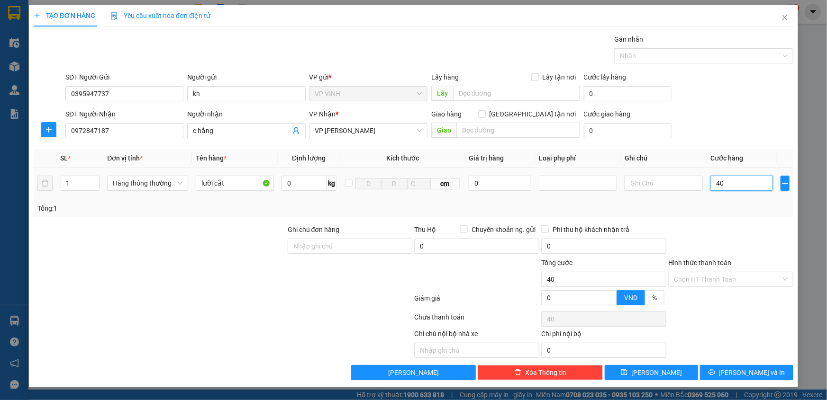
click at [724, 190] on input "40" at bounding box center [741, 183] width 63 height 15
type input "40.000"
click at [732, 250] on div at bounding box center [730, 241] width 127 height 33
click at [707, 284] on input "Hình thức thanh toán" at bounding box center [727, 279] width 107 height 14
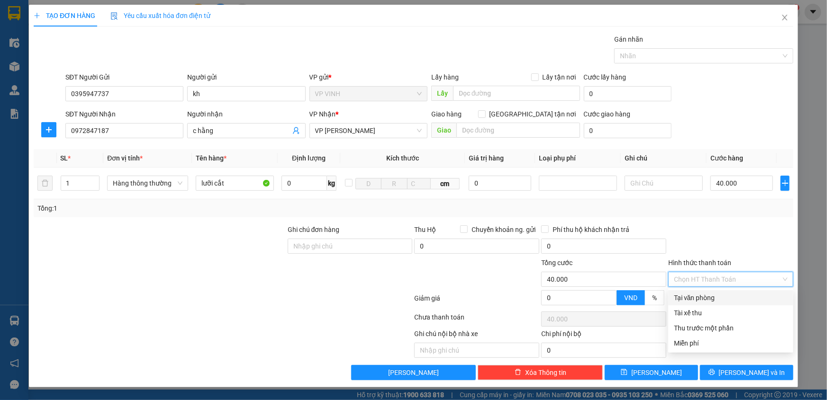
click at [707, 290] on div "Tại văn phòng" at bounding box center [730, 297] width 125 height 15
type input "0"
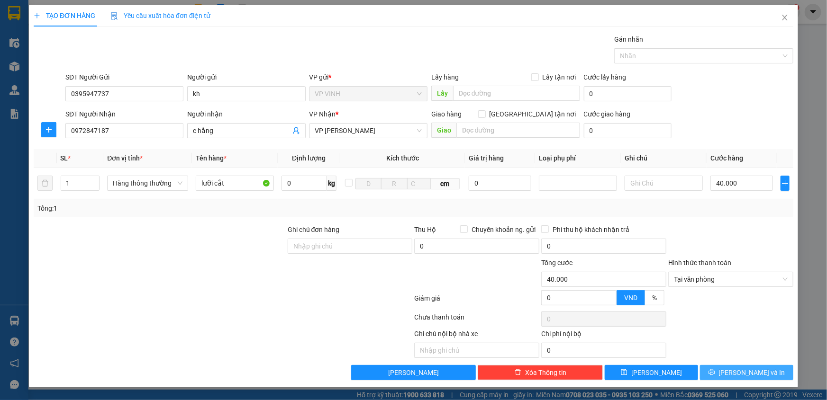
click at [744, 379] on button "[PERSON_NAME] và In" at bounding box center [746, 372] width 93 height 15
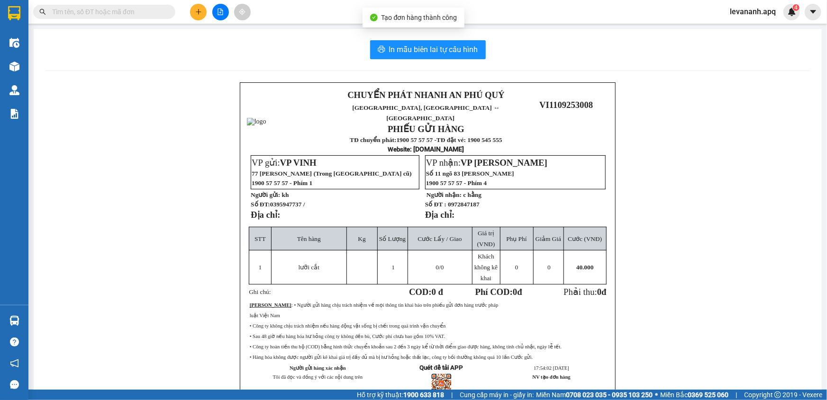
click at [422, 60] on div "In mẫu biên lai tự cấu hình CHUYỂN PHÁT NHANH AN [GEOGRAPHIC_DATA], [GEOGRAPHIC…" at bounding box center [428, 233] width 788 height 409
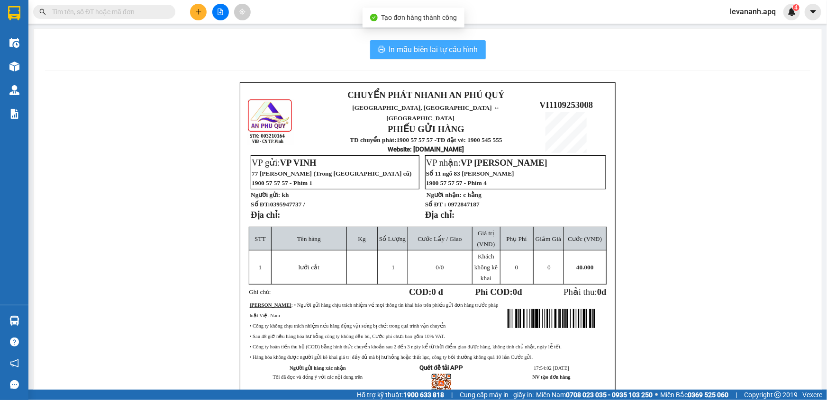
click at [422, 53] on span "In mẫu biên lai tự cấu hình" at bounding box center [433, 50] width 89 height 12
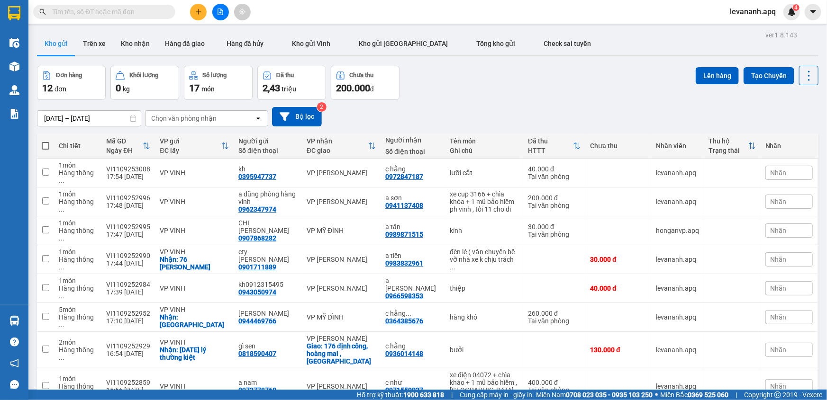
click at [495, 94] on div "Đơn hàng 12 đơn Khối lượng 0 kg Số lượng 17 món Đã thu 2,43 triệu Chưa thu 200.…" at bounding box center [427, 83] width 781 height 34
click at [127, 12] on input "text" at bounding box center [108, 12] width 112 height 10
paste input "0978068759"
type input "0978068759"
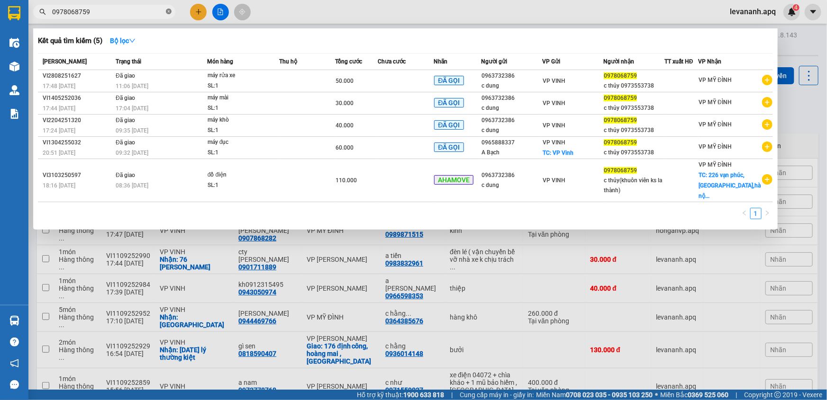
click at [168, 10] on icon "close-circle" at bounding box center [169, 12] width 6 height 6
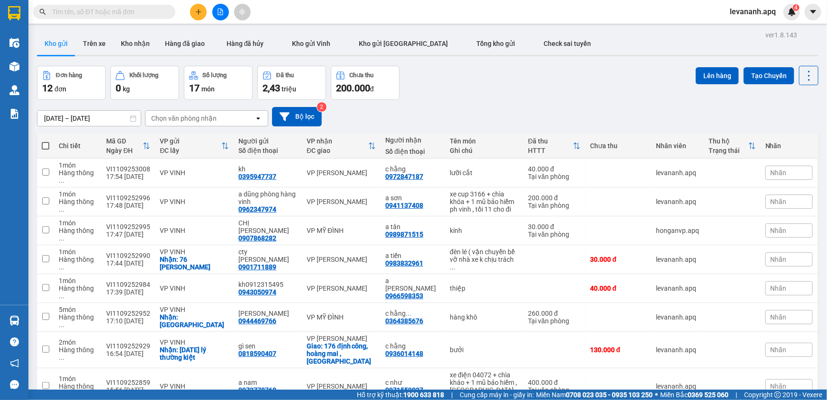
click at [28, 9] on div at bounding box center [92, 12] width 185 height 14
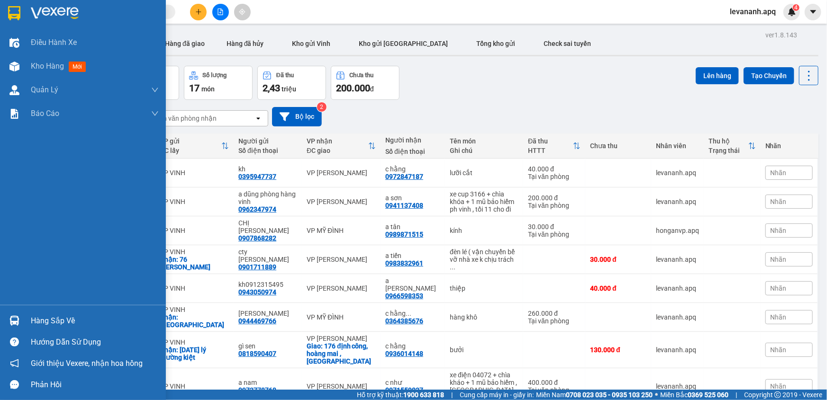
click at [16, 12] on img at bounding box center [14, 13] width 12 height 14
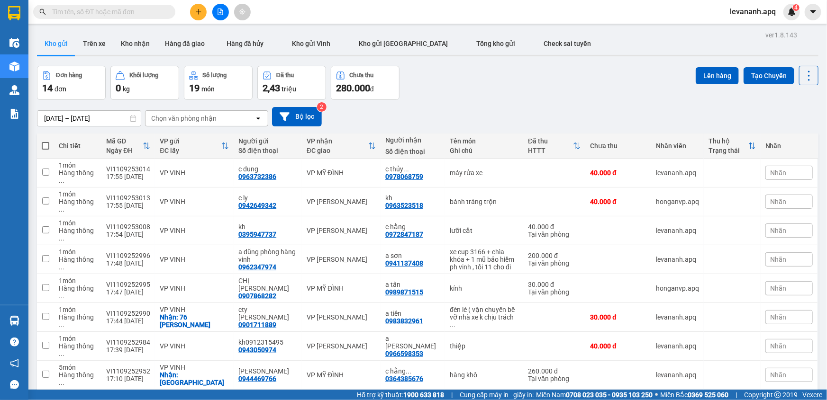
scroll to position [66, 0]
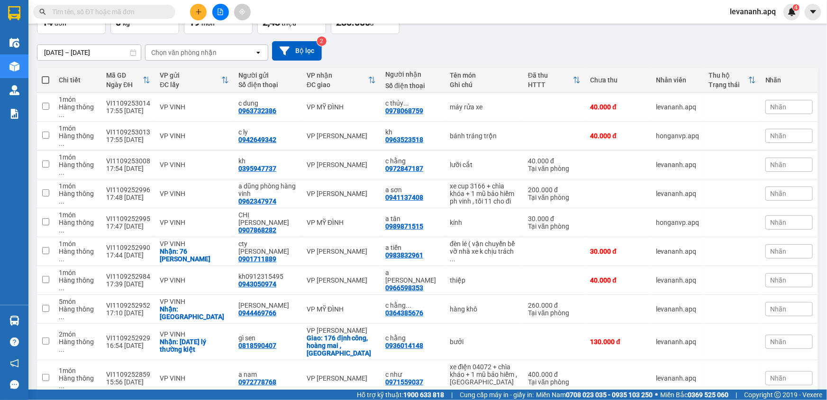
click at [775, 347] on span "100 / trang" at bounding box center [776, 345] width 34 height 9
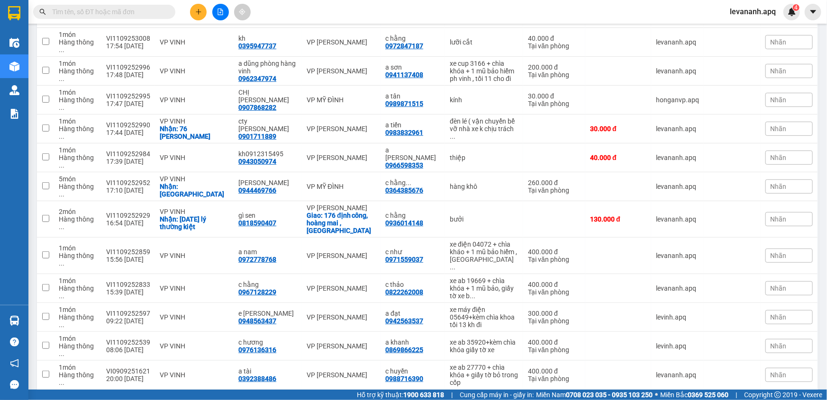
scroll to position [0, 0]
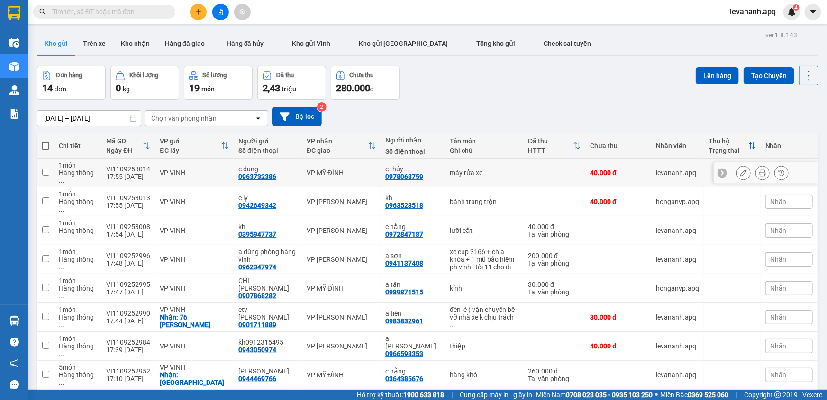
click at [729, 167] on div at bounding box center [766, 173] width 104 height 21
click at [737, 165] on button at bounding box center [743, 173] width 13 height 17
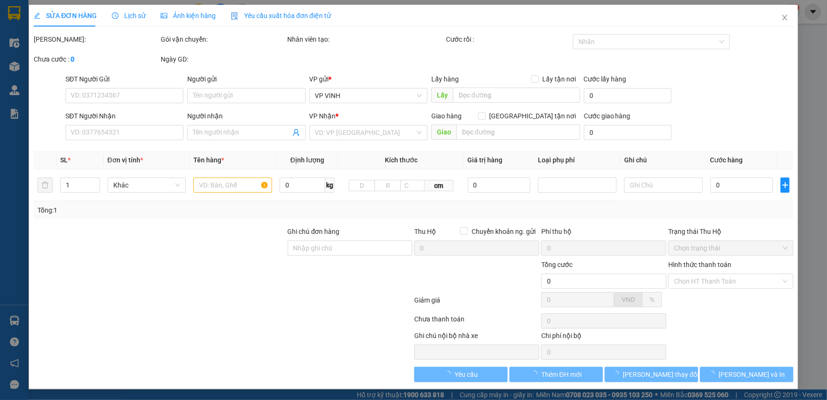
type input "0963732386"
type input "c dung"
type input "0978068759"
type input "c thủy 0973553738"
type input "40.000"
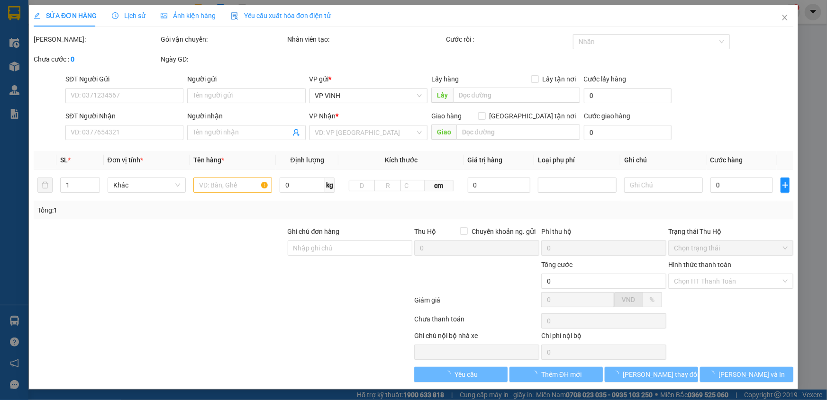
type input "40.000"
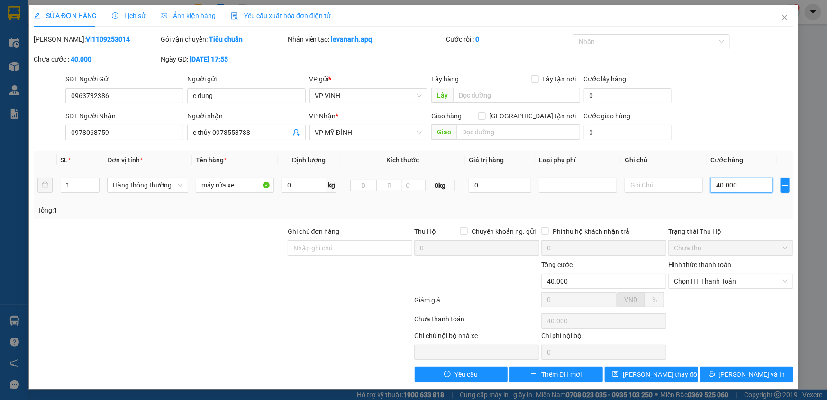
click at [738, 185] on input "40.000" at bounding box center [741, 185] width 63 height 15
type input "0"
type input "5"
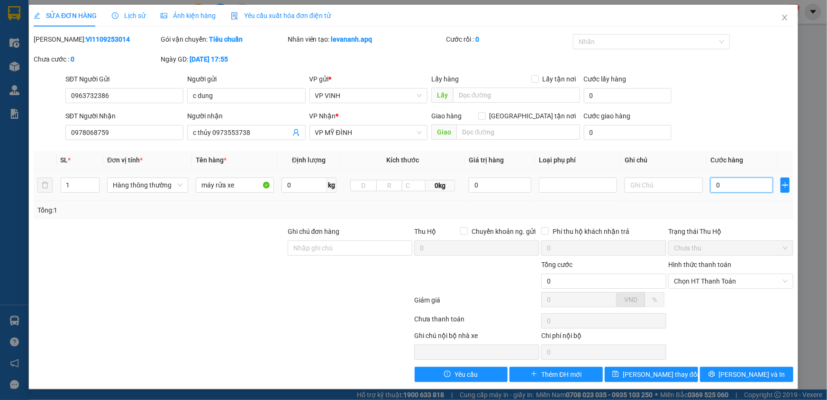
type input "5"
type input "05"
type input "50"
type input "050"
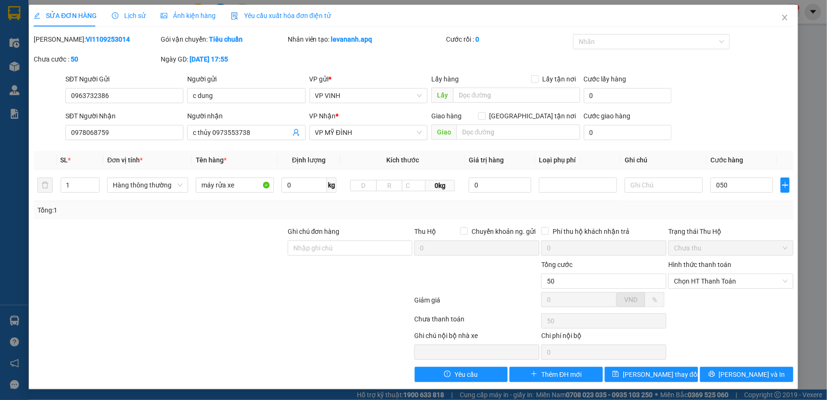
type input "50.000"
click at [701, 215] on div "Tổng: 1" at bounding box center [413, 210] width 752 height 10
click at [648, 374] on span "[PERSON_NAME] thay đổi" at bounding box center [661, 375] width 76 height 10
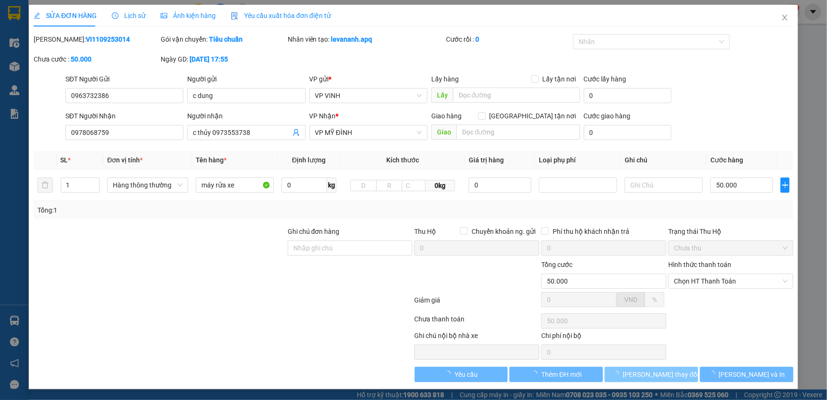
click at [655, 373] on span "[PERSON_NAME] thay đổi" at bounding box center [661, 375] width 76 height 10
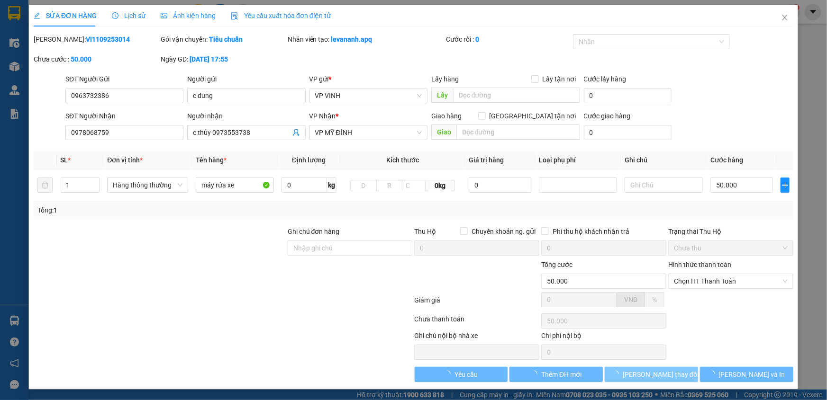
click at [655, 373] on span "[PERSON_NAME] thay đổi" at bounding box center [661, 375] width 76 height 10
click at [661, 373] on span "[PERSON_NAME] thay đổi" at bounding box center [661, 375] width 76 height 10
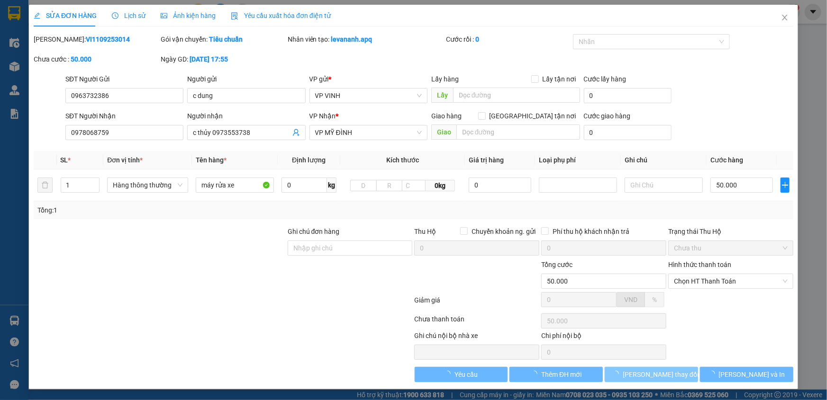
click at [667, 375] on span "[PERSON_NAME] thay đổi" at bounding box center [661, 375] width 76 height 10
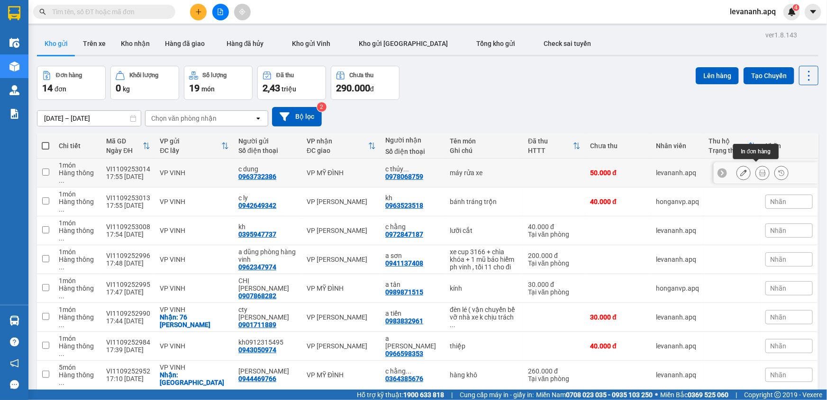
click at [759, 171] on icon at bounding box center [762, 173] width 7 height 7
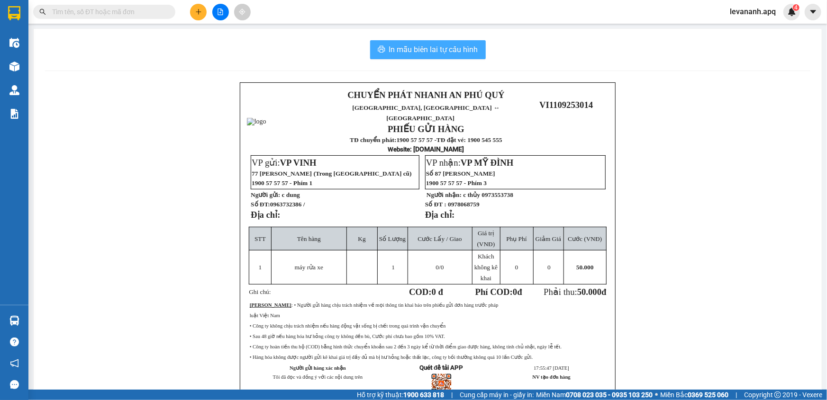
click at [432, 55] on span "In mẫu biên lai tự cấu hình" at bounding box center [433, 50] width 89 height 12
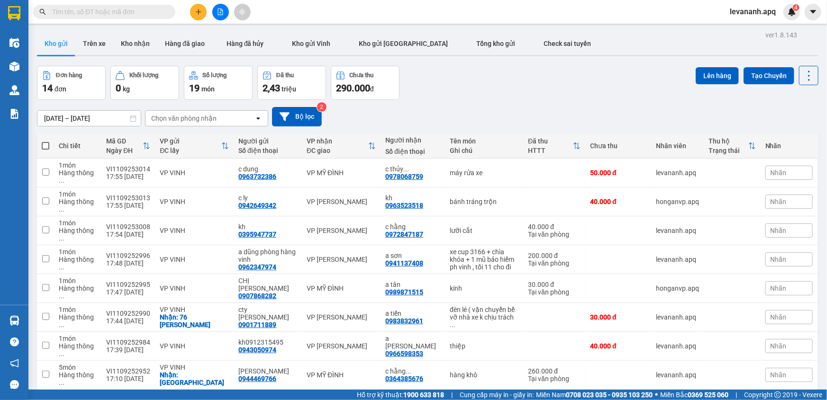
click at [753, 13] on span "levananh.apq" at bounding box center [752, 12] width 61 height 12
click at [750, 30] on span "Đăng xuất" at bounding box center [758, 29] width 40 height 10
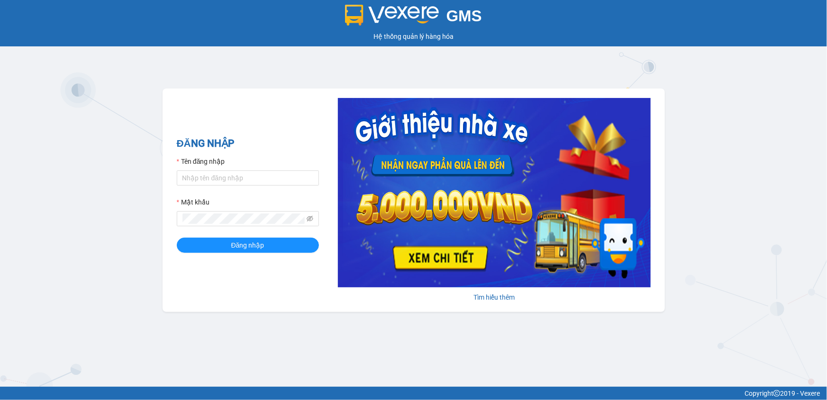
click at [806, 163] on div "GMS Hệ thống quản lý hàng hóa ĐĂNG NHẬP Tên đăng nhập Mật khẩu Đăng nhập Tìm hi…" at bounding box center [413, 193] width 827 height 387
click at [202, 371] on div "GMS Hệ thống quản lý hàng hóa ĐĂNG NHẬP Tên đăng nhập Mật khẩu Đăng nhập Tìm hi…" at bounding box center [413, 193] width 827 height 387
